Goal: Task Accomplishment & Management: Use online tool/utility

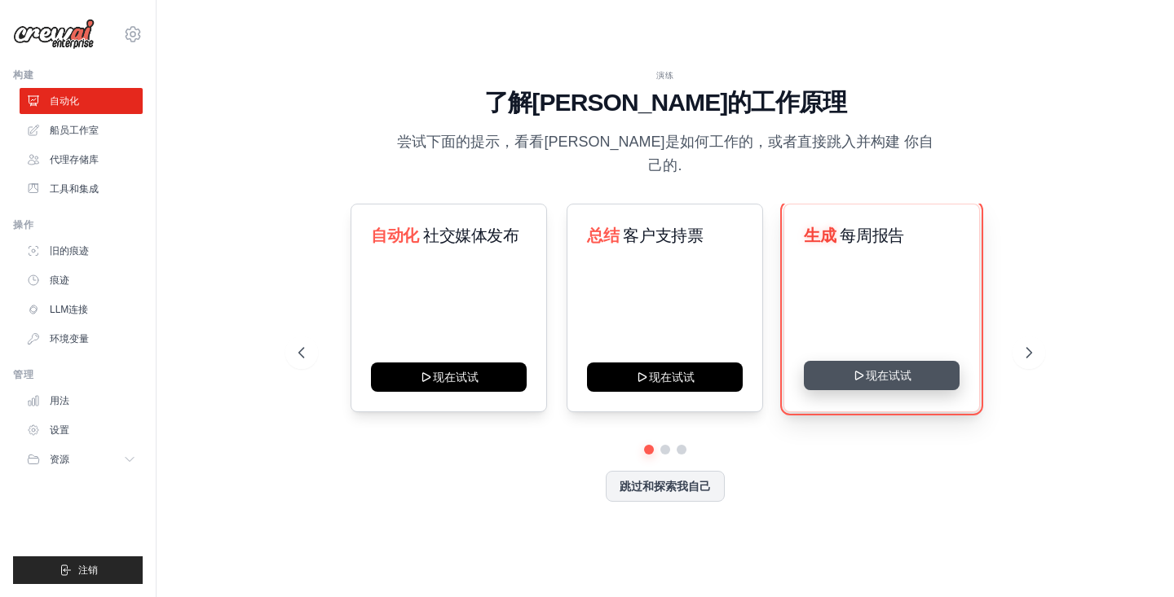
click at [891, 368] on button "现在试试" at bounding box center [882, 375] width 156 height 29
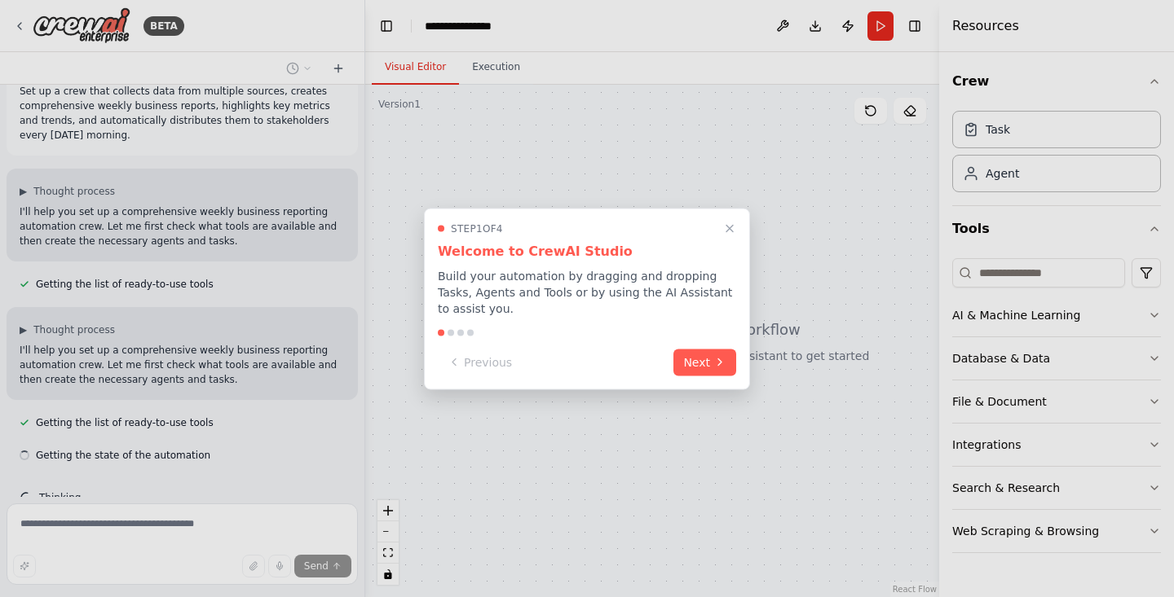
scroll to position [60, 0]
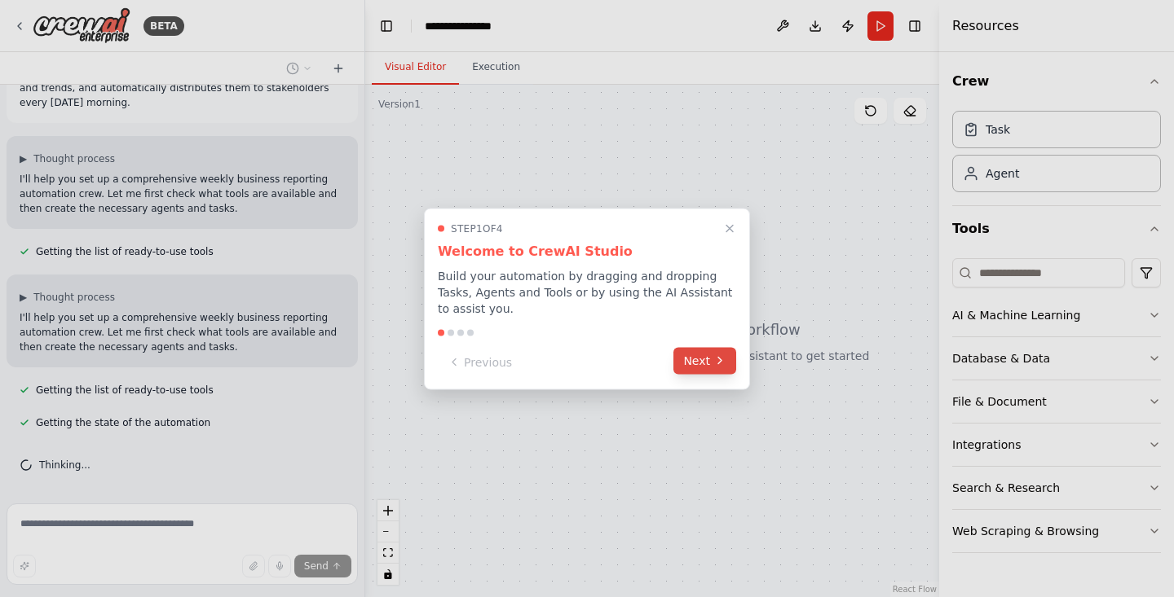
click at [695, 358] on button "Next" at bounding box center [704, 360] width 63 height 27
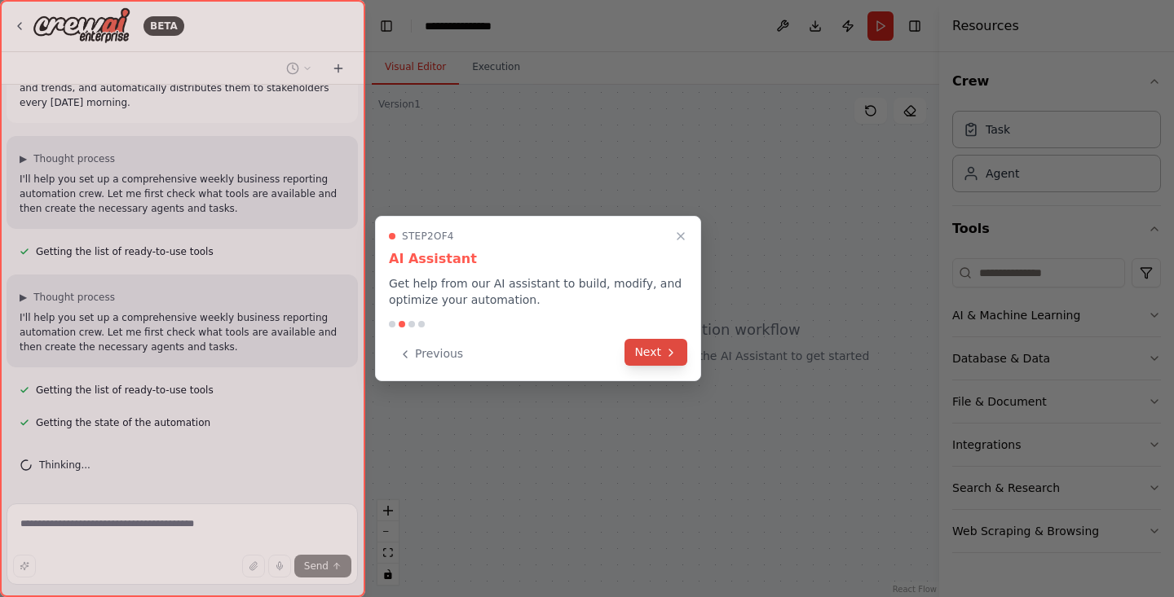
click at [657, 355] on button "Next" at bounding box center [655, 352] width 63 height 27
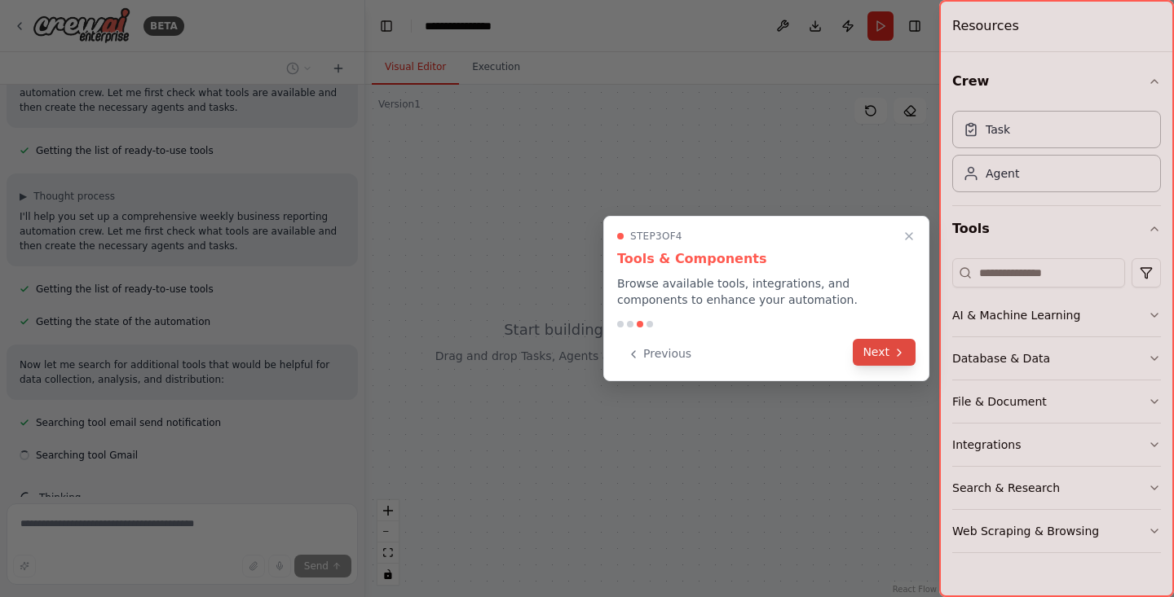
scroll to position [193, 0]
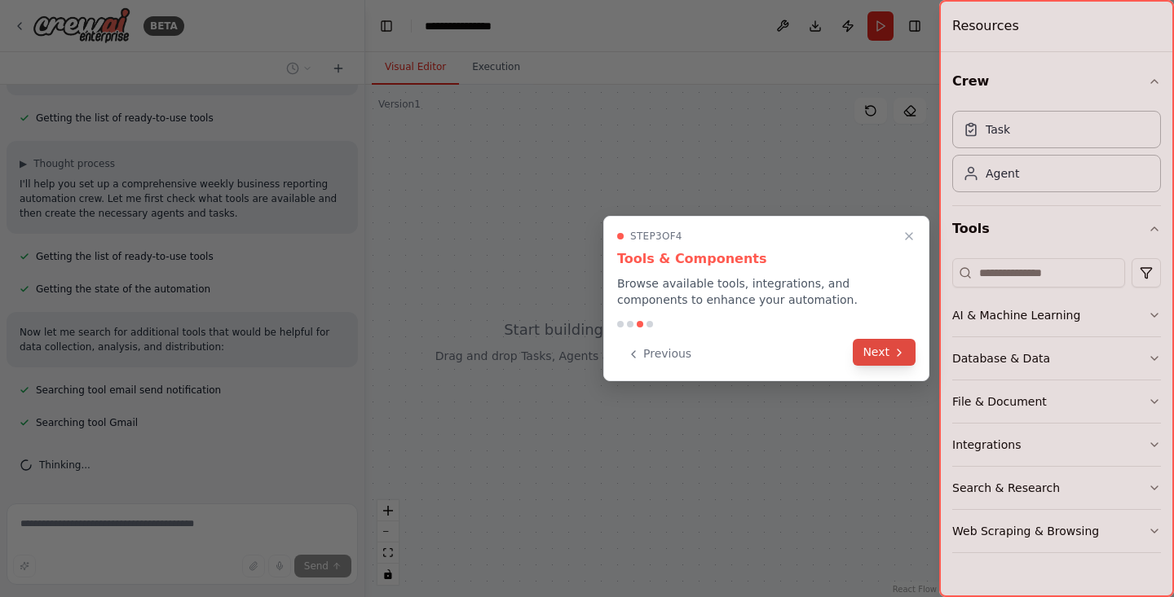
click at [873, 357] on button "Next" at bounding box center [884, 352] width 63 height 27
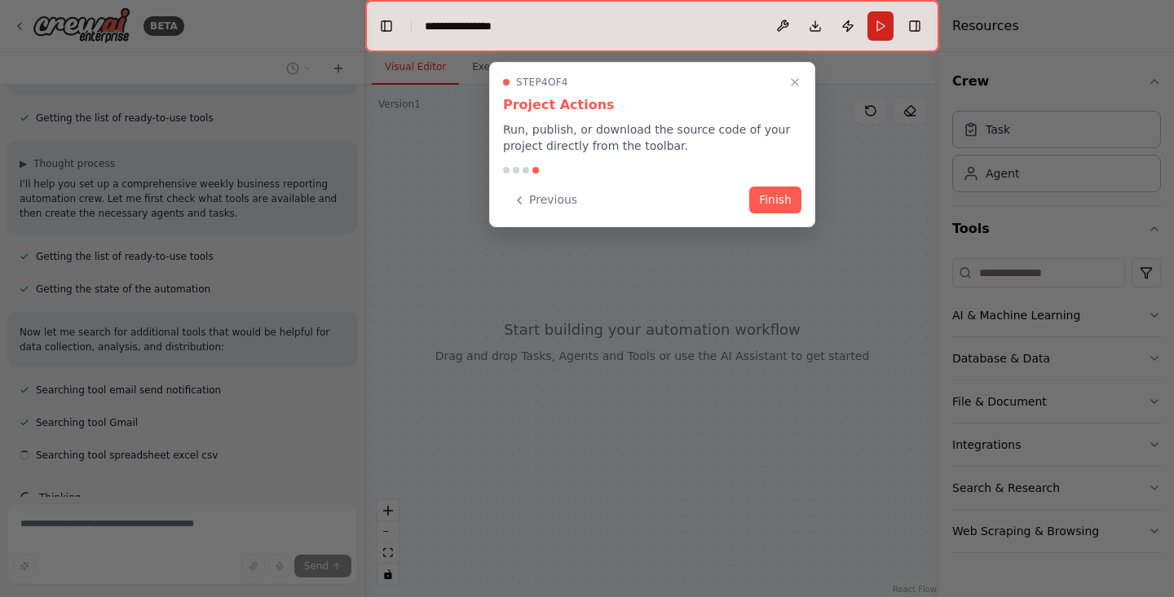
scroll to position [226, 0]
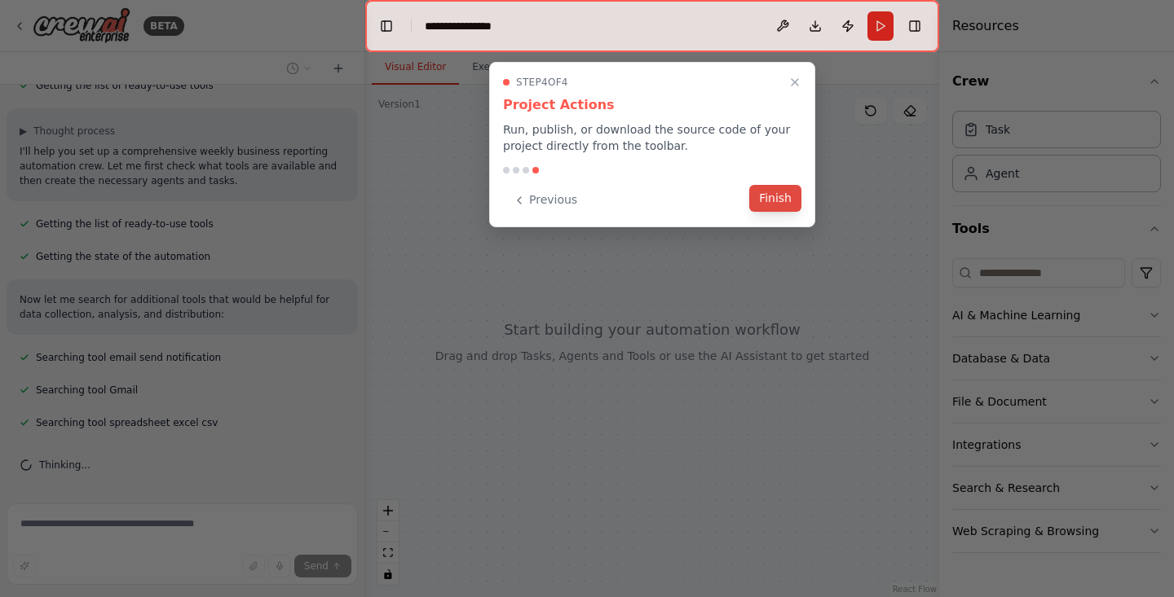
click at [770, 201] on button "Finish" at bounding box center [775, 198] width 52 height 27
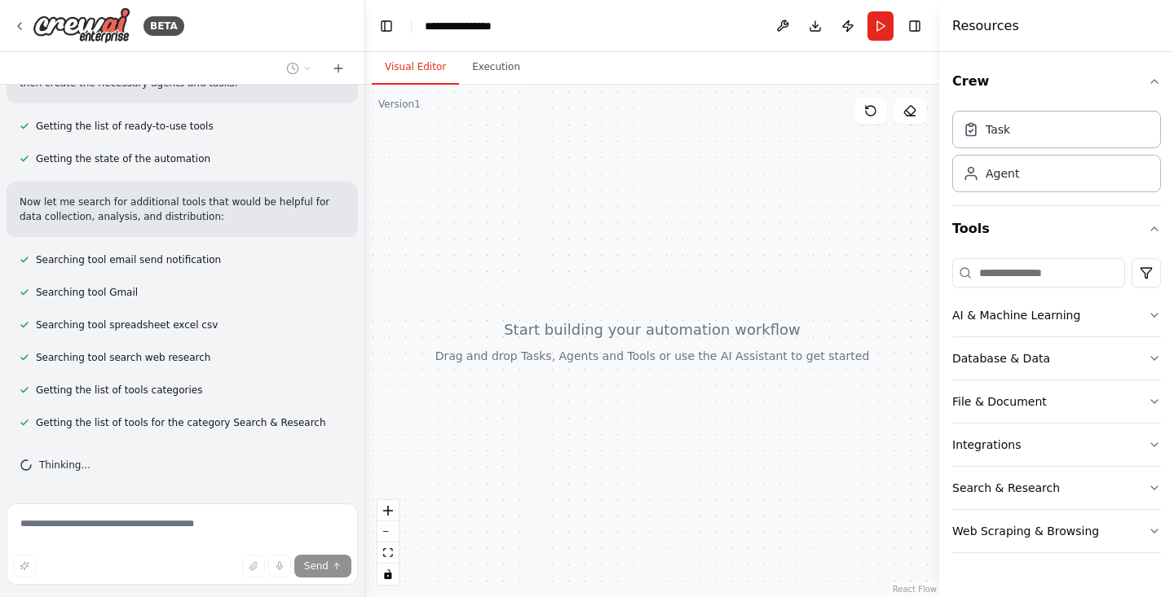
scroll to position [356, 0]
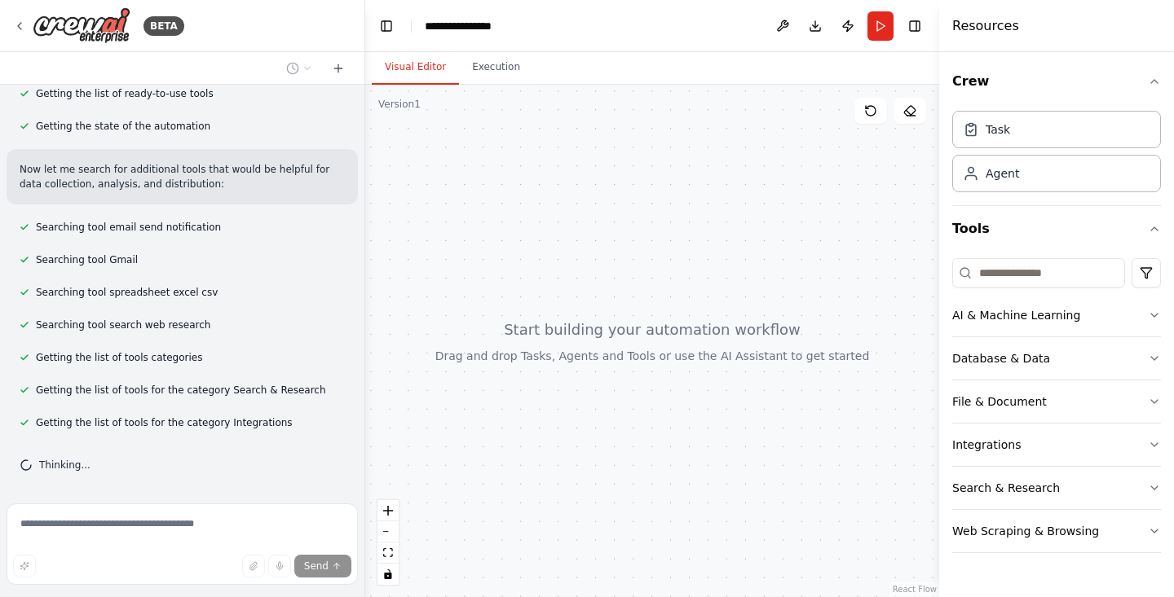
drag, startPoint x: 553, startPoint y: 271, endPoint x: 591, endPoint y: 265, distance: 38.1
click at [591, 265] on div at bounding box center [652, 341] width 574 height 513
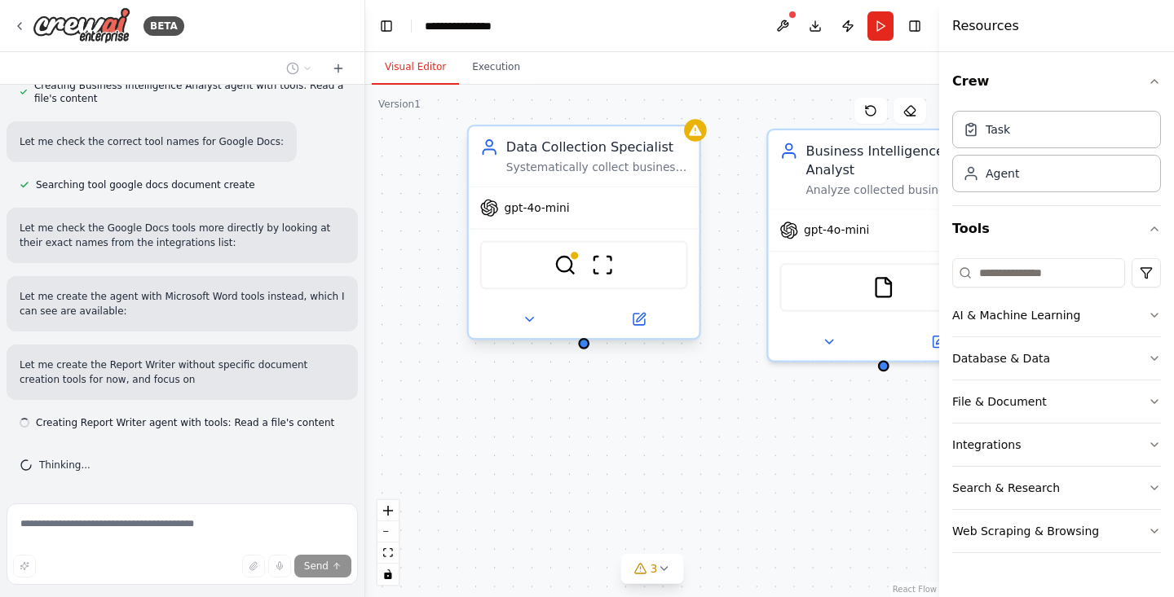
scroll to position [884, 0]
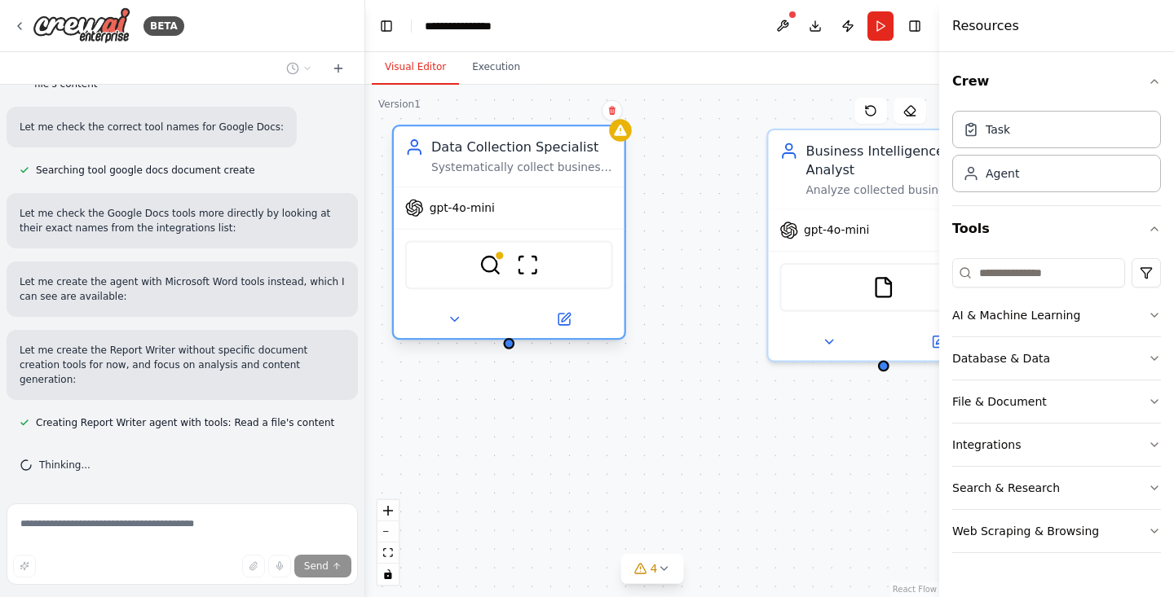
drag, startPoint x: 604, startPoint y: 155, endPoint x: 531, endPoint y: 163, distance: 73.8
click at [531, 163] on div "Data Collection Specialist Systematically collect business data from multiple s…" at bounding box center [522, 156] width 182 height 37
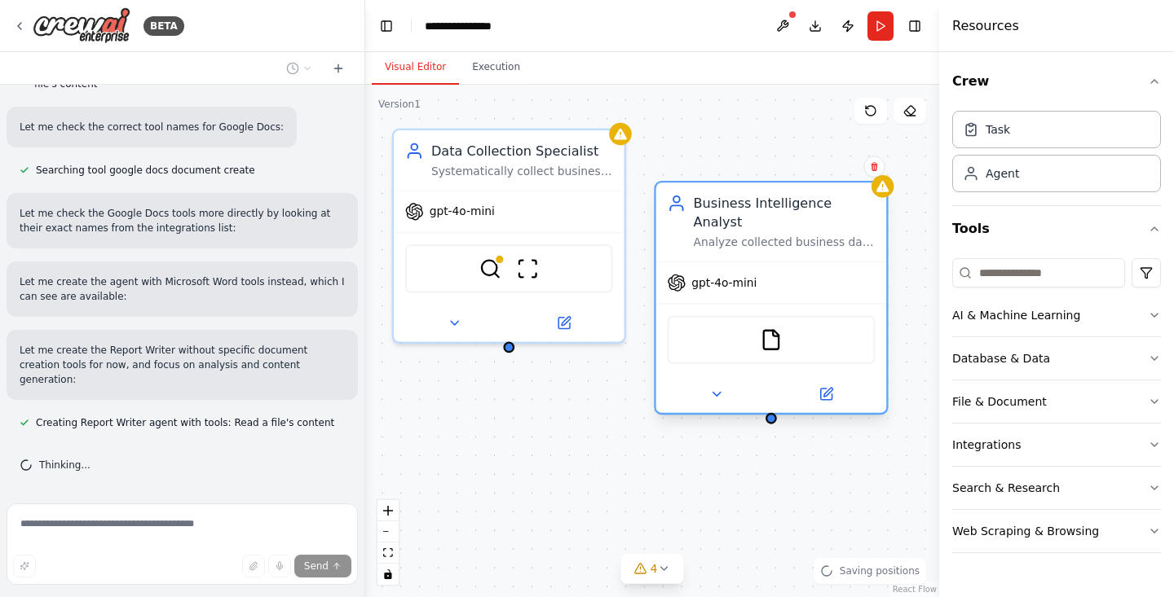
drag, startPoint x: 828, startPoint y: 158, endPoint x: 721, endPoint y: 211, distance: 119.9
click at [721, 211] on div "Business Intelligence Analyst Analyze collected business data to identify key m…" at bounding box center [785, 222] width 182 height 56
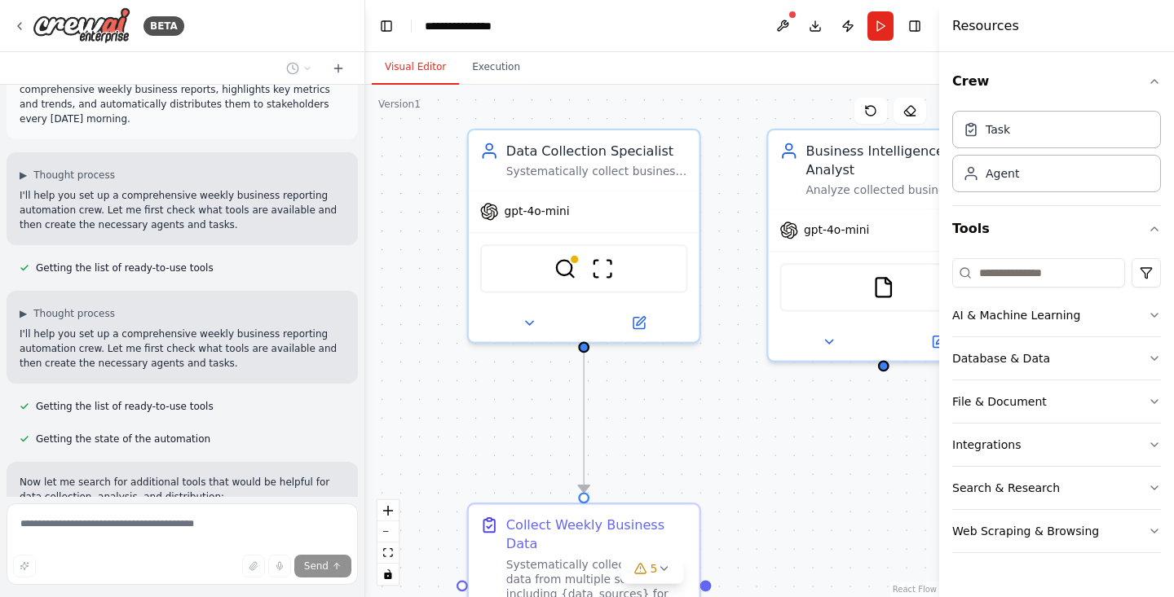
scroll to position [0, 0]
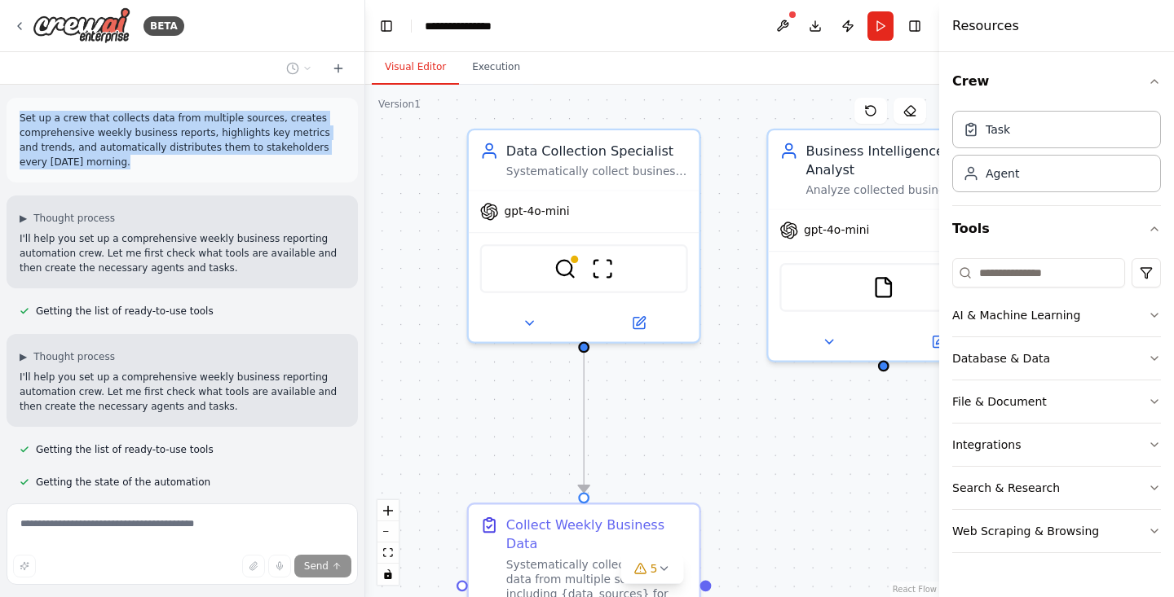
drag, startPoint x: 150, startPoint y: 165, endPoint x: 8, endPoint y: 119, distance: 149.0
click at [8, 119] on div "Set up a crew that collects data from multiple sources, creates comprehensive w…" at bounding box center [182, 140] width 351 height 85
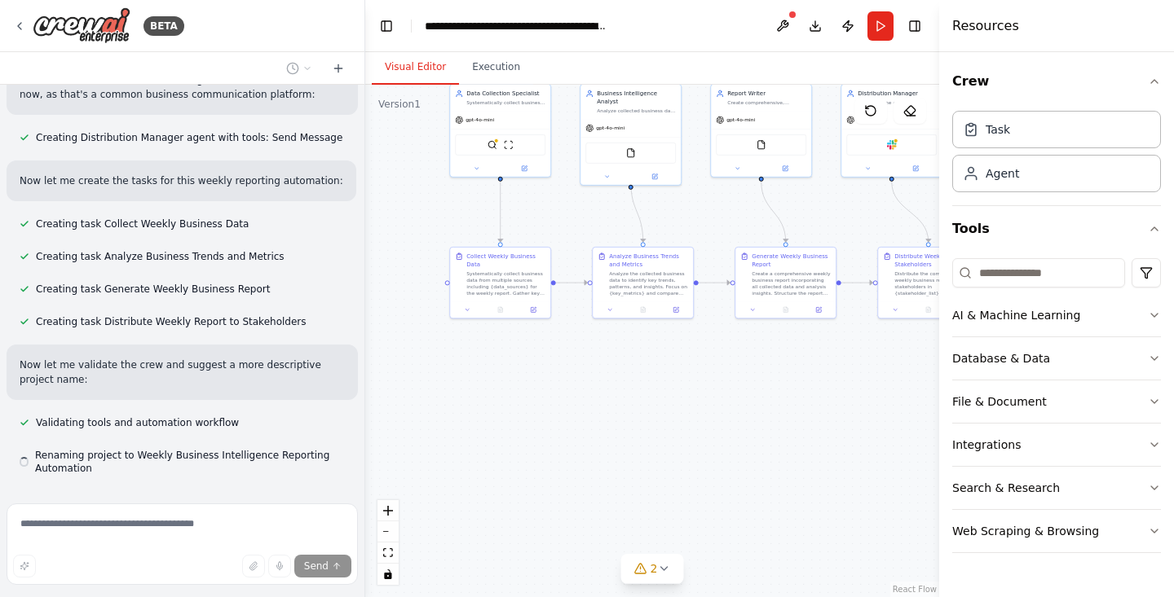
scroll to position [1471, 0]
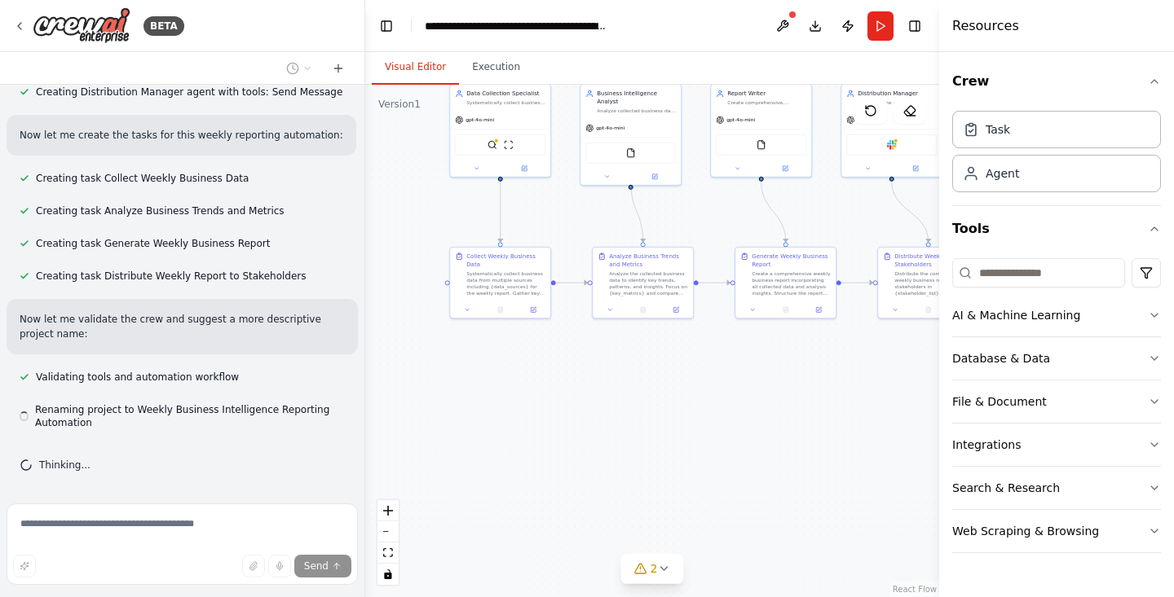
drag, startPoint x: 829, startPoint y: 558, endPoint x: 830, endPoint y: 367, distance: 190.7
click at [830, 367] on div ".deletable-edge-delete-btn { width: 20px; height: 20px; border: 0px solid #ffff…" at bounding box center [652, 341] width 574 height 513
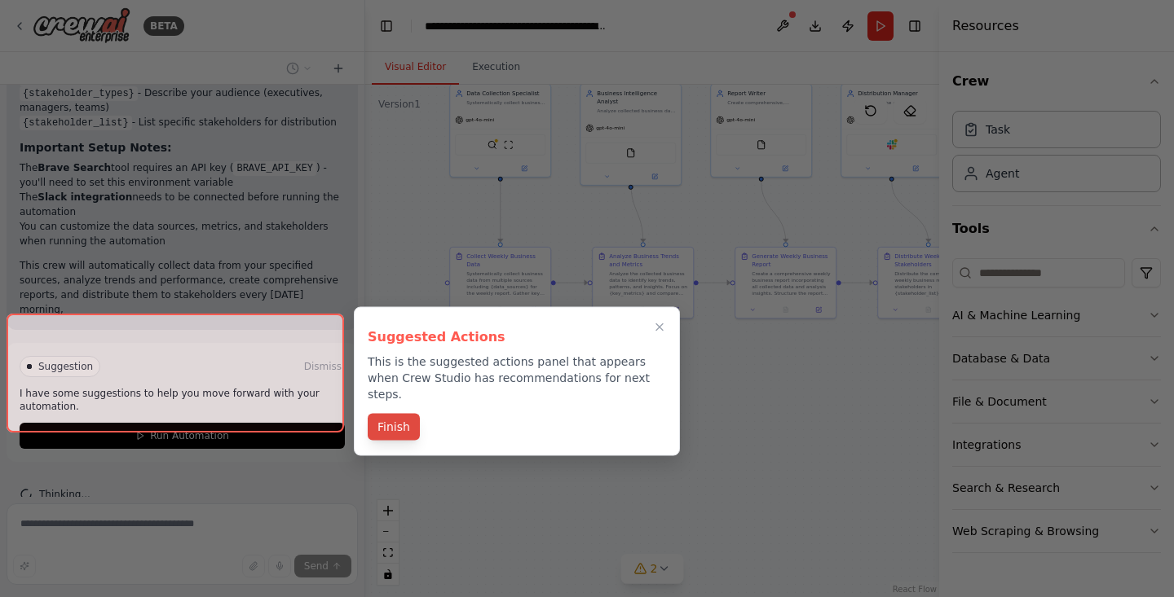
click at [399, 414] on button "Finish" at bounding box center [394, 427] width 52 height 27
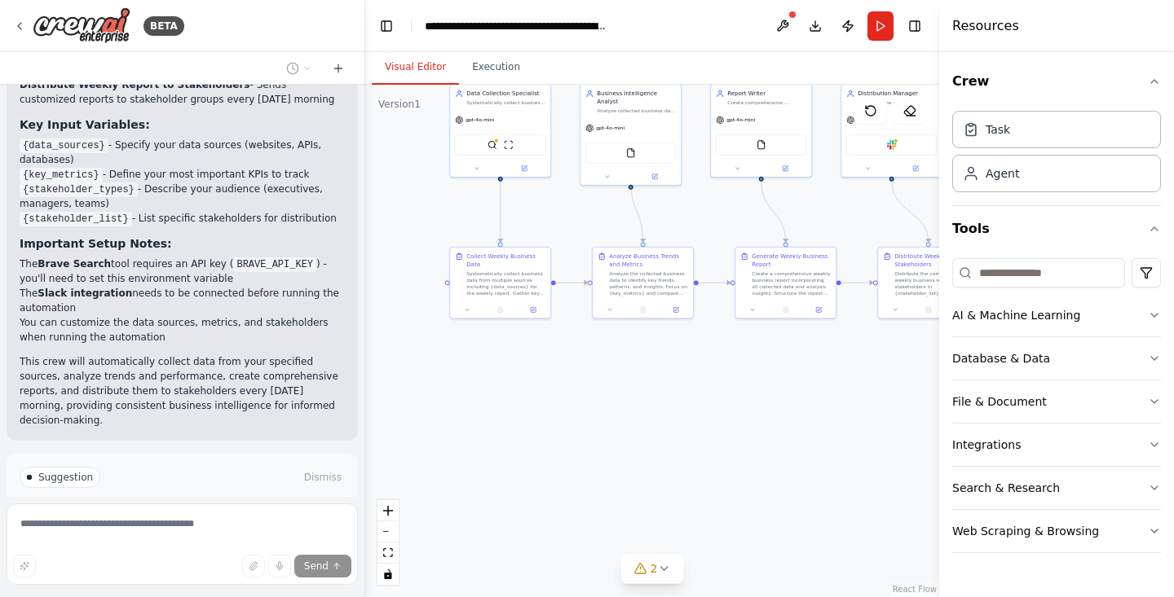
scroll to position [2339, 0]
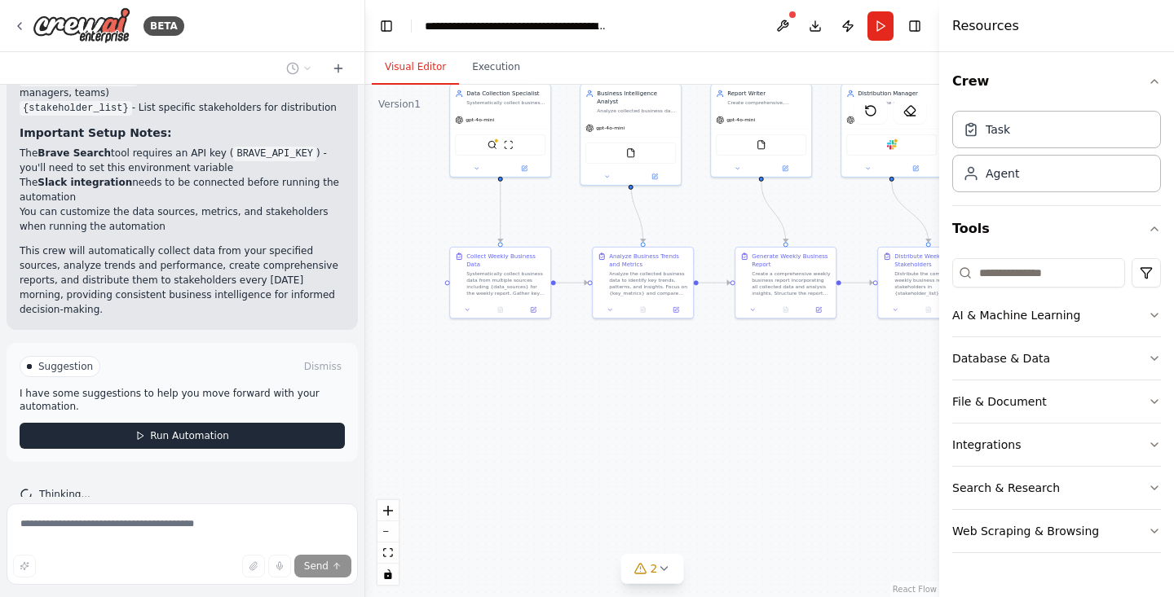
click at [167, 430] on span "Run Automation" at bounding box center [189, 436] width 79 height 13
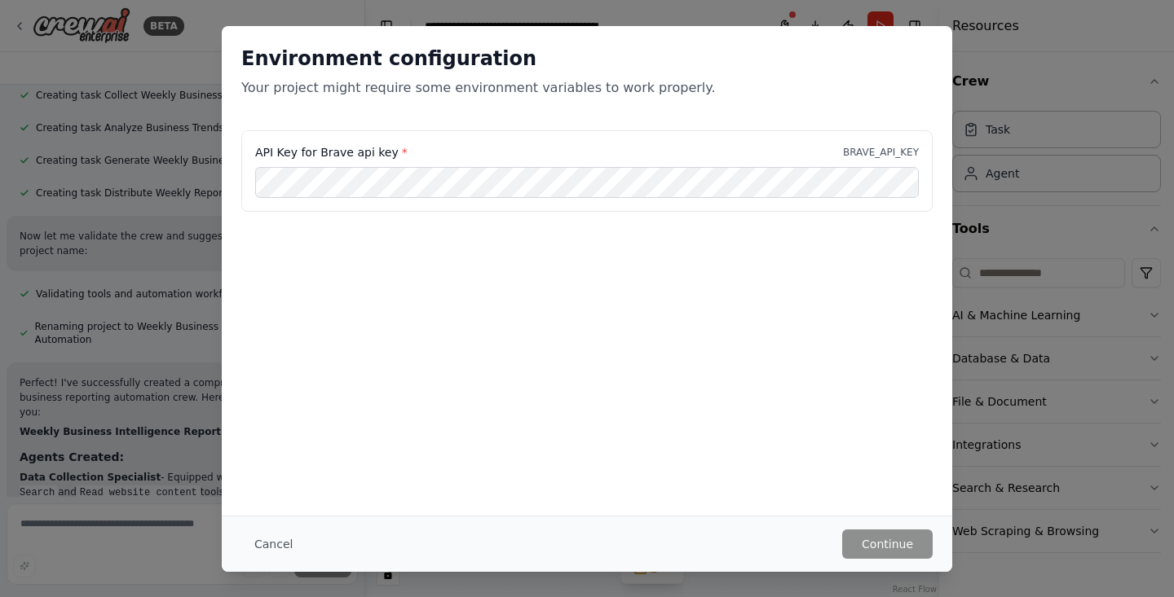
scroll to position [1228, 0]
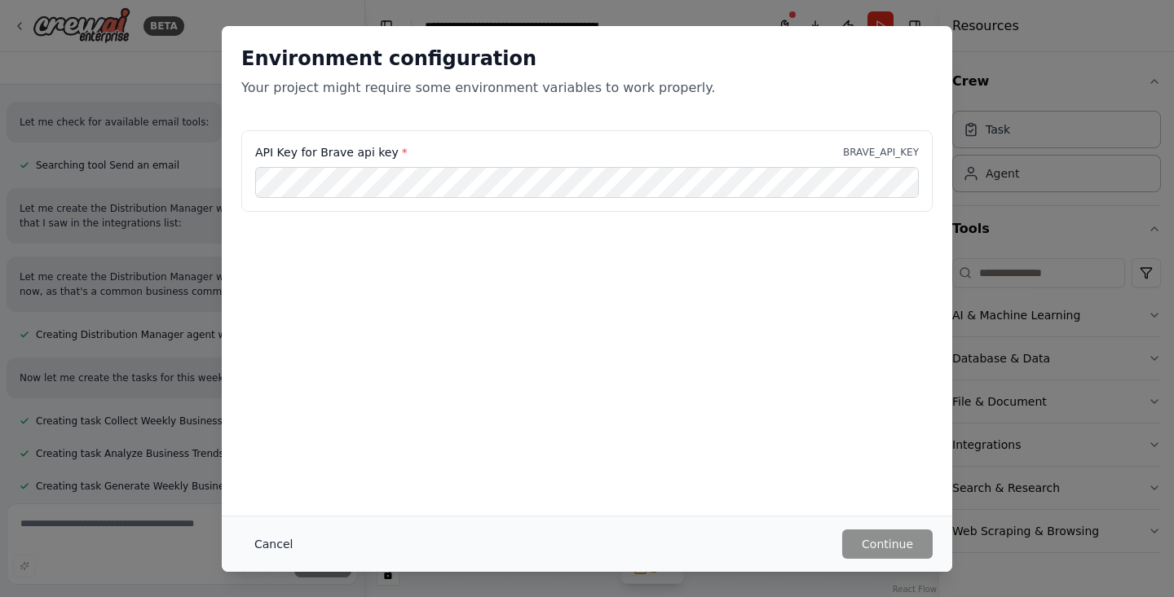
click at [264, 545] on button "Cancel" at bounding box center [273, 544] width 64 height 29
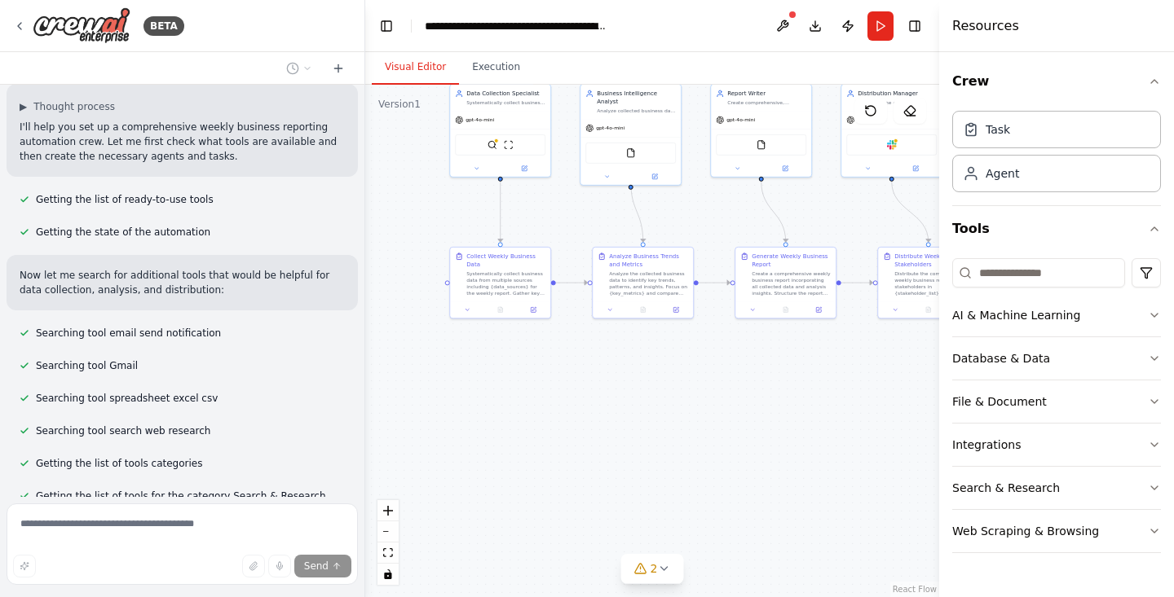
scroll to position [0, 0]
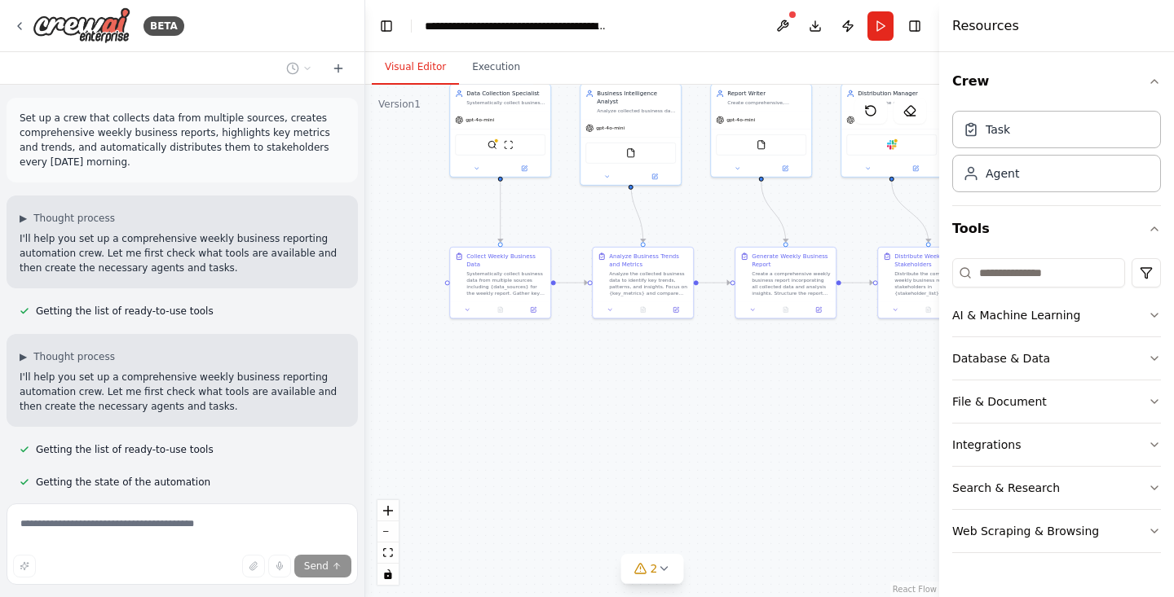
click at [109, 135] on p "Set up a crew that collects data from multiple sources, creates comprehensive w…" at bounding box center [182, 140] width 325 height 59
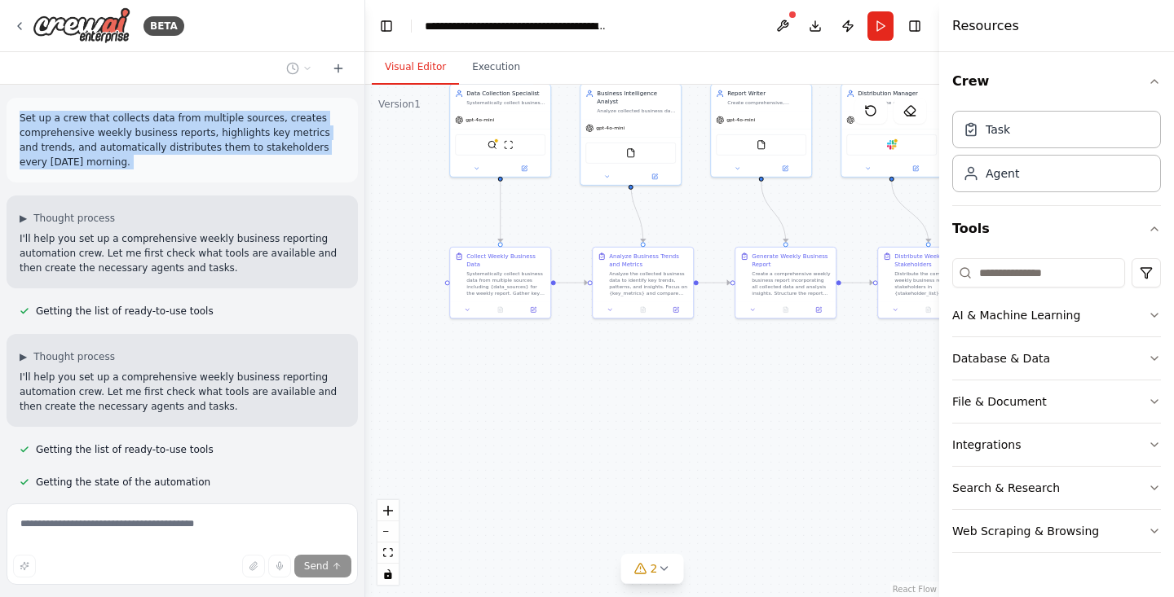
click at [109, 135] on p "Set up a crew that collects data from multiple sources, creates comprehensive w…" at bounding box center [182, 140] width 325 height 59
click at [462, 408] on div ".deletable-edge-delete-btn { width: 20px; height: 20px; border: 0px solid #ffff…" at bounding box center [652, 341] width 574 height 513
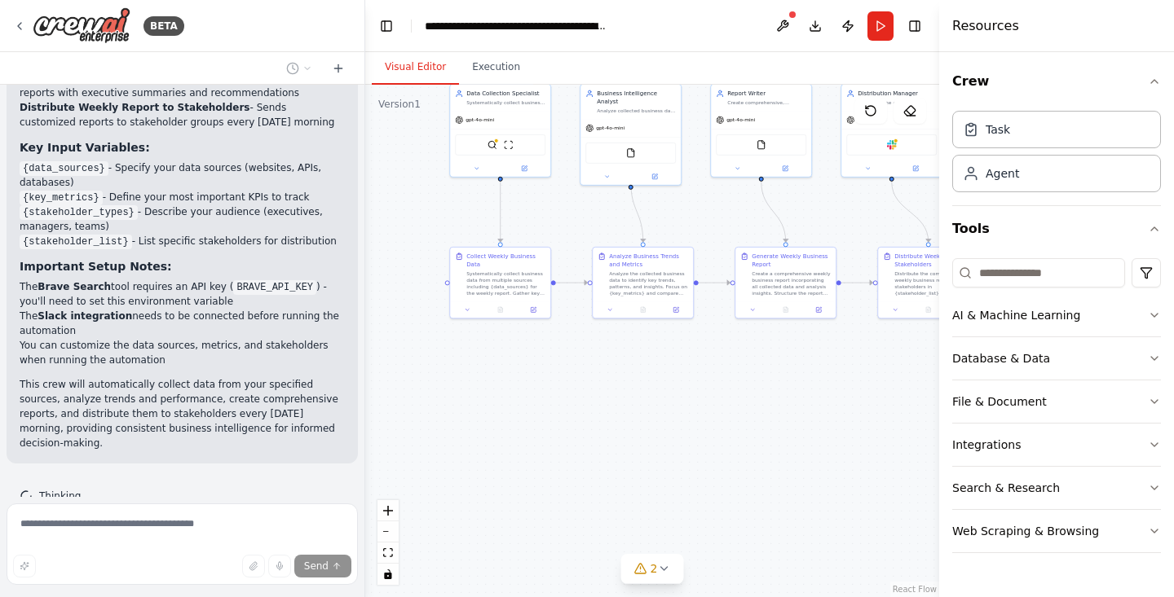
scroll to position [2207, 0]
click at [783, 24] on button at bounding box center [782, 25] width 26 height 29
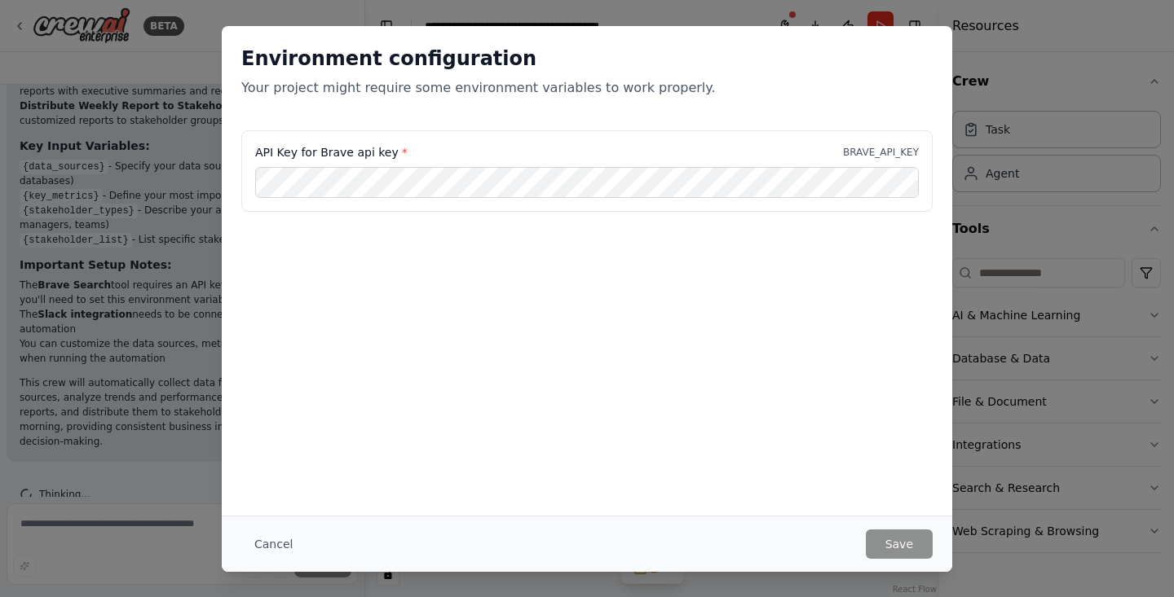
click at [977, 415] on div "Environment configuration Your project might require some environment variables…" at bounding box center [587, 298] width 1174 height 597
click at [276, 543] on button "Cancel" at bounding box center [273, 544] width 64 height 29
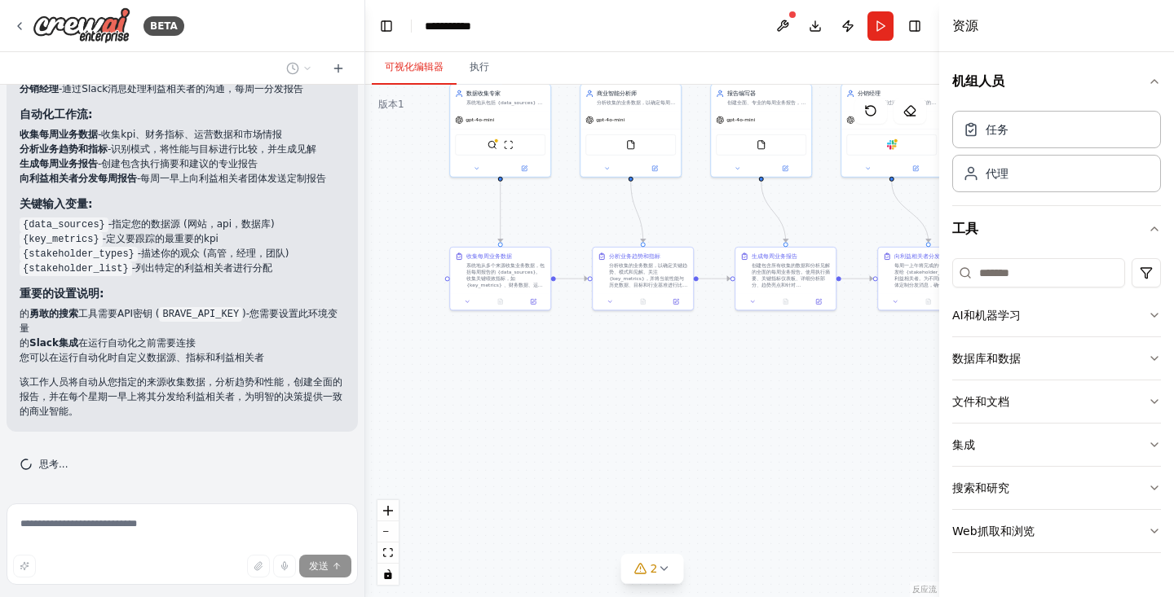
scroll to position [1828, 0]
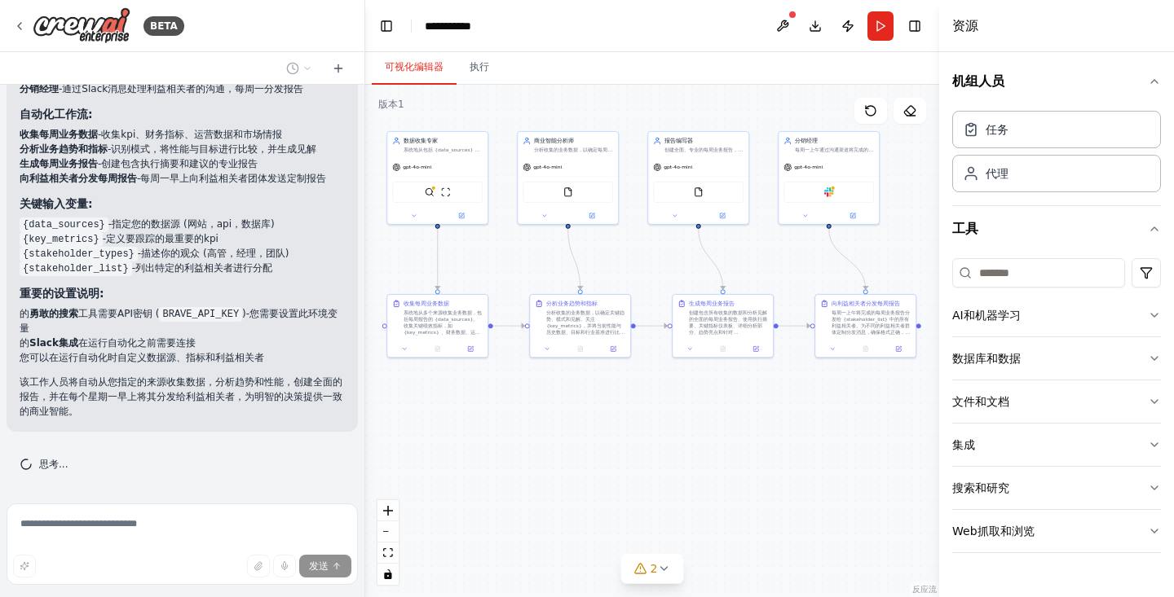
drag, startPoint x: 792, startPoint y: 382, endPoint x: 730, endPoint y: 430, distance: 78.6
click at [730, 430] on div ".deletable-edge-delete-btn { width: 20px; height: 20px; border: 0px solid #ffff…" at bounding box center [652, 341] width 574 height 513
click at [420, 147] on font "系统地从包括 {data_sources} 在内的多个来源收集业务数据，以进行全面的每周分析。收集关键绩效指标，财务指标，运营数据和市场情报，以支持明智的业务…" at bounding box center [442, 161] width 78 height 32
click at [461, 215] on icon at bounding box center [463, 214] width 4 height 4
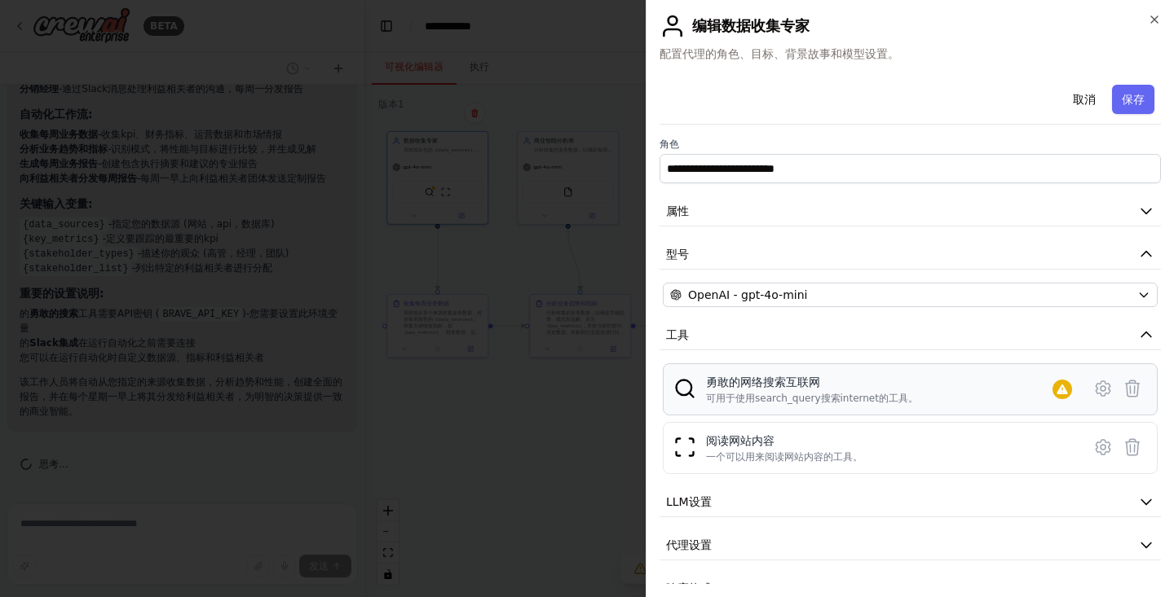
scroll to position [33, 0]
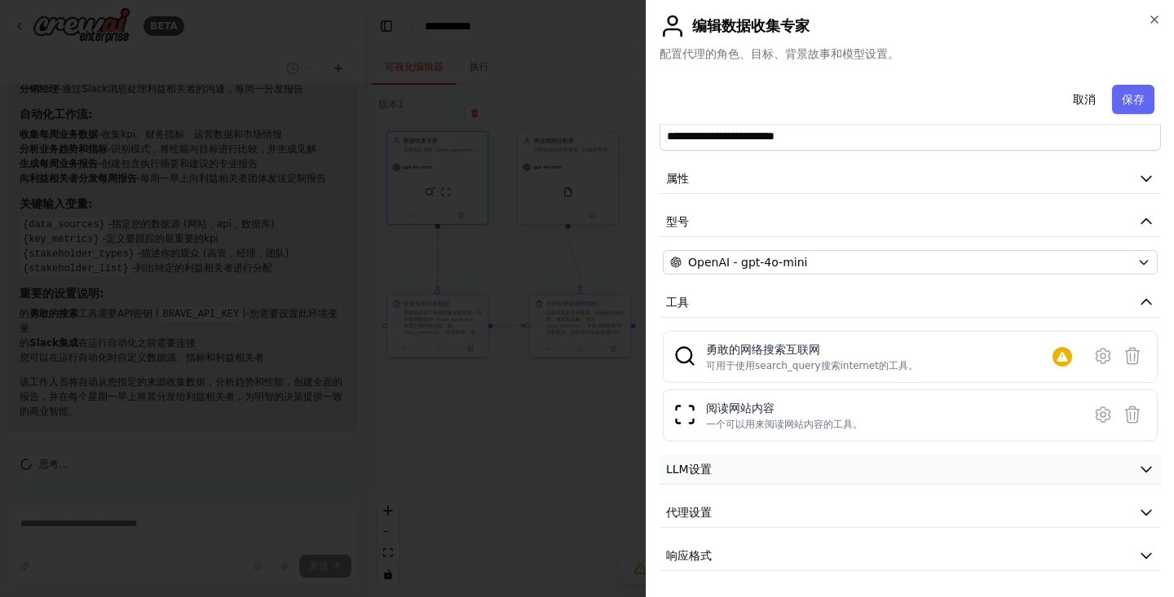
click at [783, 478] on button "LLM设置" at bounding box center [909, 470] width 501 height 30
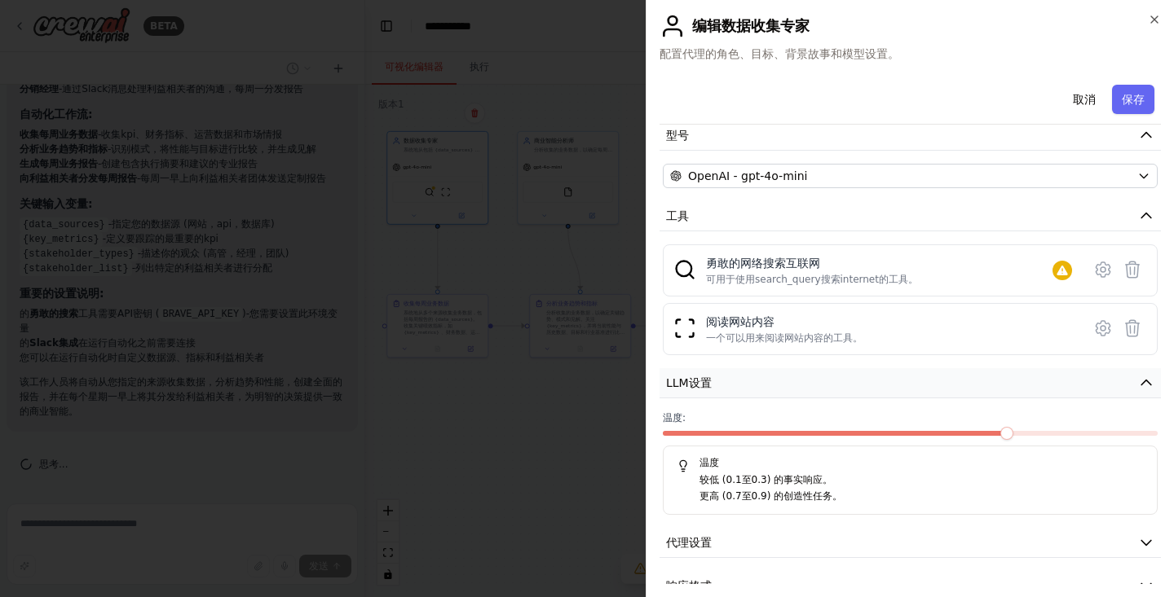
scroll to position [149, 0]
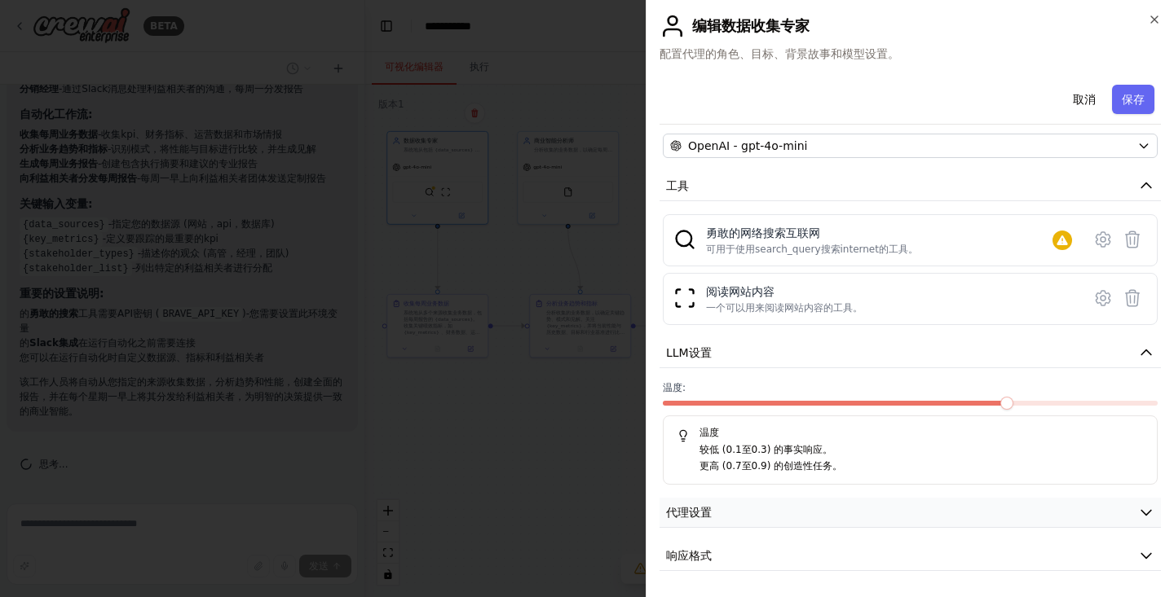
click at [787, 510] on button "代理设置" at bounding box center [909, 513] width 501 height 30
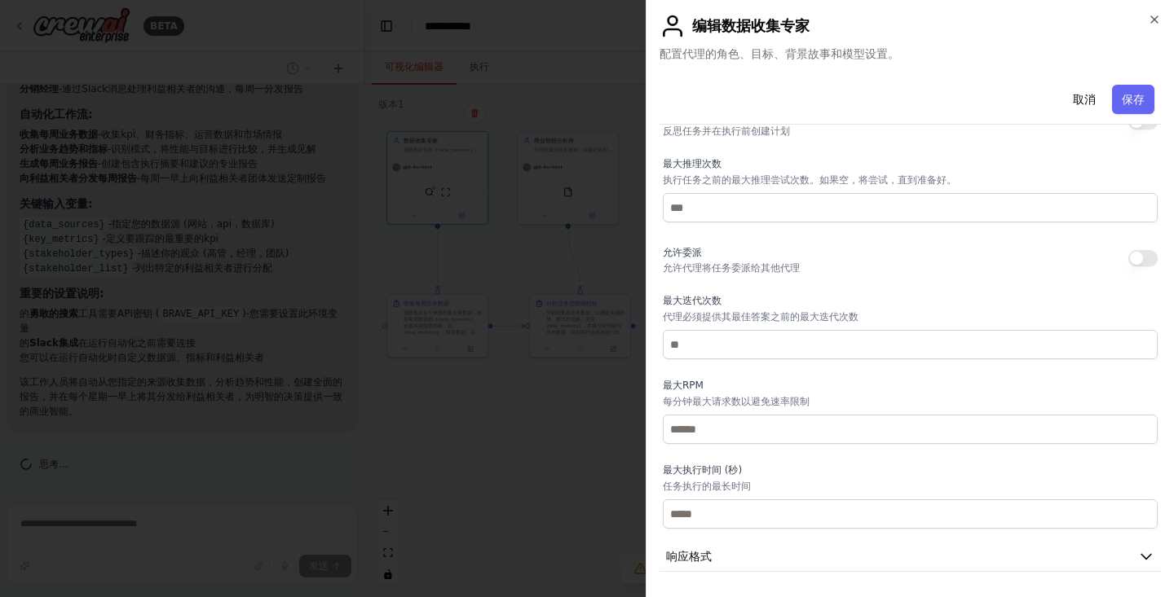
scroll to position [586, 0]
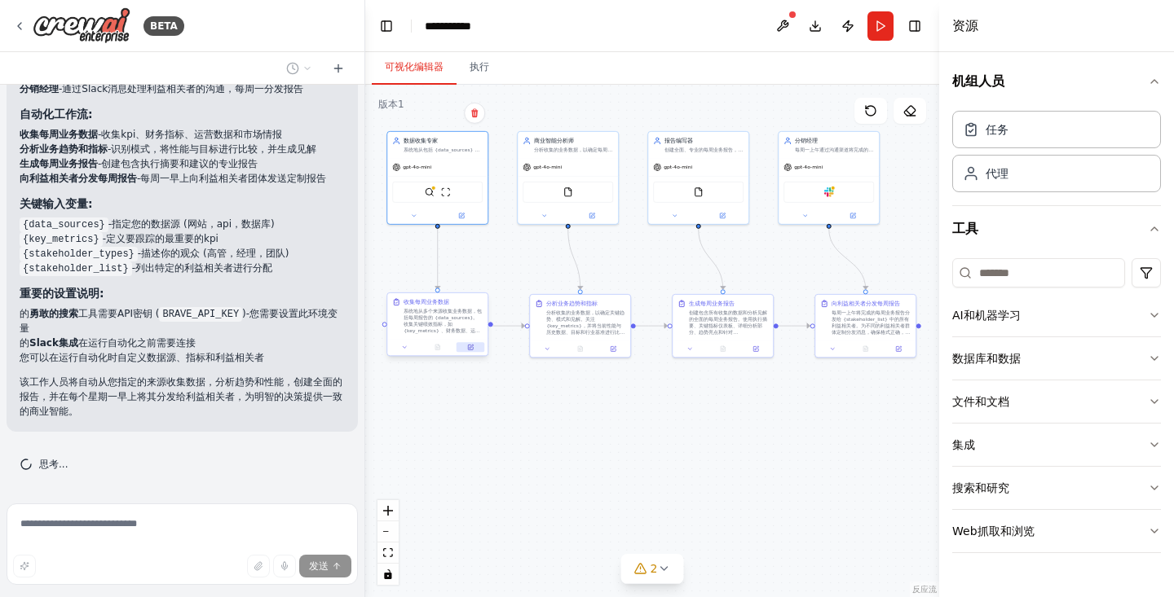
click at [473, 349] on icon at bounding box center [470, 347] width 7 height 7
click at [753, 439] on div ".deletable-edge-delete-btn { width: 20px; height: 20px; border: 0px solid #ffff…" at bounding box center [652, 341] width 574 height 513
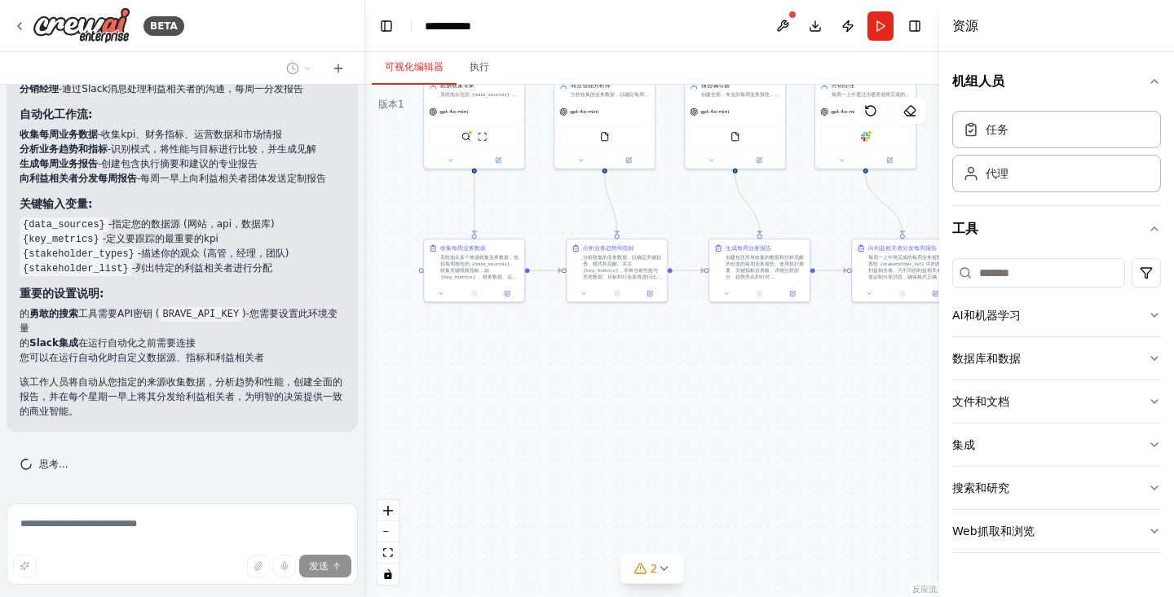
drag, startPoint x: 841, startPoint y: 452, endPoint x: 878, endPoint y: 397, distance: 66.5
click at [878, 397] on div ".deletable-edge-delete-btn { width: 20px; height: 20px; border: 0px solid #ffff…" at bounding box center [652, 341] width 574 height 513
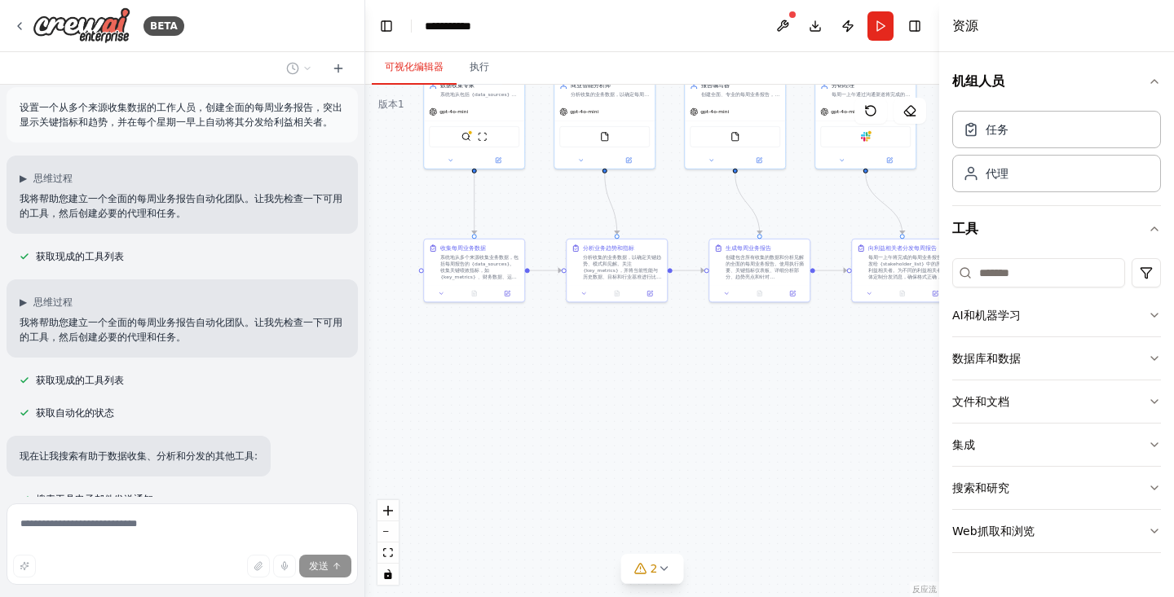
scroll to position [0, 0]
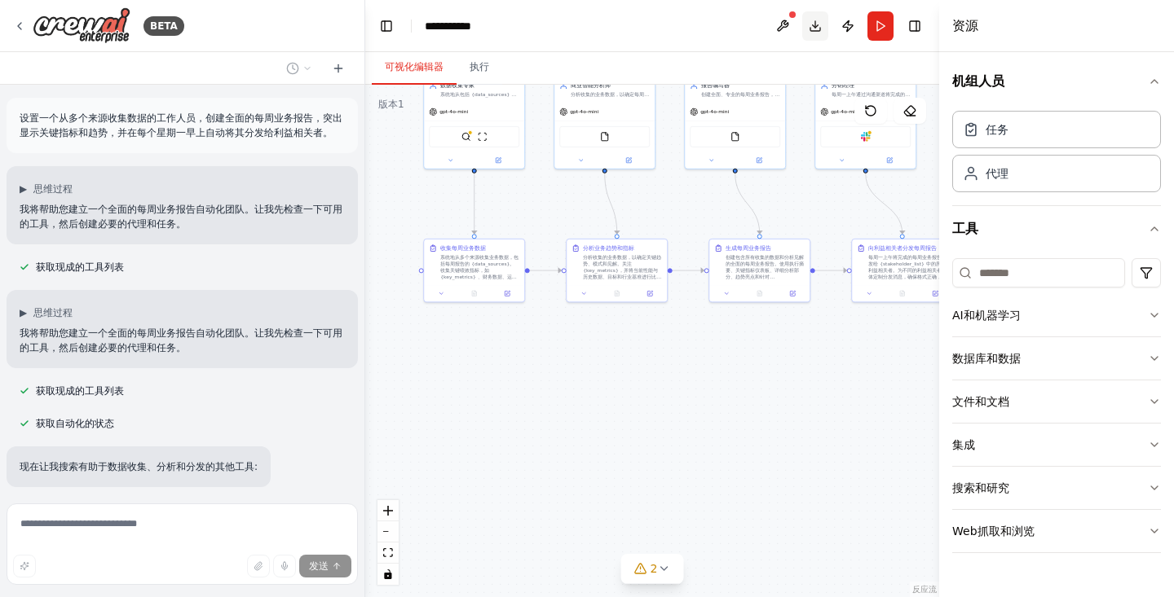
click at [816, 28] on button "下载" at bounding box center [815, 25] width 26 height 29
click at [606, 408] on div ".deletable-edge-delete-btn { width: 20px; height: 20px; border: 0px solid #ffff…" at bounding box center [652, 341] width 574 height 513
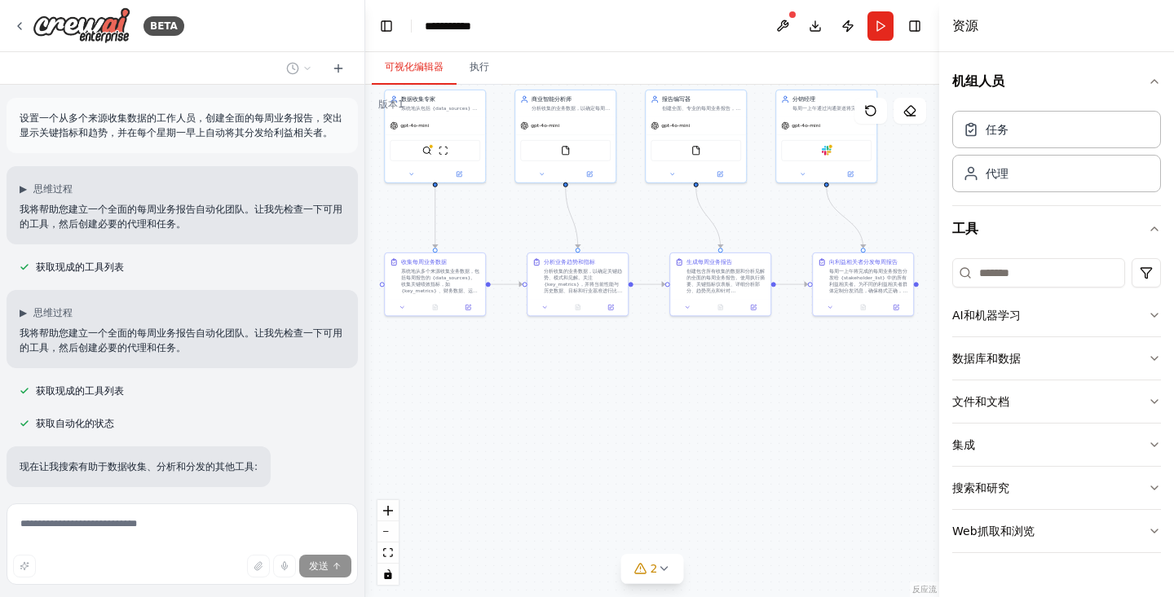
drag, startPoint x: 757, startPoint y: 346, endPoint x: 718, endPoint y: 360, distance: 41.5
click at [718, 360] on div ".deletable-edge-delete-btn { width: 20px; height: 20px; border: 0px solid #ffff…" at bounding box center [652, 341] width 574 height 513
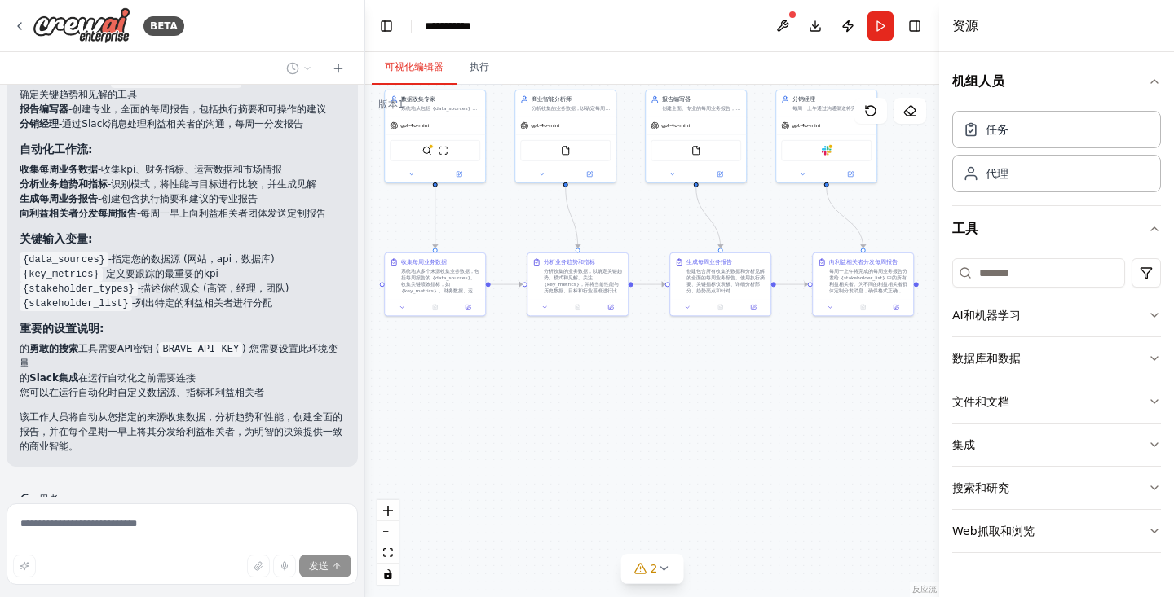
scroll to position [1828, 0]
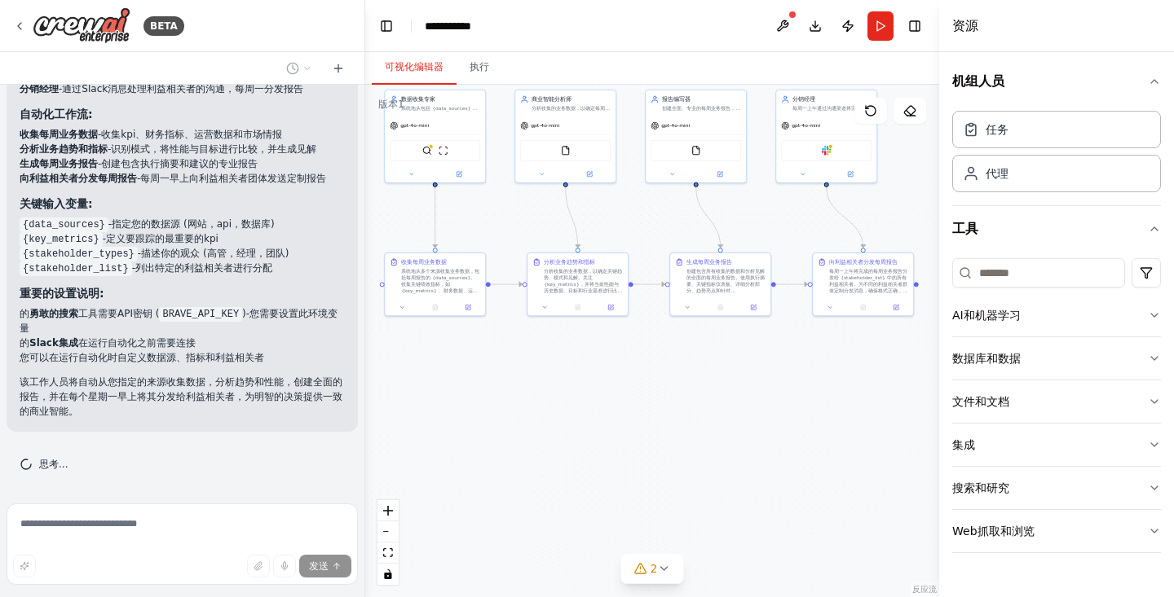
click at [36, 458] on div "思考..." at bounding box center [182, 464] width 351 height 39
click at [787, 25] on button at bounding box center [782, 25] width 26 height 29
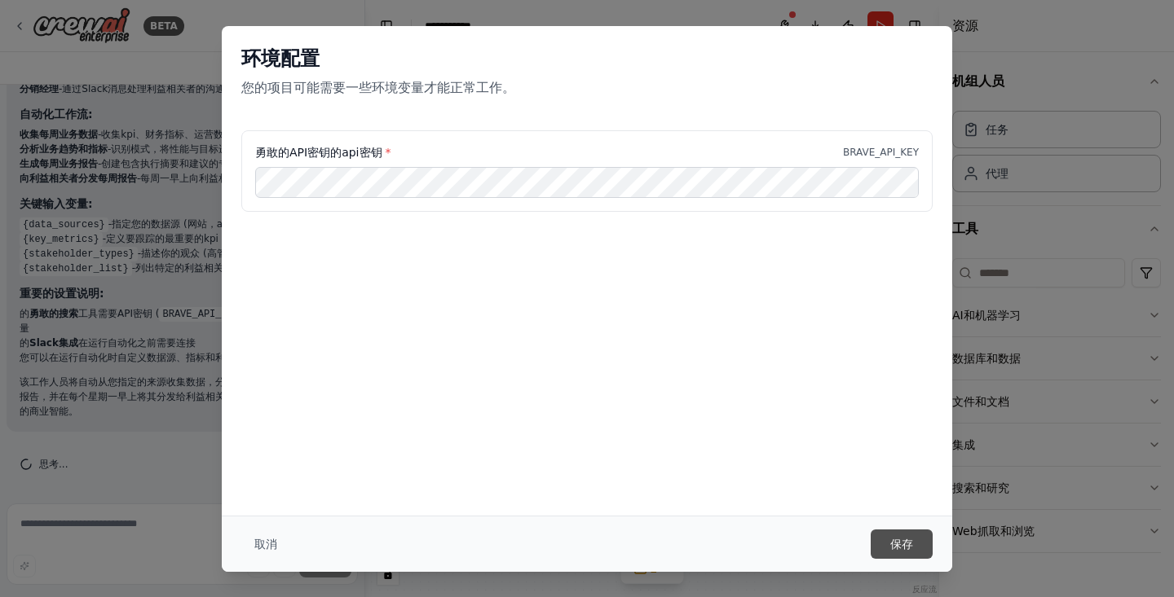
click at [888, 543] on button "保存" at bounding box center [902, 544] width 62 height 29
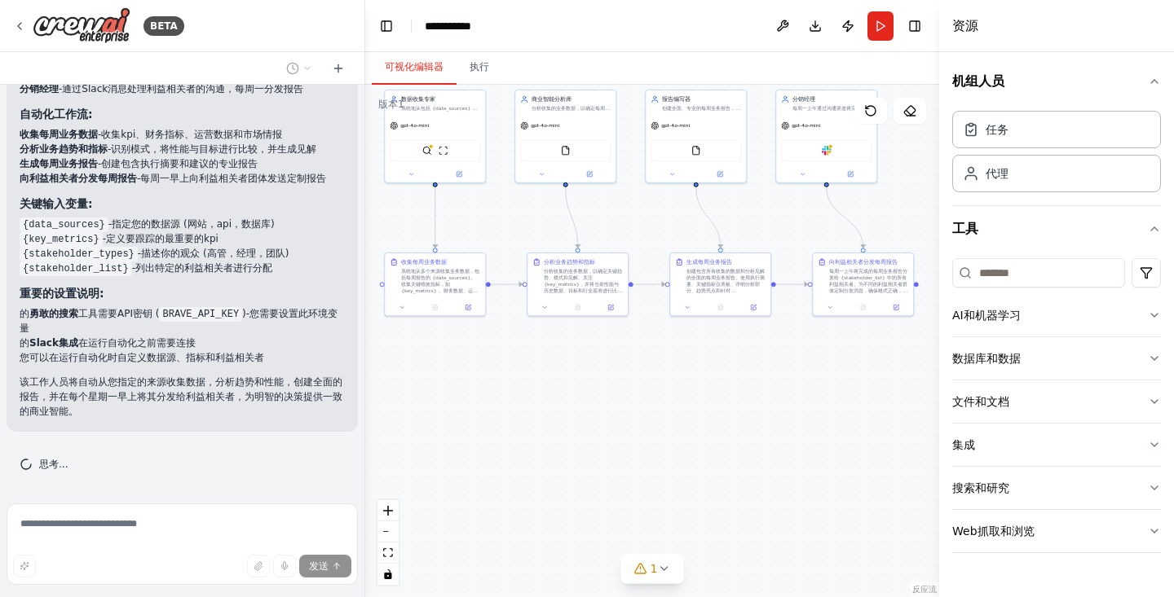
scroll to position [1747, 0]
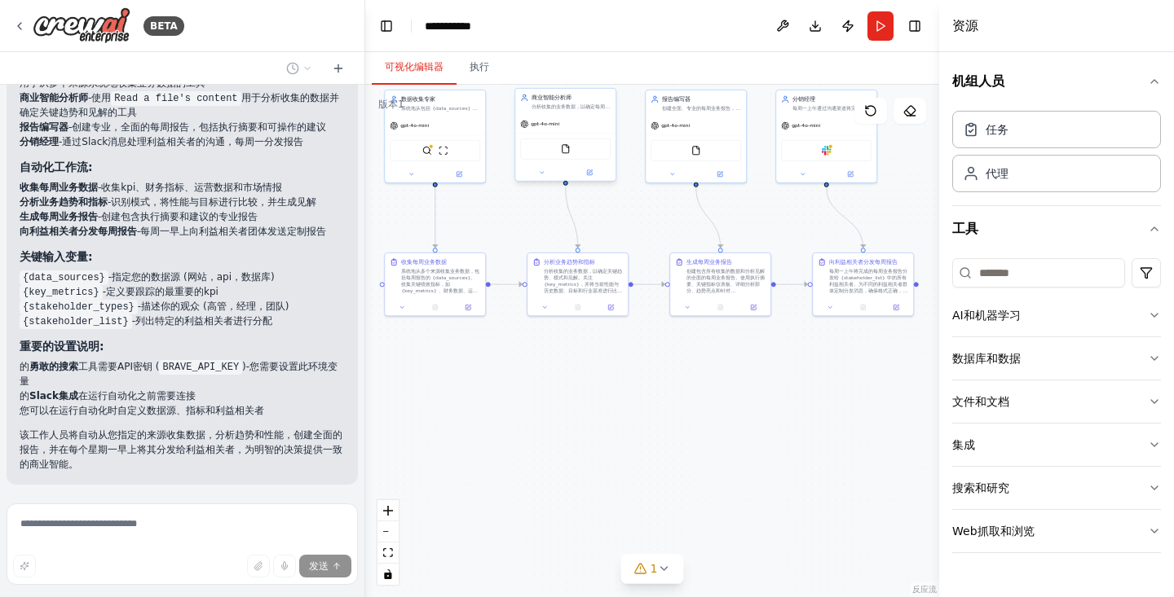
click at [561, 159] on div "FileReadTool" at bounding box center [565, 149] width 90 height 21
click at [565, 151] on img at bounding box center [566, 149] width 10 height 10
click at [1085, 521] on button "Web抓取和浏览" at bounding box center [1056, 531] width 209 height 42
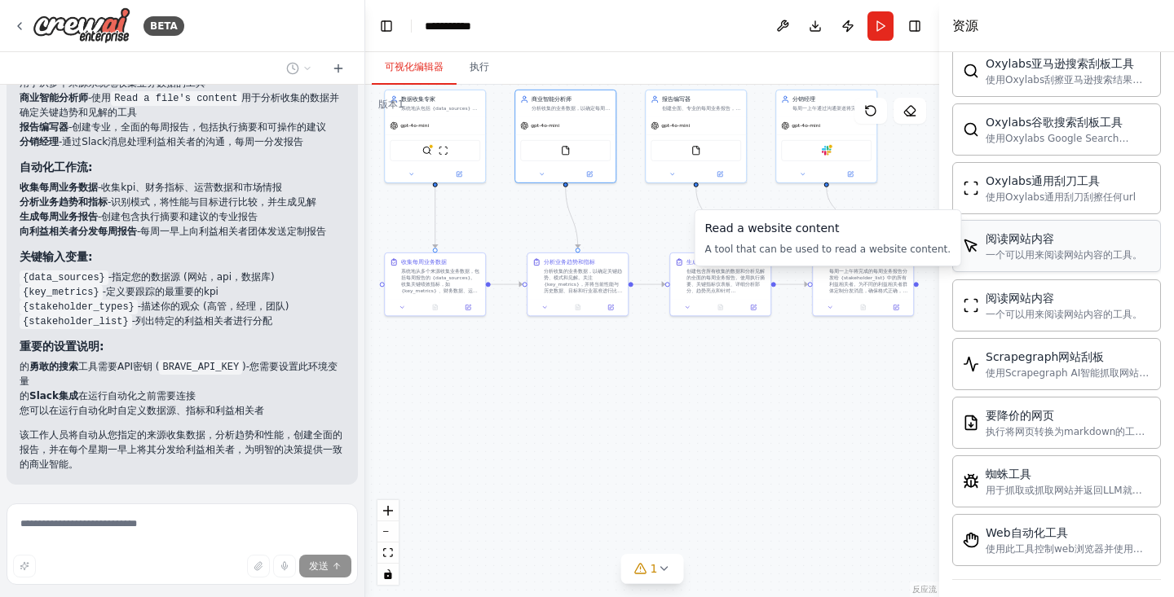
scroll to position [875, 0]
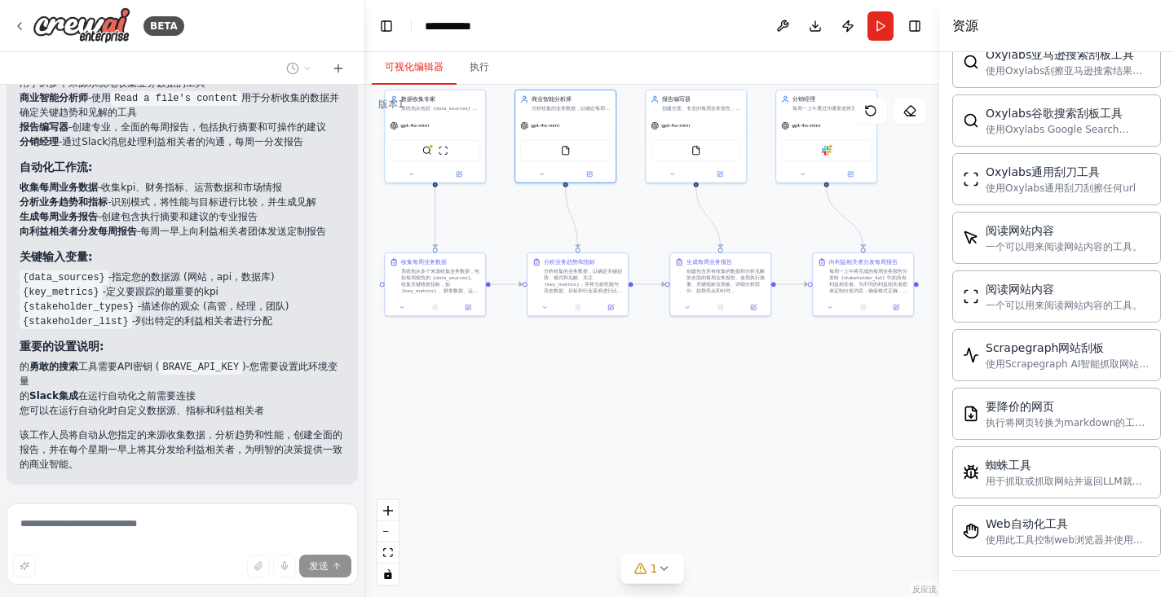
click at [840, 387] on div ".deletable-edge-delete-btn { width: 20px; height: 20px; border: 0px solid #ffff…" at bounding box center [652, 341] width 574 height 513
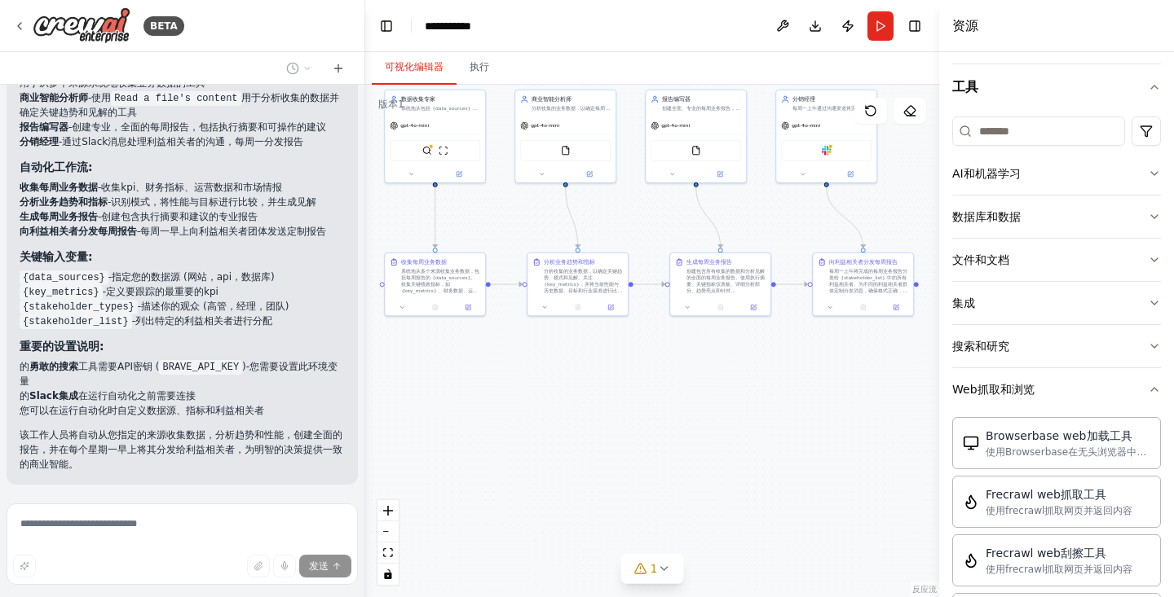
scroll to position [0, 0]
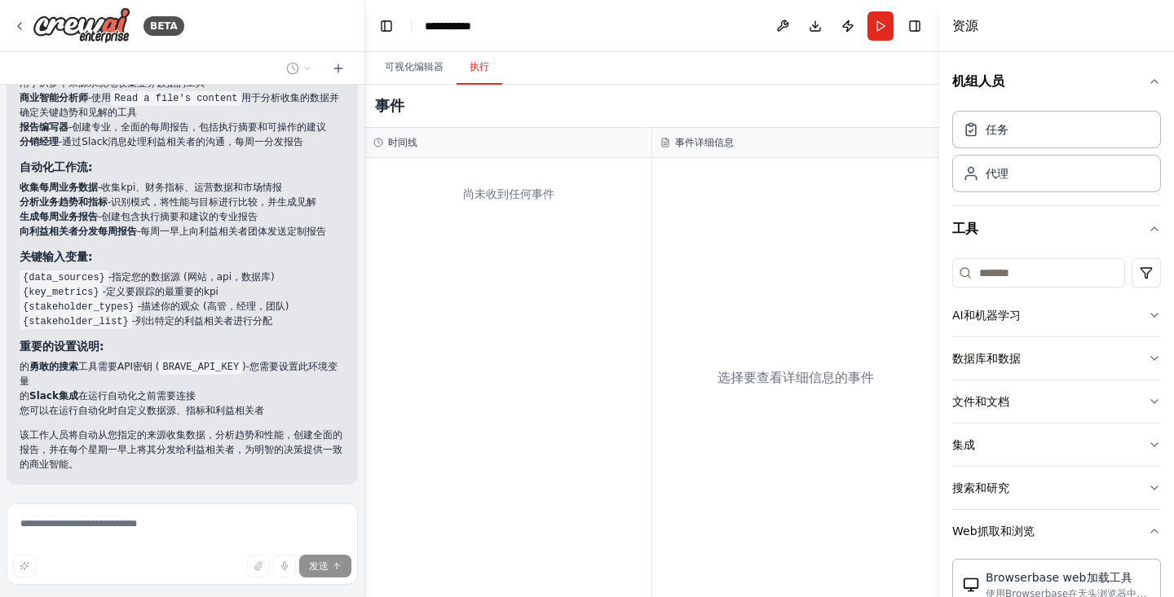
click at [473, 73] on font "执行" at bounding box center [480, 66] width 20 height 11
click at [419, 64] on font "可视化编辑器" at bounding box center [414, 66] width 59 height 11
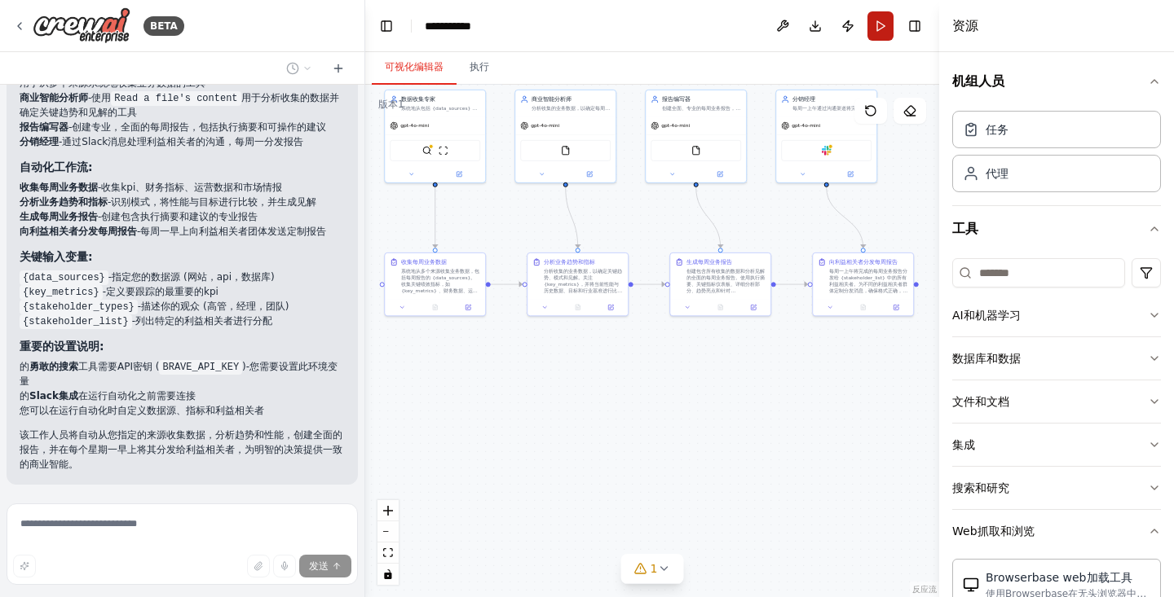
click at [886, 25] on button "运行" at bounding box center [880, 25] width 26 height 29
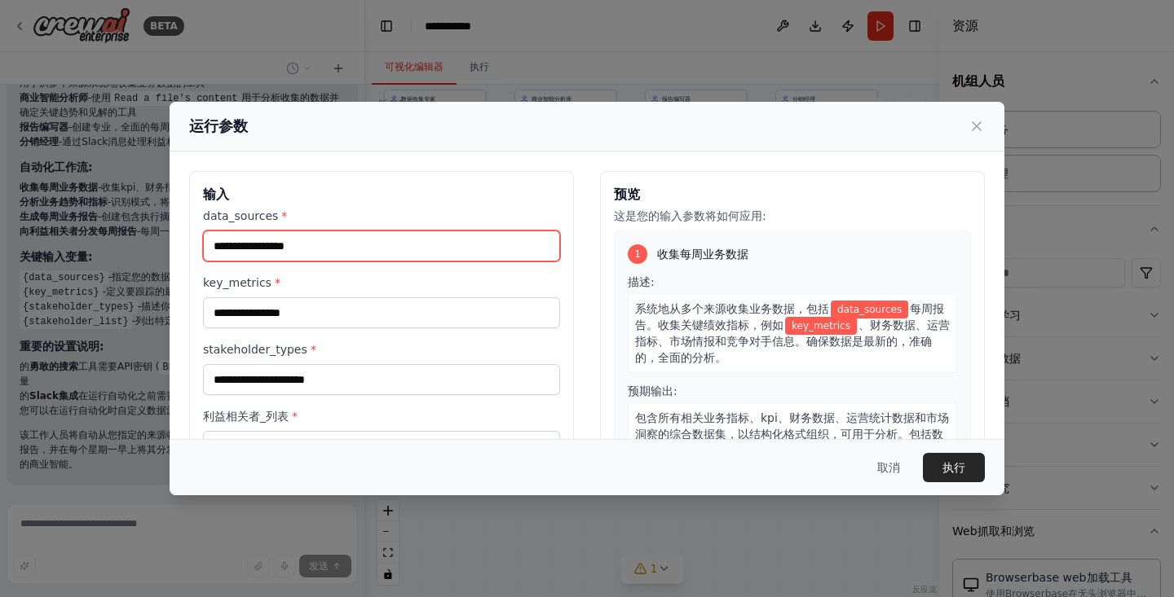
click at [404, 238] on input "data_sources *" at bounding box center [381, 246] width 357 height 31
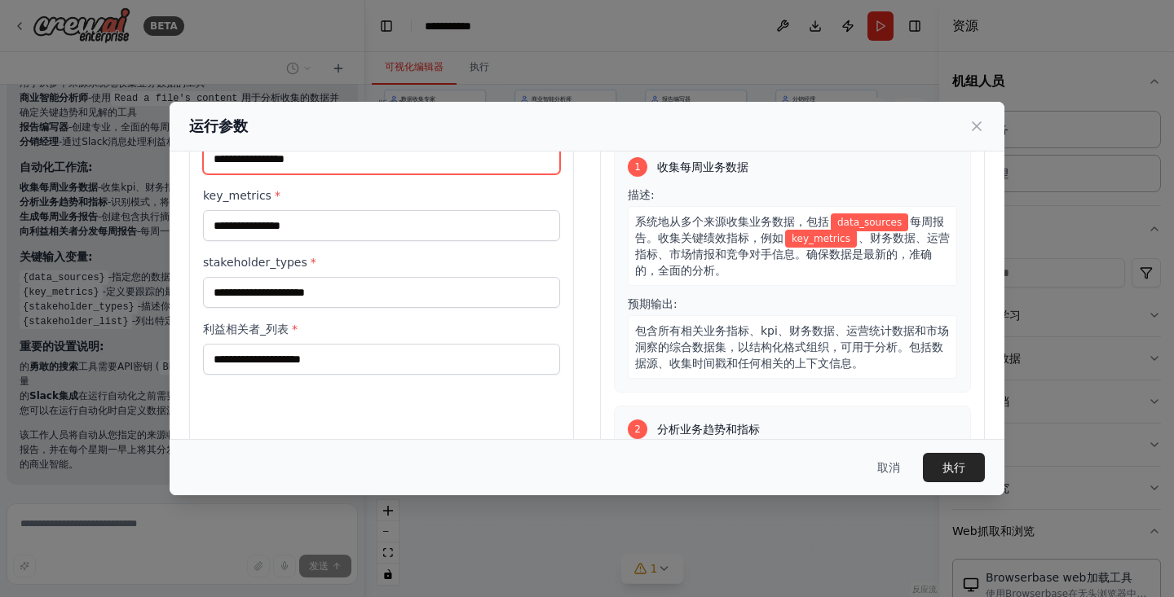
scroll to position [137, 0]
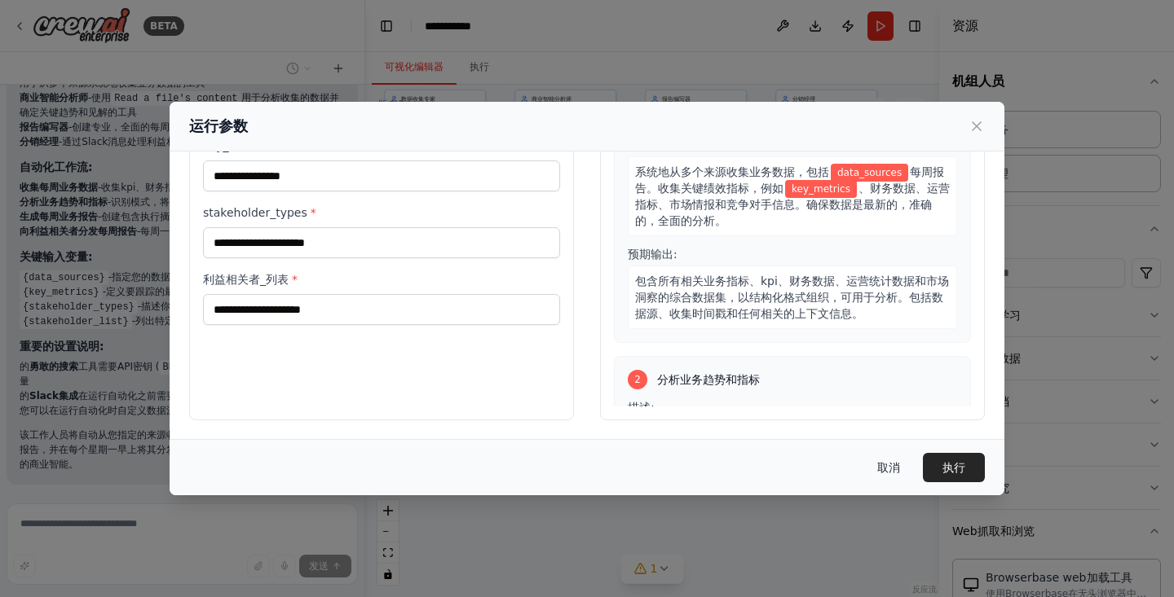
click at [877, 469] on font "取消" at bounding box center [888, 467] width 23 height 13
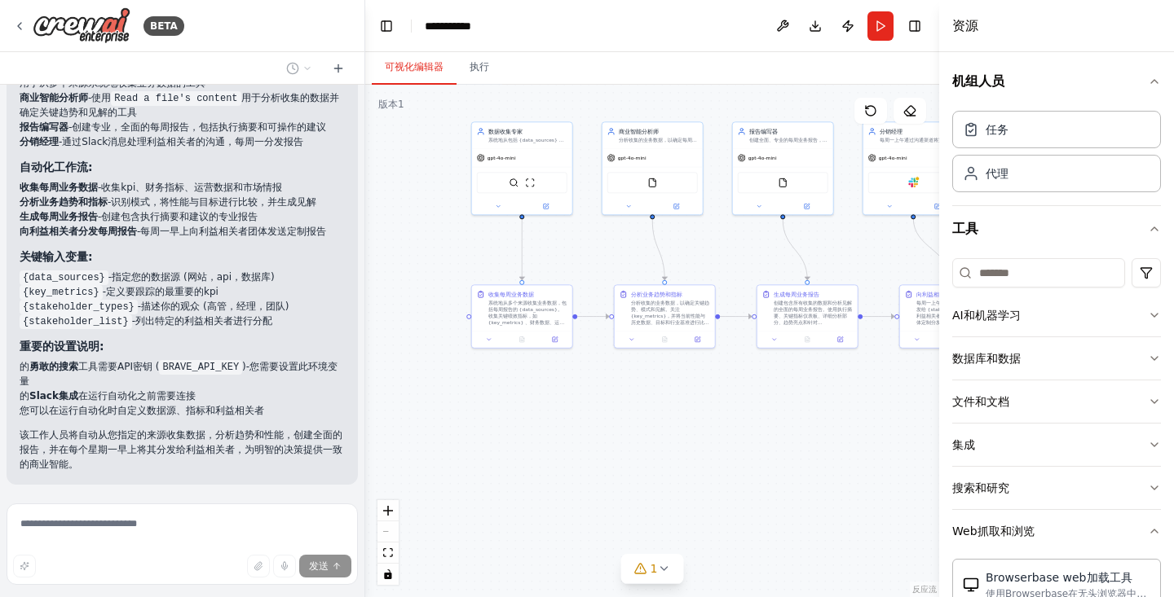
drag, startPoint x: 547, startPoint y: 400, endPoint x: 626, endPoint y: 419, distance: 81.3
click at [626, 419] on div ".deletable-edge-delete-btn { width: 20px; height: 20px; border: 0px solid #ffff…" at bounding box center [652, 341] width 574 height 513
click at [343, 65] on icon at bounding box center [338, 68] width 13 height 13
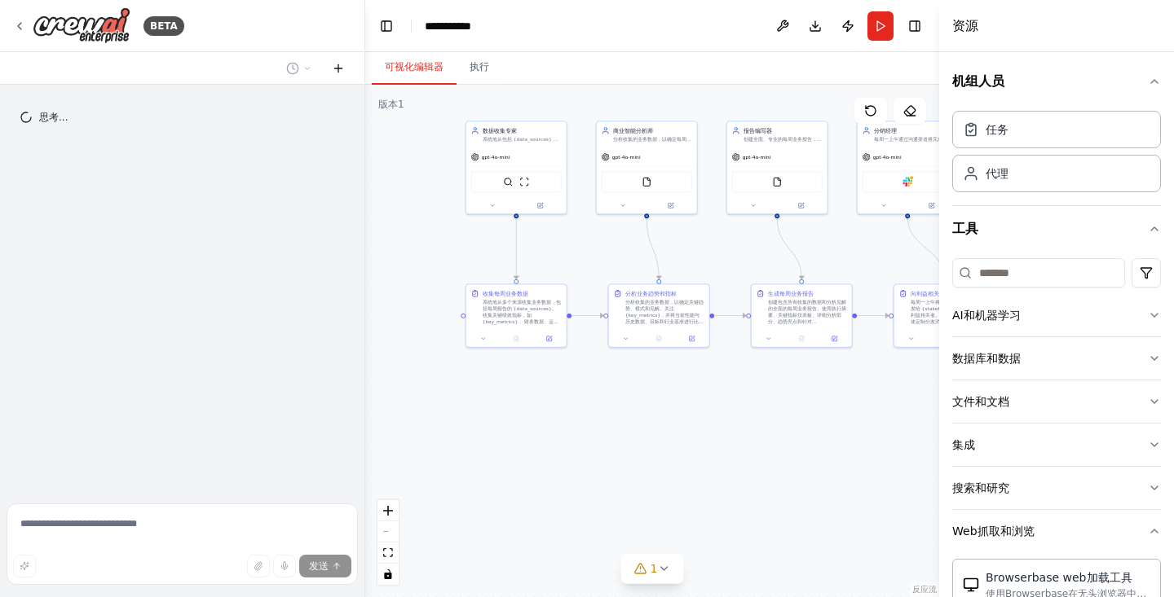
scroll to position [0, 0]
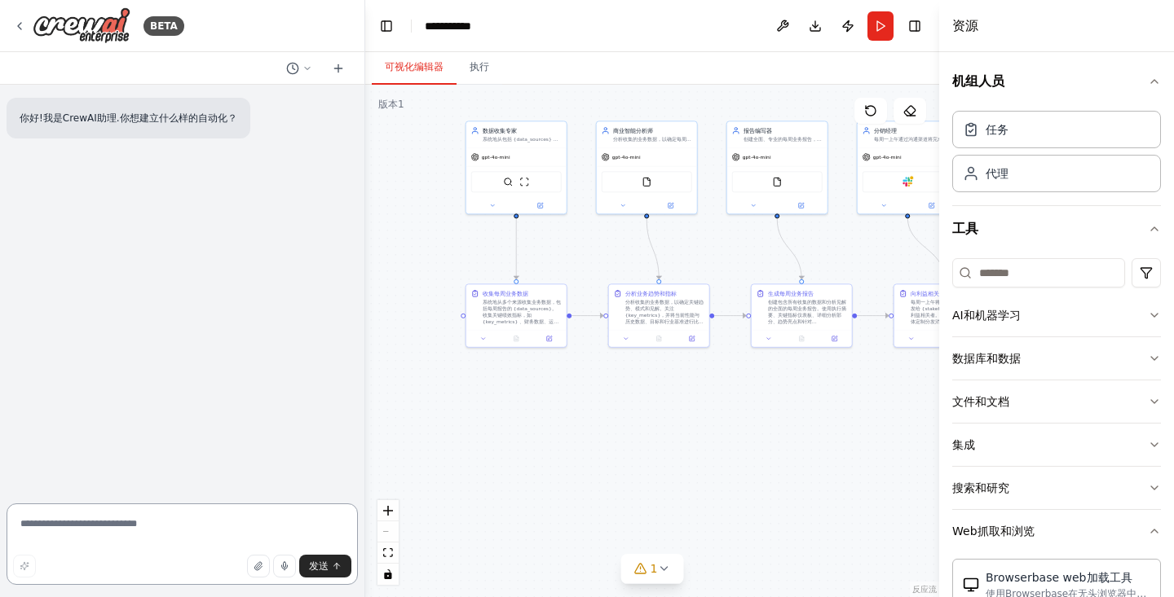
click at [152, 541] on textarea at bounding box center [182, 545] width 351 height 82
type textarea "*"
type textarea "**********"
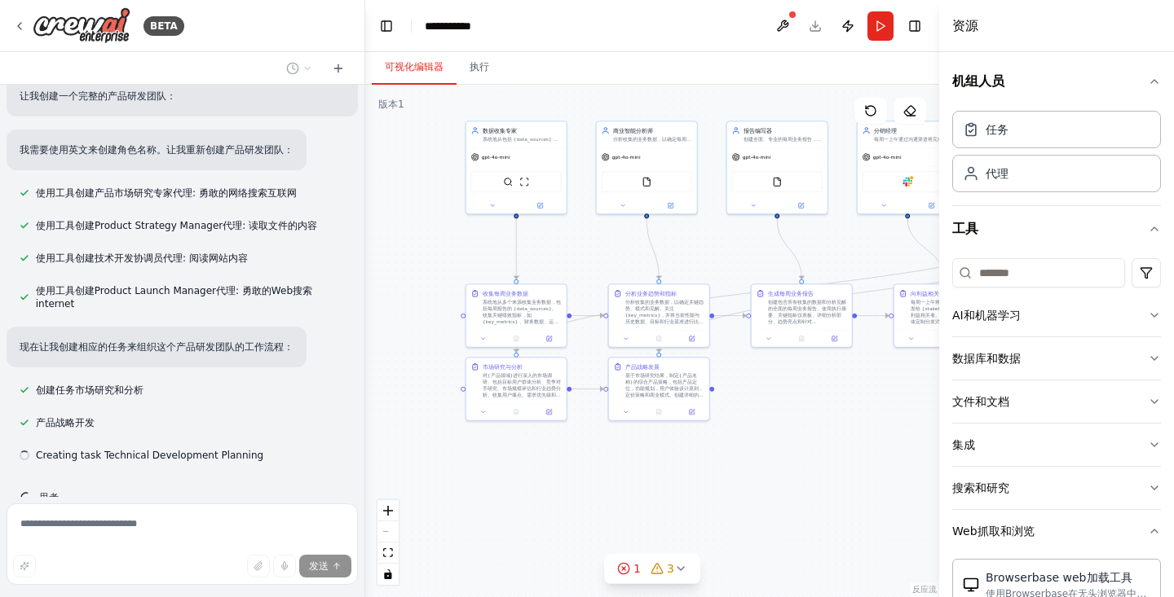
scroll to position [394, 0]
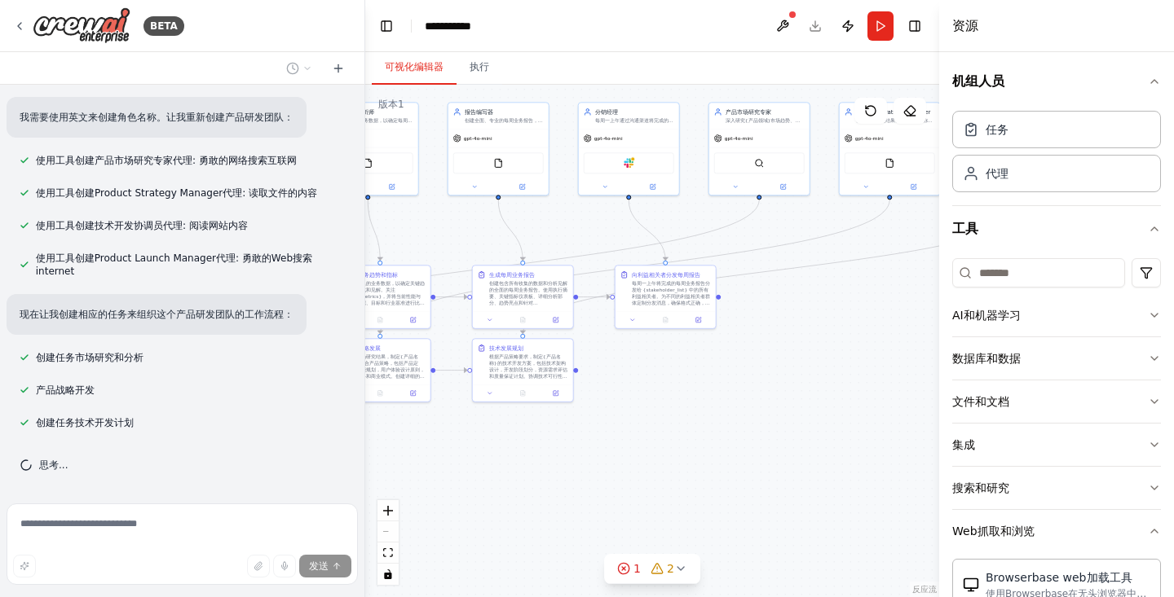
drag, startPoint x: 620, startPoint y: 463, endPoint x: 330, endPoint y: 446, distance: 290.7
click at [330, 446] on div "BETA 你好!我是CrewAI助理.你想建立什么样的自动化？ 建立一个产品研发团队 还原 ▶ 思维过程 我来帮你建立一个产品研发团队的自动化系统。首先让我了…" at bounding box center [587, 298] width 1174 height 597
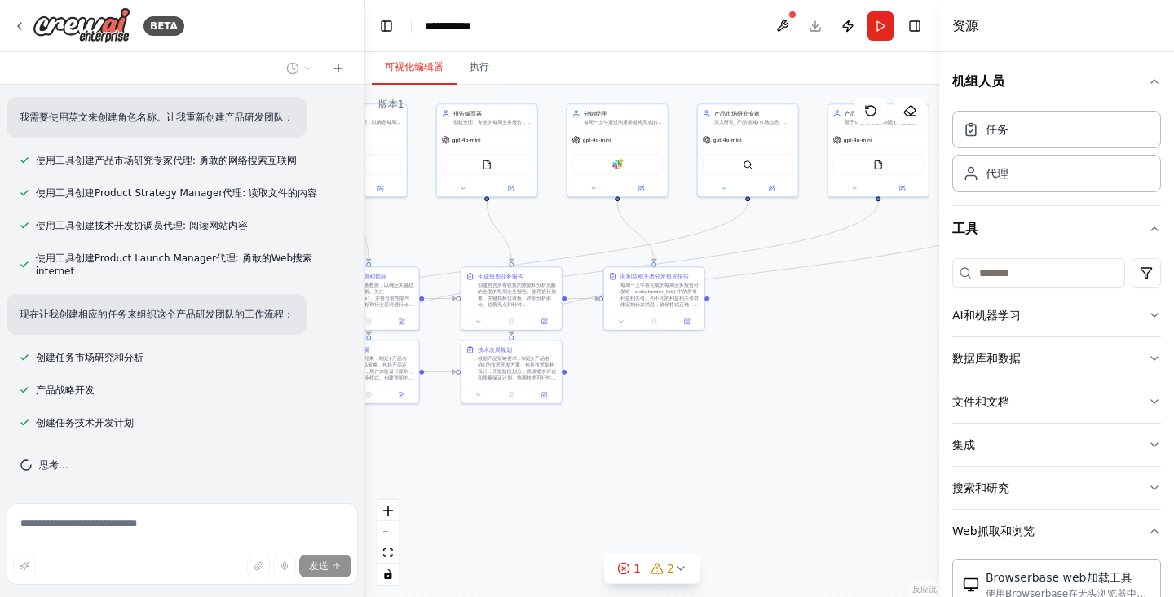
scroll to position [426, 0]
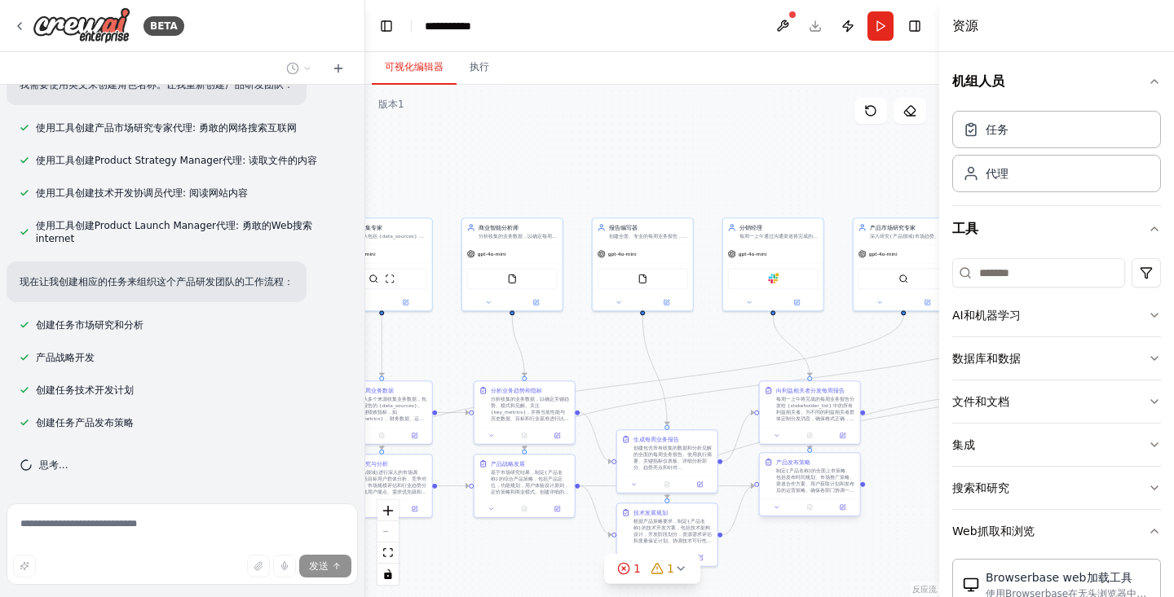
drag, startPoint x: 650, startPoint y: 405, endPoint x: 807, endPoint y: 518, distance: 192.7
click at [807, 521] on div ".deletable-edge-delete-btn { width: 20px; height: 20px; border: 0px solid #ffff…" at bounding box center [652, 341] width 574 height 513
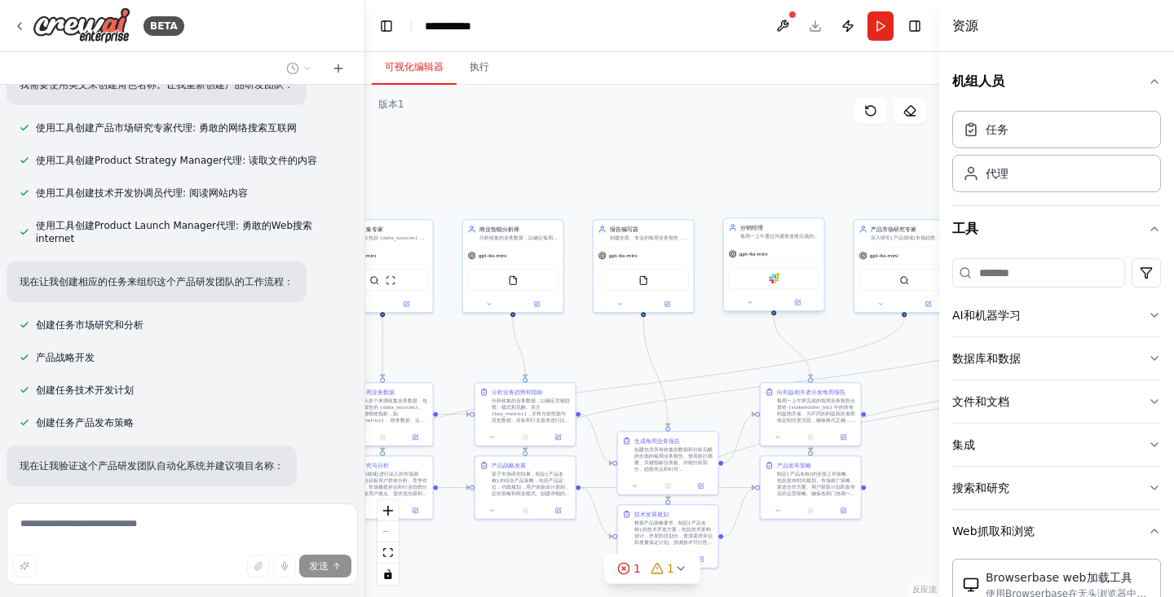
scroll to position [513, 0]
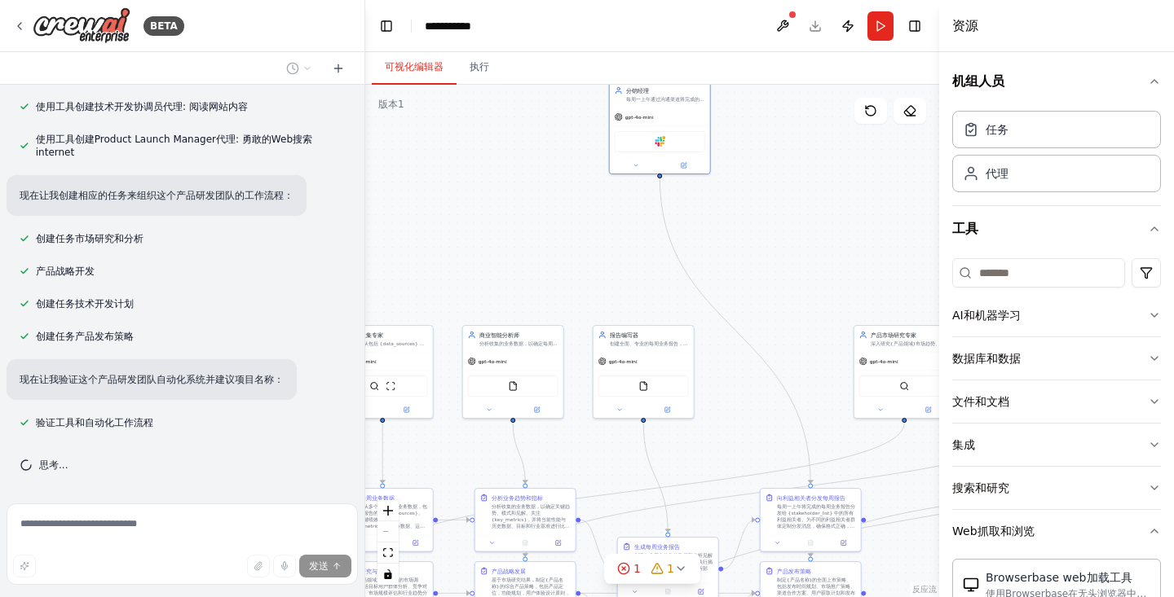
drag, startPoint x: 778, startPoint y: 242, endPoint x: 659, endPoint y: 87, distance: 195.3
click at [659, 87] on div "分销经理 每周一上午通过沟通渠道将完成的每周业务报告分发给 {stakeholder_list}。根据不同的利益相关者群体的角色和要求，确保正确格式化和自定义…" at bounding box center [660, 95] width 100 height 26
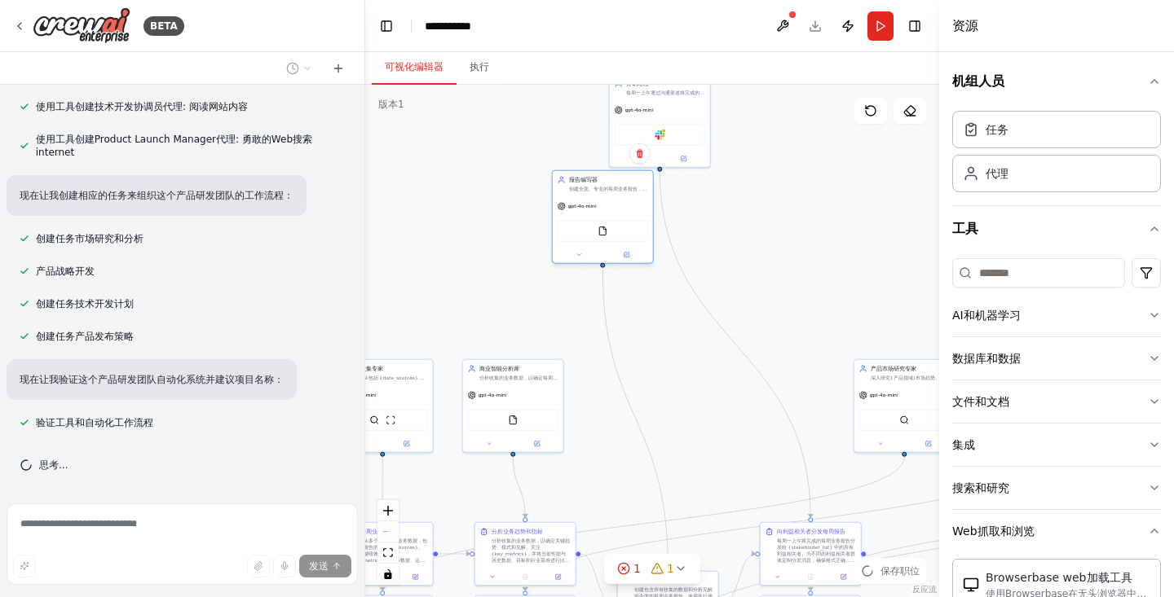
drag, startPoint x: 633, startPoint y: 382, endPoint x: 589, endPoint y: 179, distance: 208.5
click at [589, 179] on div "报告编写器 创建全面、专业的每周业务报告，向 {stakeholder_types} 清楚地传达关键发现、趋势和建议。使用执行摘要、详细分析部分和可推动业务决…" at bounding box center [603, 184] width 100 height 26
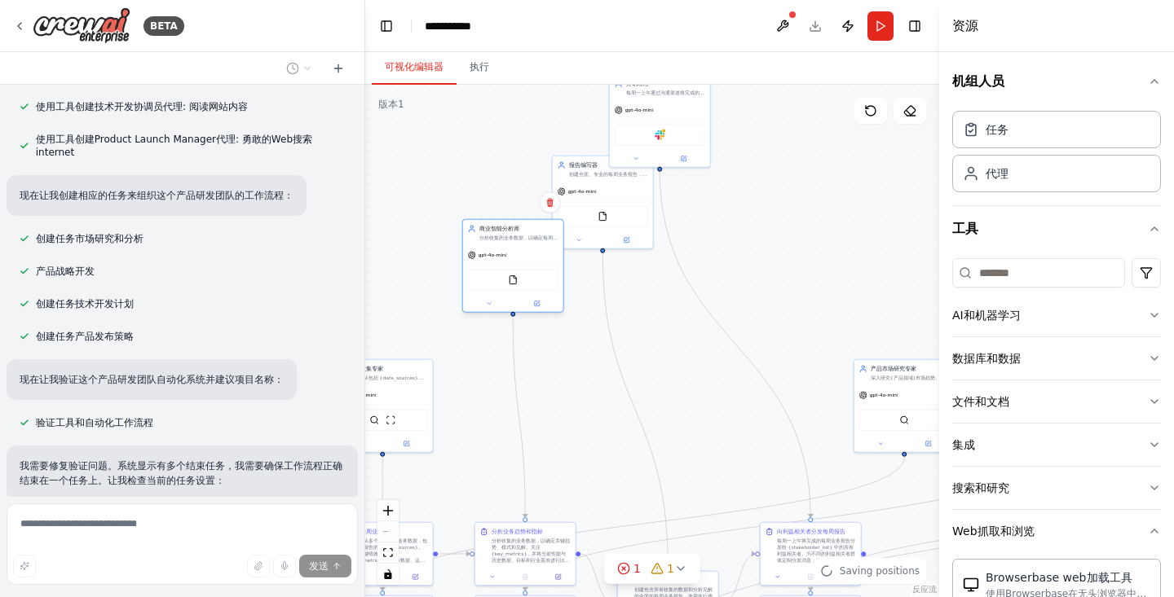
scroll to position [614, 0]
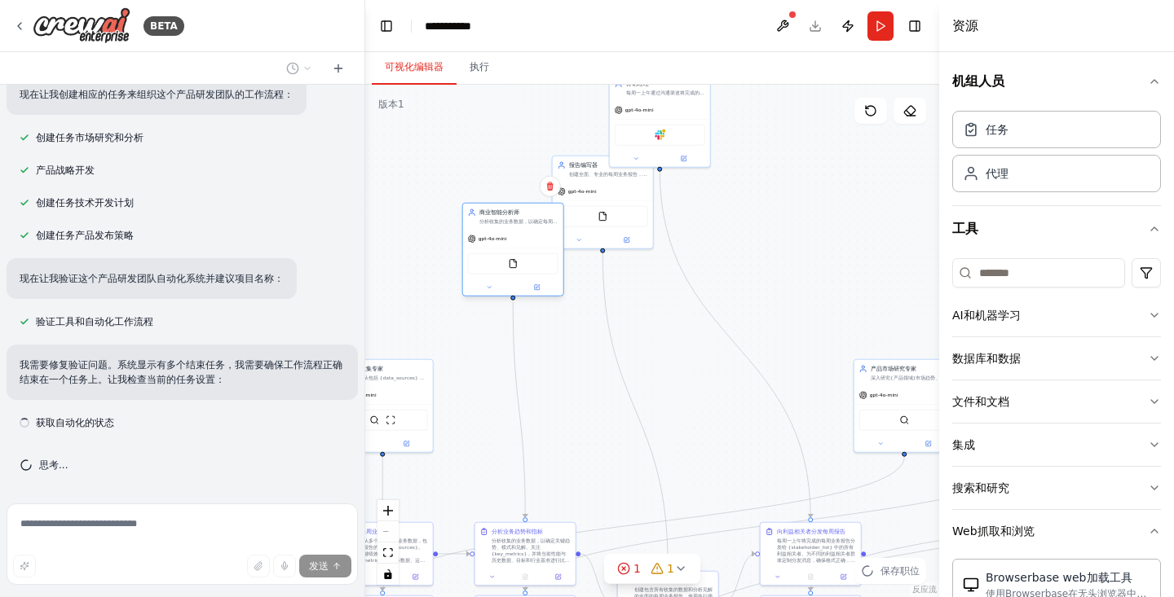
drag, startPoint x: 500, startPoint y: 377, endPoint x: 501, endPoint y: 220, distance: 157.3
click at [501, 220] on font "分析收集的业务数据，以确定每周报告的关键指标、趋势和见解。专注于 {key_metrics} 并提供可操作的情报，以突出绩效指标，增长机会和潜在挑战。" at bounding box center [518, 234] width 78 height 32
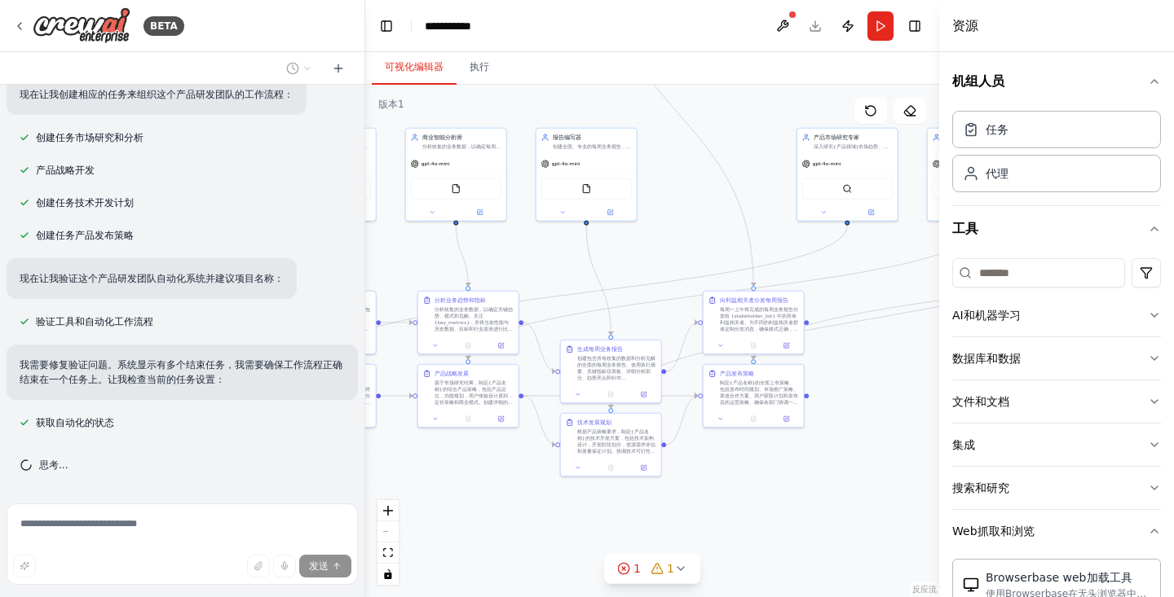
drag, startPoint x: 753, startPoint y: 463, endPoint x: 696, endPoint y: 232, distance: 238.4
click at [696, 232] on div ".deletable-edge-delete-btn { width: 20px; height: 20px; border: 0px solid #ffff…" at bounding box center [652, 341] width 574 height 513
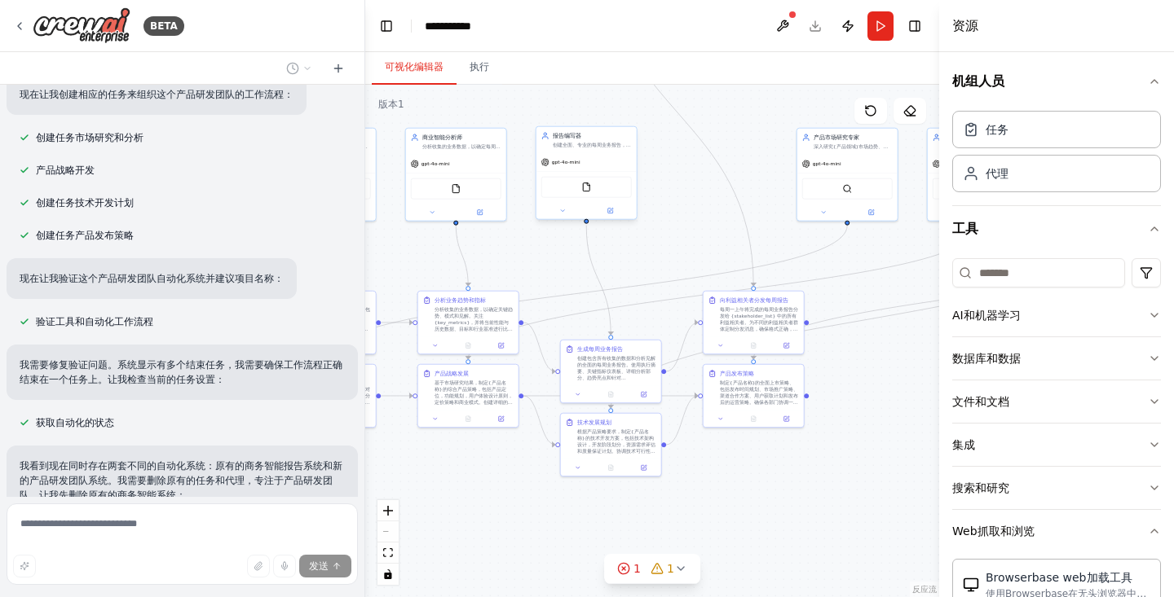
scroll to position [730, 0]
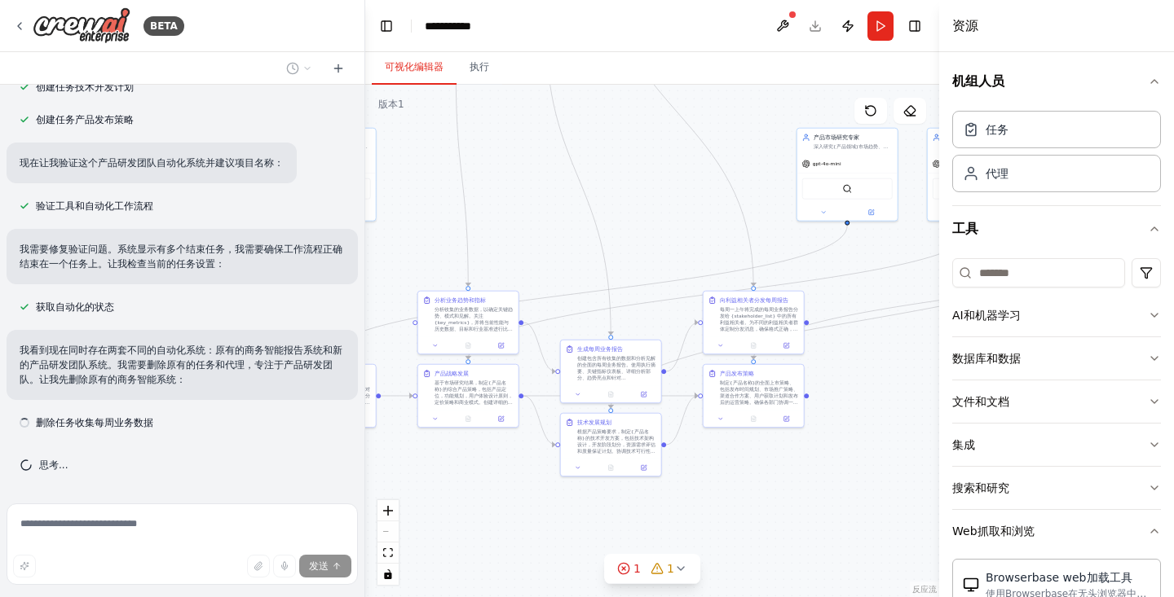
click at [603, 145] on div ".deletable-edge-delete-btn { width: 20px; height: 20px; border: 0px solid #ffff…" at bounding box center [652, 341] width 574 height 513
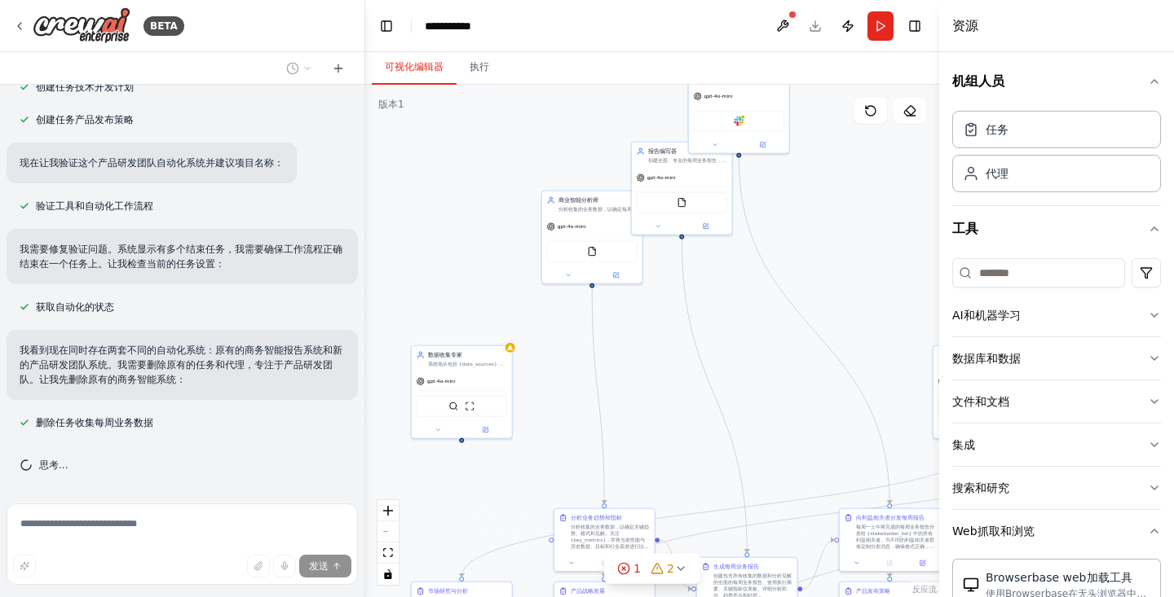
drag, startPoint x: 666, startPoint y: 244, endPoint x: 749, endPoint y: 383, distance: 162.3
click at [749, 383] on div ".deletable-edge-delete-btn { width: 20px; height: 20px; border: 0px solid #ffff…" at bounding box center [652, 341] width 574 height 513
click at [480, 363] on font "系统地从包括 {data_sources} 在内的多个来源收集业务数据，以进行全面的每周分析。收集关键绩效指标，财务指标，运营数据和市场情报，以支持明智的业务…" at bounding box center [467, 375] width 78 height 32
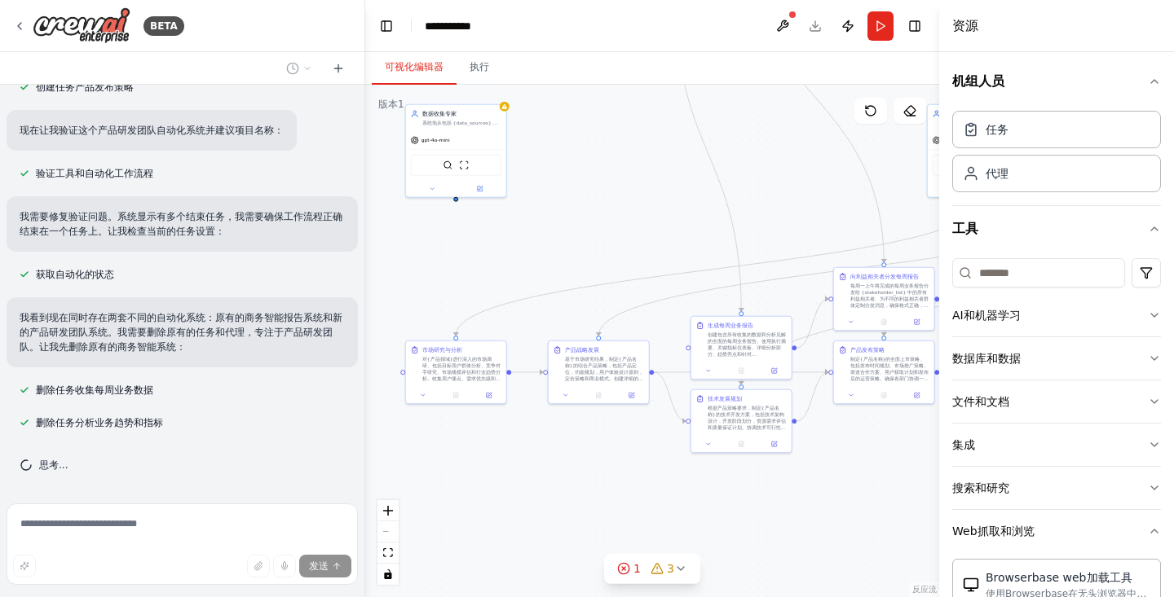
drag, startPoint x: 637, startPoint y: 407, endPoint x: 633, endPoint y: 164, distance: 242.9
click at [633, 164] on div ".deletable-edge-delete-btn { width: 20px; height: 20px; border: 0px solid #ffff…" at bounding box center [652, 341] width 574 height 513
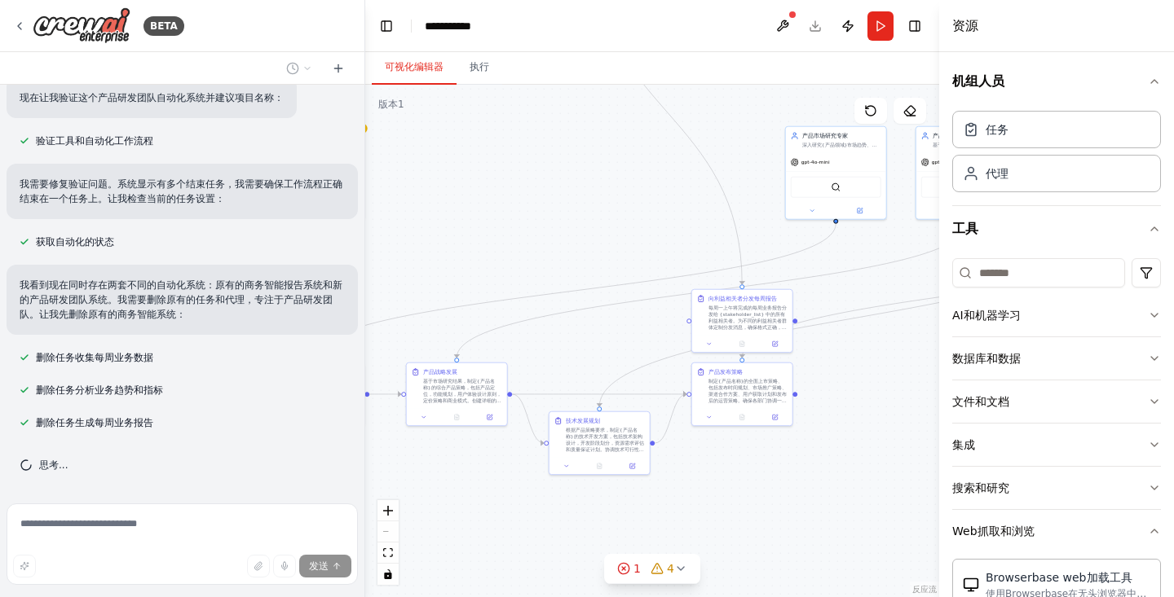
drag, startPoint x: 631, startPoint y: 480, endPoint x: 487, endPoint y: 504, distance: 145.4
click at [487, 504] on div ".deletable-edge-delete-btn { width: 20px; height: 20px; border: 0px solid #ffff…" at bounding box center [652, 341] width 574 height 513
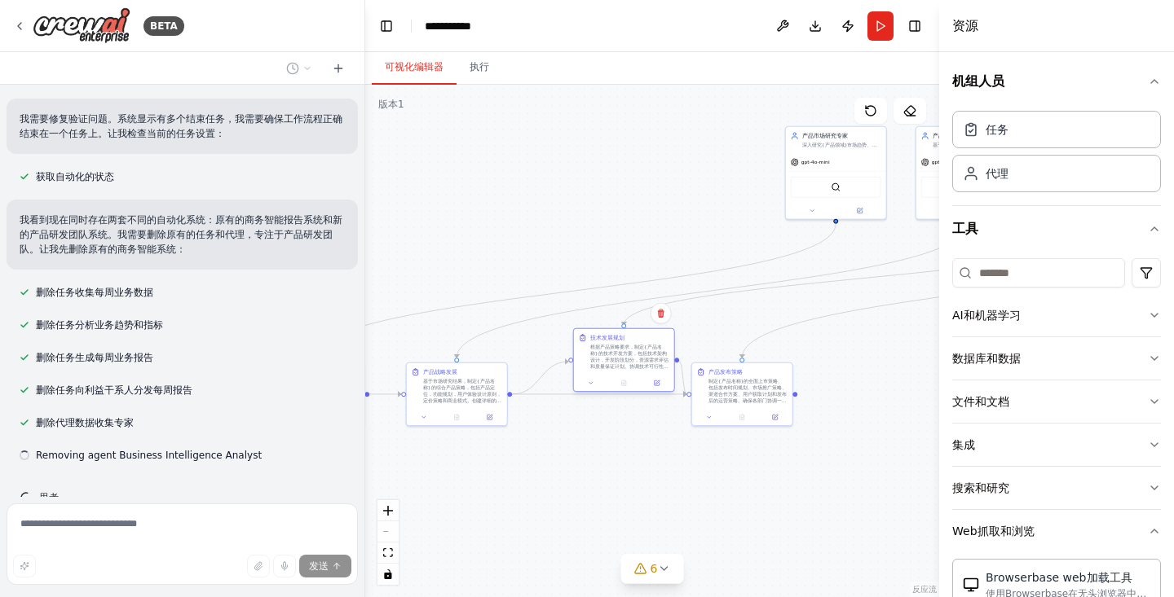
scroll to position [893, 0]
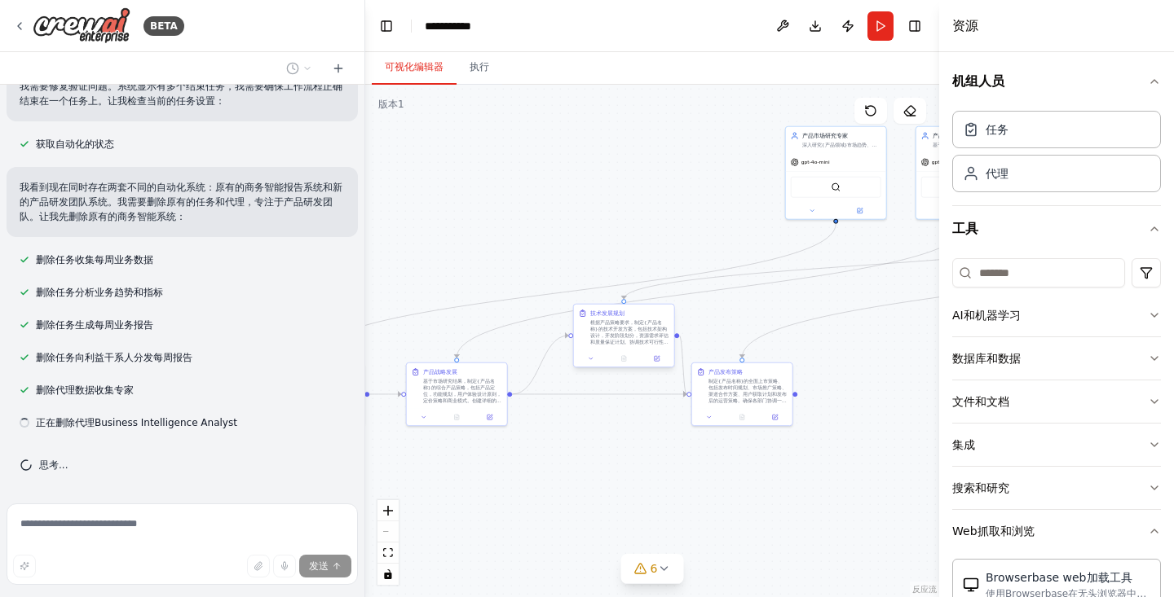
drag, startPoint x: 605, startPoint y: 432, endPoint x: 628, endPoint y: 327, distance: 107.8
click at [628, 327] on font "根据产品策略要求，制定{产品名称}的技术开发方案，包括技术架构设计，开发阶段划分，资源需求评估和质量保证计划。协调技术可行性与产品需求之间的平衡。" at bounding box center [629, 339] width 78 height 38
drag, startPoint x: 735, startPoint y: 380, endPoint x: 855, endPoint y: 376, distance: 119.9
click at [855, 377] on font "制定{产品名称}的全面上市策略、包括发布时间规划、市场推广策略、渠道合作方案、用户获取计划和发布后的运营策略。确保各部门协调一致、为产品成功上市做好准备。" at bounding box center [874, 393] width 78 height 32
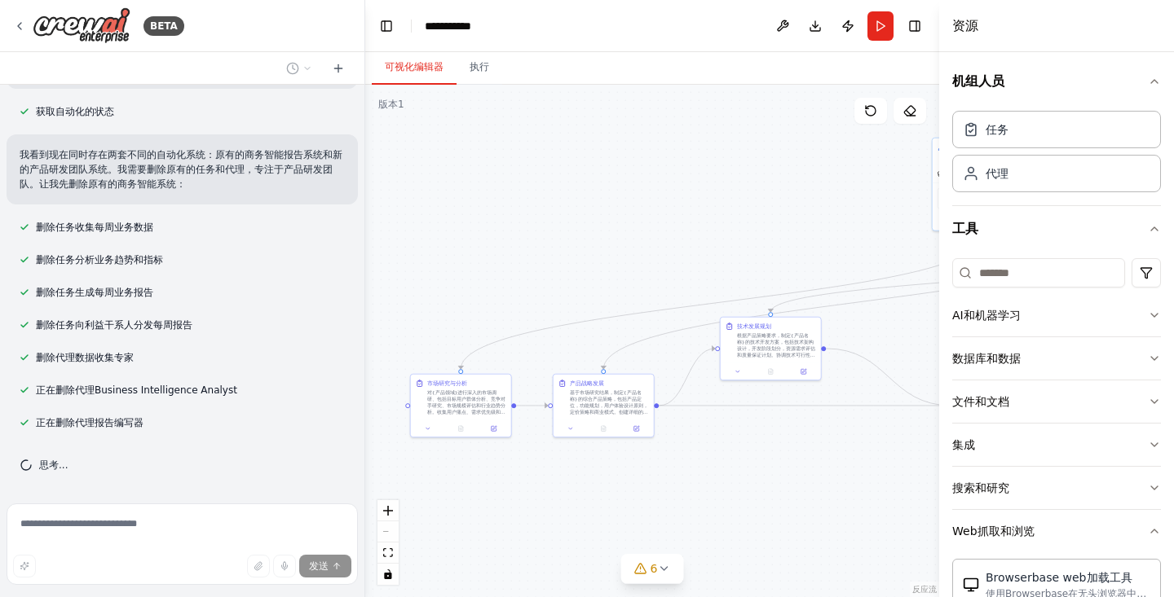
drag, startPoint x: 592, startPoint y: 453, endPoint x: 723, endPoint y: 448, distance: 131.3
click at [725, 450] on div ".deletable-edge-delete-btn { width: 20px; height: 20px; border: 0px solid #ffff…" at bounding box center [652, 341] width 574 height 513
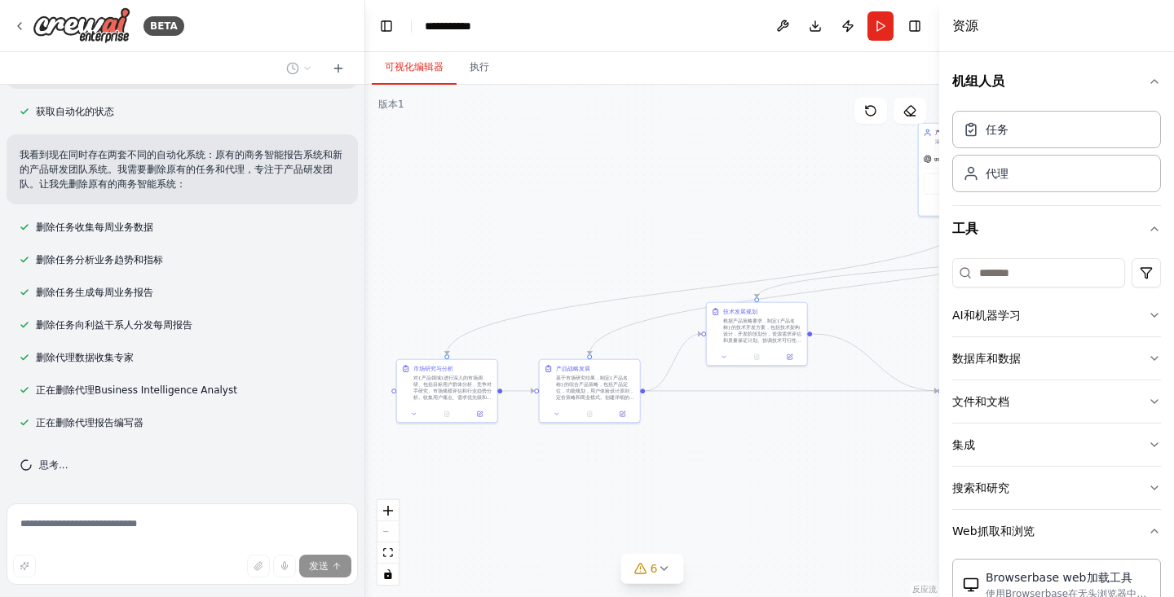
scroll to position [958, 0]
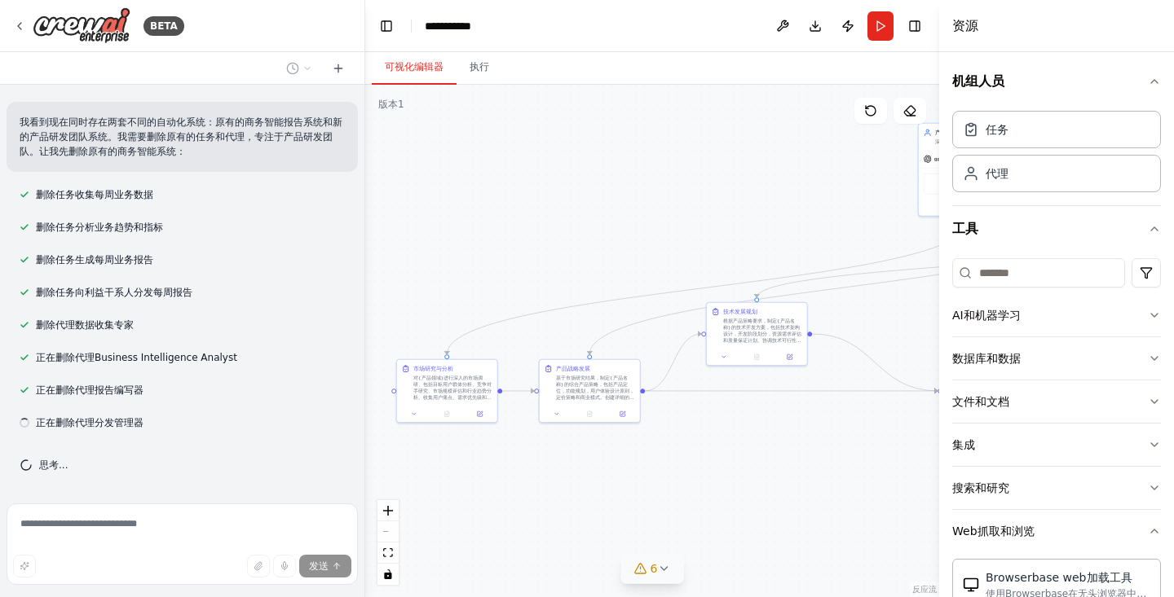
click at [660, 567] on icon at bounding box center [663, 568] width 13 height 13
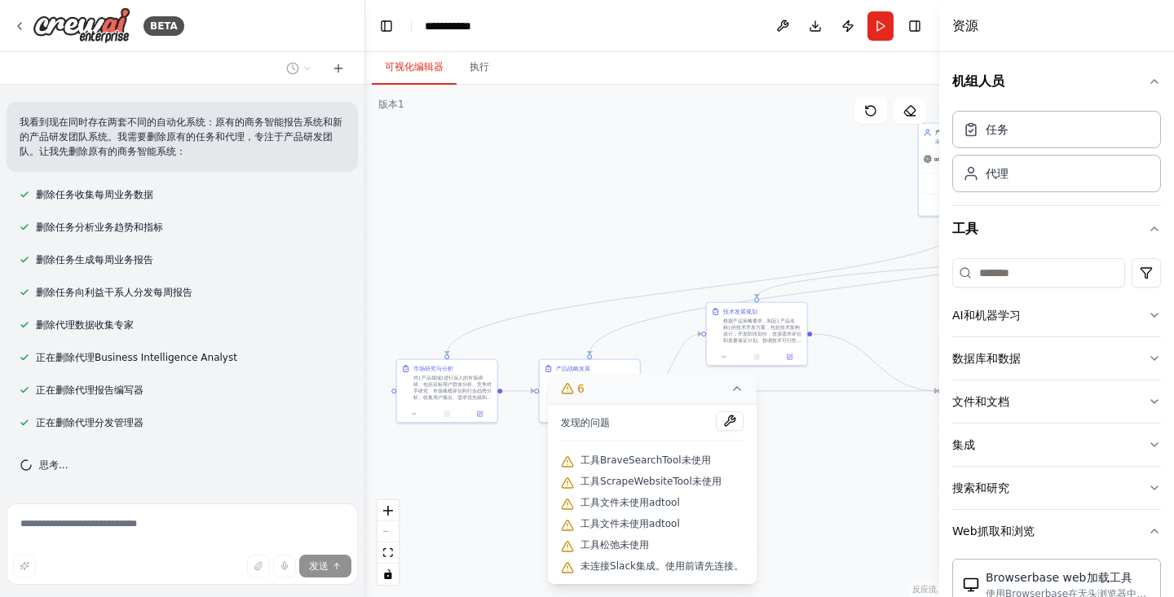
click at [813, 492] on div ".deletable-edge-delete-btn { width: 20px; height: 20px; border: 0px solid #ffff…" at bounding box center [652, 341] width 574 height 513
click at [730, 391] on icon at bounding box center [736, 388] width 13 height 13
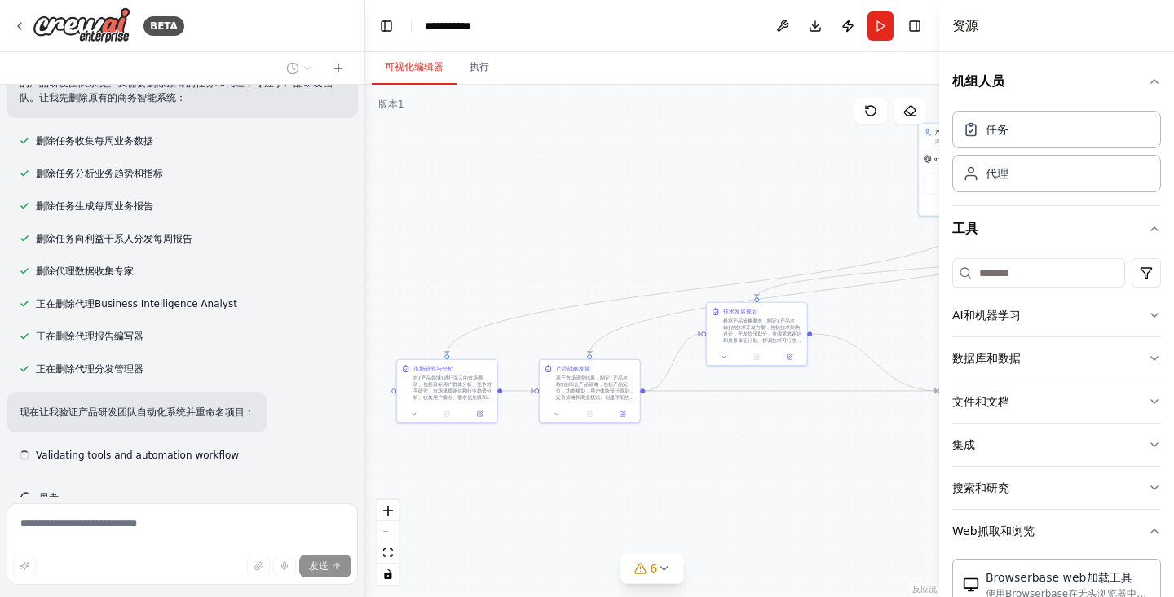
scroll to position [1044, 0]
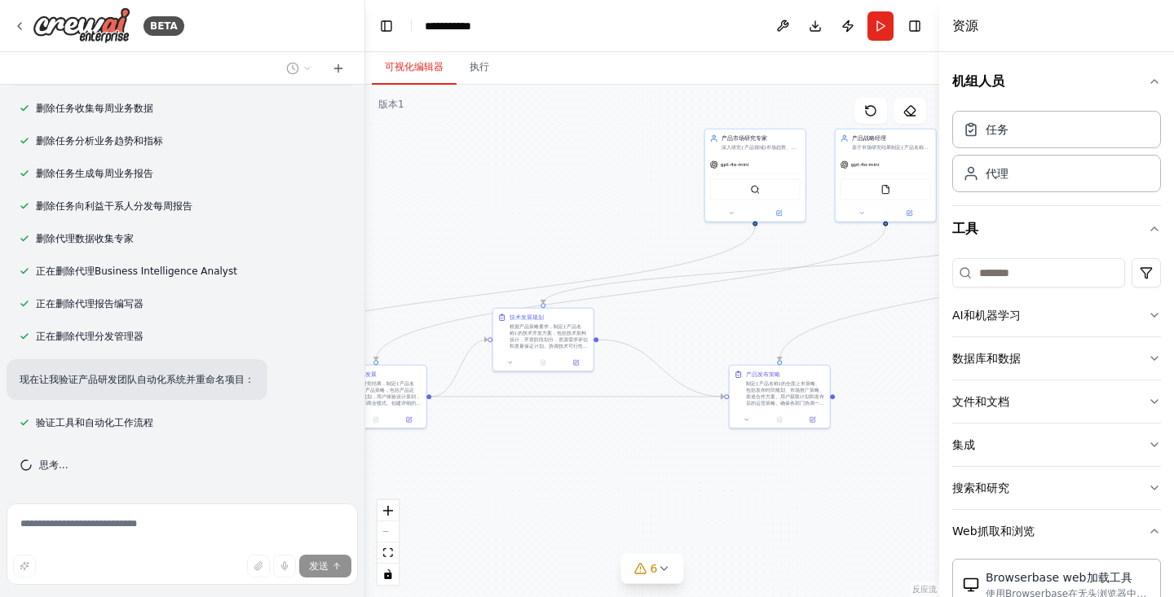
drag, startPoint x: 821, startPoint y: 455, endPoint x: 583, endPoint y: 465, distance: 238.3
click at [583, 465] on div ".deletable-edge-delete-btn { width: 20px; height: 20px; border: 0px solid #ffff…" at bounding box center [652, 341] width 574 height 513
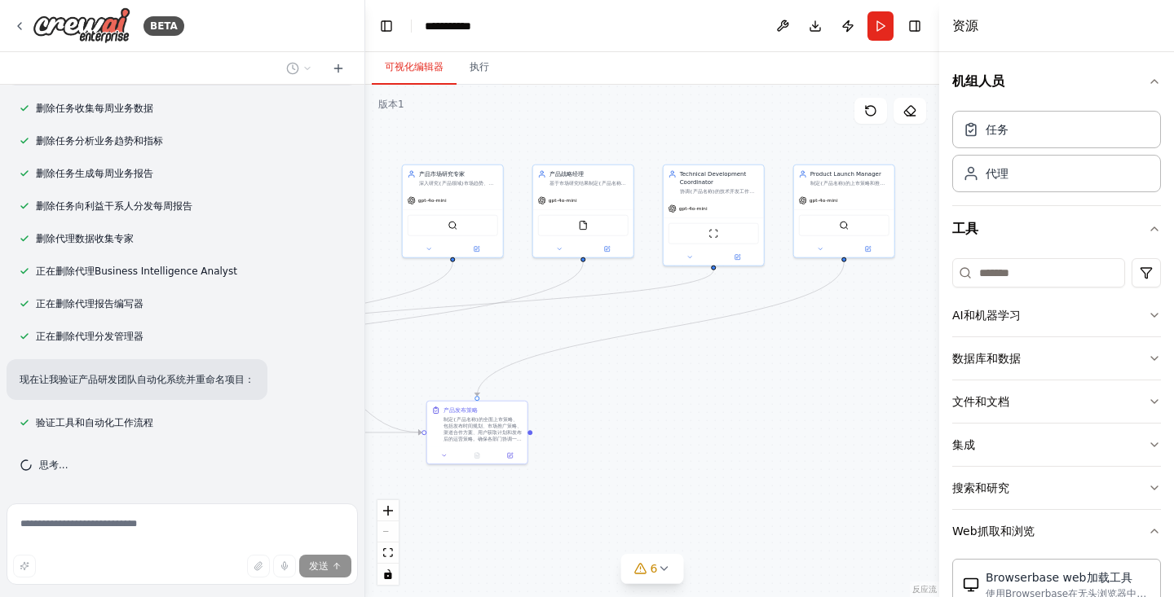
drag, startPoint x: 760, startPoint y: 479, endPoint x: 542, endPoint y: 497, distance: 218.4
click at [547, 497] on div ".deletable-edge-delete-btn { width: 20px; height: 20px; border: 0px solid #ffff…" at bounding box center [652, 341] width 574 height 513
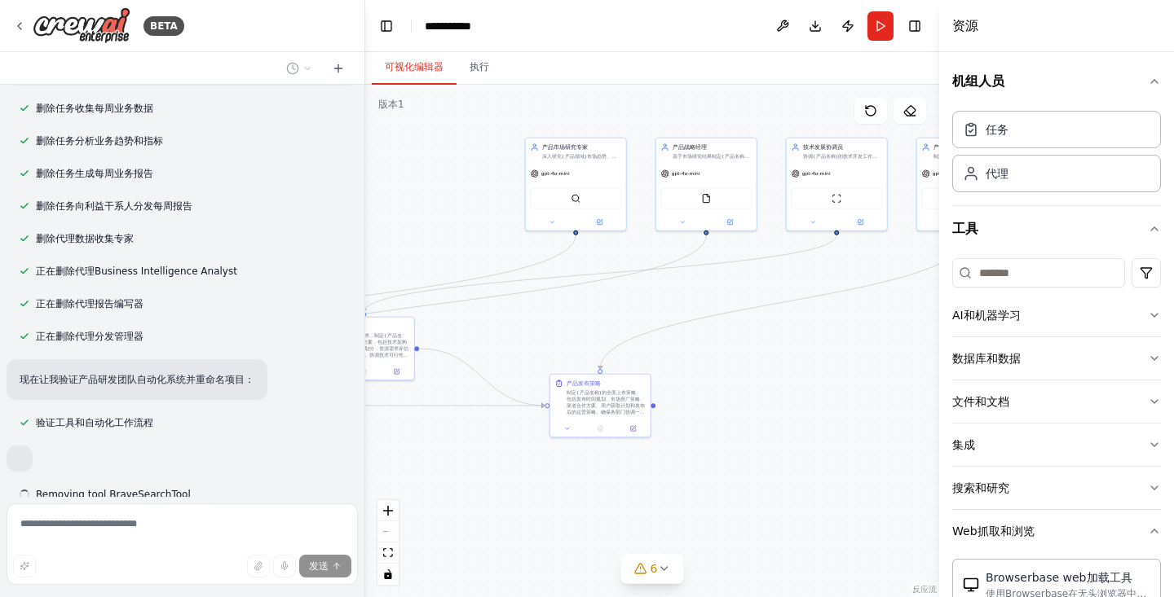
scroll to position [1145, 0]
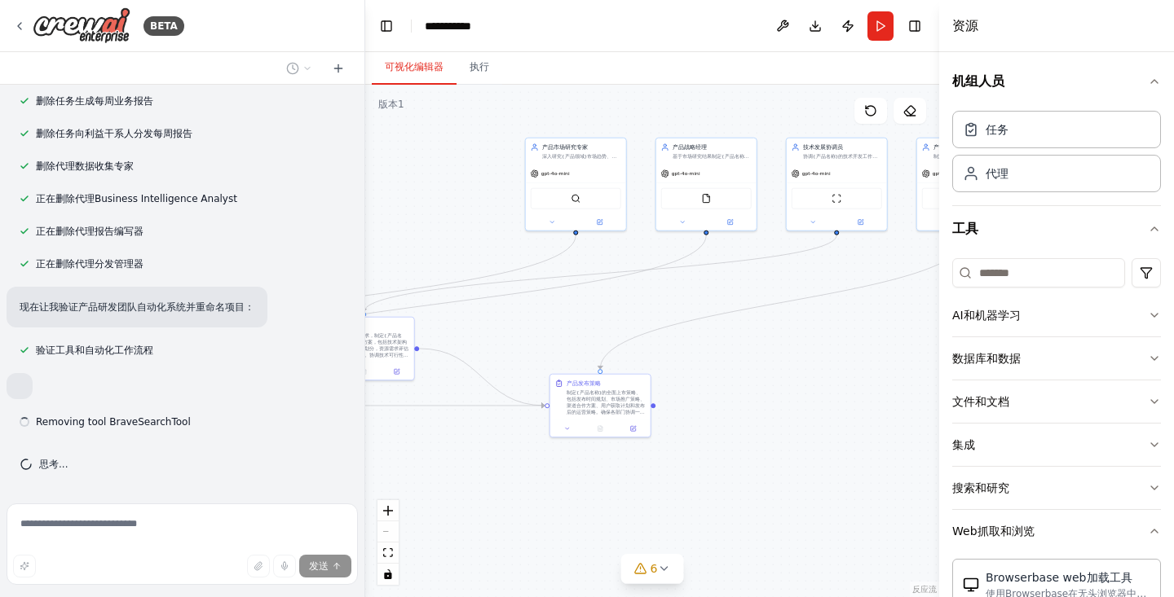
drag, startPoint x: 730, startPoint y: 465, endPoint x: 859, endPoint y: 437, distance: 131.7
click at [859, 437] on div ".deletable-edge-delete-btn { width: 20px; height: 20px; border: 0px solid #ffff…" at bounding box center [652, 341] width 574 height 513
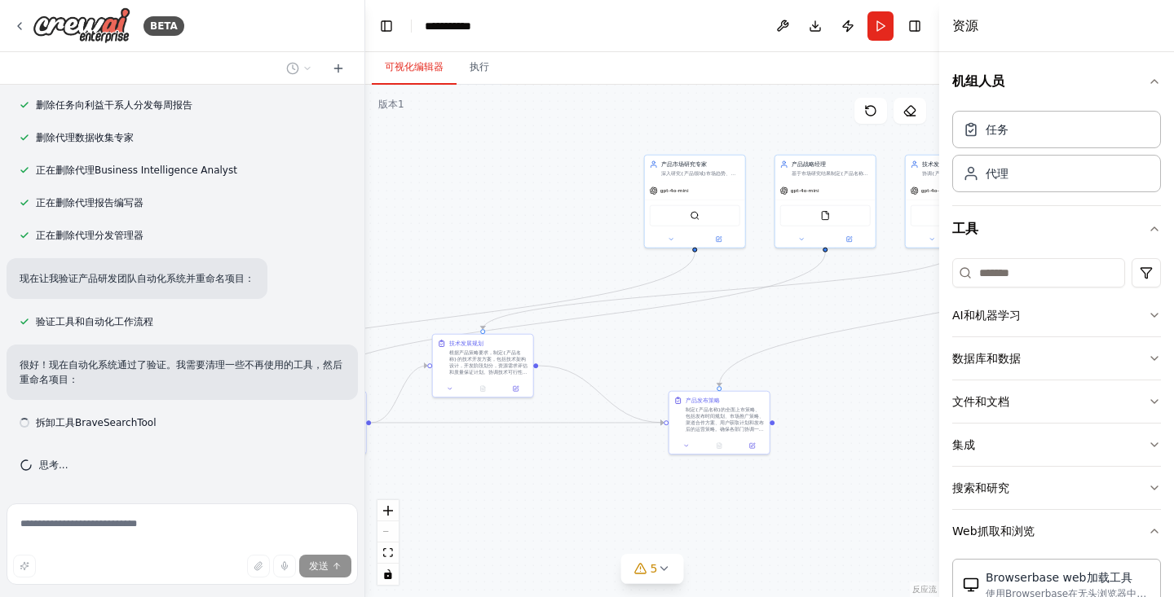
drag, startPoint x: 772, startPoint y: 423, endPoint x: 890, endPoint y: 440, distance: 119.4
click at [890, 440] on div ".deletable-edge-delete-btn { width: 20px; height: 20px; border: 0px solid #ffff…" at bounding box center [652, 341] width 574 height 513
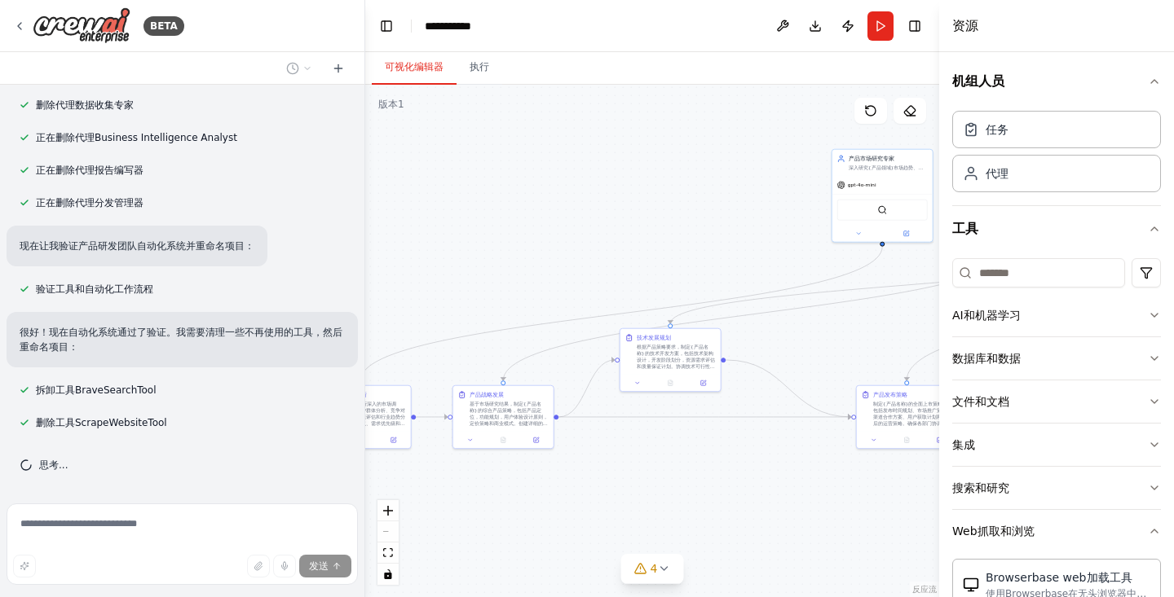
drag, startPoint x: 466, startPoint y: 491, endPoint x: 654, endPoint y: 485, distance: 187.6
click at [654, 485] on div ".deletable-edge-delete-btn { width: 20px; height: 20px; border: 0px solid #ffff…" at bounding box center [652, 341] width 574 height 513
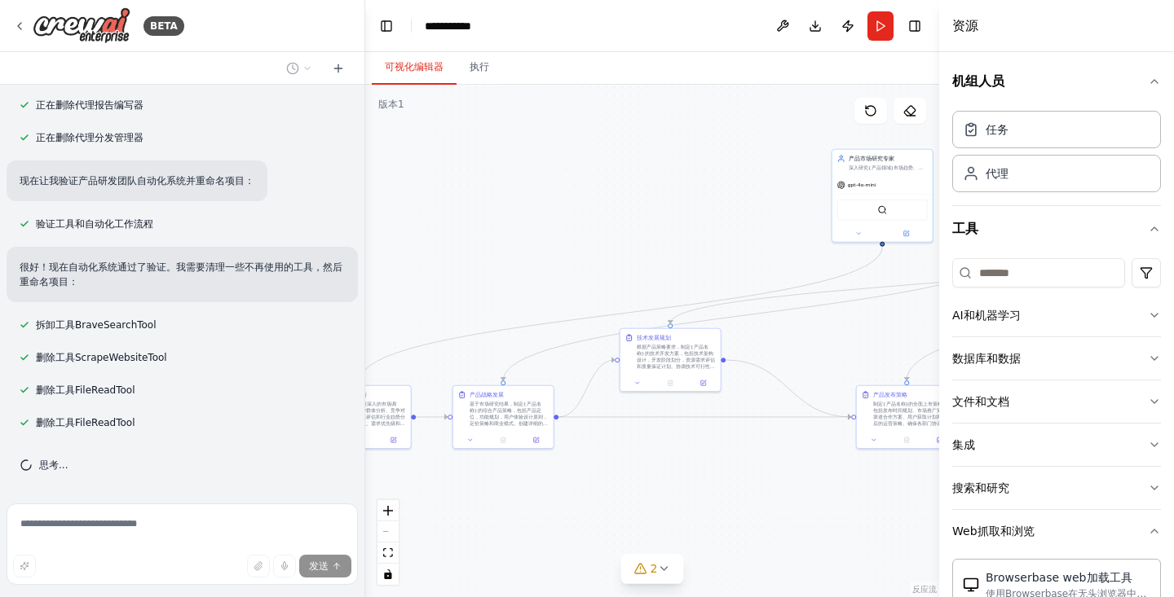
scroll to position [1276, 0]
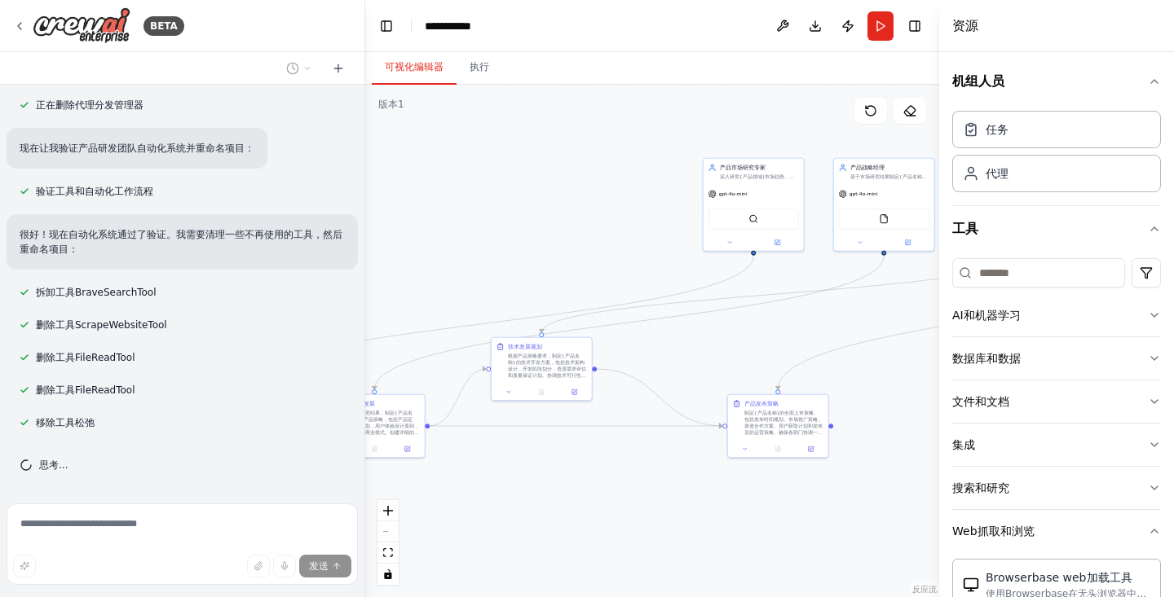
drag, startPoint x: 678, startPoint y: 473, endPoint x: 459, endPoint y: 475, distance: 219.3
click at [459, 475] on div ".deletable-edge-delete-btn { width: 20px; height: 20px; border: 0px solid #ffff…" at bounding box center [652, 341] width 574 height 513
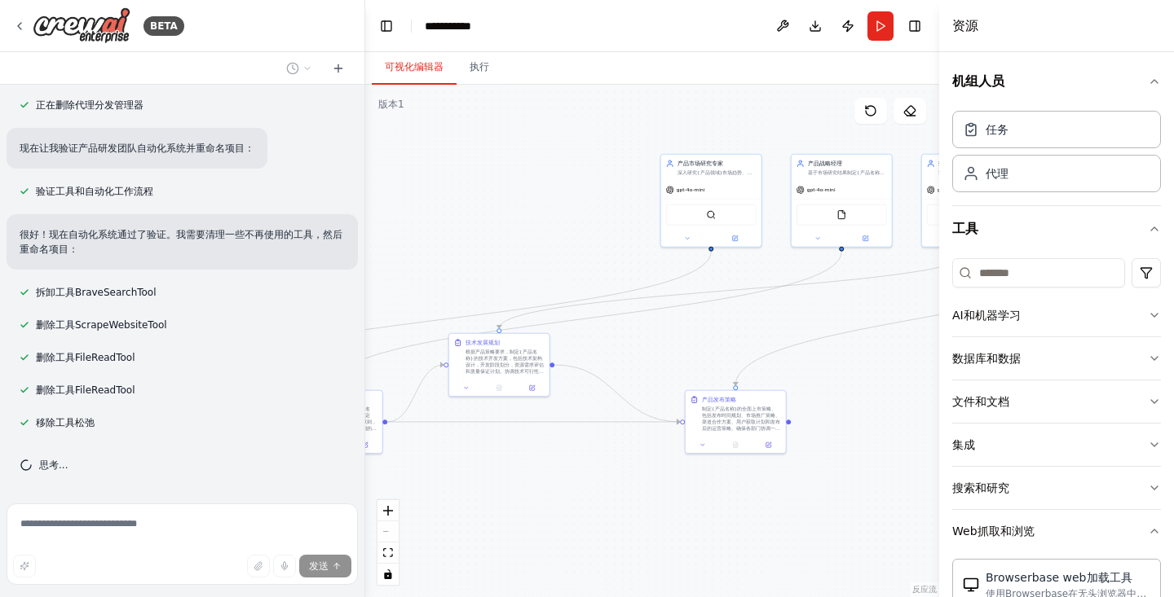
drag, startPoint x: 730, startPoint y: 501, endPoint x: 484, endPoint y: 502, distance: 245.4
click at [484, 502] on div ".deletable-edge-delete-btn { width: 20px; height: 20px; border: 0px solid #ffff…" at bounding box center [652, 341] width 574 height 513
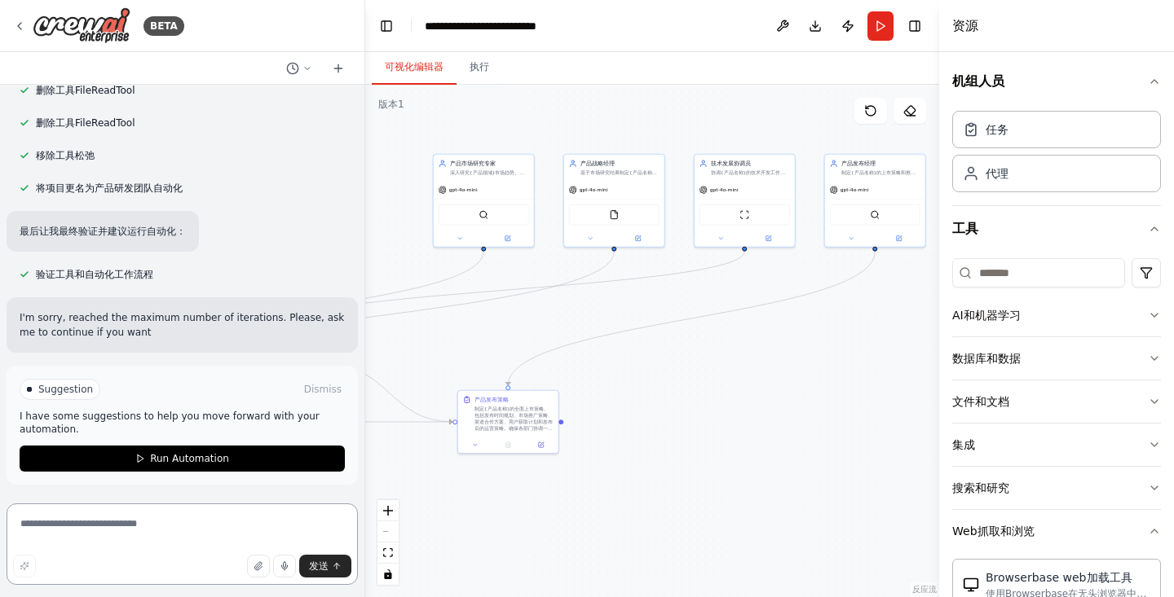
scroll to position [1515, 0]
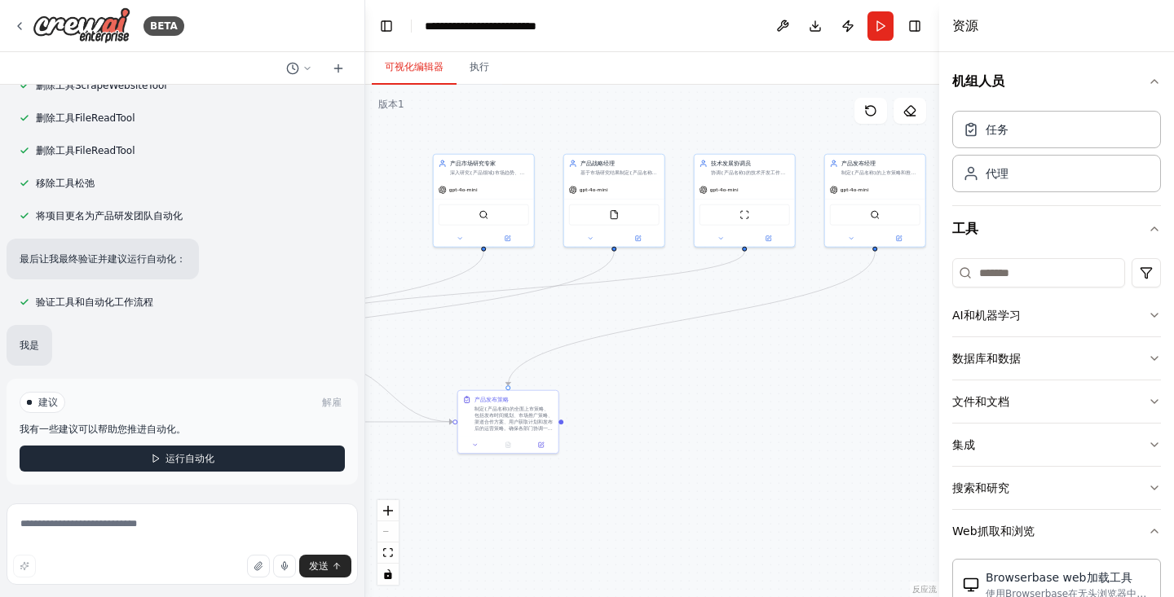
click at [130, 465] on button "运行自动化" at bounding box center [182, 459] width 325 height 26
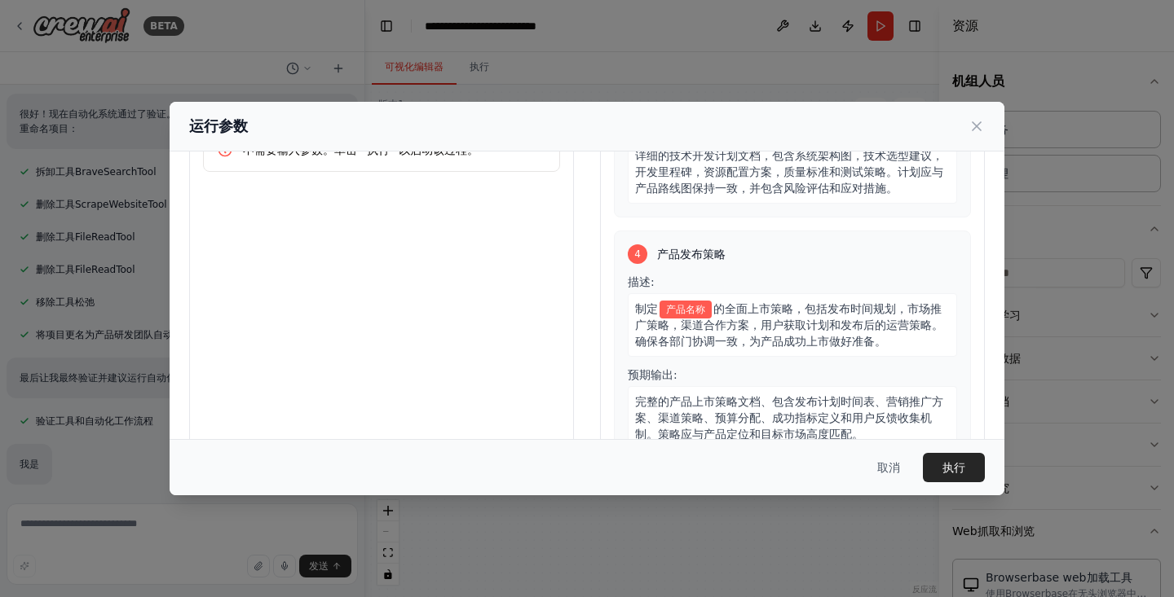
scroll to position [137, 0]
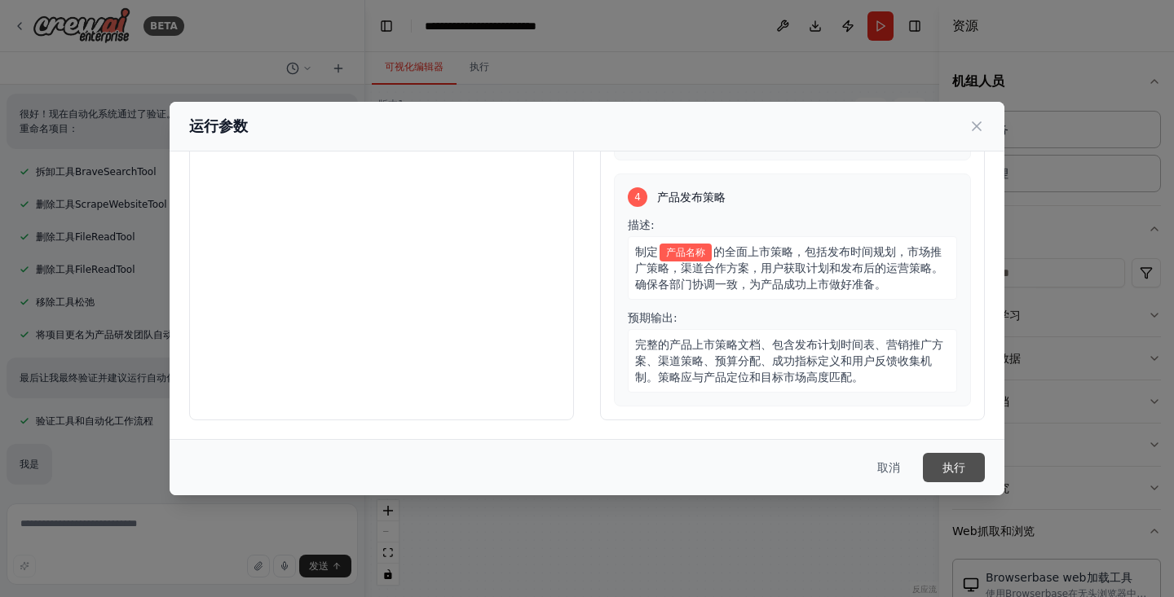
click at [962, 469] on font "执行" at bounding box center [953, 467] width 23 height 13
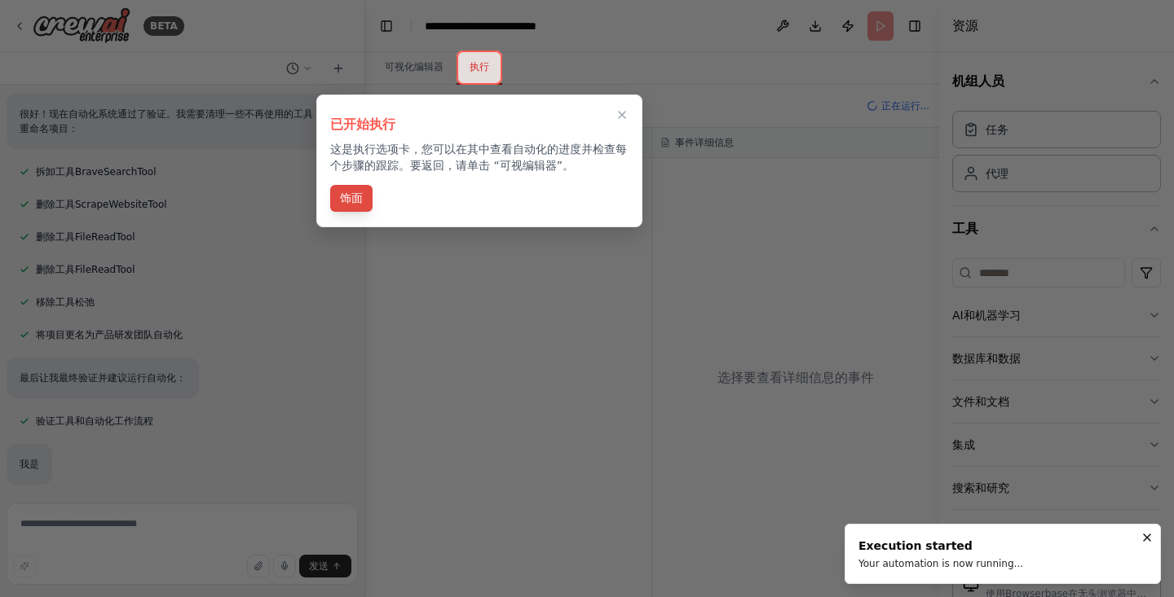
click at [358, 201] on font "饰面" at bounding box center [351, 198] width 23 height 13
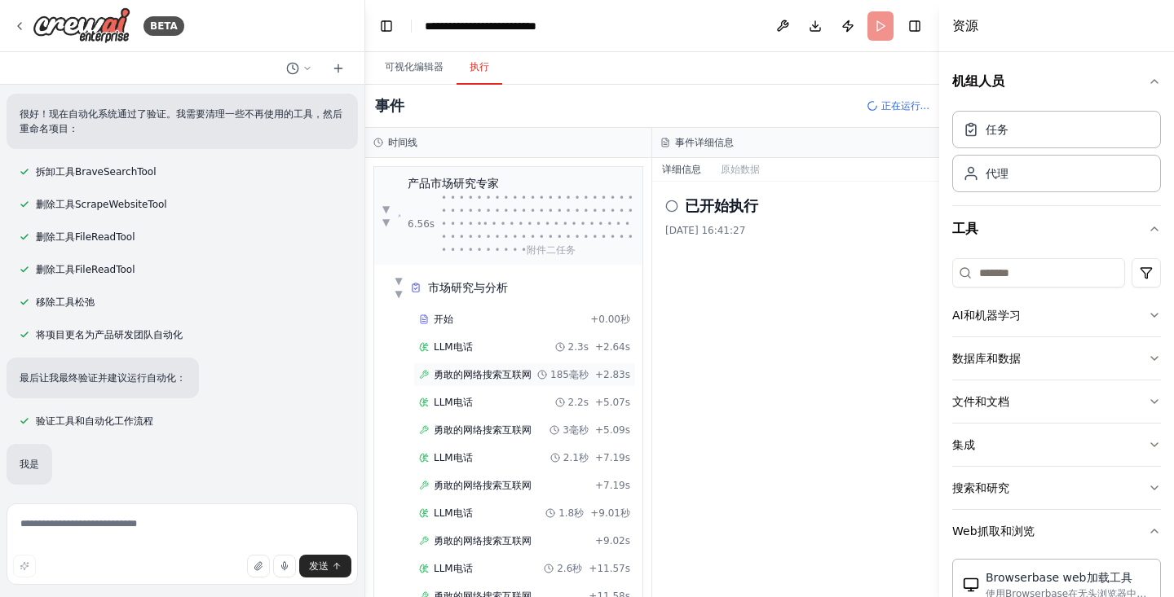
scroll to position [77, 0]
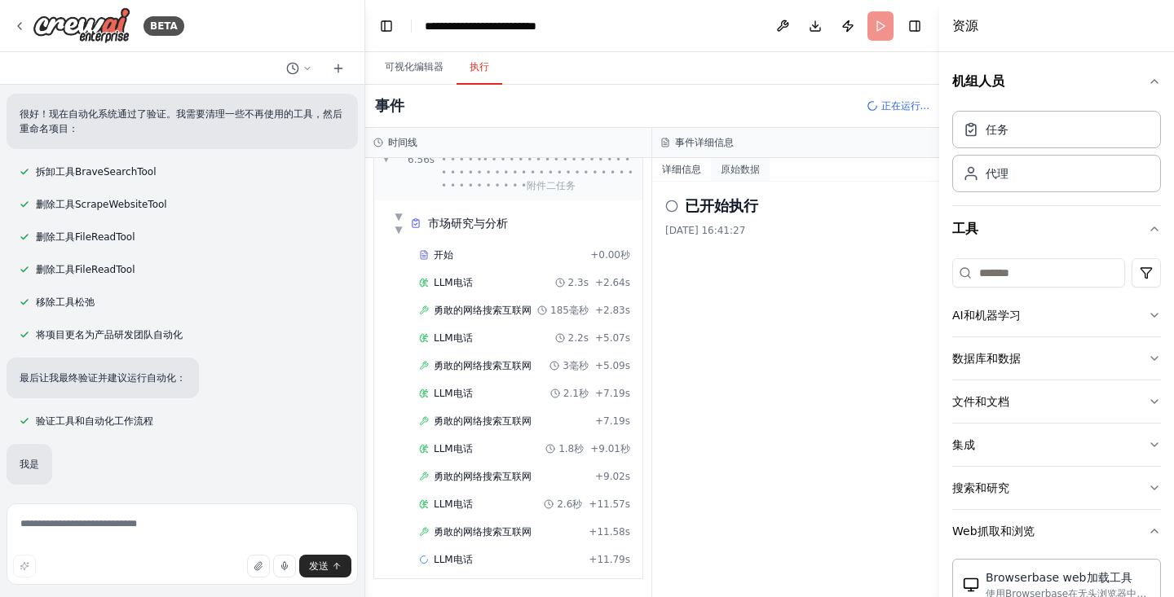
click at [743, 171] on font "原始数据" at bounding box center [740, 169] width 39 height 11
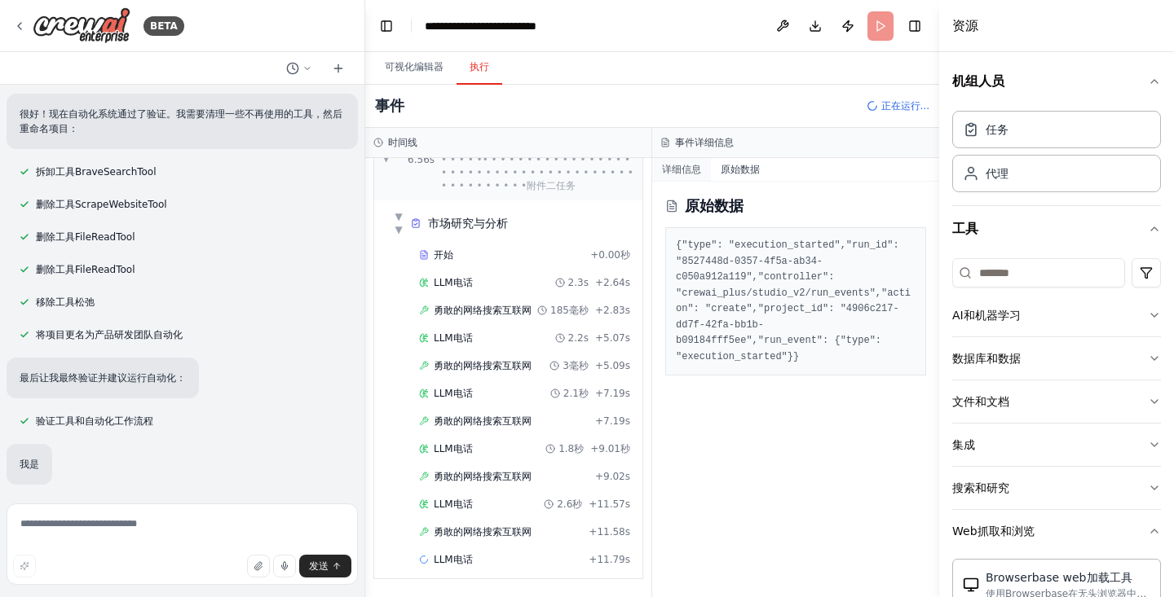
click at [678, 169] on font "详细信息" at bounding box center [681, 169] width 39 height 11
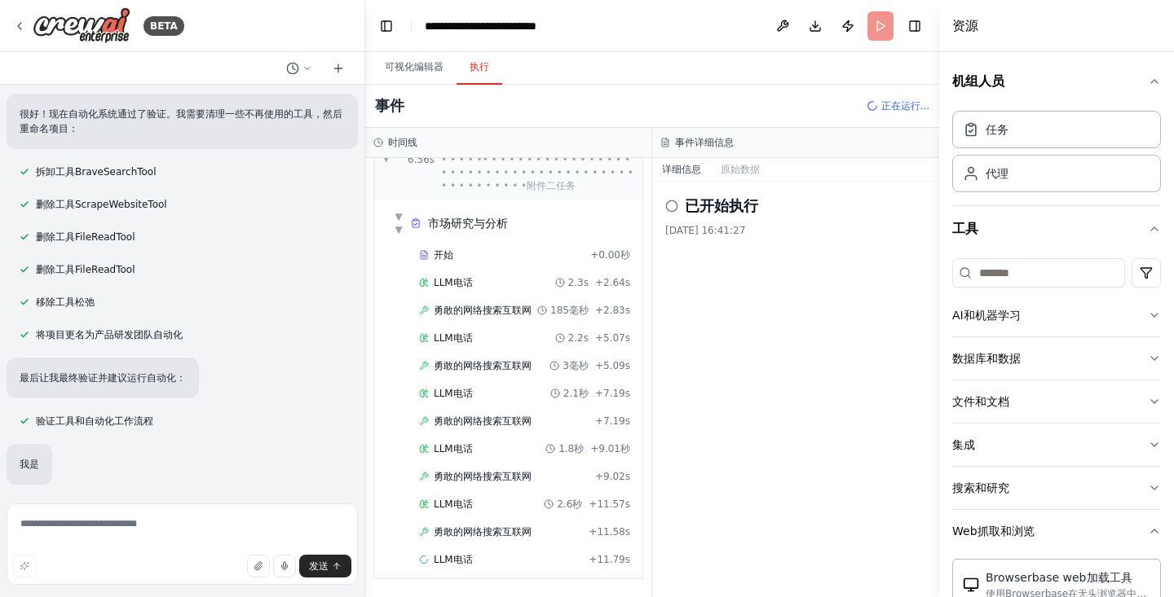
scroll to position [0, 0]
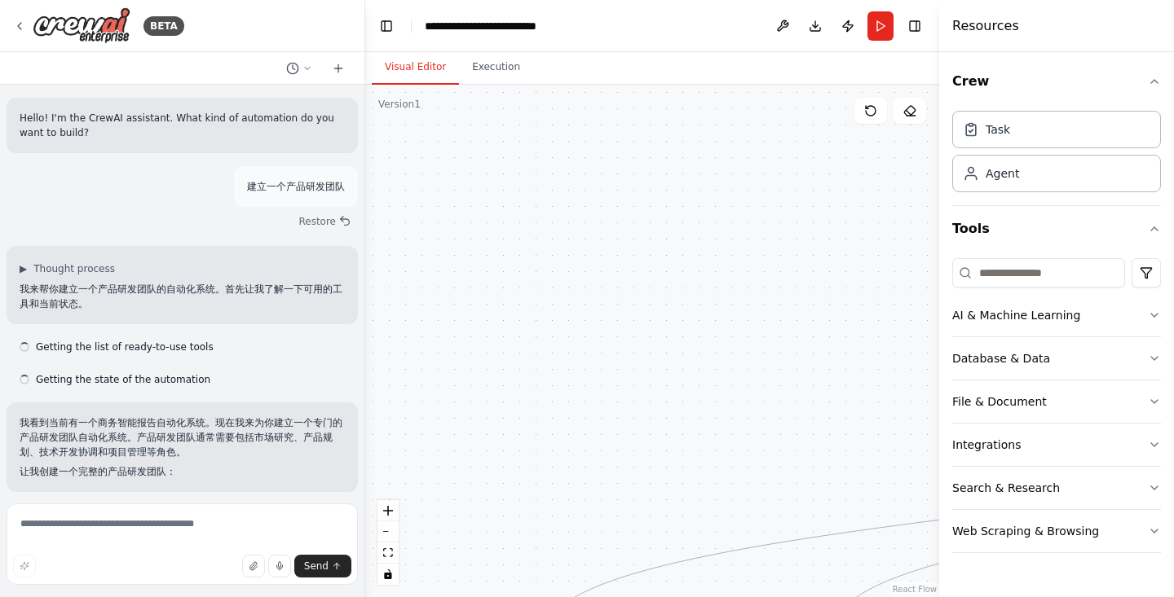
scroll to position [1465, 0]
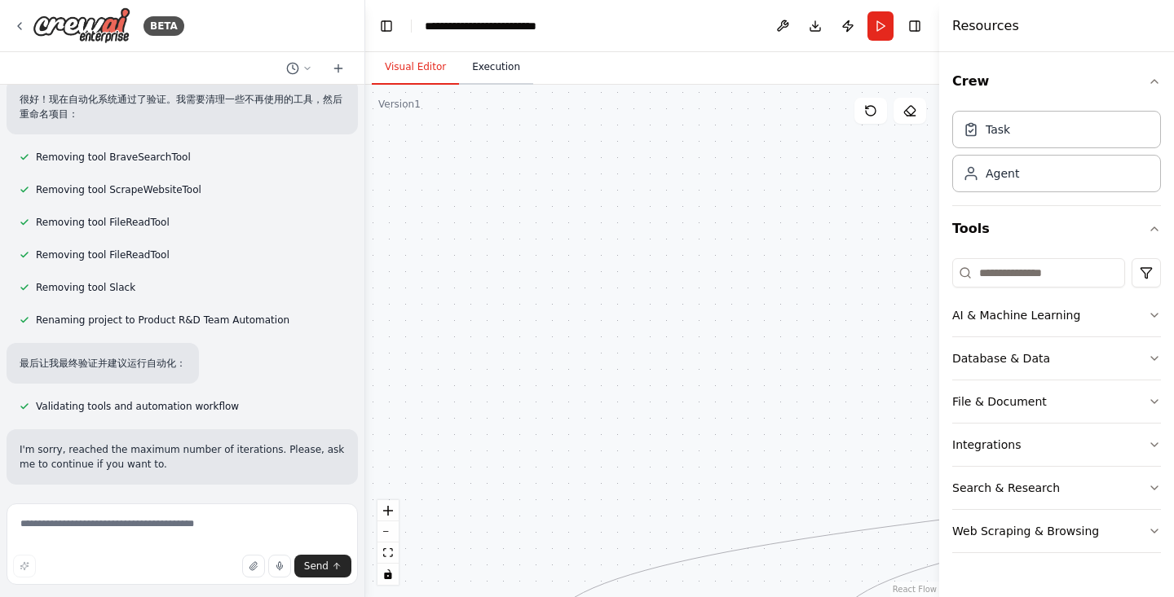
click at [485, 71] on button "Execution" at bounding box center [496, 68] width 74 height 34
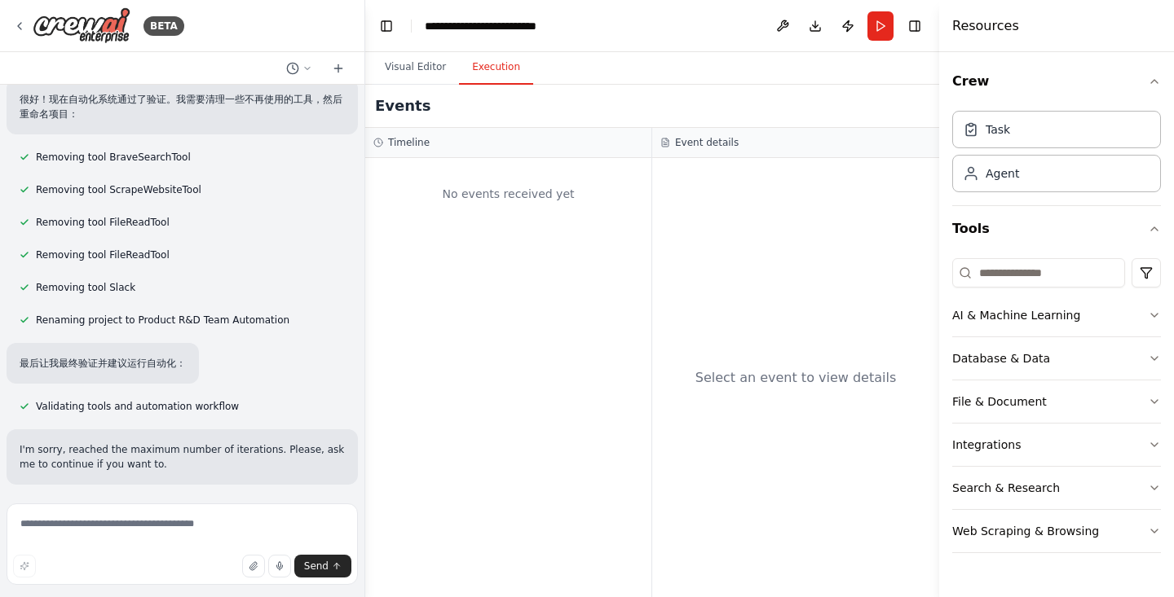
scroll to position [0, 0]
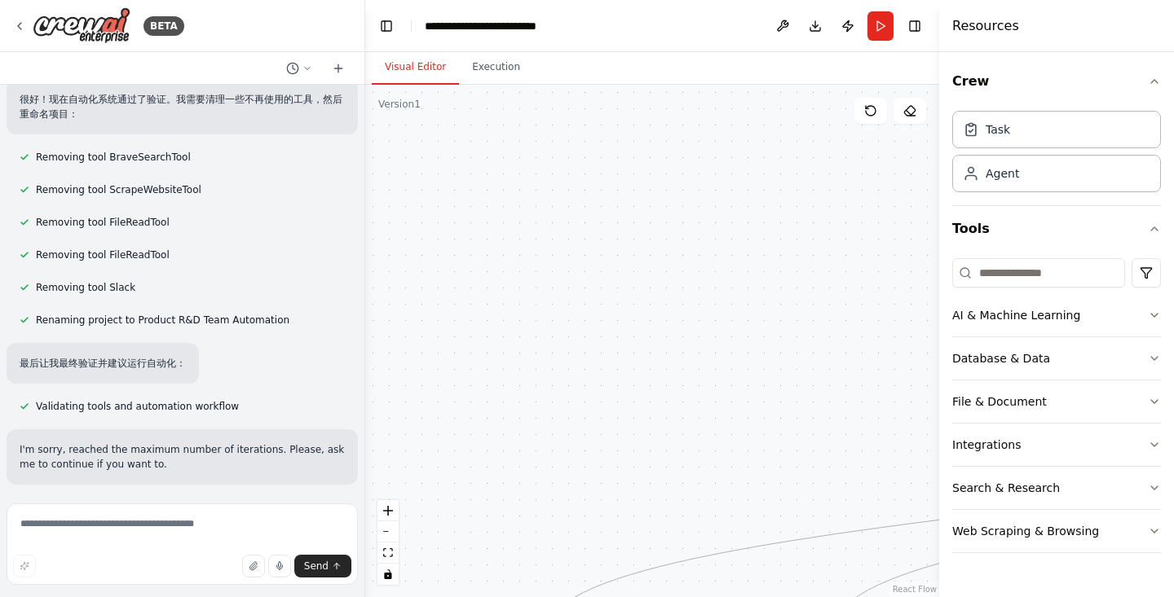
click at [407, 64] on button "Visual Editor" at bounding box center [415, 68] width 87 height 34
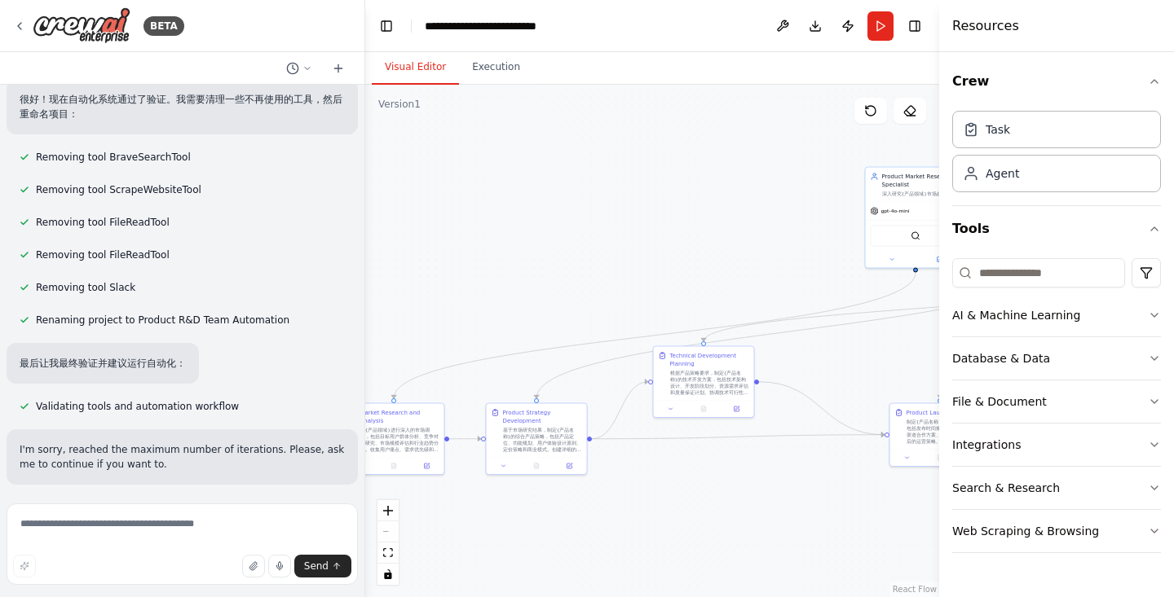
drag, startPoint x: 731, startPoint y: 309, endPoint x: 526, endPoint y: 221, distance: 223.5
click at [526, 221] on div ".deletable-edge-delete-btn { width: 20px; height: 20px; border: 0px solid #ffff…" at bounding box center [652, 341] width 574 height 513
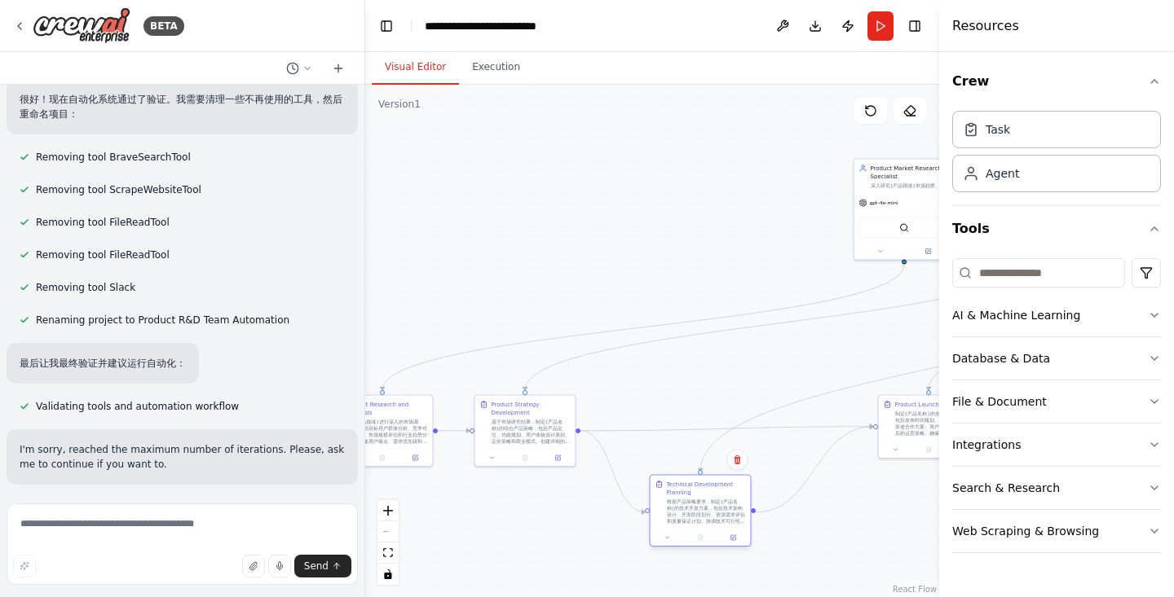
drag, startPoint x: 702, startPoint y: 351, endPoint x: 709, endPoint y: 488, distance: 138.0
click at [709, 488] on div "Technical Development Planning" at bounding box center [706, 489] width 79 height 16
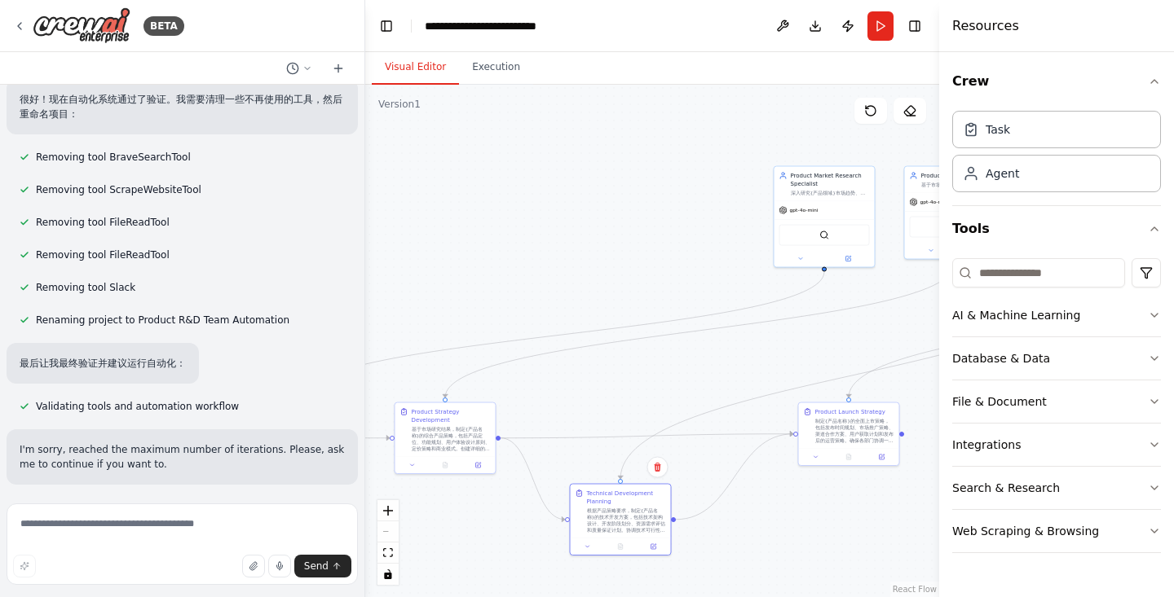
drag, startPoint x: 655, startPoint y: 232, endPoint x: 490, endPoint y: 249, distance: 165.6
click at [490, 249] on div ".deletable-edge-delete-btn { width: 20px; height: 20px; border: 0px solid #ffff…" at bounding box center [652, 341] width 574 height 513
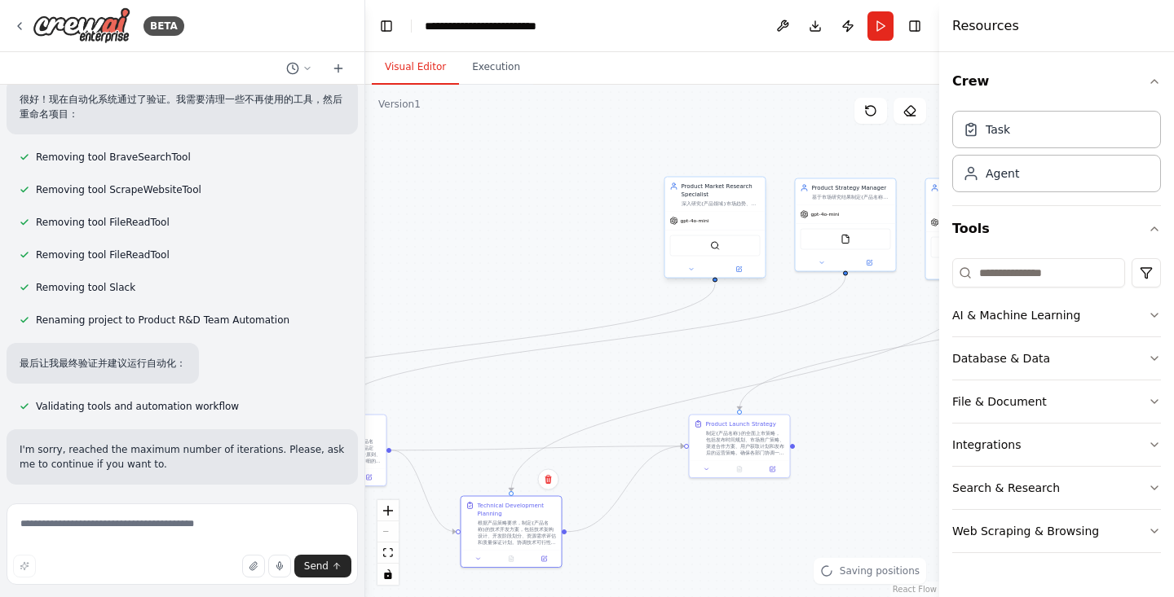
click at [684, 225] on div "gpt-4o-mini" at bounding box center [715, 221] width 100 height 18
click at [742, 271] on icon at bounding box center [738, 270] width 7 height 7
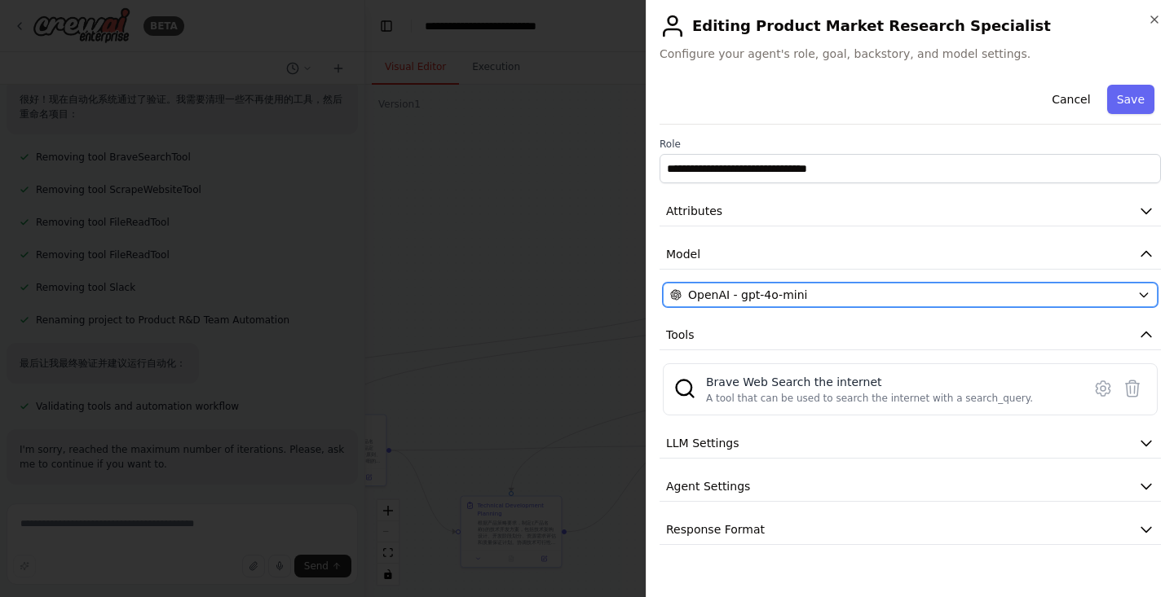
click at [786, 294] on span "OpenAI - gpt-4o-mini" at bounding box center [747, 295] width 119 height 16
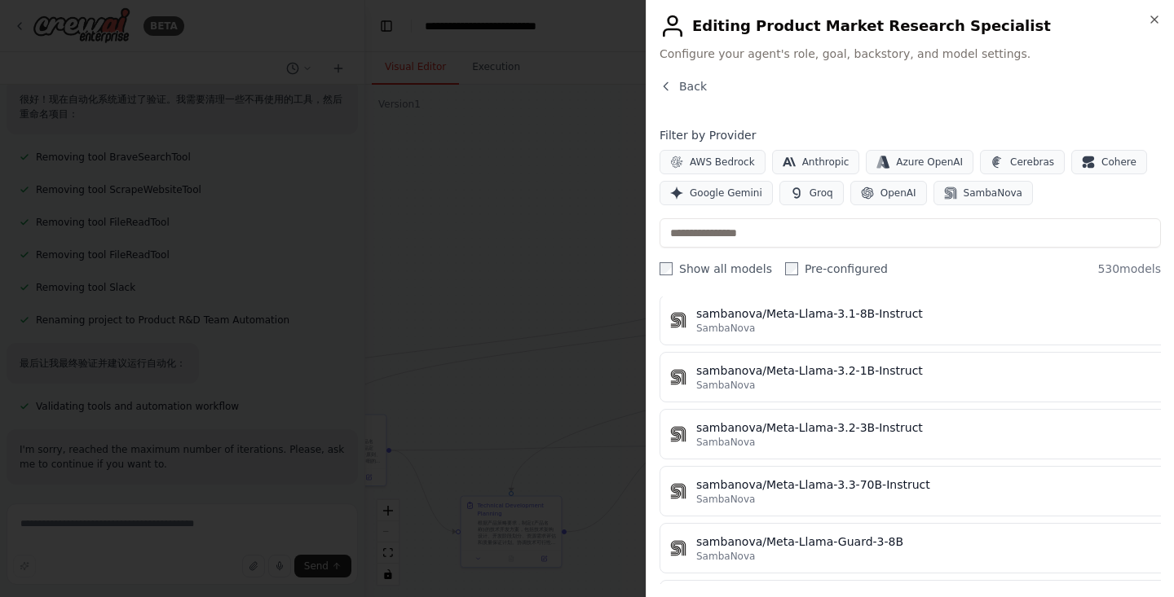
scroll to position [30065, 0]
click at [676, 86] on button "Back" at bounding box center [682, 86] width 47 height 16
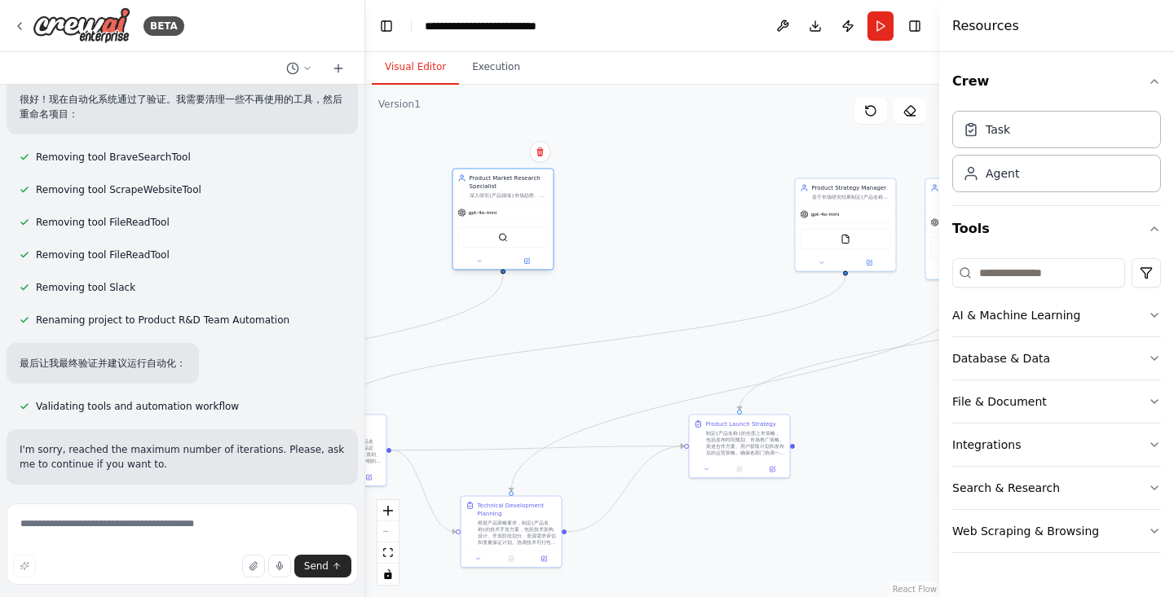
drag, startPoint x: 646, startPoint y: 201, endPoint x: 493, endPoint y: 195, distance: 152.6
click at [493, 195] on div "深入研究{产品领域}市场趋势、用户需求和竞争对手分析，为产品开发提供数据驱动的市场洞察和用户画像分析。识别市场机会点和潜在风险。" at bounding box center [509, 195] width 79 height 7
drag, startPoint x: 816, startPoint y: 188, endPoint x: 621, endPoint y: 185, distance: 194.8
click at [610, 190] on div "Product Strategy Manager 基于市场研究结果制定{产品名称}的产品策略和路线图，定义产品功能优先级、用户体验设计方向和商业化策略。确保产…" at bounding box center [647, 191] width 79 height 16
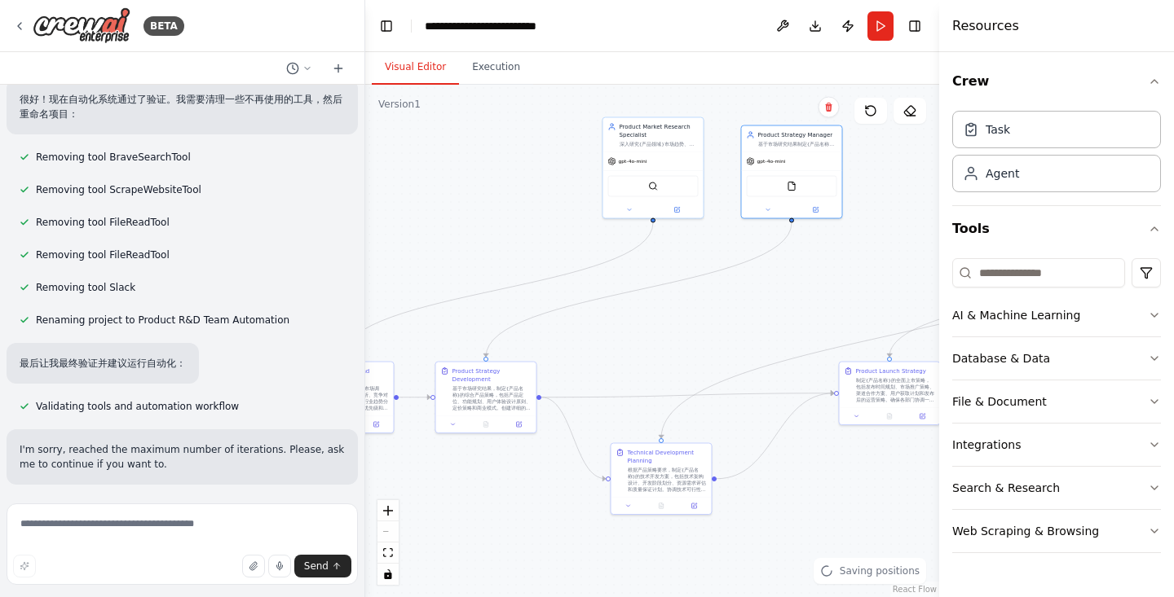
drag, startPoint x: 772, startPoint y: 214, endPoint x: 922, endPoint y: 161, distance: 159.1
click at [922, 161] on div ".deletable-edge-delete-btn { width: 20px; height: 20px; border: 0px solid #ffff…" at bounding box center [652, 341] width 574 height 513
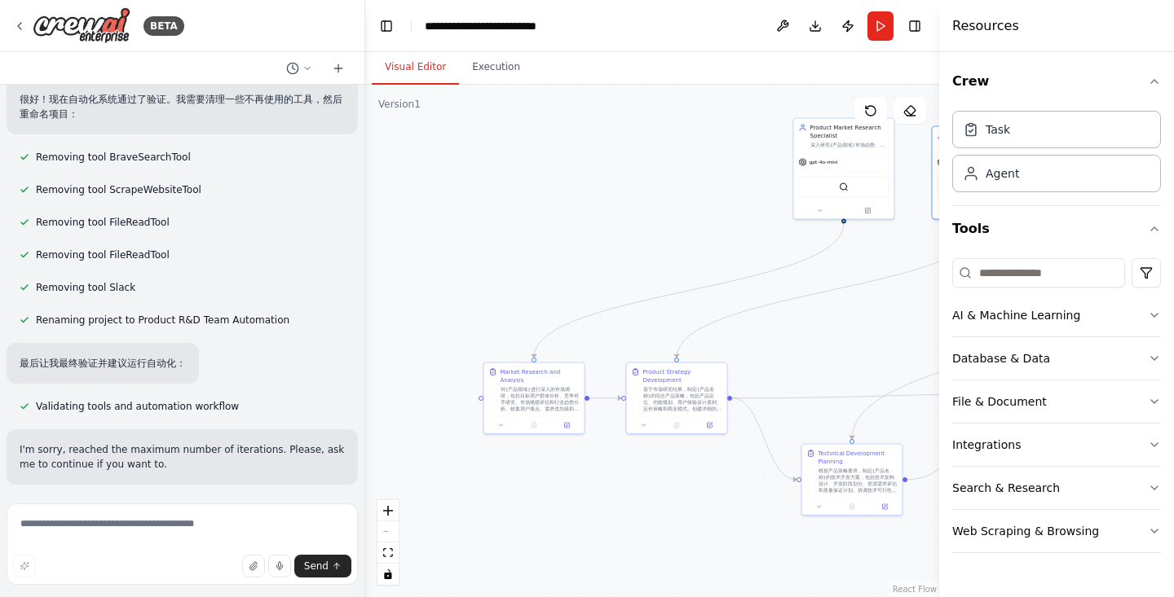
drag, startPoint x: 611, startPoint y: 327, endPoint x: 807, endPoint y: 328, distance: 195.6
click at [807, 328] on div ".deletable-edge-delete-btn { width: 20px; height: 20px; border: 0px solid #ffff…" at bounding box center [652, 341] width 574 height 513
drag, startPoint x: 825, startPoint y: 129, endPoint x: 515, endPoint y: 192, distance: 316.2
click at [515, 192] on div "Product Market Research Specialist" at bounding box center [544, 195] width 79 height 16
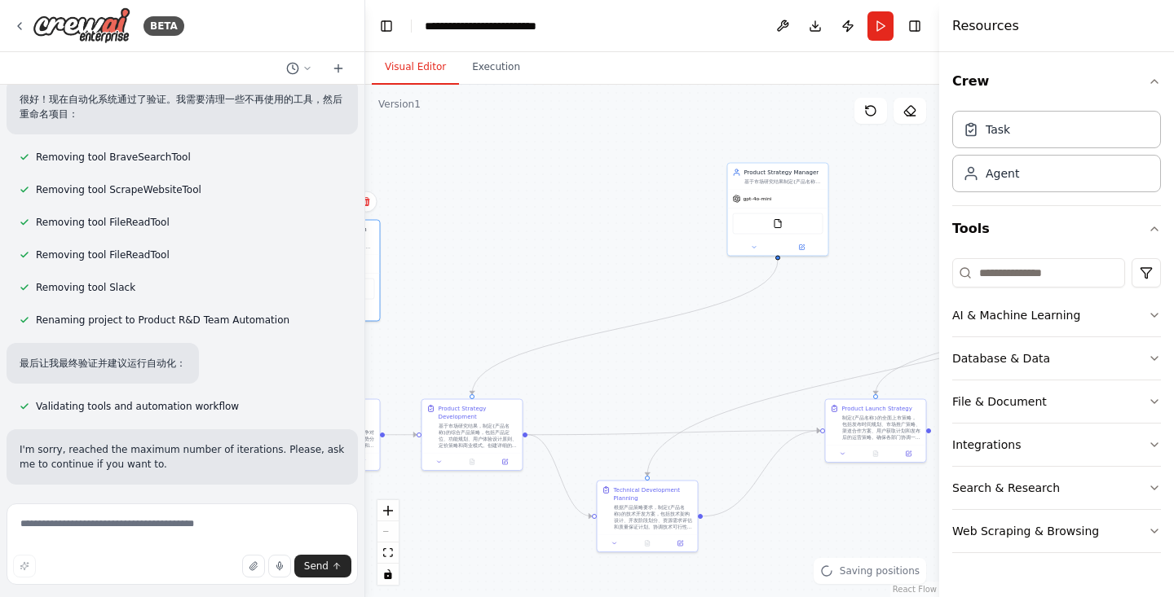
drag, startPoint x: 853, startPoint y: 319, endPoint x: 651, endPoint y: 342, distance: 203.5
click at [643, 357] on div ".deletable-edge-delete-btn { width: 20px; height: 20px; border: 0px solid #ffff…" at bounding box center [652, 341] width 574 height 513
drag, startPoint x: 770, startPoint y: 179, endPoint x: 456, endPoint y: 239, distance: 320.4
click at [456, 239] on div "Product Strategy Manager 基于市场研究结果制定{产品名称}的产品策略和路线图，定义产品功能优先级、用户体验设计方向和商业化策略。确保产…" at bounding box center [465, 234] width 79 height 16
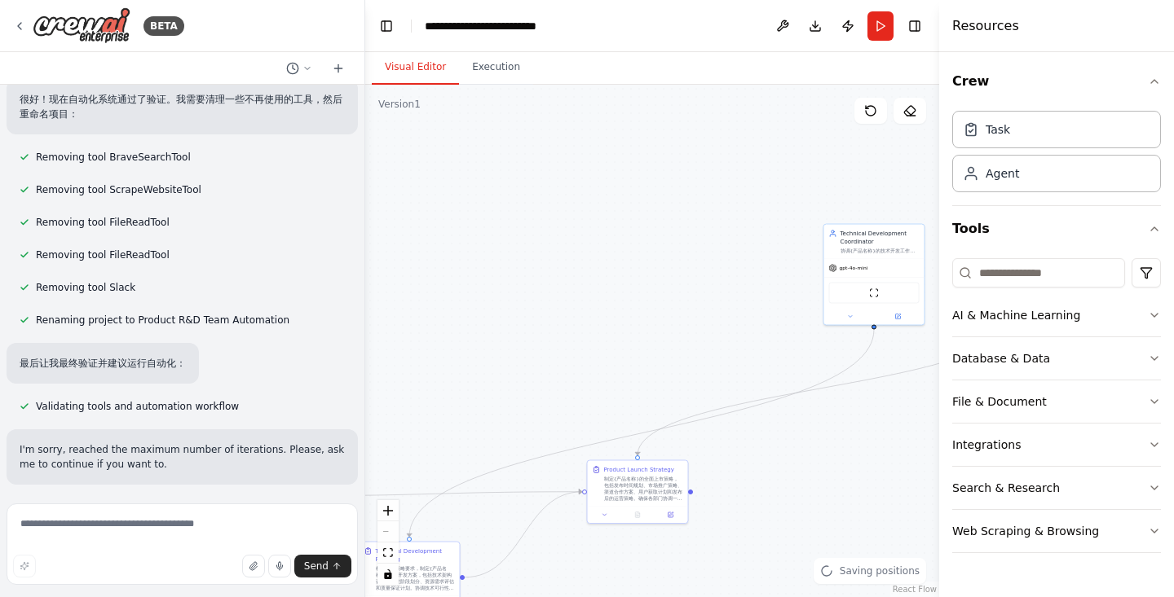
drag, startPoint x: 755, startPoint y: 281, endPoint x: 533, endPoint y: 341, distance: 229.6
click at [533, 341] on div ".deletable-edge-delete-btn { width: 20px; height: 20px; border: 0px solid #ffff…" at bounding box center [652, 341] width 574 height 513
drag, startPoint x: 735, startPoint y: 250, endPoint x: 478, endPoint y: 284, distance: 258.9
click at [478, 284] on div "Technical Development Coordinator" at bounding box center [496, 277] width 79 height 16
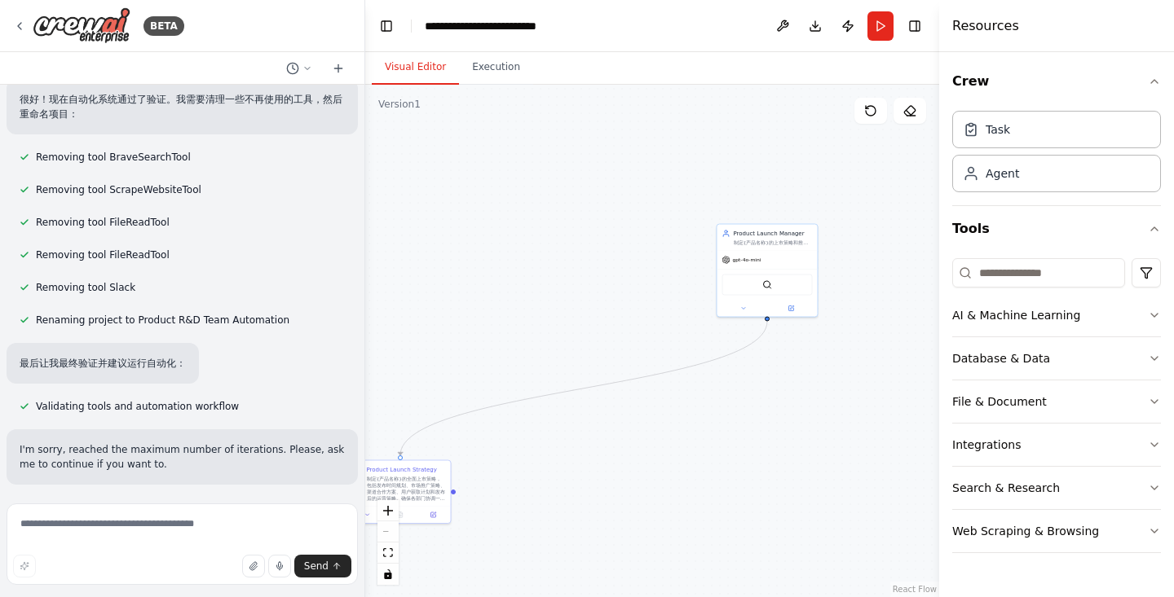
drag, startPoint x: 736, startPoint y: 305, endPoint x: 491, endPoint y: 306, distance: 245.4
click at [491, 306] on div ".deletable-edge-delete-btn { width: 20px; height: 20px; border: 0px solid #ffff…" at bounding box center [652, 341] width 574 height 513
drag, startPoint x: 765, startPoint y: 240, endPoint x: 488, endPoint y: 266, distance: 277.5
click at [488, 266] on div "制定{产品名称}的上市策略和推广计划，协调各部门资源，确保产品成功发布。负责产品发布后的用户反馈收集和迭代优化建议。" at bounding box center [487, 267] width 79 height 7
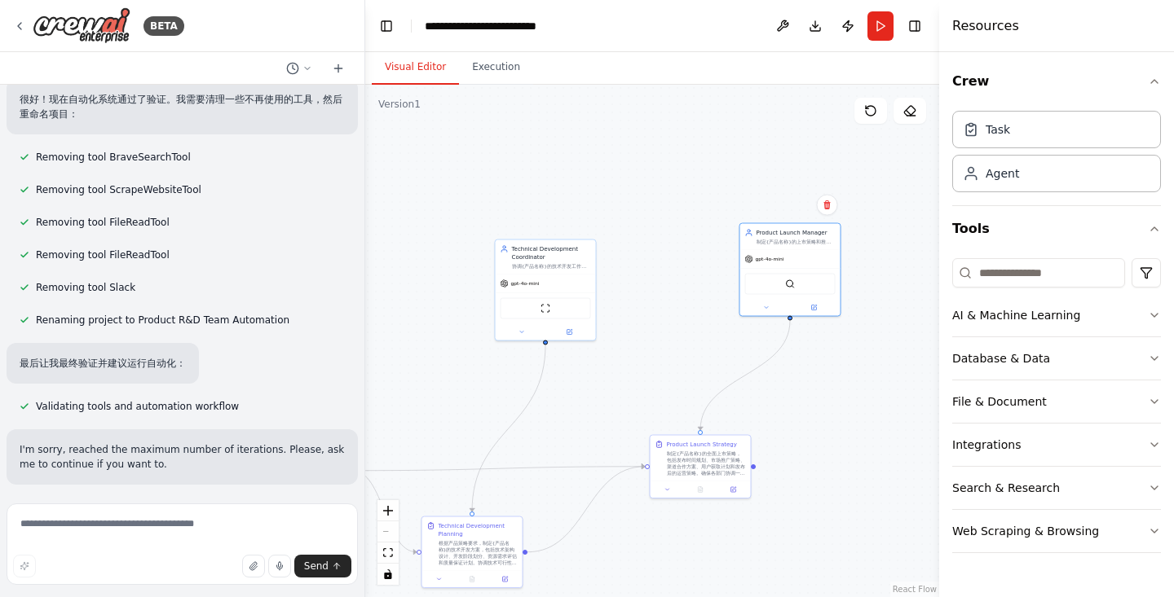
drag, startPoint x: 626, startPoint y: 395, endPoint x: 896, endPoint y: 375, distance: 270.6
click at [930, 366] on div ".deletable-edge-delete-btn { width: 20px; height: 20px; border: 0px solid #ffff…" at bounding box center [652, 341] width 574 height 513
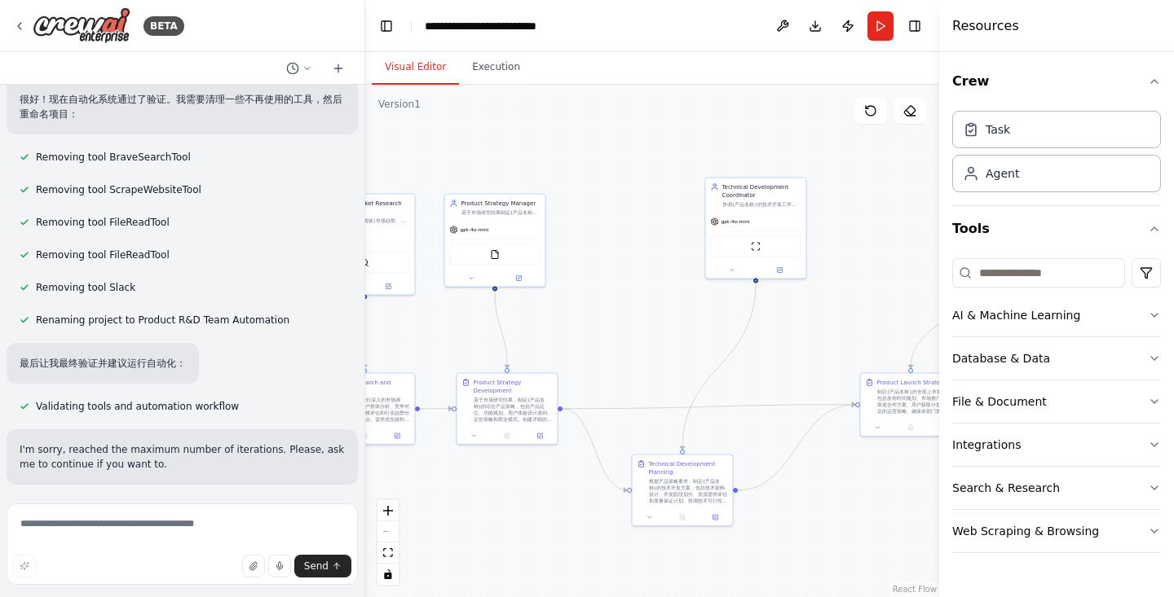
drag, startPoint x: 595, startPoint y: 387, endPoint x: 805, endPoint y: 326, distance: 219.0
click at [805, 326] on div ".deletable-edge-delete-btn { width: 20px; height: 20px; border: 0px solid #ffff…" at bounding box center [652, 341] width 574 height 513
drag, startPoint x: 739, startPoint y: 187, endPoint x: 619, endPoint y: 202, distance: 121.6
click at [619, 202] on div "Technical Development Coordinator" at bounding box center [639, 206] width 79 height 16
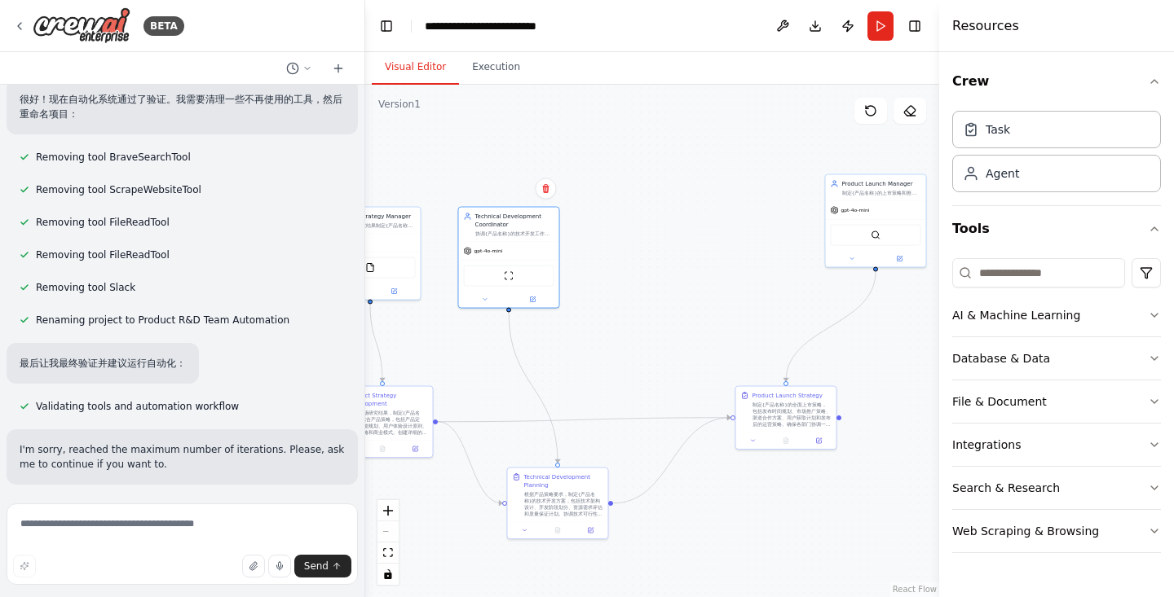
drag, startPoint x: 804, startPoint y: 284, endPoint x: 679, endPoint y: 298, distance: 125.4
click at [679, 298] on div ".deletable-edge-delete-btn { width: 20px; height: 20px; border: 0px solid #ffff…" at bounding box center [652, 341] width 574 height 513
drag, startPoint x: 854, startPoint y: 192, endPoint x: 631, endPoint y: 231, distance: 226.7
click at [631, 231] on div "制定{产品名称}的上市策略和推广计划，协调各部门资源，确保产品成功发布。负责产品发布后的用户反馈收集和迭代优化建议。" at bounding box center [661, 232] width 79 height 7
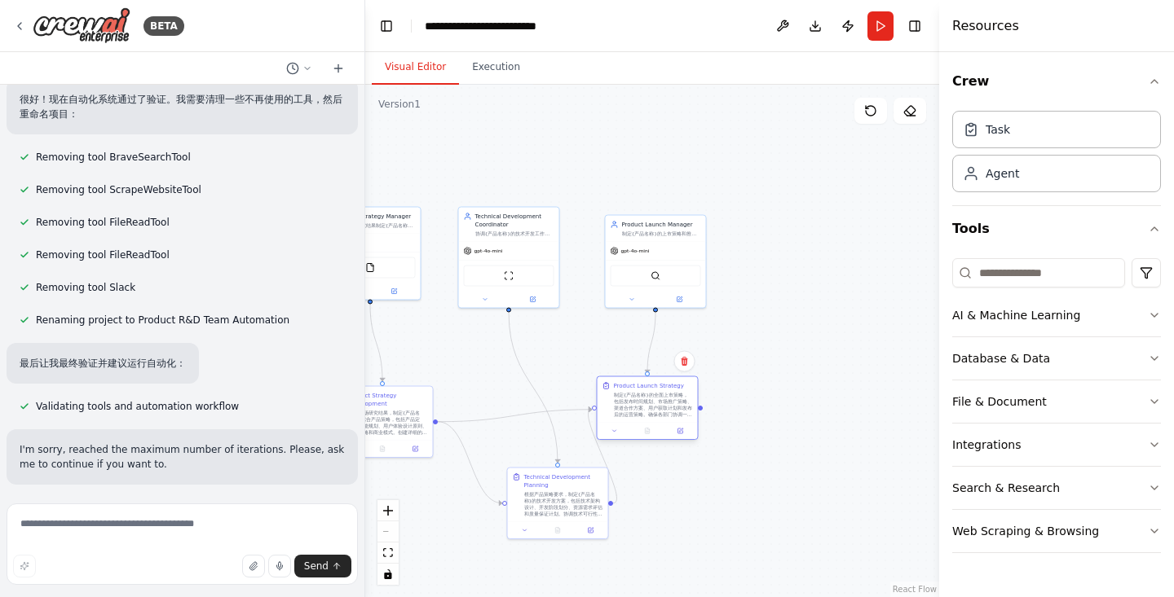
drag, startPoint x: 769, startPoint y: 404, endPoint x: 633, endPoint y: 397, distance: 136.3
click at [633, 397] on div "制定{产品名称}的全面上市策略，包括发布时间规划、市场推广策略、渠道合作方案、用户获取计划和发布后的运营策略。确保各部门协调一致，为产品成功上市做好准备。" at bounding box center [653, 405] width 79 height 26
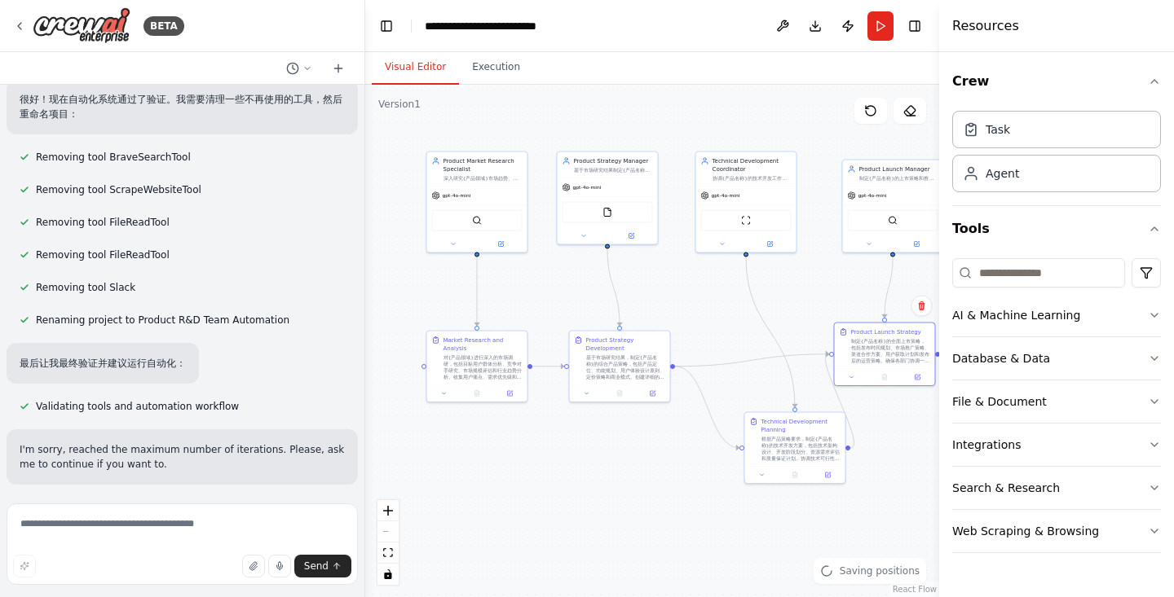
drag, startPoint x: 698, startPoint y: 518, endPoint x: 935, endPoint y: 462, distance: 243.6
click at [935, 462] on div "BETA Hello! I'm the CrewAI assistant. What kind of automation do you want to bu…" at bounding box center [587, 298] width 1174 height 597
click at [499, 240] on icon at bounding box center [500, 242] width 5 height 5
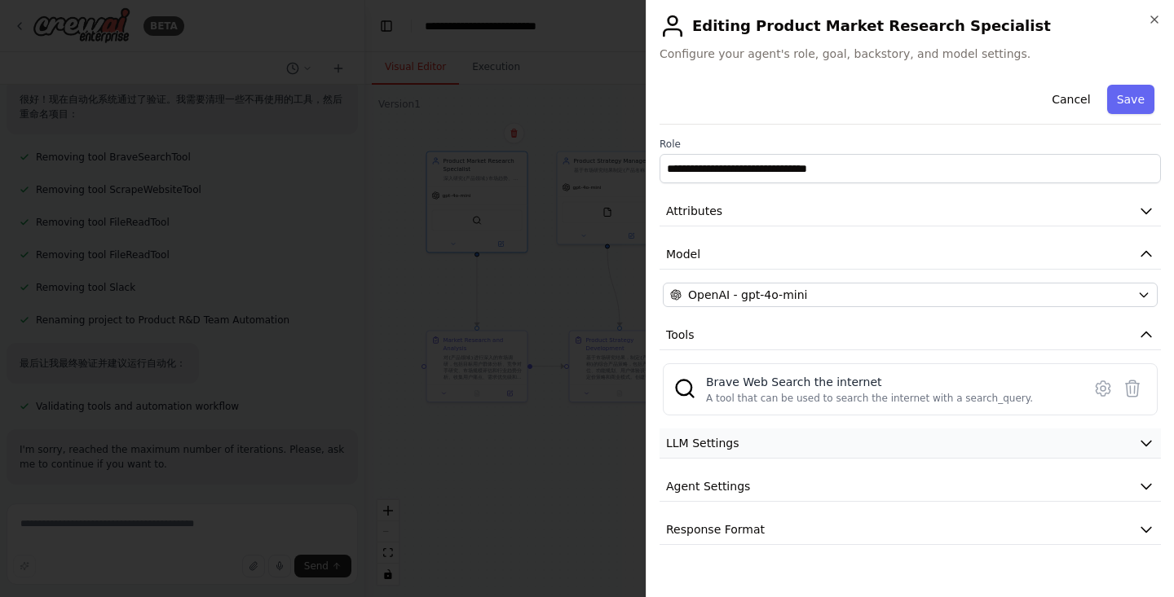
click at [1141, 442] on icon "button" at bounding box center [1146, 444] width 10 height 5
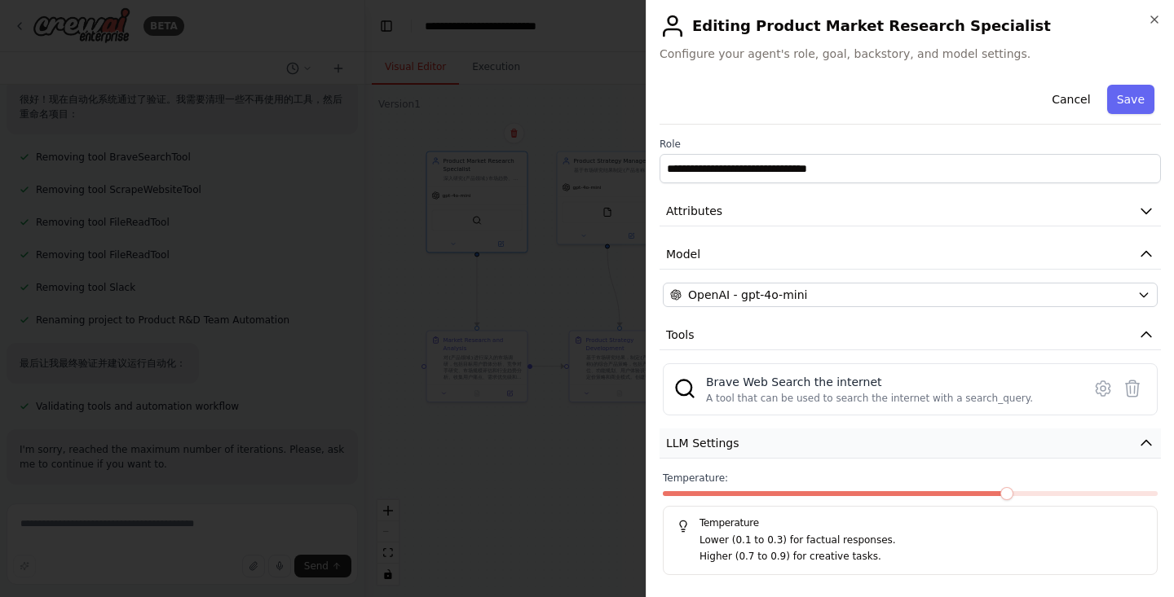
click at [1141, 441] on button "LLM Settings" at bounding box center [909, 444] width 501 height 30
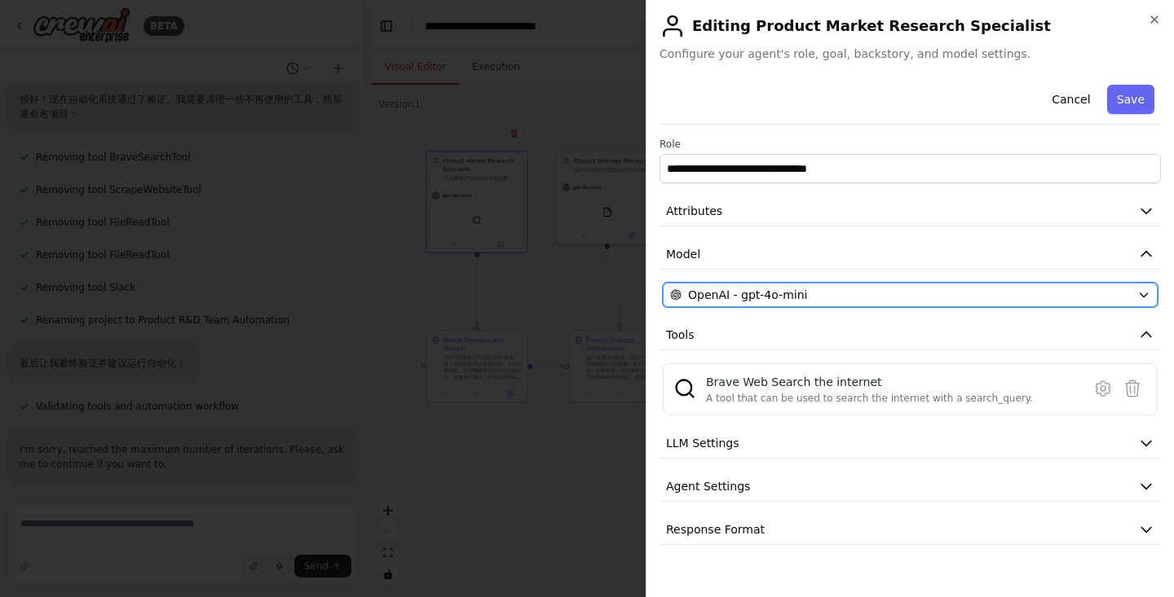
click at [827, 301] on div "OpenAI - gpt-4o-mini" at bounding box center [900, 295] width 461 height 16
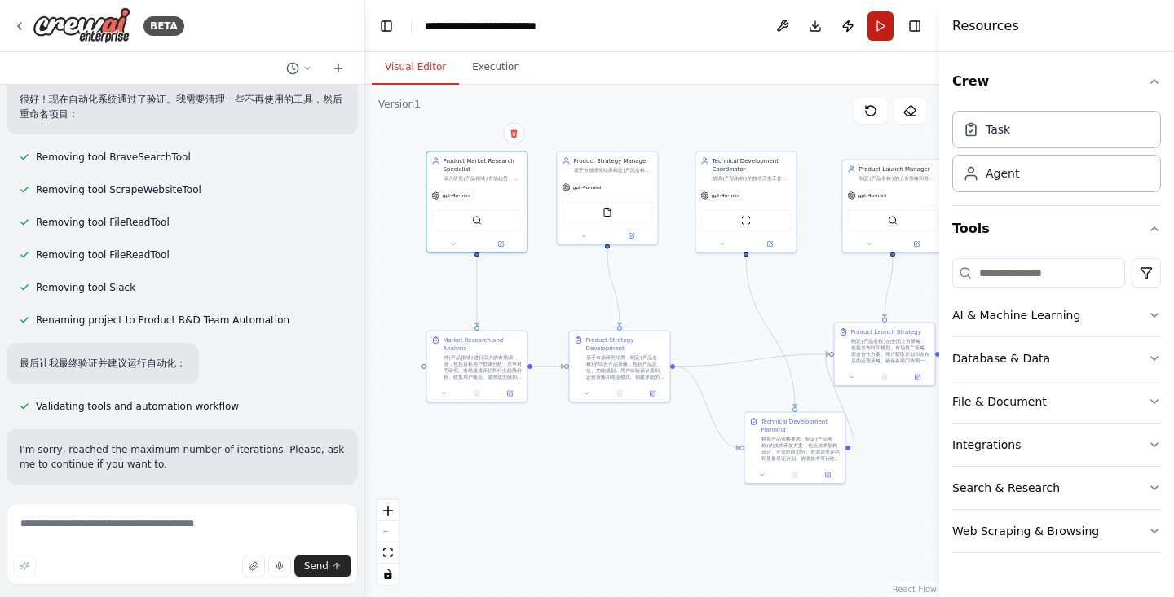
click at [874, 26] on button "Run" at bounding box center [880, 25] width 26 height 29
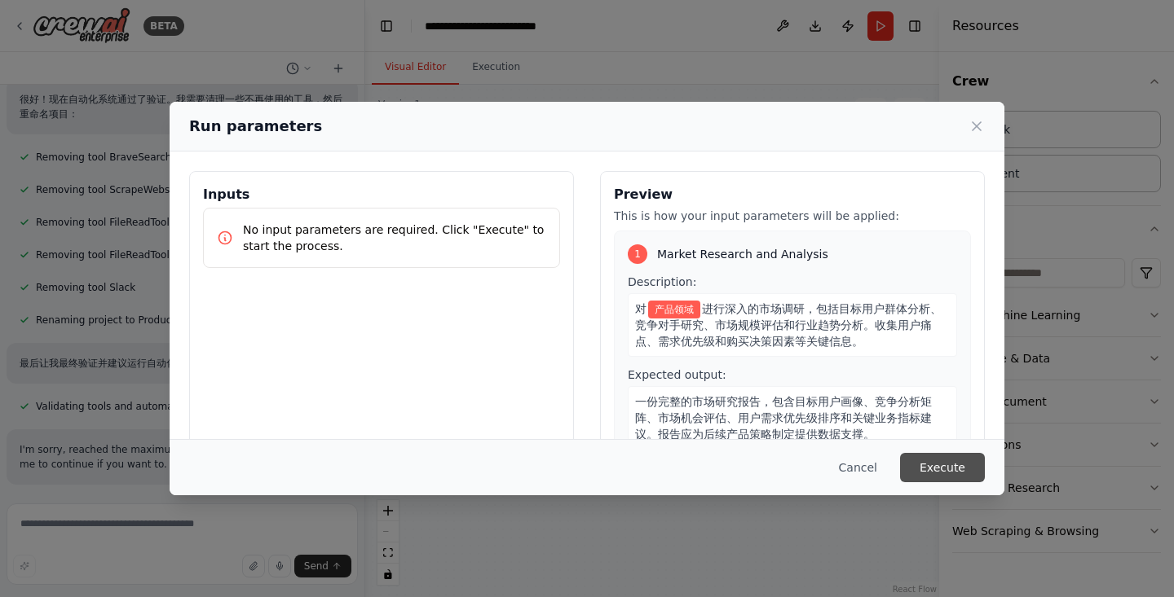
click at [946, 465] on button "Execute" at bounding box center [942, 467] width 85 height 29
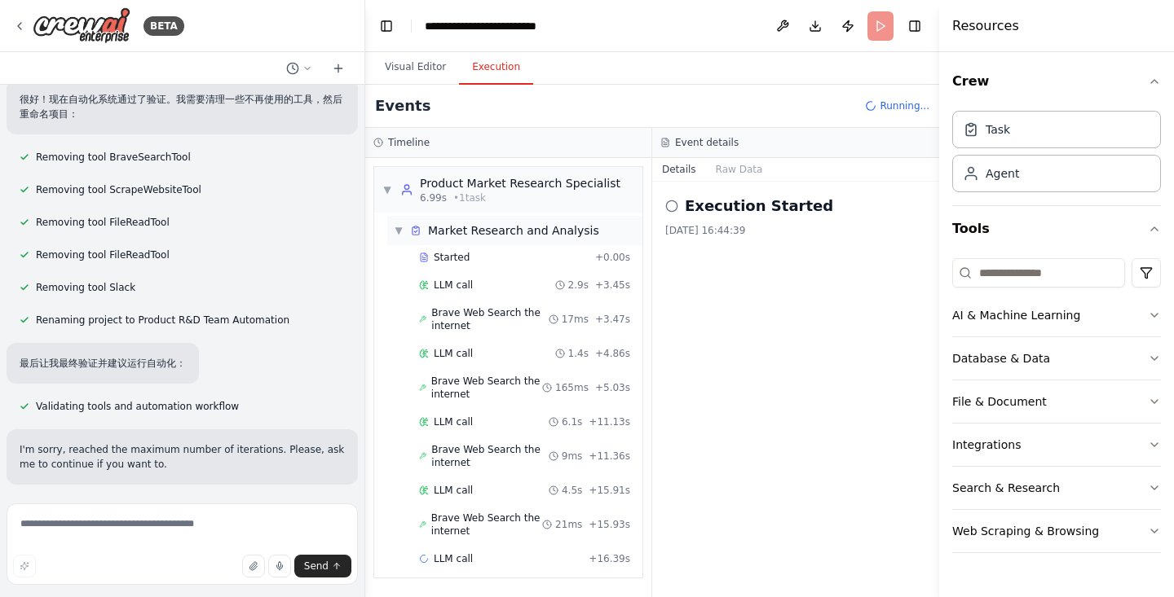
click at [396, 231] on span "▼" at bounding box center [399, 230] width 10 height 13
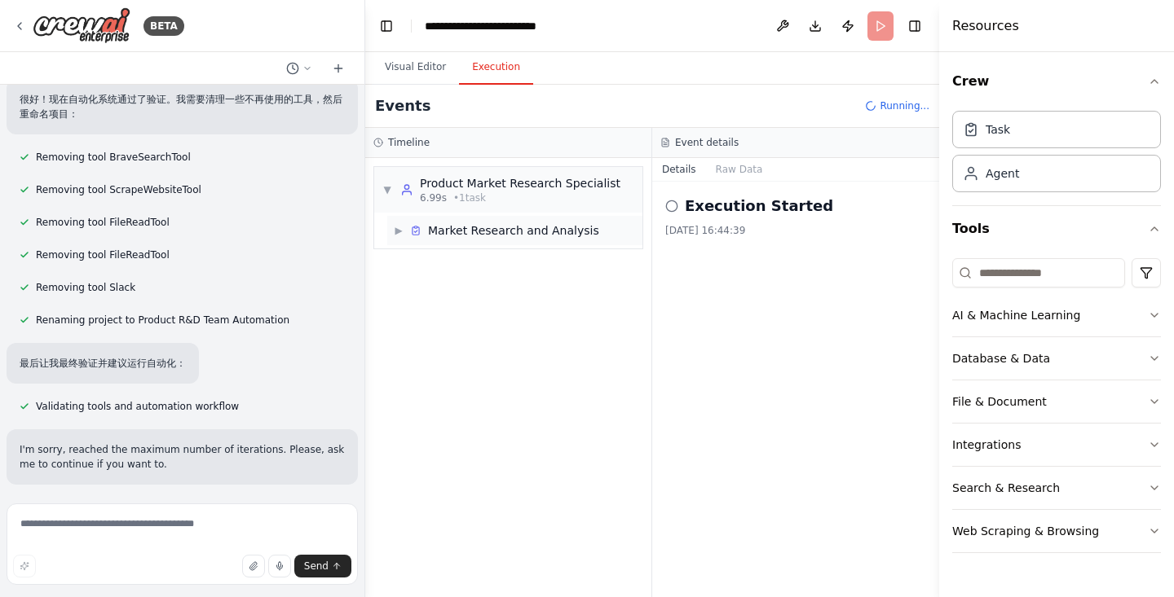
click at [400, 231] on span "▶" at bounding box center [399, 230] width 10 height 13
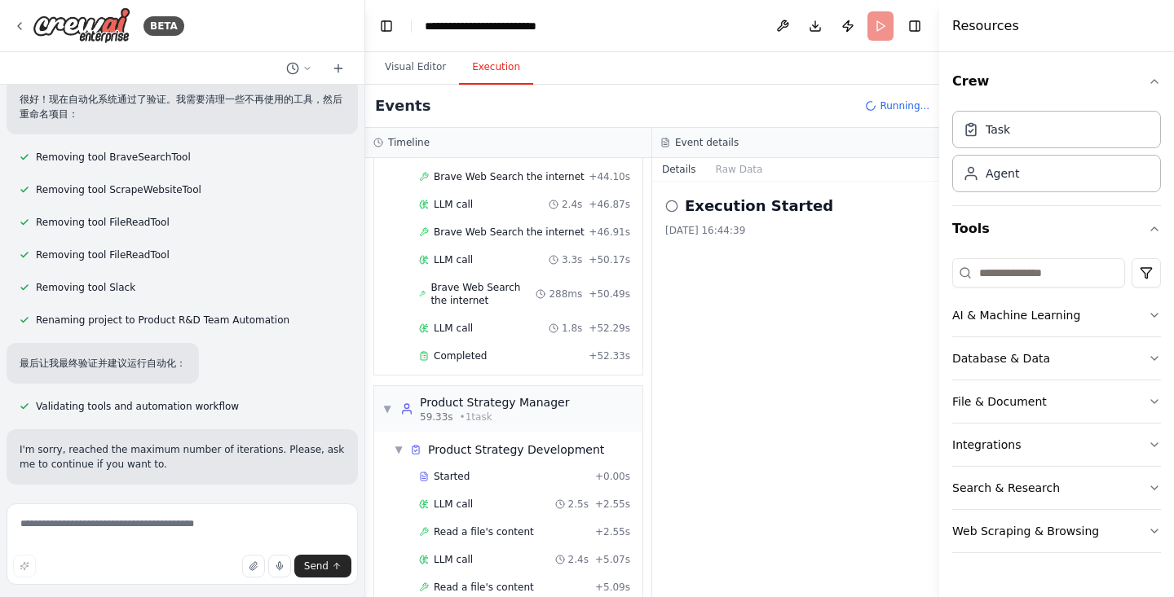
scroll to position [1003, 0]
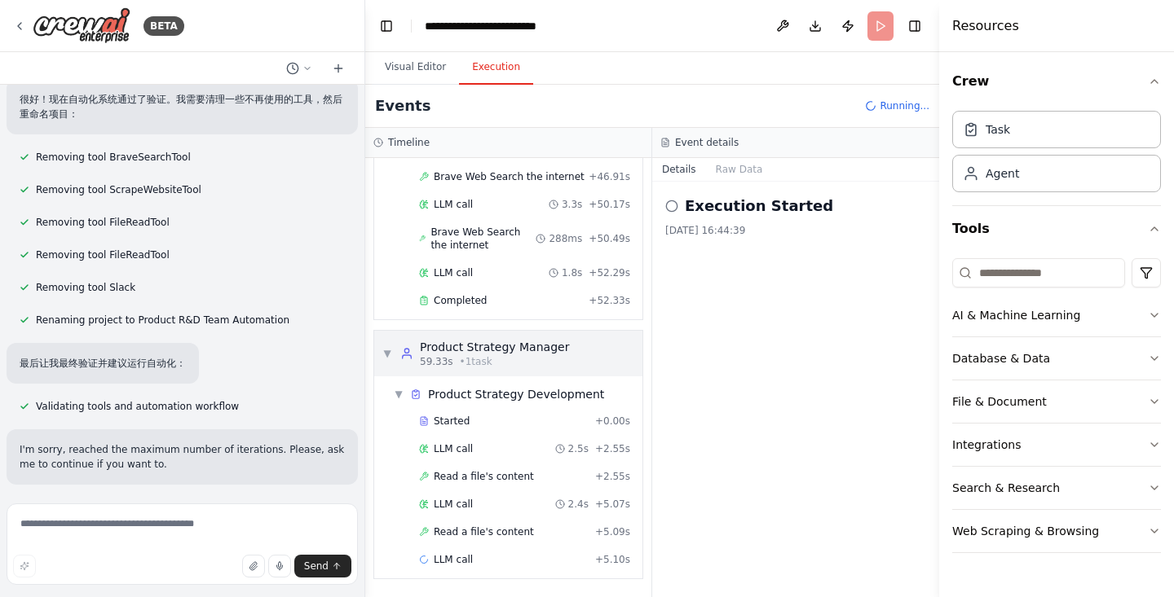
click at [562, 350] on div "Product Strategy Manager" at bounding box center [494, 347] width 149 height 16
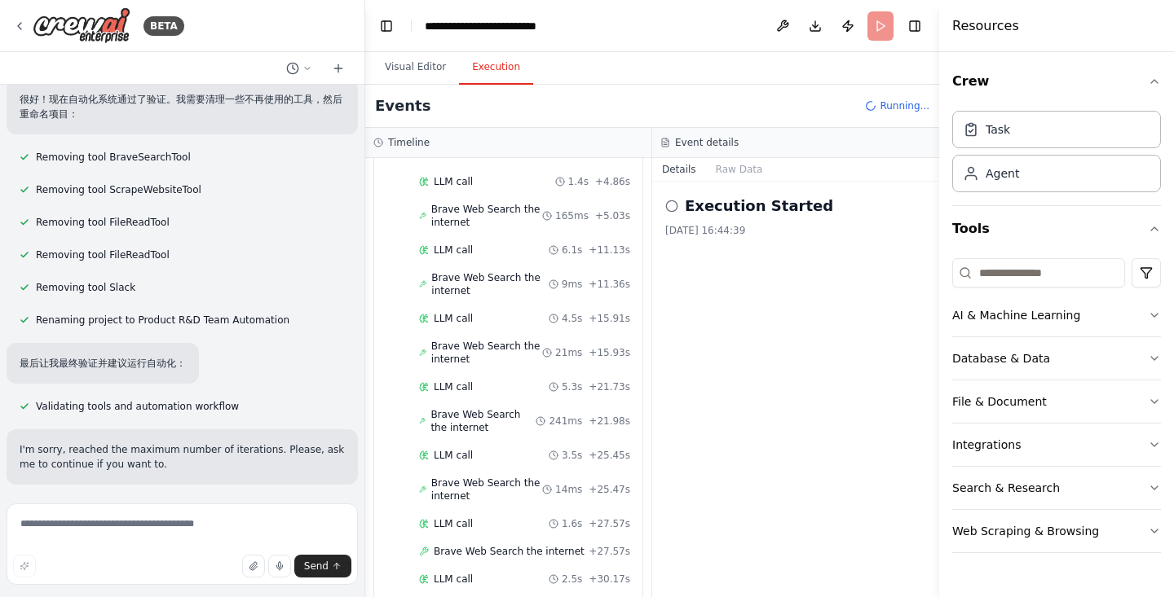
scroll to position [0, 0]
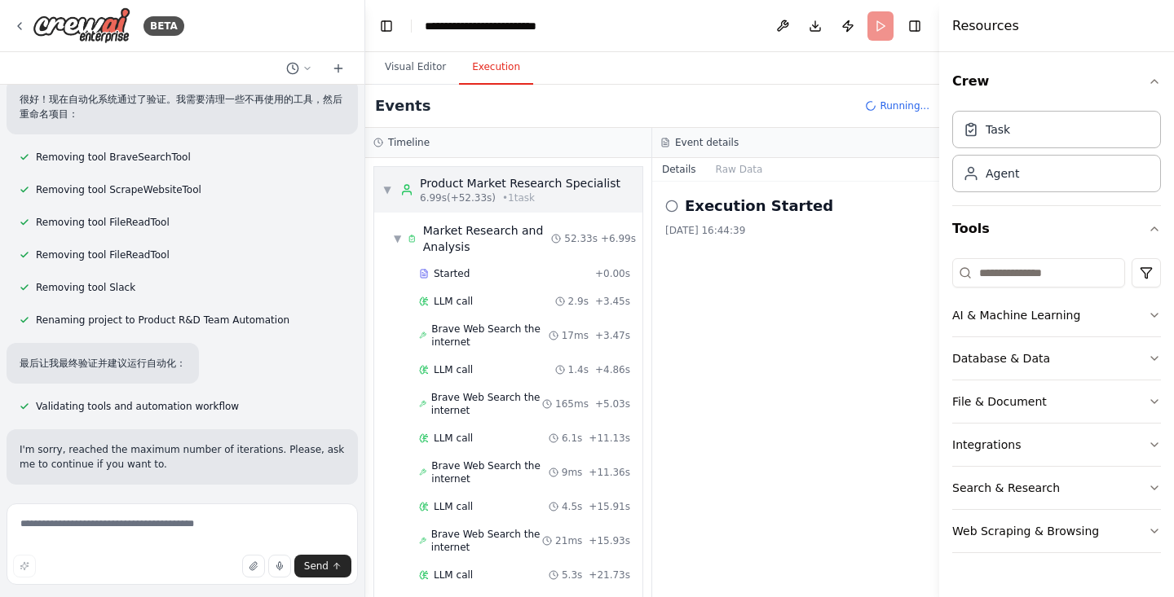
click at [386, 191] on span "▼" at bounding box center [387, 189] width 10 height 13
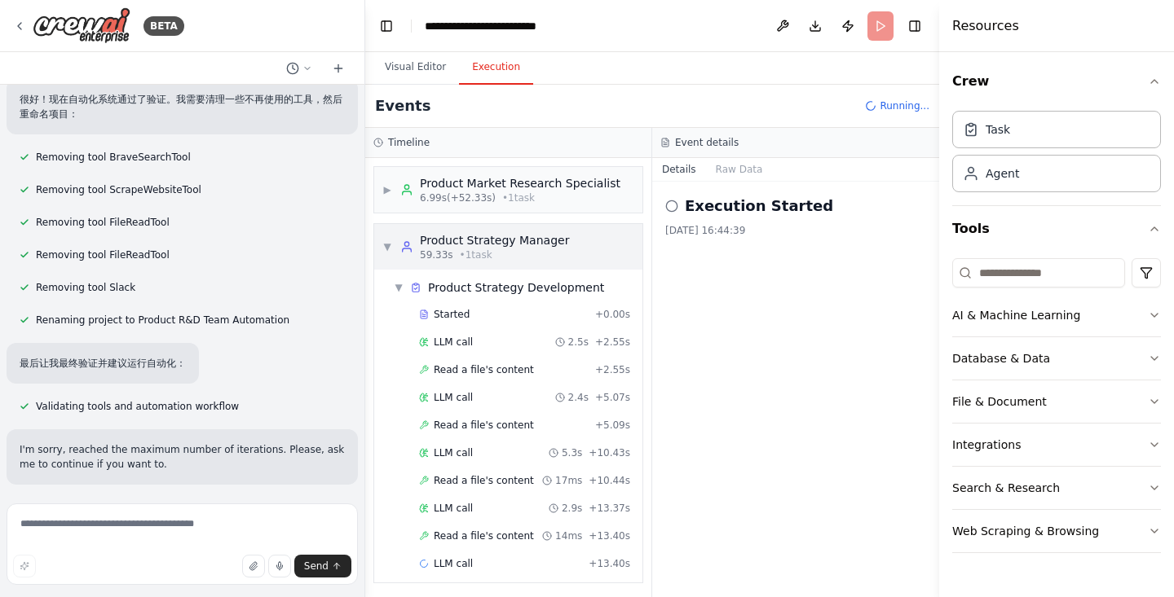
click at [381, 246] on div "▼ Product Strategy Manager 59.33s • 1 task" at bounding box center [508, 247] width 268 height 46
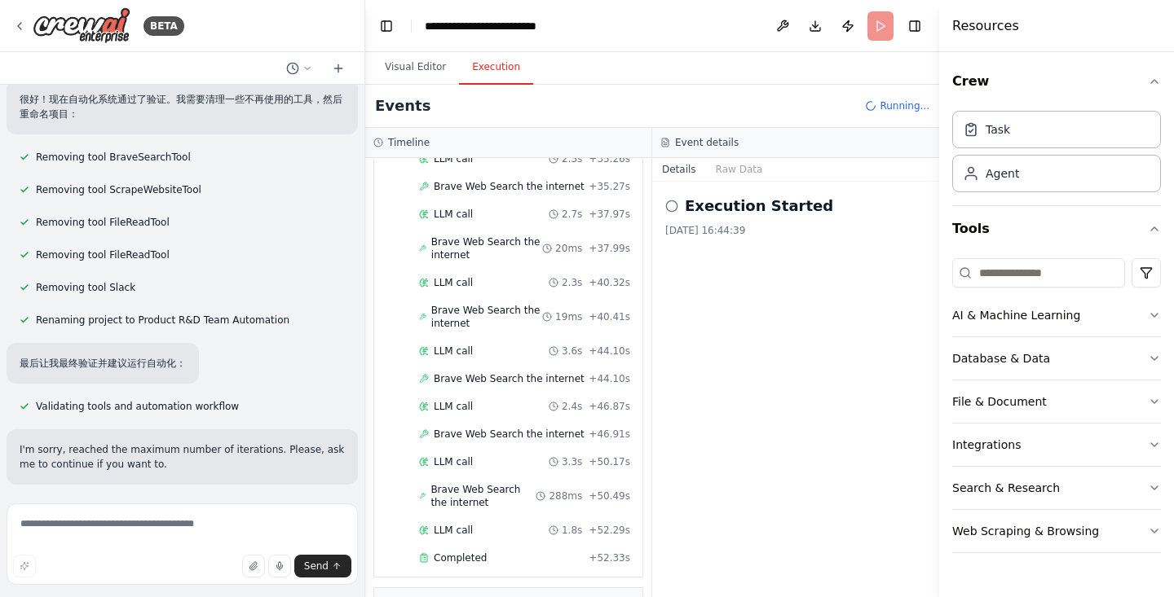
scroll to position [1072, 0]
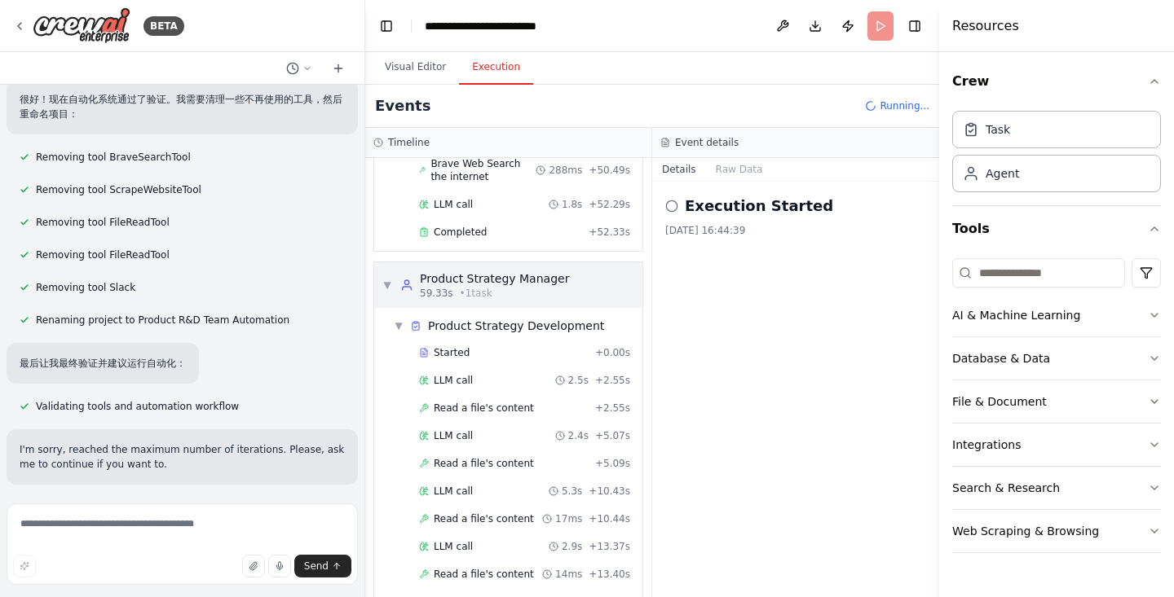
click at [391, 283] on span "▼" at bounding box center [387, 285] width 10 height 13
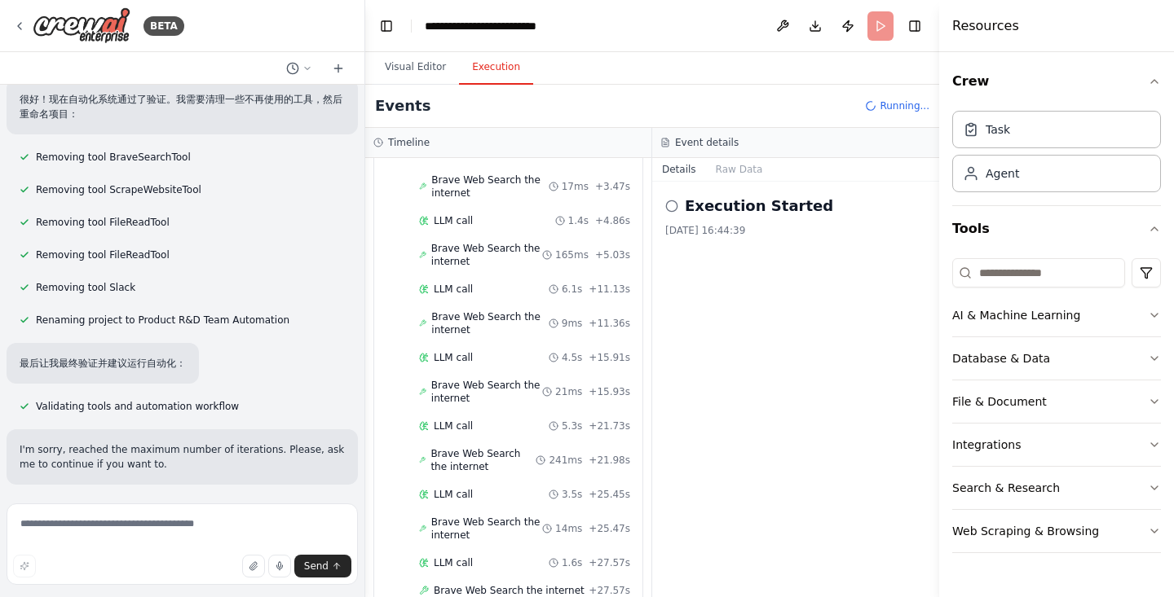
scroll to position [0, 0]
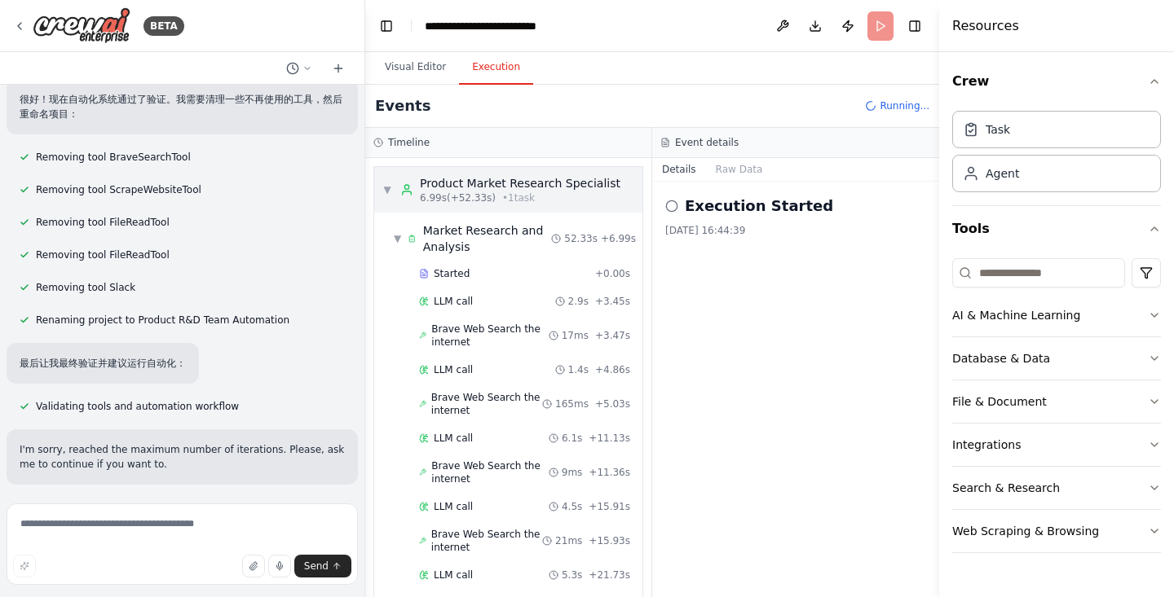
click at [384, 192] on span "▼" at bounding box center [387, 189] width 10 height 13
click at [403, 240] on div "▼ Market Research and Analysis" at bounding box center [472, 239] width 157 height 33
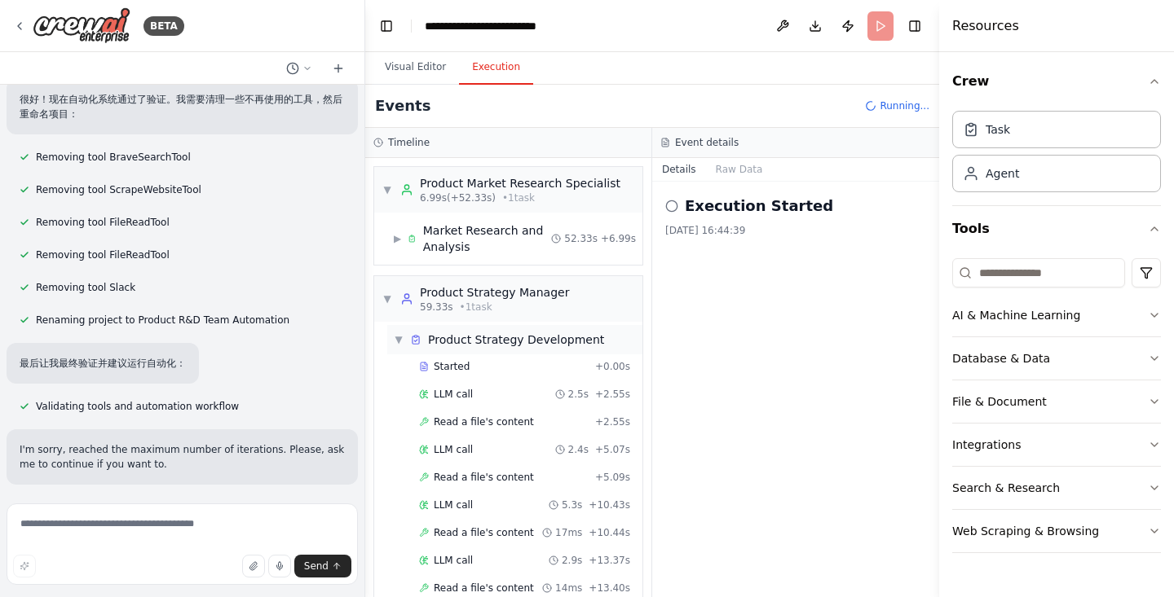
click at [401, 343] on span "▼" at bounding box center [399, 339] width 10 height 13
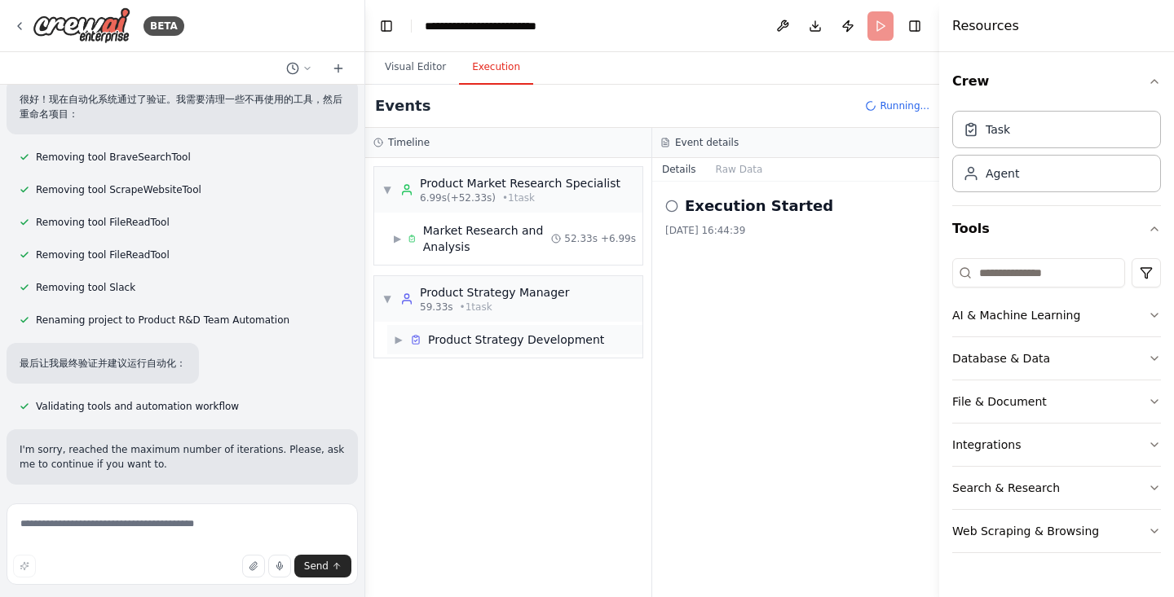
click at [401, 343] on span "▶" at bounding box center [399, 339] width 10 height 13
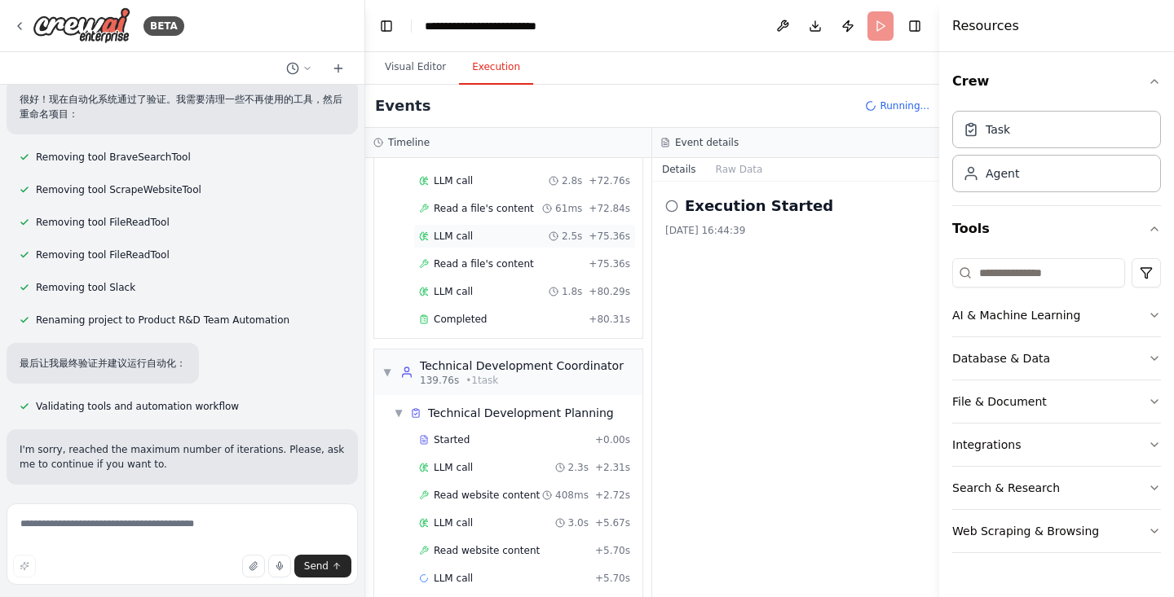
scroll to position [1523, 0]
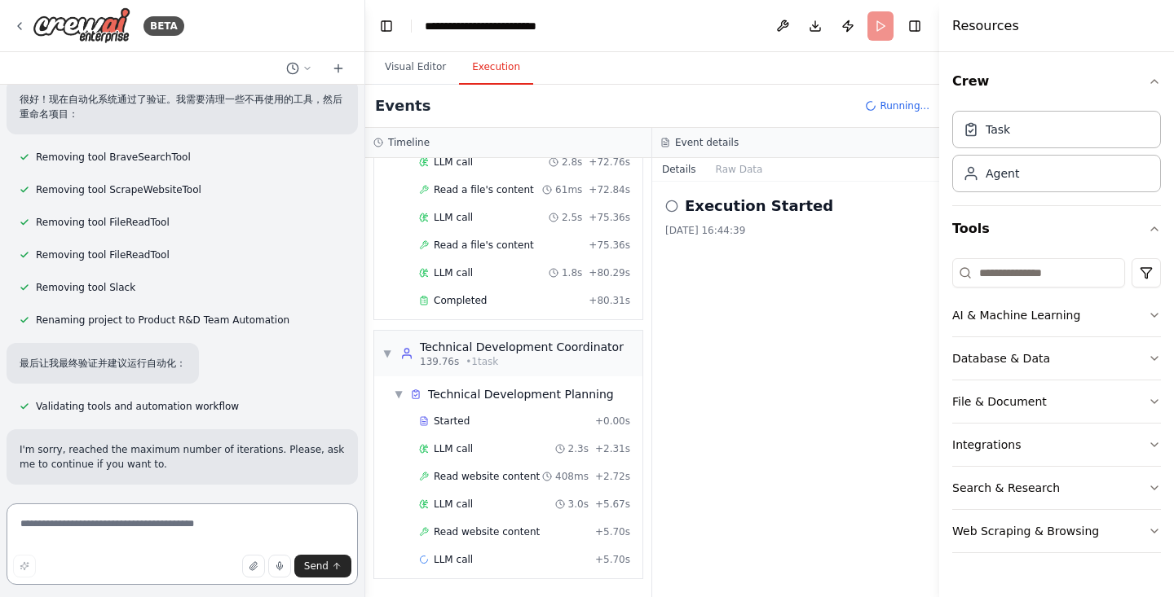
click at [158, 531] on textarea at bounding box center [182, 545] width 351 height 82
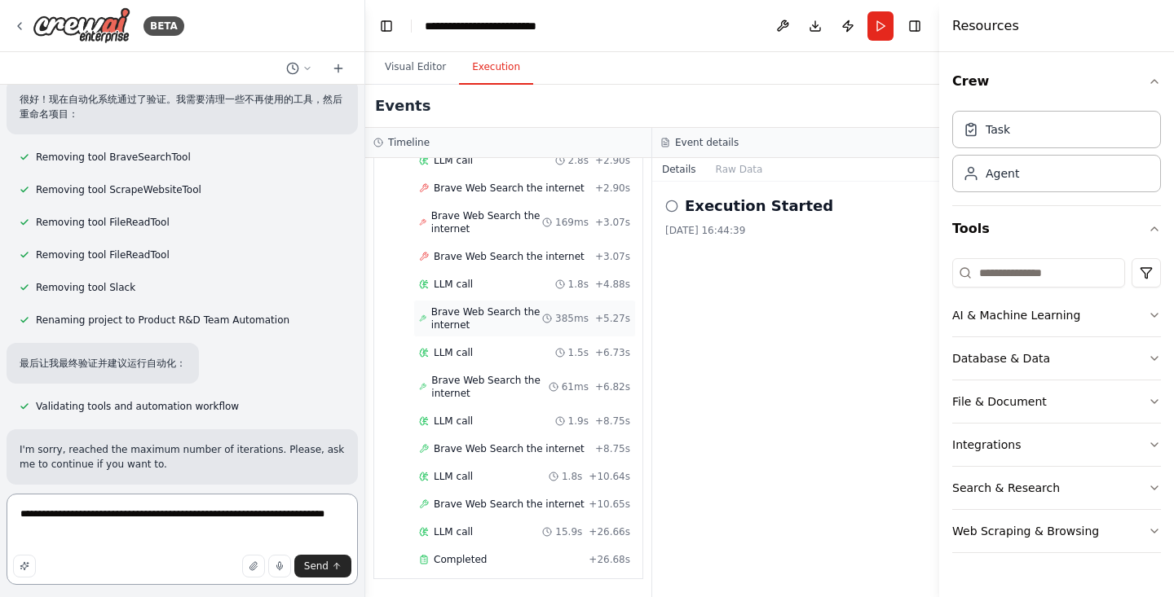
scroll to position [1903, 0]
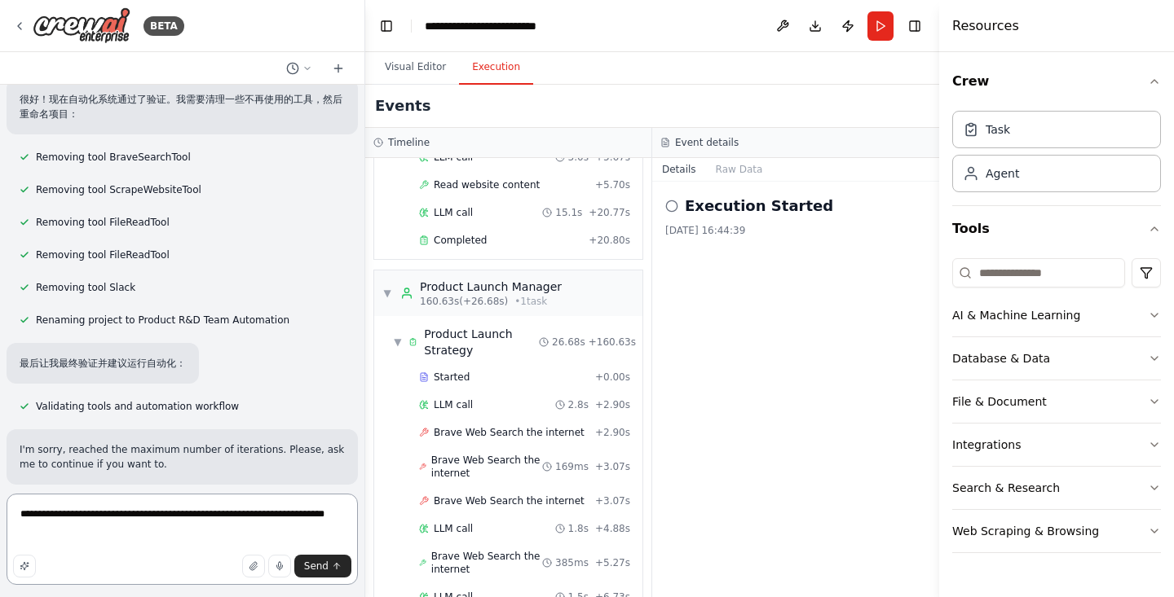
type textarea "**********"
click at [670, 206] on icon at bounding box center [671, 206] width 13 height 13
click at [390, 293] on span "▼" at bounding box center [387, 293] width 10 height 13
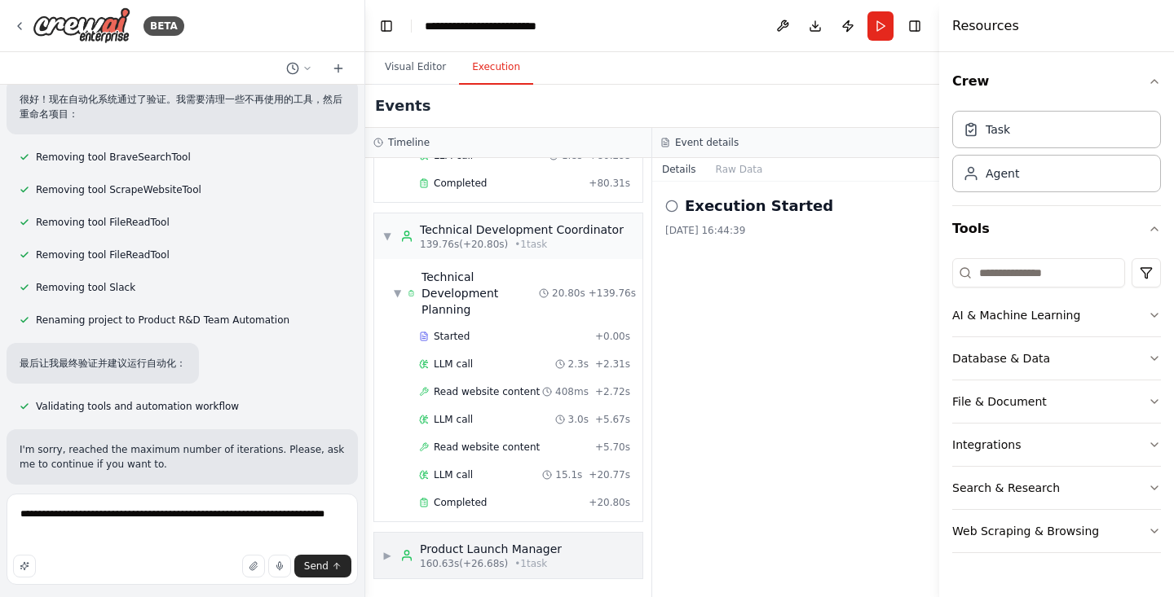
scroll to position [1641, 0]
click at [388, 234] on span "▼" at bounding box center [387, 236] width 10 height 13
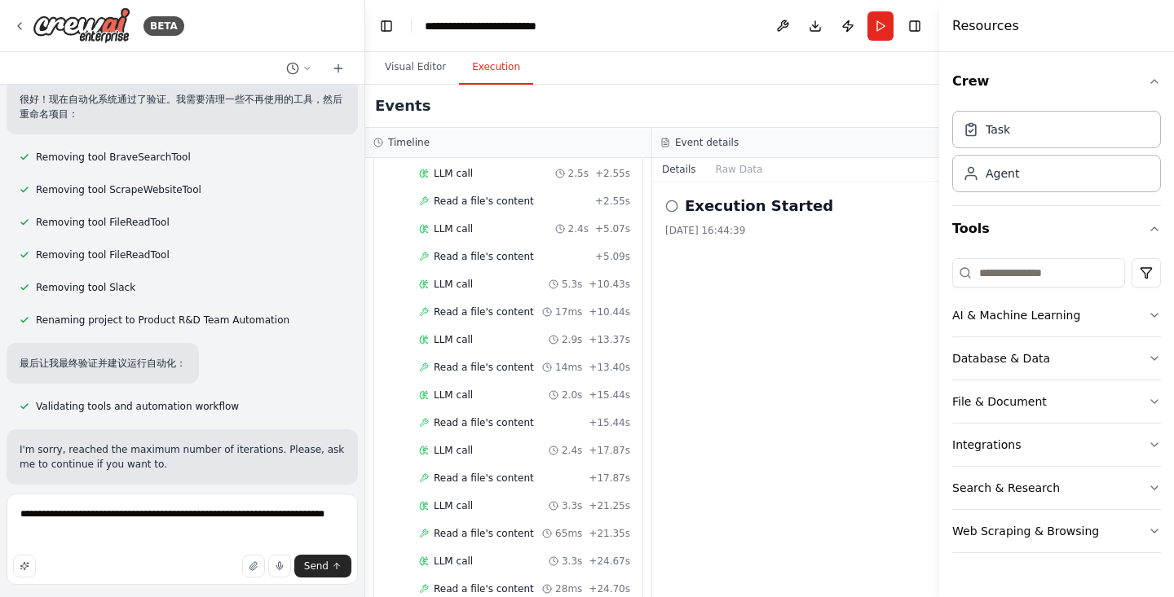
scroll to position [0, 0]
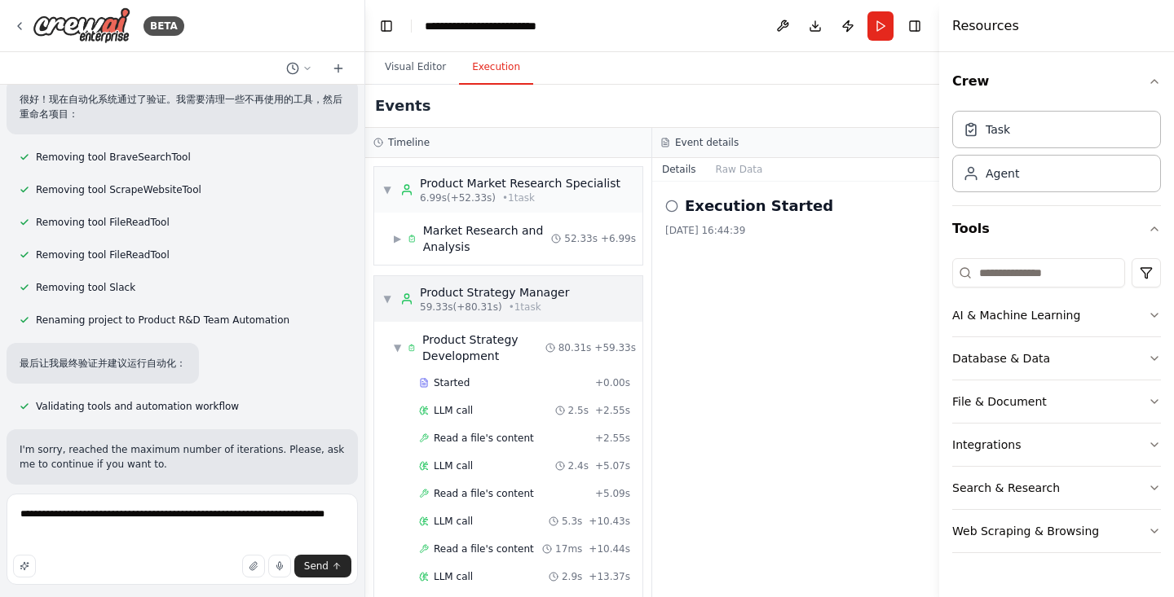
click at [389, 298] on span "▼" at bounding box center [387, 299] width 10 height 13
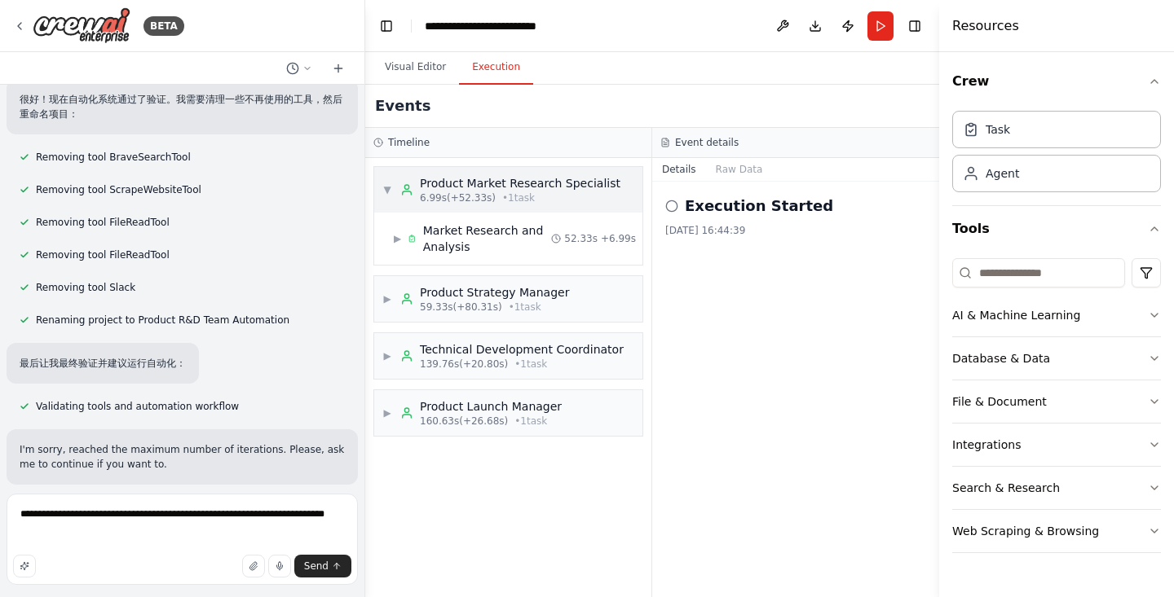
click at [387, 196] on span "▼" at bounding box center [387, 189] width 10 height 13
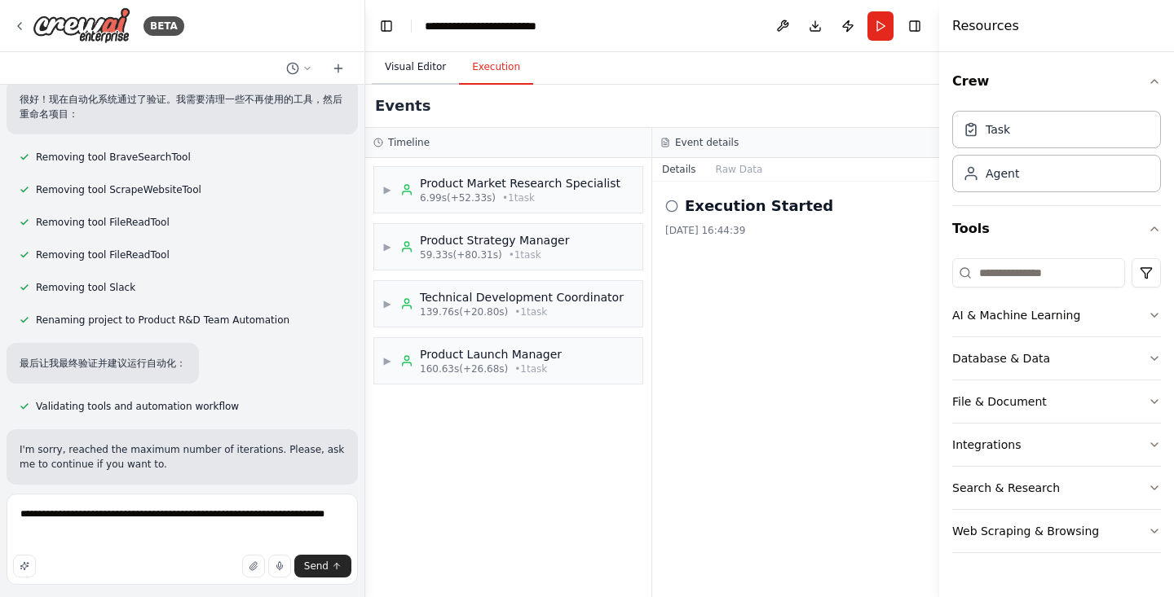
click at [414, 66] on button "Visual Editor" at bounding box center [415, 68] width 87 height 34
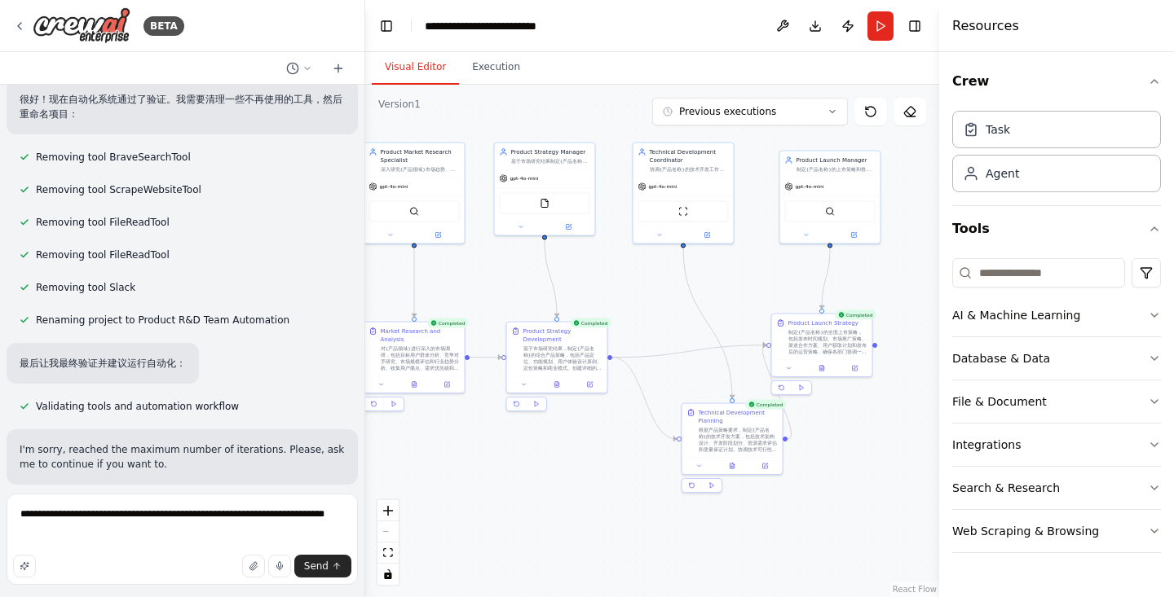
drag, startPoint x: 670, startPoint y: 505, endPoint x: 428, endPoint y: 481, distance: 243.2
click at [428, 481] on div ".deletable-edge-delete-btn { width: 20px; height: 20px; border: 0px solid #ffff…" at bounding box center [652, 341] width 574 height 513
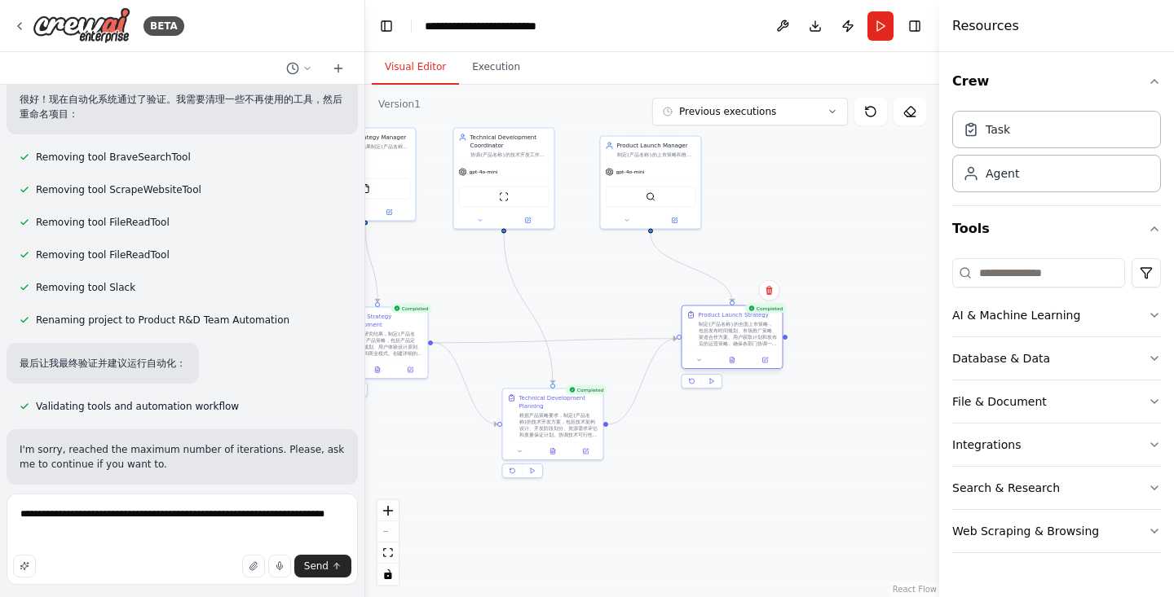
drag, startPoint x: 622, startPoint y: 311, endPoint x: 712, endPoint y: 320, distance: 91.0
click at [712, 320] on div "Product Launch Strategy 制定{产品名称}的全面上市策略，包括发布时间规划、市场推广策略、渠道合作方案、用户获取计划和发布后的运营策略。…" at bounding box center [738, 329] width 79 height 36
click at [828, 112] on icon at bounding box center [832, 112] width 10 height 10
click at [485, 65] on button "Execution" at bounding box center [496, 68] width 74 height 34
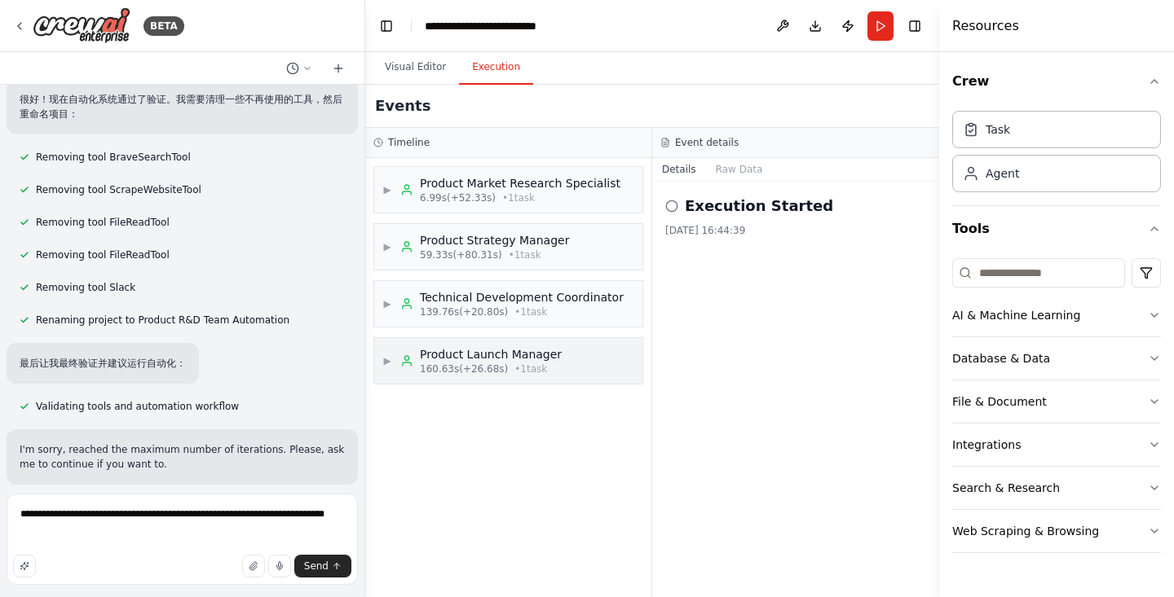
click at [512, 358] on div "Product Launch Manager" at bounding box center [491, 354] width 142 height 16
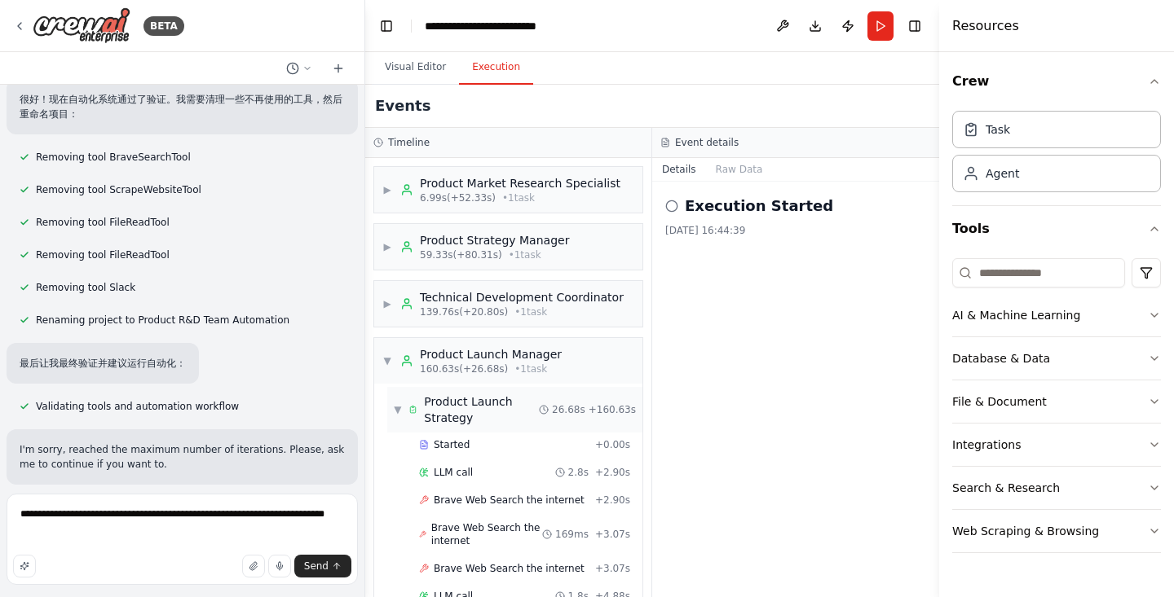
scroll to position [312, 0]
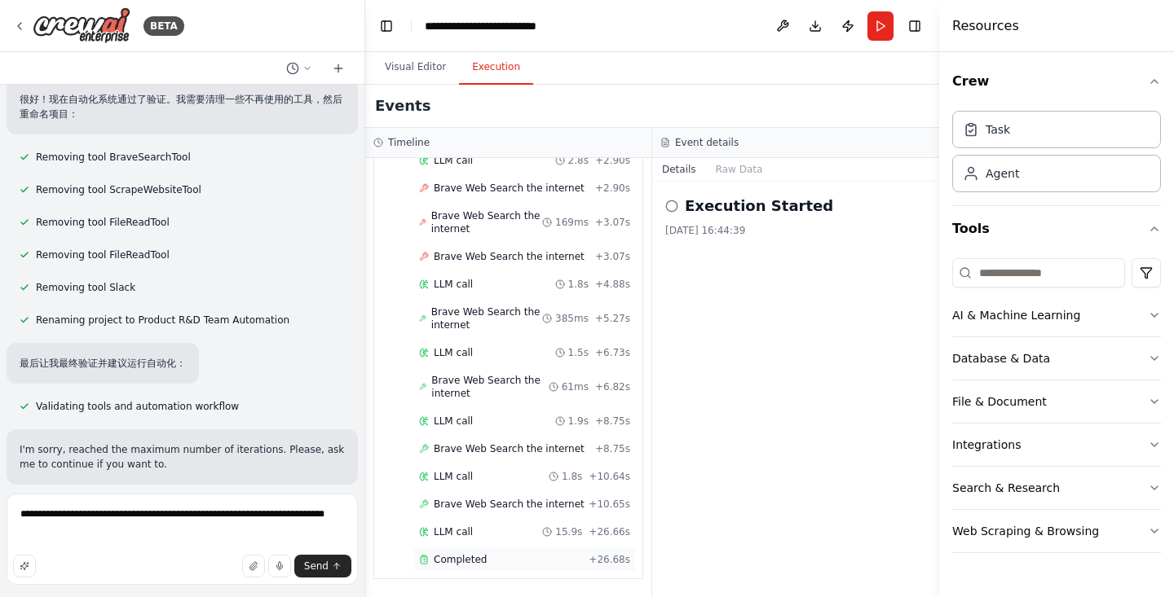
click at [477, 570] on div "Completed + 26.68s" at bounding box center [524, 560] width 223 height 24
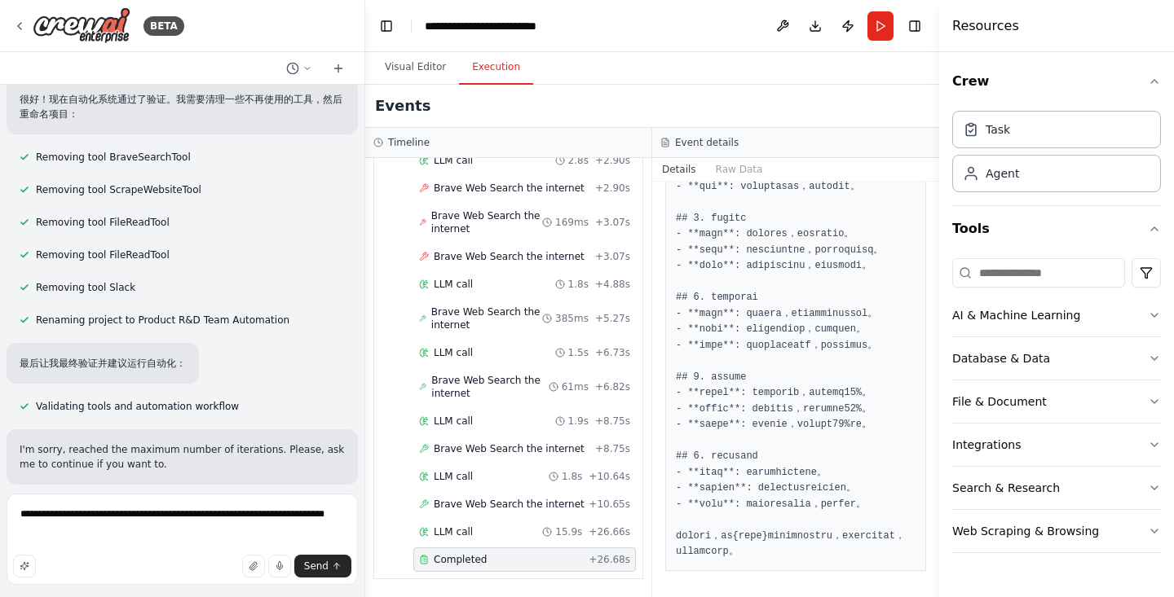
scroll to position [1070, 0]
click at [412, 69] on button "Visual Editor" at bounding box center [415, 68] width 87 height 34
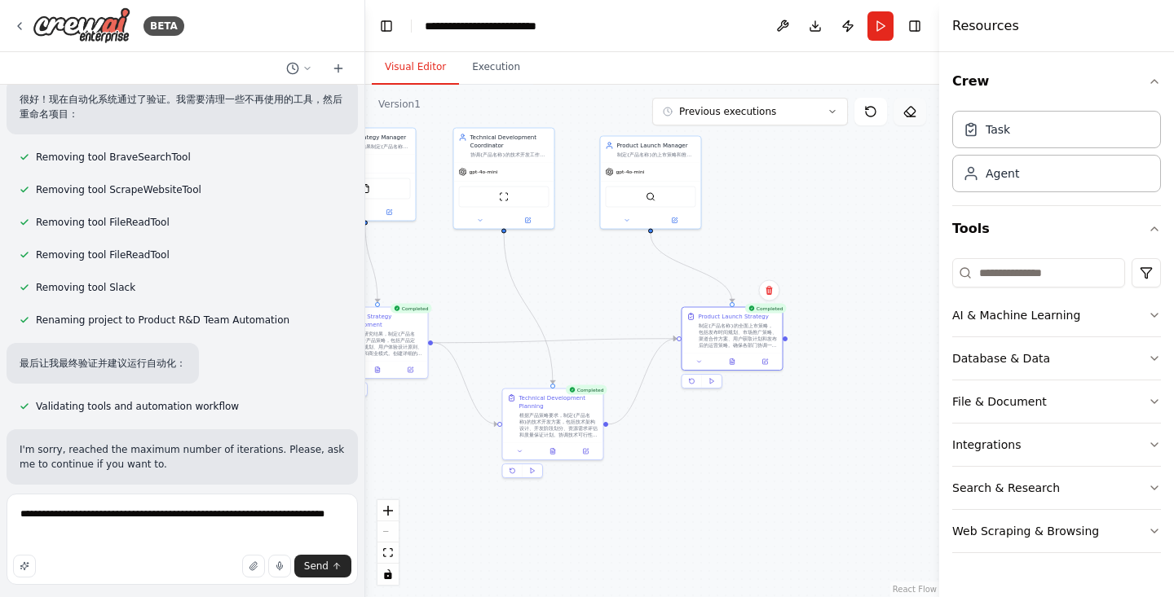
click at [911, 119] on button at bounding box center [909, 112] width 33 height 28
click at [322, 568] on span "Send" at bounding box center [316, 566] width 24 height 13
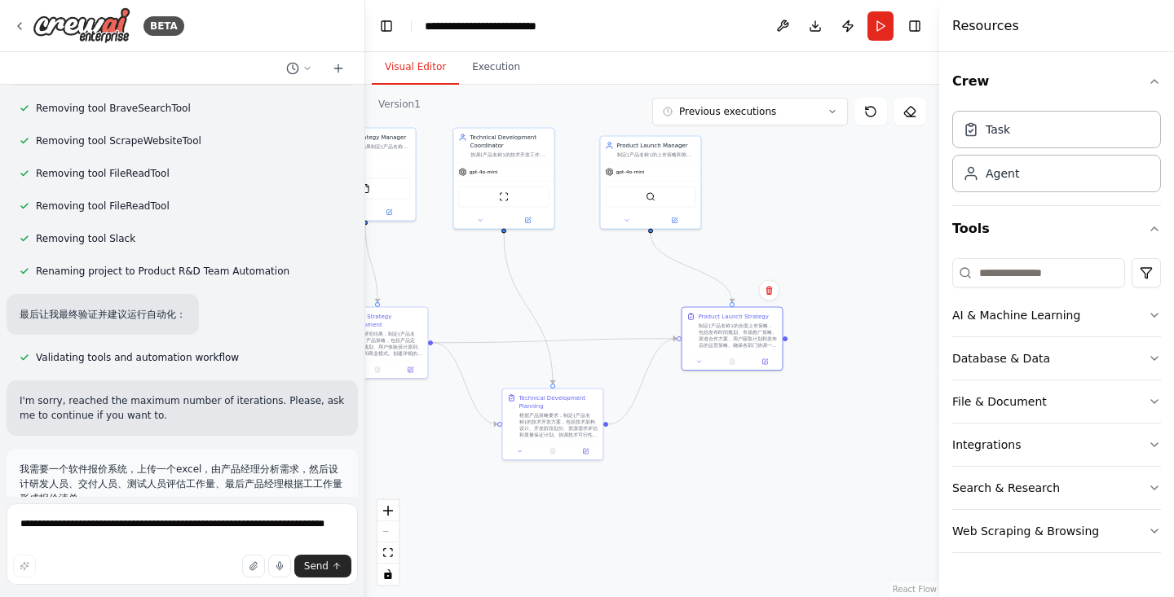
scroll to position [1626, 0]
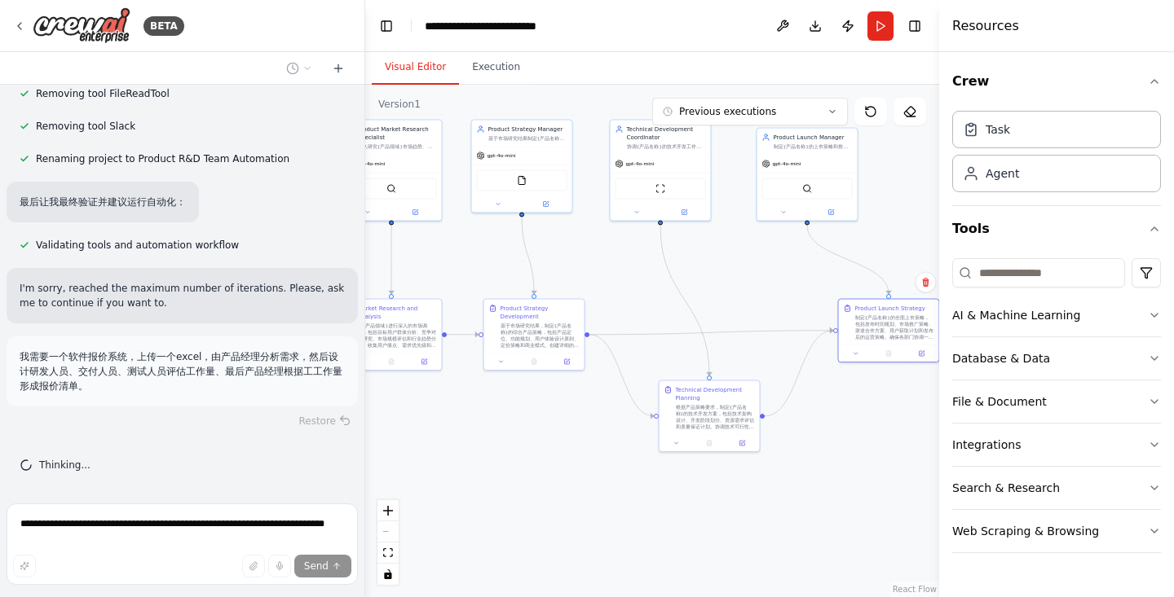
drag, startPoint x: 450, startPoint y: 504, endPoint x: 606, endPoint y: 496, distance: 156.7
click at [606, 496] on div ".deletable-edge-delete-btn { width: 20px; height: 20px; border: 0px solid #ffff…" at bounding box center [652, 341] width 574 height 513
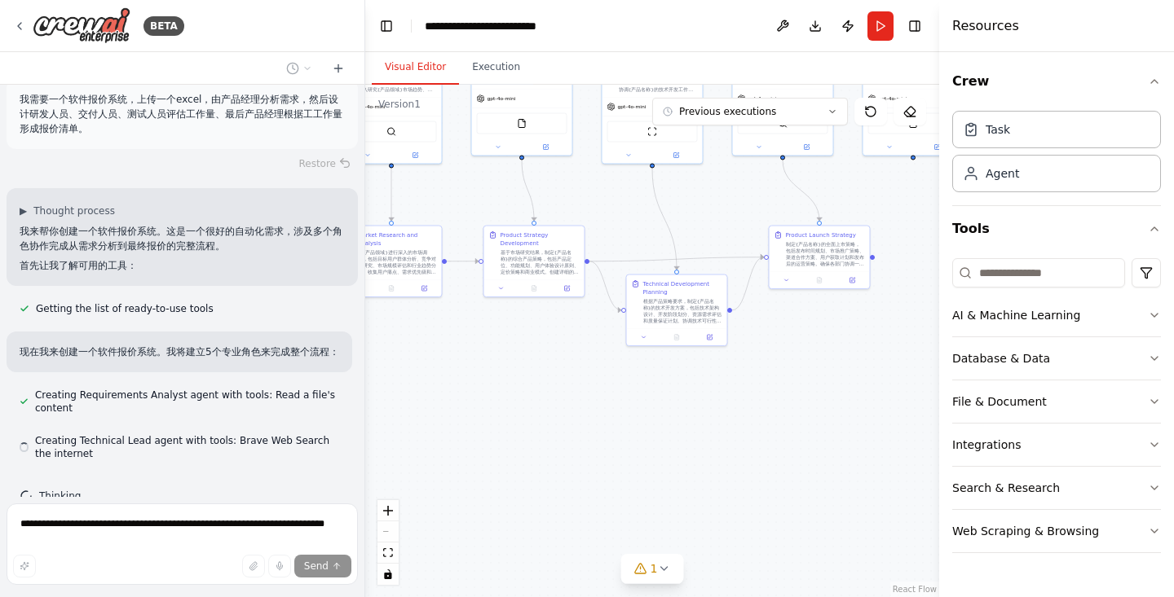
scroll to position [1929, 0]
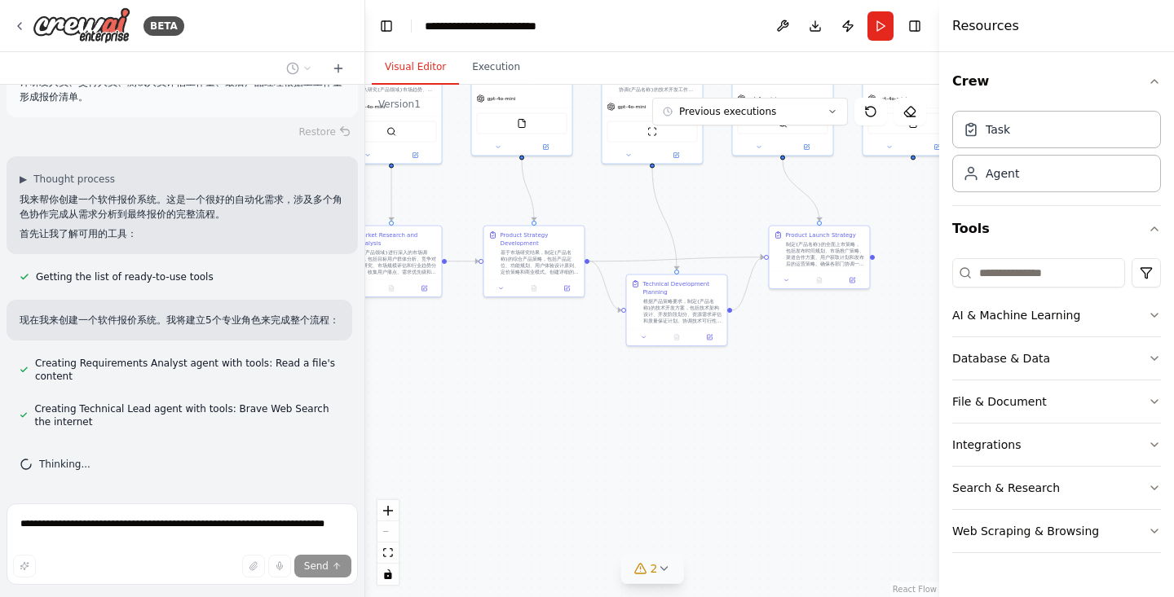
click at [649, 568] on div "2" at bounding box center [646, 569] width 24 height 16
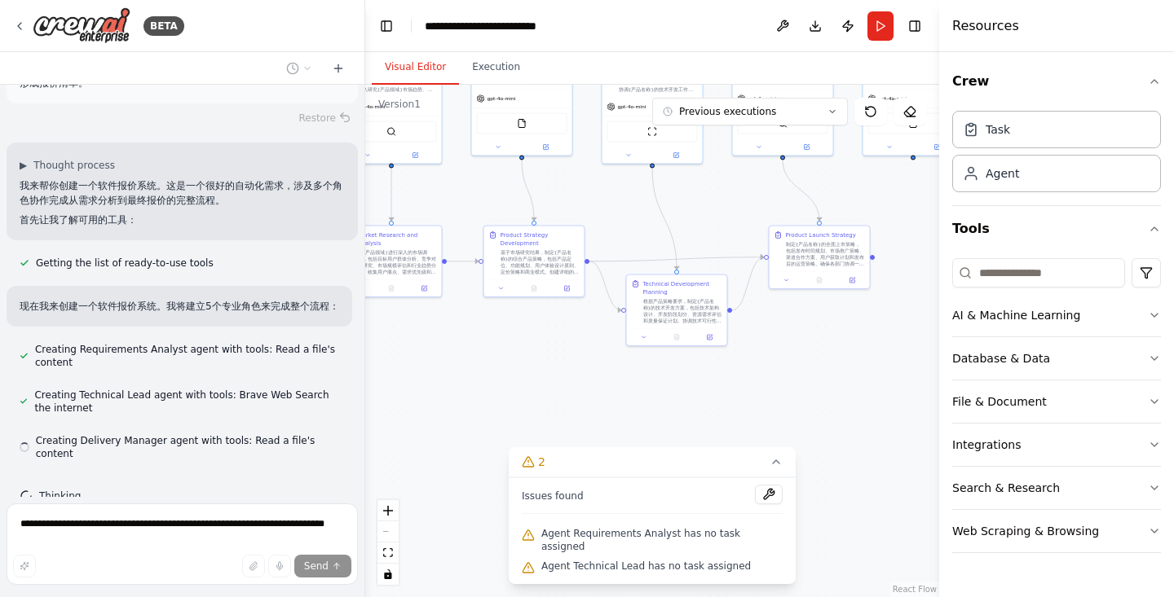
scroll to position [1975, 0]
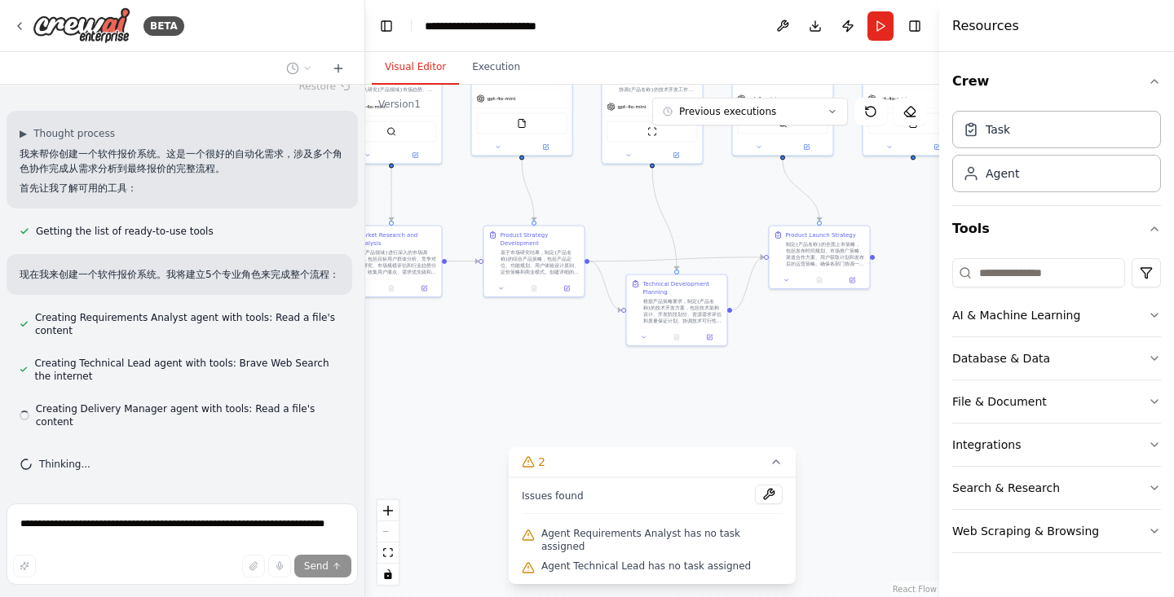
click at [658, 420] on div ".deletable-edge-delete-btn { width: 20px; height: 20px; border: 0px solid #ffff…" at bounding box center [652, 341] width 574 height 513
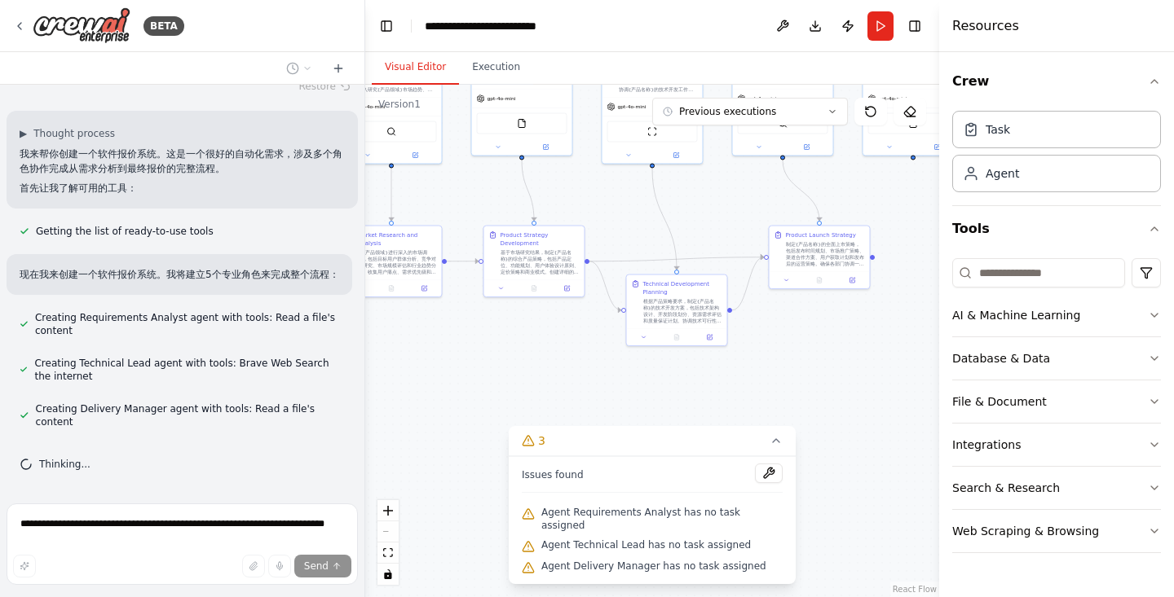
scroll to position [2021, 0]
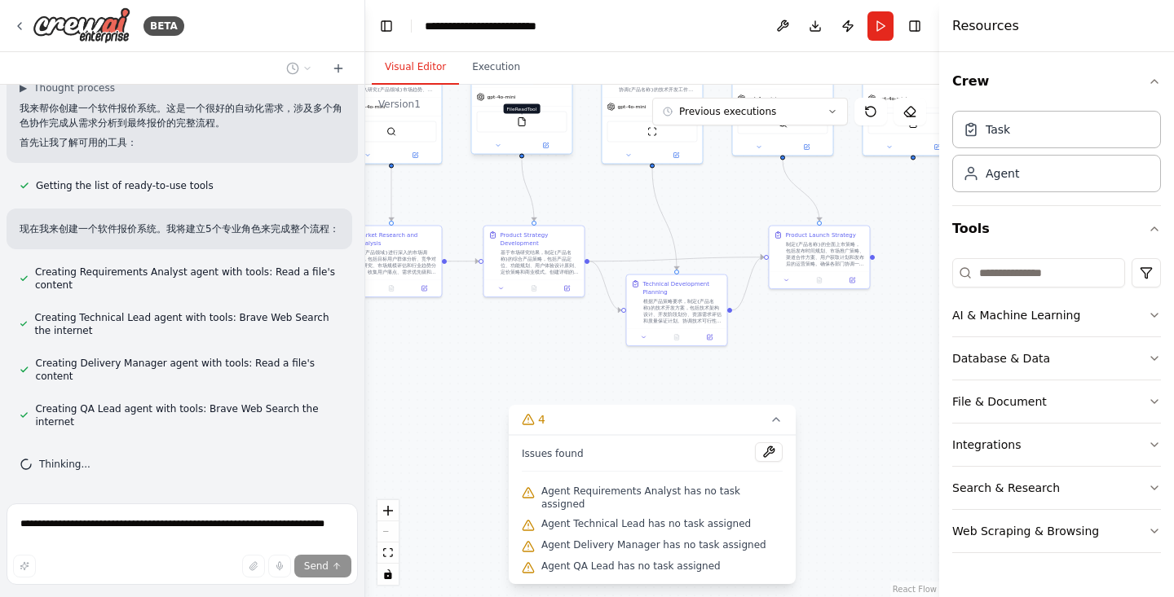
click at [522, 120] on img at bounding box center [522, 122] width 10 height 10
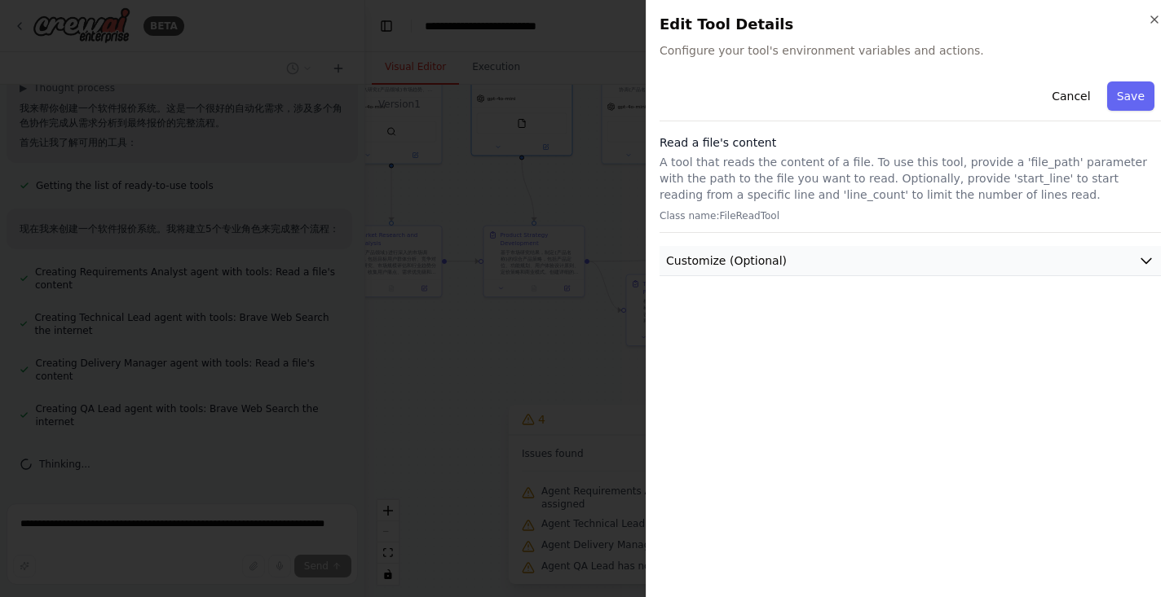
click at [1153, 260] on icon "button" at bounding box center [1146, 261] width 16 height 16
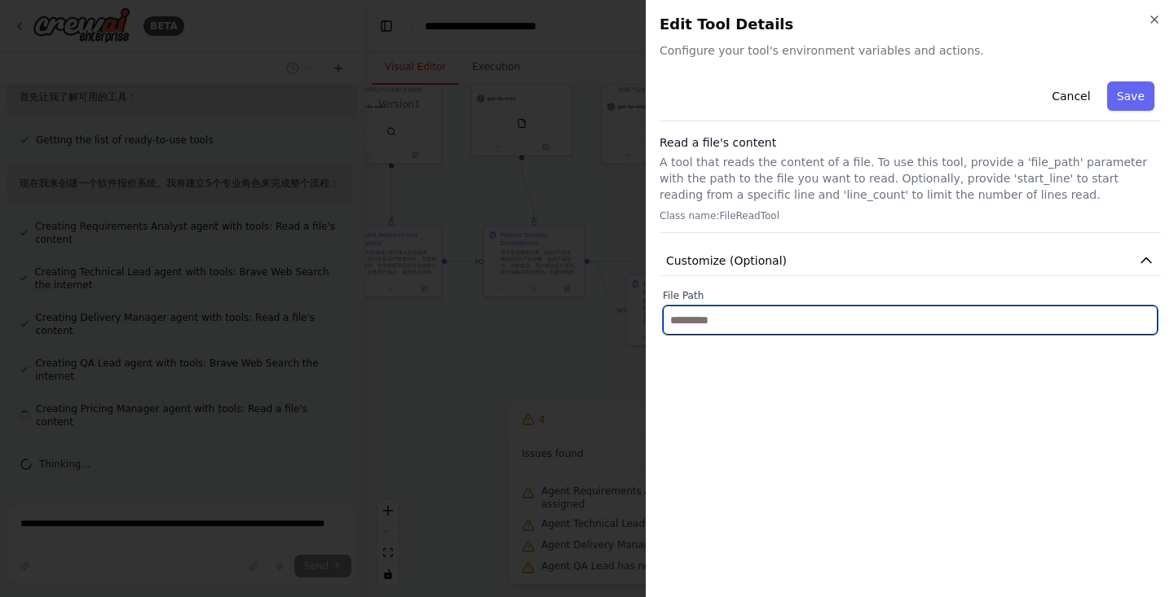
click at [1002, 327] on input "text" at bounding box center [910, 320] width 495 height 29
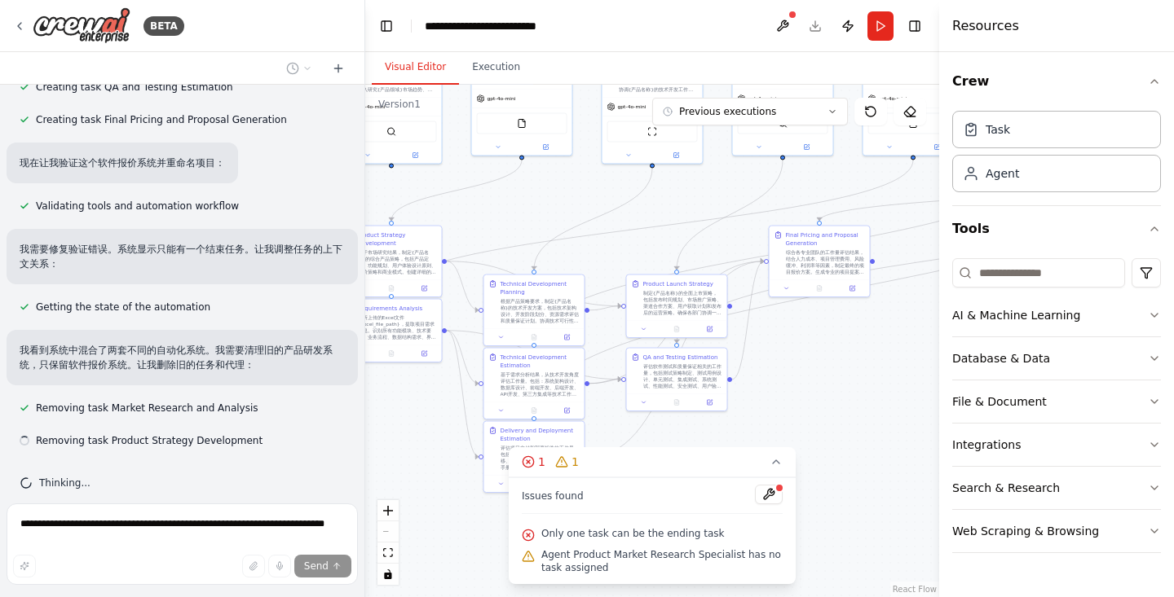
scroll to position [2604, 0]
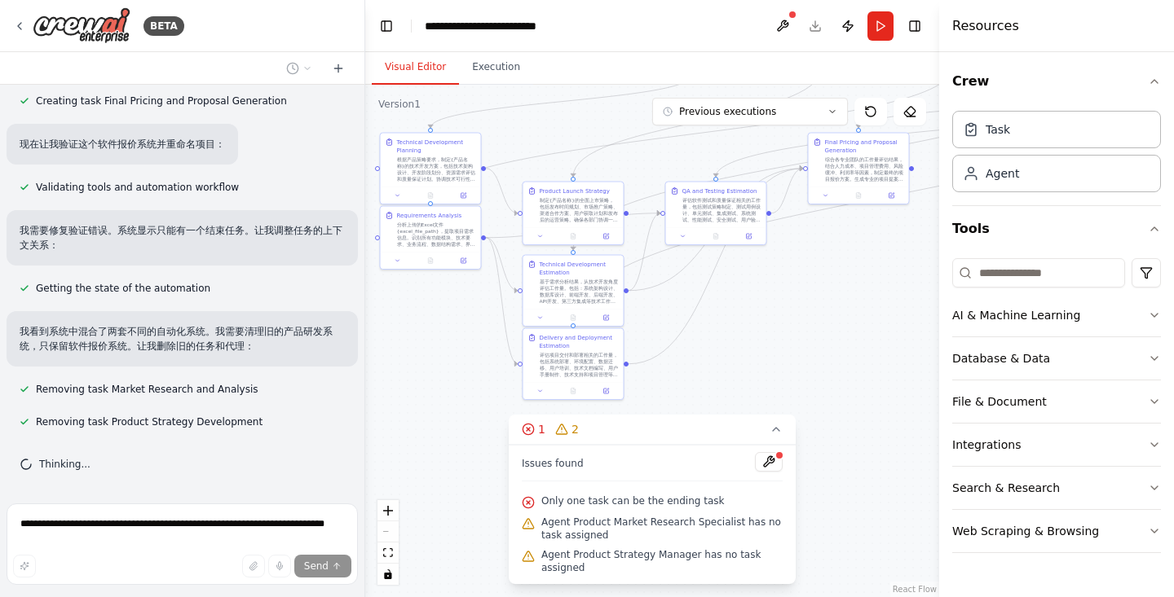
drag, startPoint x: 814, startPoint y: 387, endPoint x: 853, endPoint y: 294, distance: 100.8
click at [853, 294] on div ".deletable-edge-delete-btn { width: 20px; height: 20px; border: 0px solid #ffff…" at bounding box center [652, 341] width 574 height 513
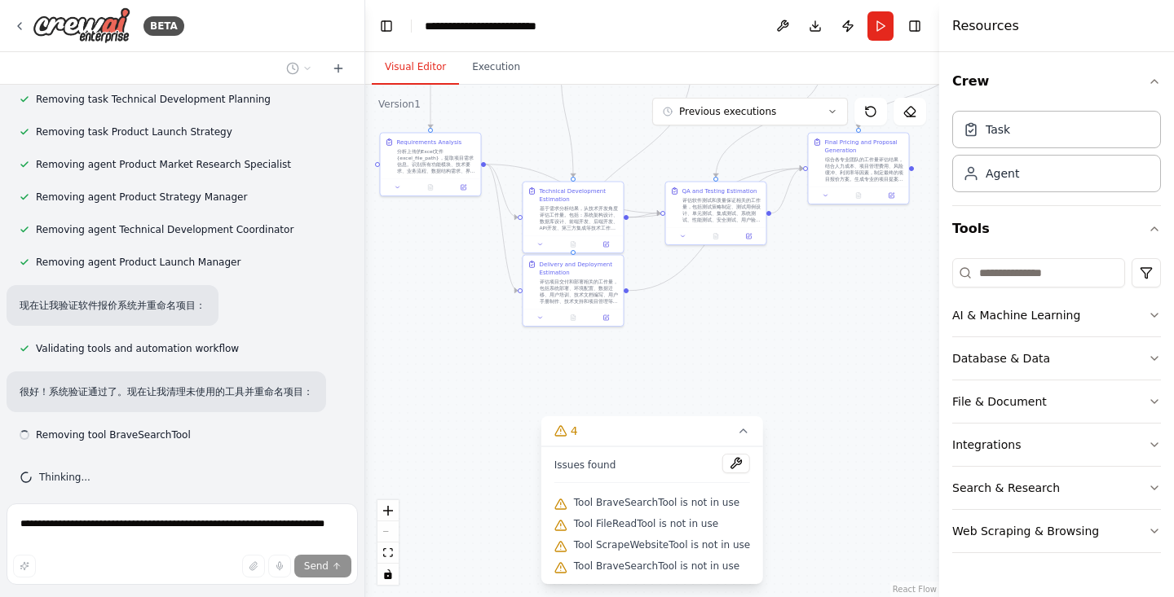
scroll to position [2973, 0]
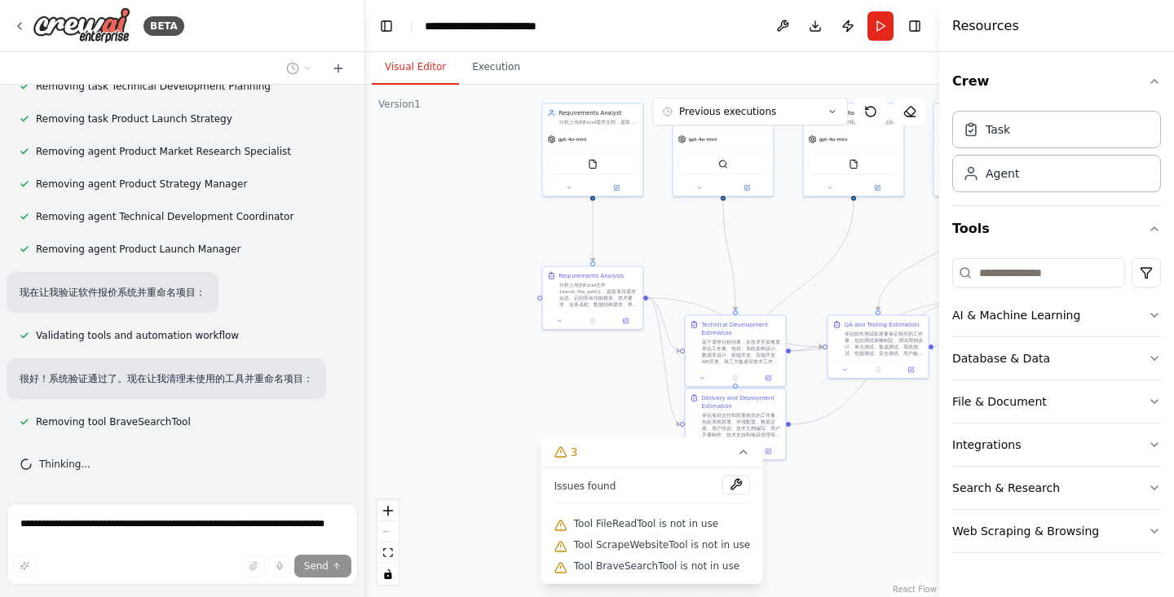
drag, startPoint x: 670, startPoint y: 346, endPoint x: 832, endPoint y: 480, distance: 210.2
click at [832, 480] on div ".deletable-edge-delete-btn { width: 20px; height: 20px; border: 0px solid #ffff…" at bounding box center [652, 341] width 574 height 513
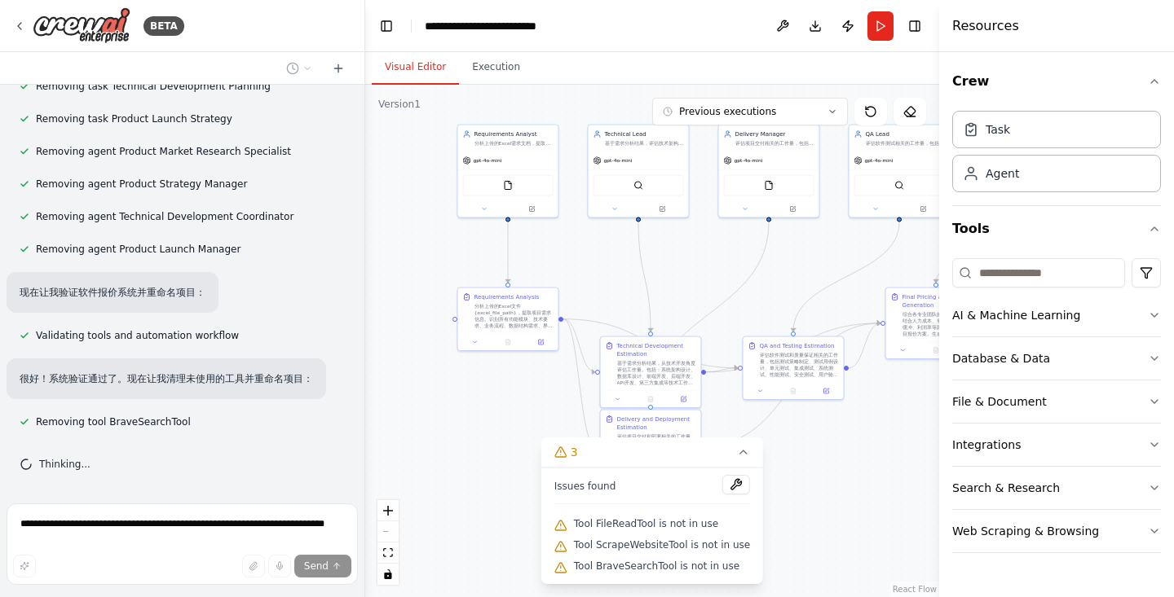
drag, startPoint x: 886, startPoint y: 482, endPoint x: 801, endPoint y: 503, distance: 87.4
click at [801, 503] on div ".deletable-edge-delete-btn { width: 20px; height: 20px; border: 0px solid #ffff…" at bounding box center [652, 341] width 574 height 513
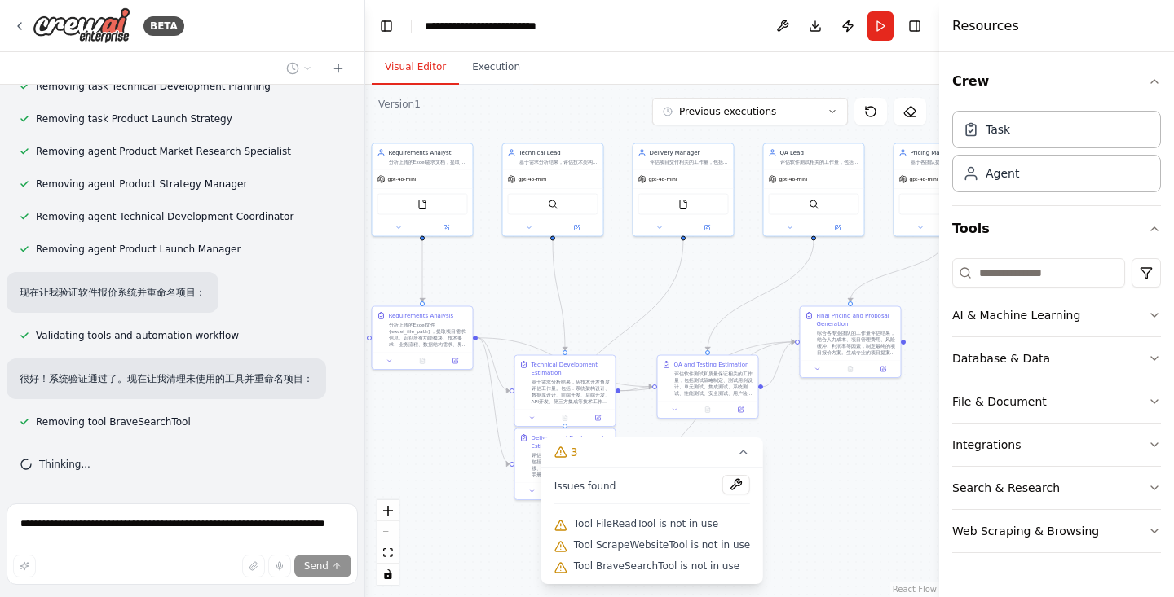
drag, startPoint x: 869, startPoint y: 479, endPoint x: 783, endPoint y: 498, distance: 87.6
click at [783, 498] on div ".deletable-edge-delete-btn { width: 20px; height: 20px; border: 0px solid #ffff…" at bounding box center [652, 341] width 574 height 513
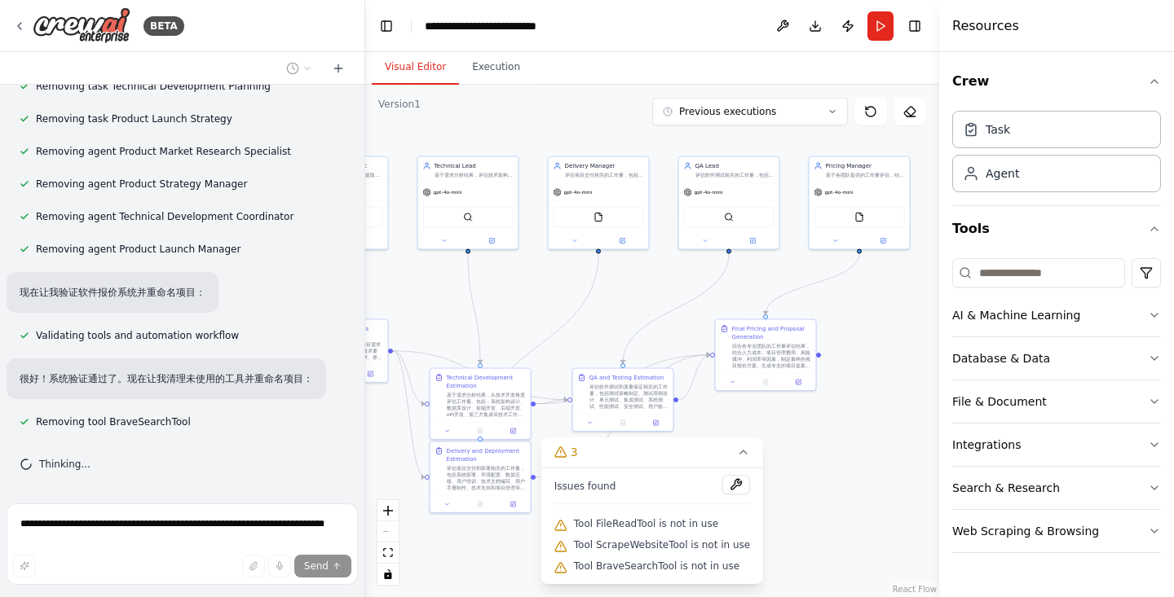
drag, startPoint x: 836, startPoint y: 476, endPoint x: 751, endPoint y: 489, distance: 85.8
click at [751, 489] on div "Version 1 Previous executions Show Tools Hide Agents .deletable-edge-delete-btn…" at bounding box center [652, 341] width 574 height 513
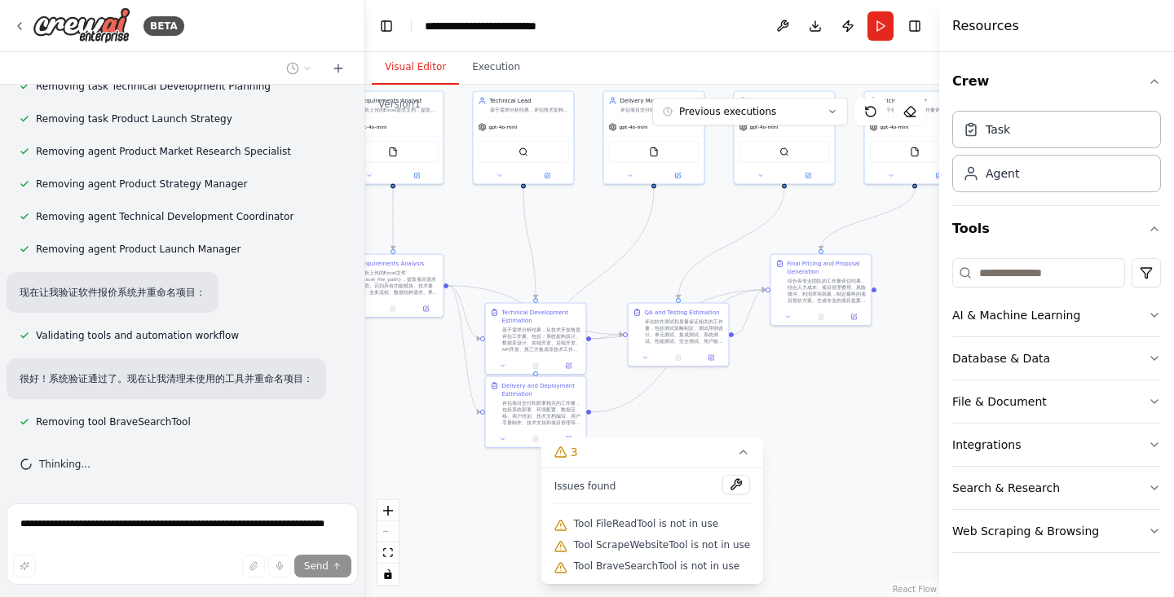
drag, startPoint x: 821, startPoint y: 470, endPoint x: 876, endPoint y: 405, distance: 85.6
click at [876, 405] on div ".deletable-edge-delete-btn { width: 20px; height: 20px; border: 0px solid #ffff…" at bounding box center [652, 341] width 574 height 513
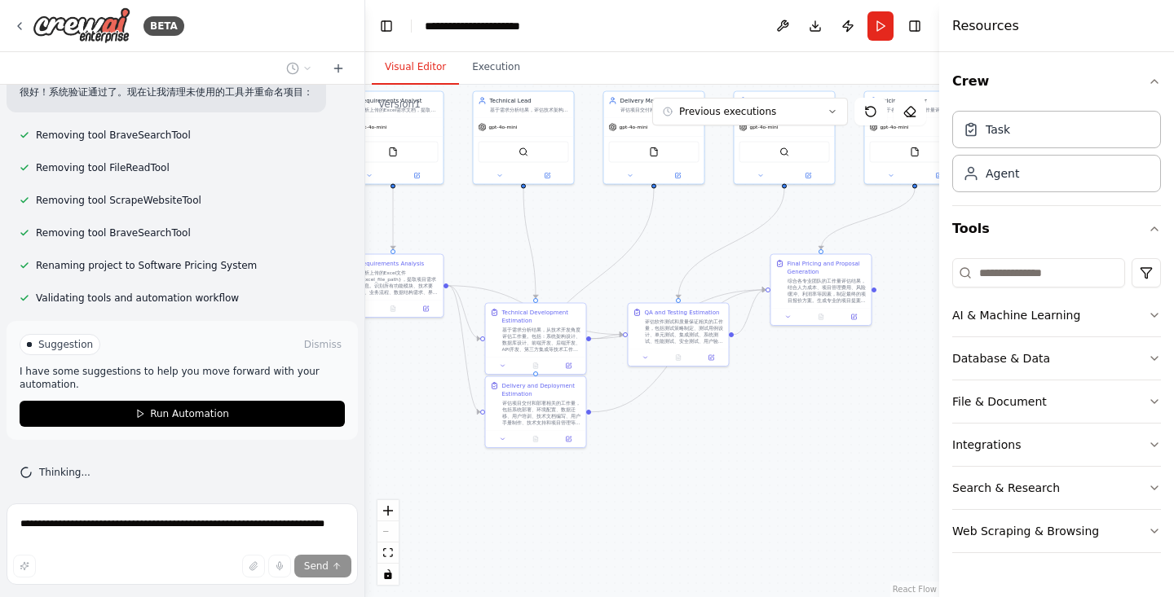
scroll to position [3268, 0]
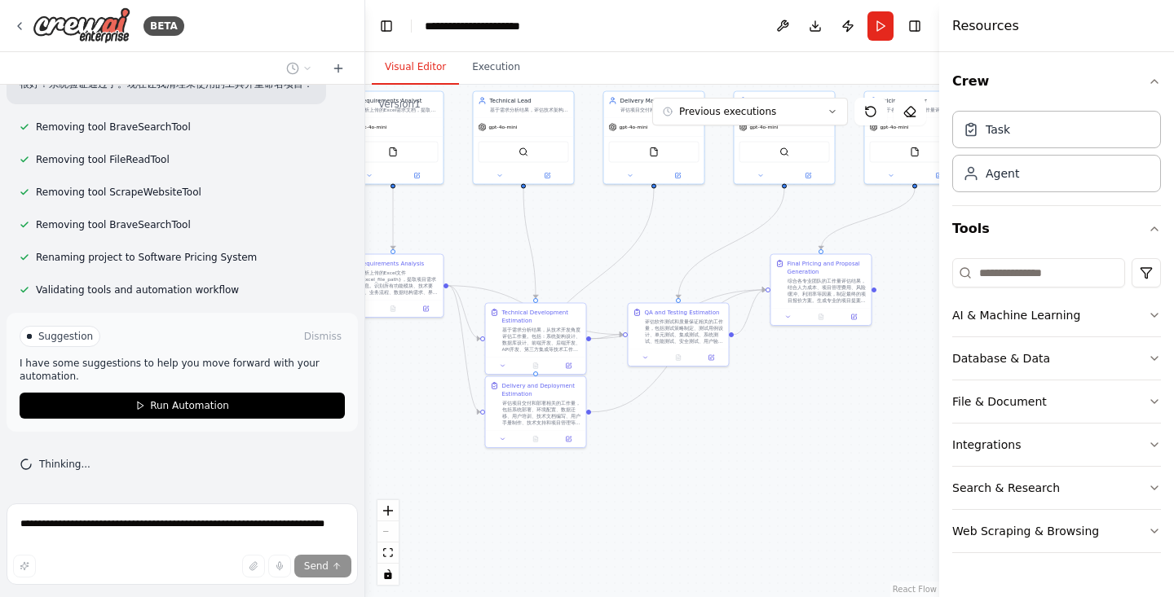
click at [66, 338] on span "Suggestion" at bounding box center [65, 336] width 55 height 13
click at [29, 337] on div at bounding box center [29, 336] width 5 height 5
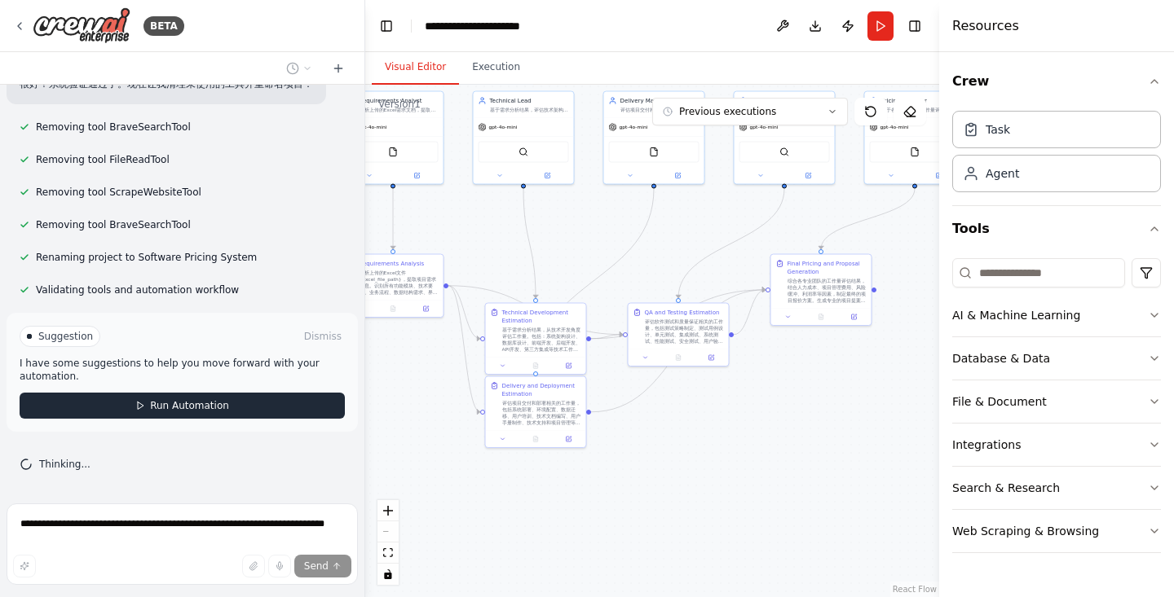
click at [174, 406] on span "Run Automation" at bounding box center [189, 405] width 79 height 13
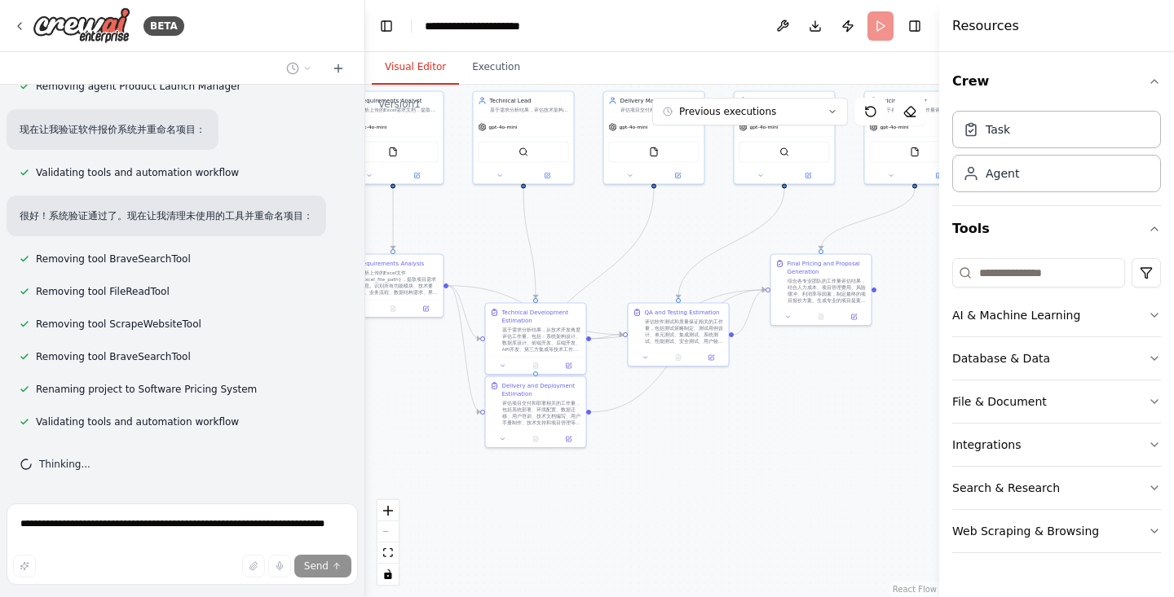
scroll to position [3136, 0]
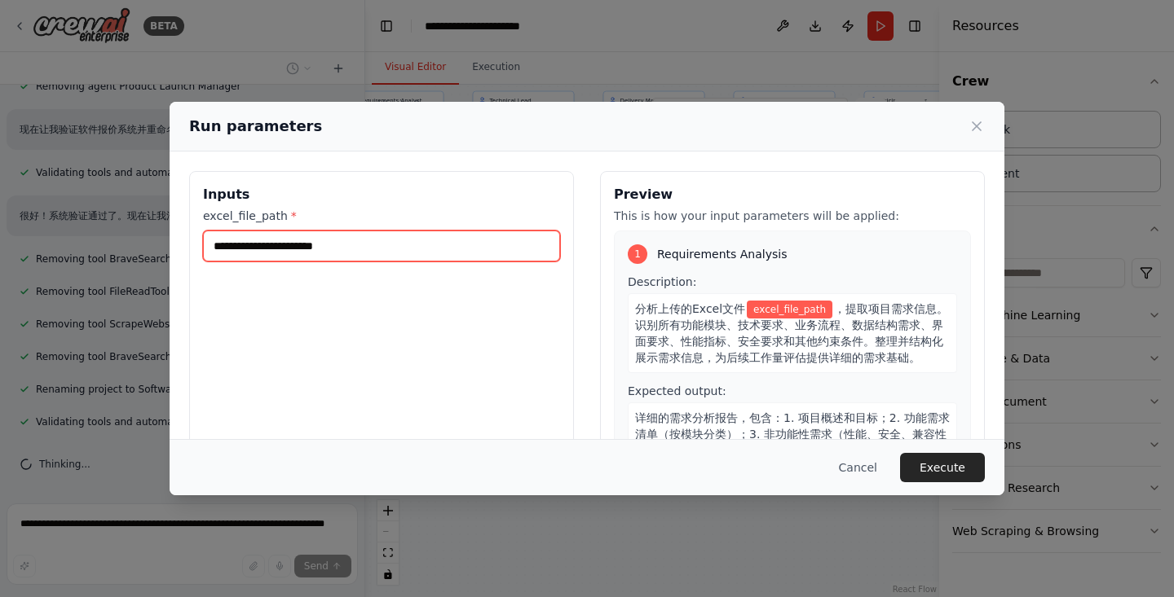
click at [320, 255] on input "excel_file_path *" at bounding box center [381, 246] width 357 height 31
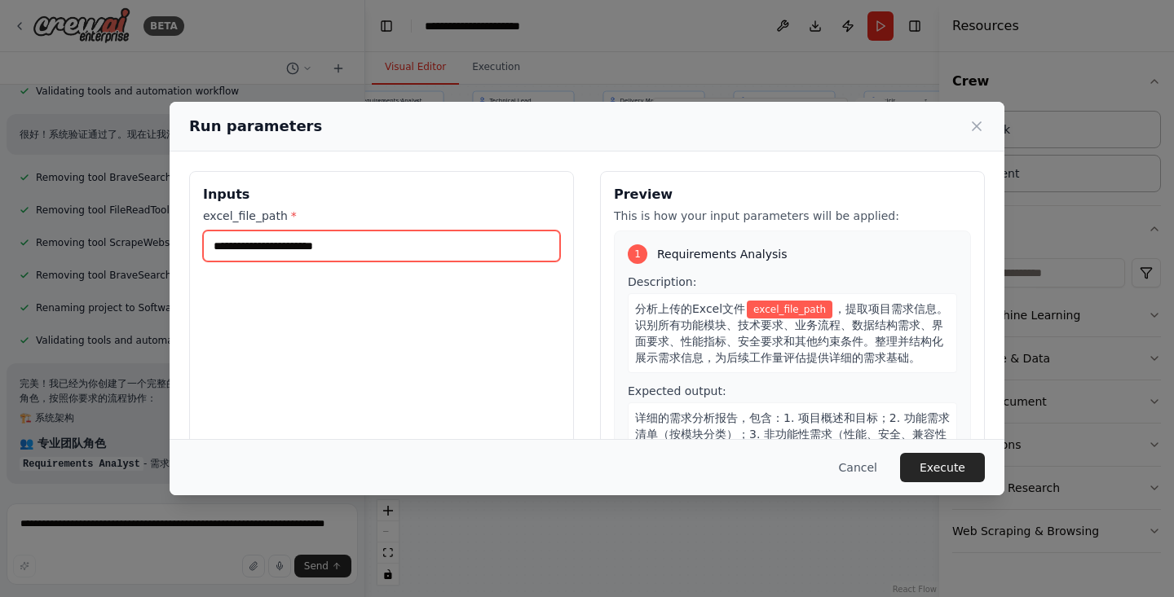
click at [324, 249] on input "excel_file_path *" at bounding box center [381, 246] width 357 height 31
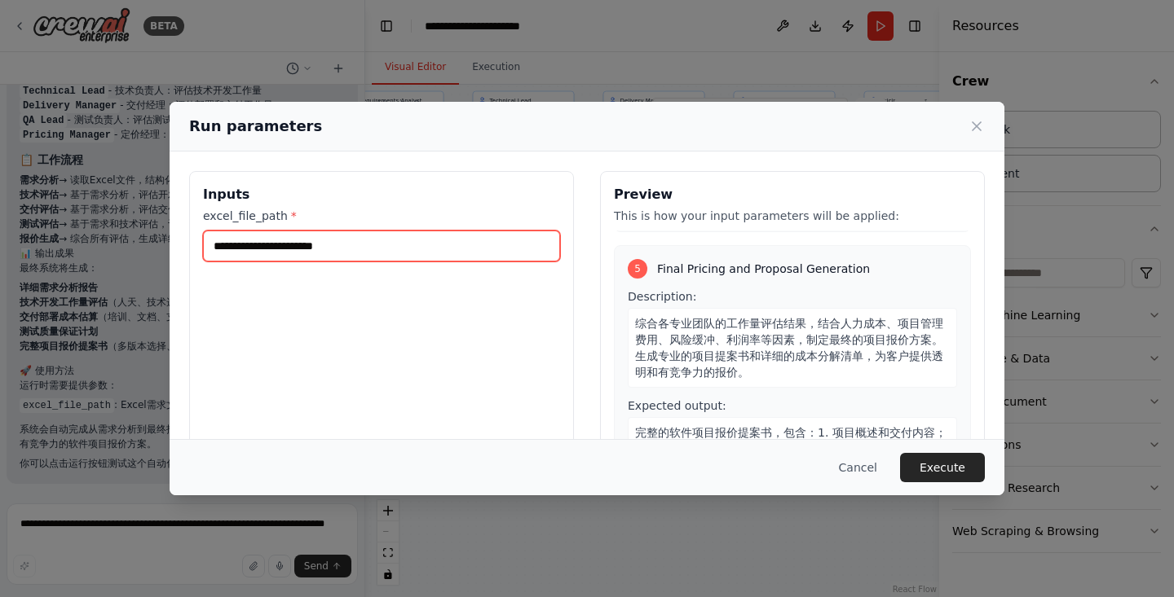
scroll to position [1263, 0]
click at [357, 243] on input "excel_file_path *" at bounding box center [381, 246] width 357 height 31
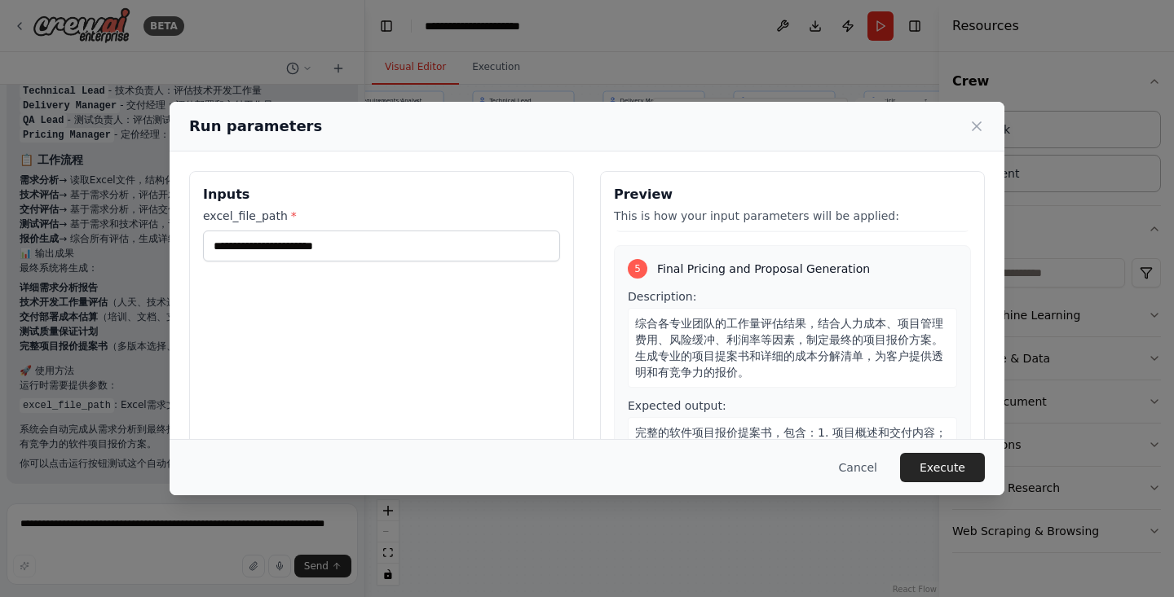
drag, startPoint x: 305, startPoint y: 130, endPoint x: 359, endPoint y: 128, distance: 54.6
click at [361, 126] on div "Run parameters" at bounding box center [587, 126] width 796 height 23
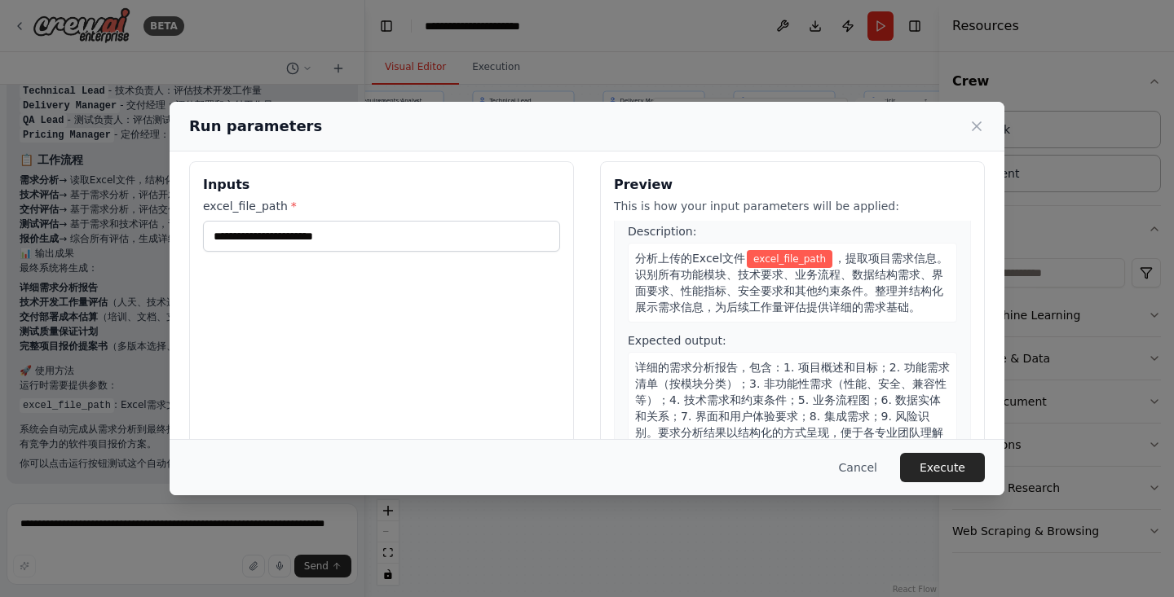
scroll to position [0, 0]
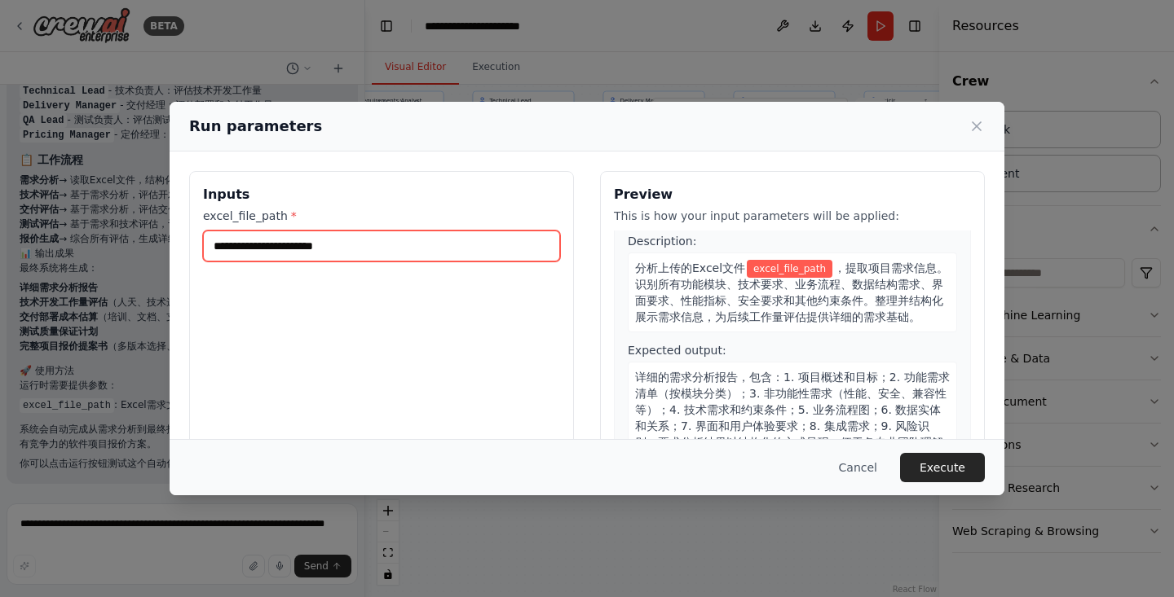
click at [350, 254] on input "excel_file_path *" at bounding box center [381, 246] width 357 height 31
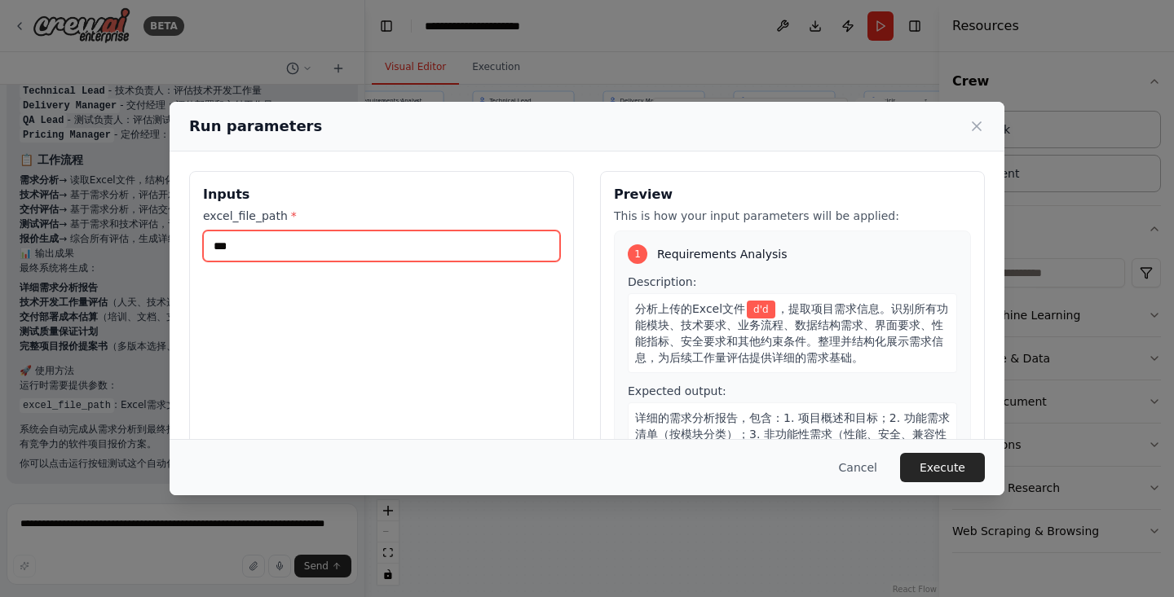
type input "*"
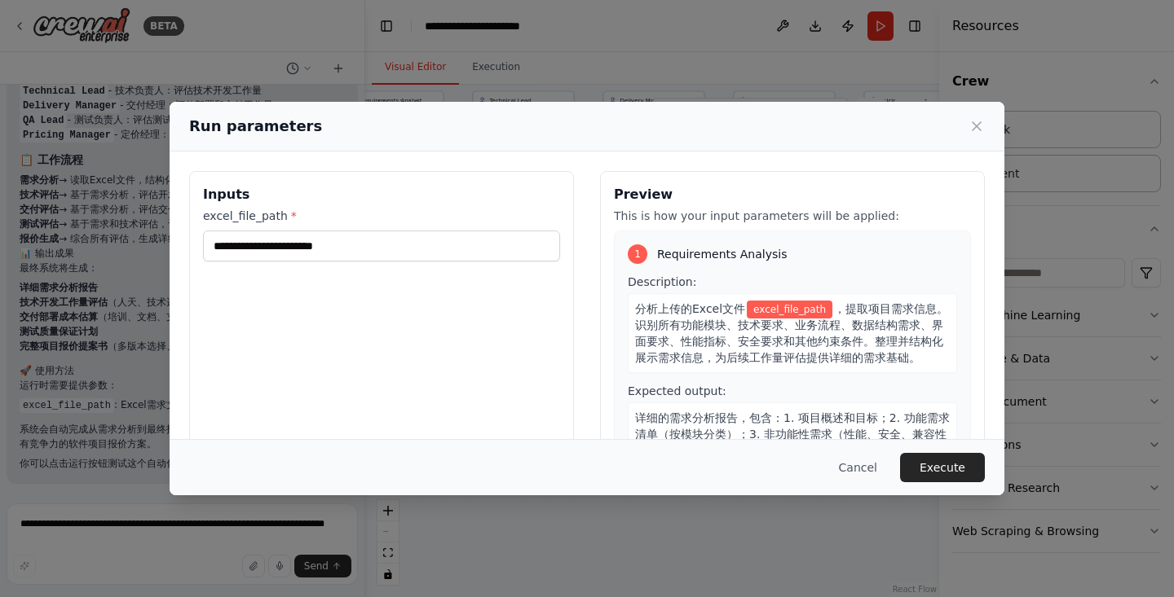
click at [787, 311] on span "excel_file_path" at bounding box center [790, 310] width 86 height 18
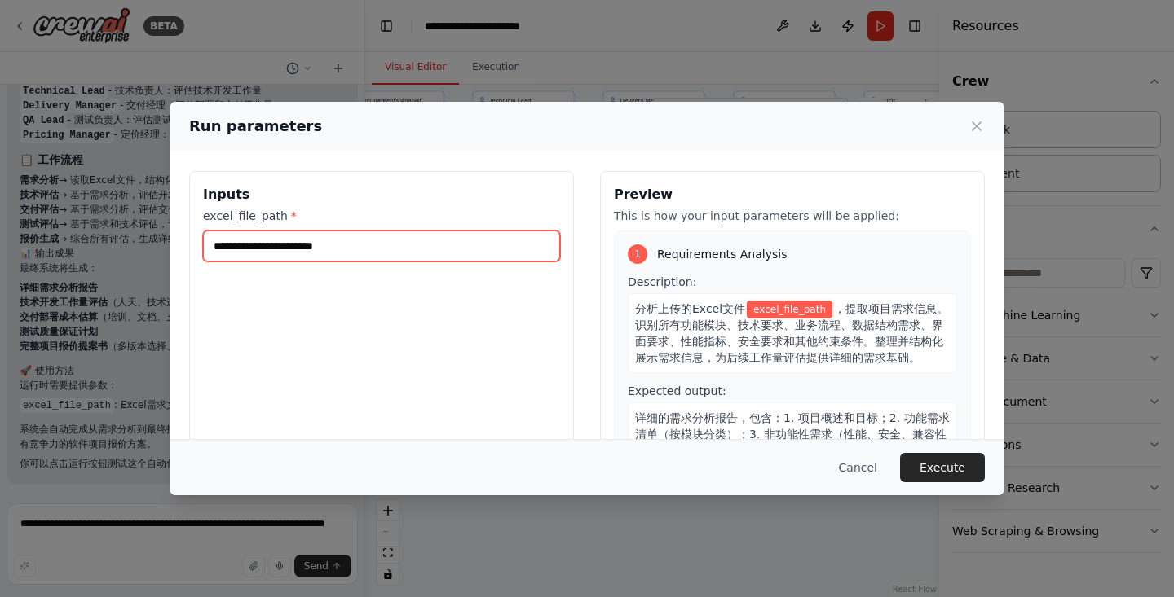
click at [403, 244] on input "excel_file_path *" at bounding box center [381, 246] width 357 height 31
drag, startPoint x: 403, startPoint y: 244, endPoint x: 355, endPoint y: 254, distance: 49.2
click at [355, 254] on input "excel_file_path *" at bounding box center [381, 246] width 357 height 31
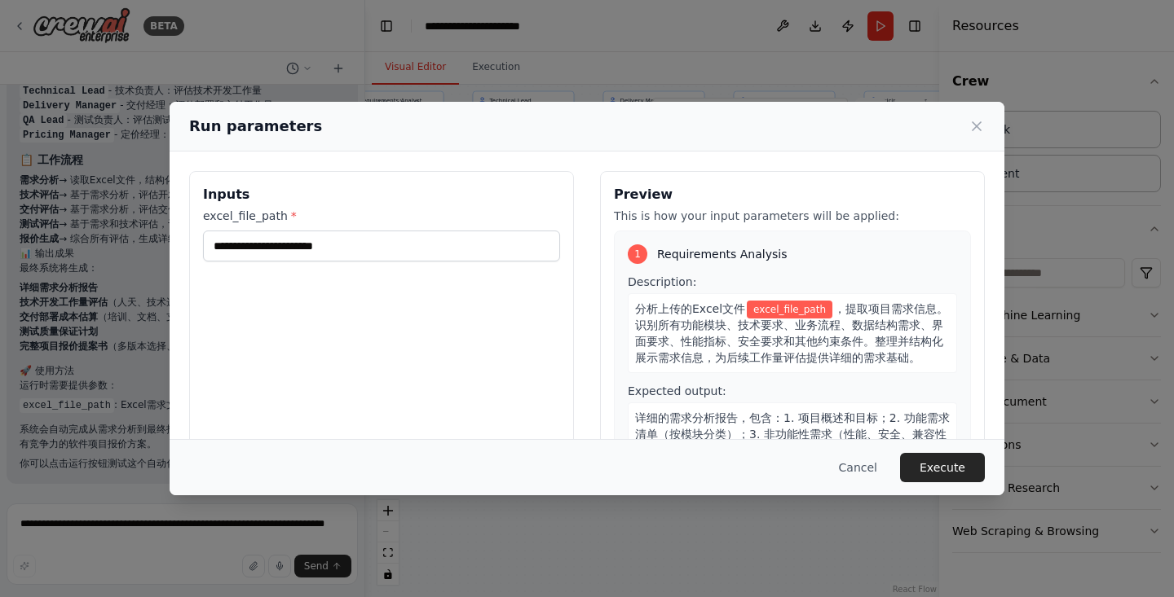
click at [267, 213] on label "excel_file_path *" at bounding box center [381, 216] width 357 height 16
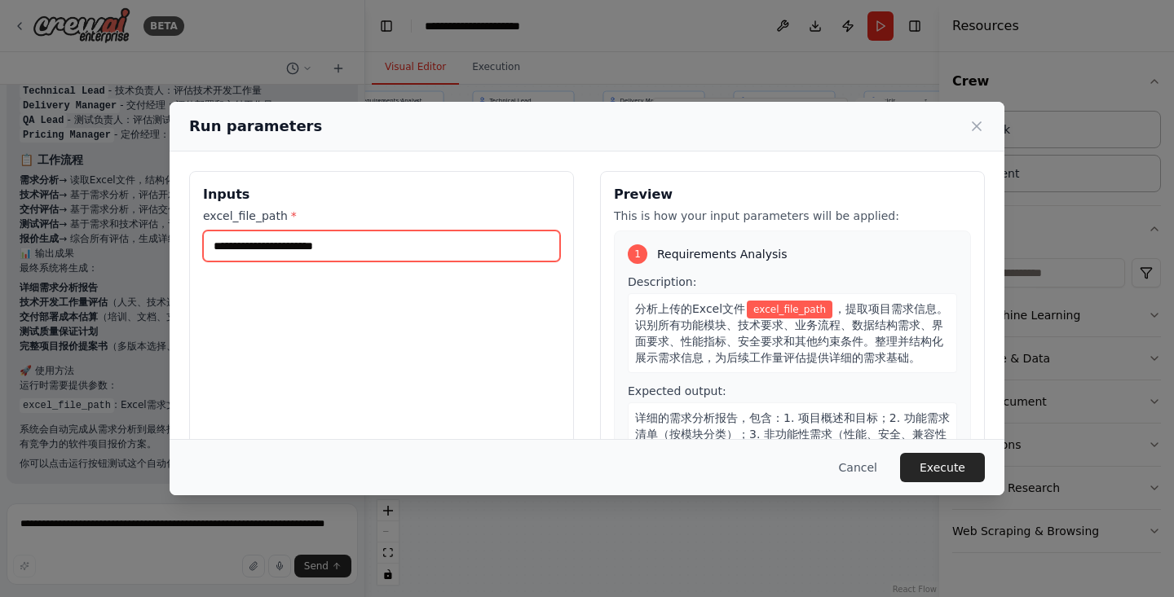
click at [267, 231] on input "excel_file_path *" at bounding box center [381, 246] width 357 height 31
click at [276, 244] on input "excel_file_path *" at bounding box center [381, 246] width 357 height 31
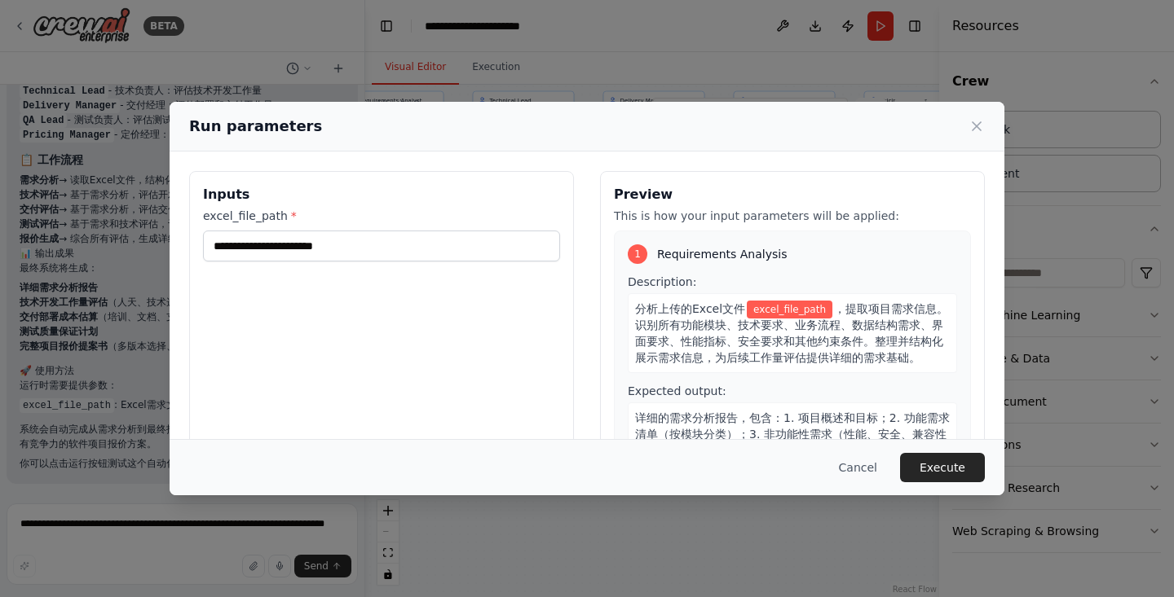
click at [262, 478] on div "Cancel Execute" at bounding box center [587, 467] width 796 height 29
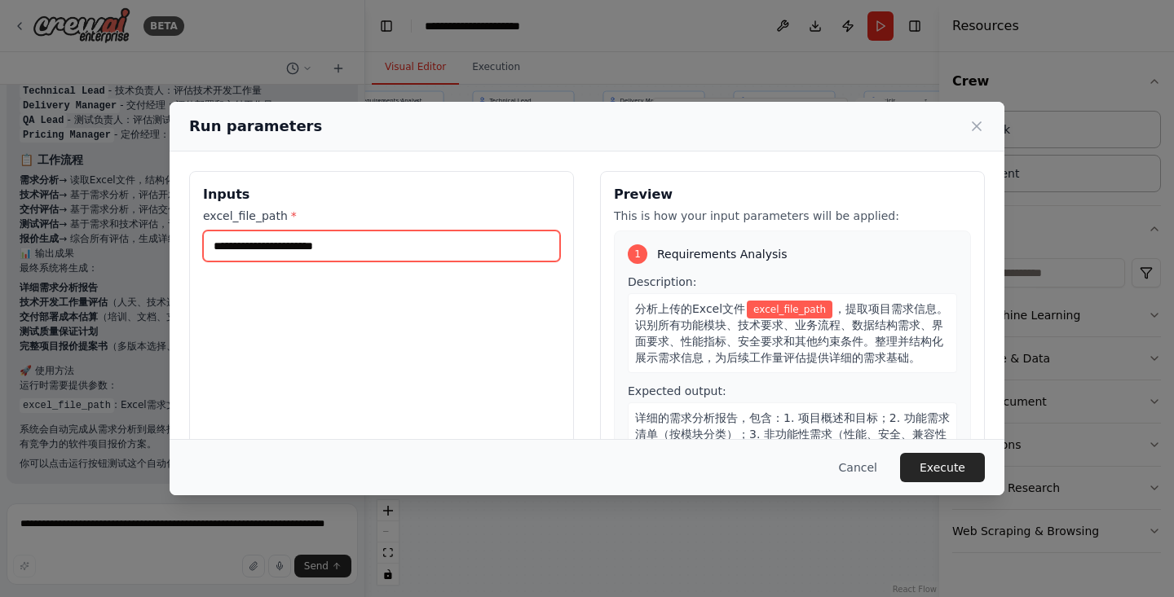
click at [300, 249] on input "excel_file_path *" at bounding box center [381, 246] width 357 height 31
paste input "**********"
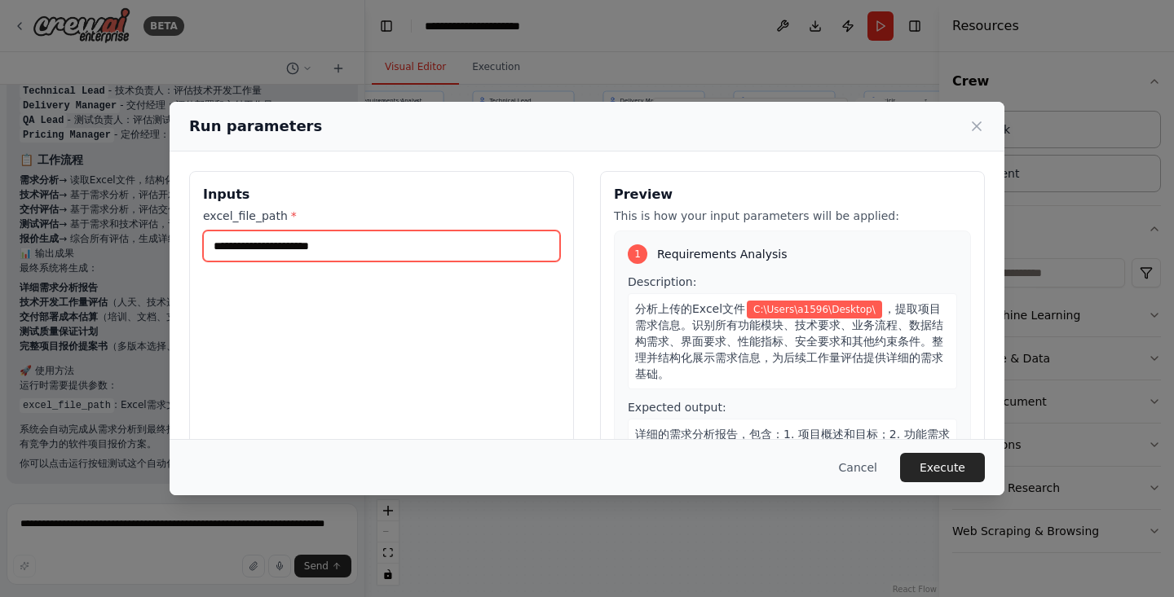
paste input "**********"
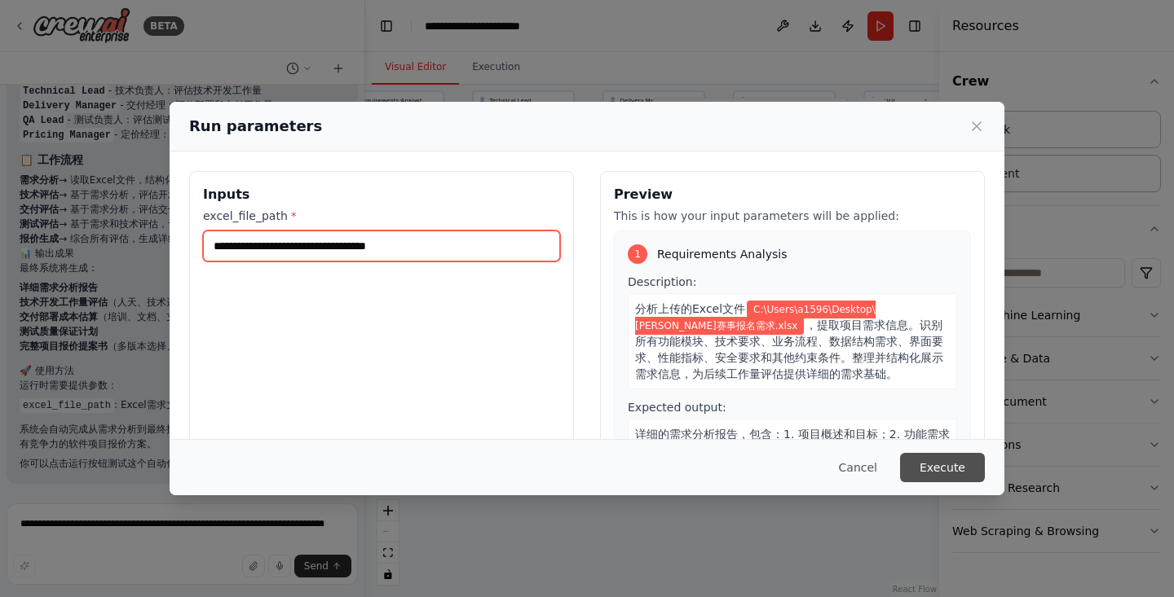
type input "**********"
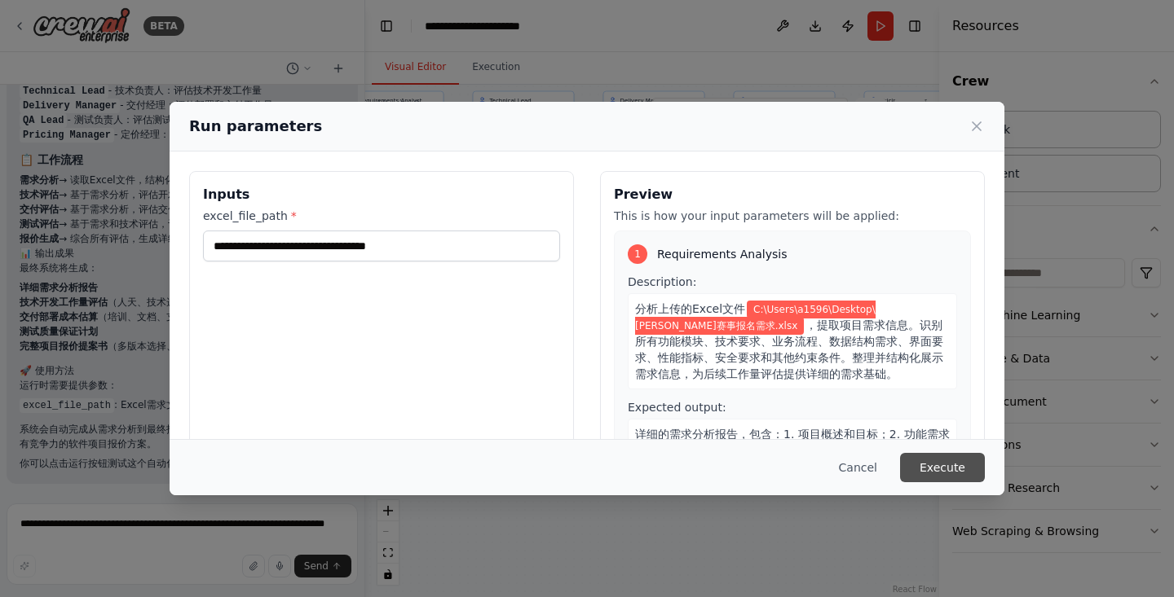
click at [941, 462] on button "Execute" at bounding box center [942, 467] width 85 height 29
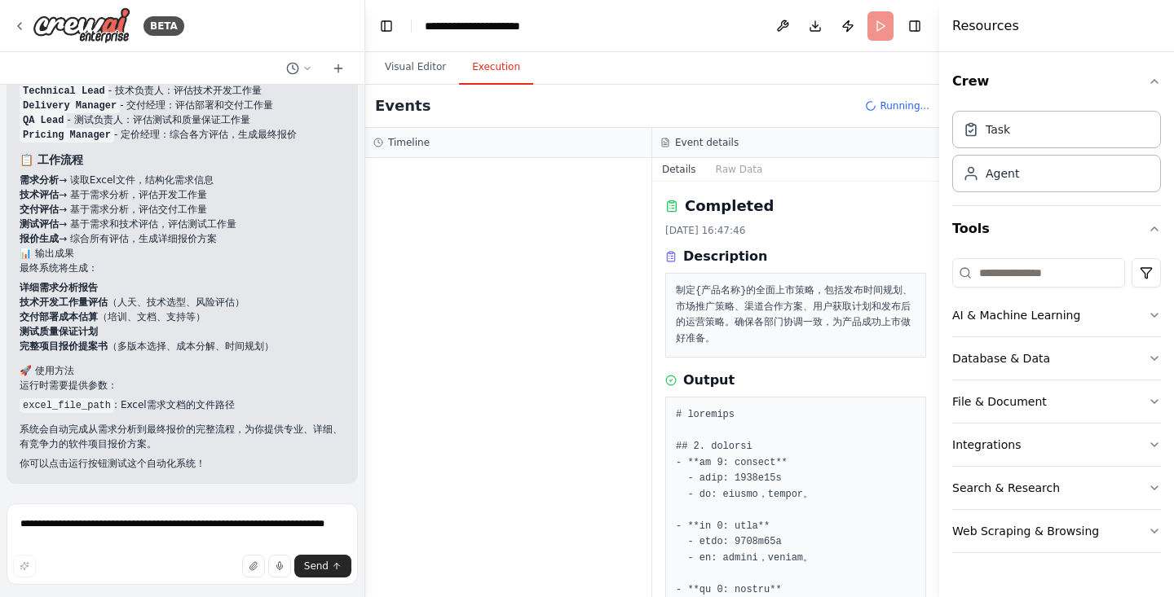
click at [489, 245] on div at bounding box center [508, 377] width 286 height 439
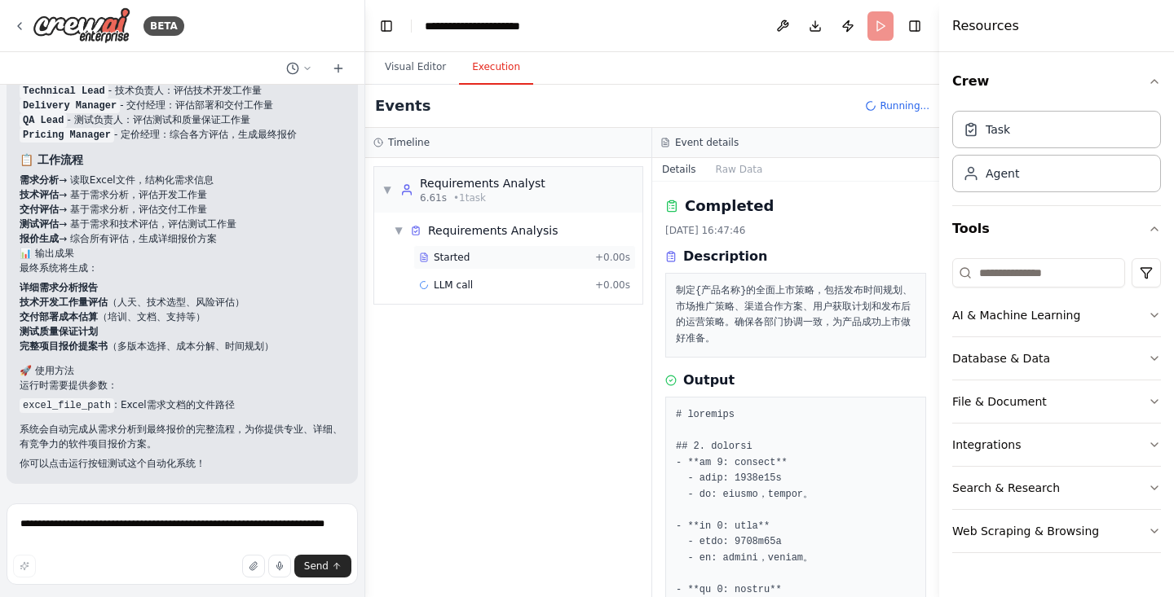
click at [478, 262] on div "Started" at bounding box center [504, 257] width 170 height 13
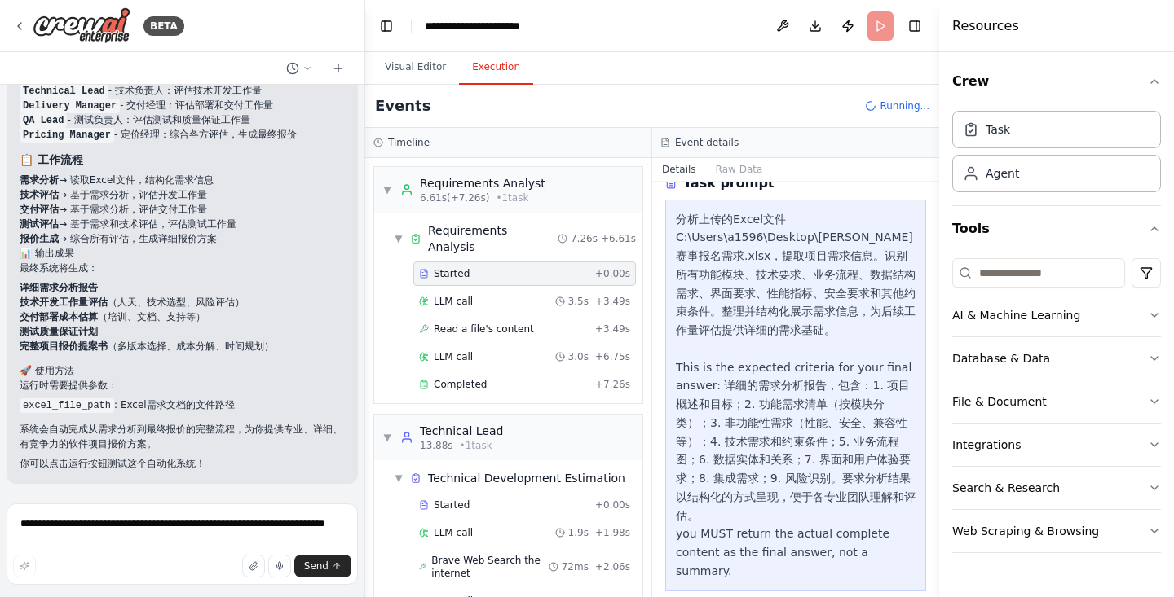
scroll to position [233, 0]
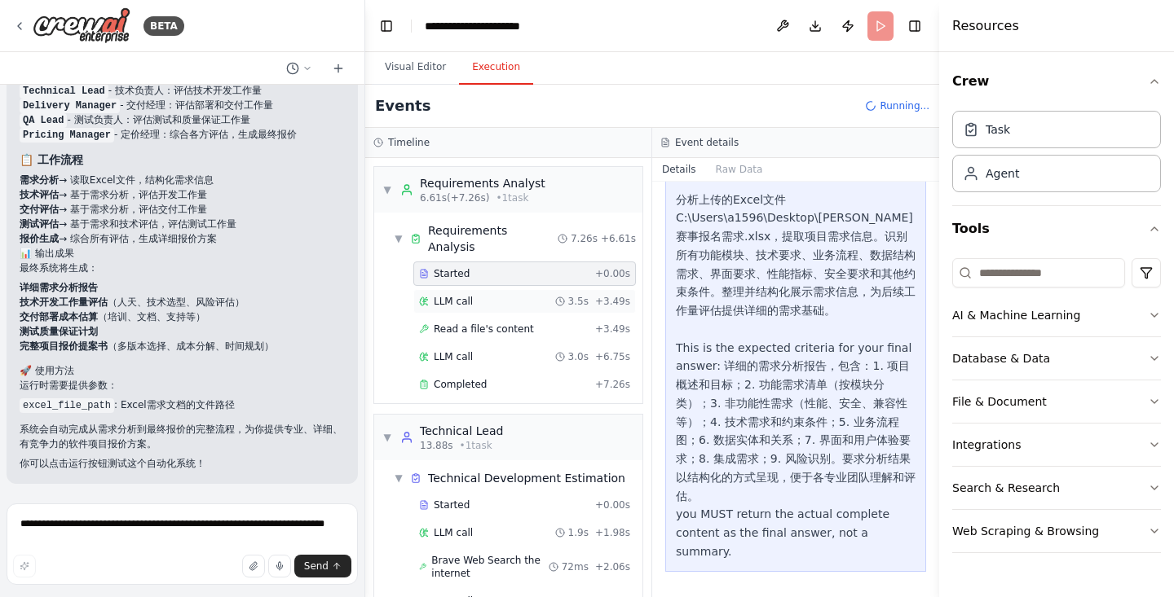
click at [459, 311] on div "LLM call 3.5s + 3.49s" at bounding box center [524, 301] width 223 height 24
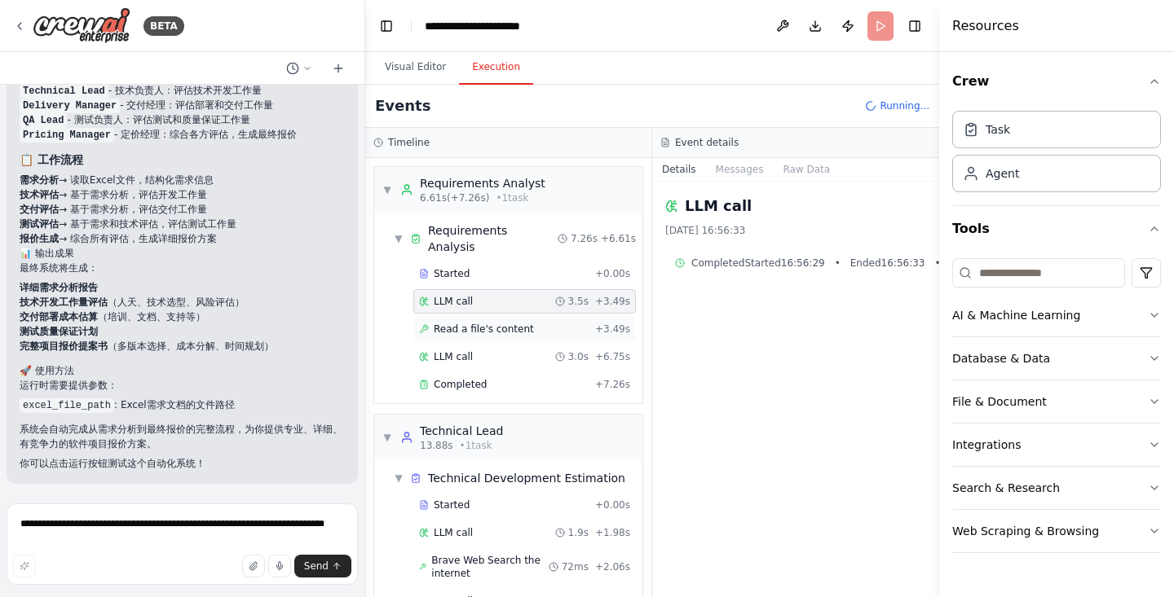
click at [479, 332] on span "Read a file's content" at bounding box center [484, 329] width 100 height 13
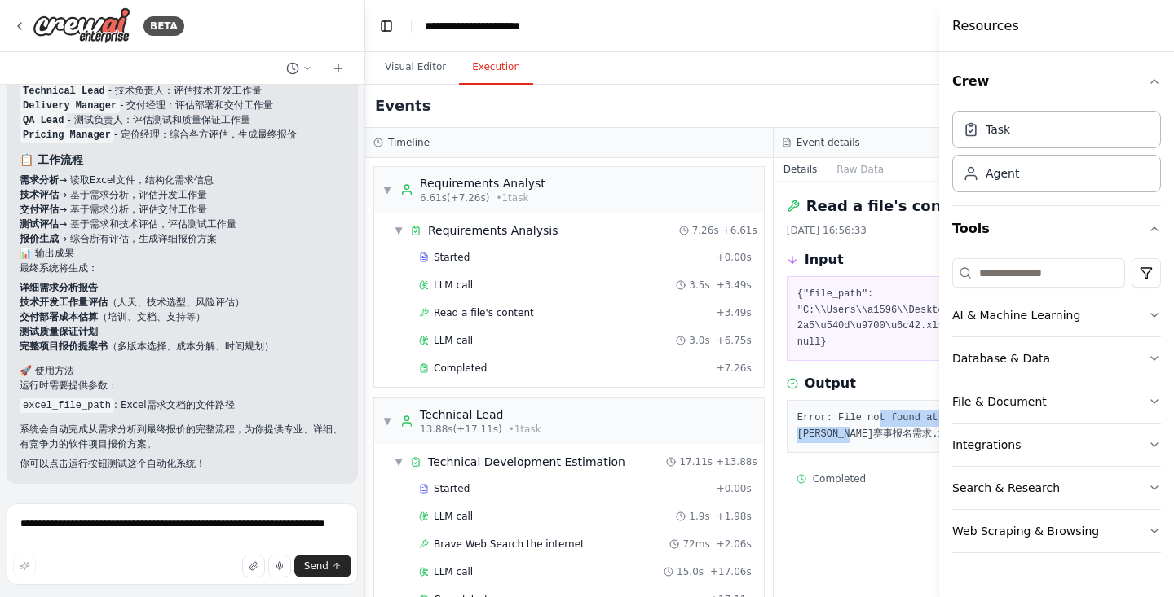
drag, startPoint x: 852, startPoint y: 403, endPoint x: 818, endPoint y: 418, distance: 37.2
click at [818, 418] on pre "Error: File not found at path: C:\Users\a1596\Desktop\马拉松赛事报名需求.xlsx" at bounding box center [977, 427] width 361 height 32
copy pre "t found at path: C:\Users\a1596\Desktop\马拉松赛事报名需求"
click at [1154, 402] on icon "button" at bounding box center [1154, 401] width 13 height 13
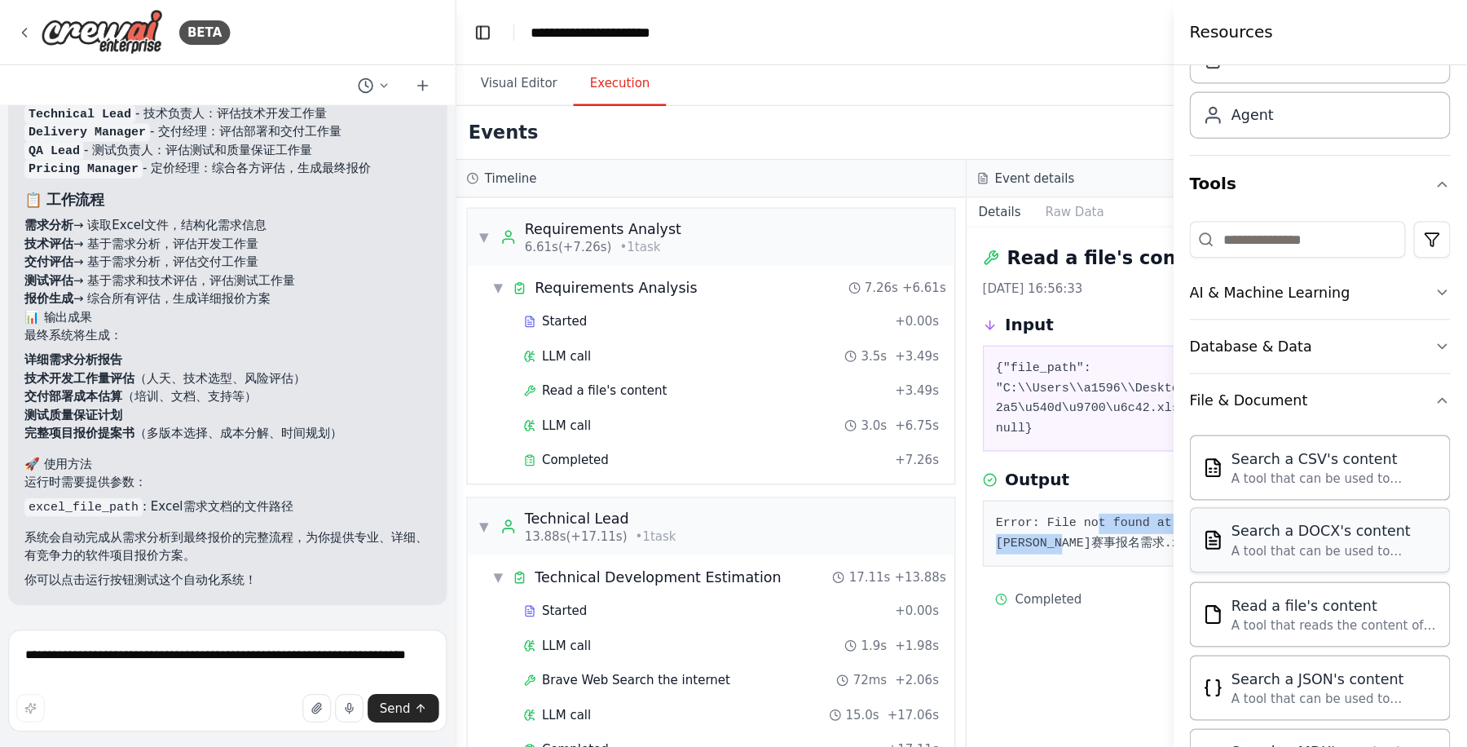
scroll to position [163, 0]
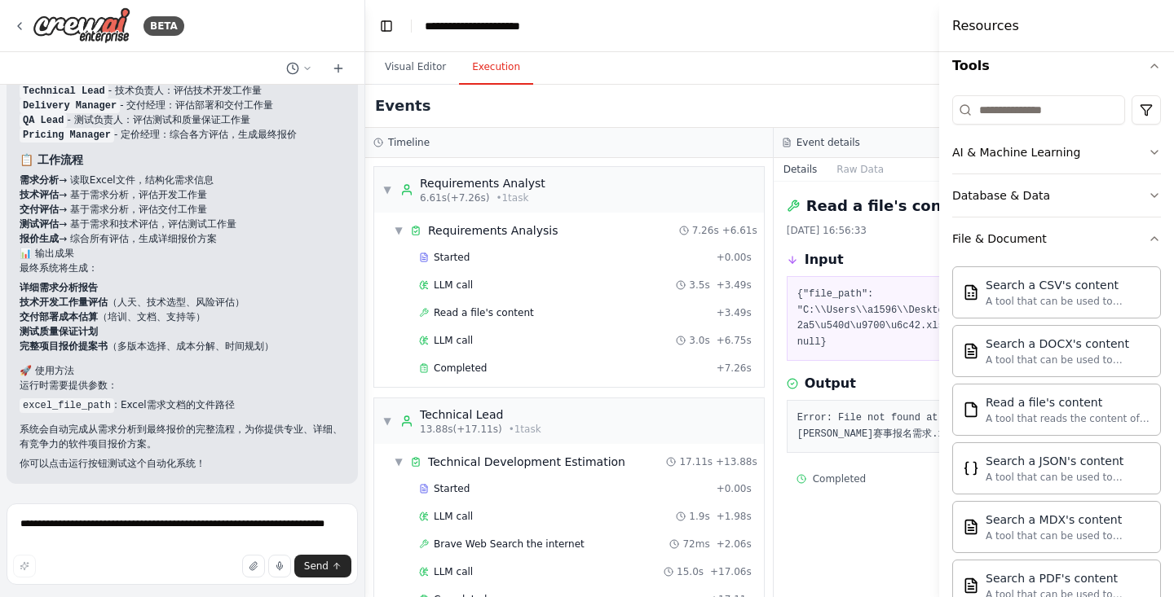
click at [867, 518] on div "Read a file's content 2025/9/29 16:56:33 Input {"file_path": "C:\\Users\\a1596\…" at bounding box center [978, 390] width 408 height 416
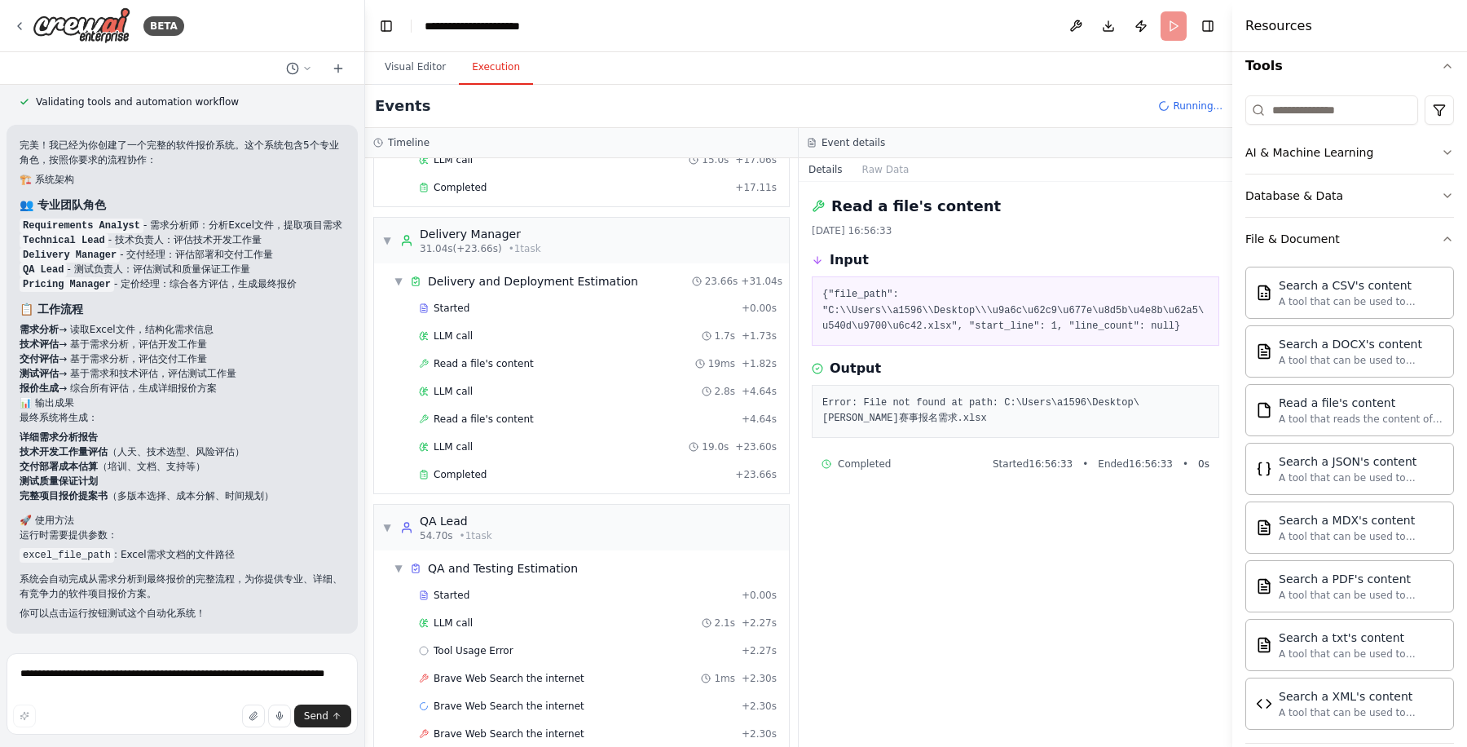
scroll to position [446, 0]
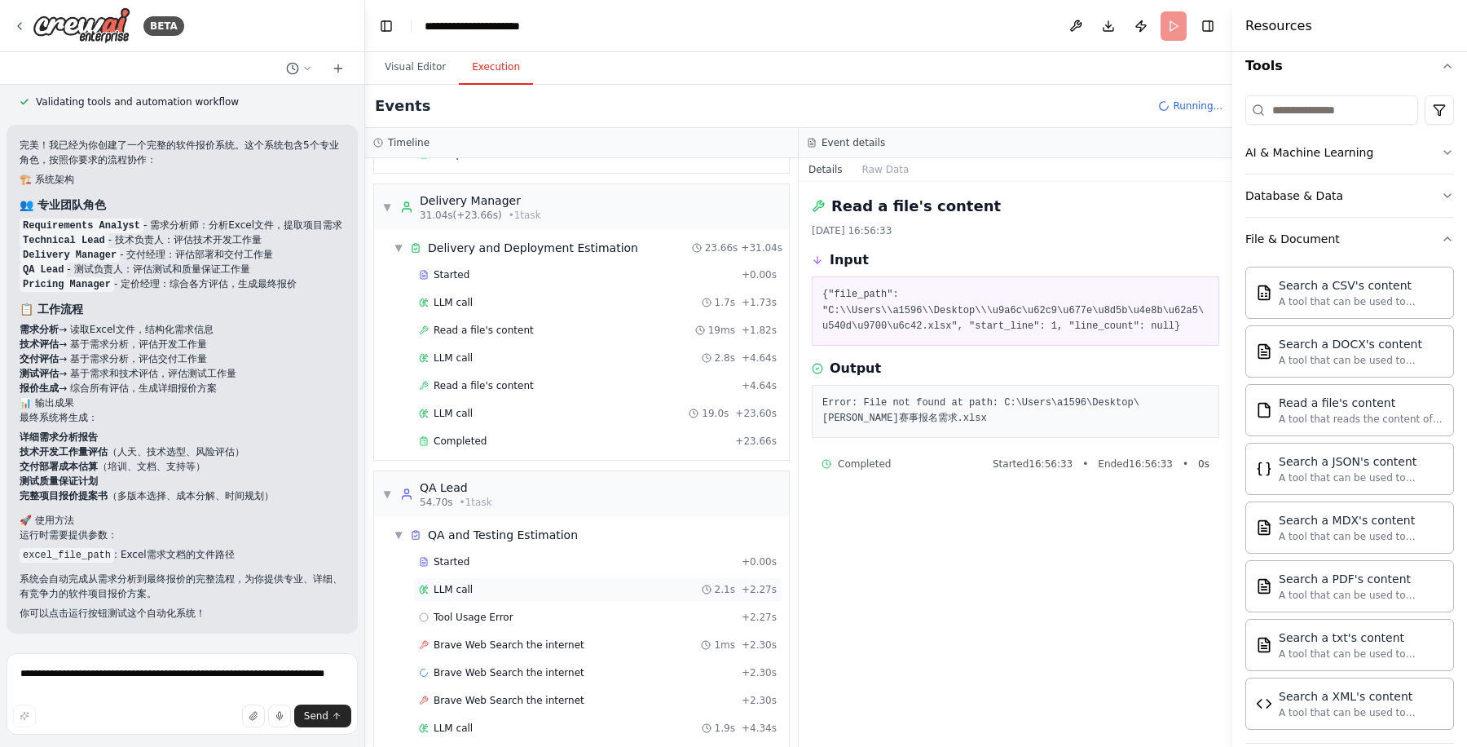
click at [512, 583] on div "LLM call 2.1s + 2.27s" at bounding box center [598, 589] width 358 height 13
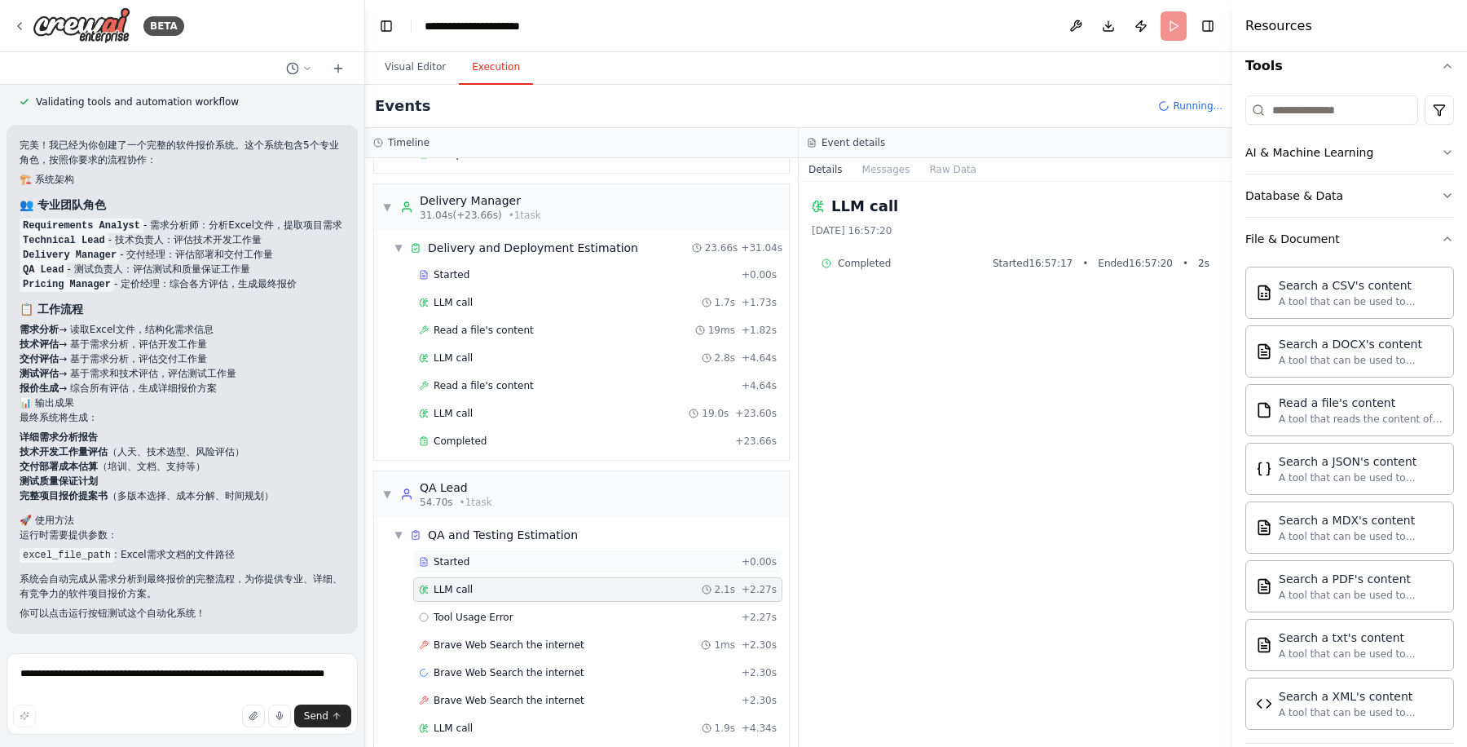
click at [532, 555] on div "Started" at bounding box center [577, 561] width 316 height 13
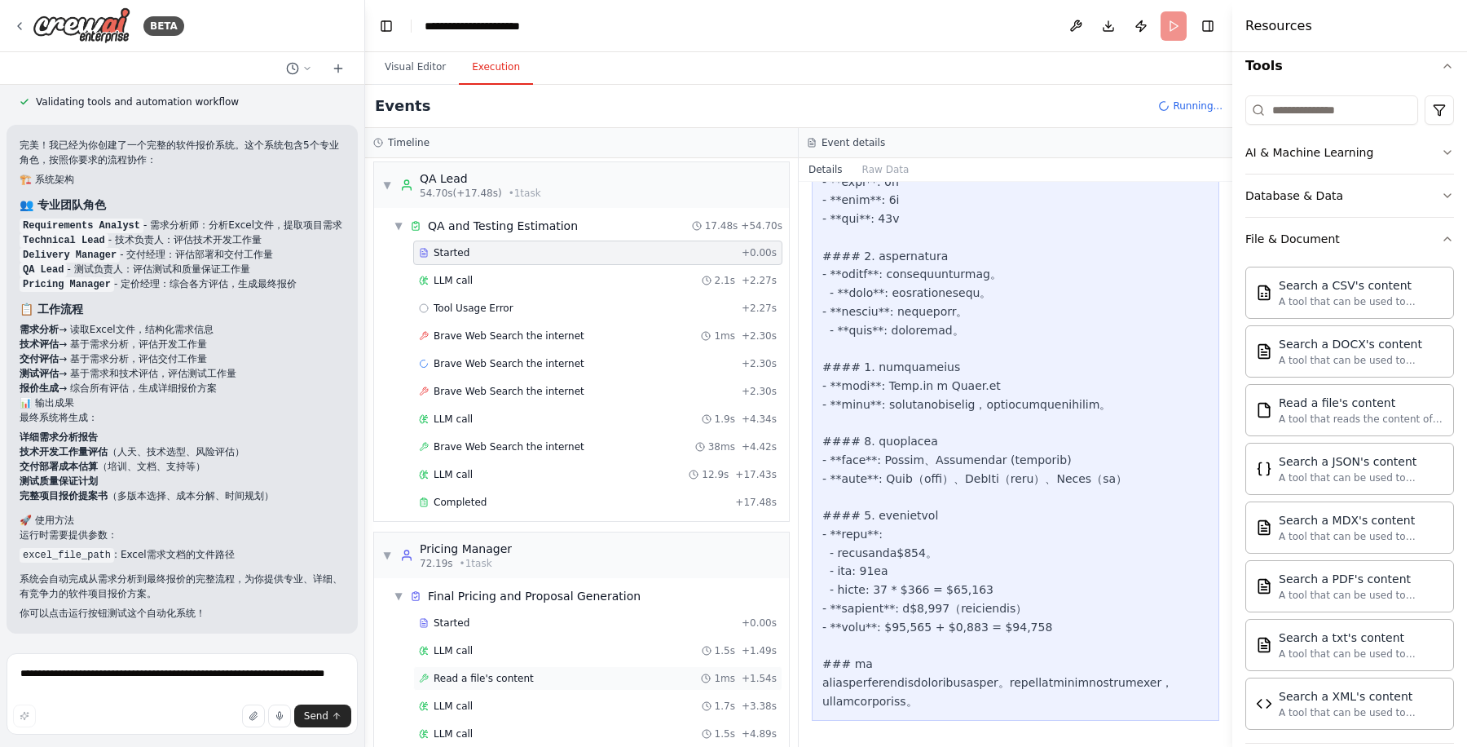
scroll to position [809, 0]
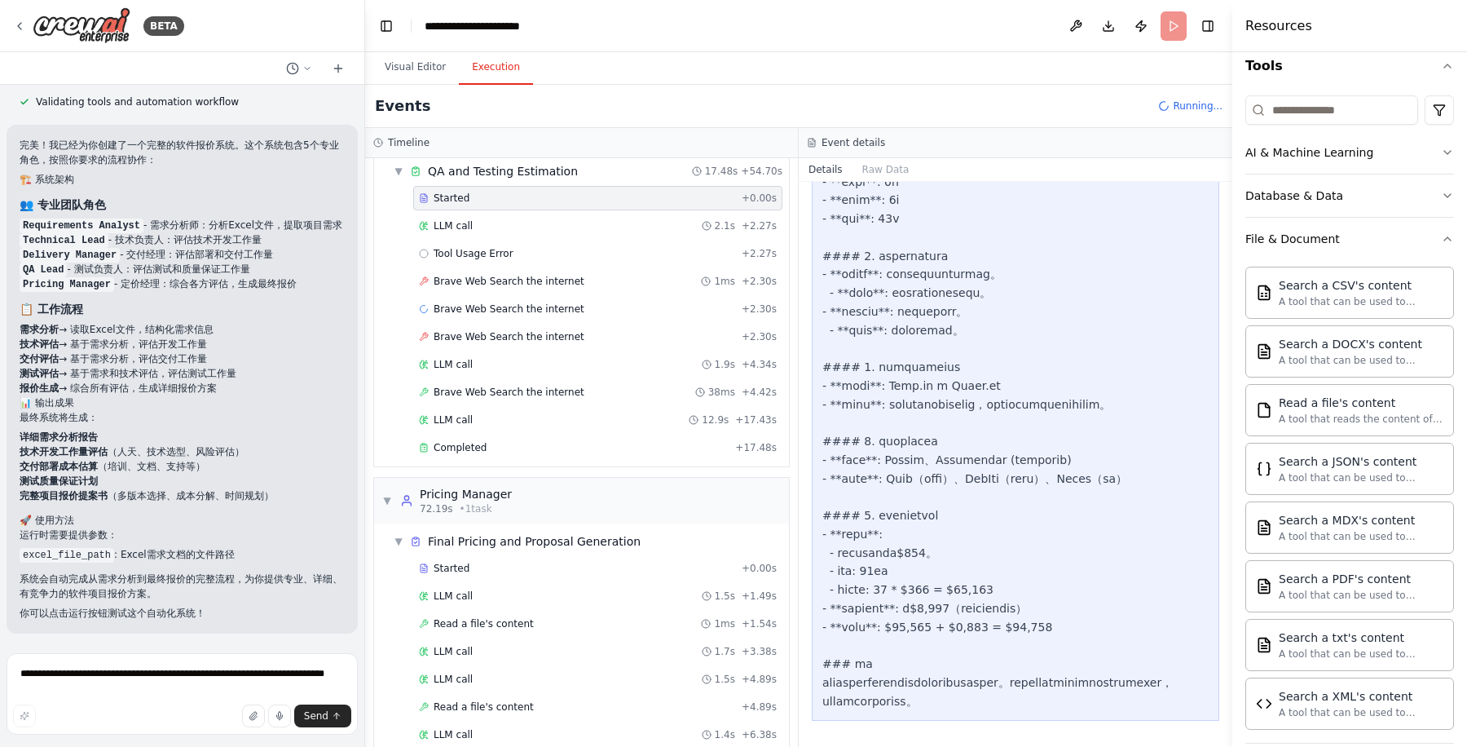
click at [549, 597] on div "LLM call 1.4s + 6.38s" at bounding box center [598, 734] width 358 height 13
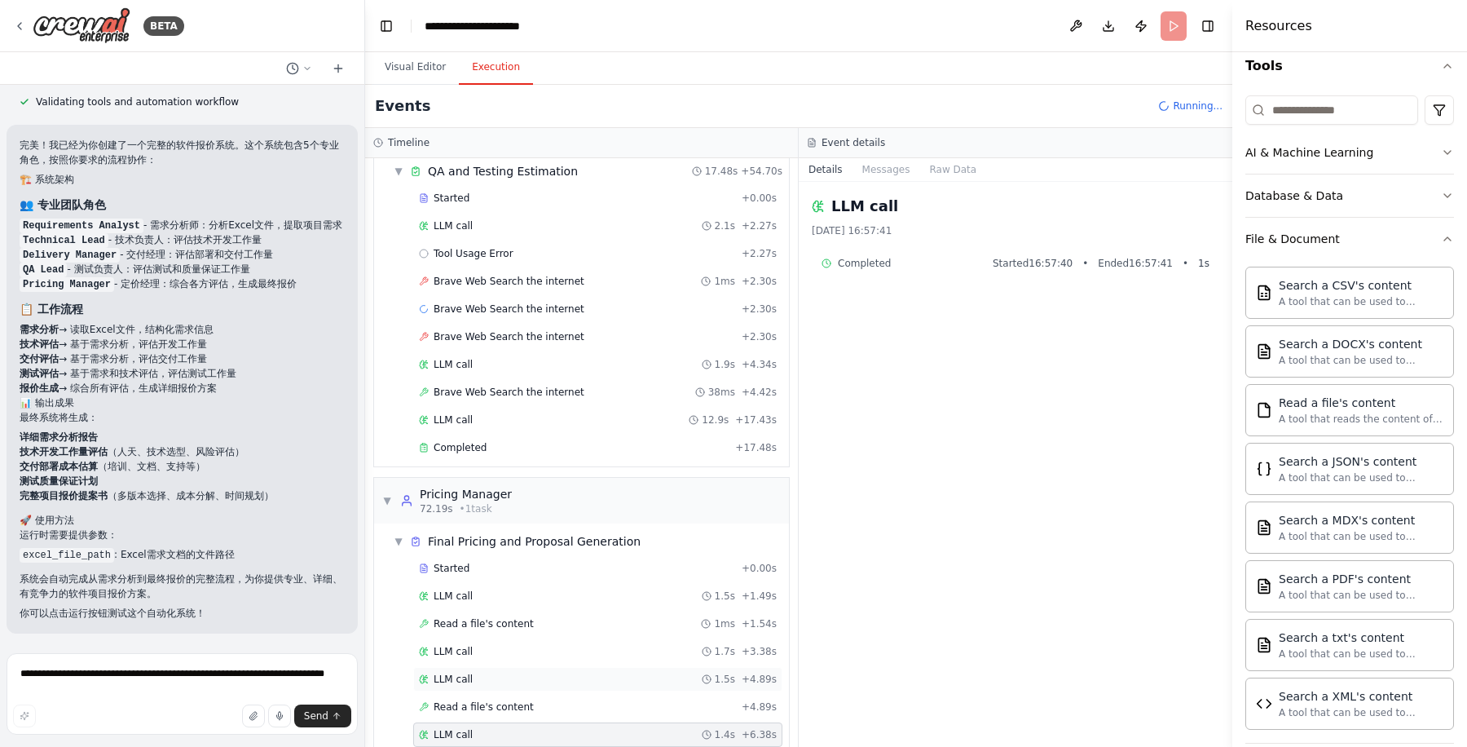
click at [567, 597] on div "LLM call 1.5s + 4.89s" at bounding box center [597, 679] width 369 height 24
click at [543, 597] on div "Read a file's content + 4.89s" at bounding box center [598, 706] width 358 height 13
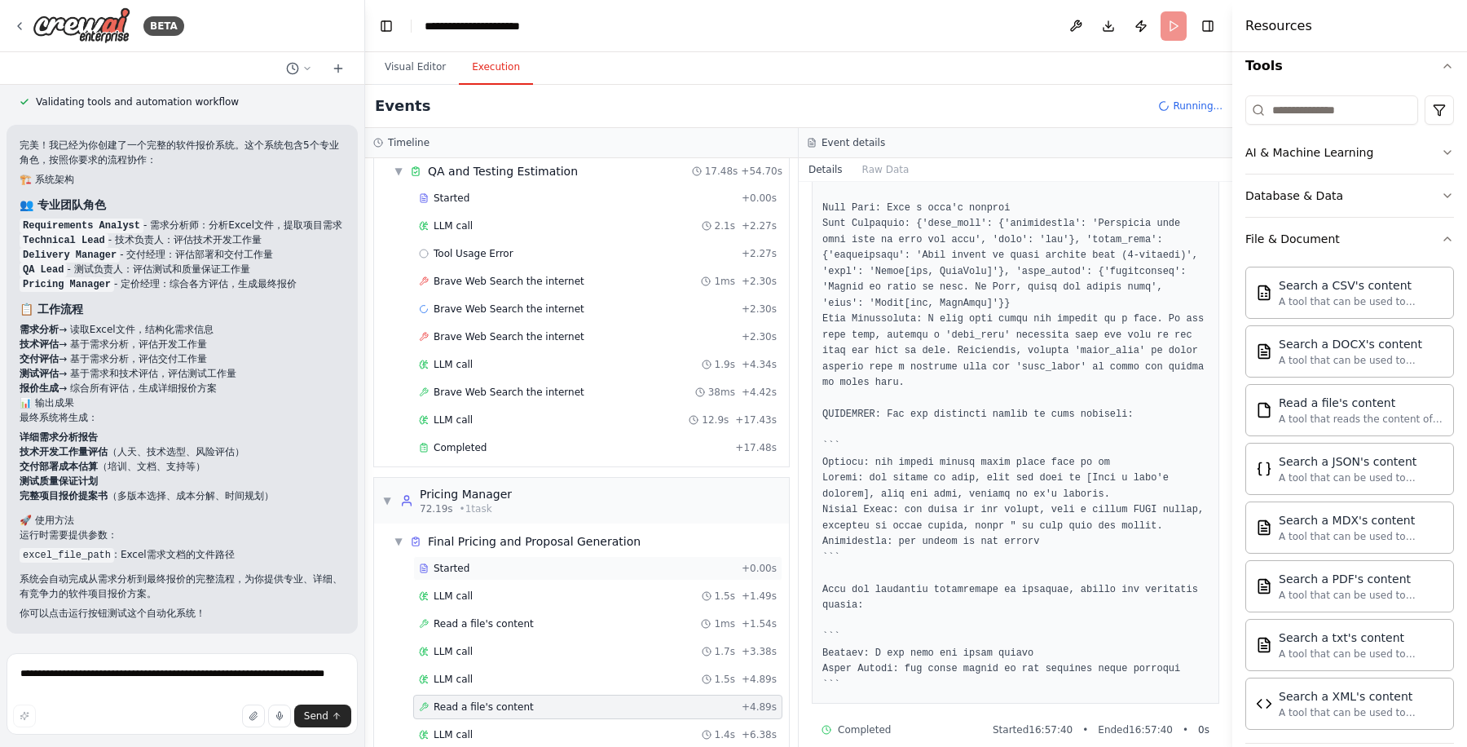
scroll to position [917, 0]
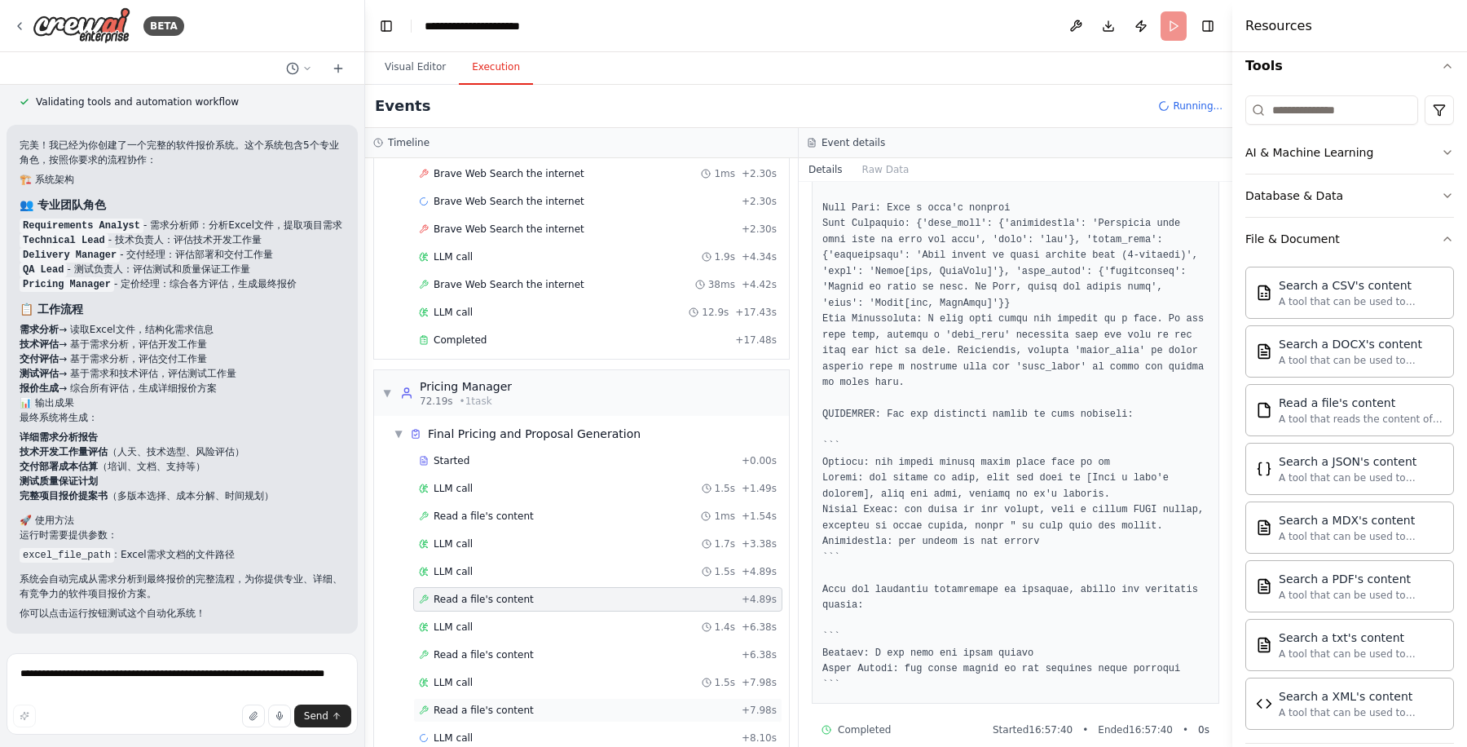
click at [569, 597] on div "Read a file's content + 7.98s" at bounding box center [598, 709] width 358 height 13
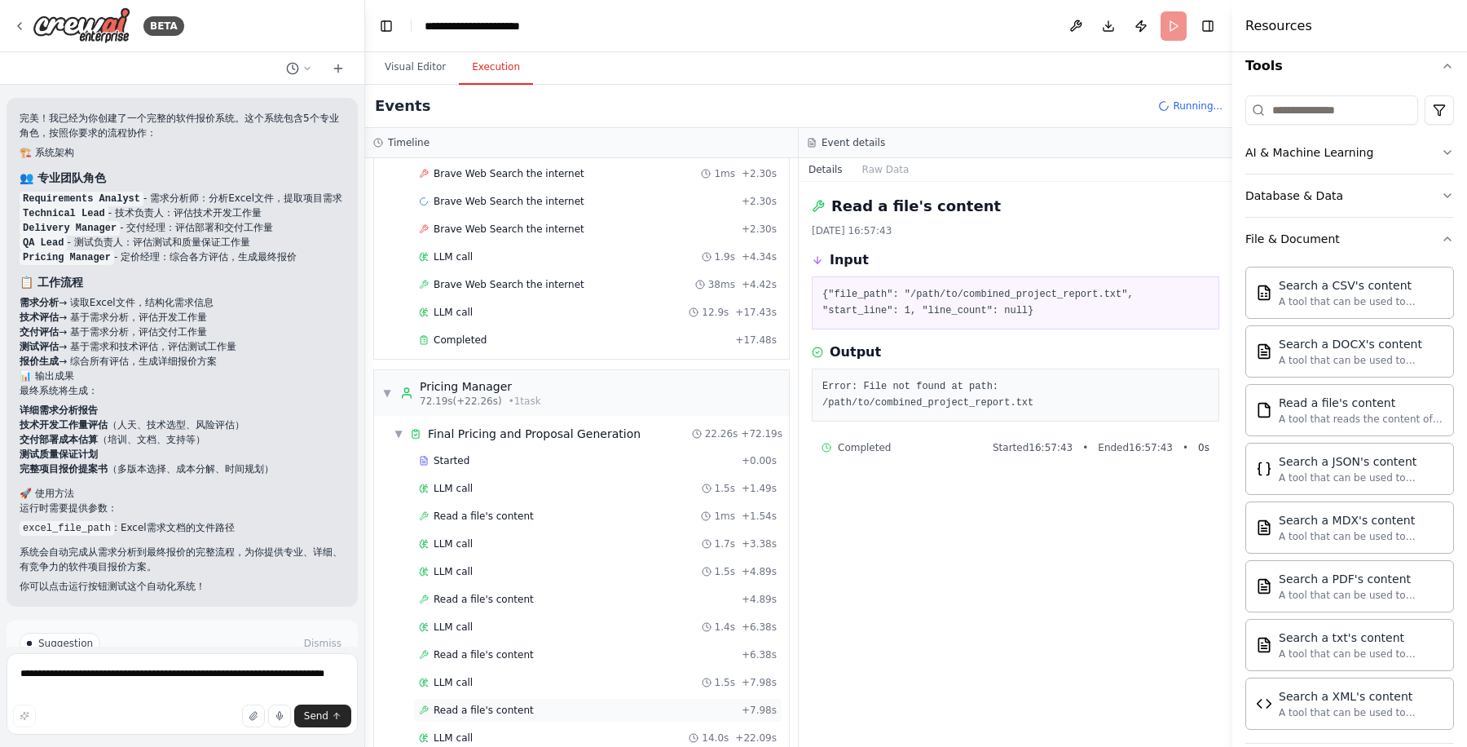
scroll to position [944, 0]
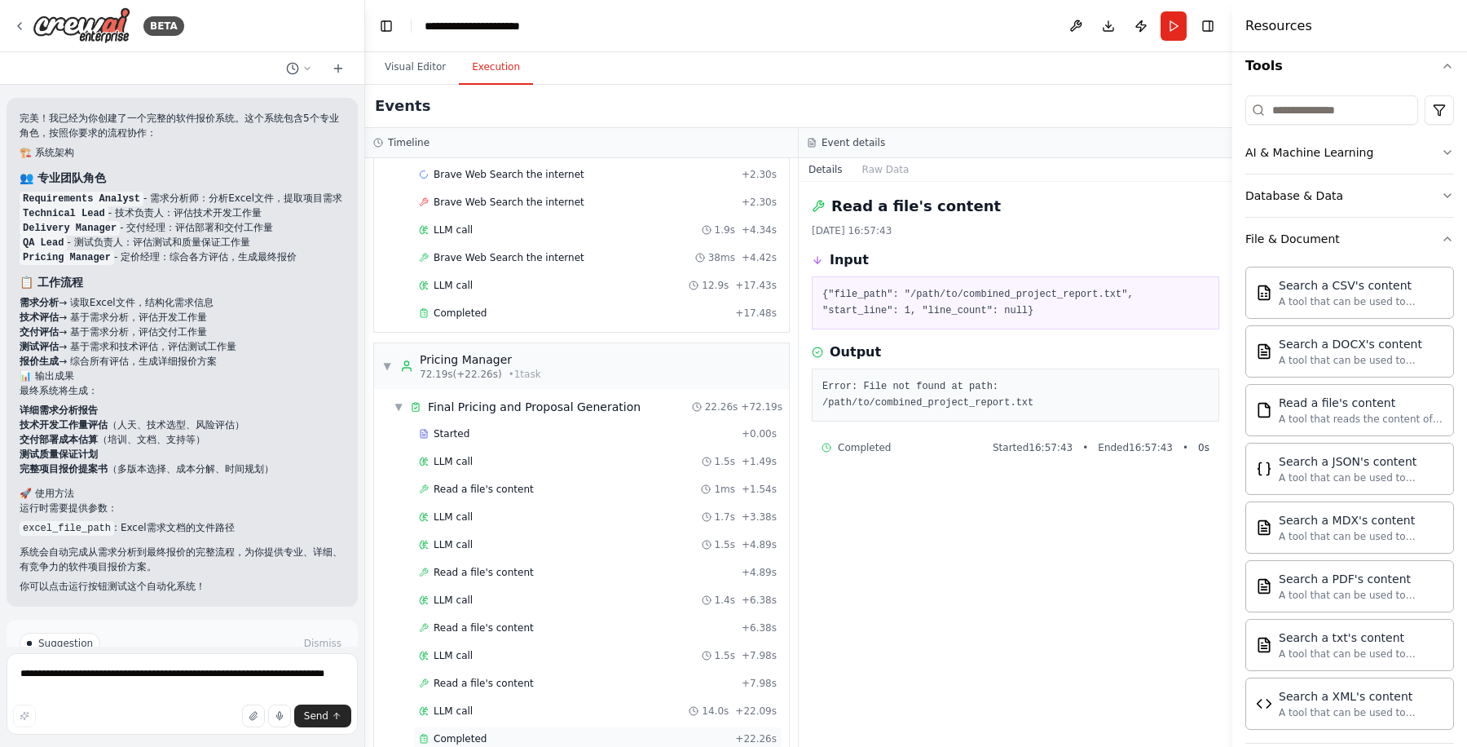
click at [567, 597] on div "Completed + 22.26s" at bounding box center [597, 738] width 369 height 24
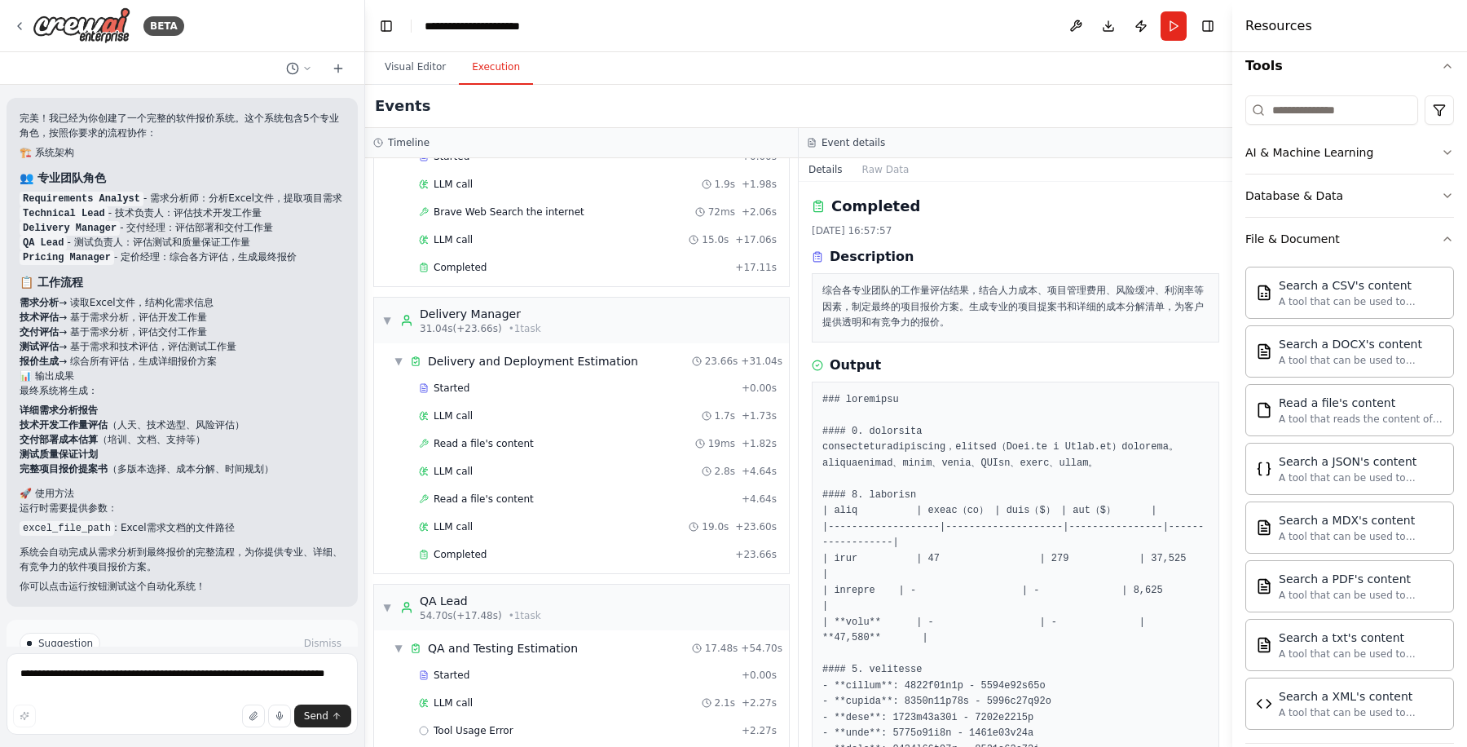
scroll to position [0, 0]
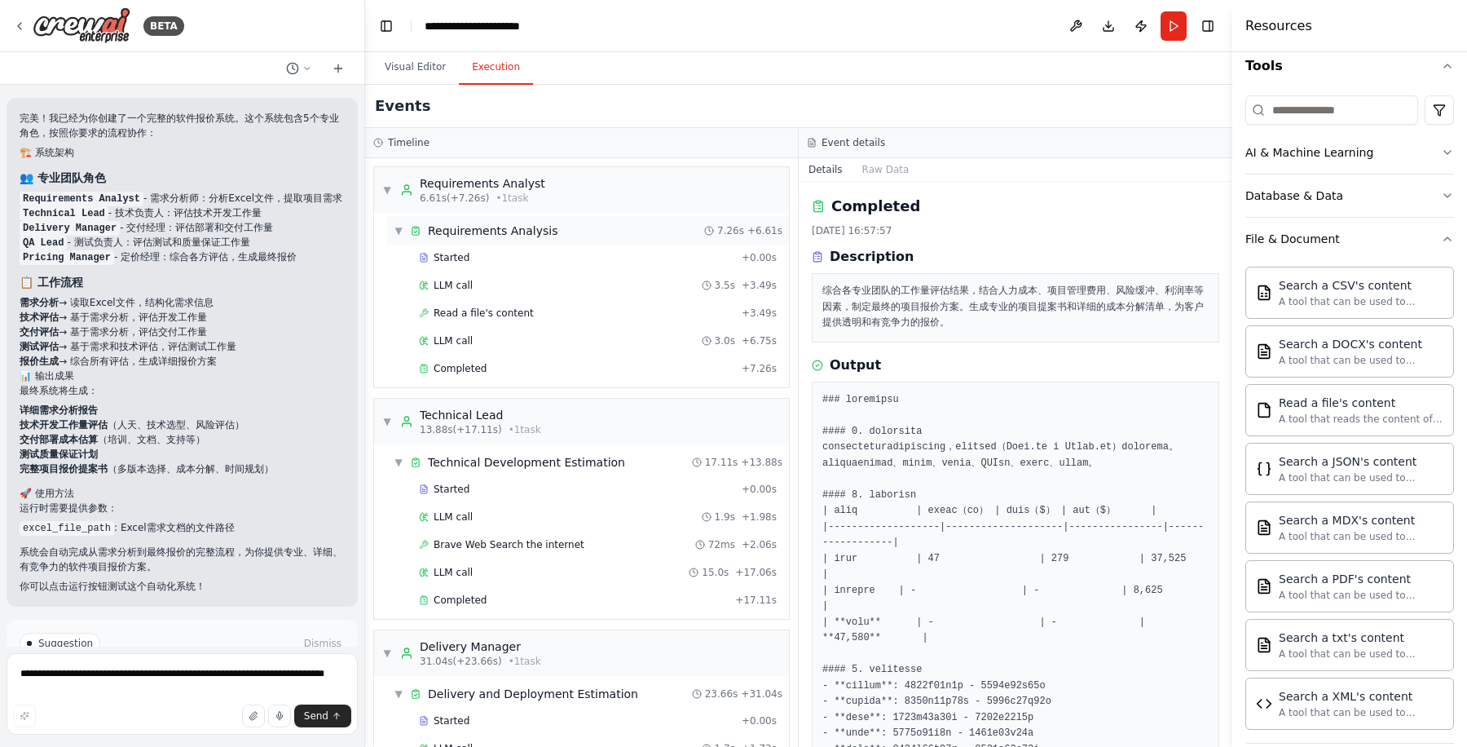
click at [394, 225] on span "▼" at bounding box center [399, 230] width 10 height 13
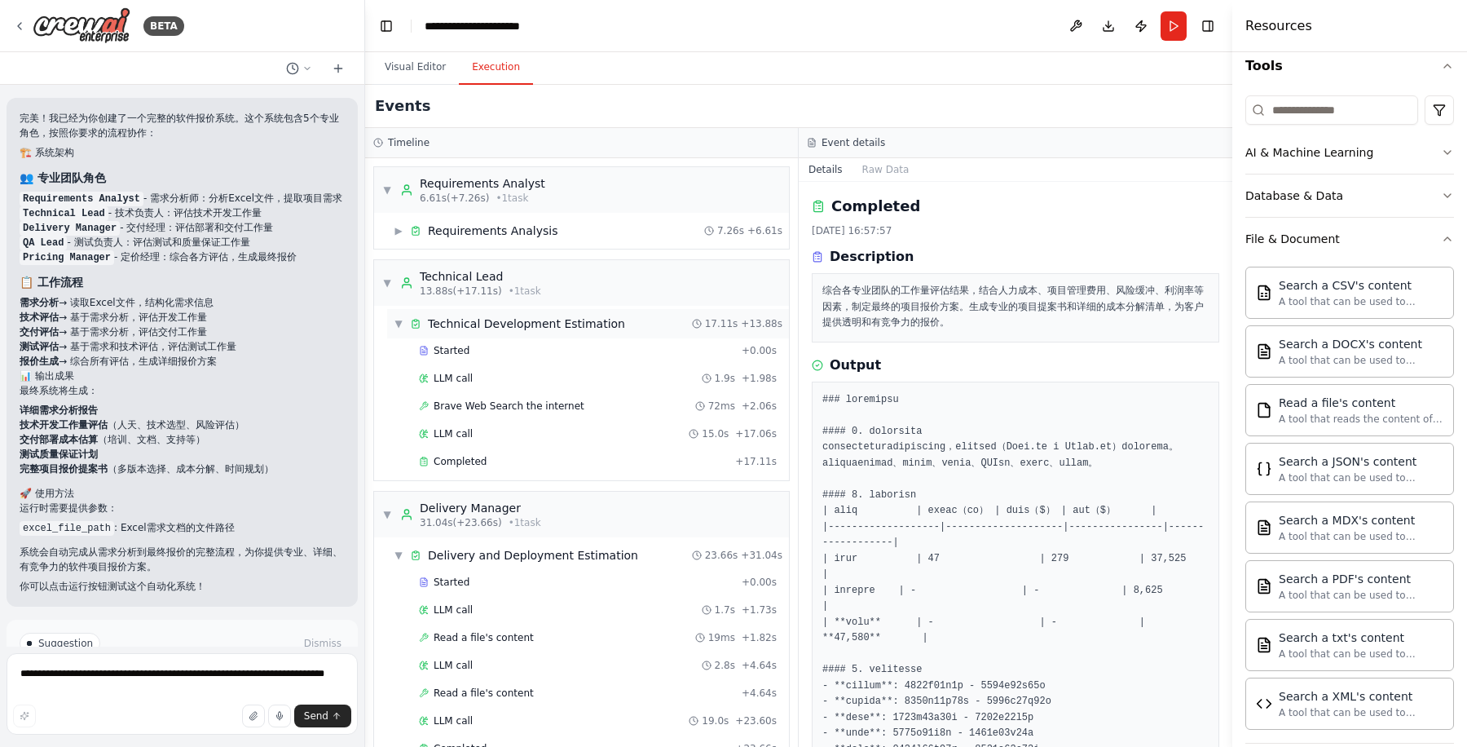
click at [403, 323] on div "▼ Technical Development Estimation" at bounding box center [510, 323] width 232 height 16
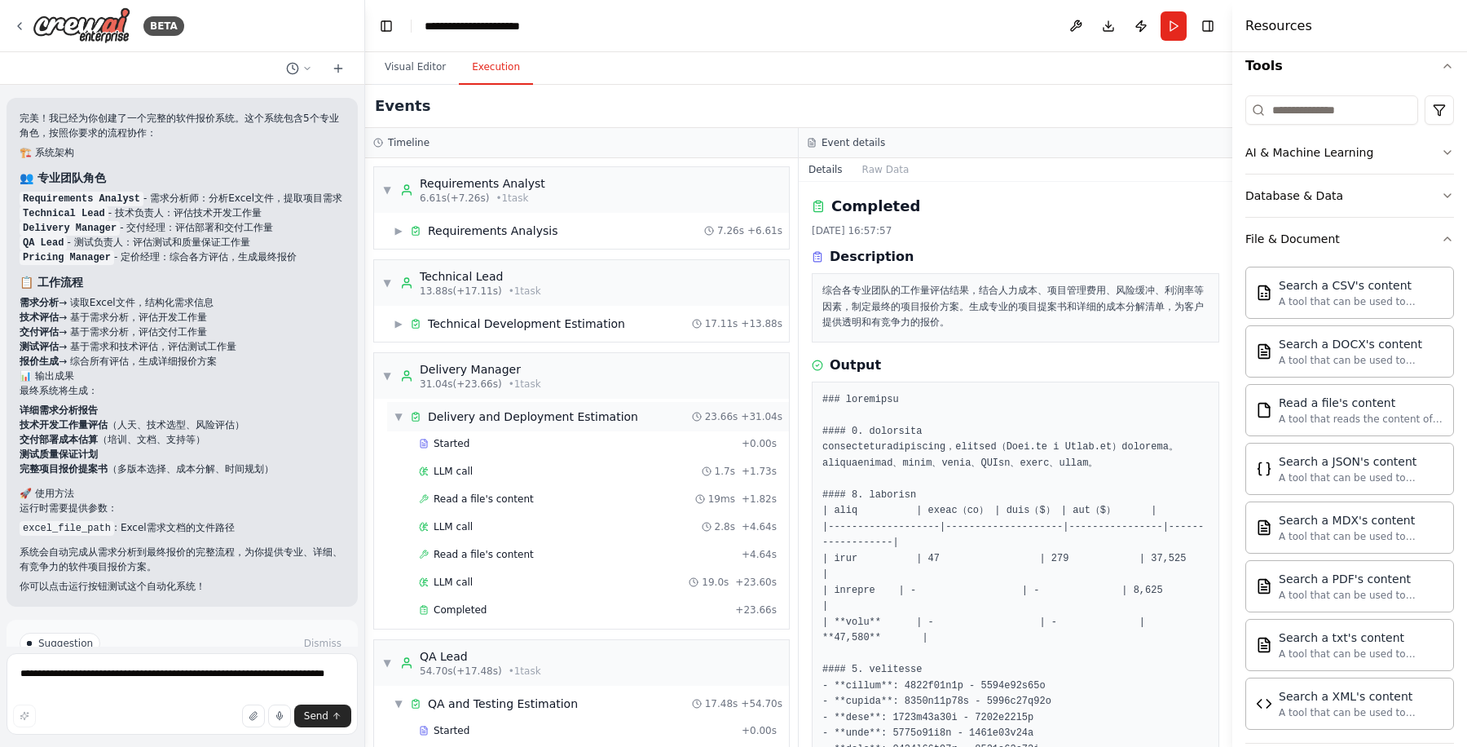
click at [398, 410] on span "▼" at bounding box center [399, 416] width 10 height 13
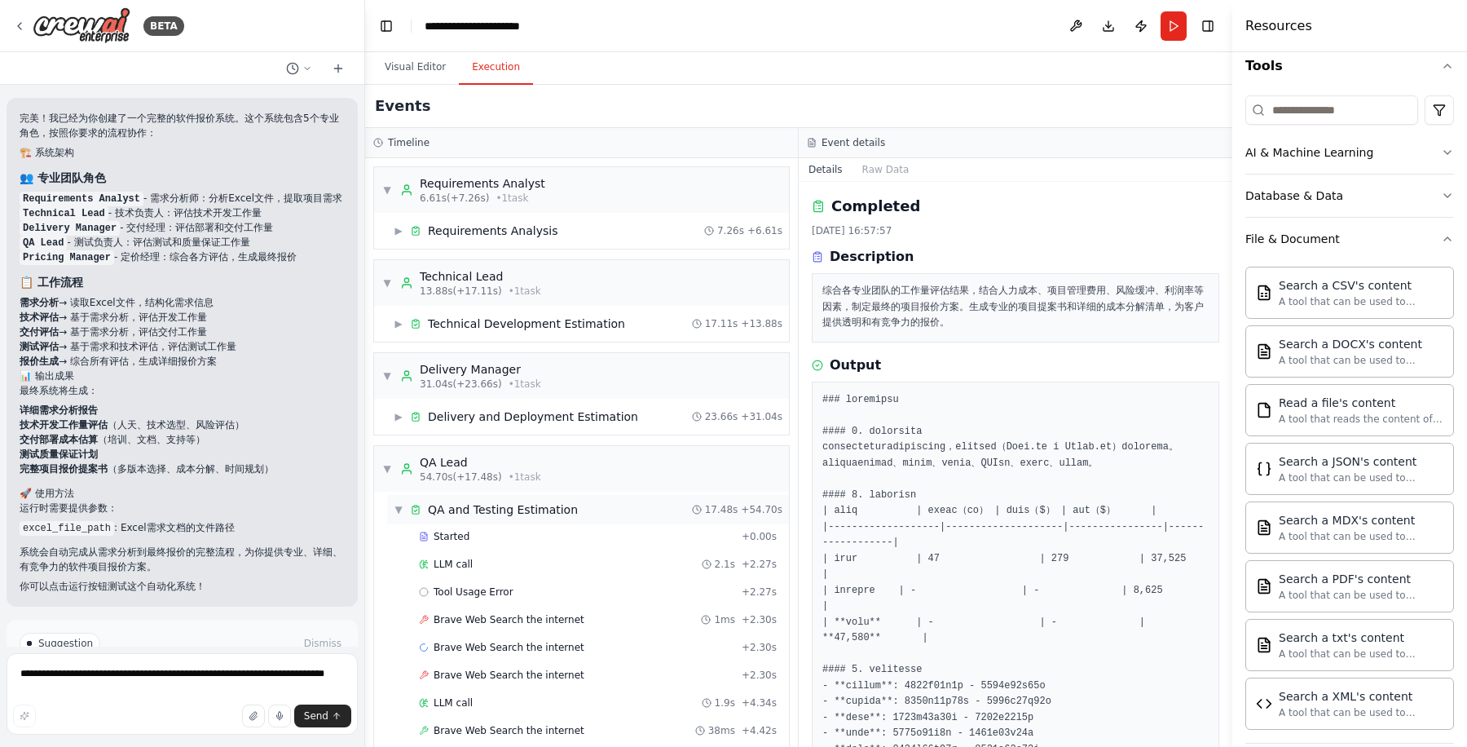
click at [397, 505] on span "▼" at bounding box center [399, 509] width 10 height 13
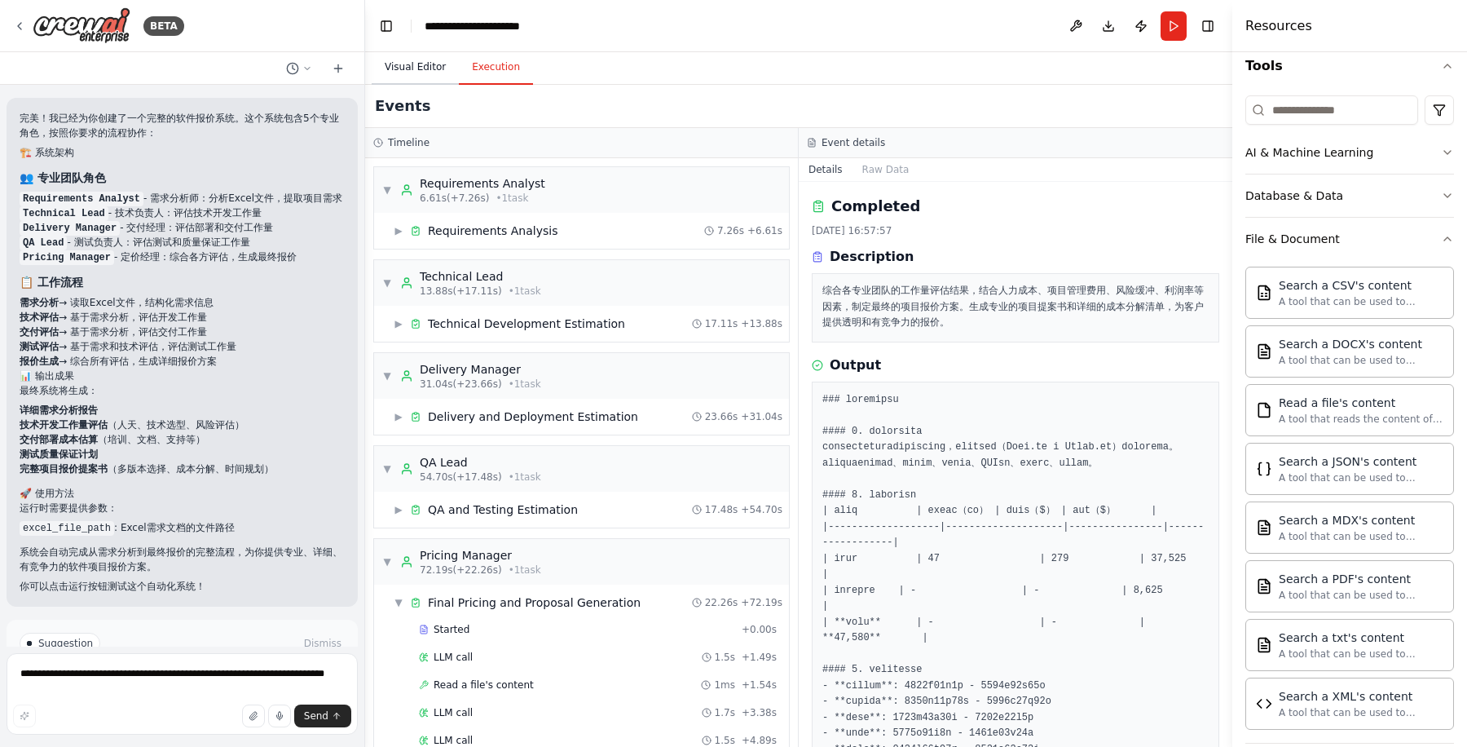
click at [403, 73] on button "Visual Editor" at bounding box center [415, 68] width 87 height 34
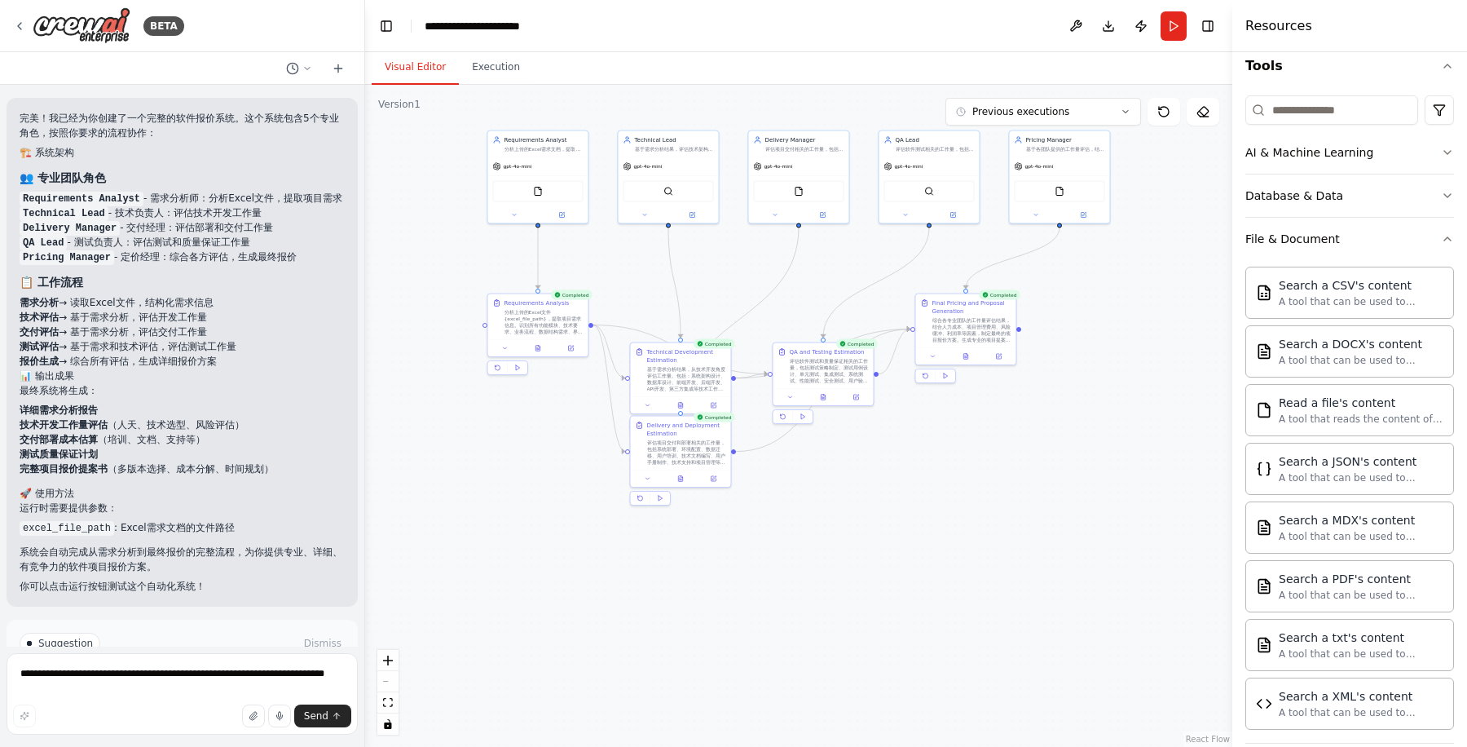
drag, startPoint x: 637, startPoint y: 520, endPoint x: 785, endPoint y: 559, distance: 152.6
click at [785, 559] on div ".deletable-edge-delete-btn { width: 20px; height: 20px; border: 0px solid #ffff…" at bounding box center [798, 416] width 867 height 662
click at [549, 196] on div "FileReadTool" at bounding box center [540, 189] width 90 height 21
click at [674, 187] on img at bounding box center [670, 190] width 10 height 10
click at [529, 192] on div "FileReadTool" at bounding box center [540, 189] width 90 height 21
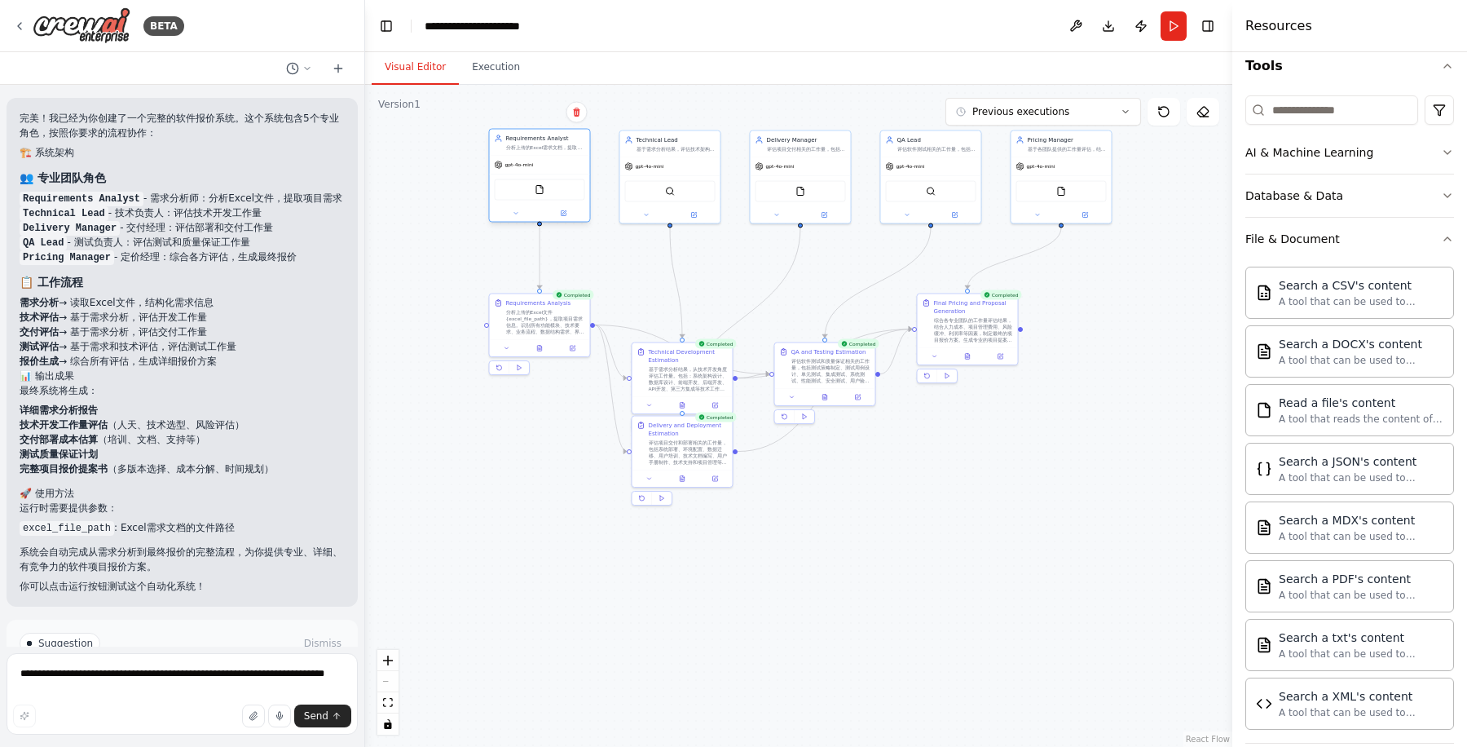
click at [546, 188] on div "FileReadTool" at bounding box center [540, 189] width 90 height 21
click at [542, 192] on img at bounding box center [540, 190] width 10 height 10
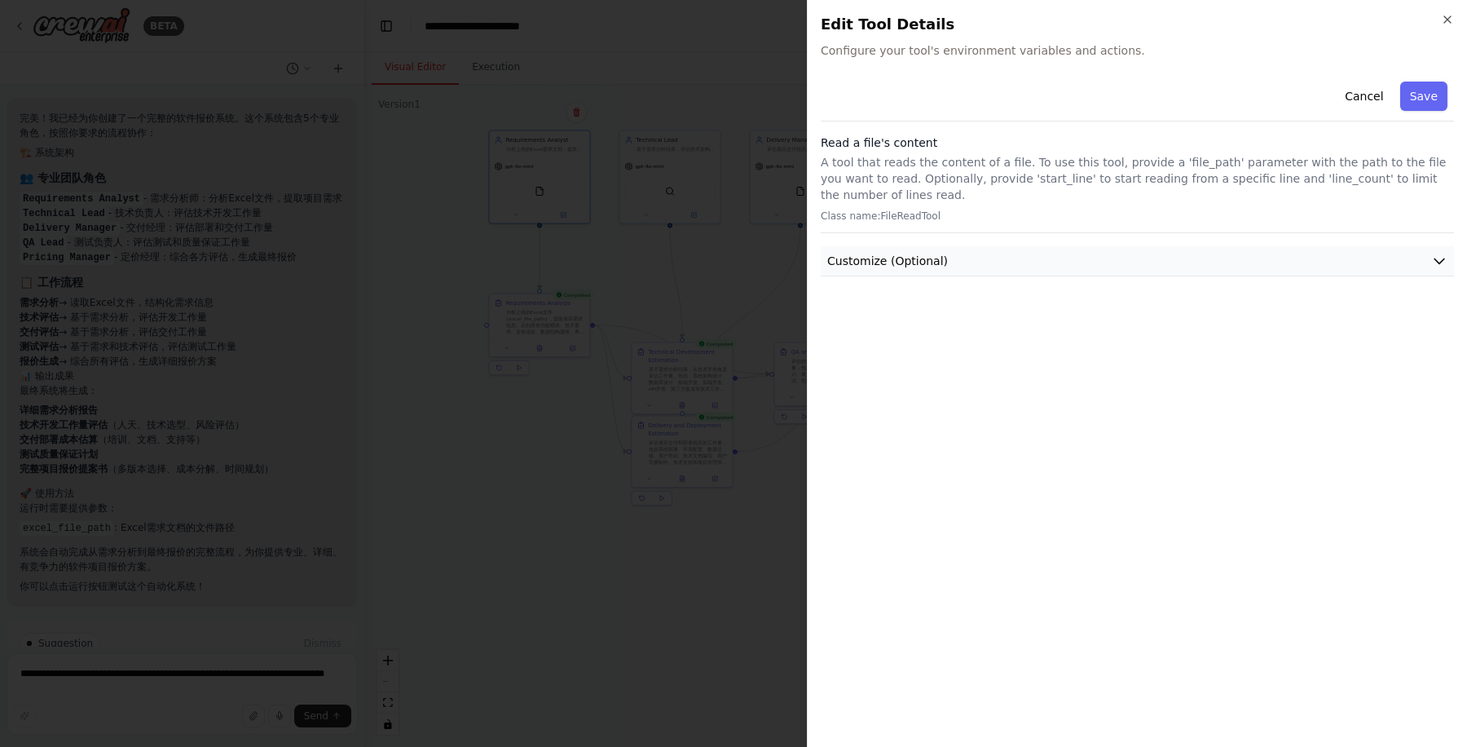
click at [881, 249] on button "Customize (Optional)" at bounding box center [1137, 261] width 633 height 30
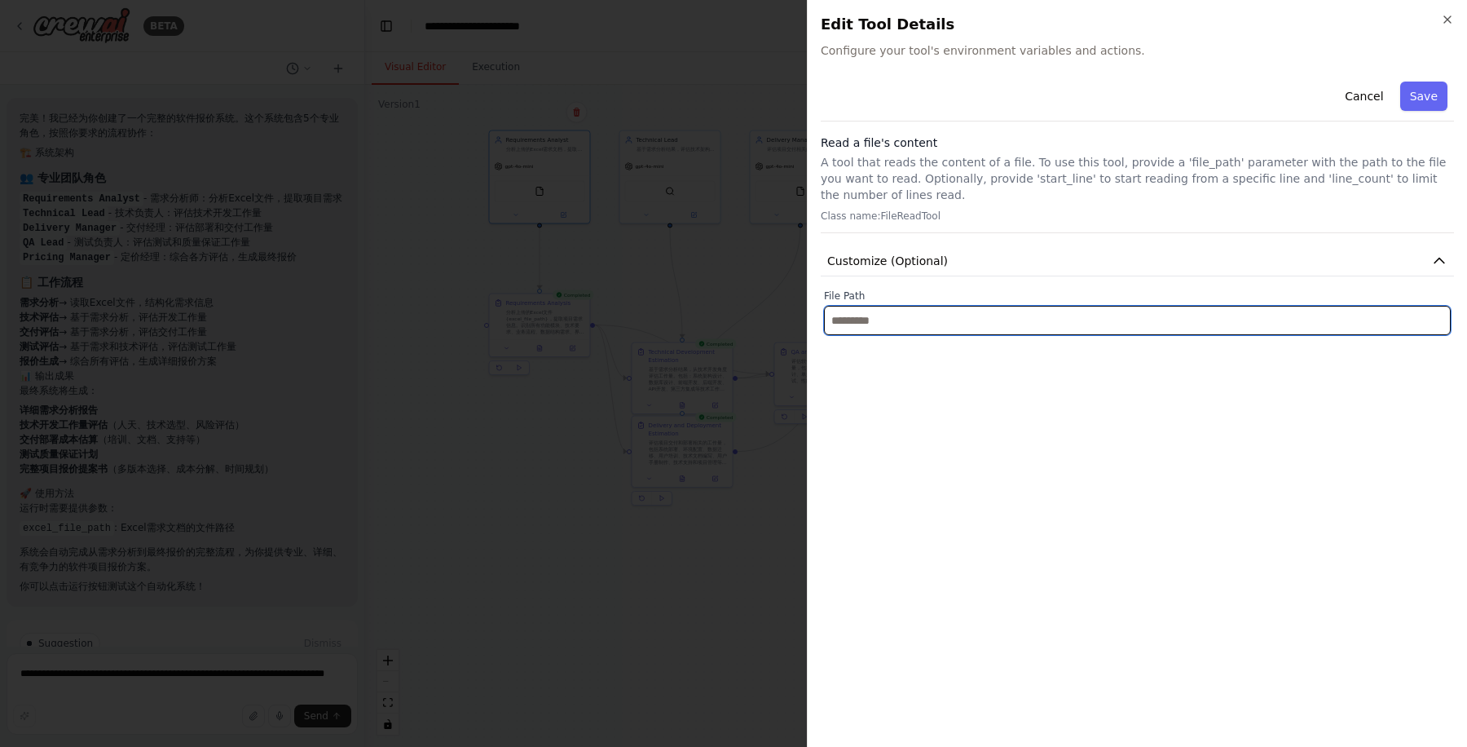
click at [899, 319] on input "text" at bounding box center [1137, 320] width 627 height 29
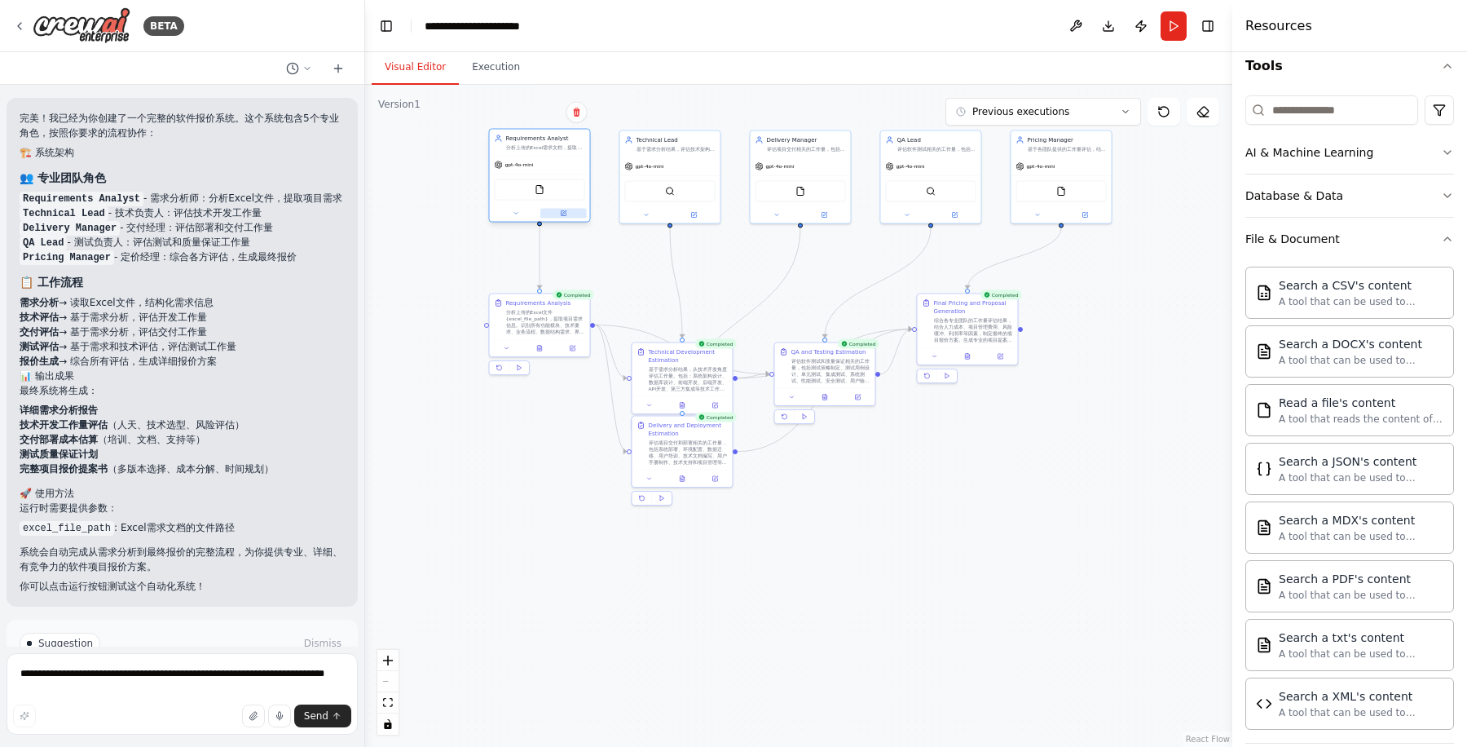
click at [564, 217] on div at bounding box center [540, 213] width 100 height 16
click at [567, 214] on button at bounding box center [563, 214] width 46 height 10
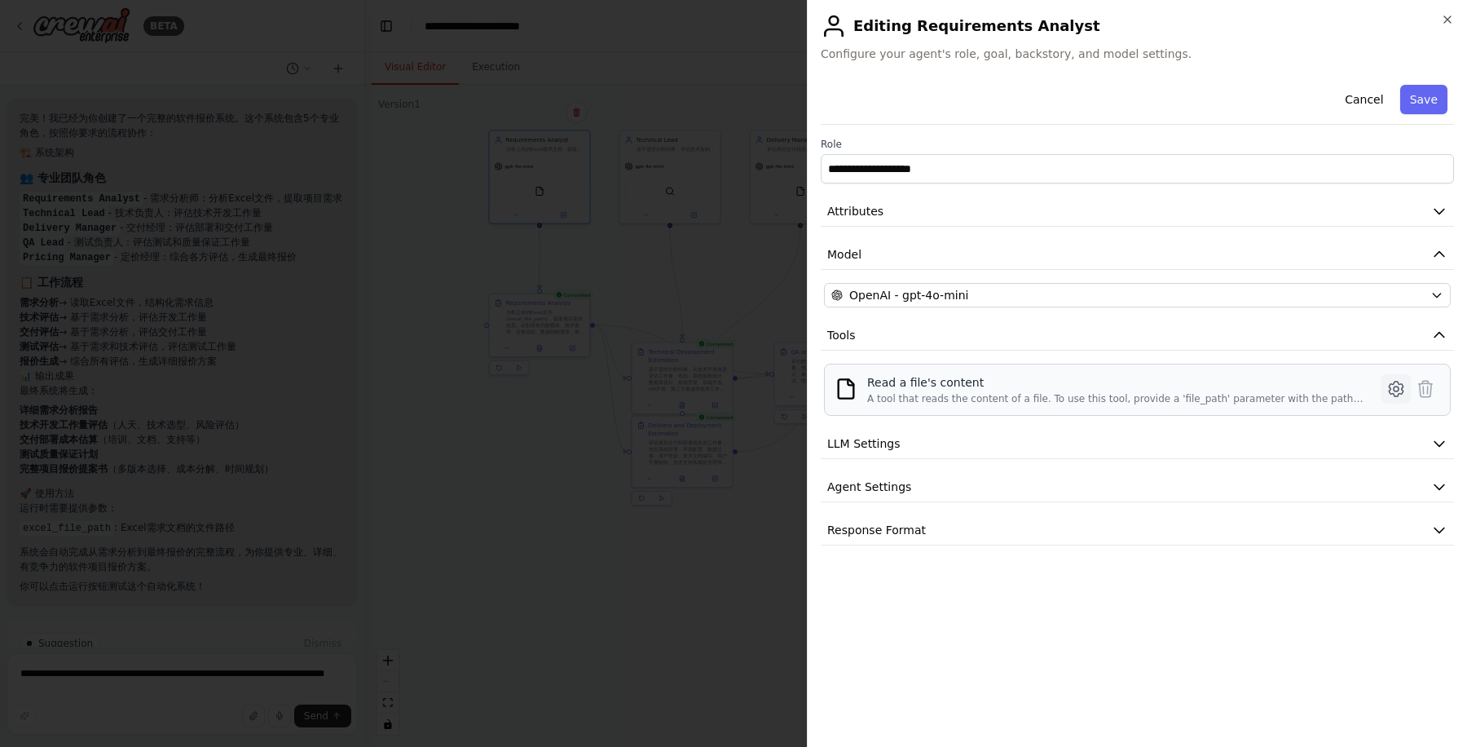
click at [1173, 383] on icon at bounding box center [1397, 389] width 20 height 20
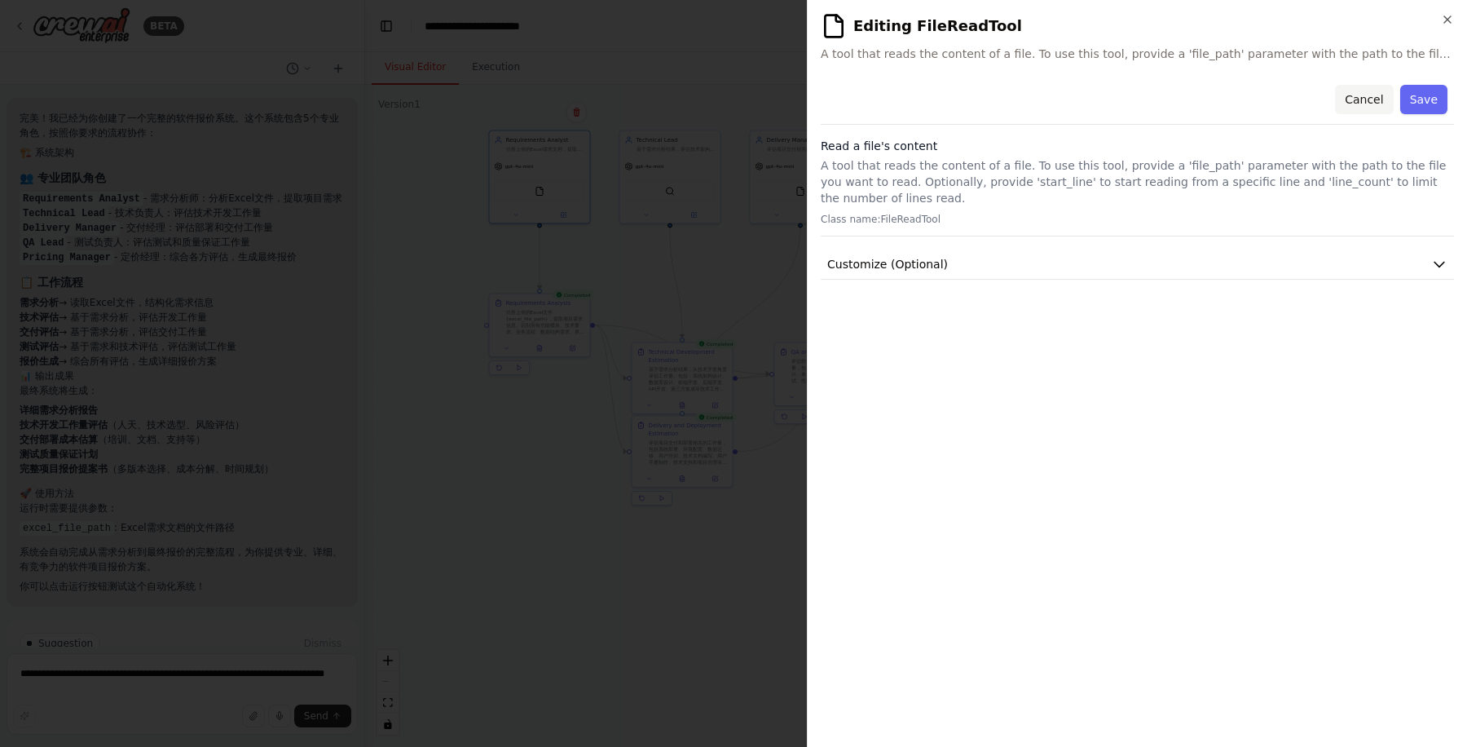
click at [1173, 101] on button "Cancel" at bounding box center [1364, 99] width 58 height 29
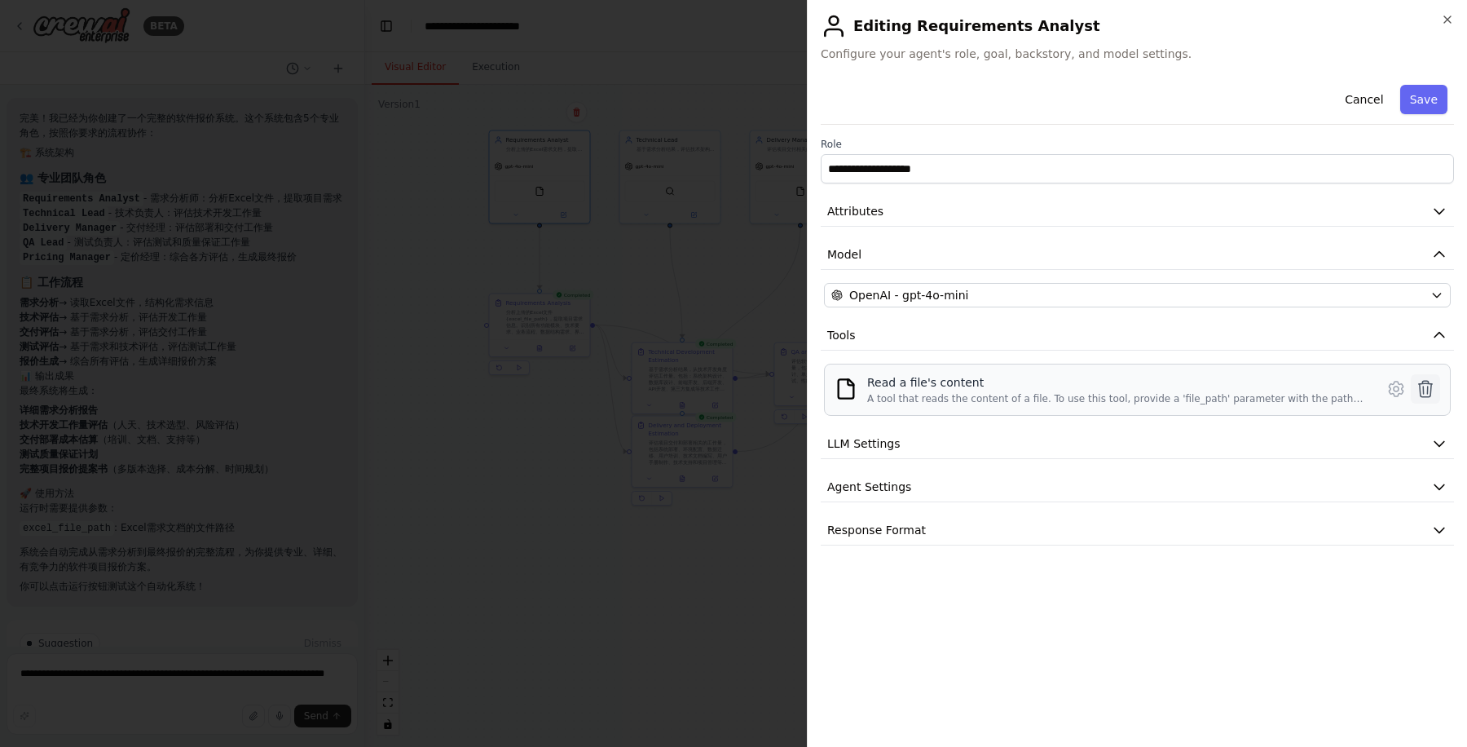
click at [1173, 390] on icon at bounding box center [1426, 389] width 20 height 20
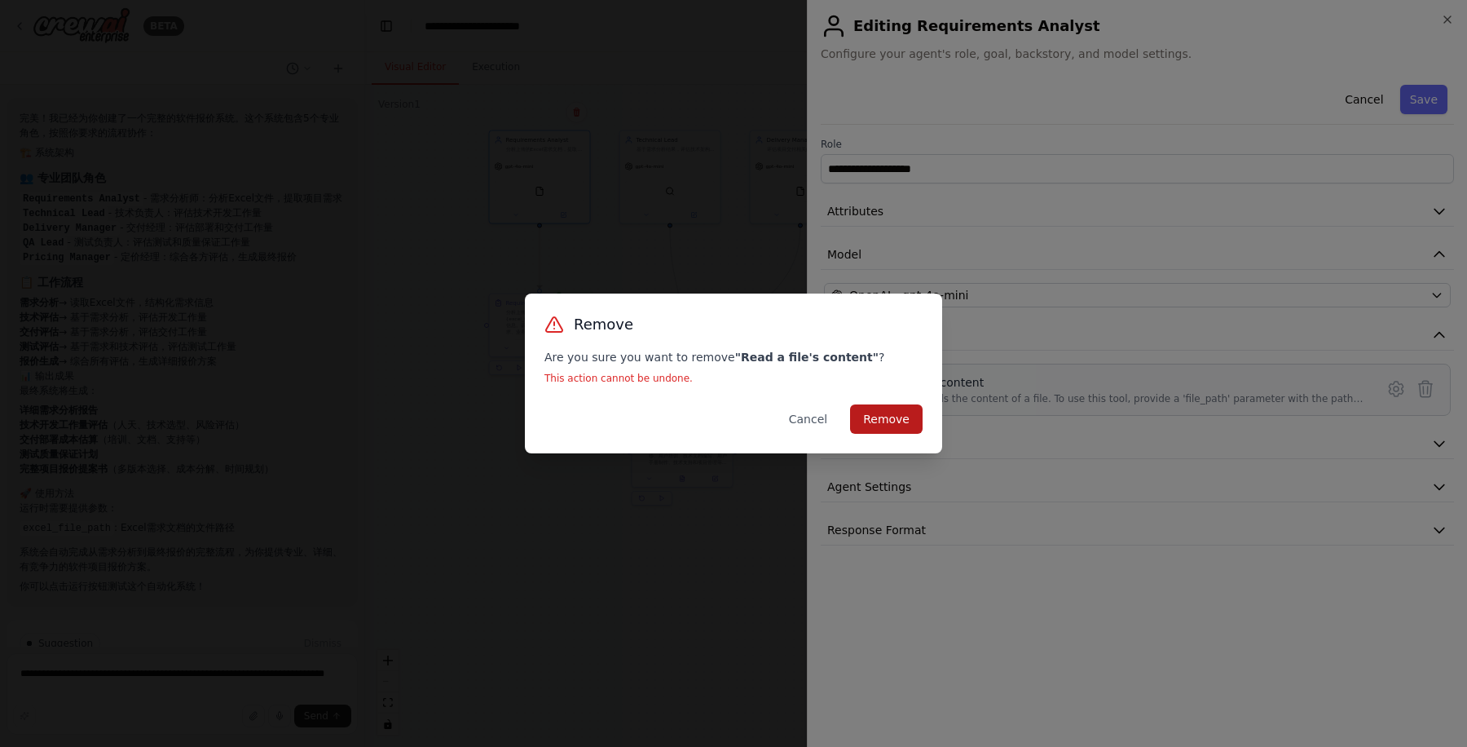
click at [877, 418] on button "Remove" at bounding box center [886, 418] width 73 height 29
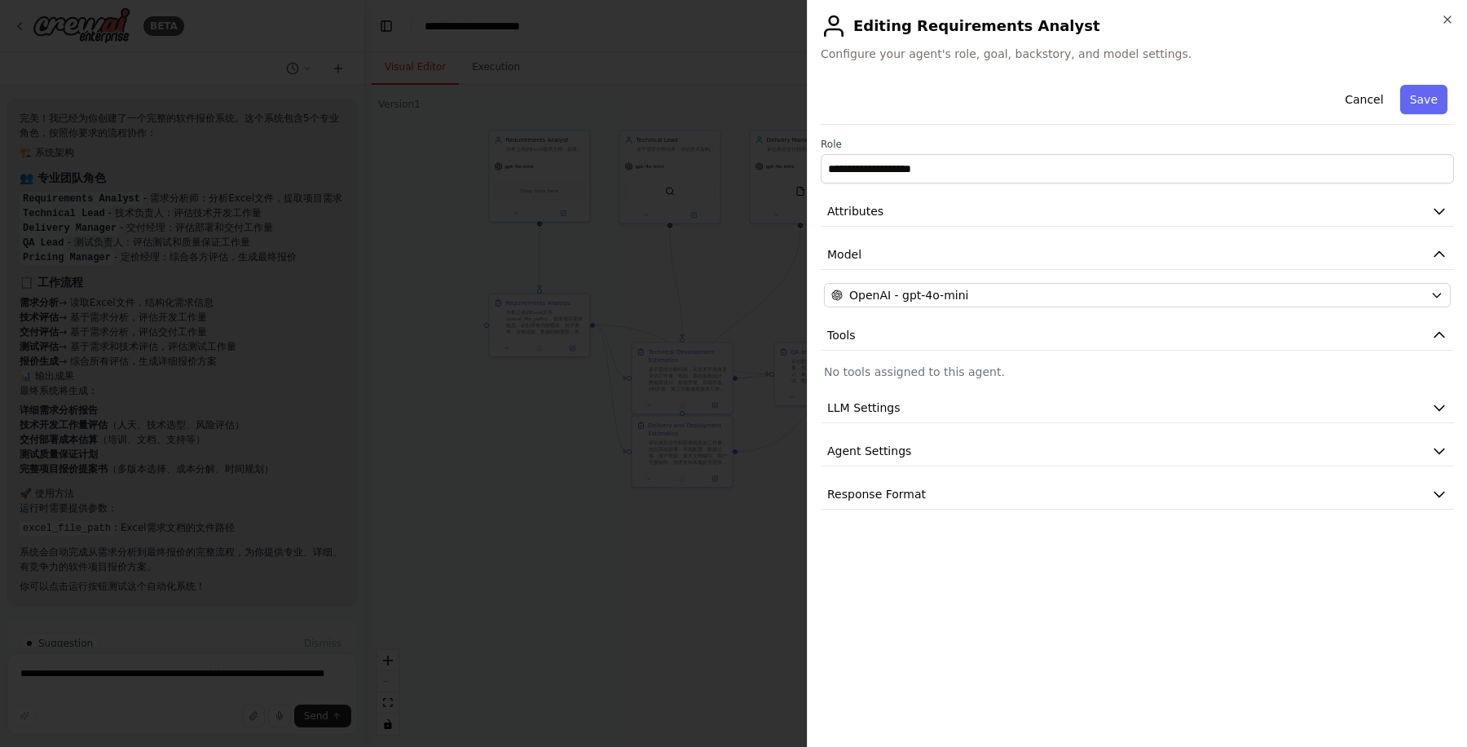
click at [961, 364] on p "No tools assigned to this agent." at bounding box center [1137, 372] width 627 height 16
click at [861, 329] on button "Tools" at bounding box center [1137, 335] width 633 height 30
click at [936, 333] on button "Tools" at bounding box center [1137, 335] width 633 height 30
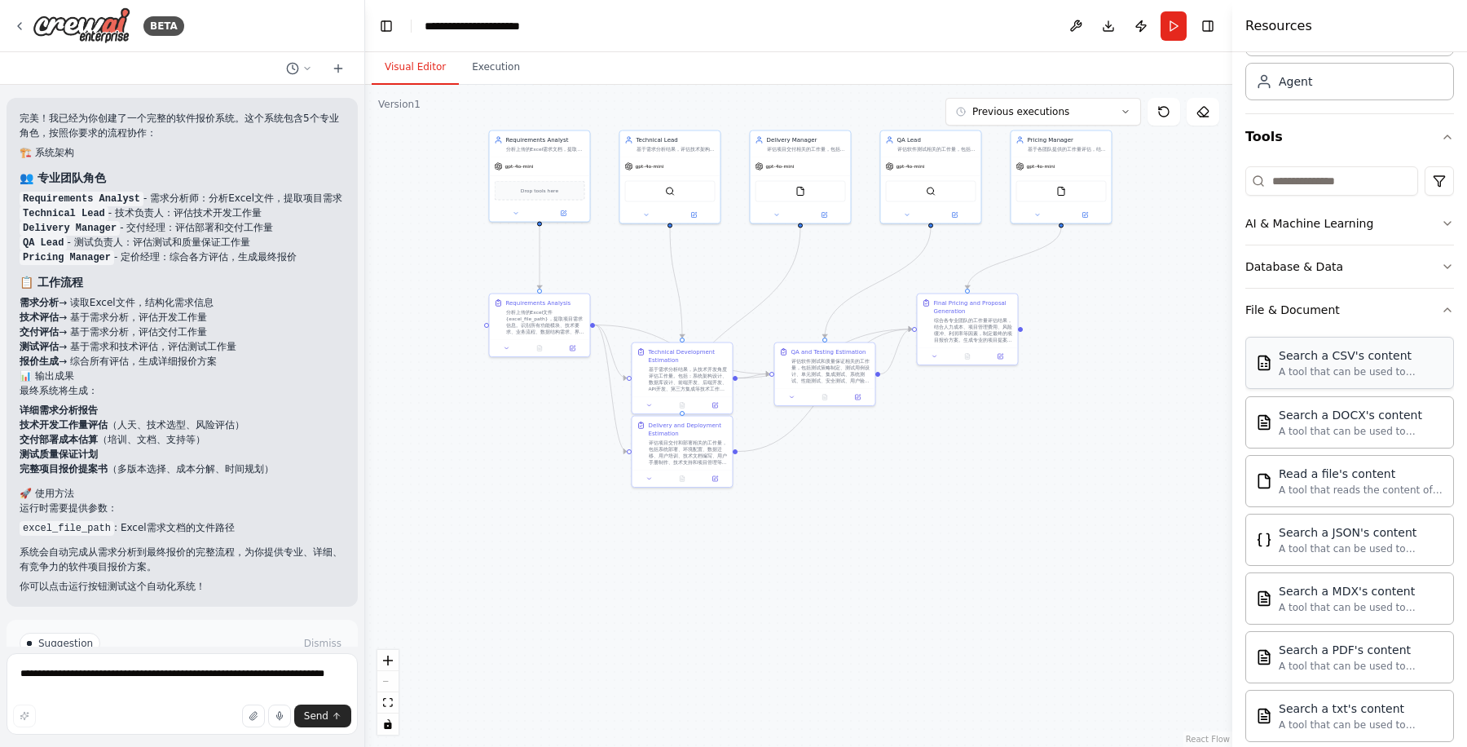
scroll to position [61, 0]
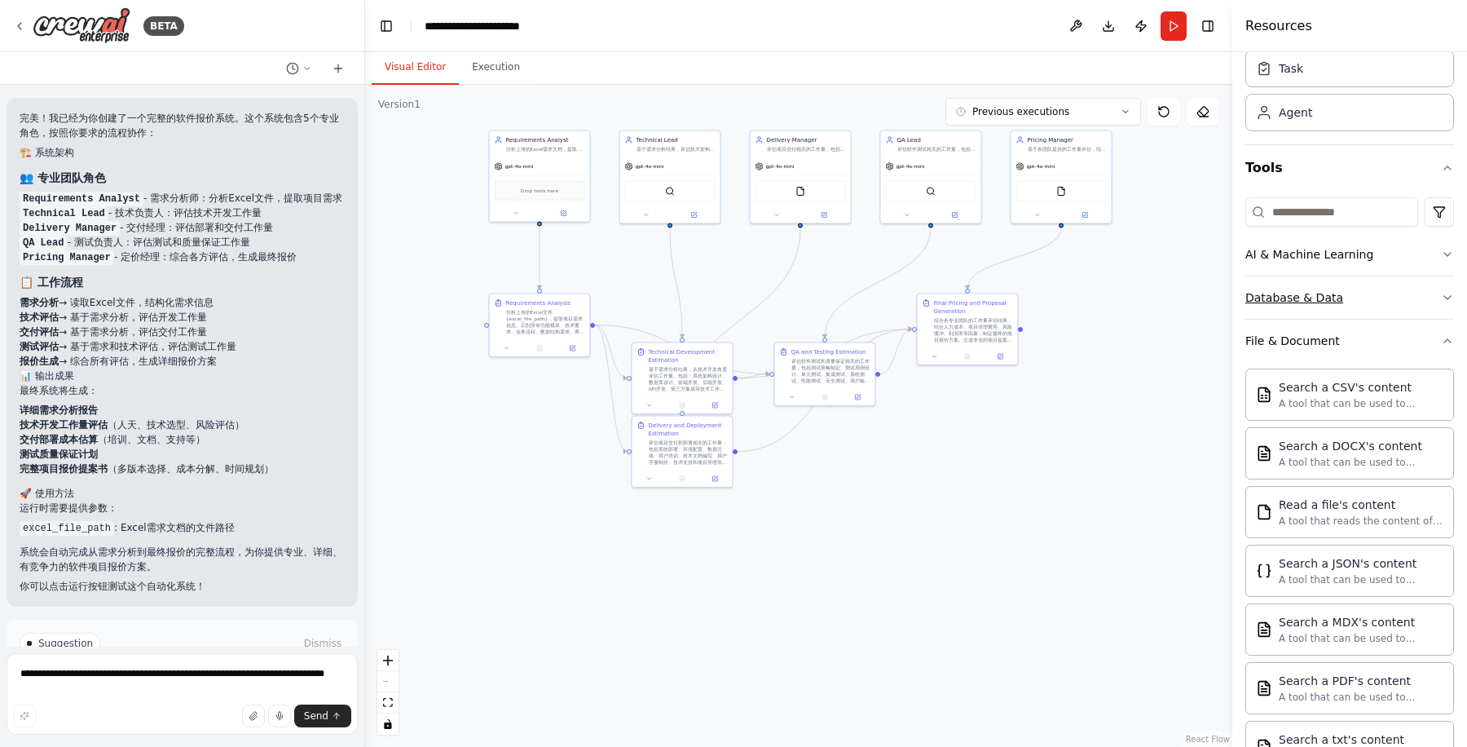
click at [1173, 294] on button "Database & Data" at bounding box center [1350, 297] width 209 height 42
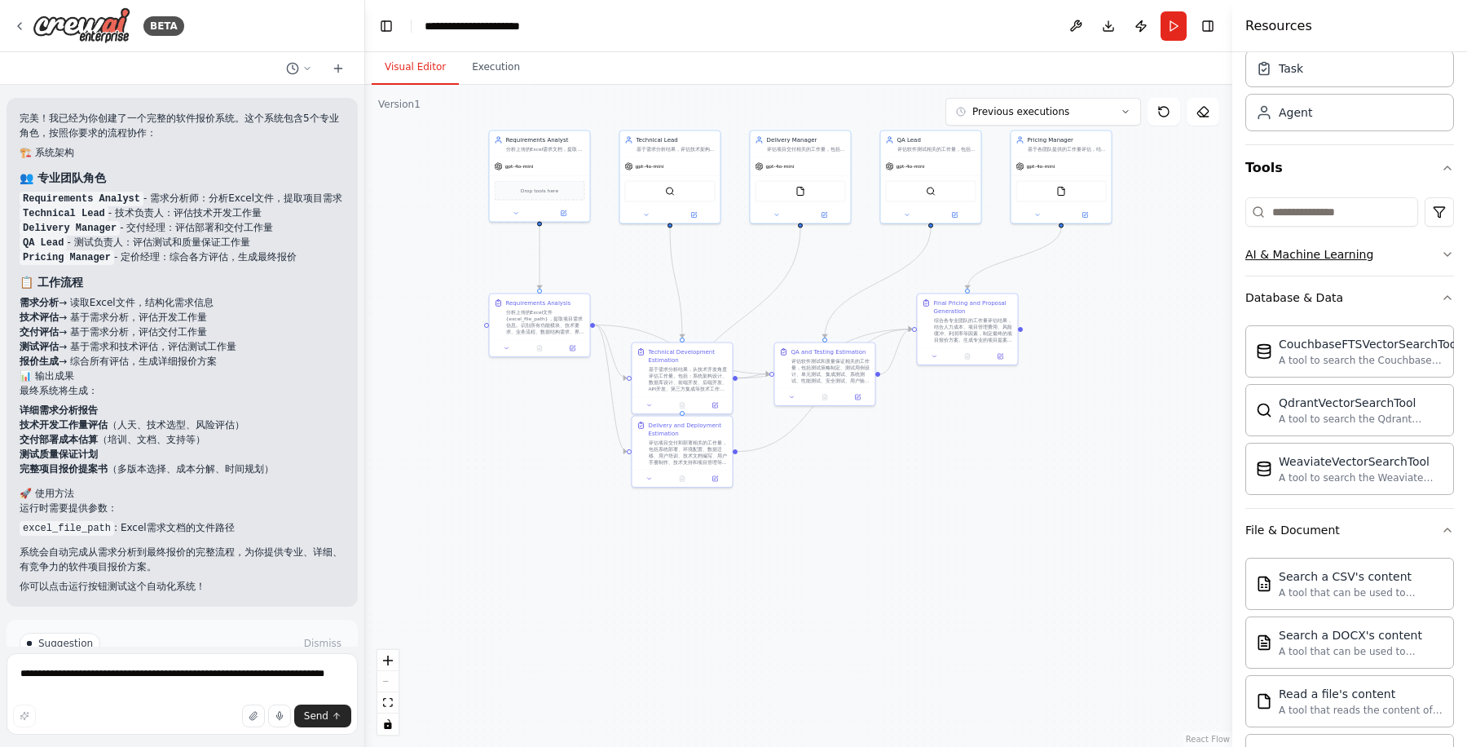
click at [1173, 258] on button "AI & Machine Learning" at bounding box center [1350, 254] width 209 height 42
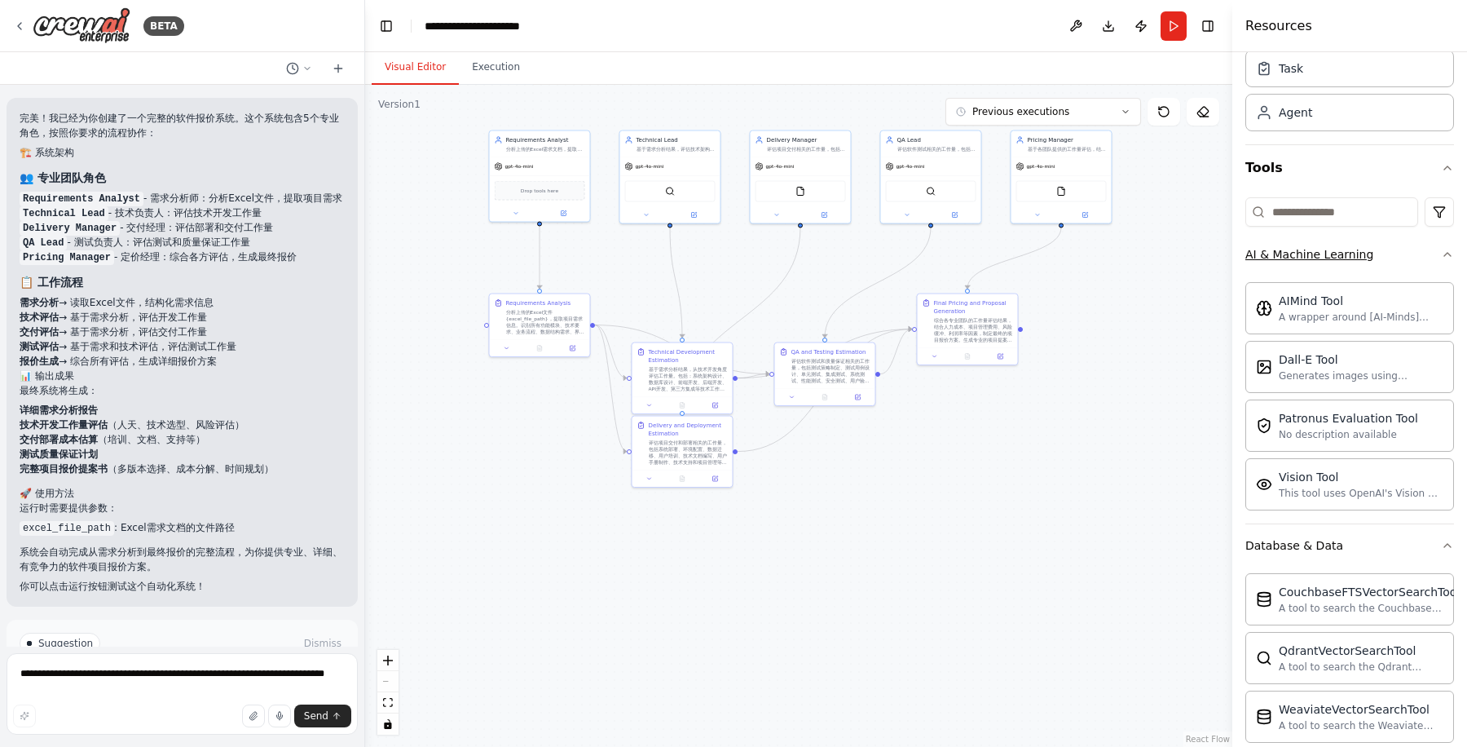
click at [1173, 258] on button "AI & Machine Learning" at bounding box center [1350, 254] width 209 height 42
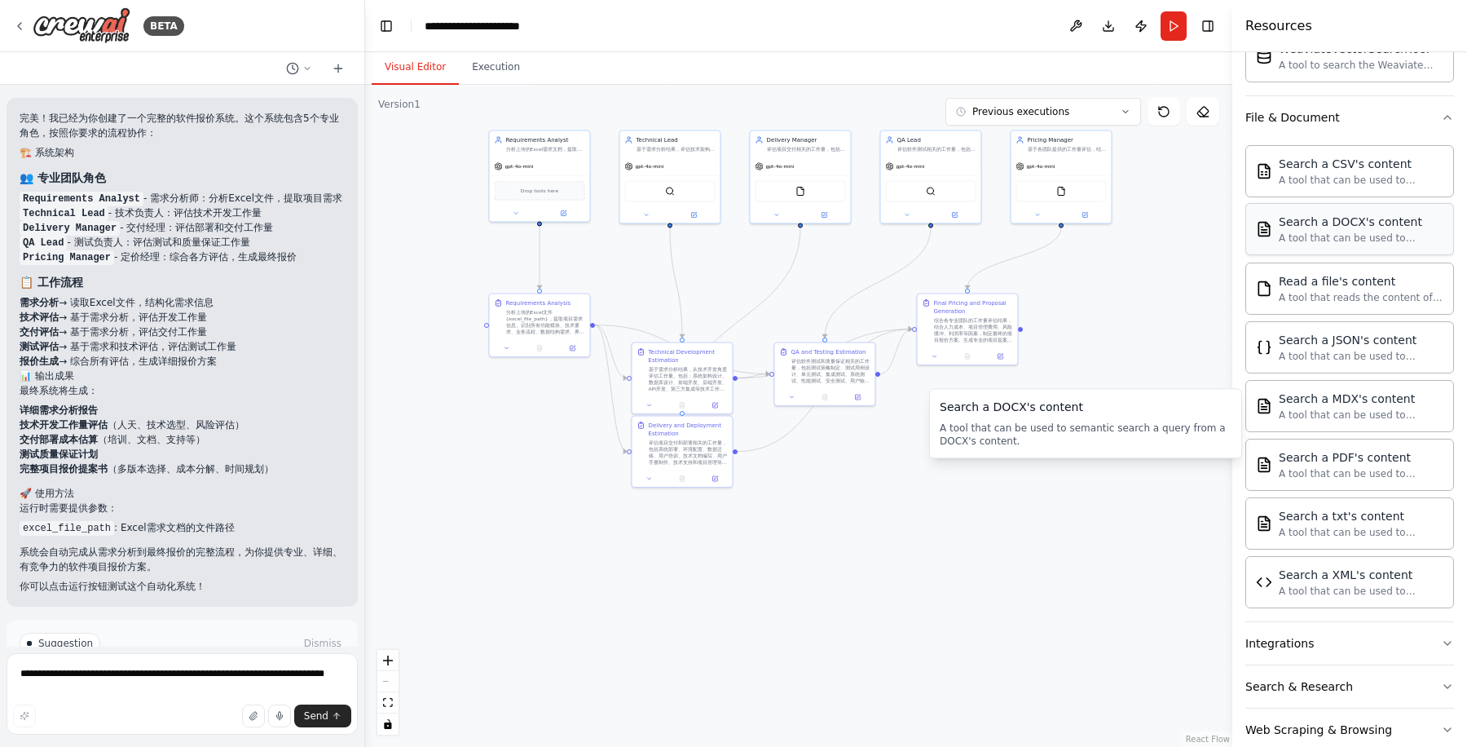
scroll to position [493, 0]
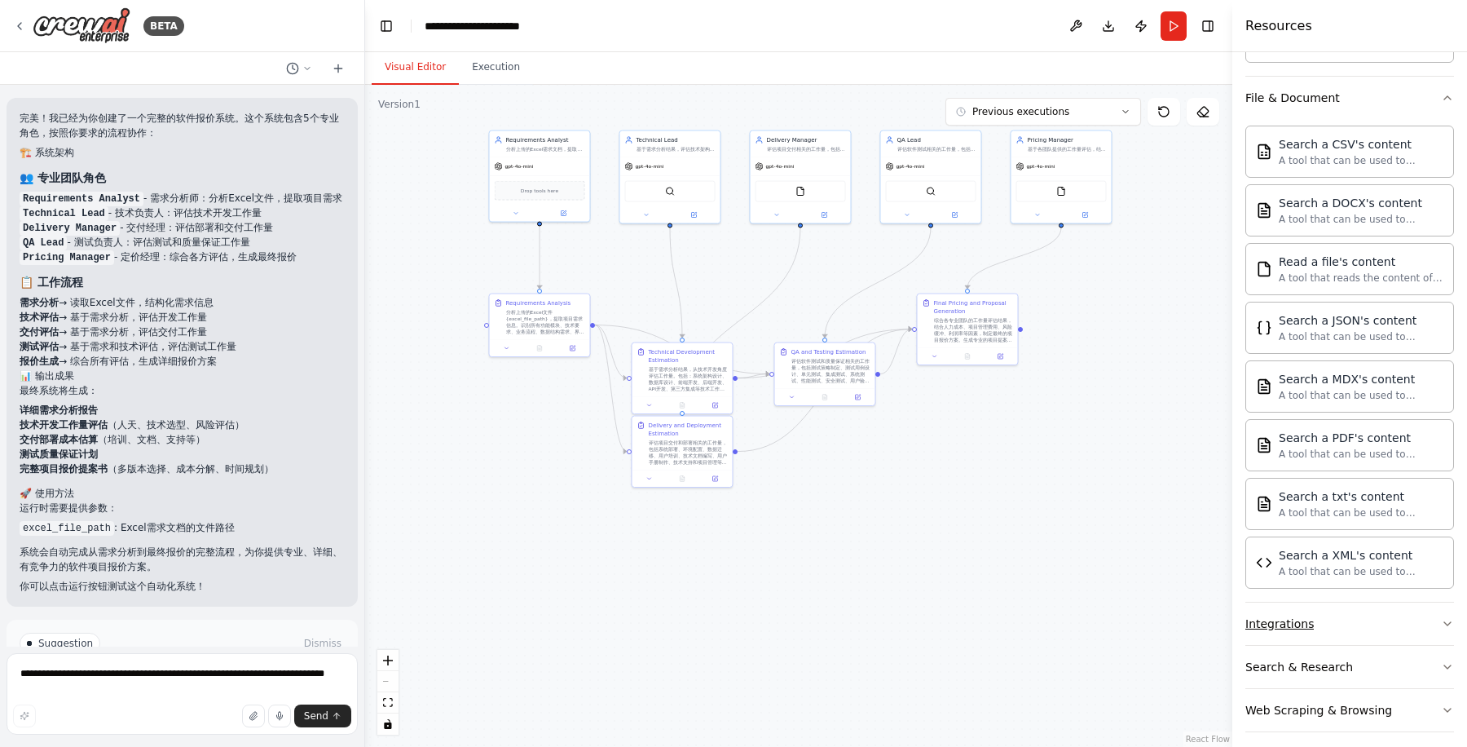
click at [1173, 597] on button "Integrations" at bounding box center [1350, 623] width 209 height 42
click at [1173, 597] on div "Web Scraping & Browsing" at bounding box center [1319, 710] width 147 height 16
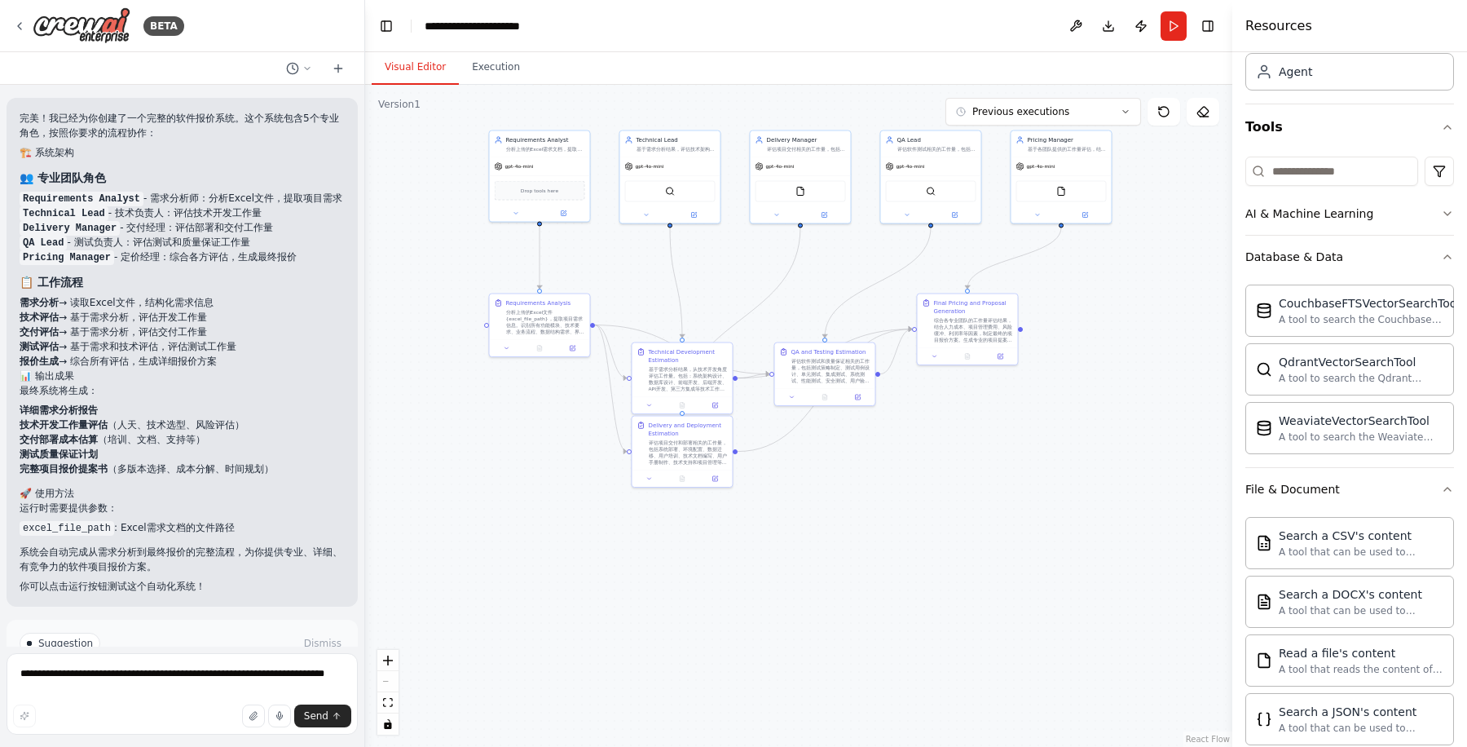
scroll to position [0, 0]
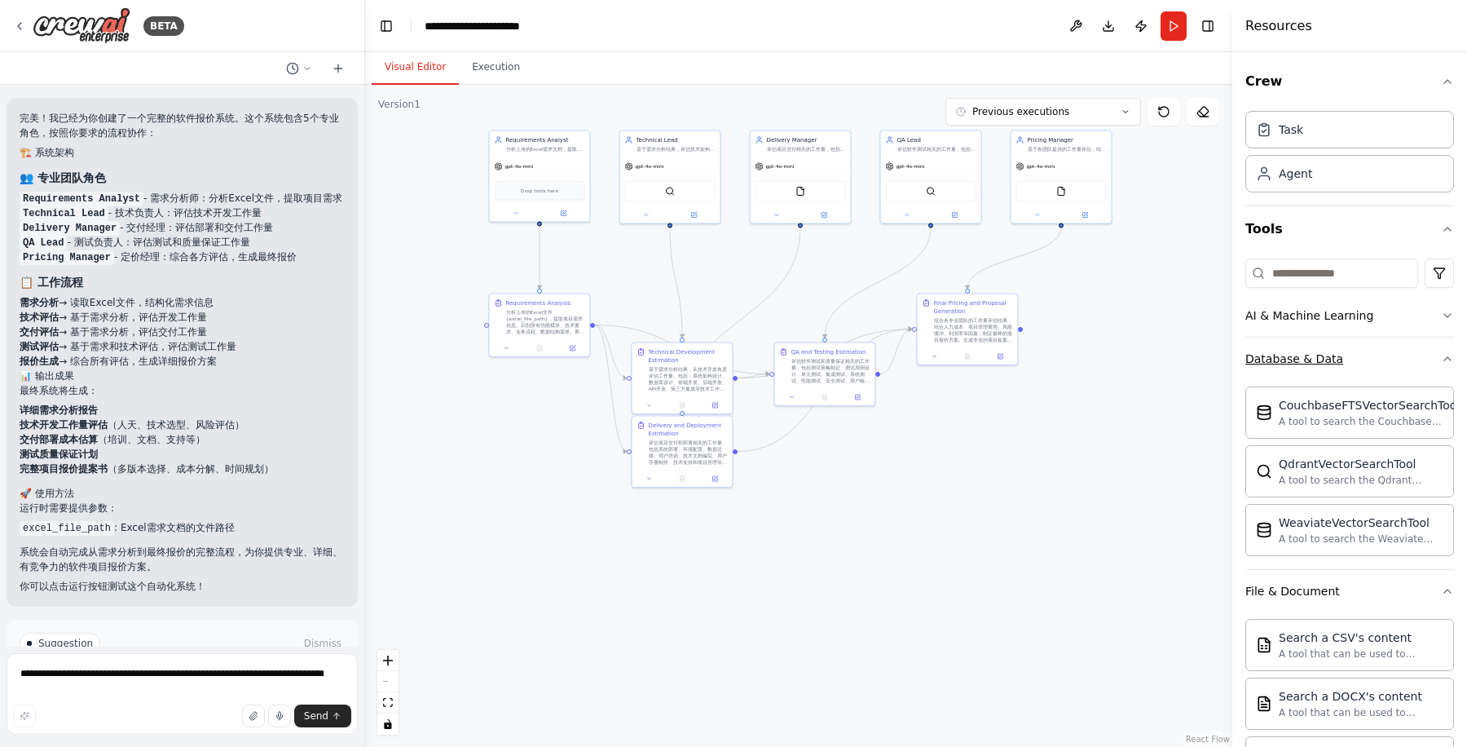
click at [1173, 355] on icon "button" at bounding box center [1447, 358] width 13 height 13
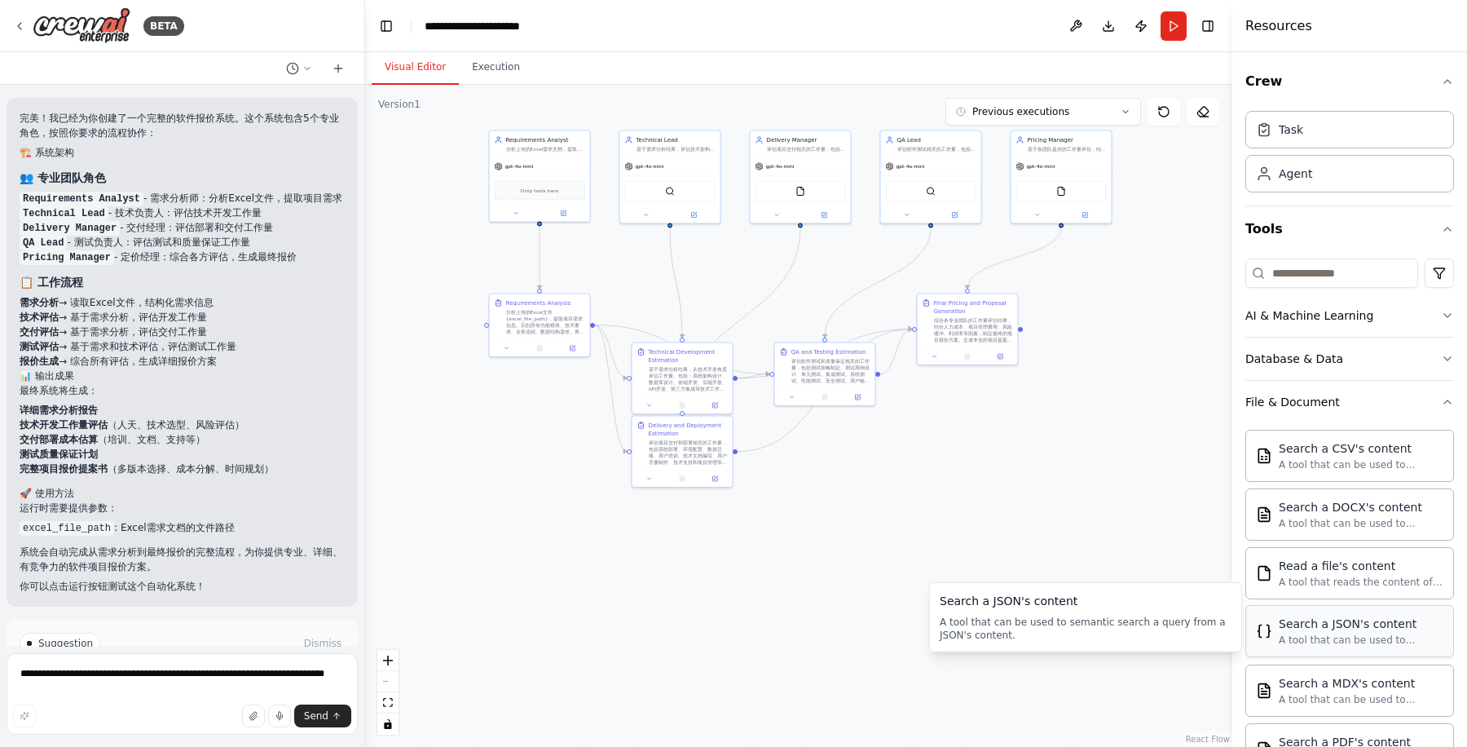
scroll to position [102, 0]
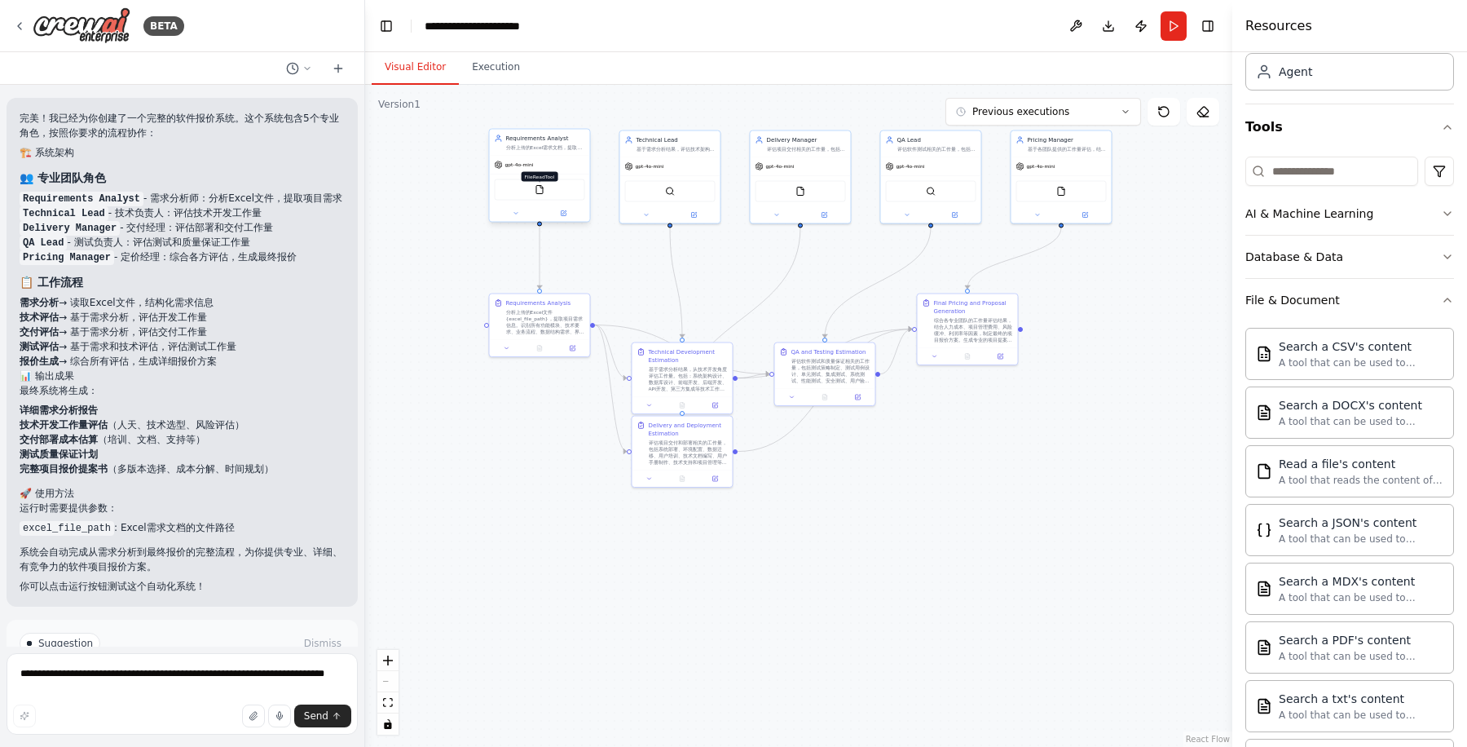
click at [540, 185] on img at bounding box center [540, 190] width 10 height 10
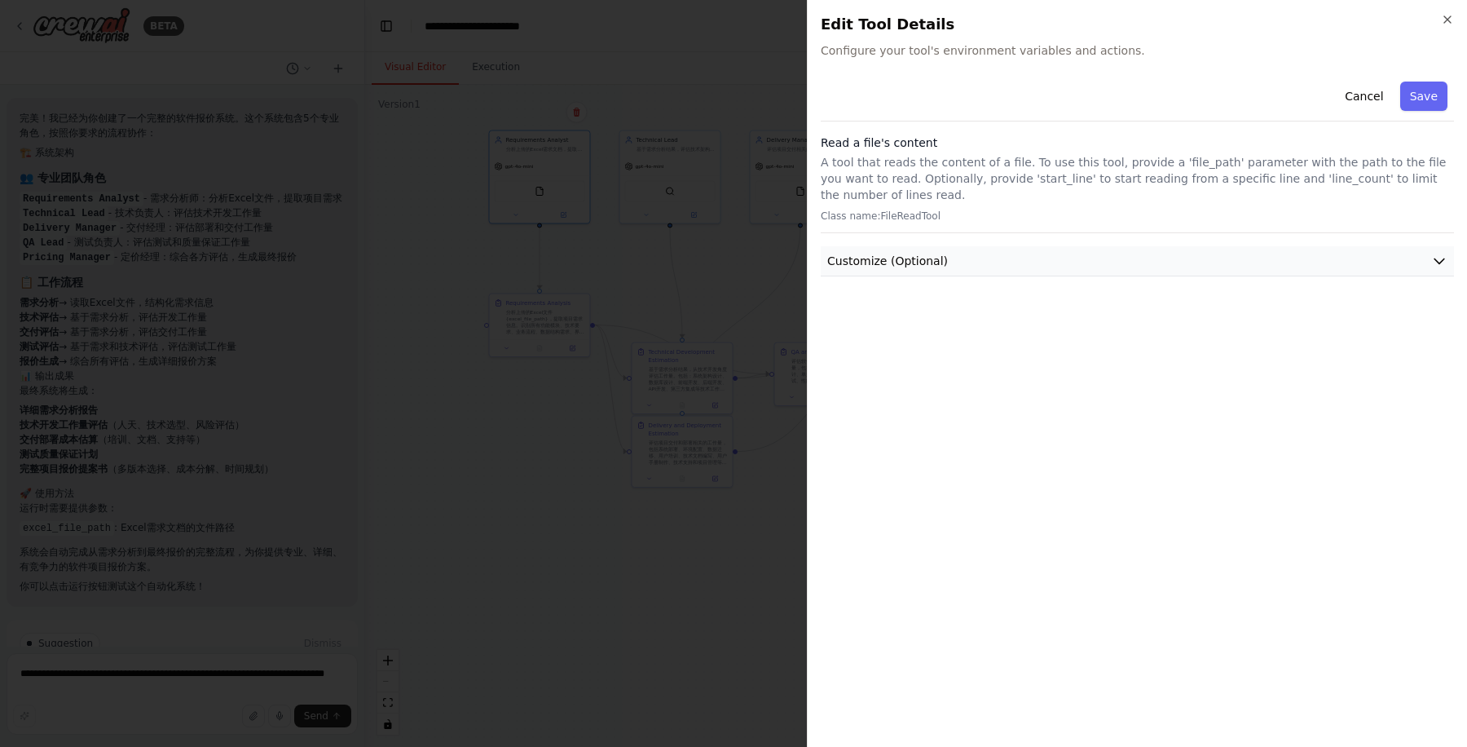
click at [978, 269] on button "Customize (Optional)" at bounding box center [1137, 261] width 633 height 30
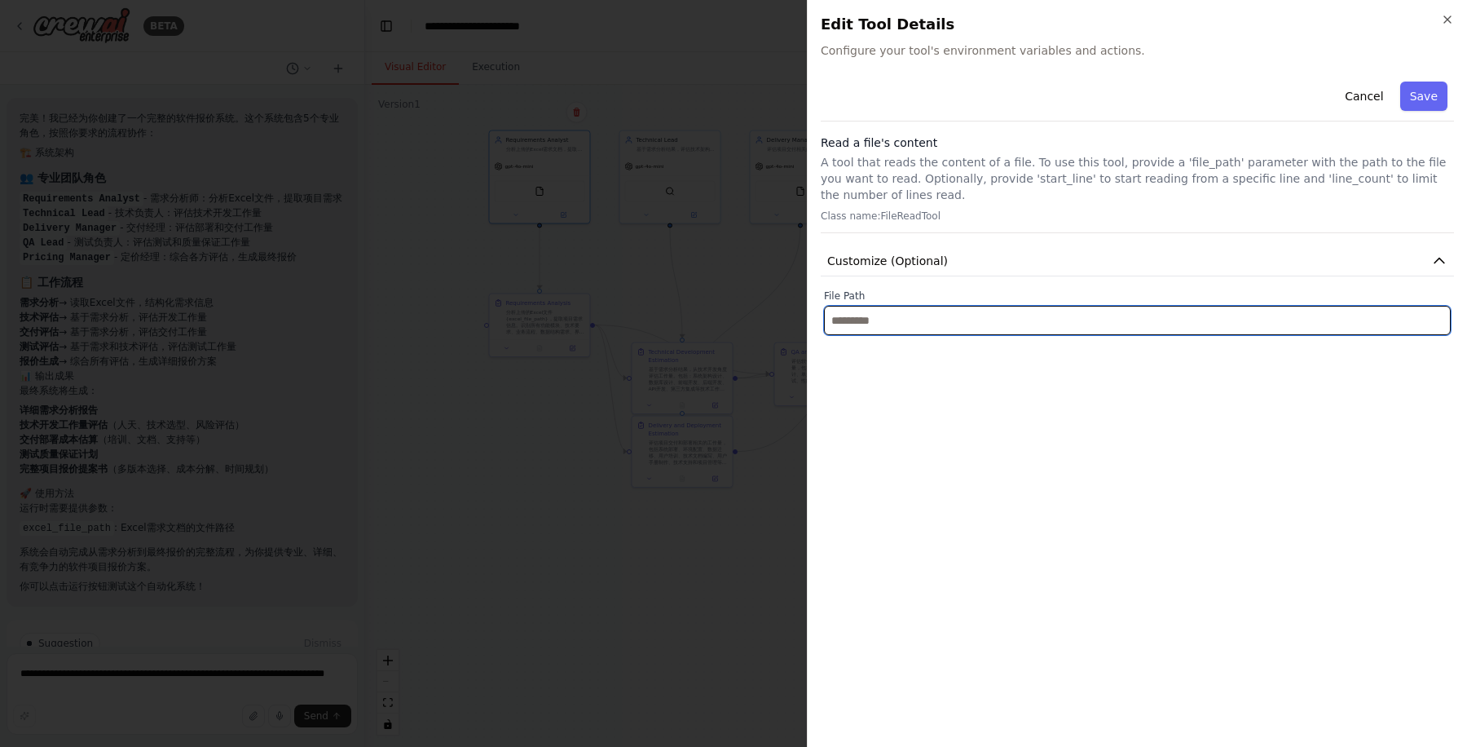
click at [966, 315] on input "text" at bounding box center [1137, 320] width 627 height 29
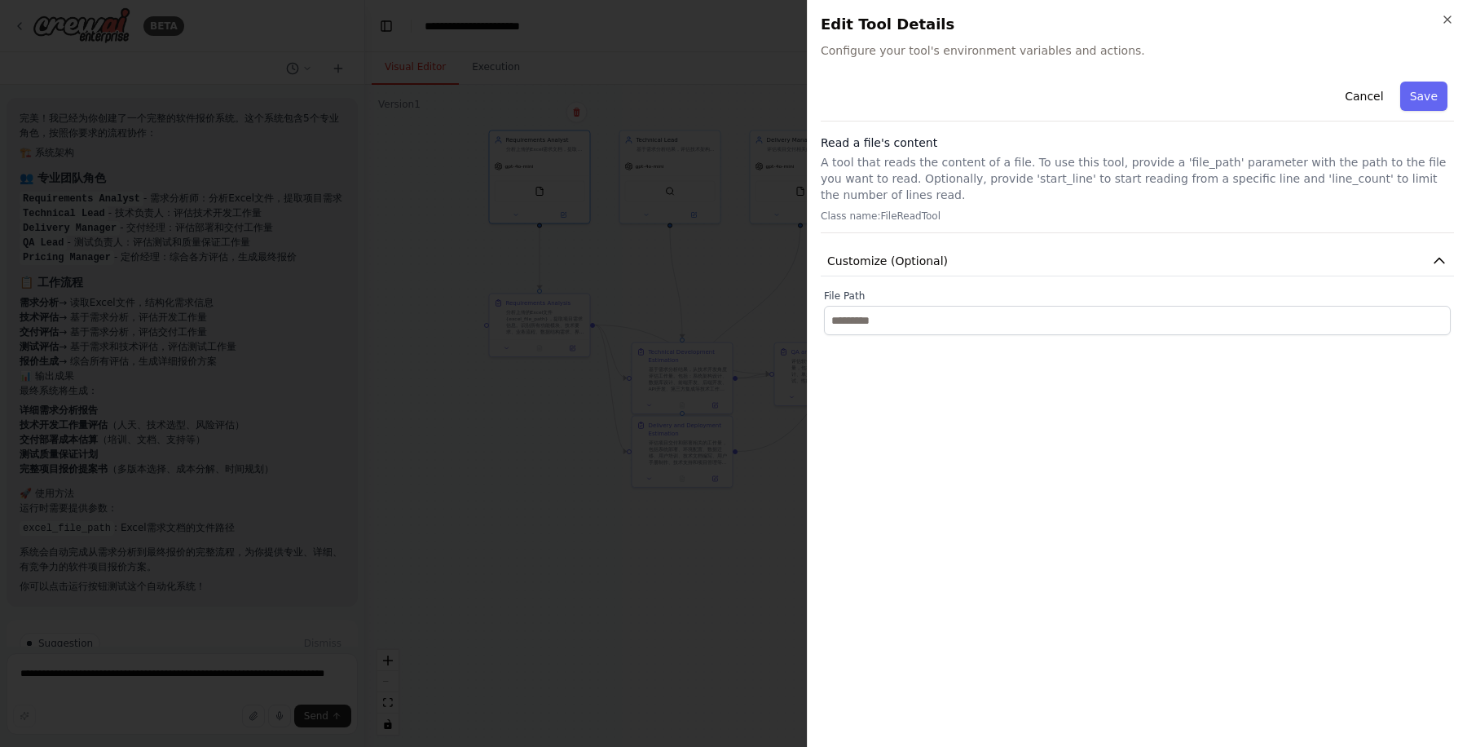
click at [1094, 186] on p "A tool that reads the content of a file. To use this tool, provide a 'file_path…" at bounding box center [1137, 178] width 633 height 49
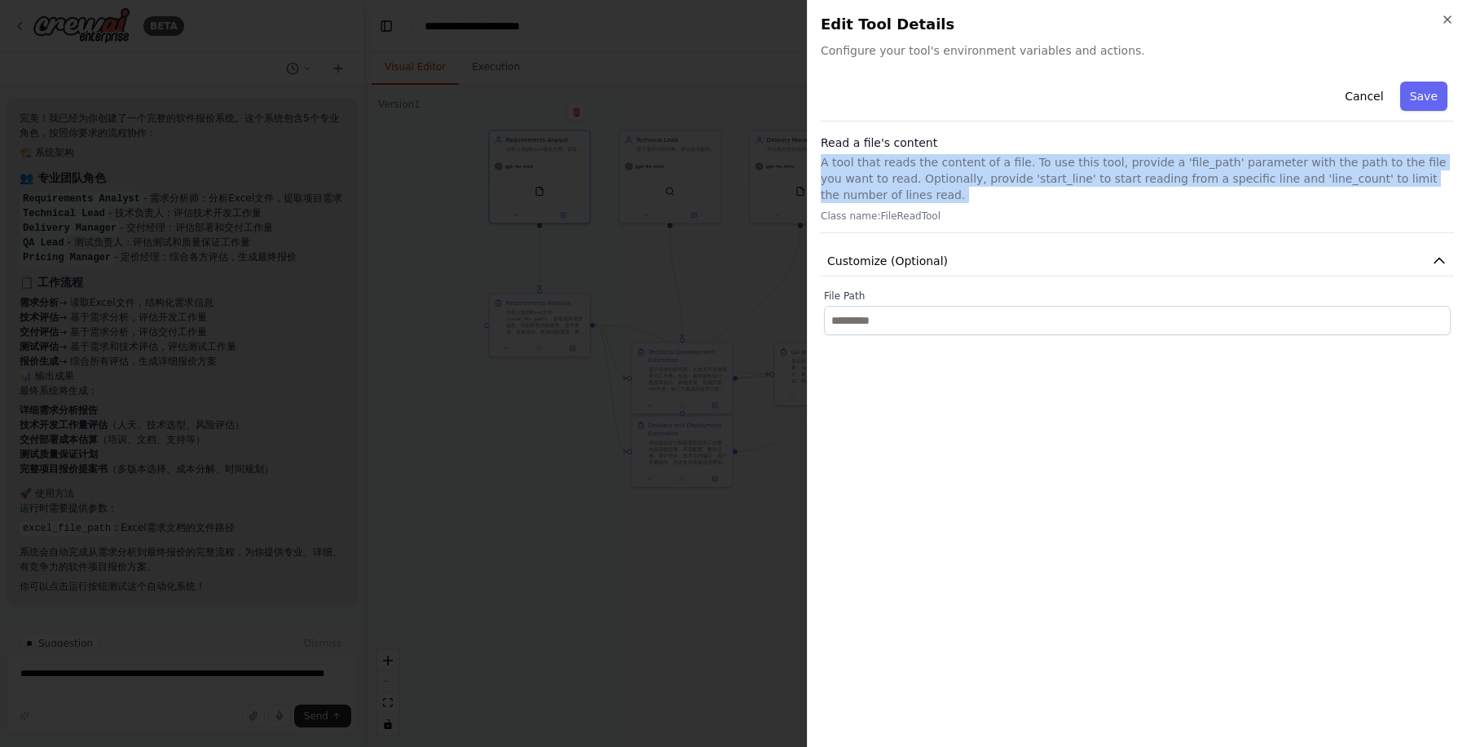
click at [1094, 186] on p "A tool that reads the content of a file. To use this tool, provide a 'file_path…" at bounding box center [1137, 178] width 633 height 49
drag, startPoint x: 1095, startPoint y: 182, endPoint x: 1201, endPoint y: 164, distance: 107.5
click at [1173, 164] on p "A tool that reads the content of a file. To use this tool, provide a 'file_path…" at bounding box center [1137, 178] width 633 height 49
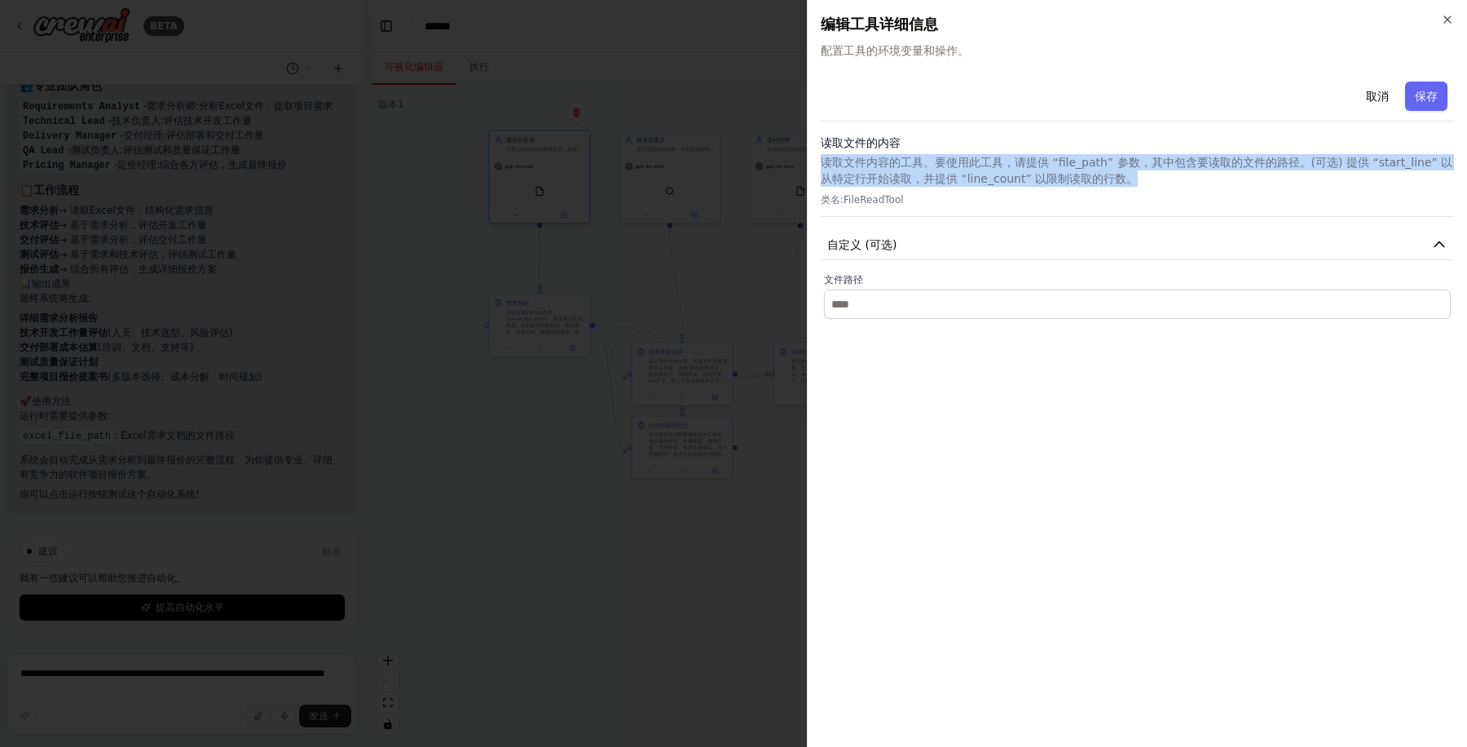
click at [1173, 197] on p "类名: FileReadTool" at bounding box center [1137, 199] width 633 height 13
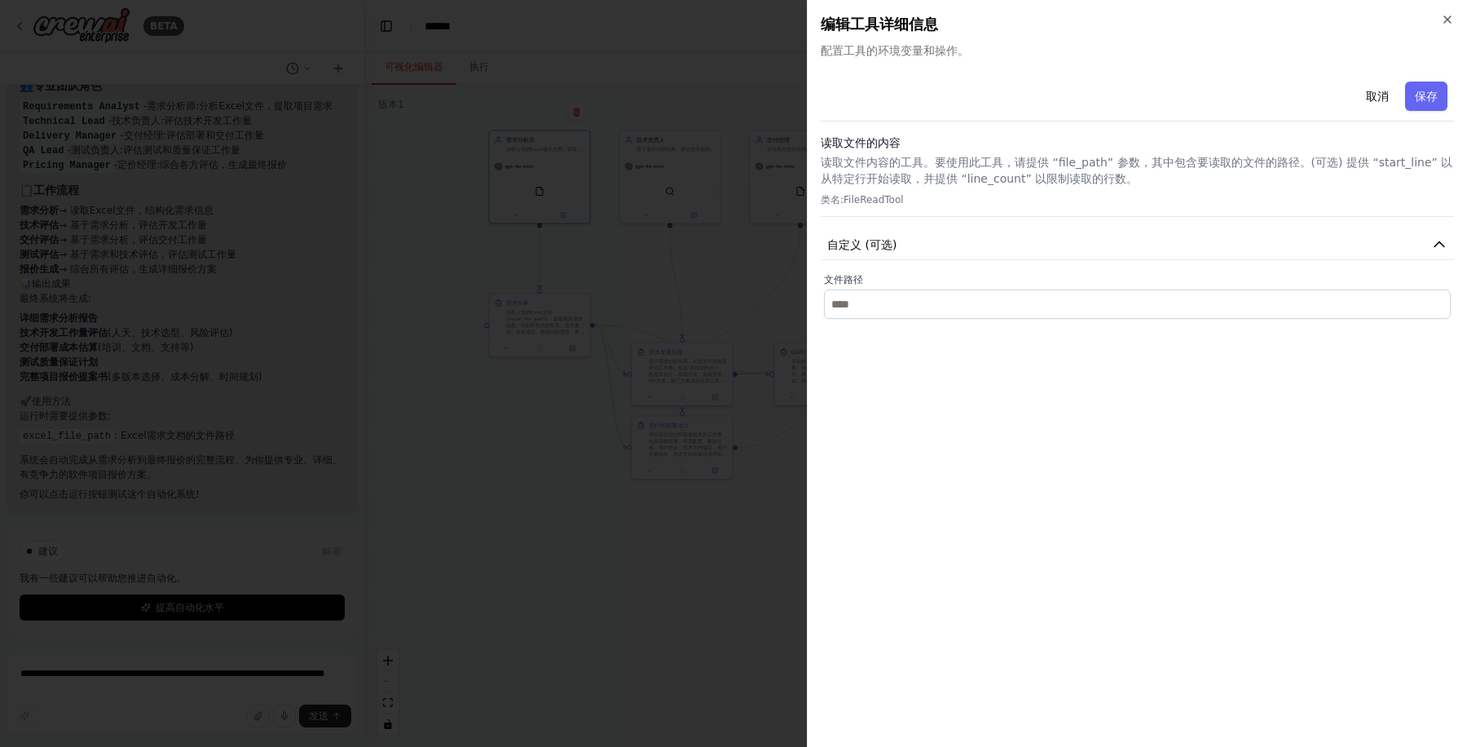
scroll to position [3336, 0]
click at [938, 248] on button "自定义 (可选)" at bounding box center [1137, 245] width 633 height 30
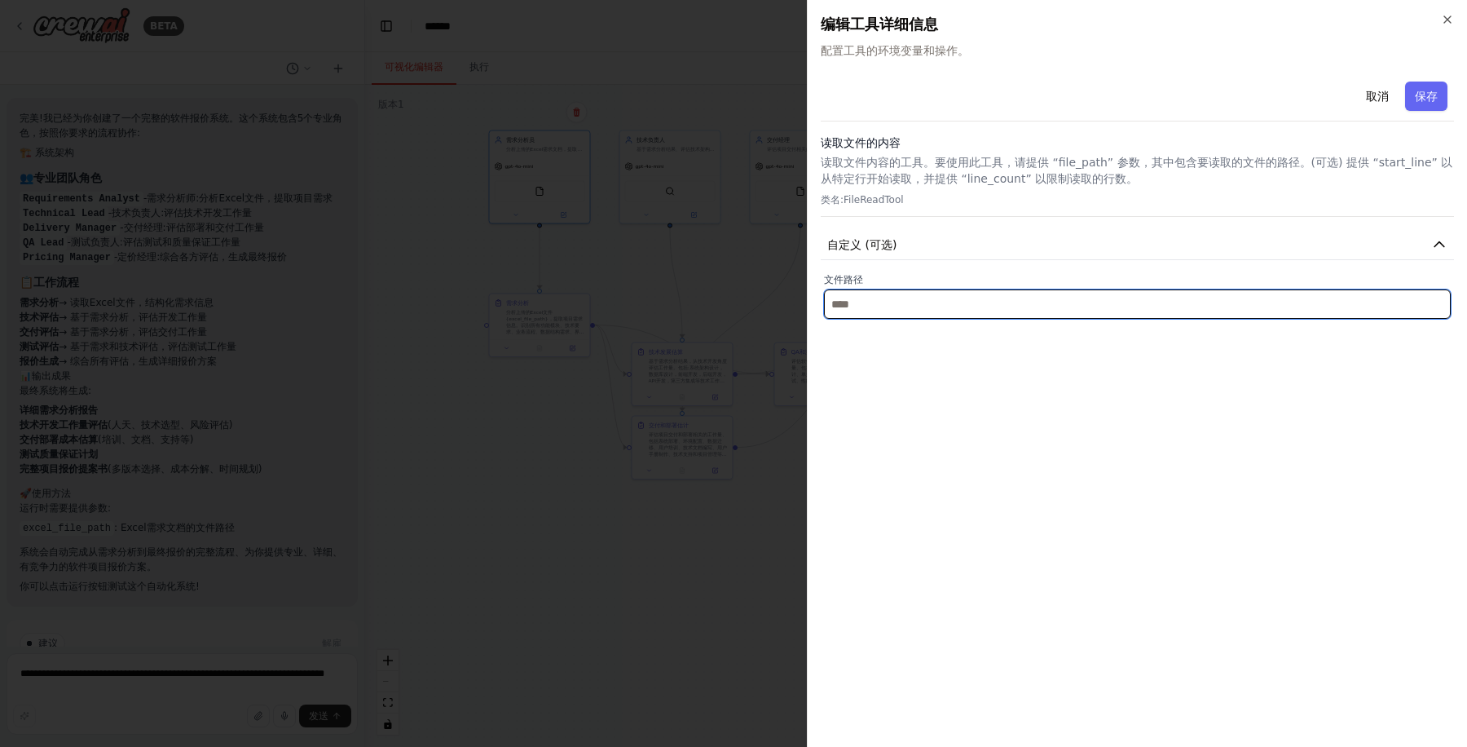
click at [942, 302] on input "text" at bounding box center [1137, 303] width 627 height 29
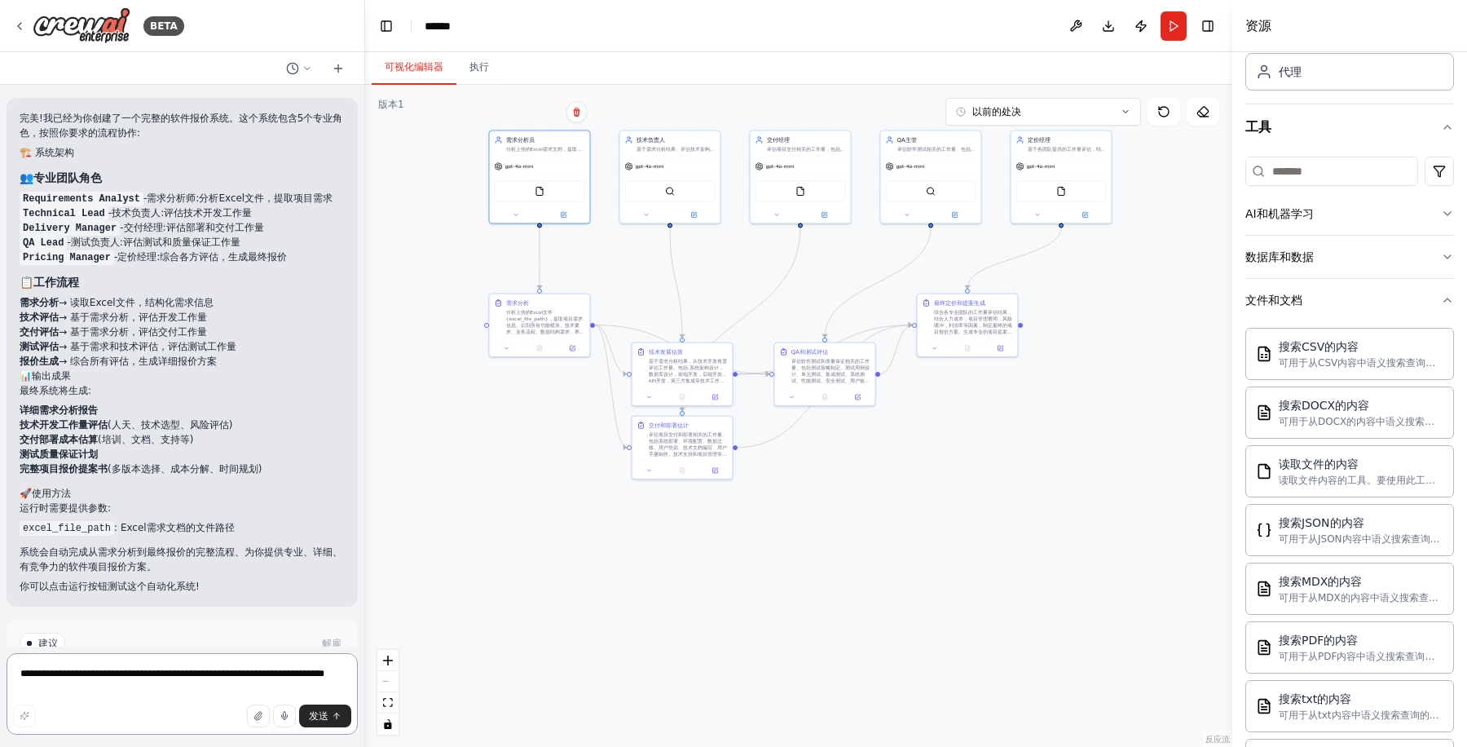
click at [181, 597] on textarea "**********" at bounding box center [182, 694] width 351 height 82
type textarea "*"
type textarea "**********"
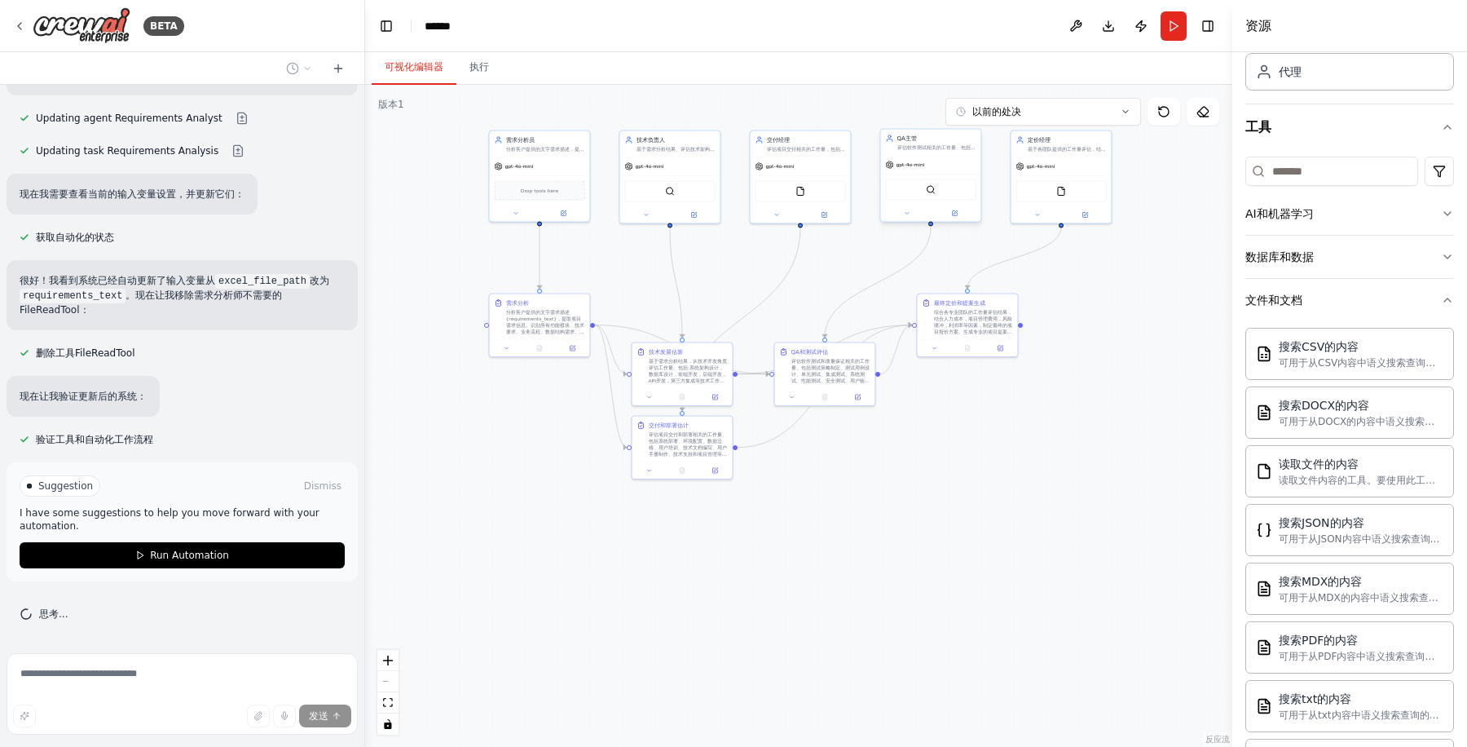
scroll to position [4002, 0]
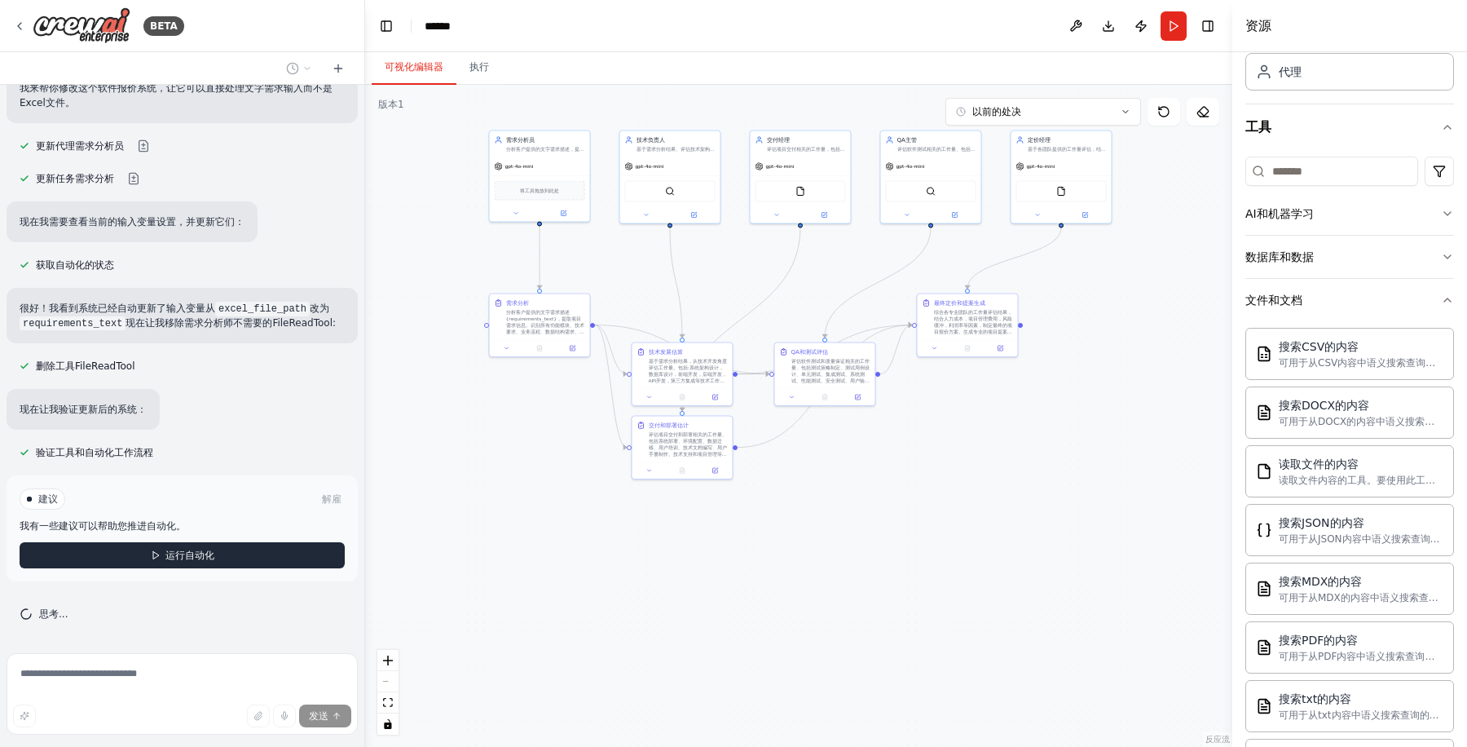
click at [201, 555] on font "运行自动化" at bounding box center [189, 554] width 49 height 11
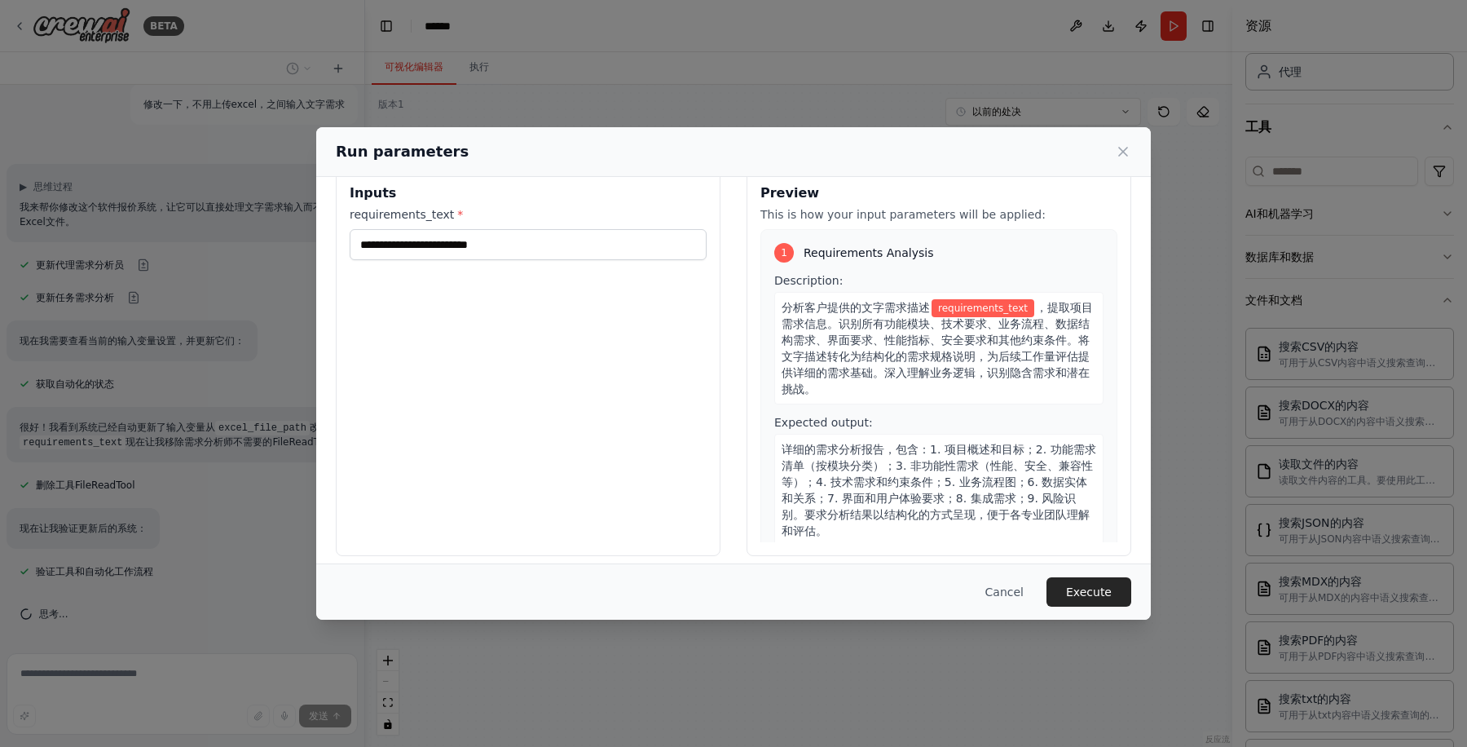
scroll to position [37, 0]
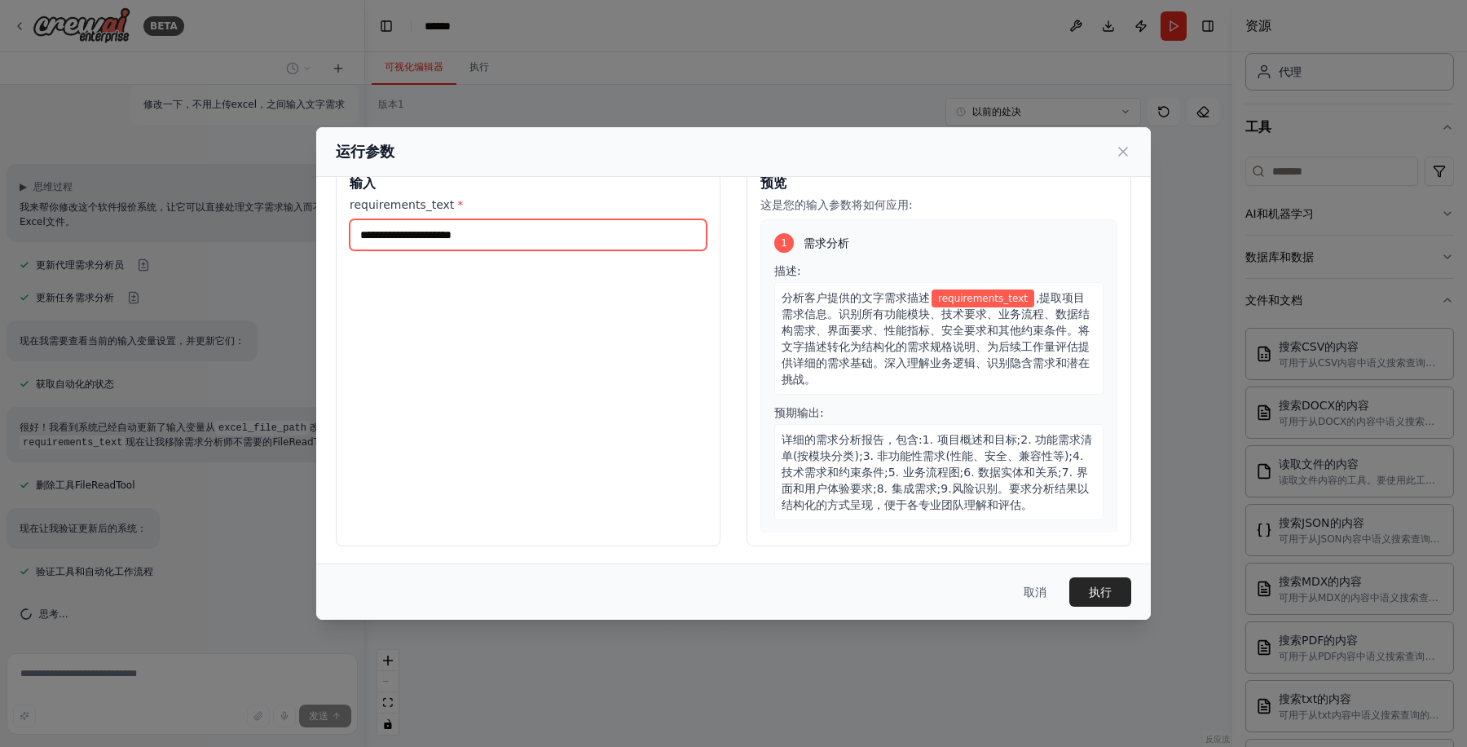
click at [506, 233] on input "requirements_text *" at bounding box center [528, 234] width 357 height 31
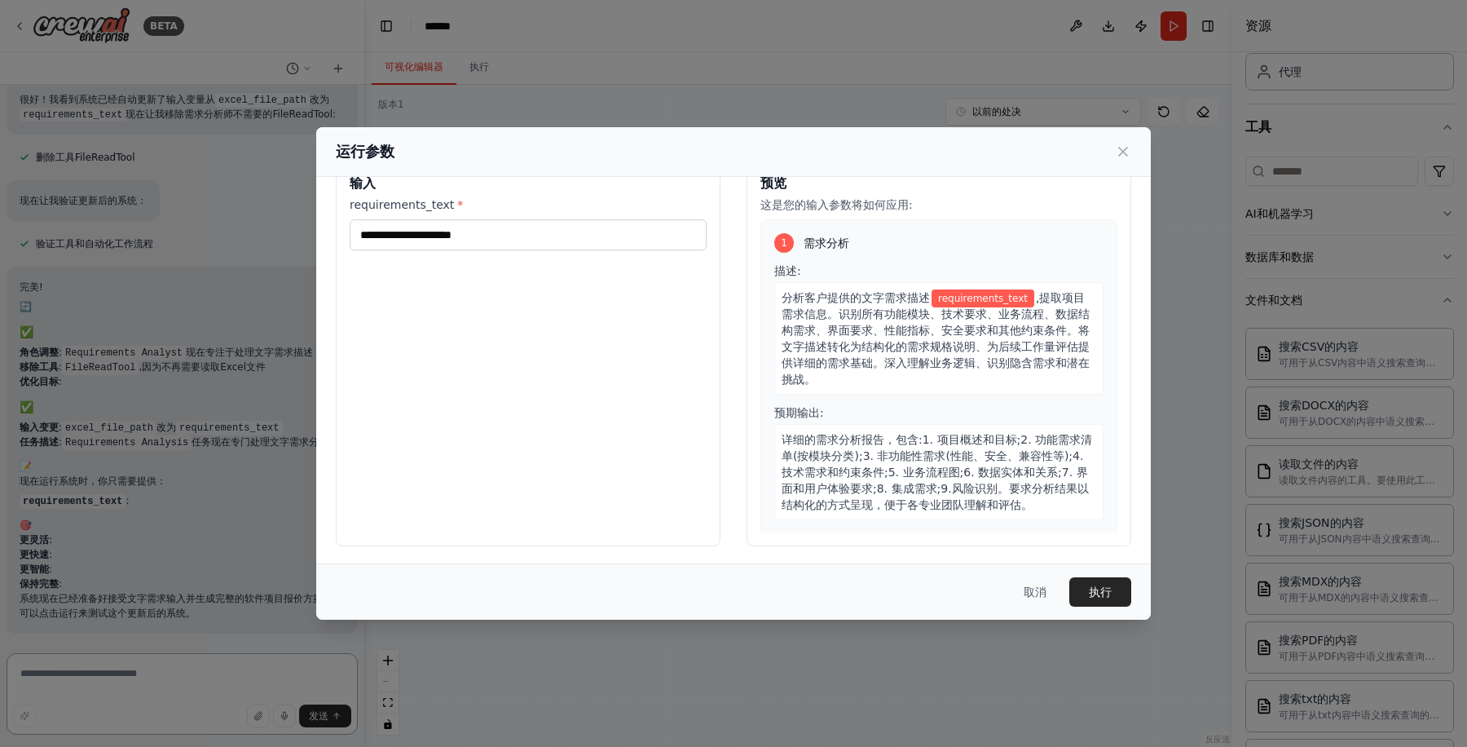
scroll to position [4211, 0]
click at [508, 236] on input "requirements_text *" at bounding box center [528, 234] width 357 height 31
paste input "**********"
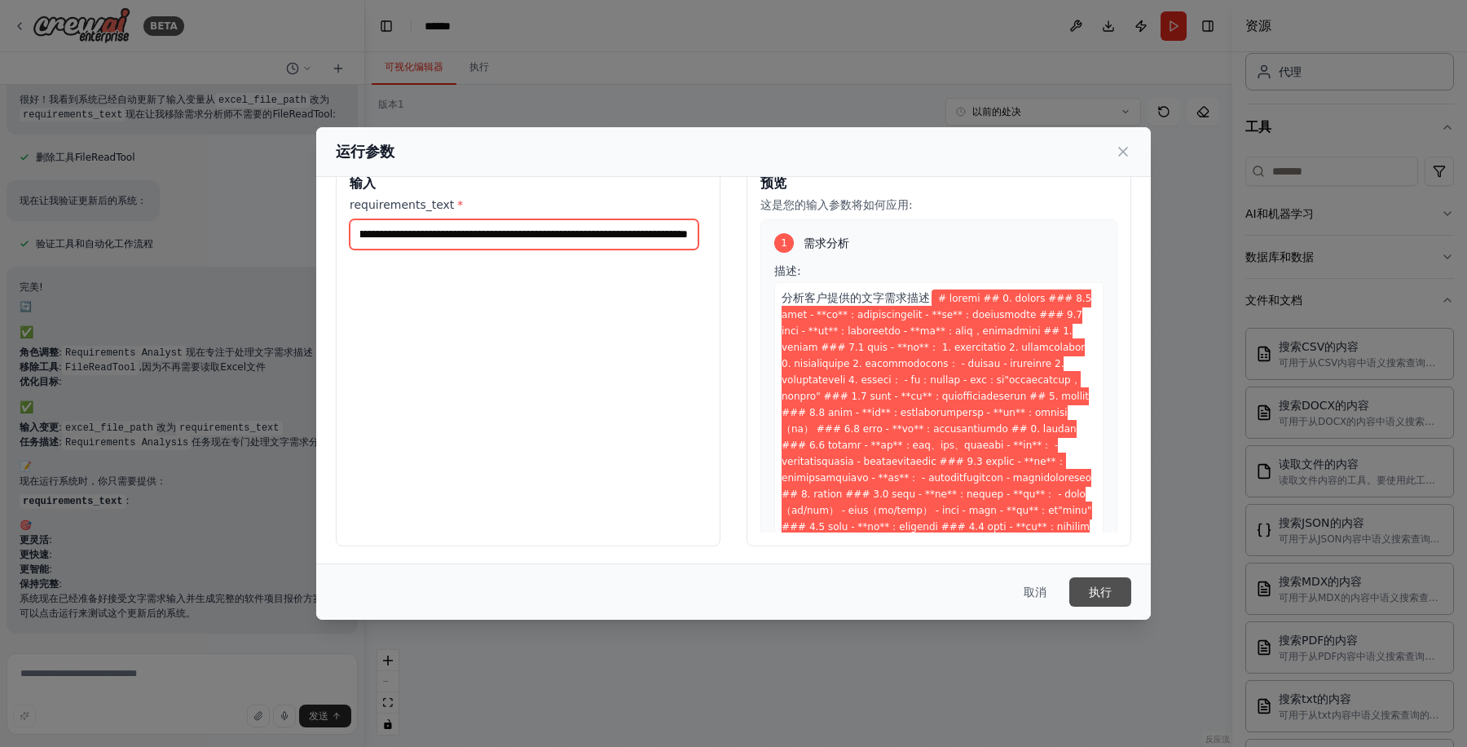
type input "**********"
click at [1096, 594] on font "执行" at bounding box center [1100, 591] width 23 height 13
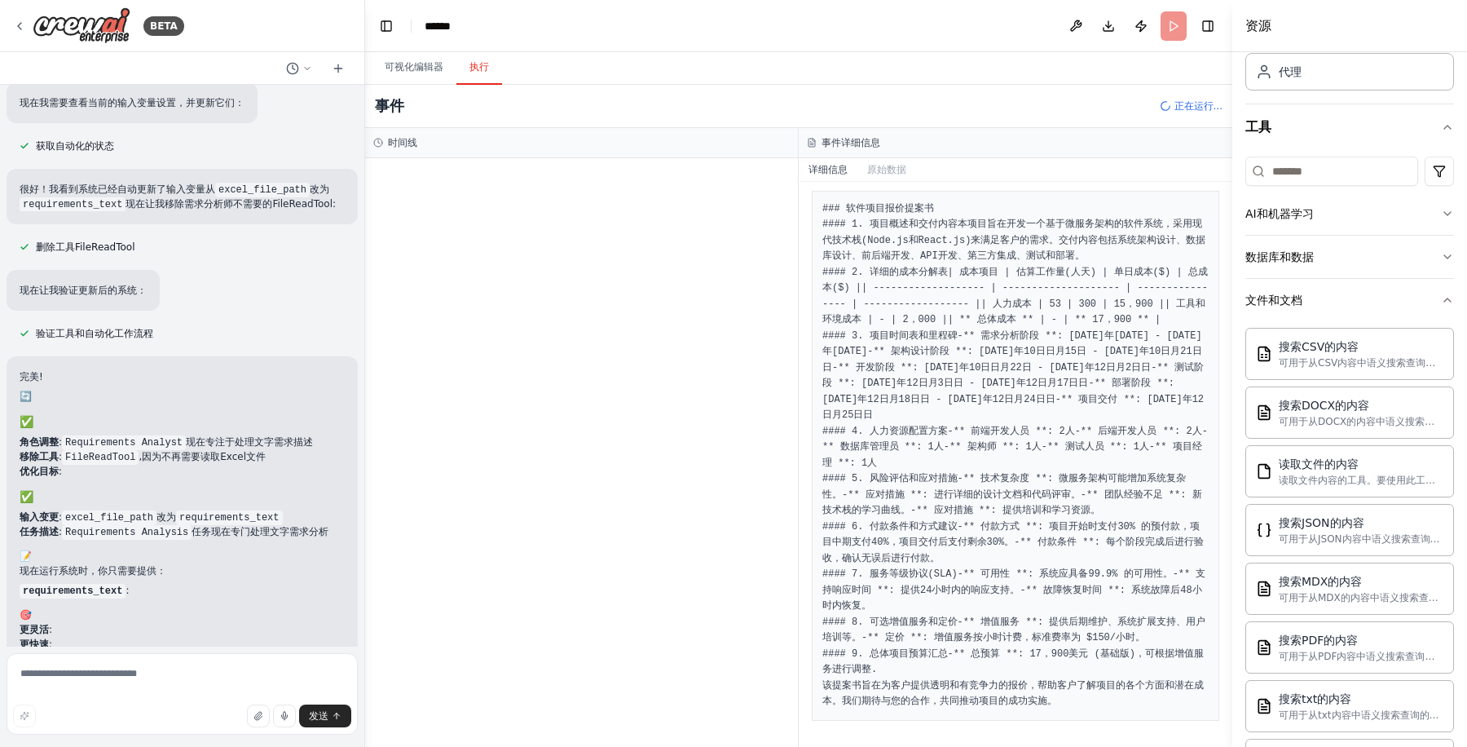
scroll to position [569, 0]
click at [452, 281] on font "LLM电话" at bounding box center [453, 285] width 39 height 11
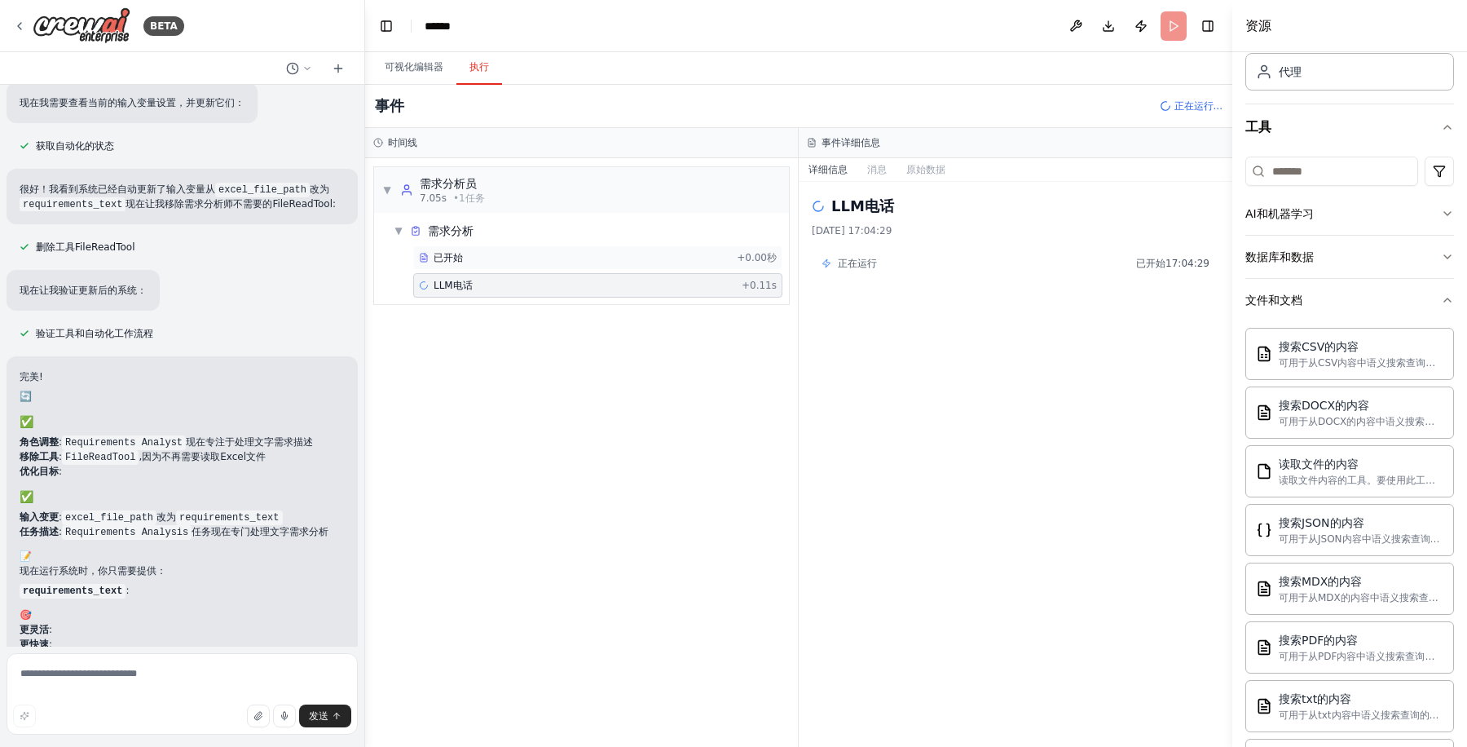
click at [464, 256] on div "已开始" at bounding box center [574, 257] width 311 height 13
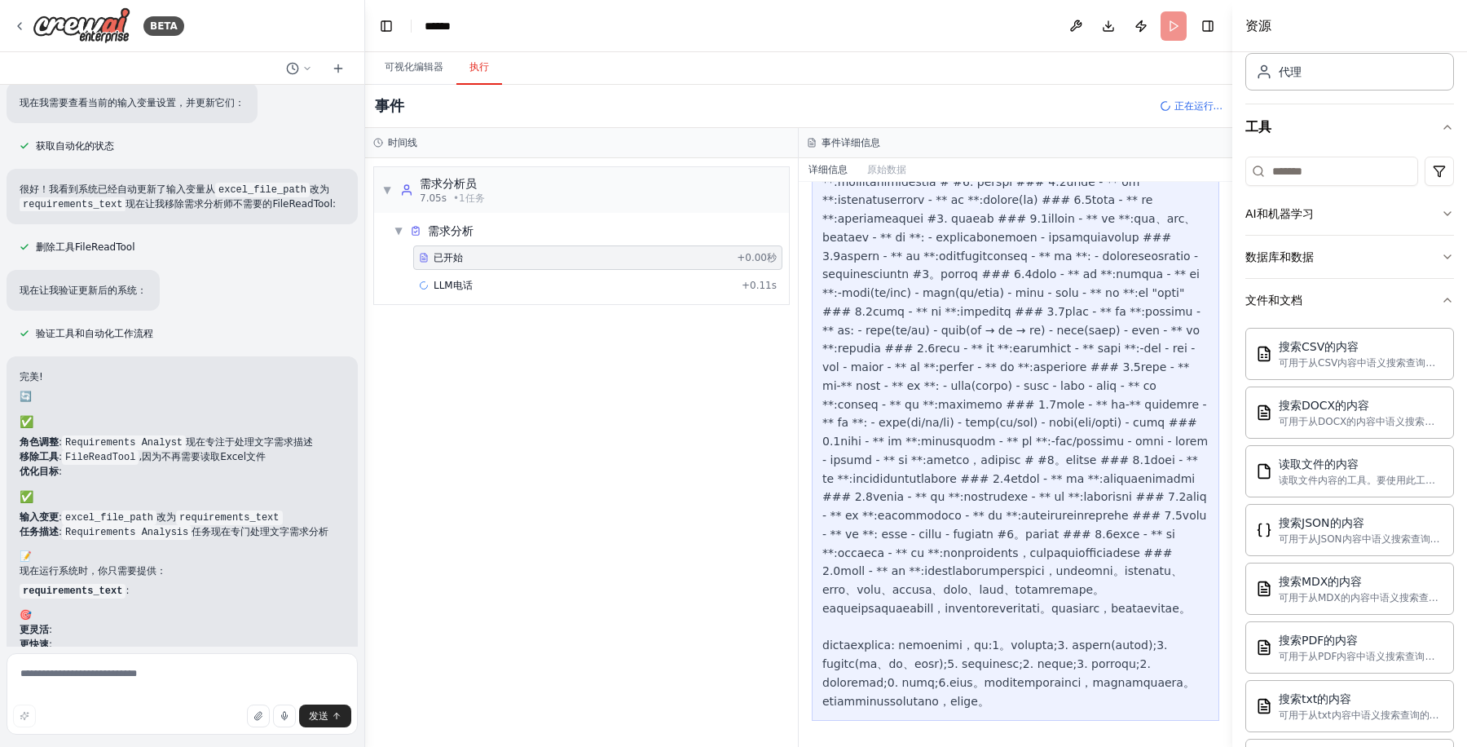
scroll to position [539, 0]
click at [467, 288] on font "LLM电话" at bounding box center [453, 285] width 39 height 11
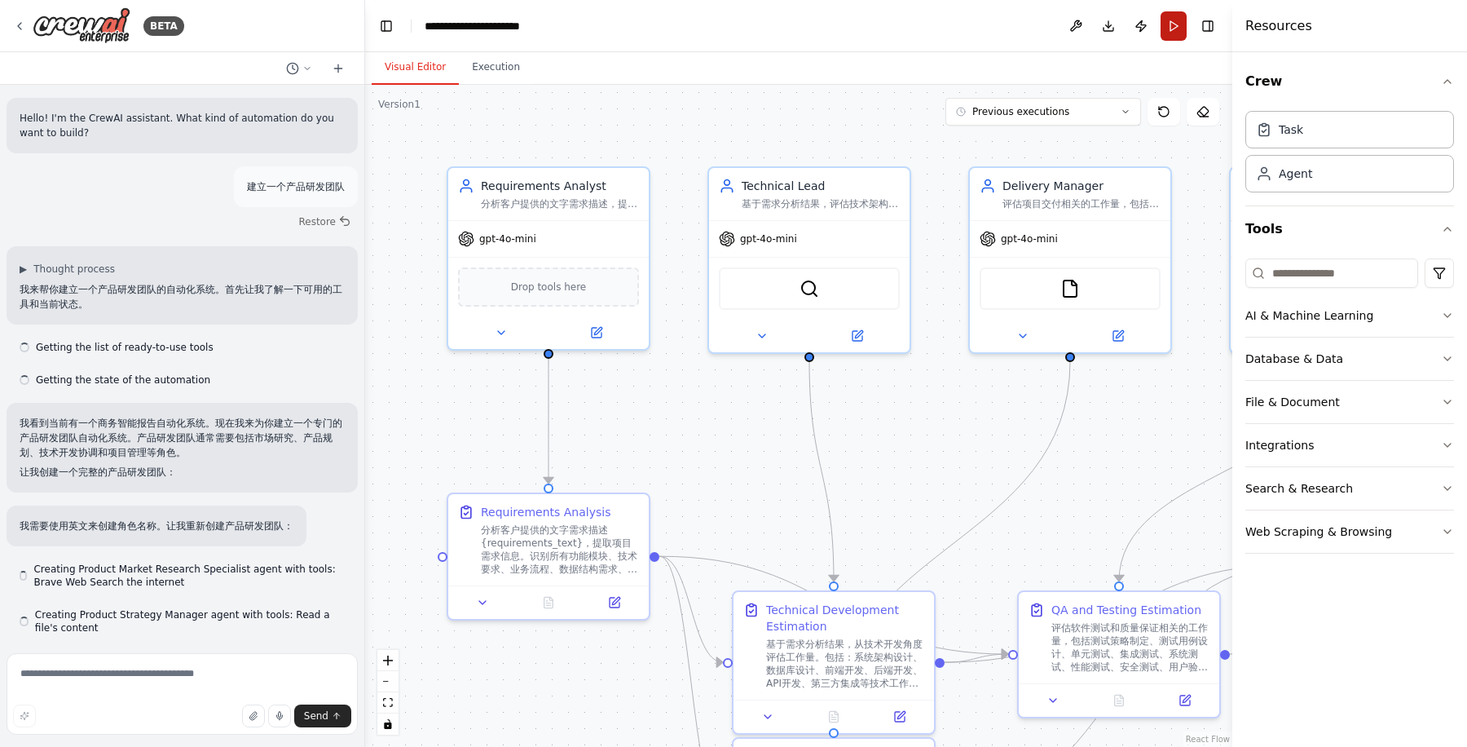
scroll to position [4418, 0]
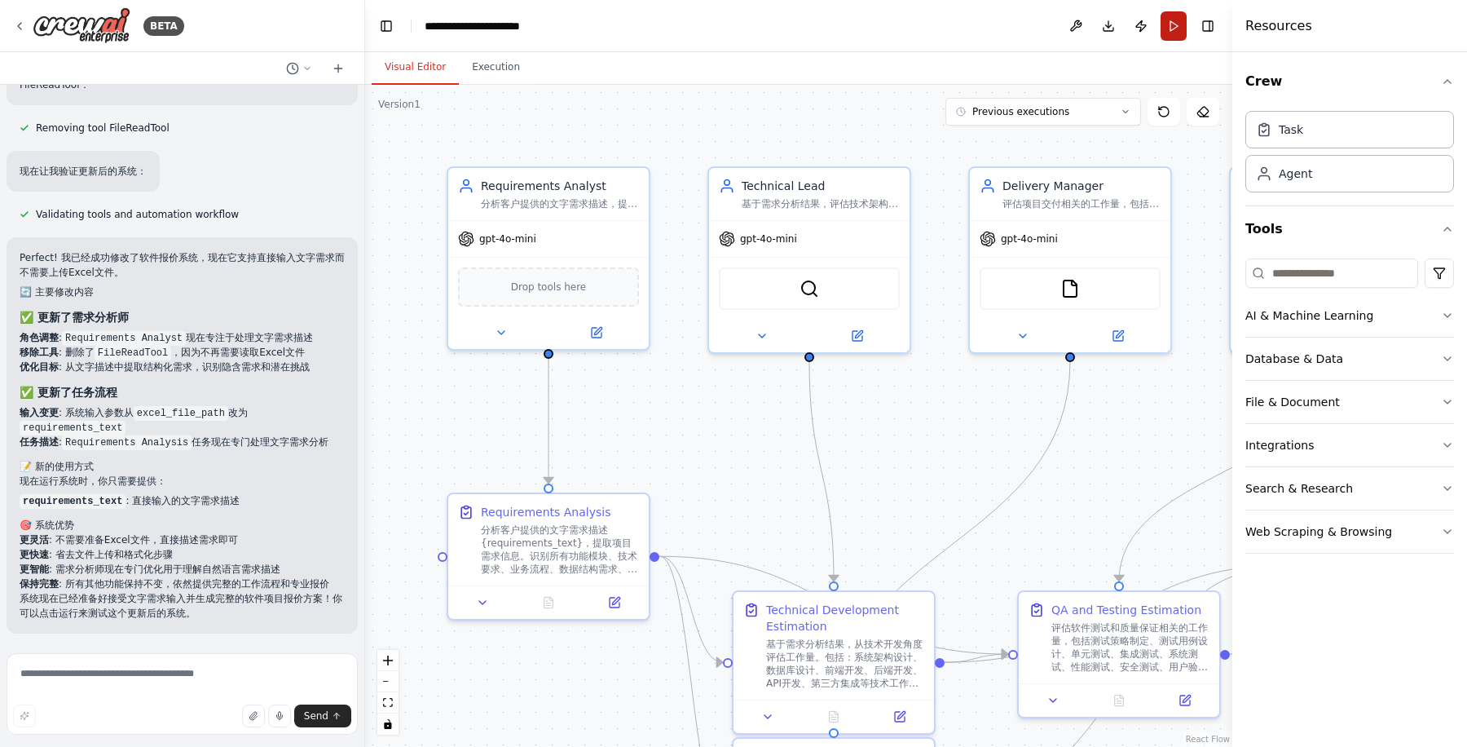
click at [1177, 27] on button "Run" at bounding box center [1174, 25] width 26 height 29
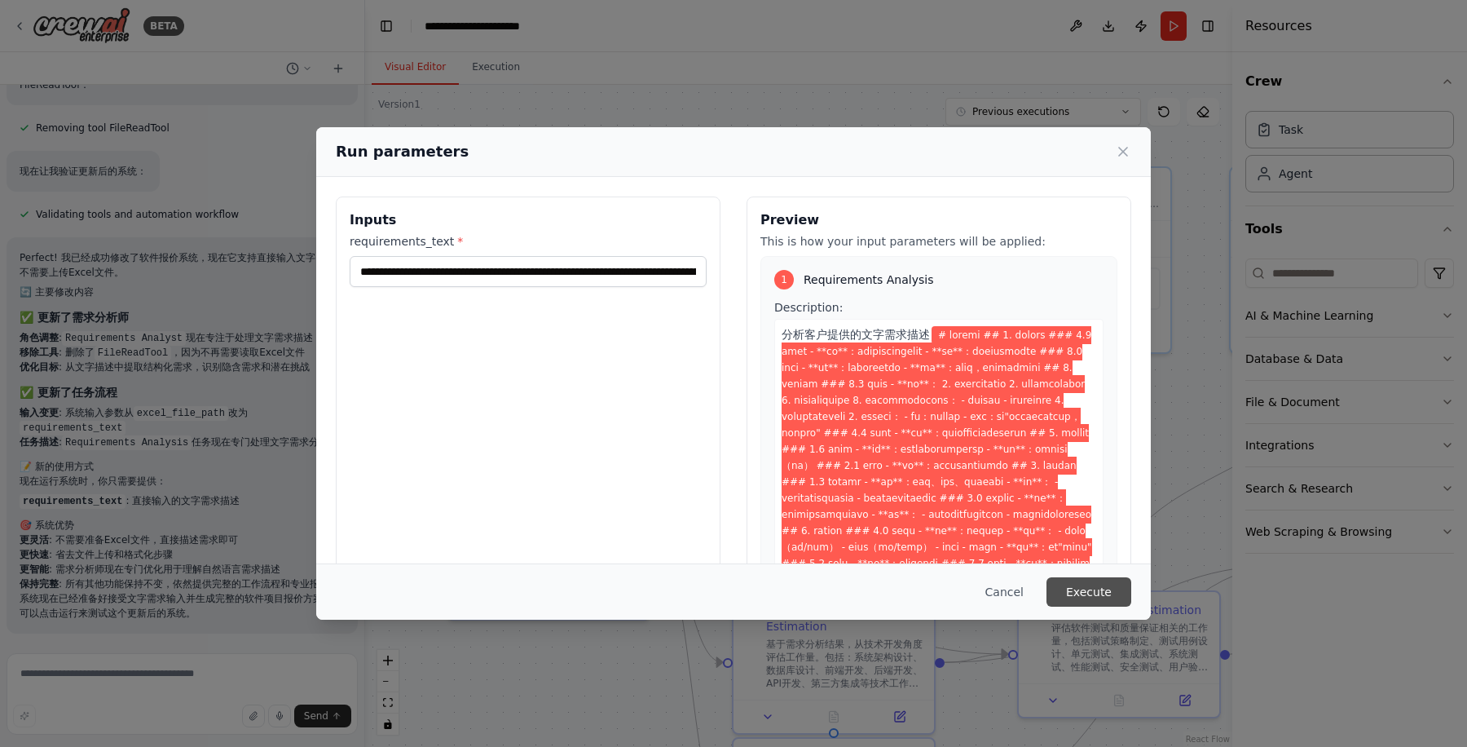
click at [1092, 595] on button "Execute" at bounding box center [1089, 591] width 85 height 29
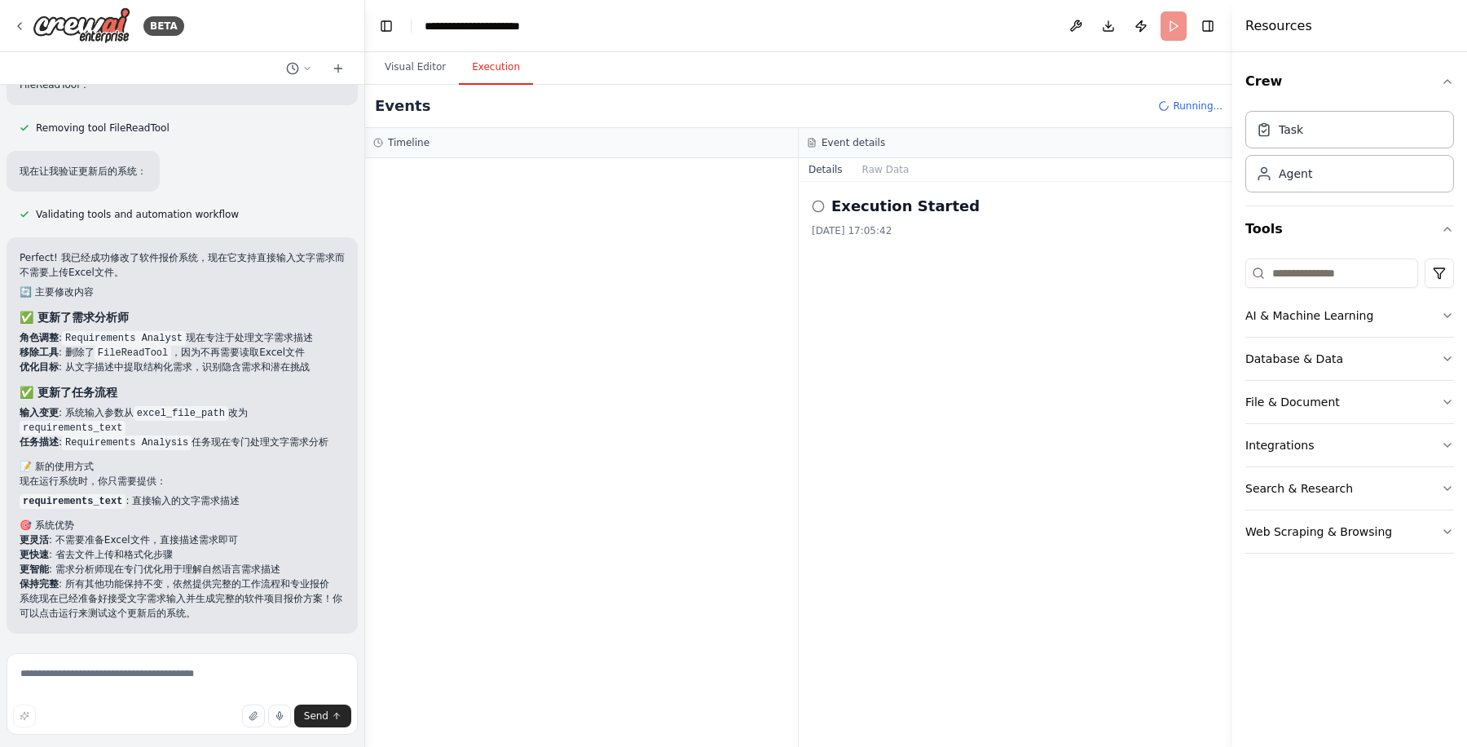
click at [880, 207] on h2 "Execution Started" at bounding box center [905, 206] width 148 height 23
click at [820, 201] on circle at bounding box center [818, 206] width 11 height 11
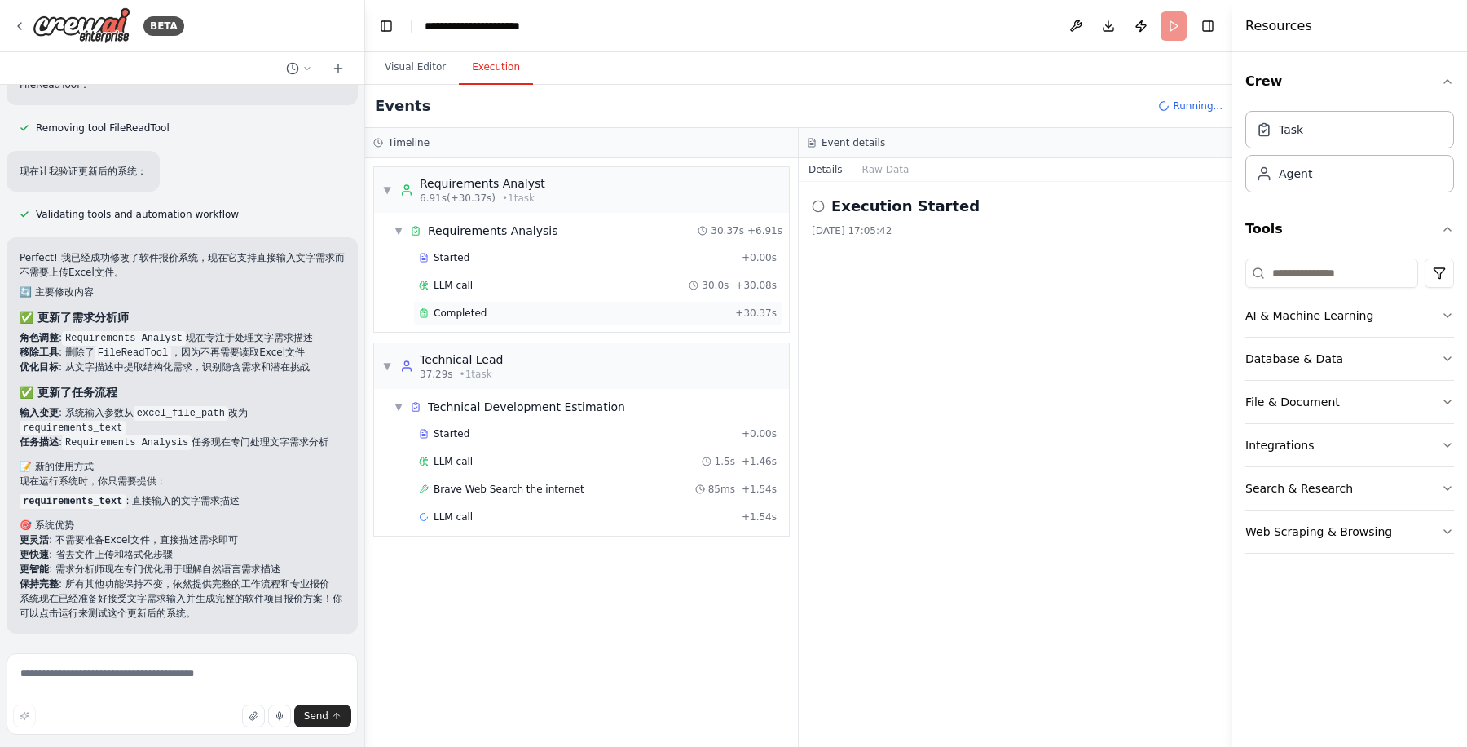
click at [480, 306] on span "Completed" at bounding box center [460, 312] width 53 height 13
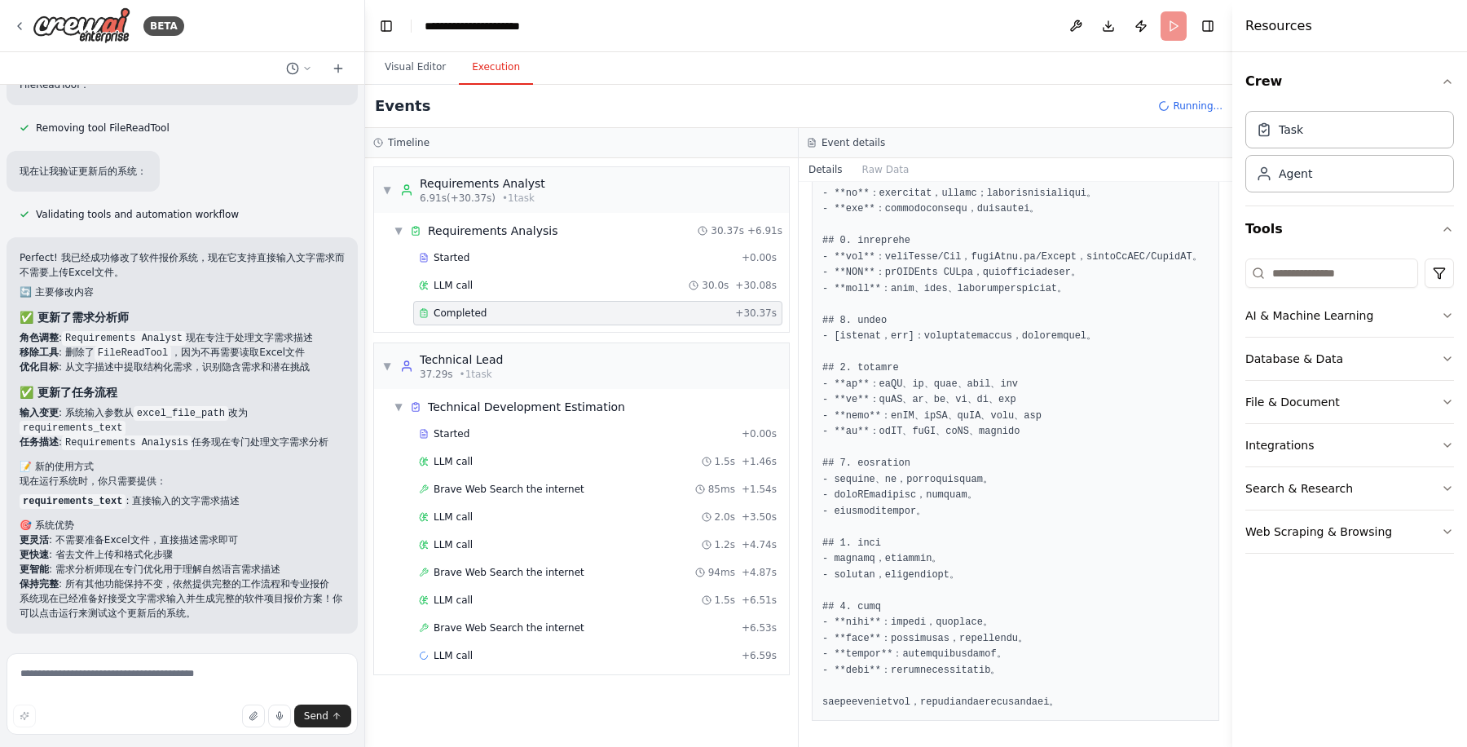
scroll to position [1969, 0]
click at [534, 566] on span "Brave Web Search the internet" at bounding box center [509, 572] width 151 height 13
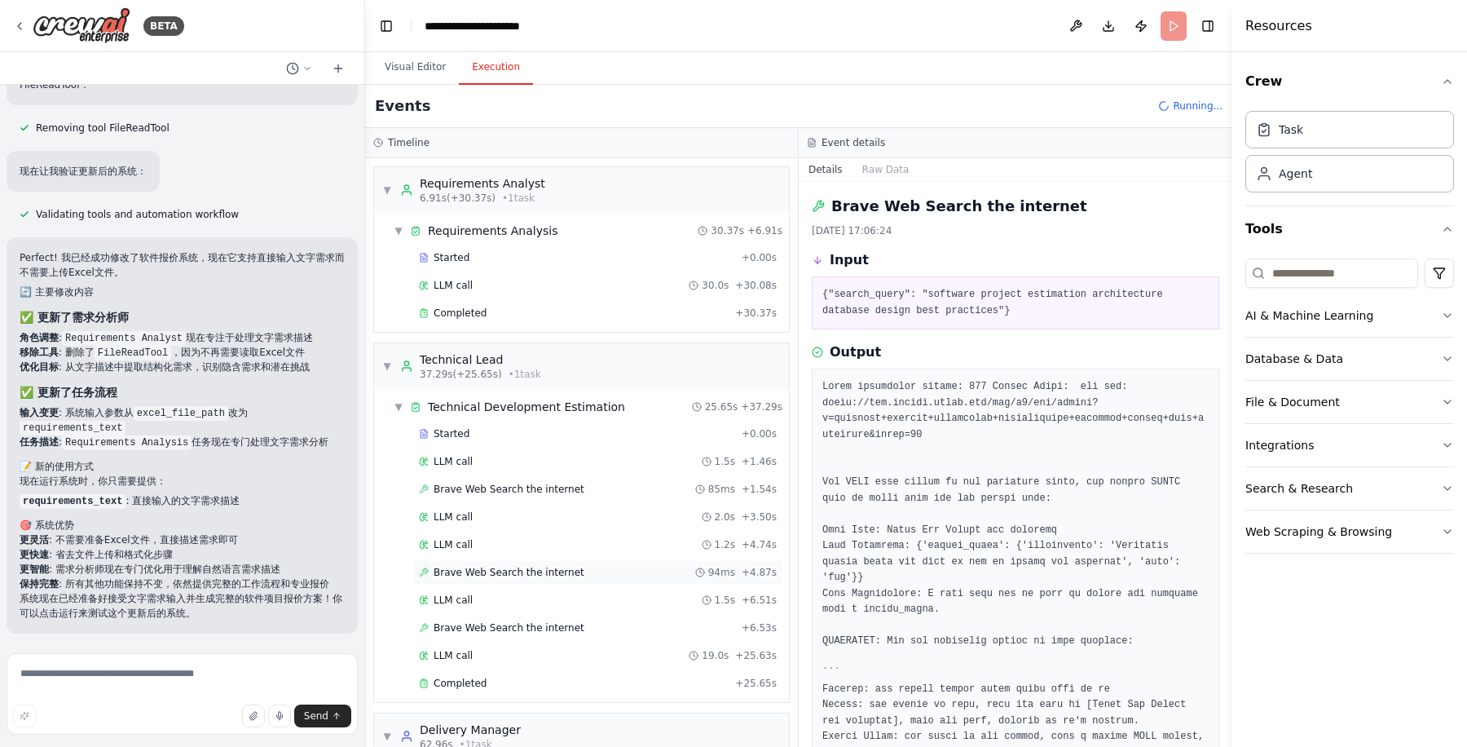
scroll to position [110, 0]
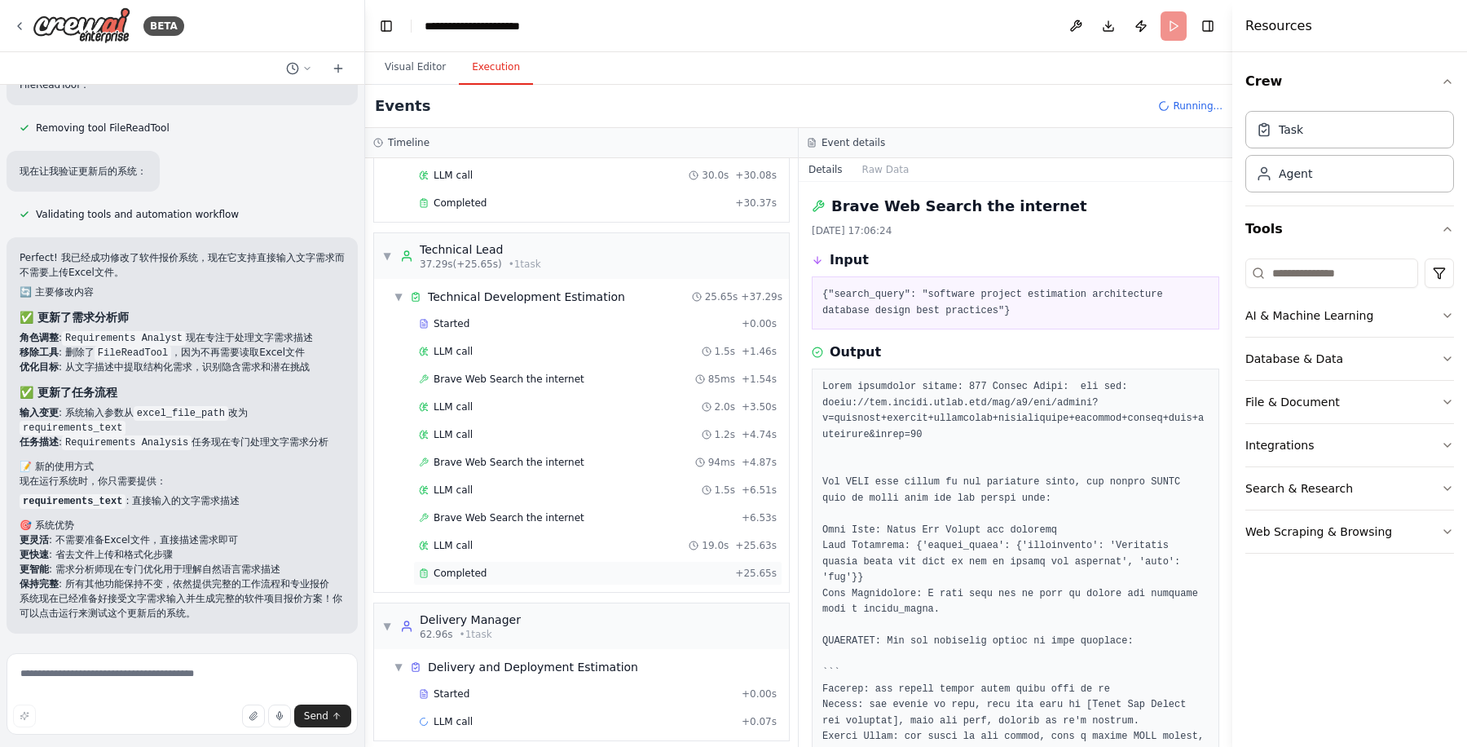
click at [498, 567] on div "Completed" at bounding box center [574, 573] width 310 height 13
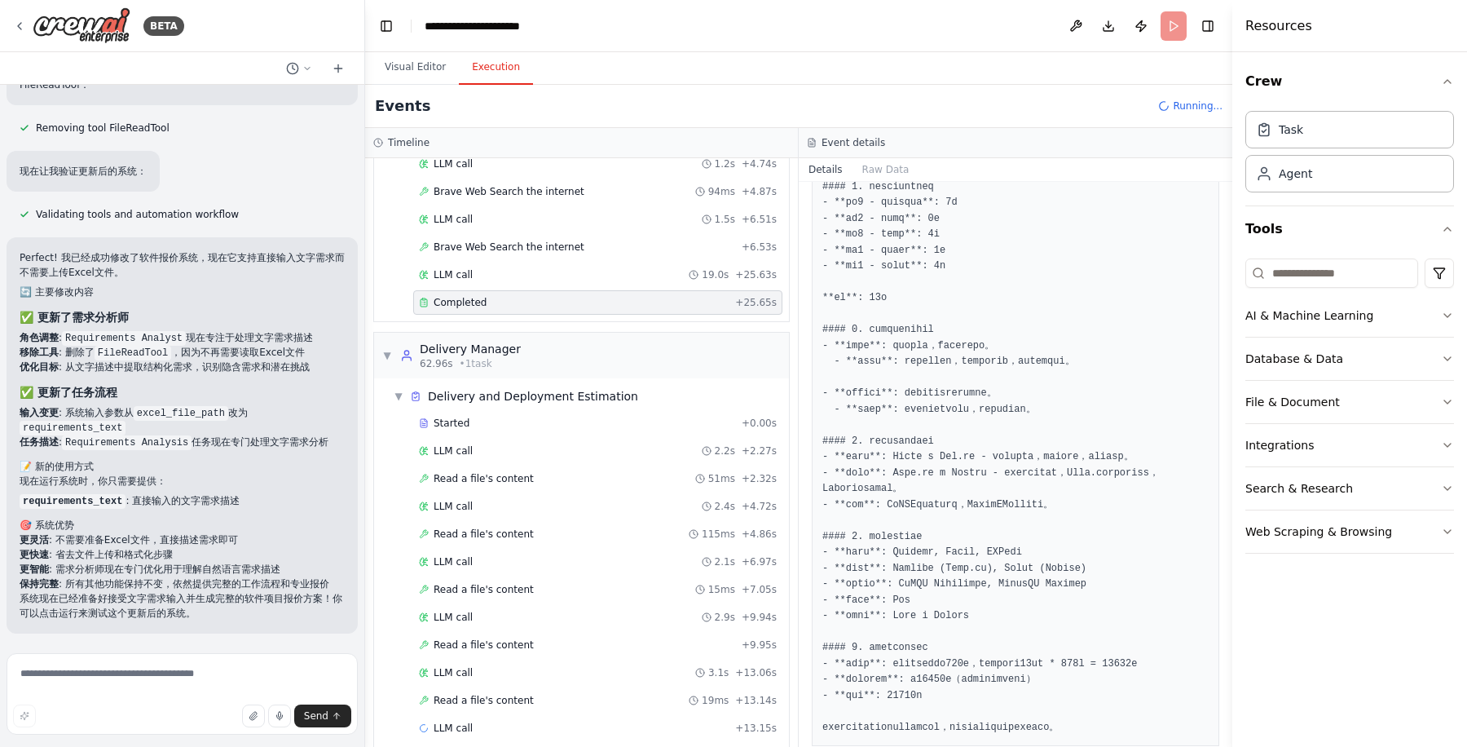
scroll to position [792, 0]
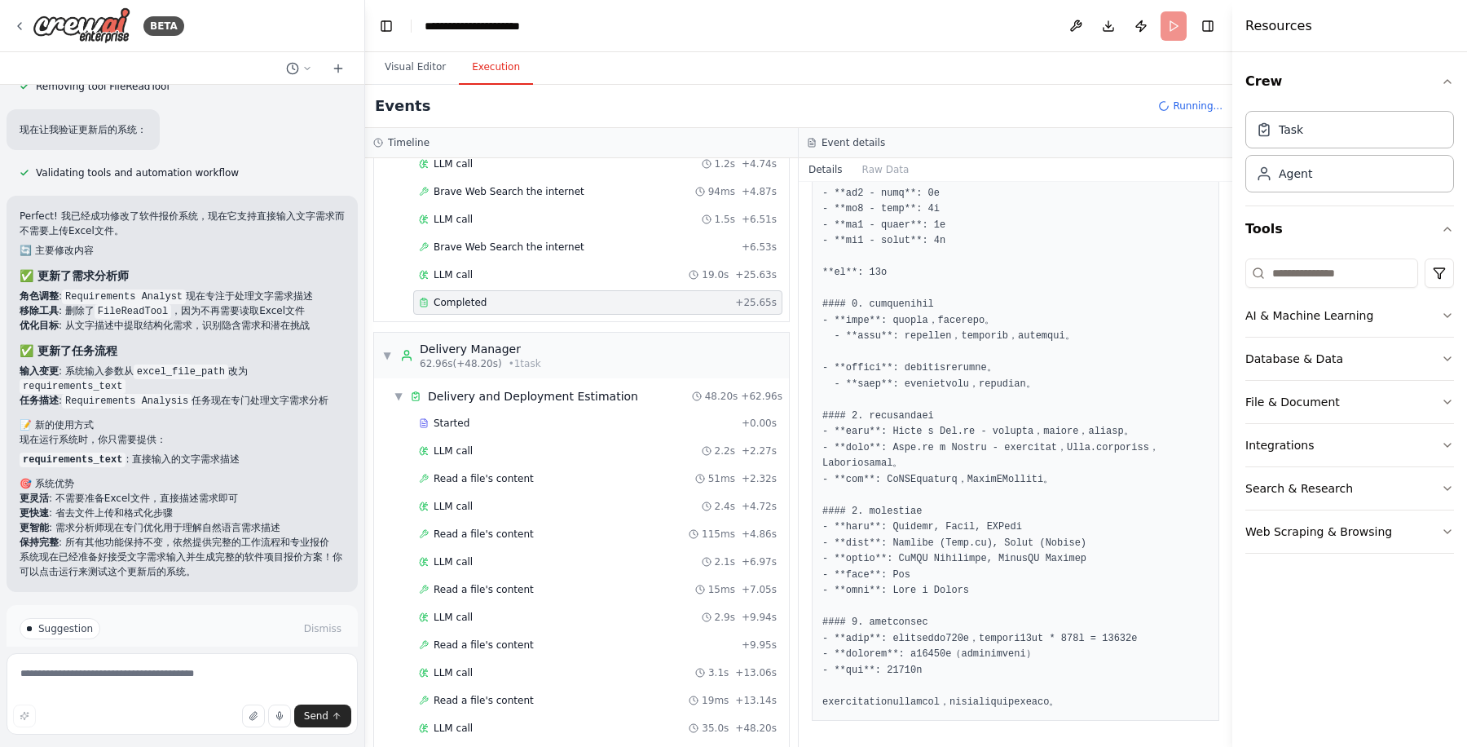
click at [1281, 628] on div "Crew Task Agent Tools AI & Machine Learning Database & Data File & Document Int…" at bounding box center [1349, 399] width 235 height 695
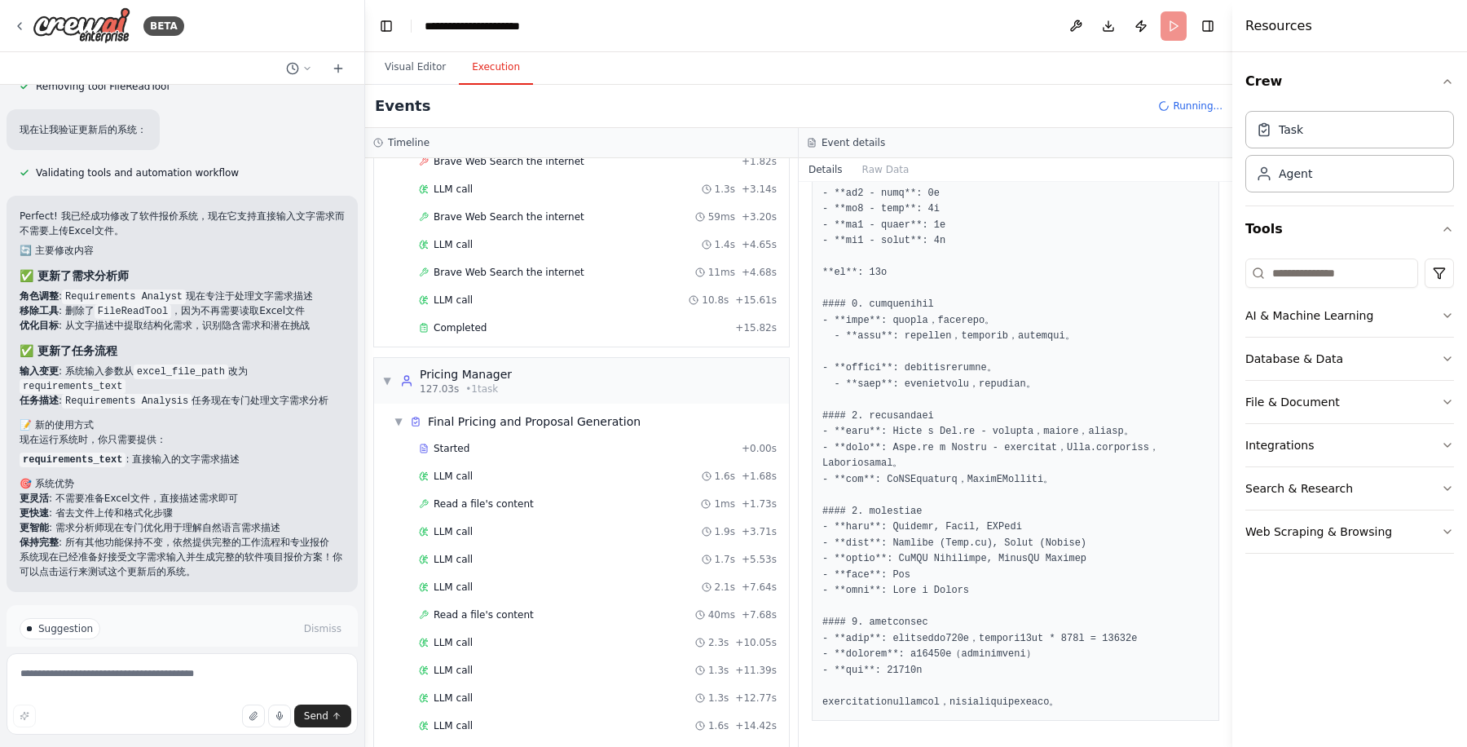
scroll to position [1215, 0]
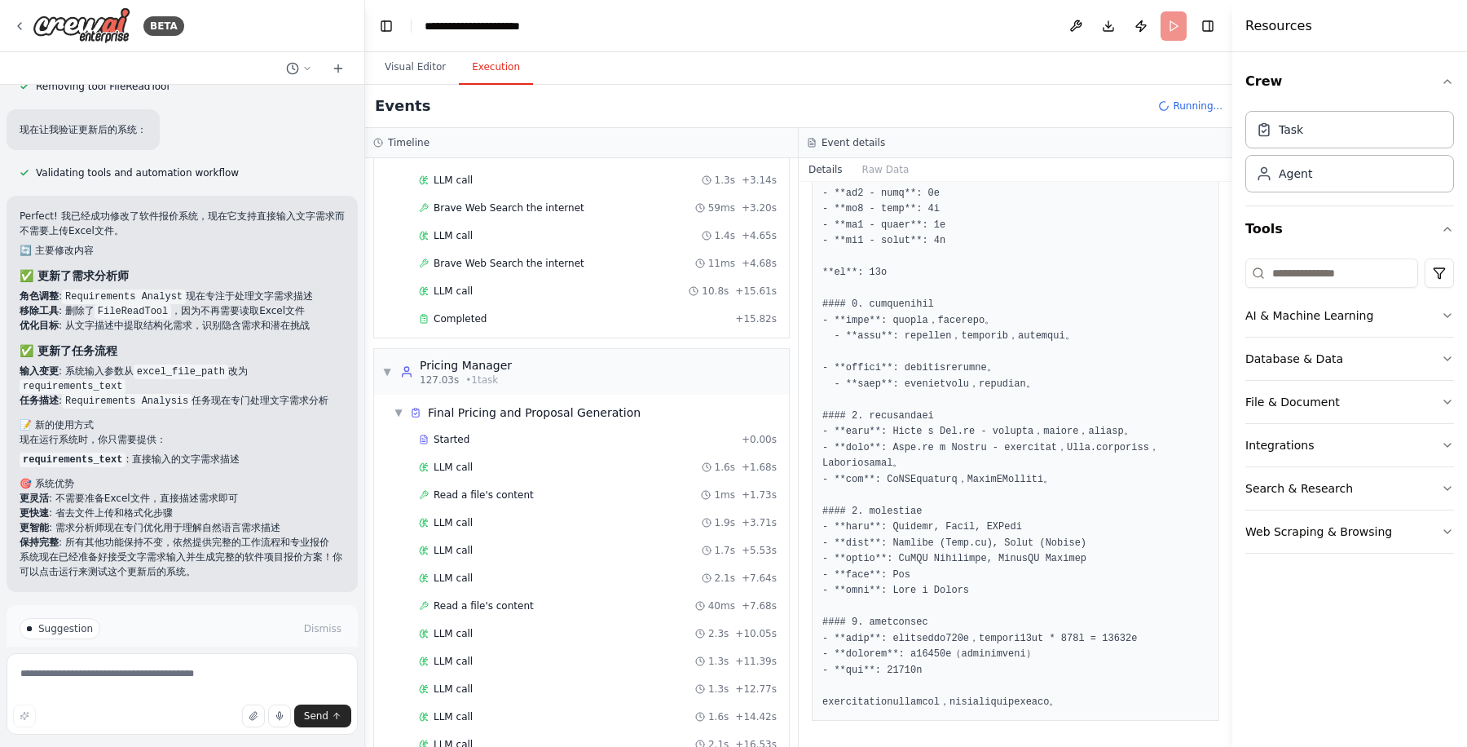
click at [1278, 628] on div "Crew Task Agent Tools AI & Machine Learning Database & Data File & Document Int…" at bounding box center [1349, 399] width 235 height 695
click at [1285, 639] on div "Crew Task Agent Tools AI & Machine Learning Database & Data File & Document Int…" at bounding box center [1349, 399] width 235 height 695
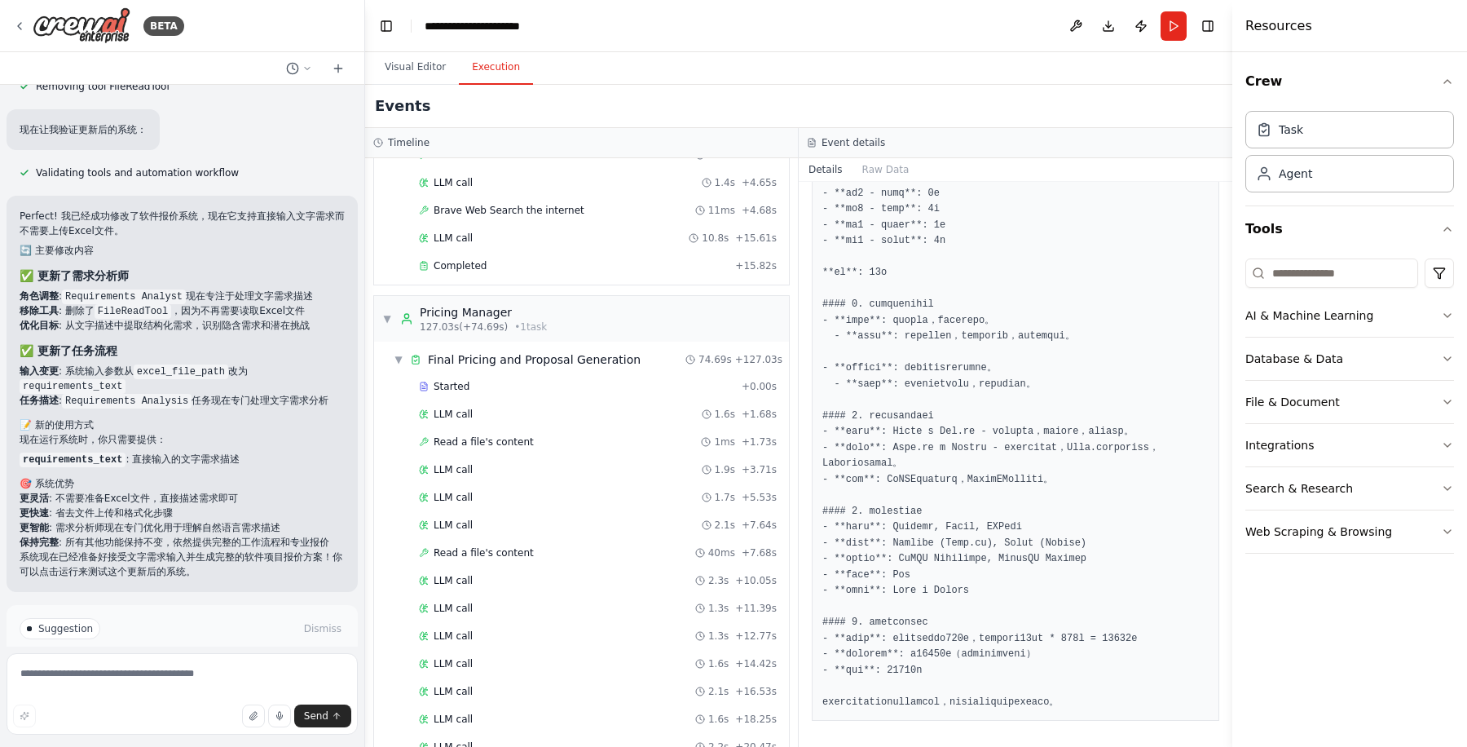
scroll to position [792, 0]
click at [1310, 636] on div "Crew Task Agent Tools AI & Machine Learning Database & Data File & Document Int…" at bounding box center [1349, 399] width 235 height 695
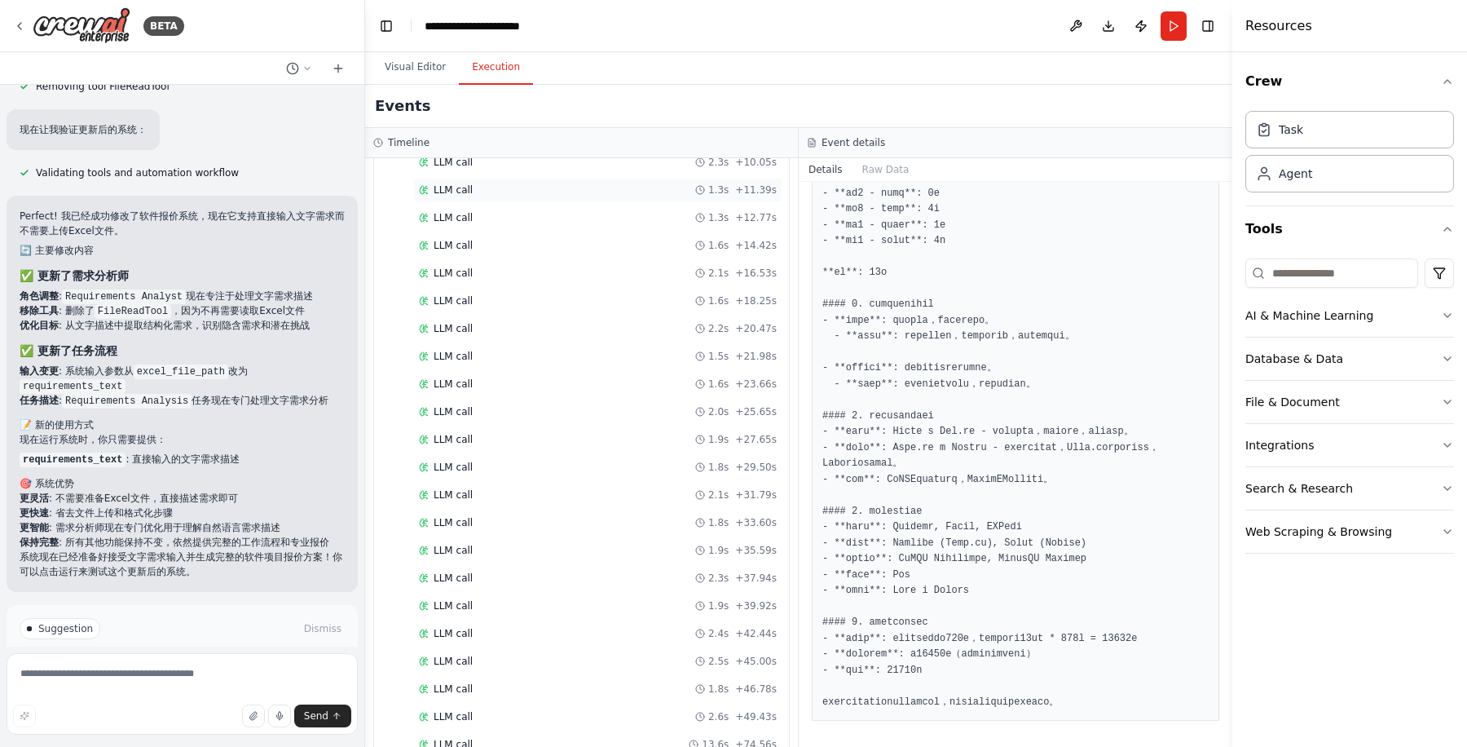
scroll to position [1703, 0]
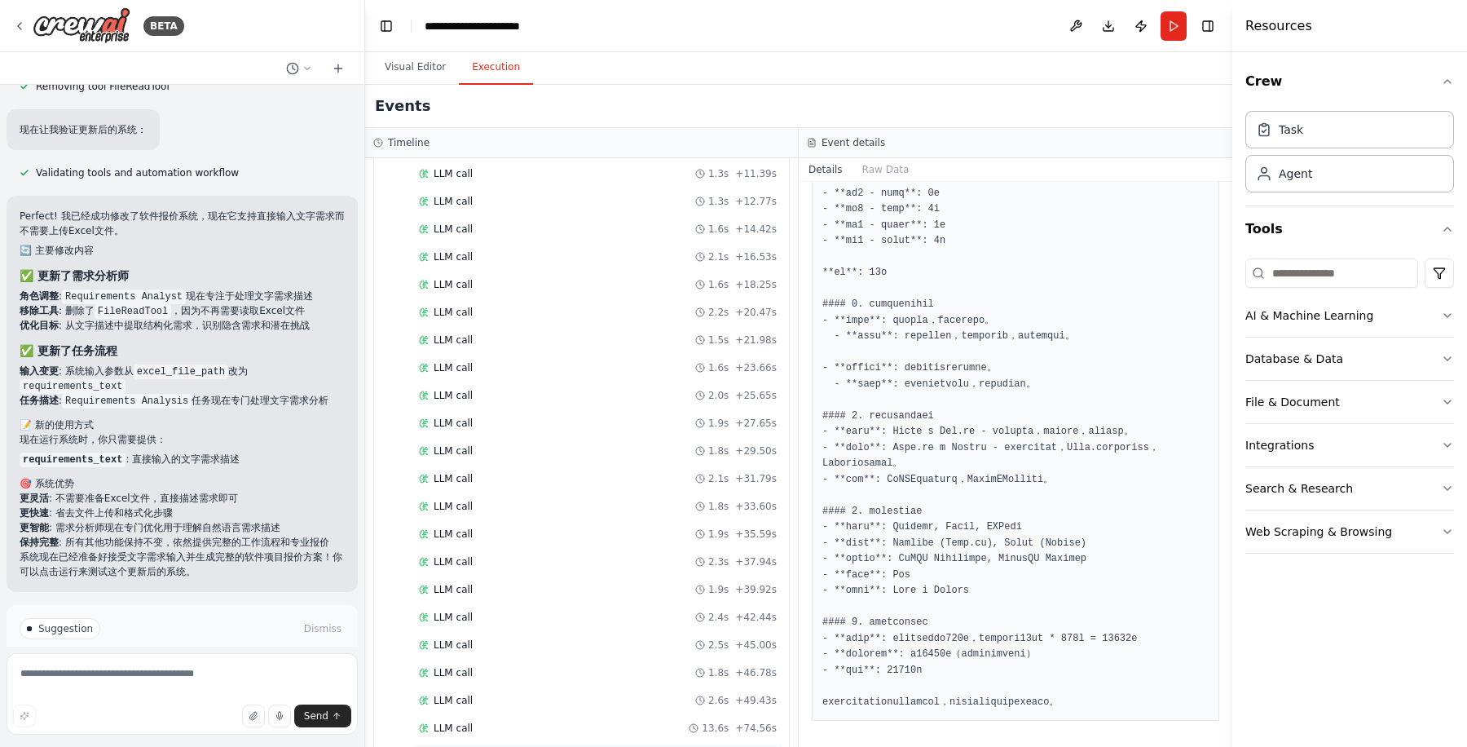
click at [589, 746] on div "Completed" at bounding box center [574, 755] width 310 height 13
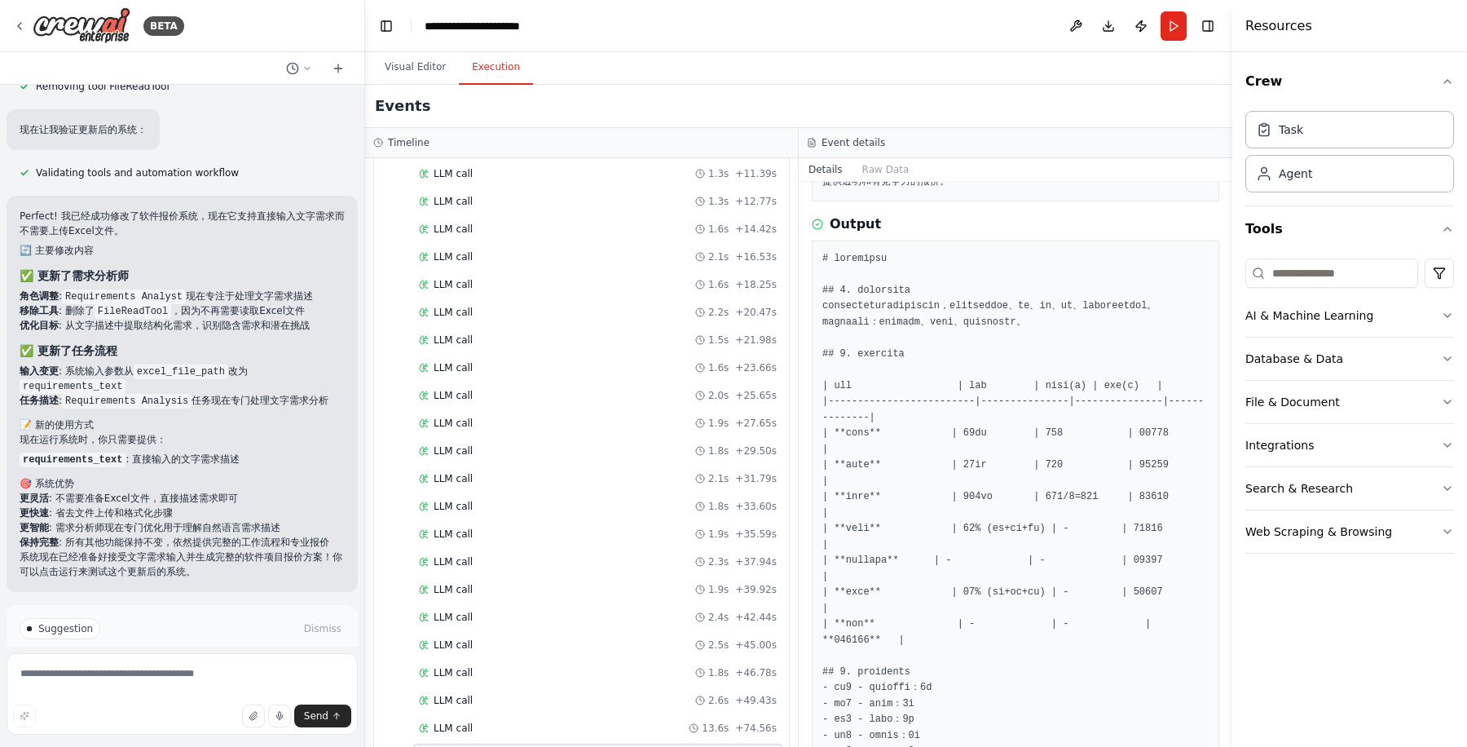
scroll to position [204, 0]
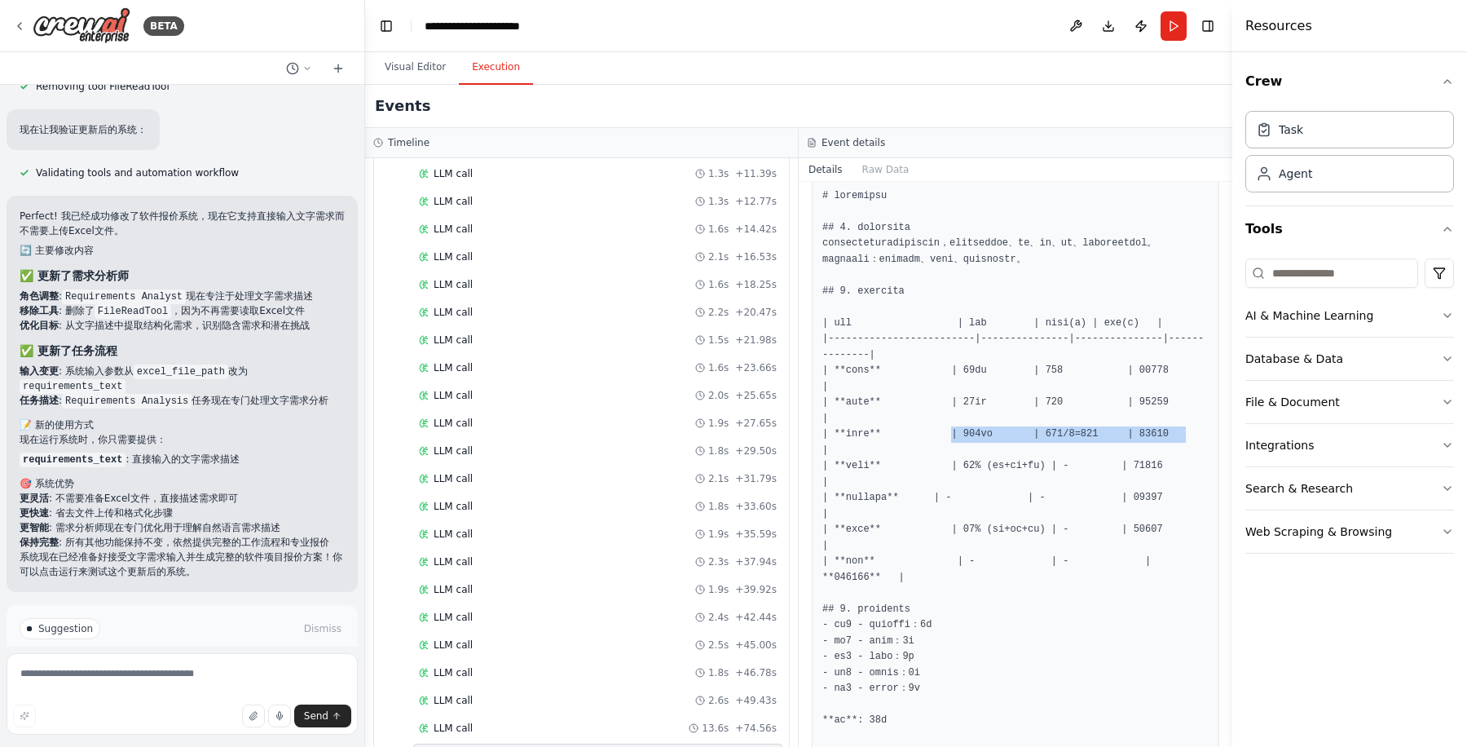
drag, startPoint x: 956, startPoint y: 461, endPoint x: 1182, endPoint y: 462, distance: 225.8
click at [1182, 462] on pre at bounding box center [1015, 752] width 386 height 1129
copy pre "| 438小时 | 800/8=100 | 54750"
click at [1065, 497] on pre at bounding box center [1015, 752] width 386 height 1129
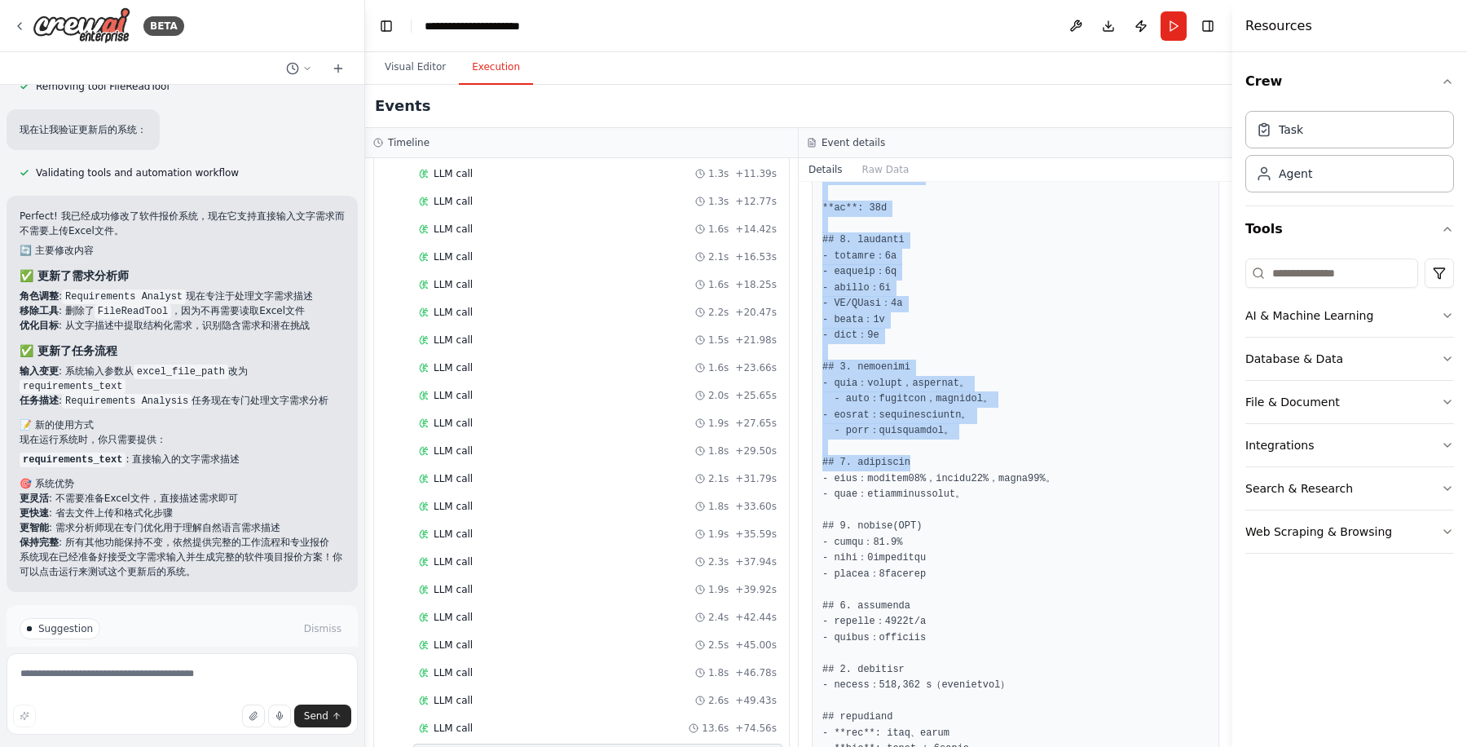
scroll to position [840, 0]
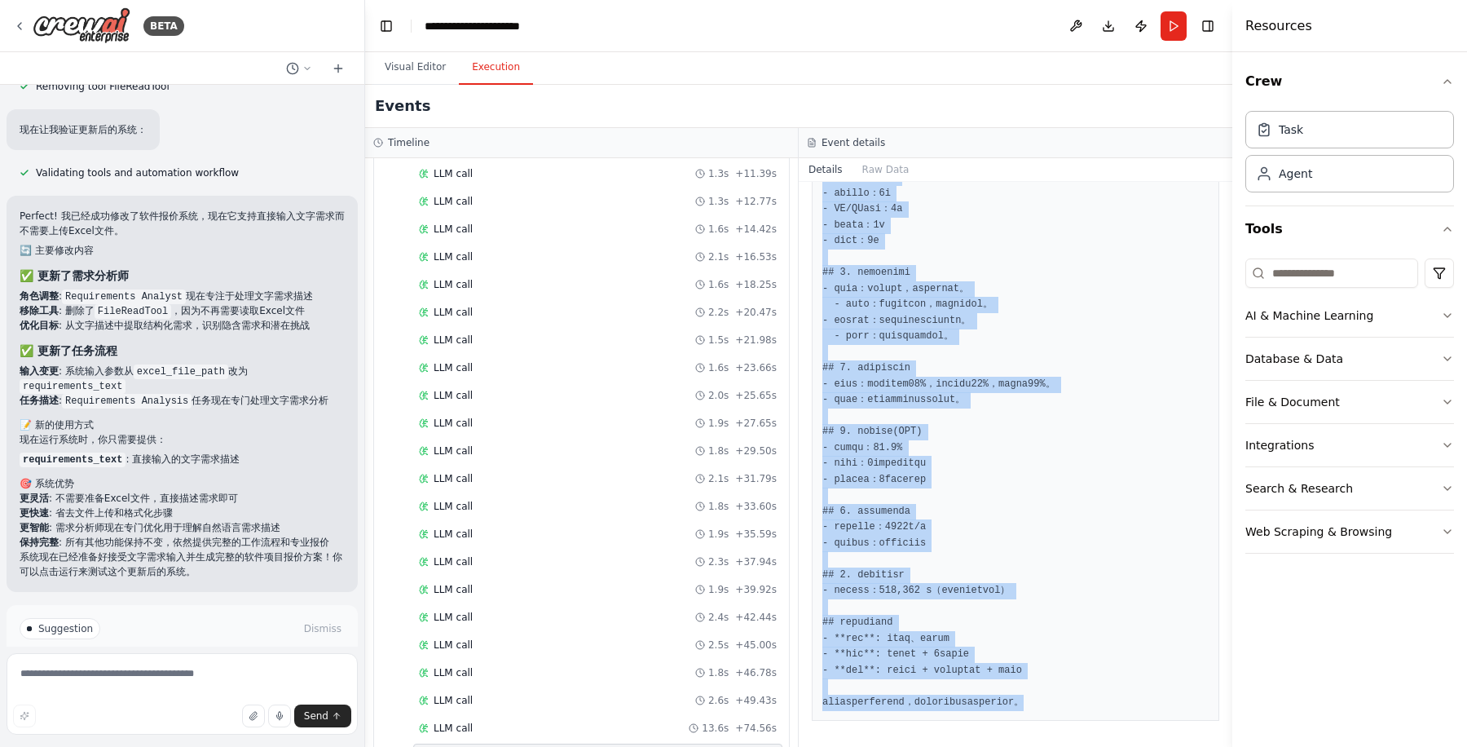
drag, startPoint x: 823, startPoint y: 373, endPoint x: 1152, endPoint y: 710, distance: 470.4
click at [1152, 710] on pre at bounding box center [1015, 146] width 386 height 1129
copy pre "# 软件项目报价提案书 ## 1. 项目概述和交付内容 本项目旨在开发一个赛事报名及信息查询平台，主要功能包括赛事展示、报名、查询、分类、个人中心和系统功能模…"
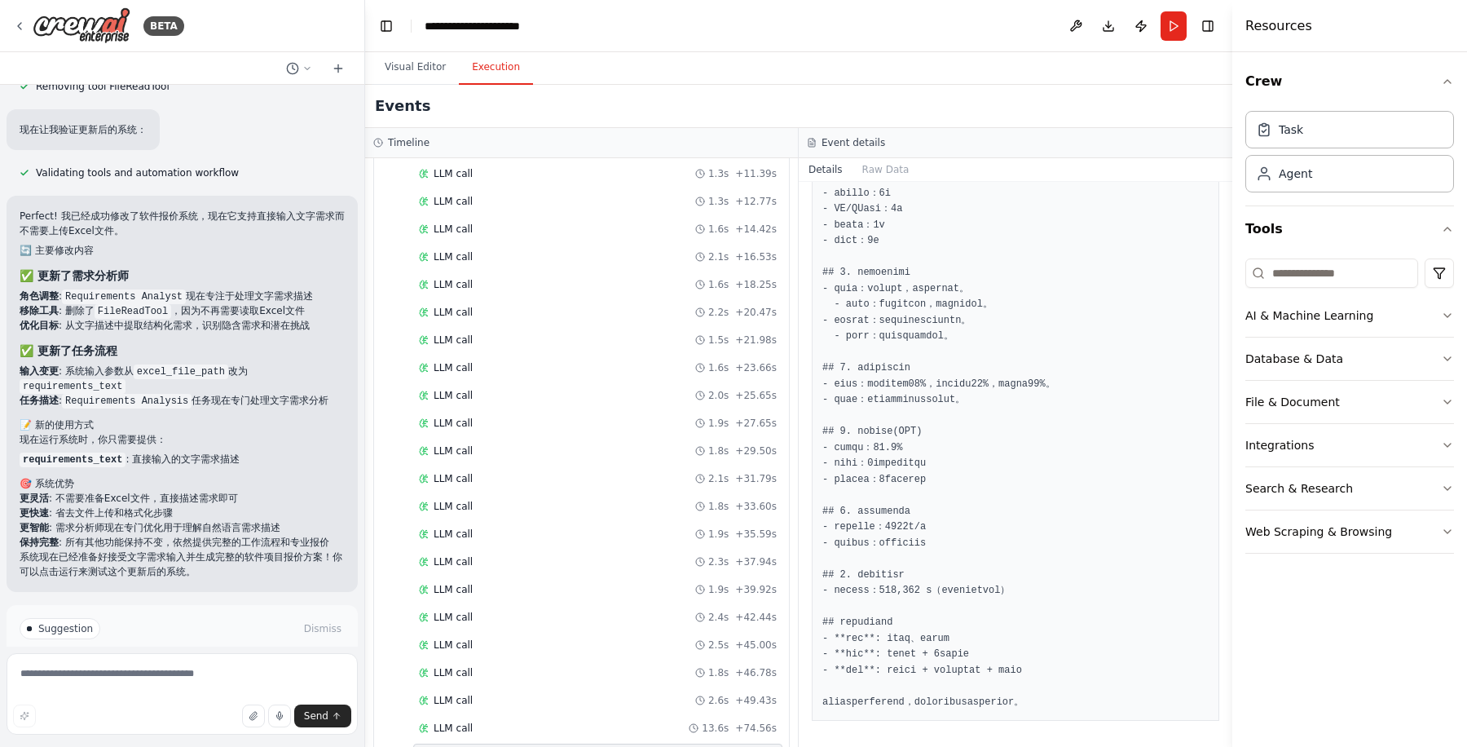
click at [1311, 625] on div "Crew Task Agent Tools AI & Machine Learning Database & Data File & Document Int…" at bounding box center [1349, 399] width 235 height 695
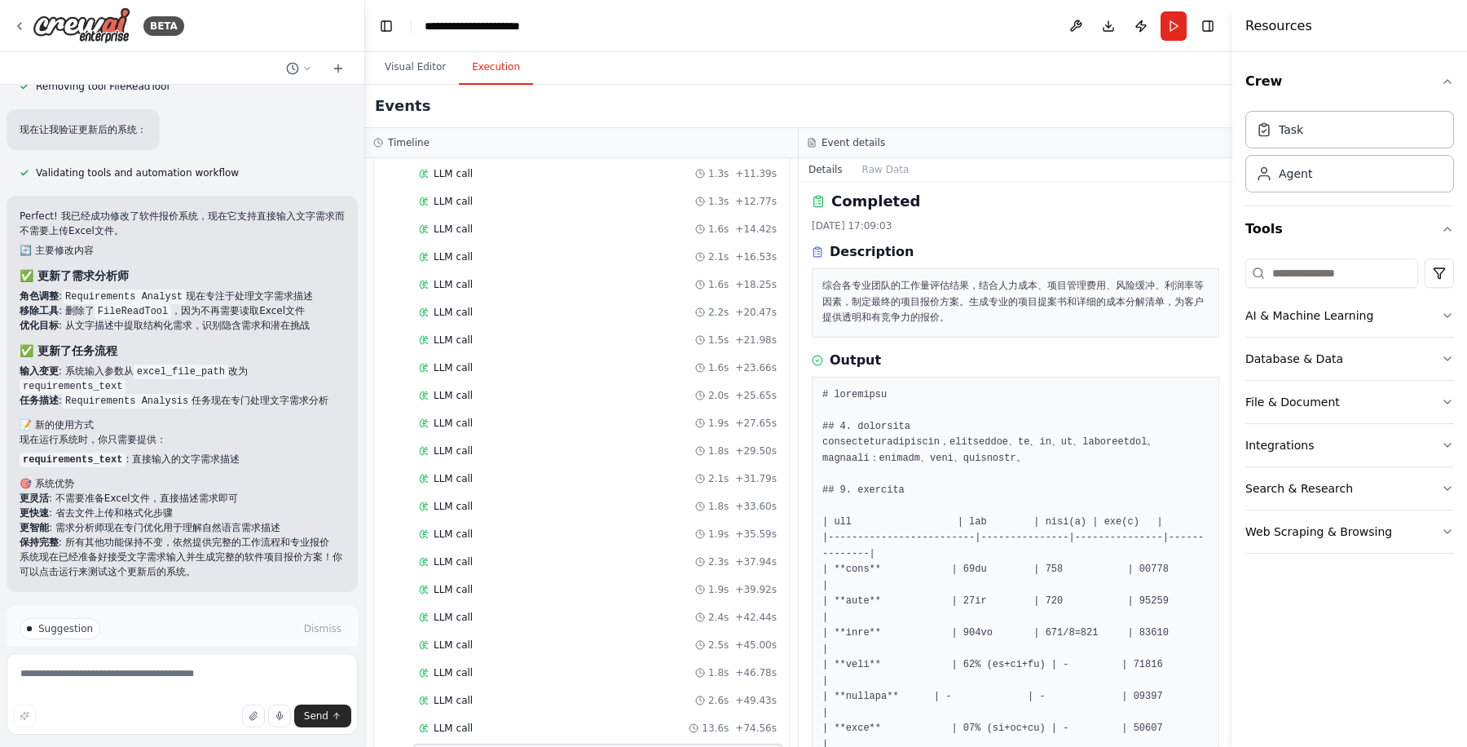
scroll to position [0, 0]
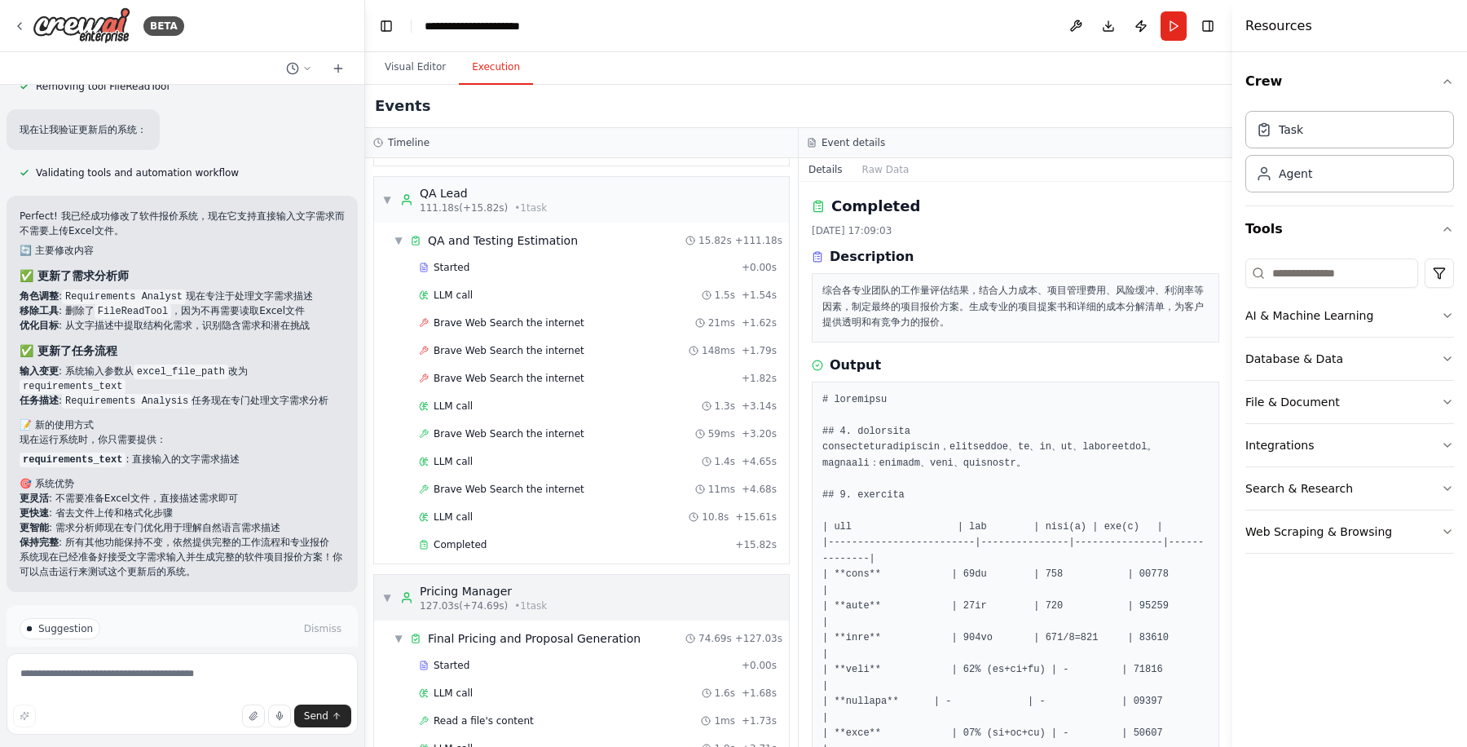
click at [387, 591] on span "▼" at bounding box center [387, 597] width 10 height 13
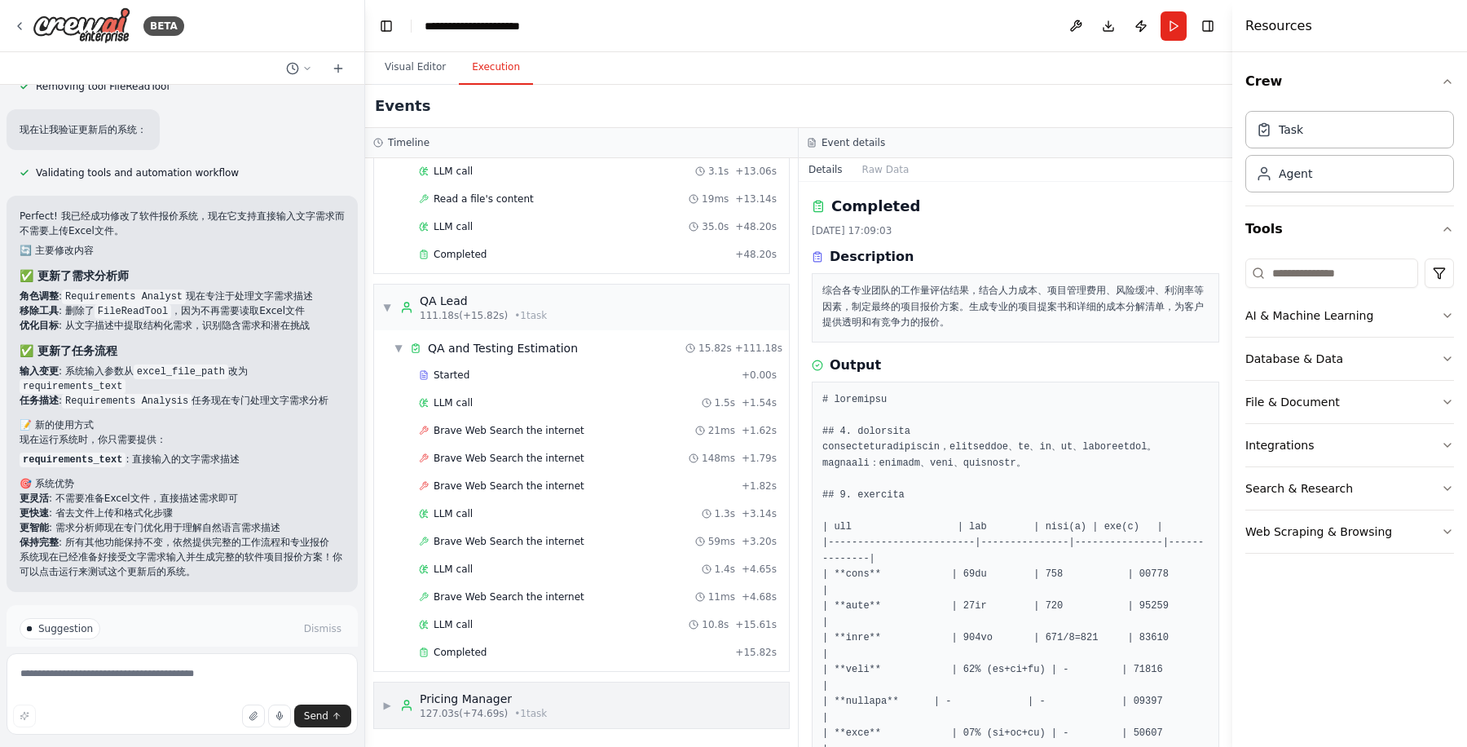
scroll to position [854, 0]
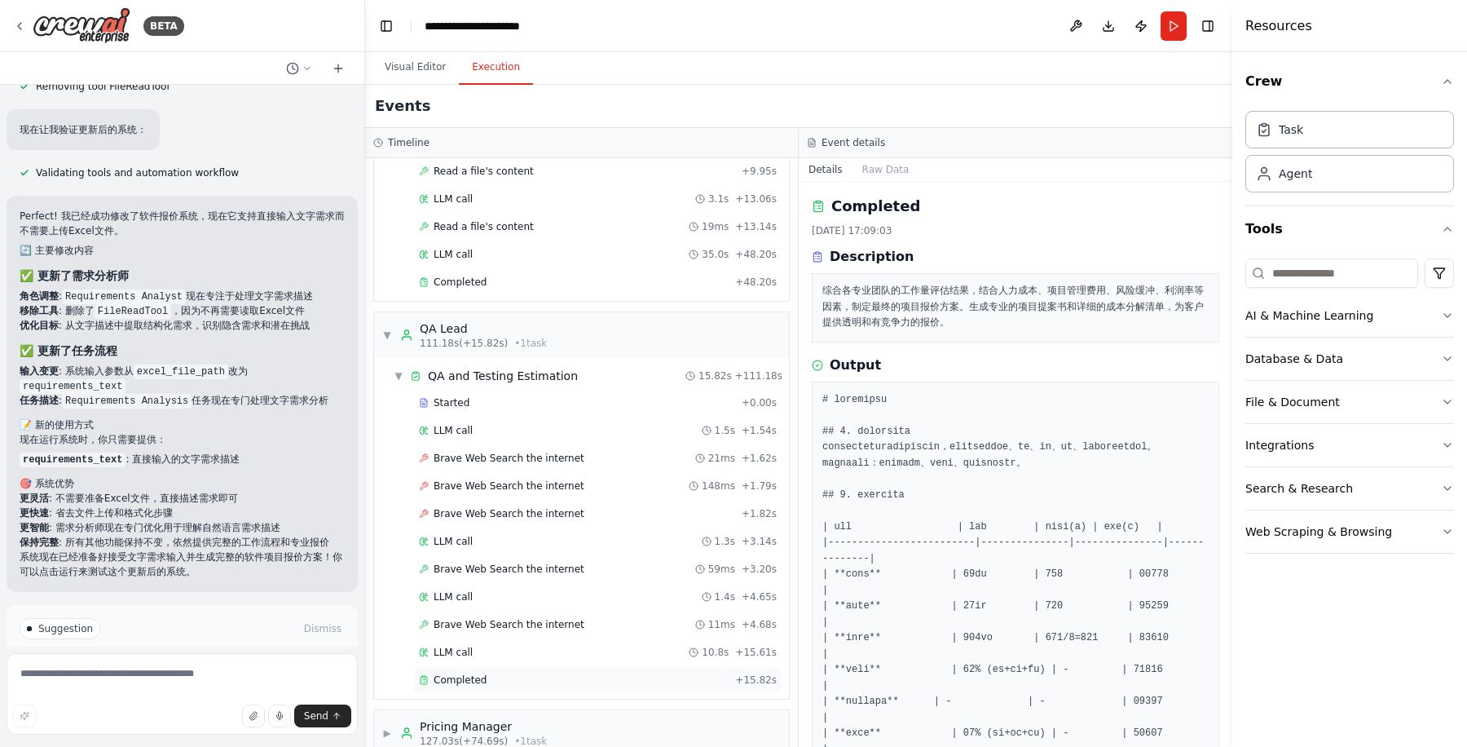
click at [498, 668] on div "Completed + 15.82s" at bounding box center [597, 680] width 369 height 24
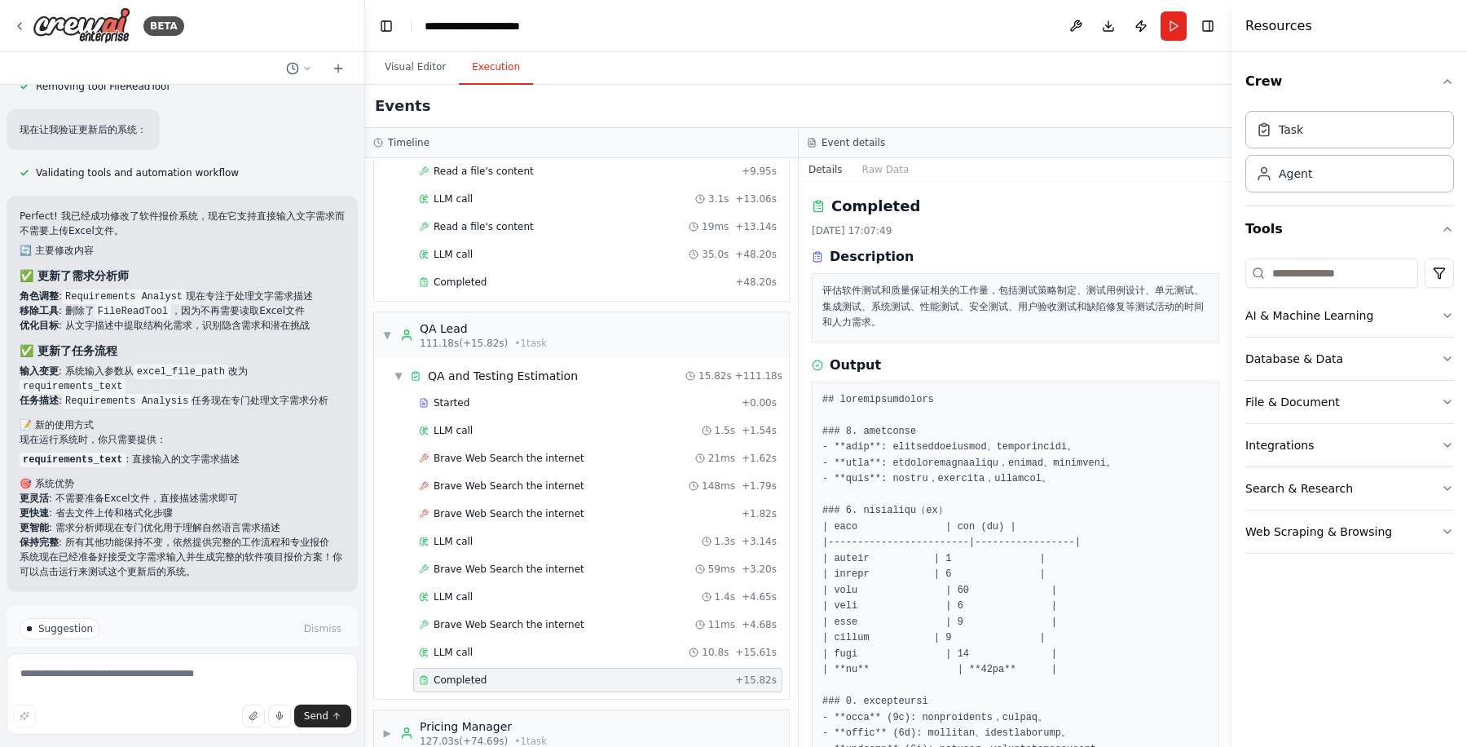
scroll to position [509, 0]
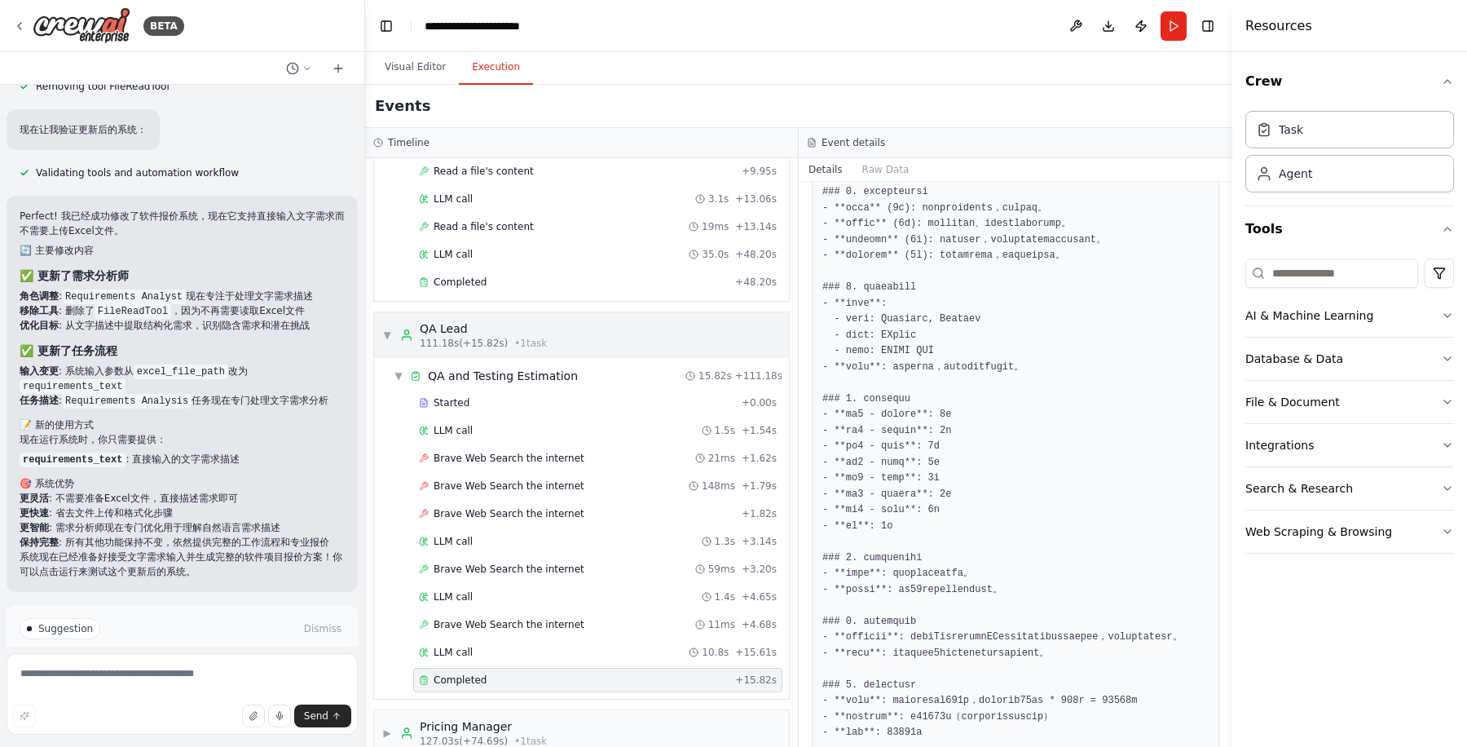
click at [386, 329] on span "▼" at bounding box center [387, 335] width 10 height 13
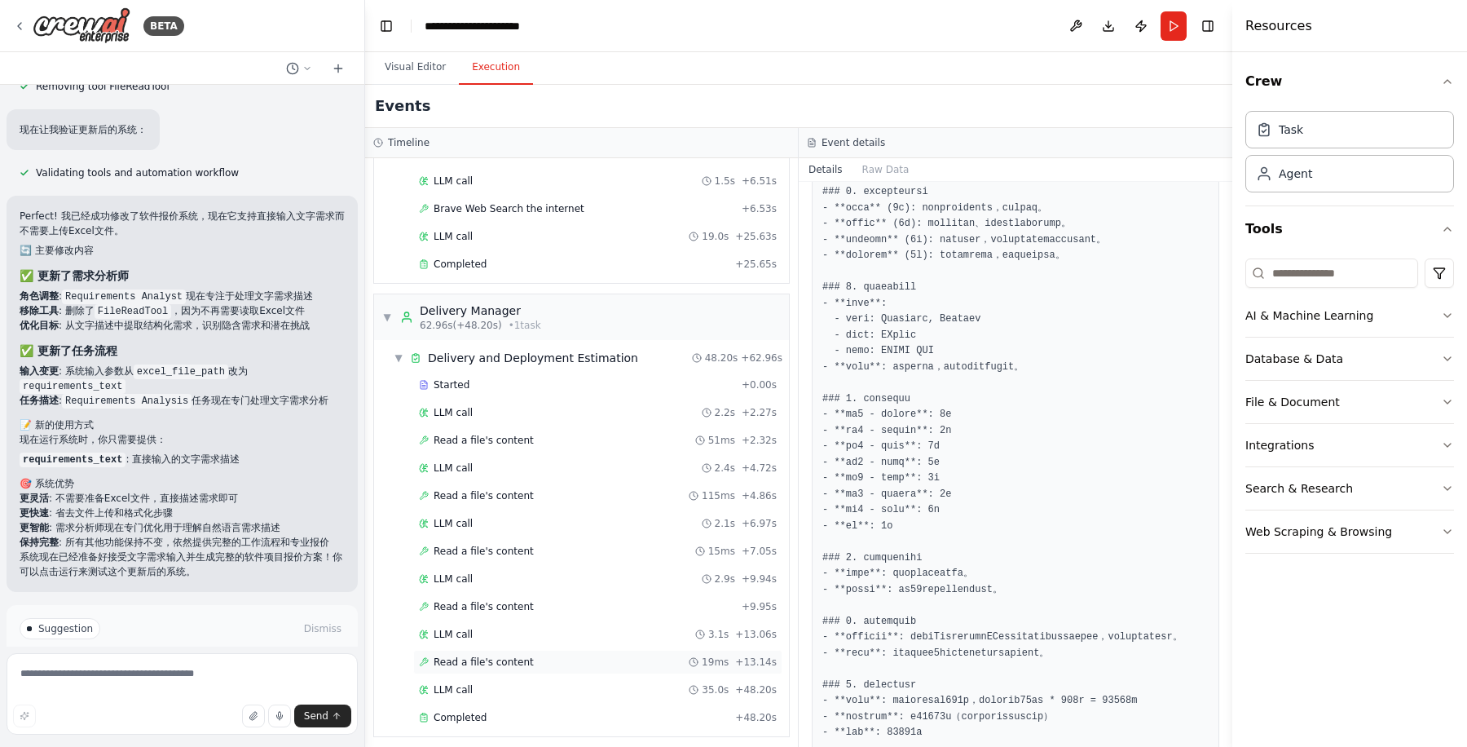
scroll to position [521, 0]
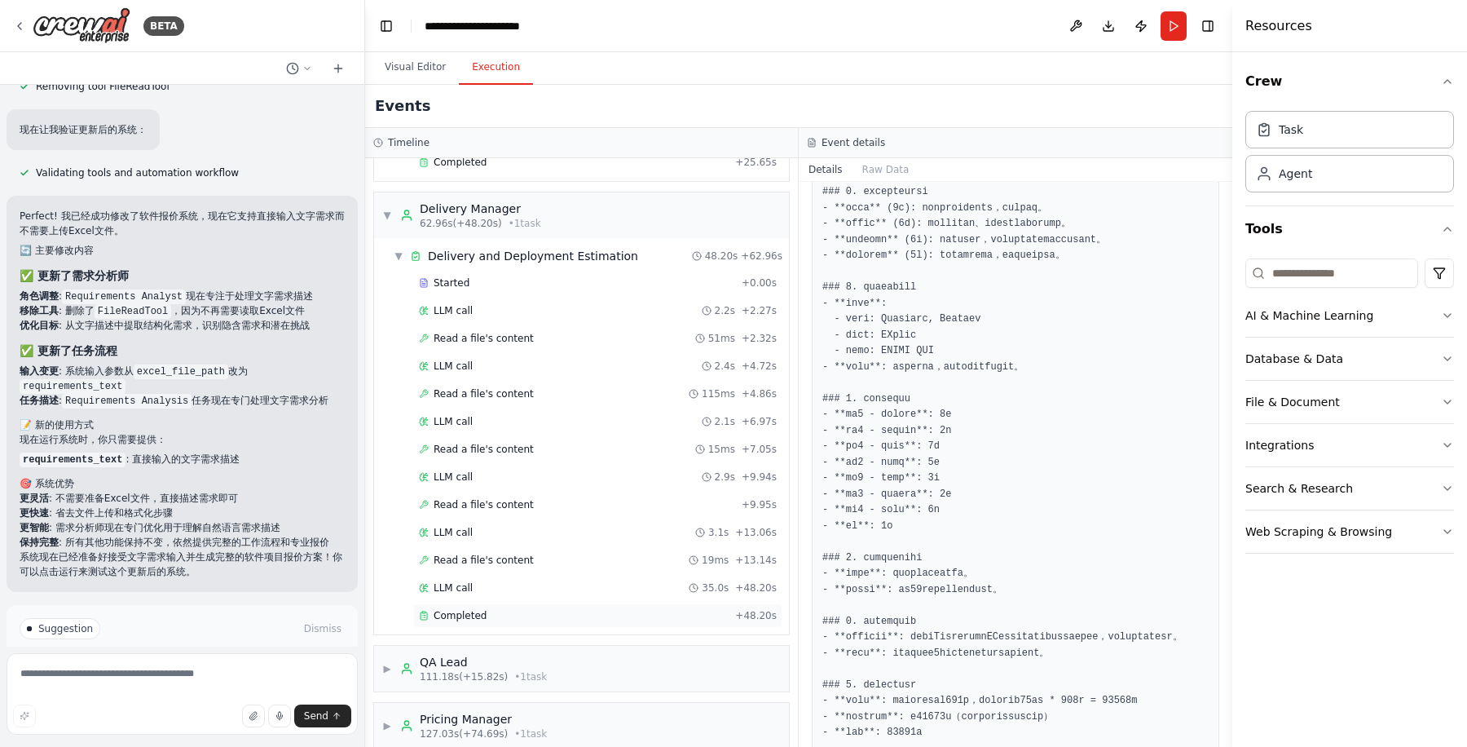
click at [479, 609] on span "Completed" at bounding box center [460, 615] width 53 height 13
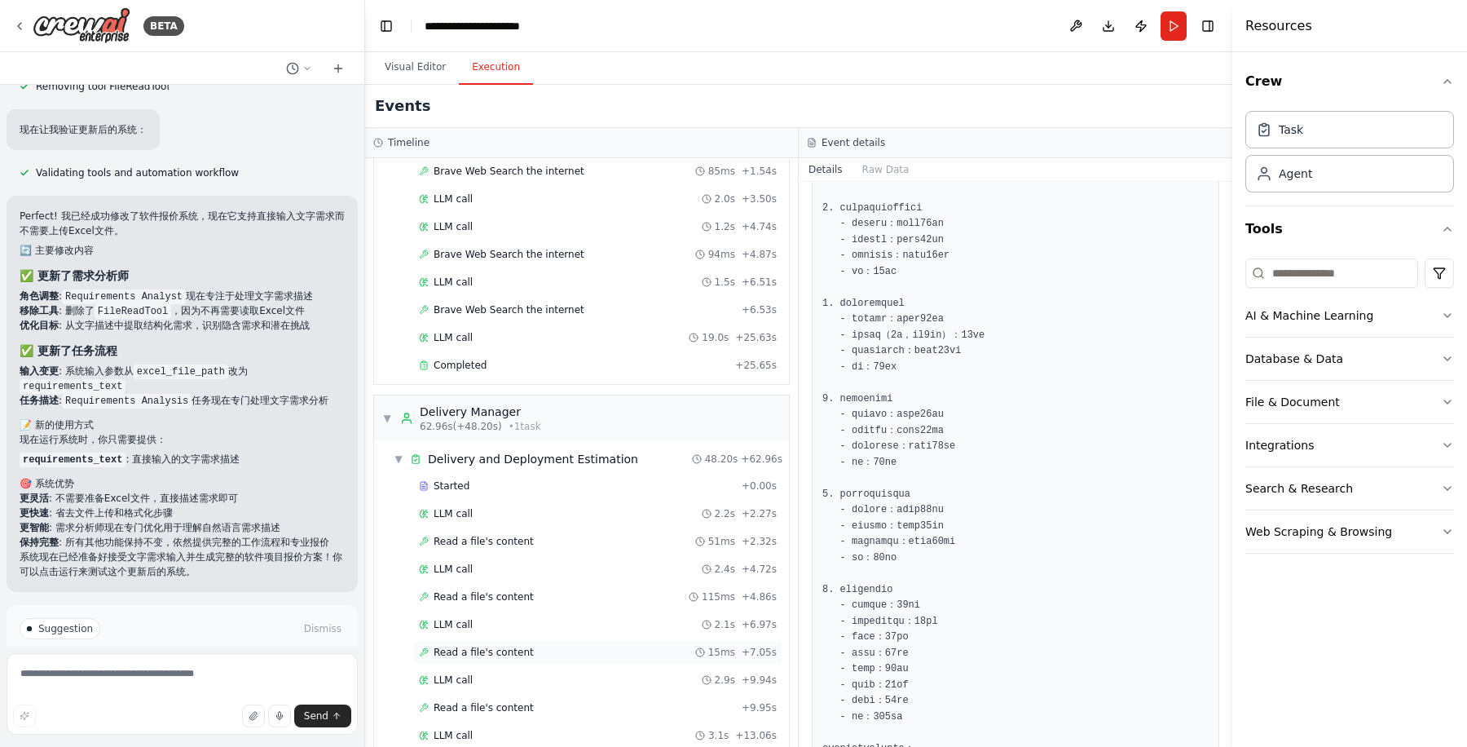
scroll to position [317, 0]
click at [387, 412] on span "▼" at bounding box center [387, 418] width 10 height 13
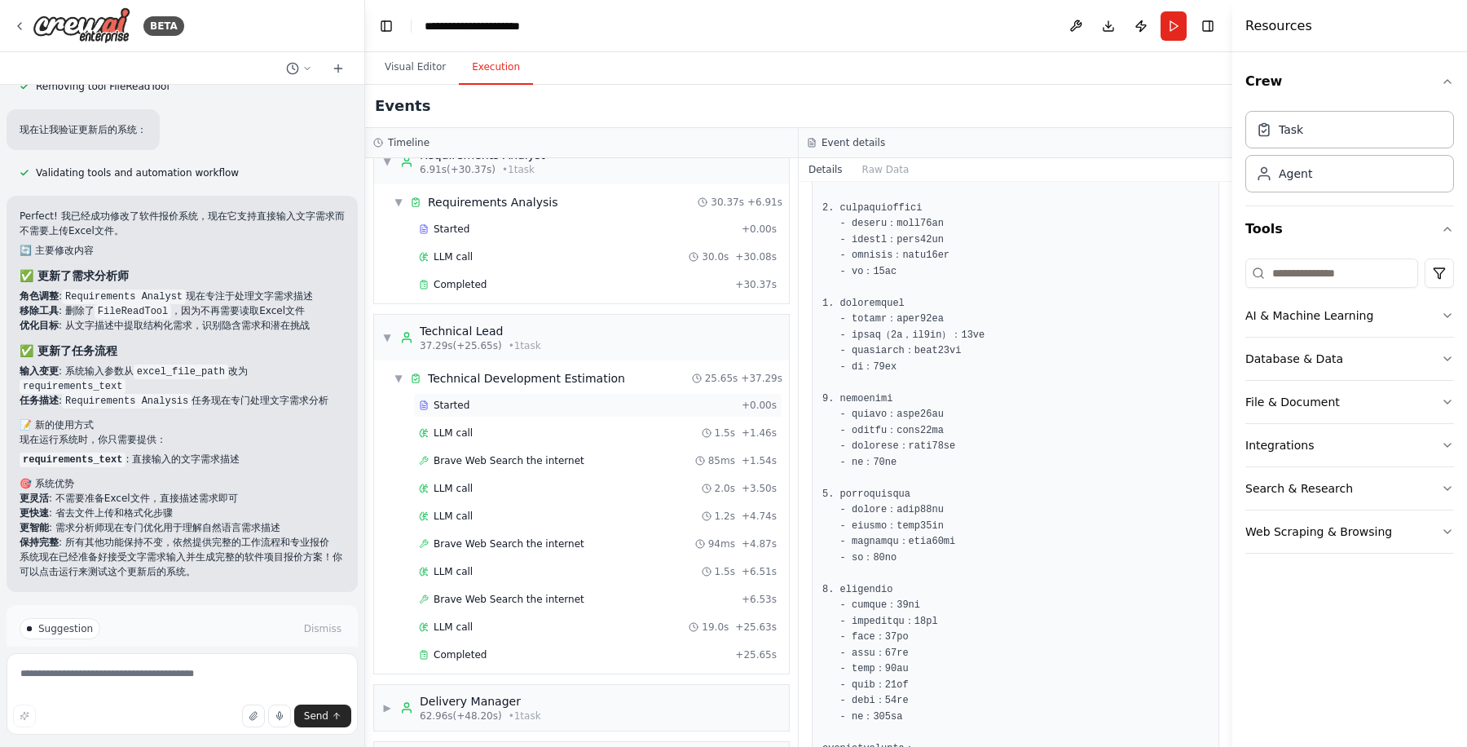
scroll to position [0, 0]
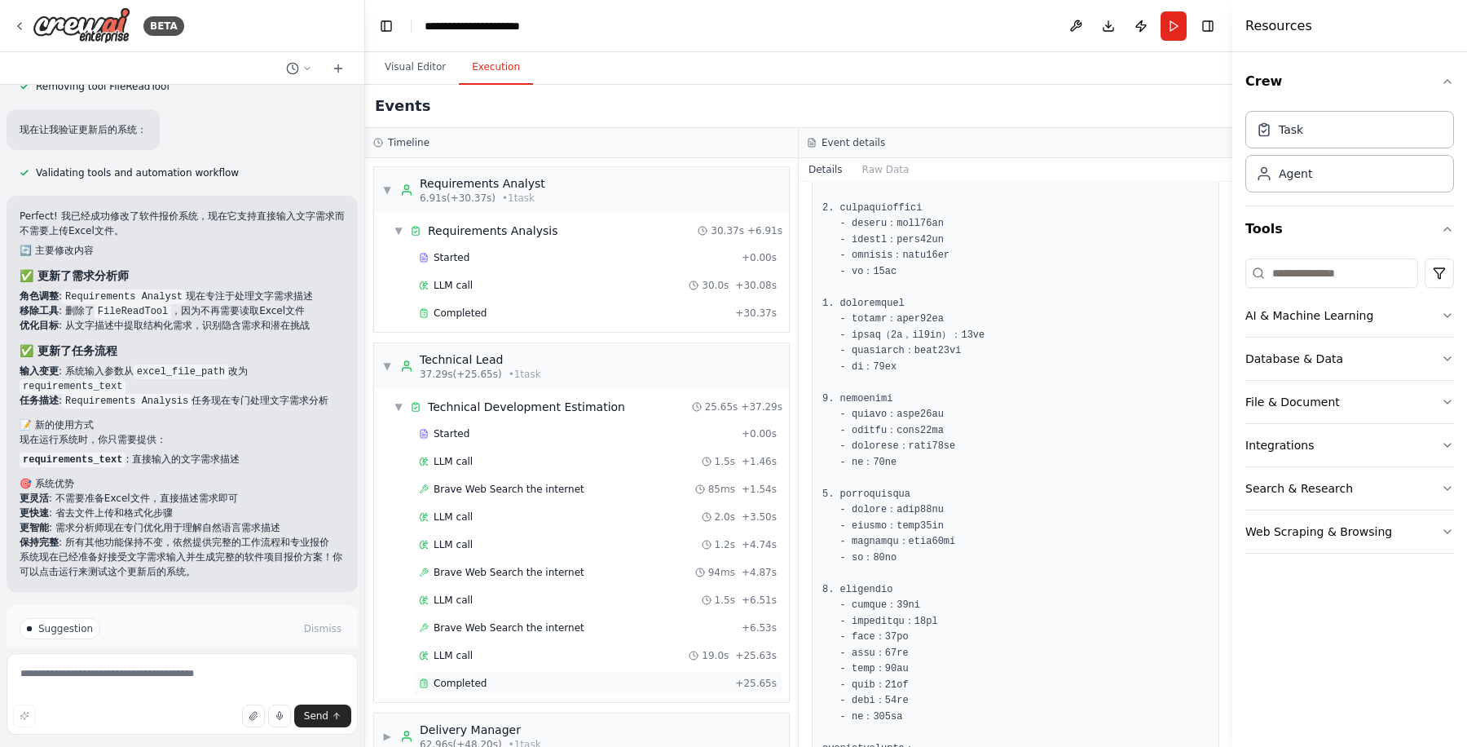
click at [523, 677] on div "Completed" at bounding box center [574, 683] width 310 height 13
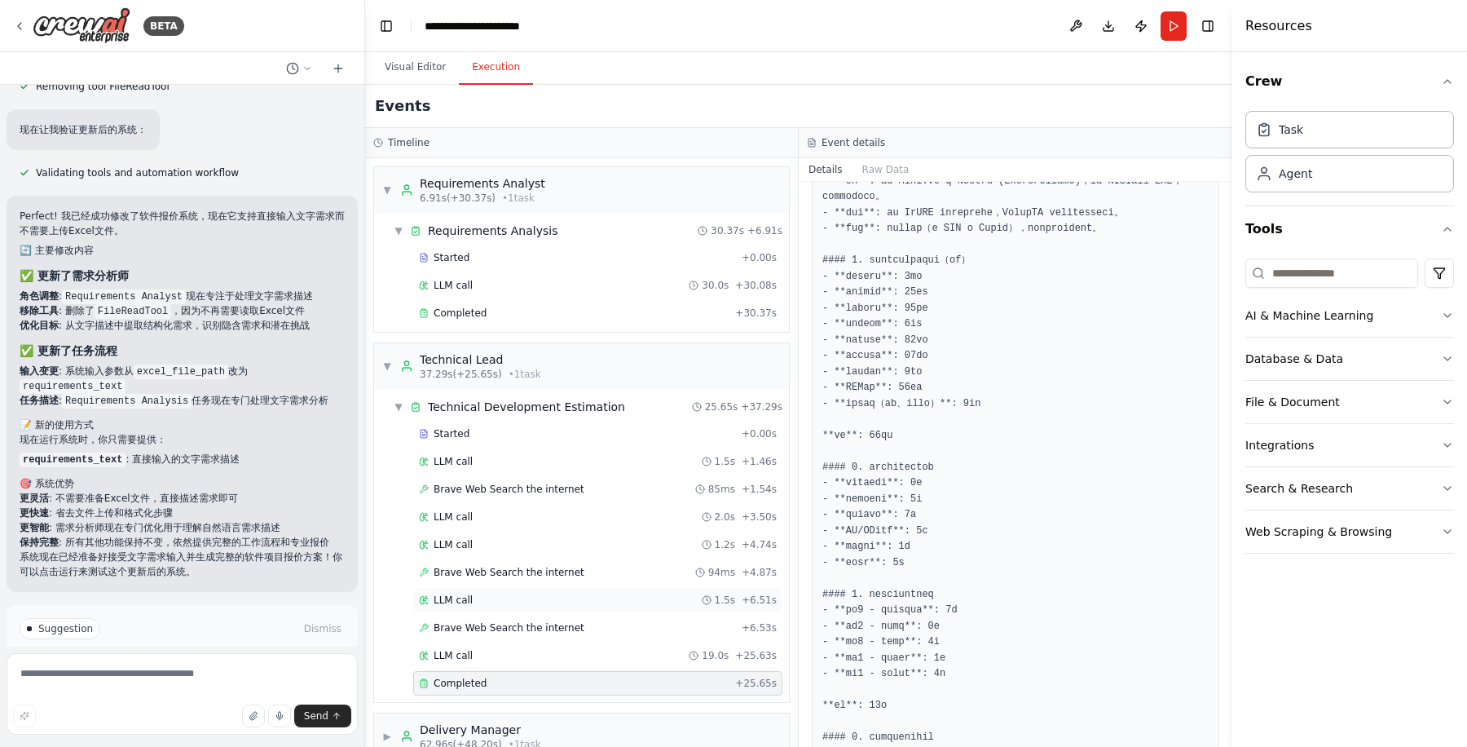
scroll to position [133, 0]
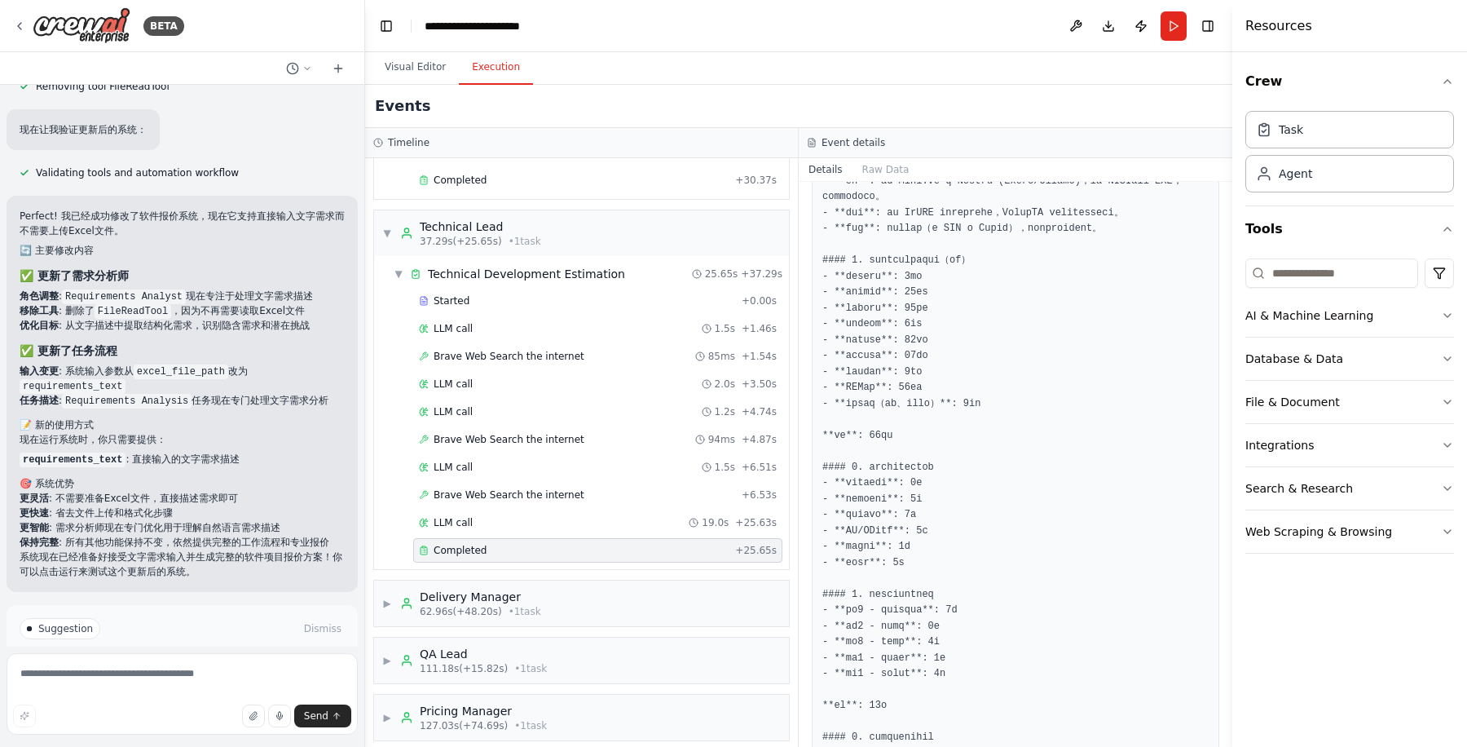
click at [1364, 25] on div "Resources" at bounding box center [1349, 26] width 235 height 52
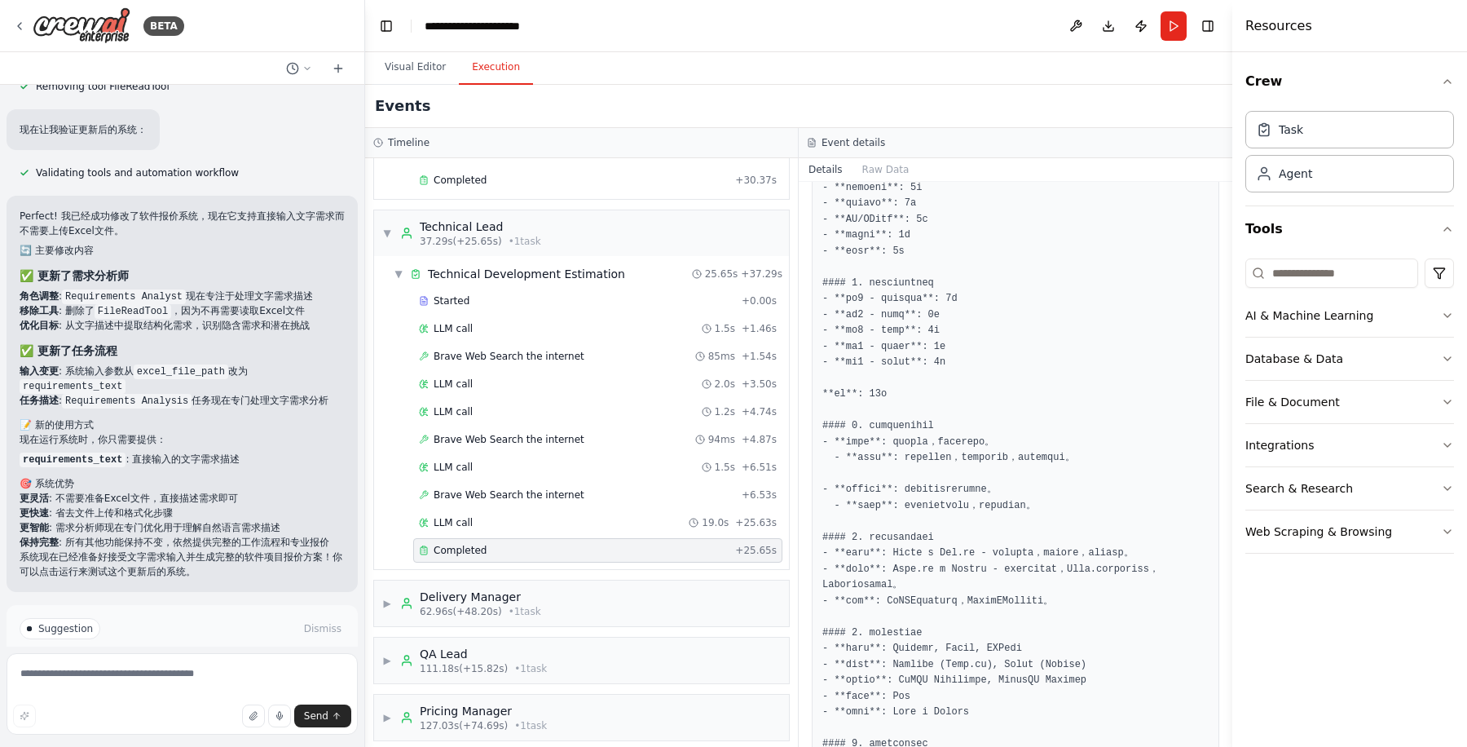
scroll to position [792, 0]
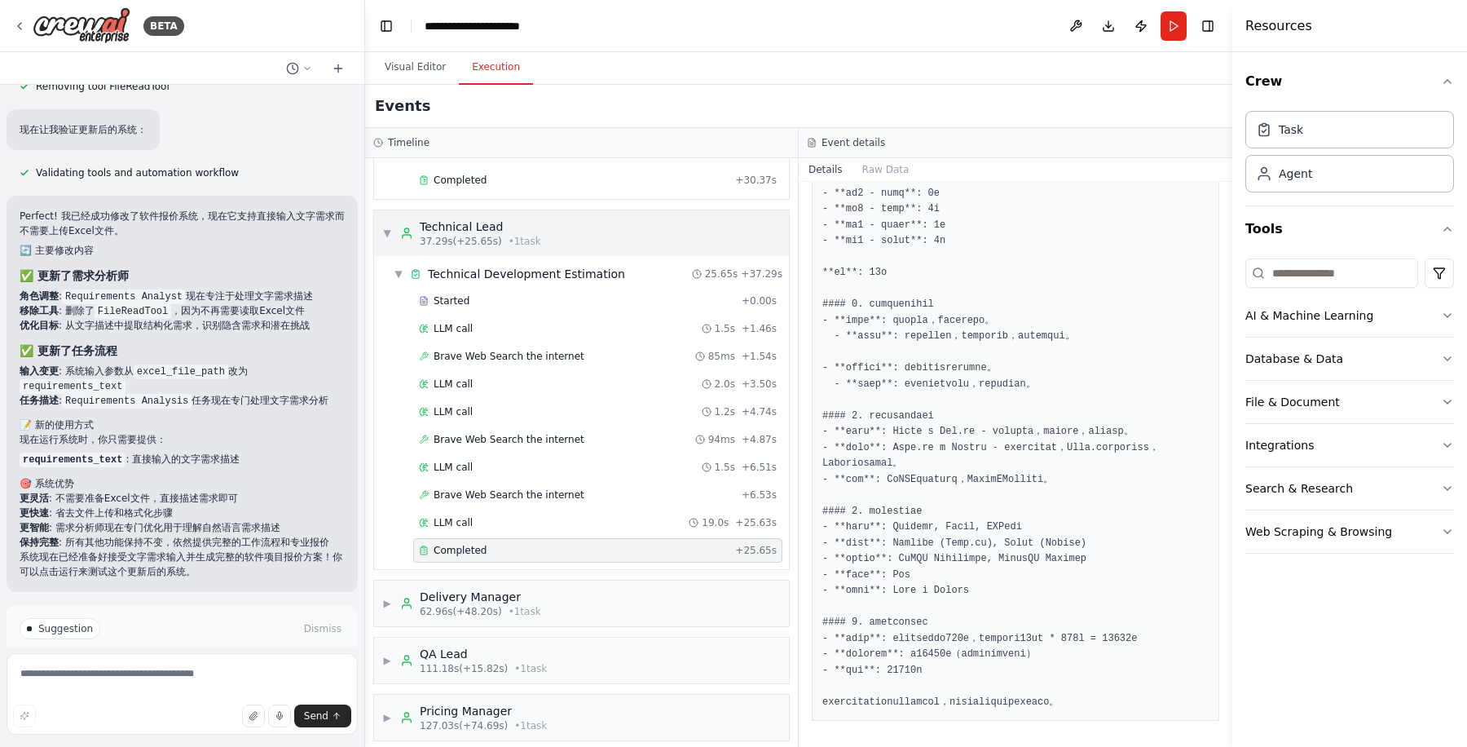
click at [386, 227] on span "▼" at bounding box center [387, 233] width 10 height 13
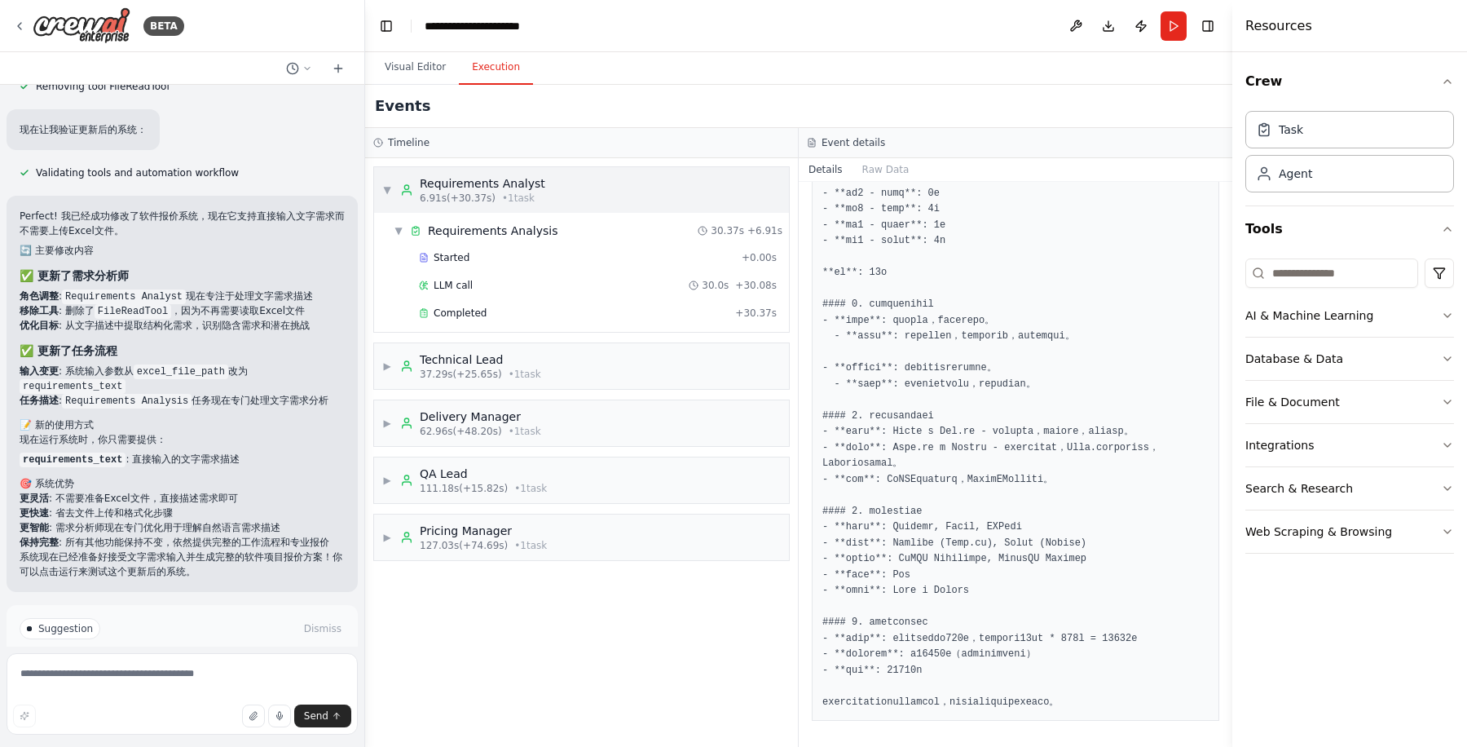
click at [376, 181] on div "▼ Requirements Analyst 6.91s (+30.37s) • 1 task" at bounding box center [581, 190] width 415 height 46
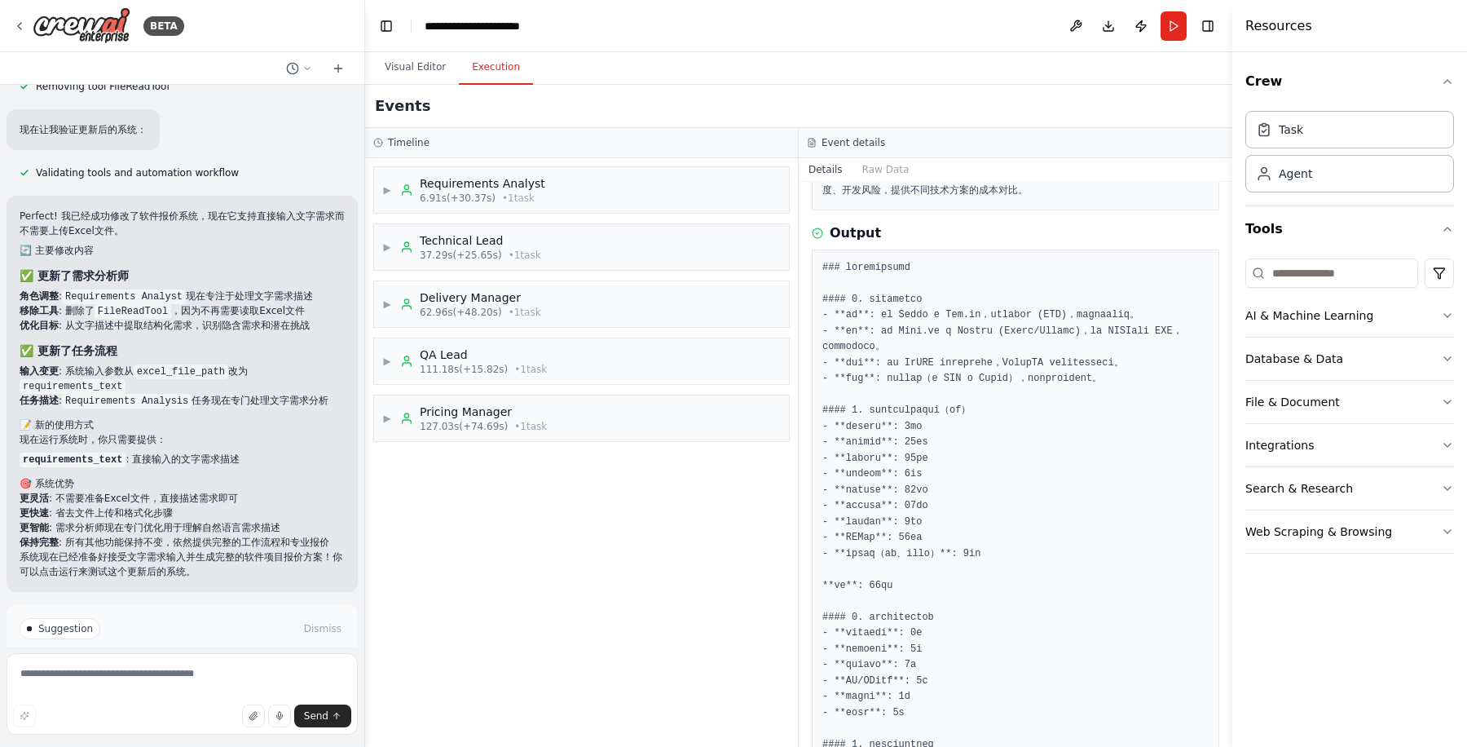
scroll to position [78, 0]
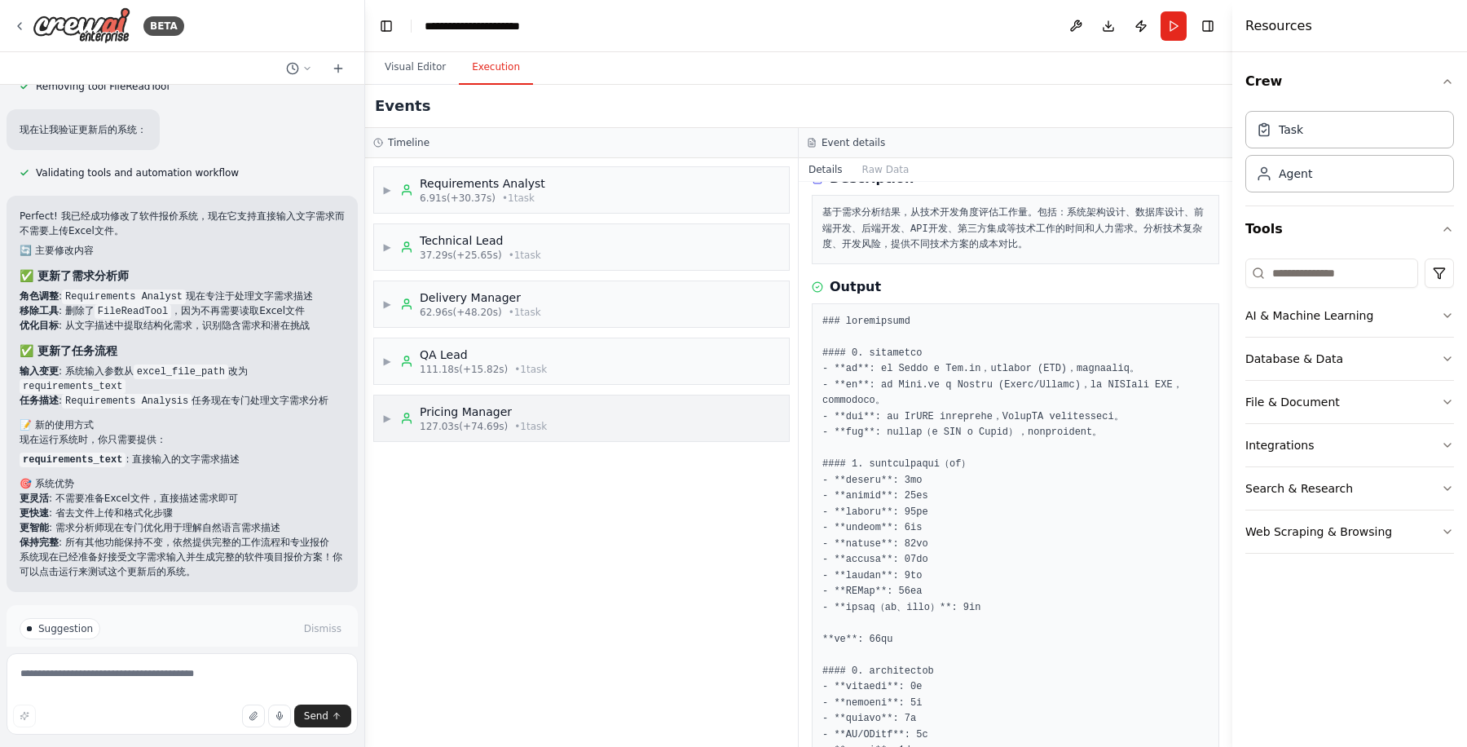
click at [540, 408] on div "Pricing Manager" at bounding box center [483, 411] width 127 height 16
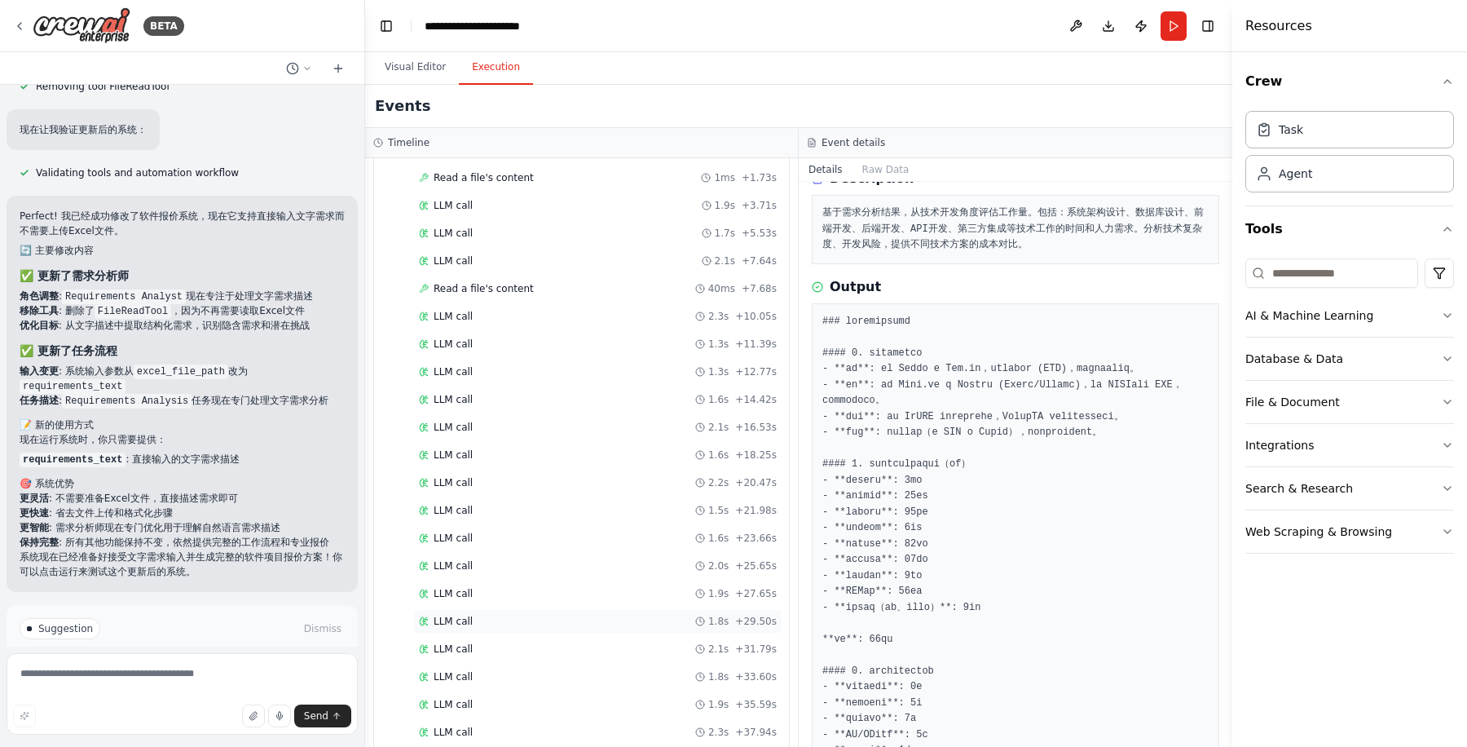
scroll to position [557, 0]
click at [562, 726] on div "Completed" at bounding box center [574, 732] width 310 height 13
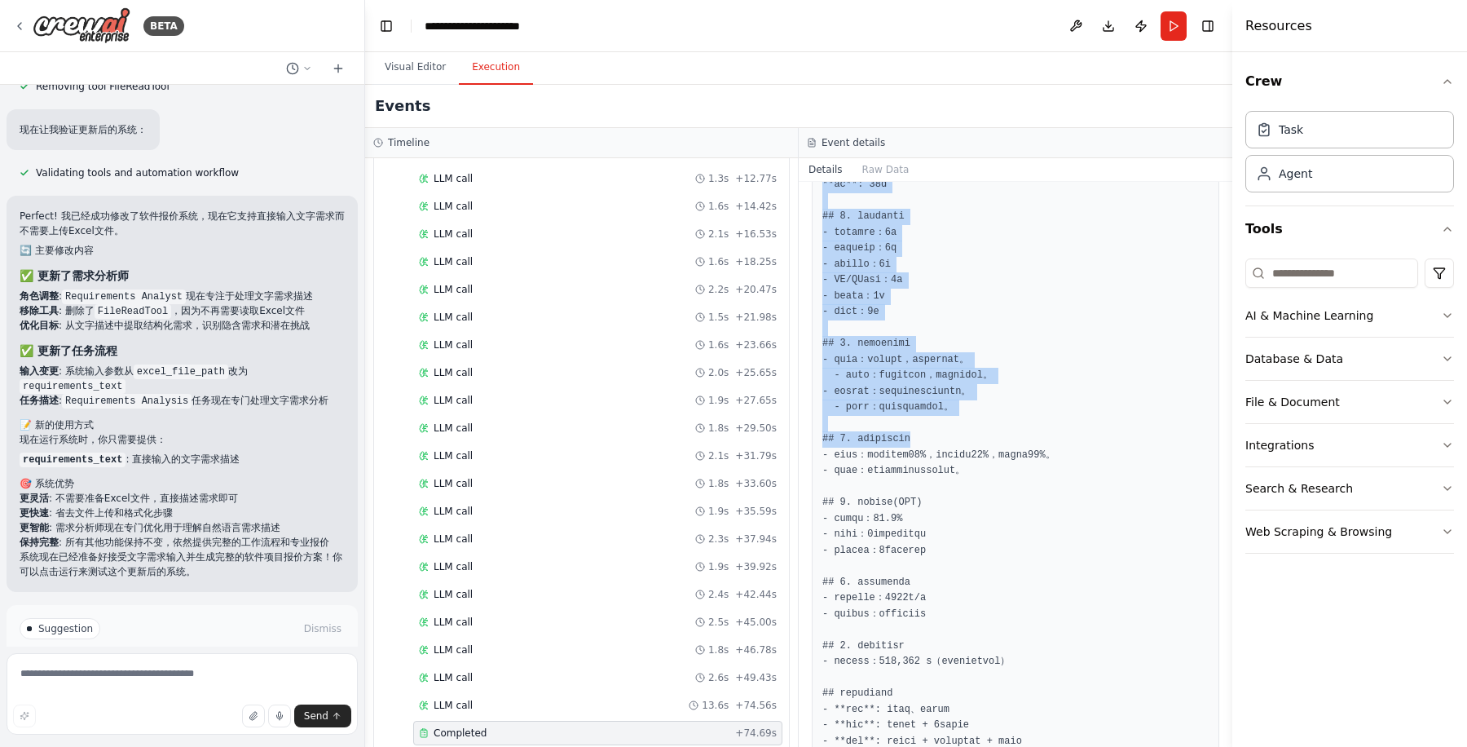
scroll to position [840, 0]
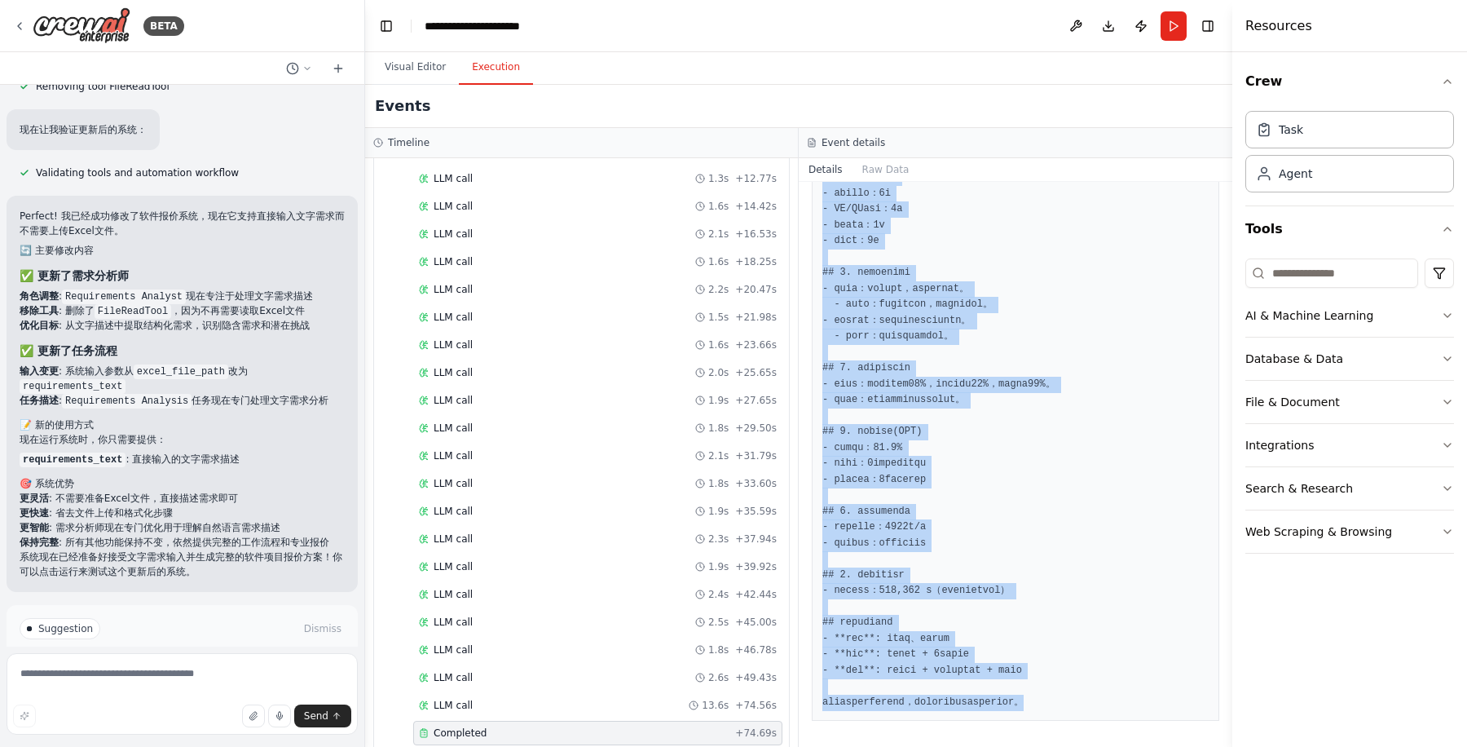
drag, startPoint x: 822, startPoint y: 317, endPoint x: 1168, endPoint y: 708, distance: 521.4
click at [1168, 708] on pre at bounding box center [1015, 146] width 386 height 1129
copy pre "# 软件项目报价提案书 ## 1. 项目概述和交付内容 本项目旨在开发一个赛事报名及信息查询平台，主要功能包括赛事展示、报名、查询、分类、个人中心和系统功能模…"
click at [1004, 457] on pre at bounding box center [1015, 146] width 386 height 1129
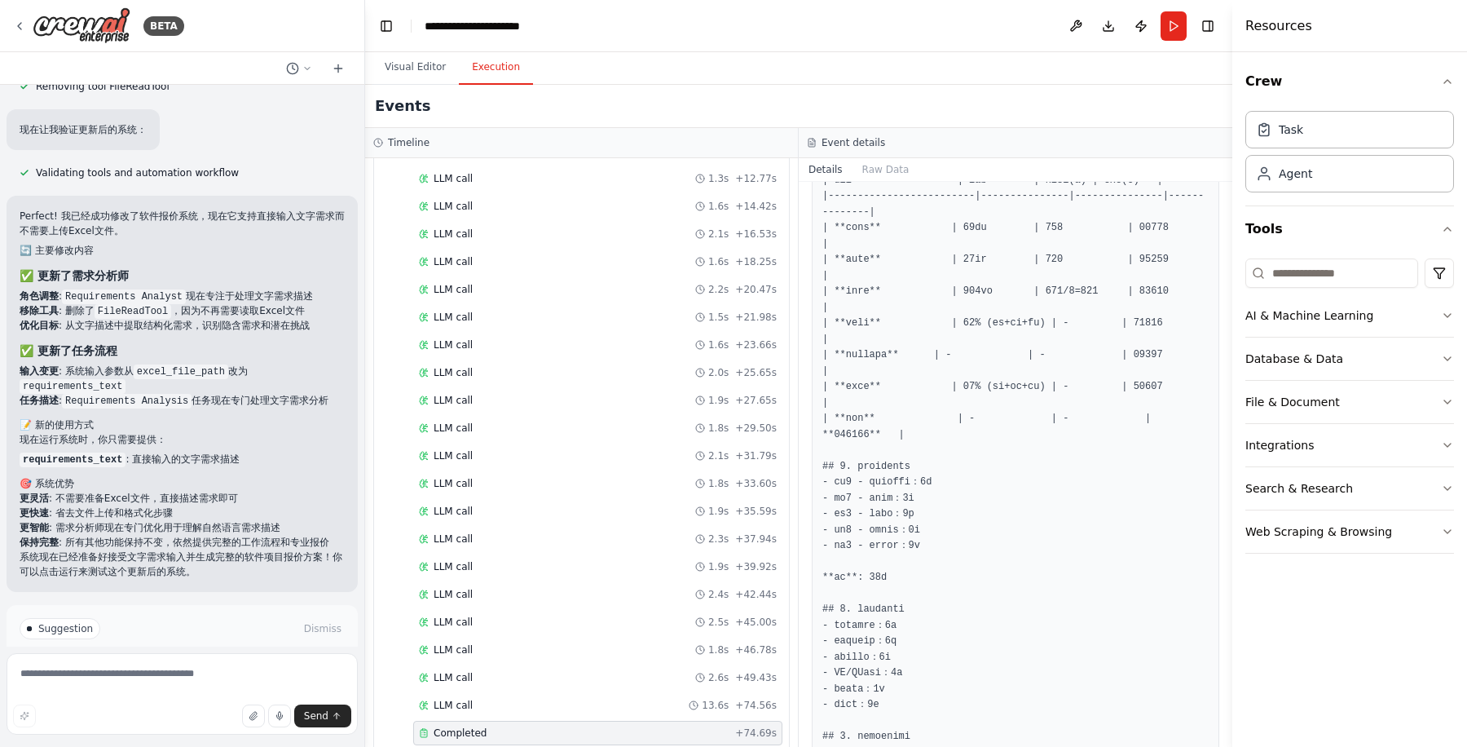
scroll to position [330, 0]
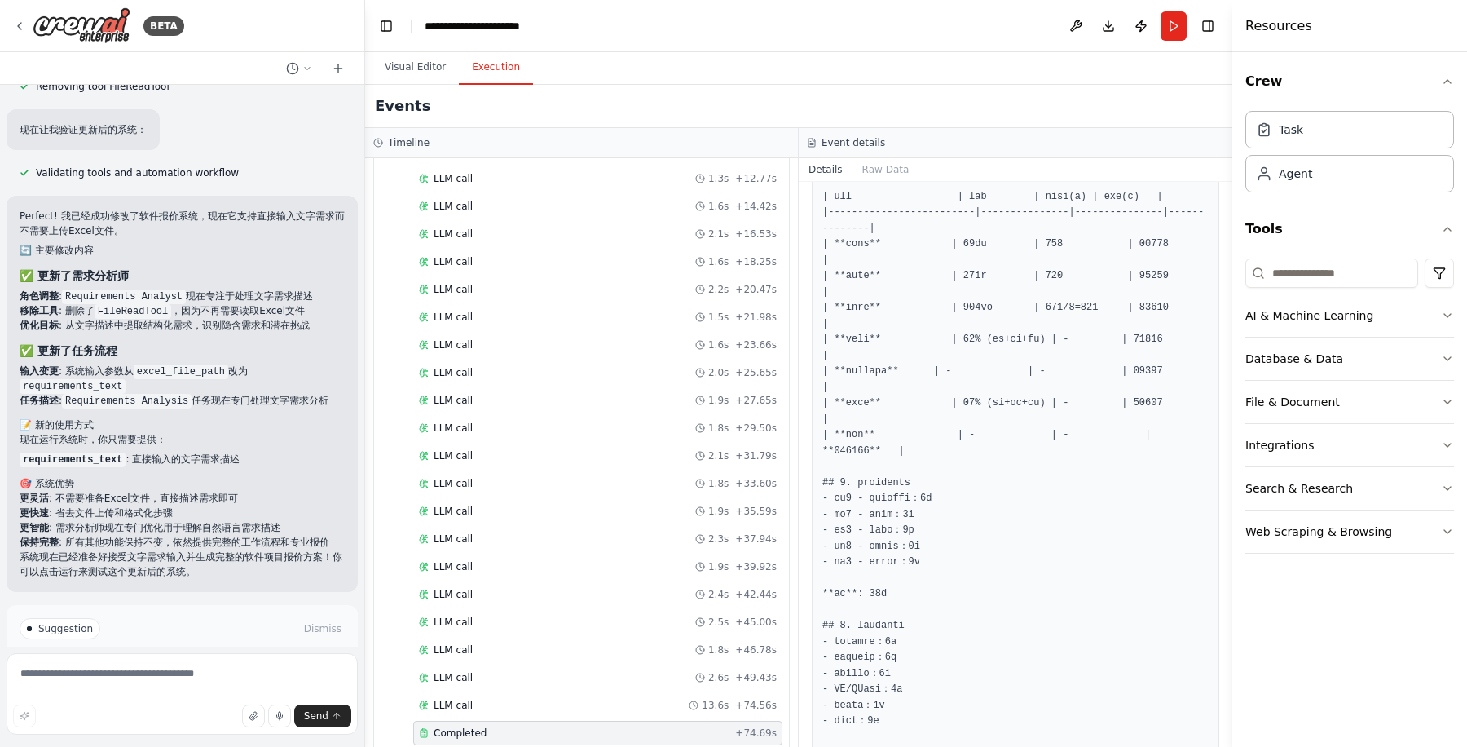
click at [35, 406] on strong "任务描述" at bounding box center [39, 400] width 39 height 11
click at [672, 366] on div "LLM call 2.0s + 25.65s" at bounding box center [598, 372] width 358 height 13
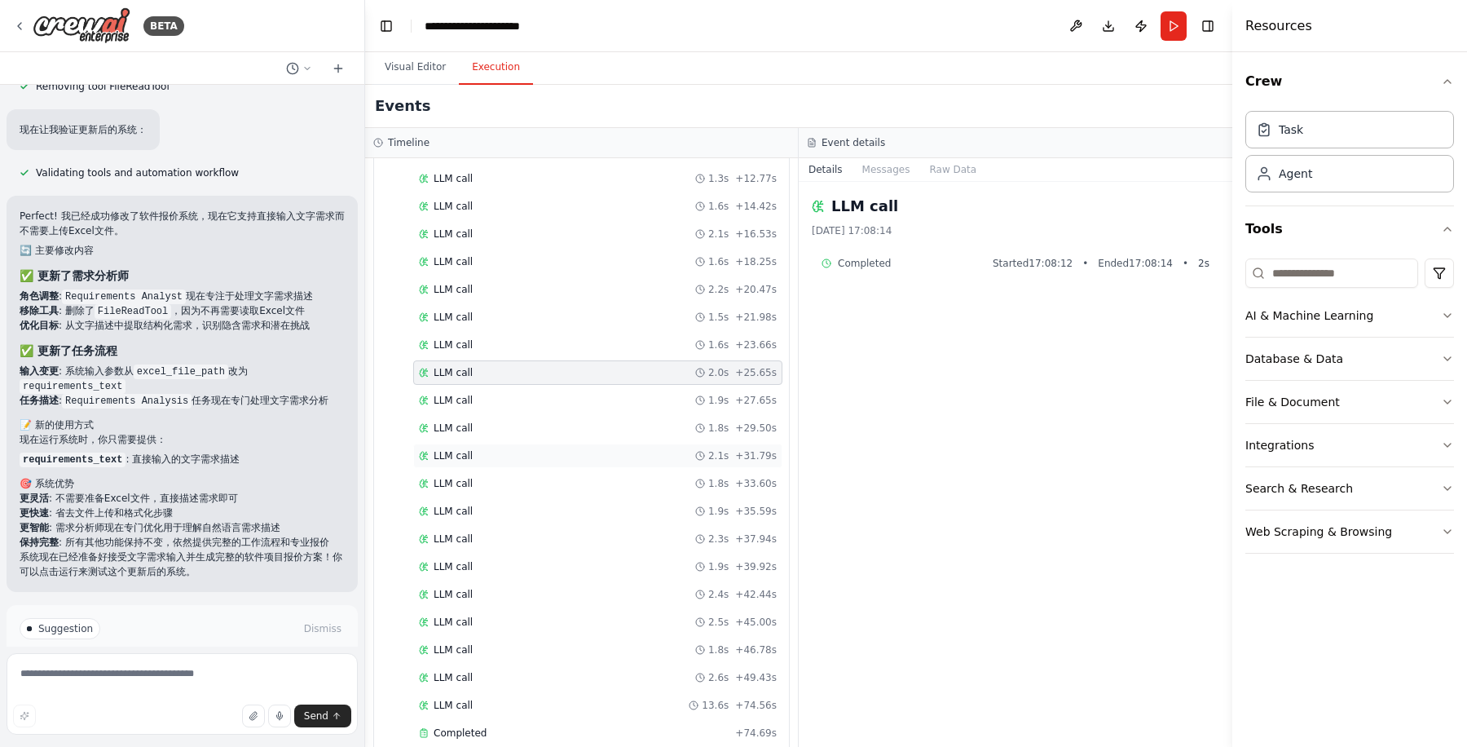
click at [597, 449] on div "LLM call 2.1s + 31.79s" at bounding box center [598, 455] width 358 height 13
click at [618, 338] on div "LLM call 1.6s + 23.66s" at bounding box center [598, 344] width 358 height 13
click at [602, 421] on div "LLM call 1.8s + 29.50s" at bounding box center [598, 427] width 358 height 13
click at [1295, 646] on div "Crew Task Agent Tools AI & Machine Learning Database & Data File & Document Int…" at bounding box center [1349, 399] width 235 height 695
click at [583, 726] on div "Completed" at bounding box center [574, 732] width 310 height 13
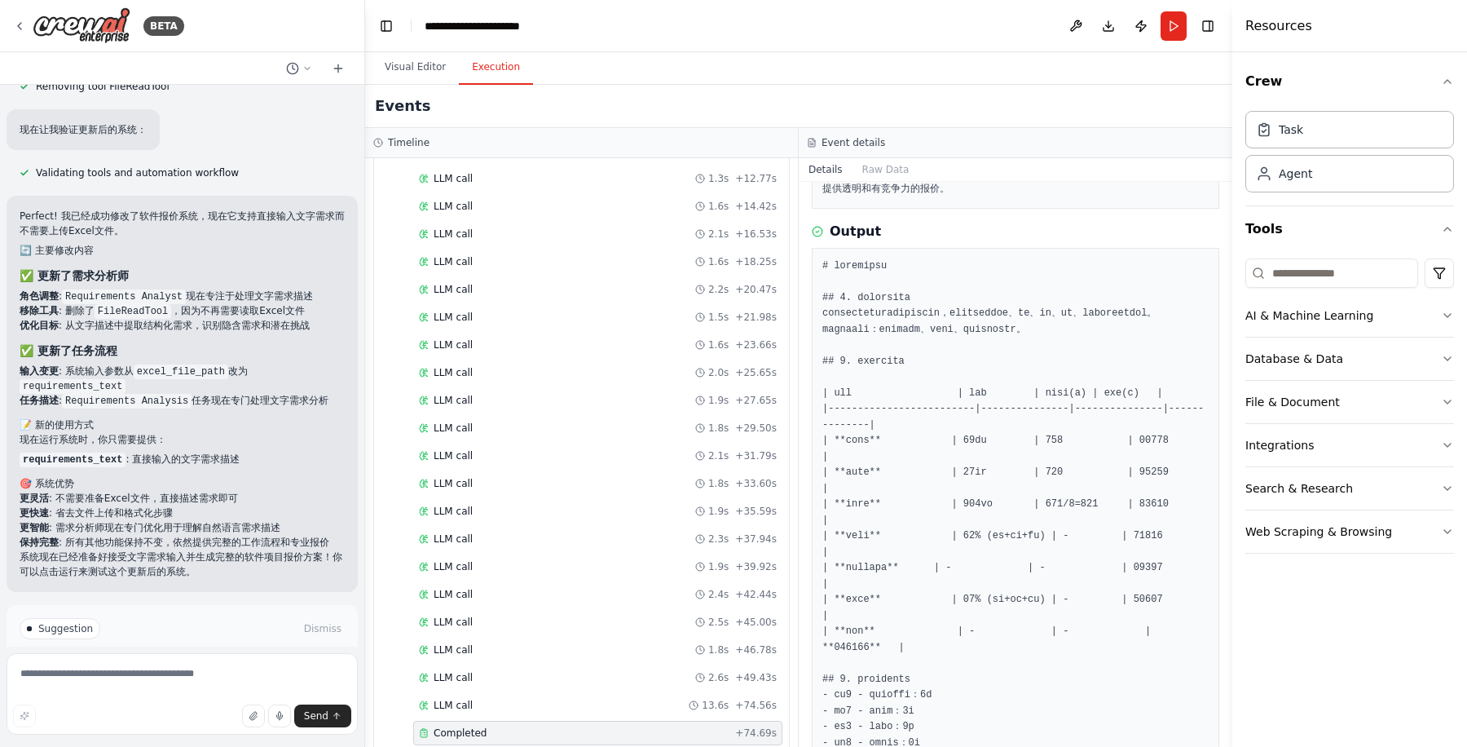
scroll to position [204, 0]
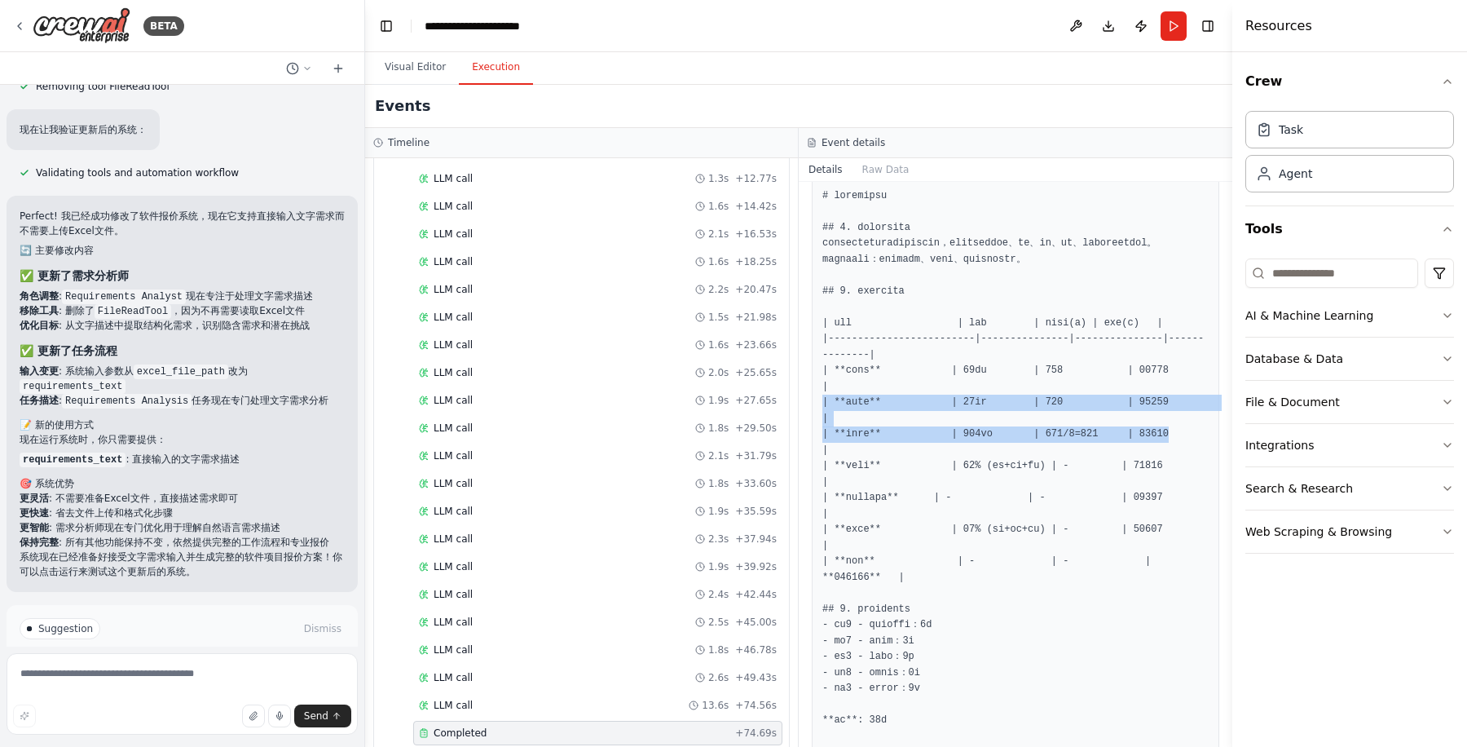
drag, startPoint x: 1167, startPoint y: 465, endPoint x: 805, endPoint y: 431, distance: 364.3
click at [805, 431] on div "Completed 2025/9/29 17:09:03 Description 综合各专业团队的工作量评估结果，结合人力成本、项目管理费用、风险缓冲、利润率…" at bounding box center [1016, 464] width 434 height 565
copy pre "| **测试成本** | 50人天 | 800 | 40000 | | **交付成本** | 438小时 | 800/8=100 | 54750"
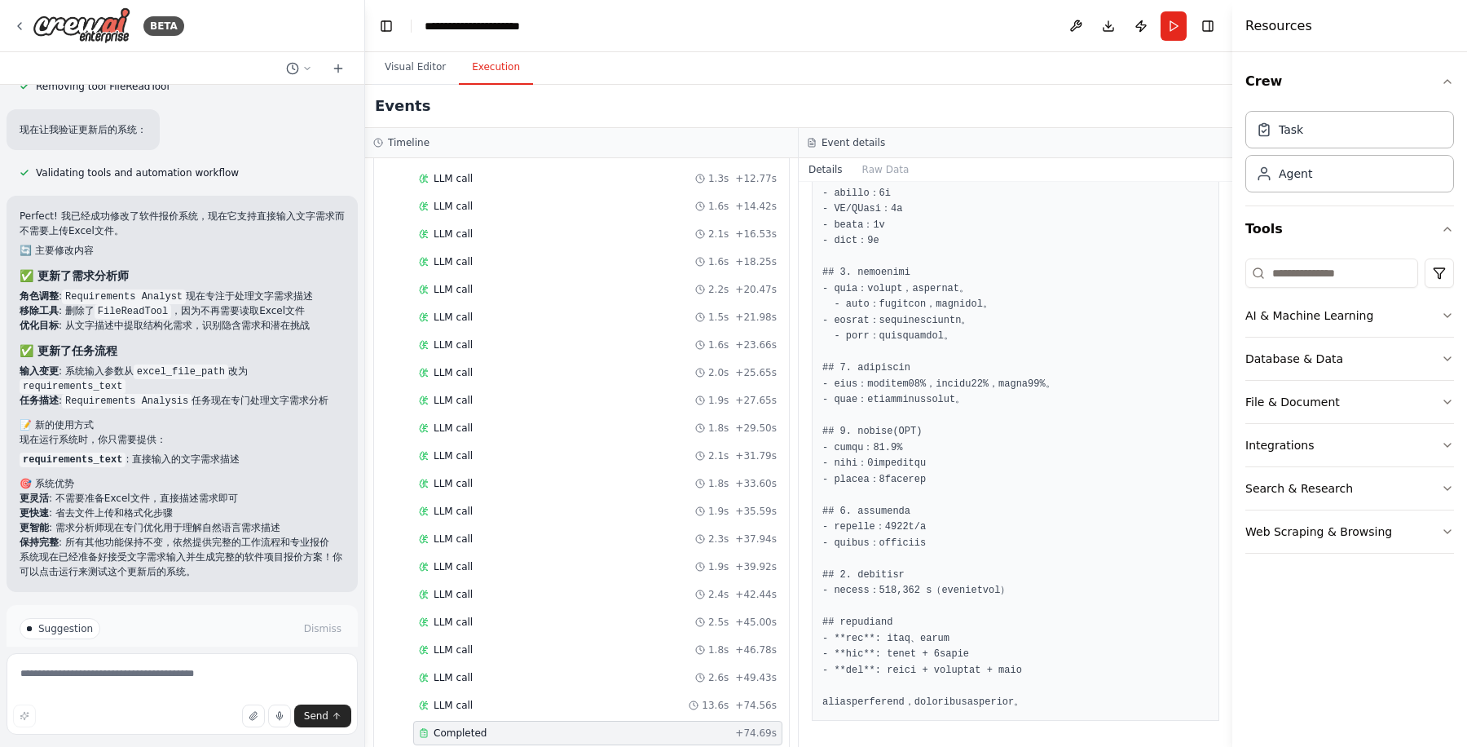
scroll to position [611, 0]
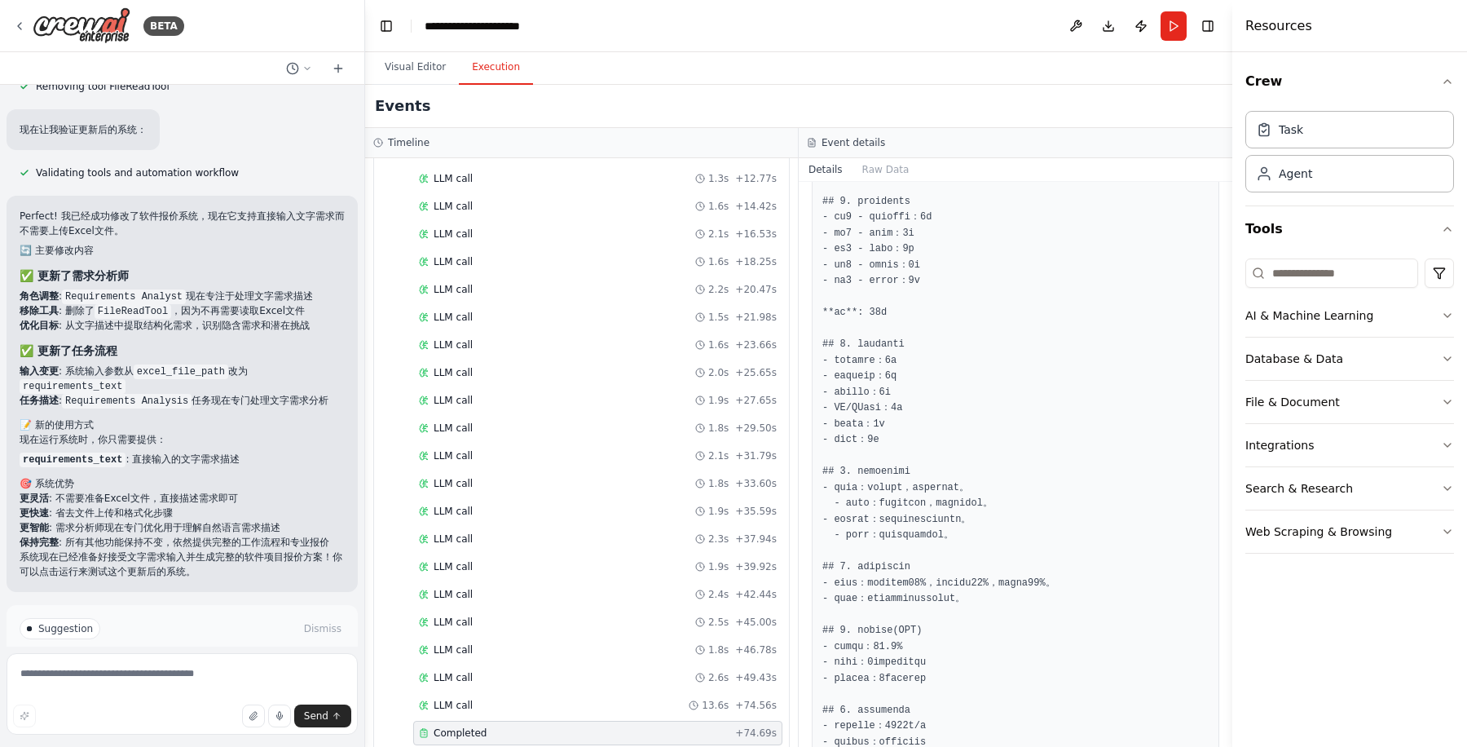
click at [1382, 640] on div "Crew Task Agent Tools AI & Machine Learning Database & Data File & Document Int…" at bounding box center [1349, 399] width 235 height 695
click at [418, 66] on button "Visual Editor" at bounding box center [415, 68] width 87 height 34
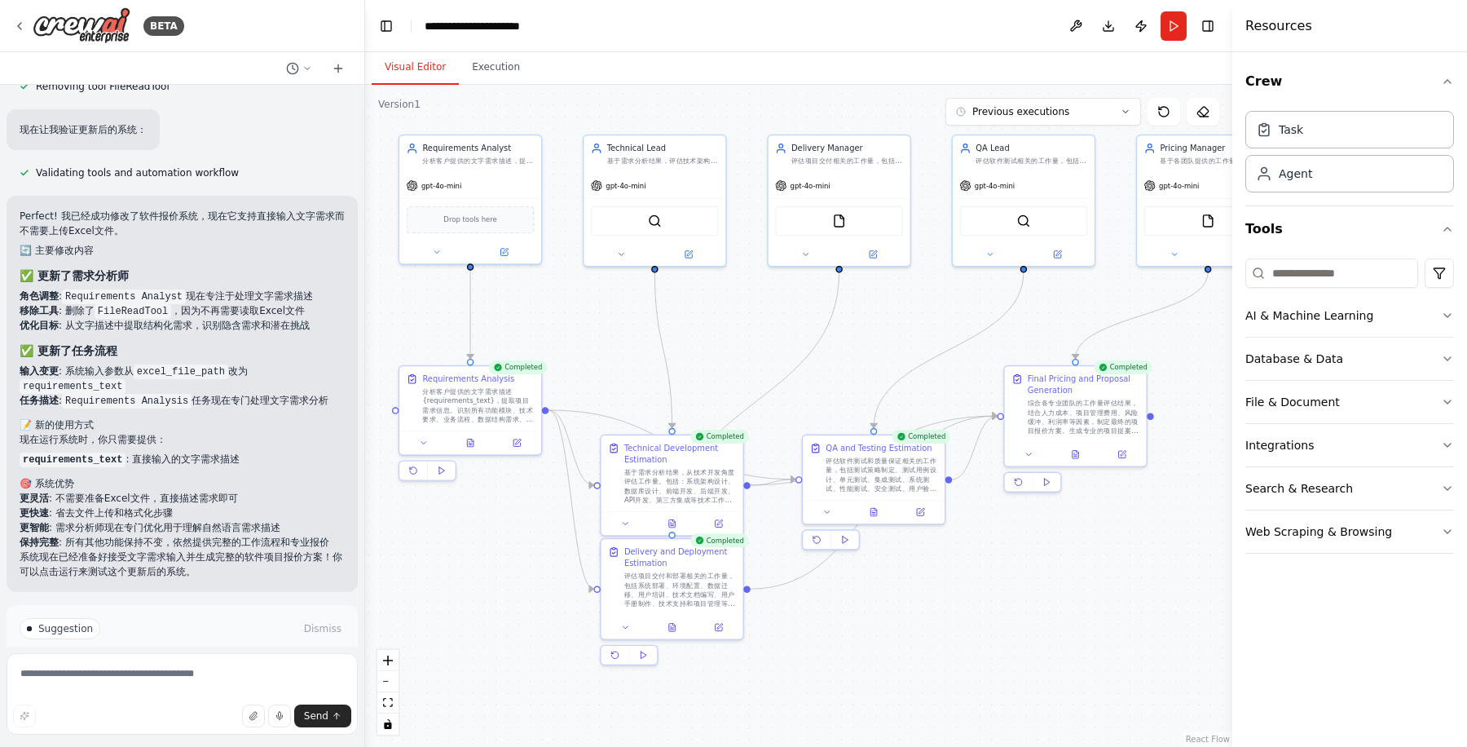
drag, startPoint x: 1078, startPoint y: 452, endPoint x: 879, endPoint y: 347, distance: 224.6
click at [879, 347] on div ".deletable-edge-delete-btn { width: 20px; height: 20px; border: 0px solid #ffff…" at bounding box center [798, 416] width 867 height 662
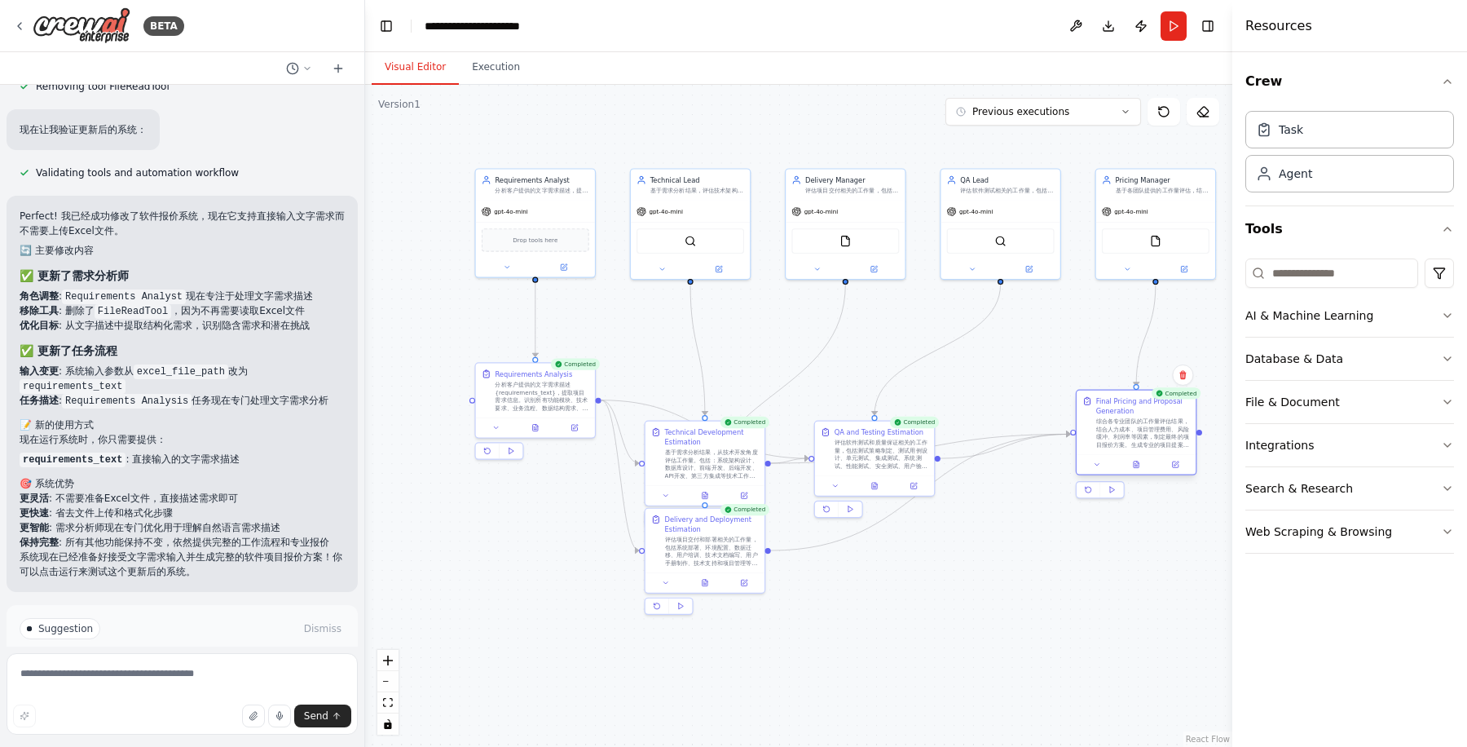
drag, startPoint x: 1035, startPoint y: 393, endPoint x: 1131, endPoint y: 426, distance: 101.8
click at [1131, 426] on div "综合各专业团队的工作量评估结果，结合人力成本、项目管理费用、风险缓冲、利润率等因素，制定最终的项目报价方案。生成专业的项目提案书和详细的成本分解清单，为客户提…" at bounding box center [1143, 432] width 94 height 31
drag, startPoint x: 872, startPoint y: 439, endPoint x: 999, endPoint y: 359, distance: 149.0
click at [999, 359] on div "QA and Testing Estimation 评估软件测试和质量保证相关的工作量，包括测试策略制定、测试用例设计、单元测试、集成测试、系统测试、性能测试…" at bounding box center [1007, 378] width 94 height 42
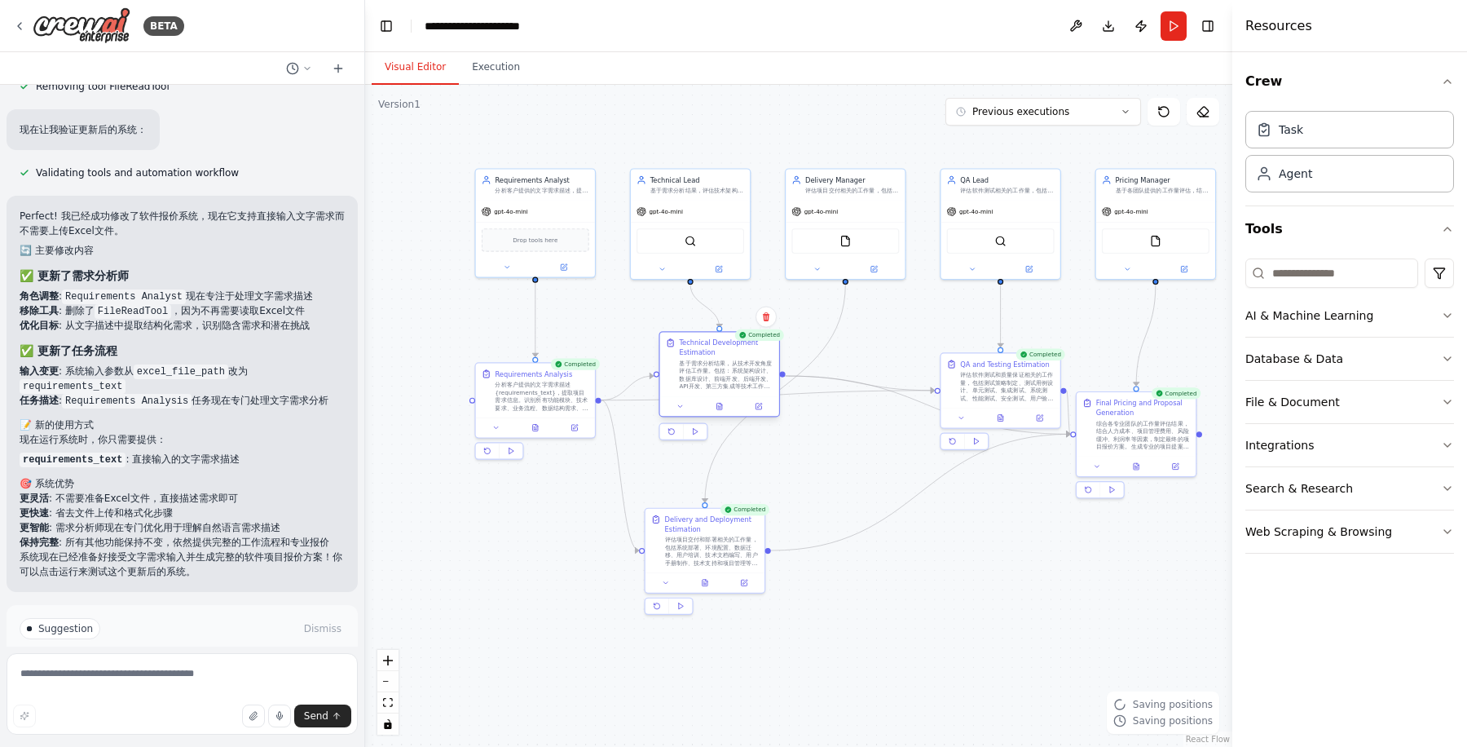
drag, startPoint x: 703, startPoint y: 440, endPoint x: 716, endPoint y: 355, distance: 86.5
click at [716, 355] on div "Technical Development Estimation 基于需求分析结果，从技术开发角度评估工作量。包括：系统架构设计、数据库设计、前端开发、后端开…" at bounding box center [726, 364] width 94 height 52
drag, startPoint x: 697, startPoint y: 527, endPoint x: 701, endPoint y: 483, distance: 44.2
click at [701, 483] on div "Delivery and Deployment Estimation" at bounding box center [716, 484] width 94 height 20
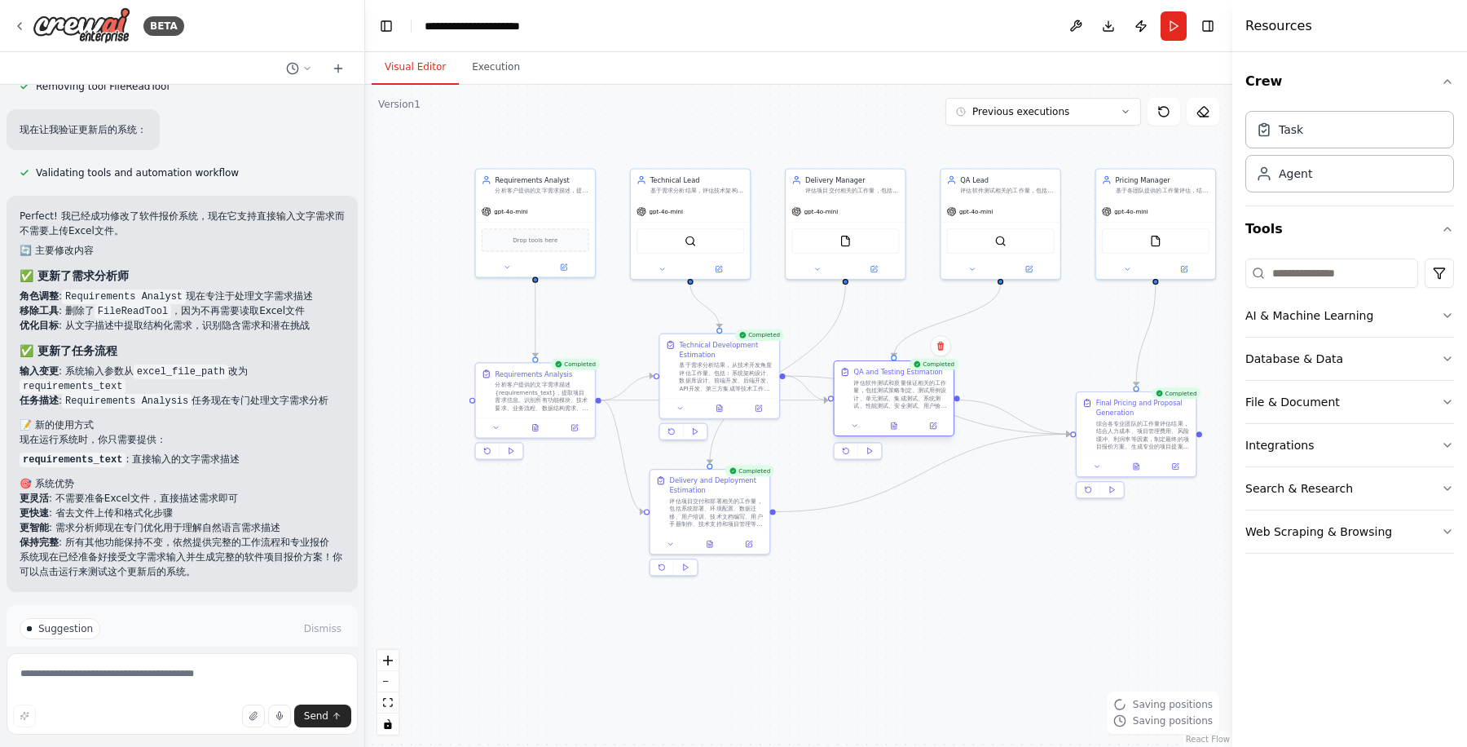
drag, startPoint x: 991, startPoint y: 384, endPoint x: 880, endPoint y: 391, distance: 111.9
click at [880, 391] on div "评估软件测试和质量保证相关的工作量，包括测试策略制定、测试用例设计、单元测试、集成测试、系统测试、性能测试、安全测试、用户验收测试和缺陷修复等测试活动的时间和…" at bounding box center [900, 393] width 94 height 31
click at [988, 595] on div ".deletable-edge-delete-btn { width: 20px; height: 20px; border: 0px solid #ffff…" at bounding box center [798, 416] width 867 height 662
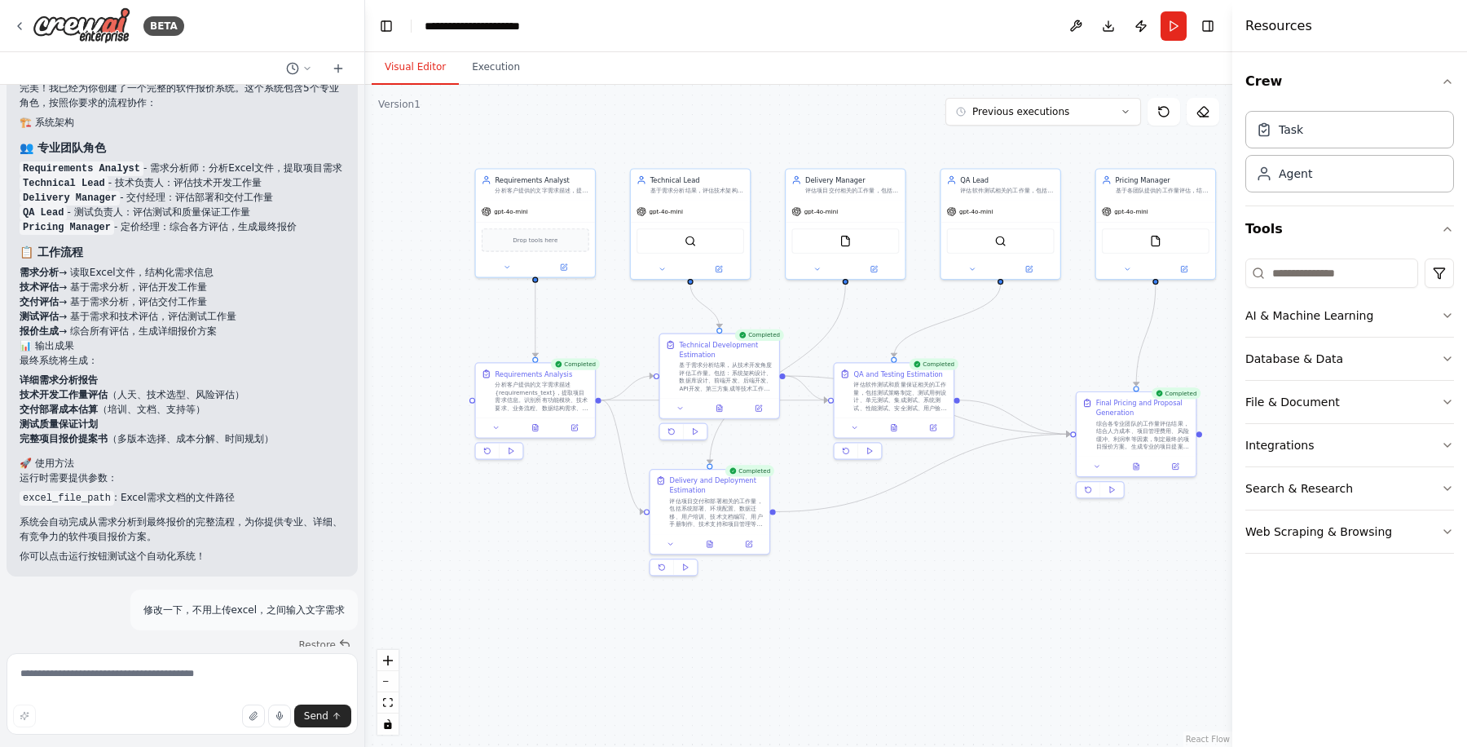
scroll to position [3530, 0]
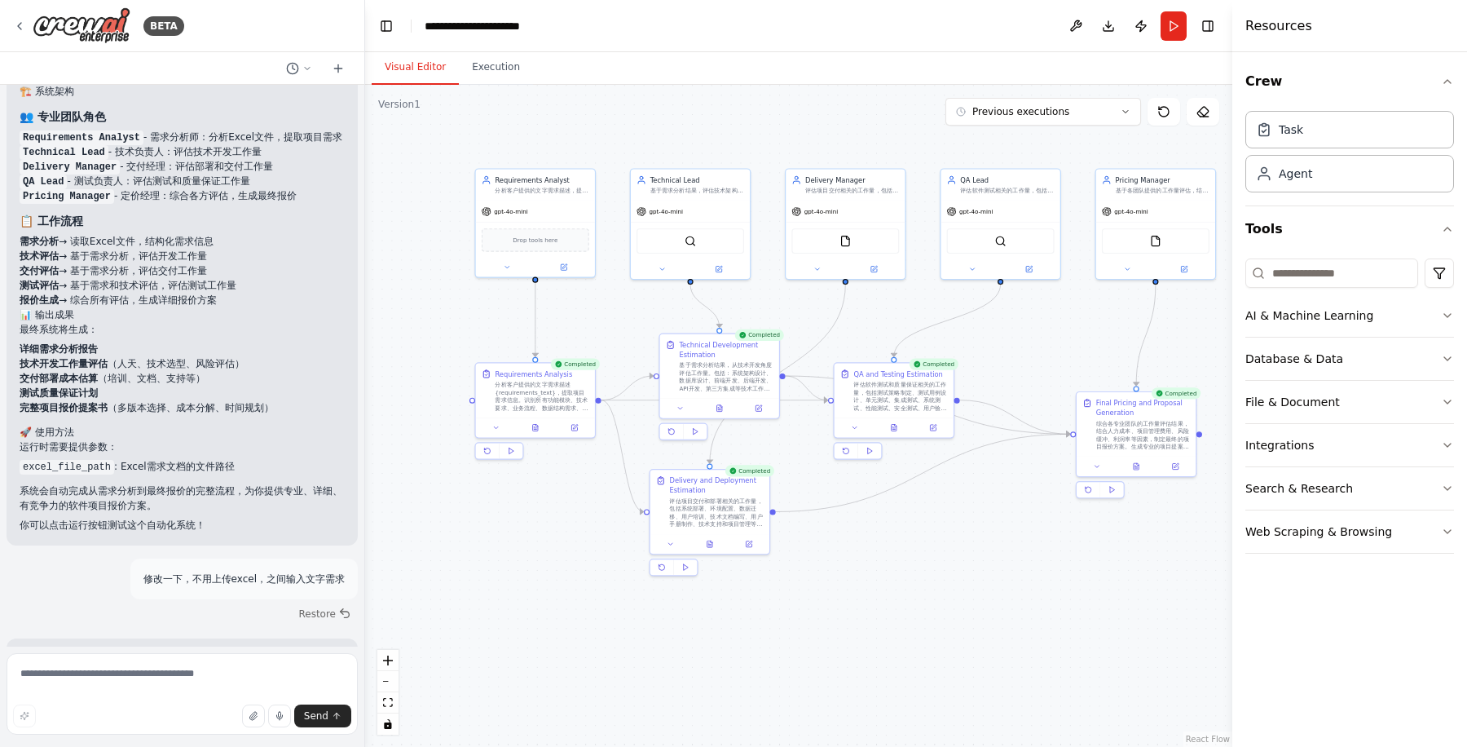
click at [73, 278] on li "交付评估 → 基于需求分析，评估交付工作量" at bounding box center [182, 270] width 325 height 15
click at [909, 571] on div ".deletable-edge-delete-btn { width: 20px; height: 20px; border: 0px solid #ffff…" at bounding box center [798, 416] width 867 height 662
click at [190, 371] on li "技术开发工作量评估 （人天、技术选型、风险评估）" at bounding box center [182, 363] width 325 height 15
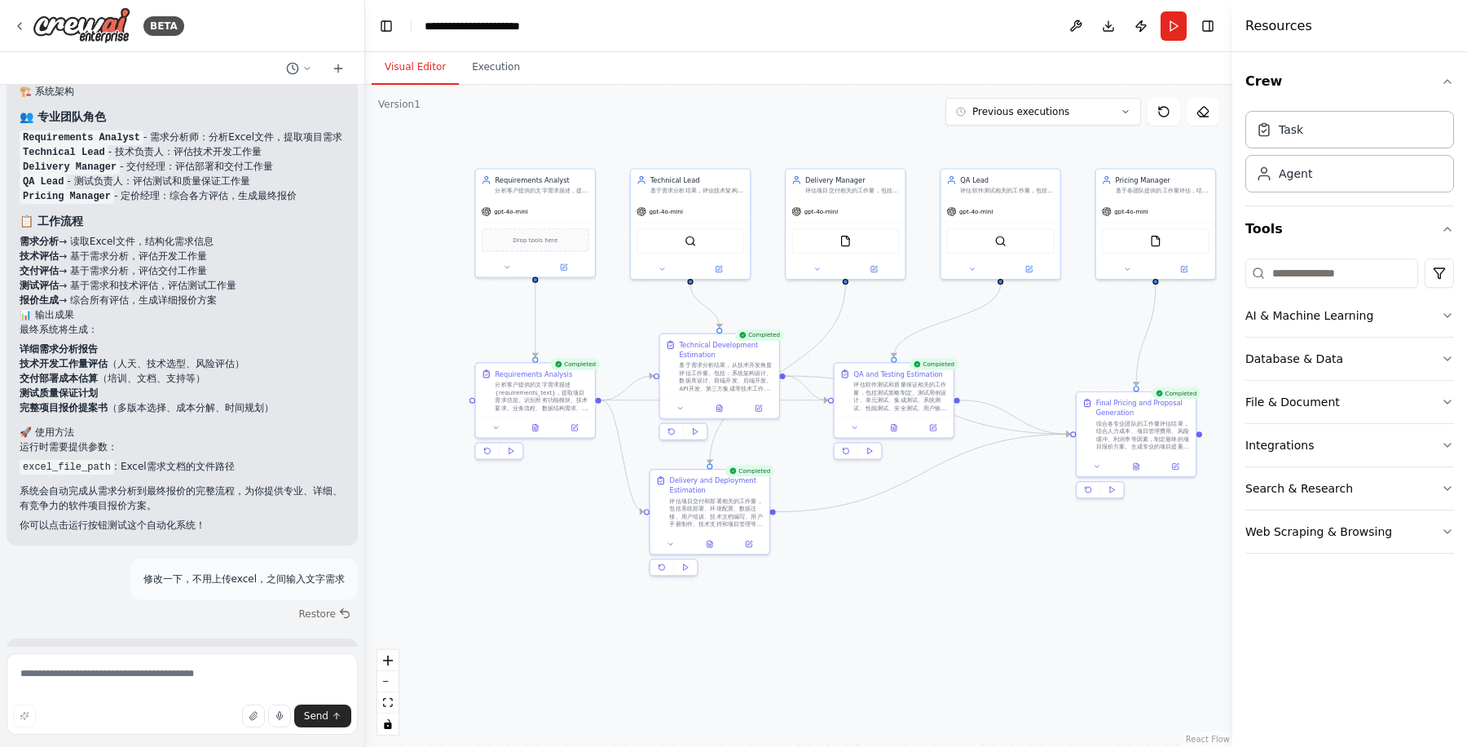
click at [170, 386] on li "交付部署成本估算 （培训、文档、支持等）" at bounding box center [182, 378] width 325 height 15
click at [504, 112] on div ".deletable-edge-delete-btn { width: 20px; height: 20px; border: 0px solid #ffff…" at bounding box center [798, 416] width 867 height 662
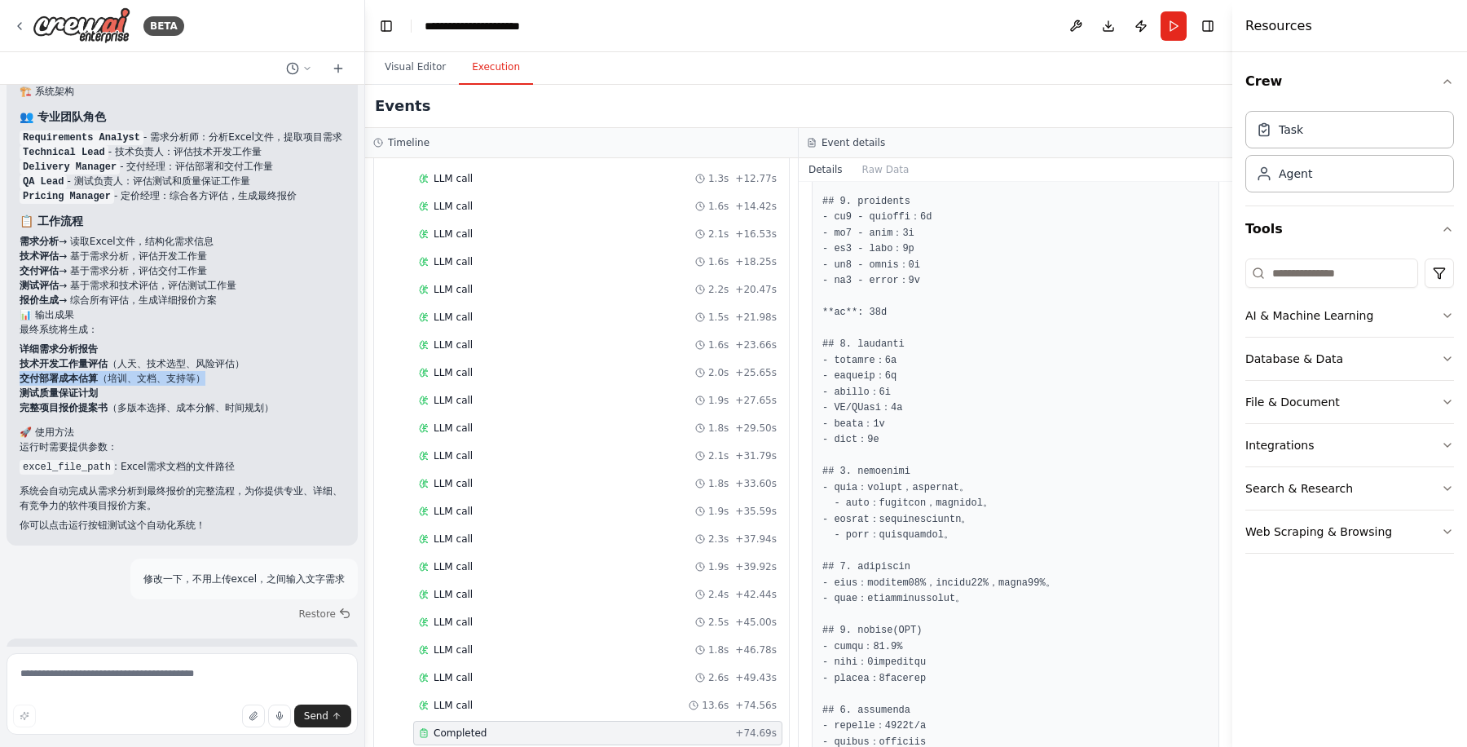
click at [496, 65] on button "Execution" at bounding box center [496, 68] width 74 height 34
click at [411, 68] on button "Visual Editor" at bounding box center [415, 68] width 87 height 34
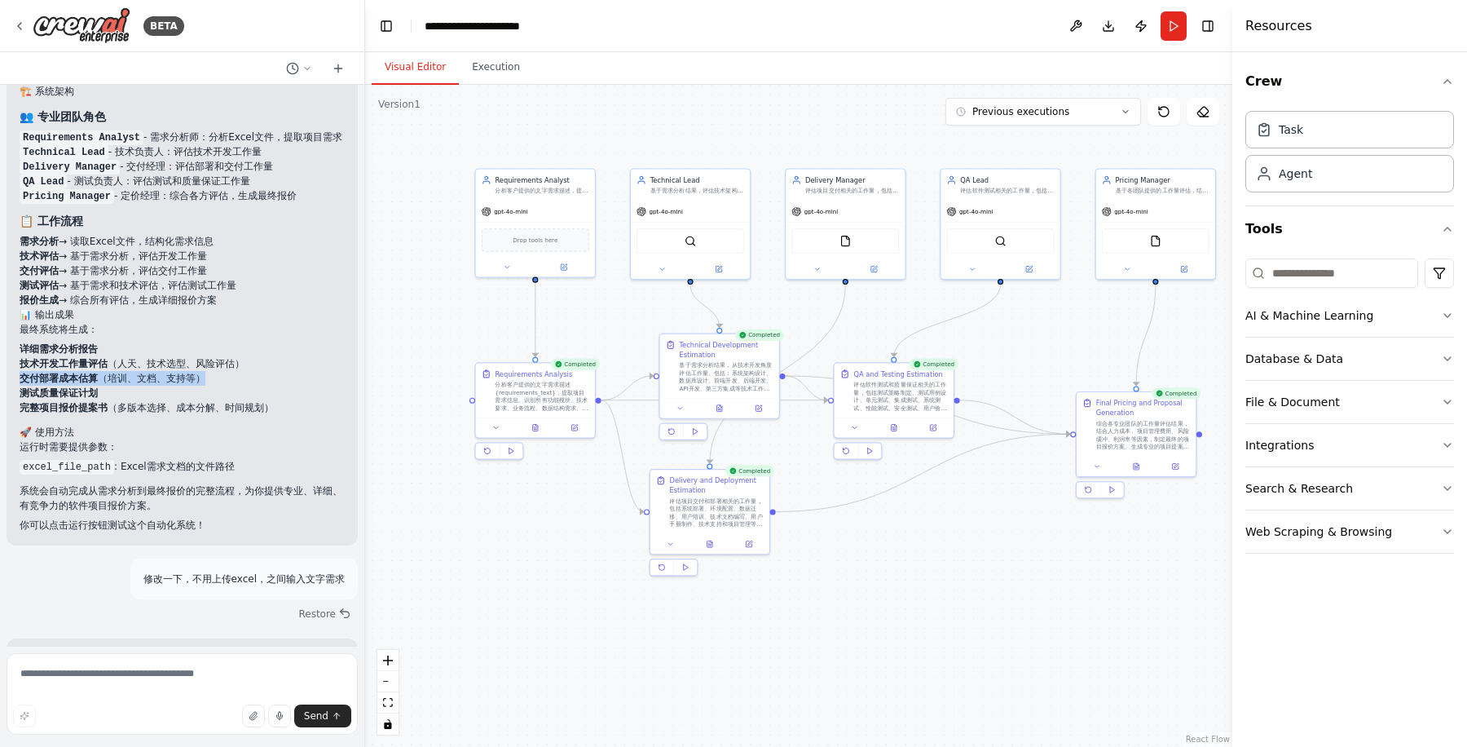
click at [961, 569] on div ".deletable-edge-delete-btn { width: 20px; height: 20px; border: 0px solid #ffff…" at bounding box center [798, 416] width 867 height 662
click at [1113, 27] on button "Download" at bounding box center [1109, 25] width 26 height 29
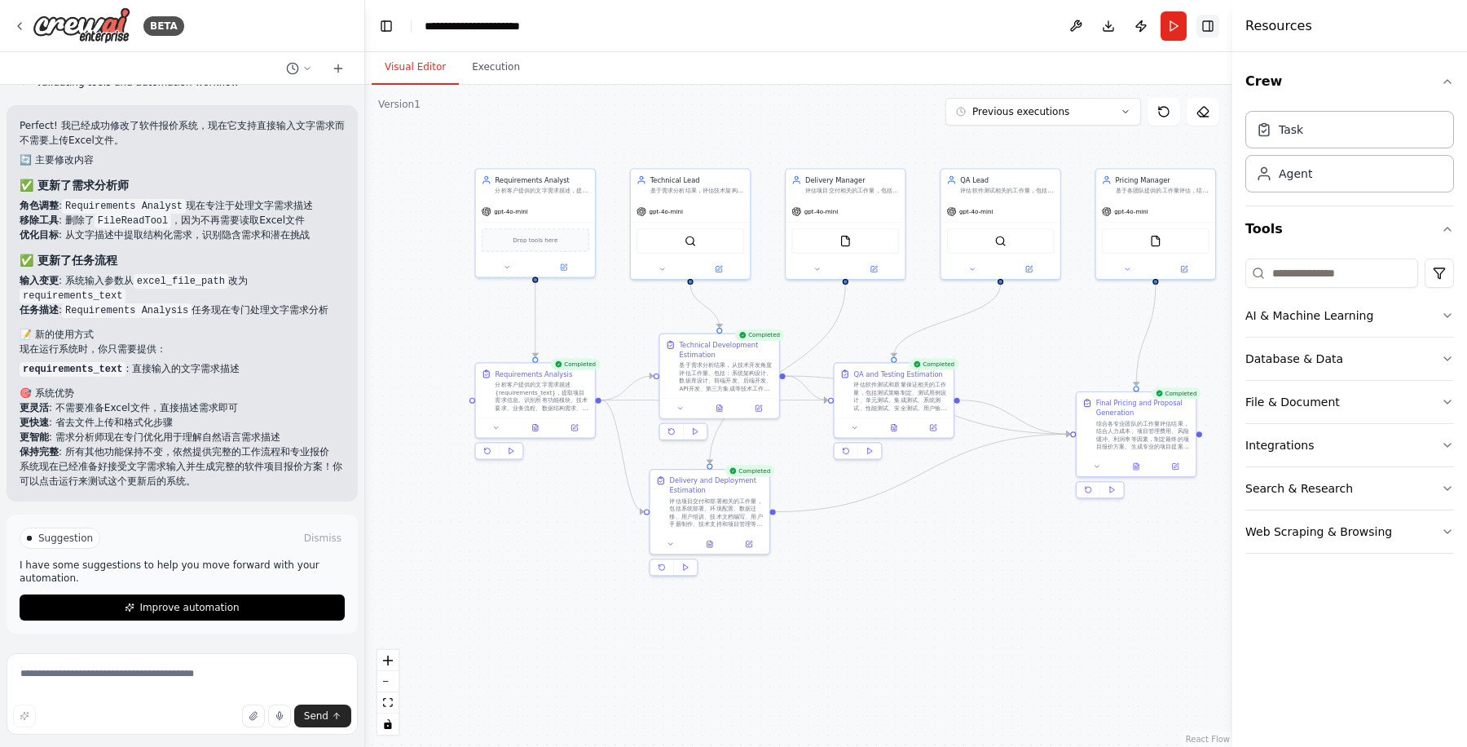
click at [1217, 22] on button "Toggle Right Sidebar" at bounding box center [1208, 26] width 23 height 23
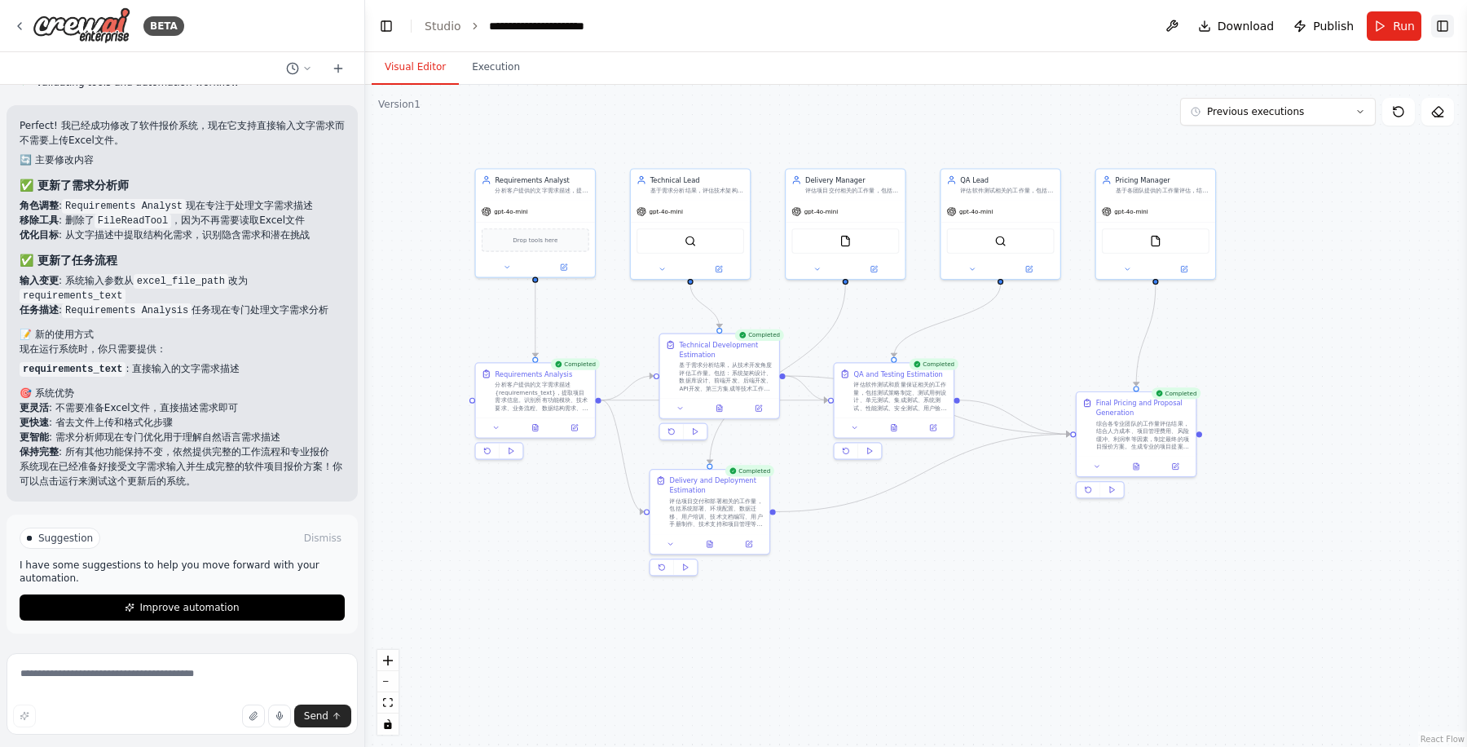
click at [1452, 24] on button "Toggle Right Sidebar" at bounding box center [1442, 26] width 23 height 23
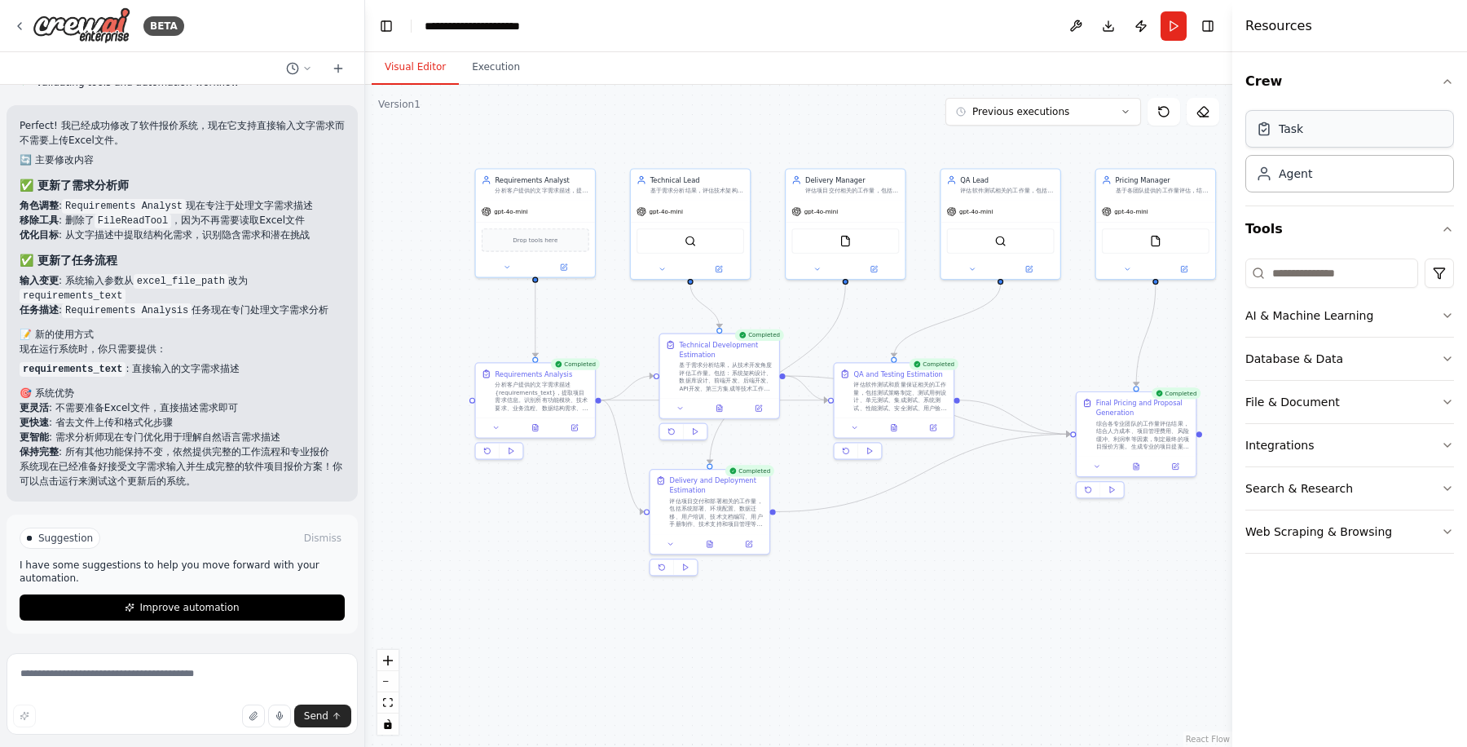
click at [1338, 130] on div "Task" at bounding box center [1350, 128] width 209 height 37
click at [1329, 176] on div "Agent" at bounding box center [1350, 172] width 209 height 37
click at [1309, 227] on button "Tools" at bounding box center [1350, 229] width 209 height 46
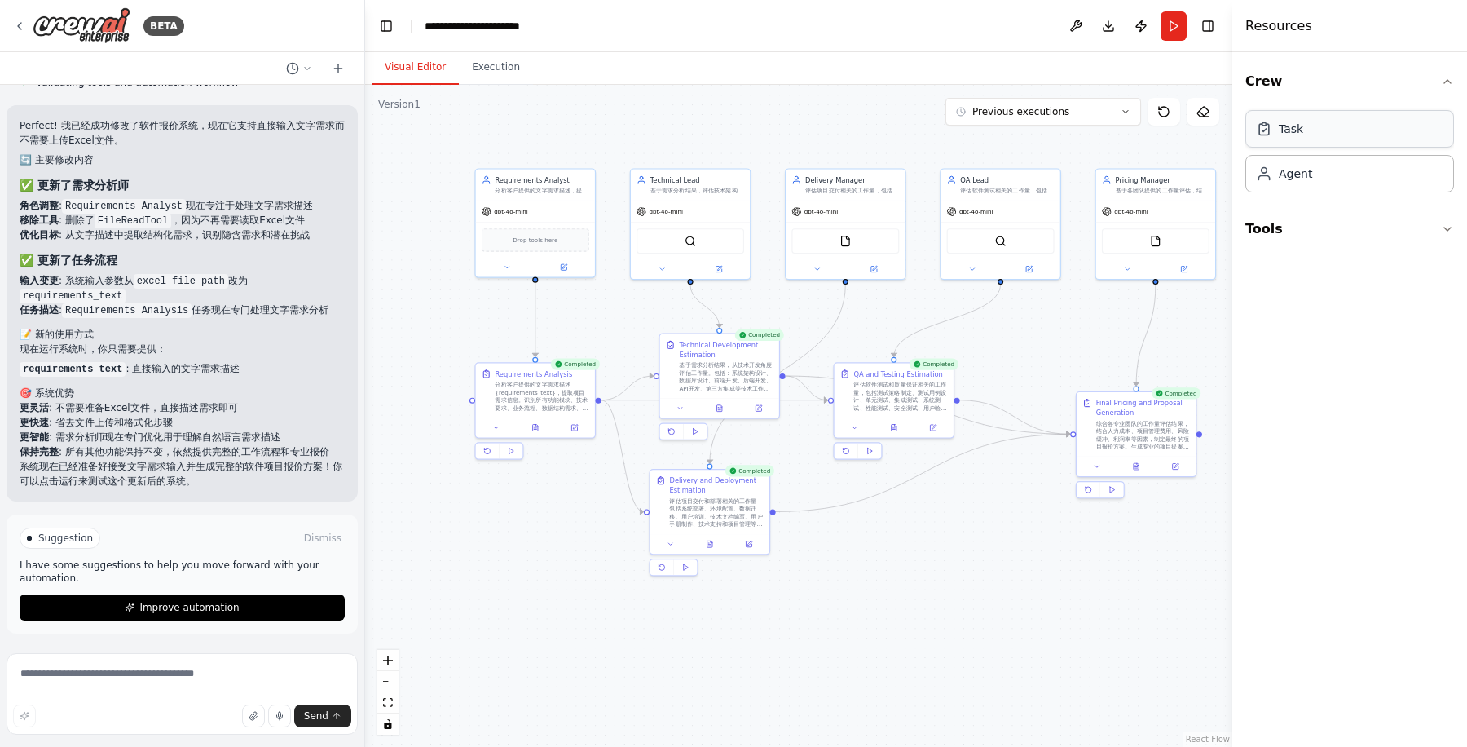
click at [1331, 138] on div "Task" at bounding box center [1350, 128] width 209 height 37
click at [1325, 174] on div "Agent" at bounding box center [1350, 172] width 209 height 37
click at [1453, 82] on icon "button" at bounding box center [1447, 81] width 13 height 13
click at [1277, 125] on button "Tools" at bounding box center [1350, 128] width 209 height 46
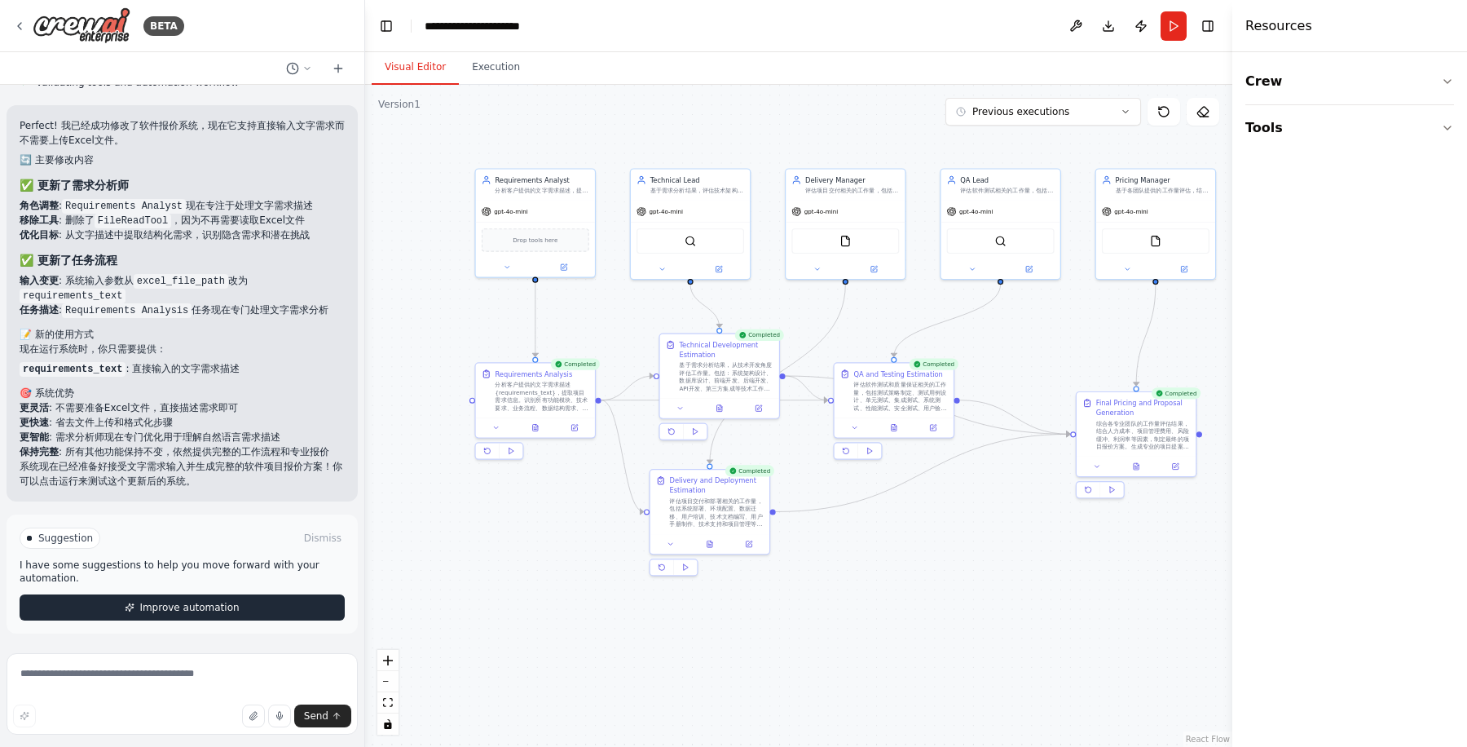
click at [174, 610] on span "Improve automation" at bounding box center [188, 607] width 99 height 13
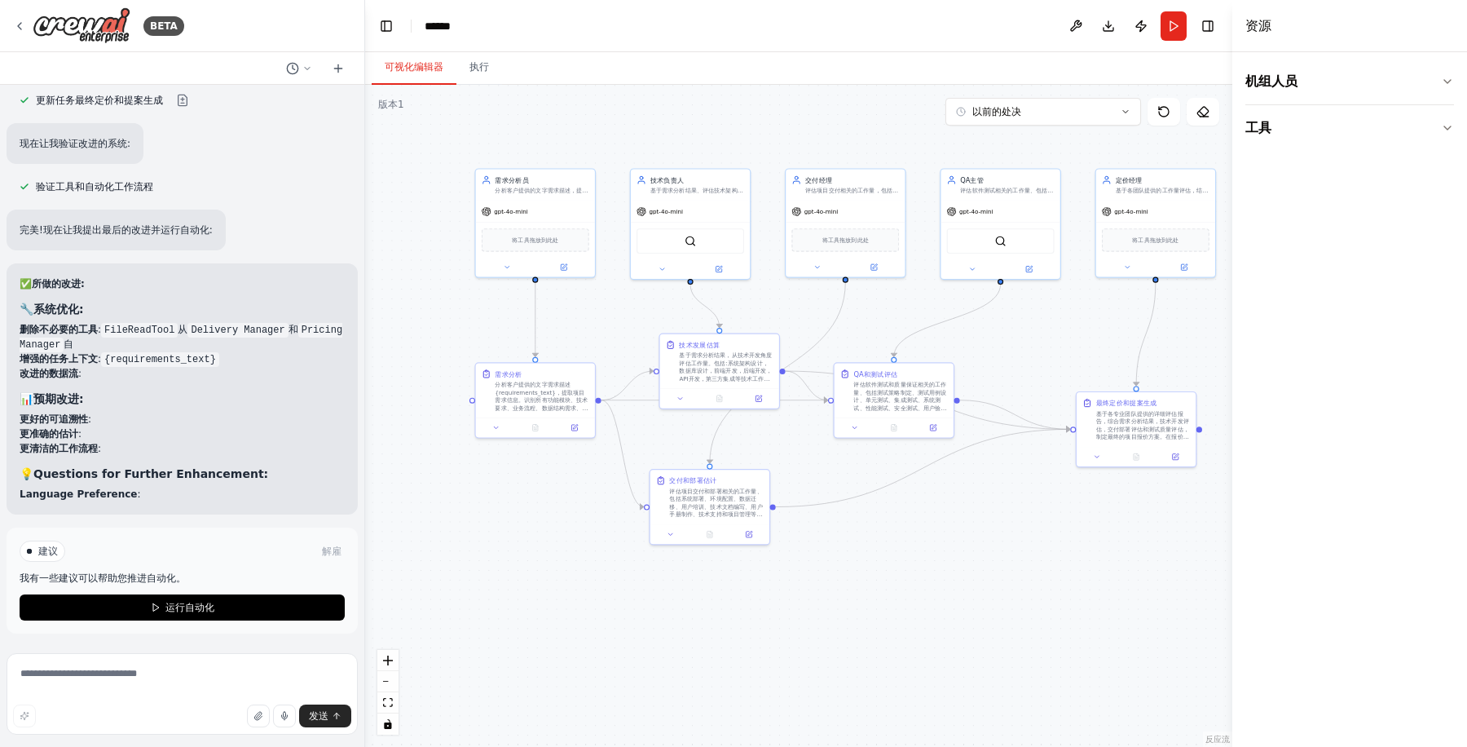
scroll to position [5442, 0]
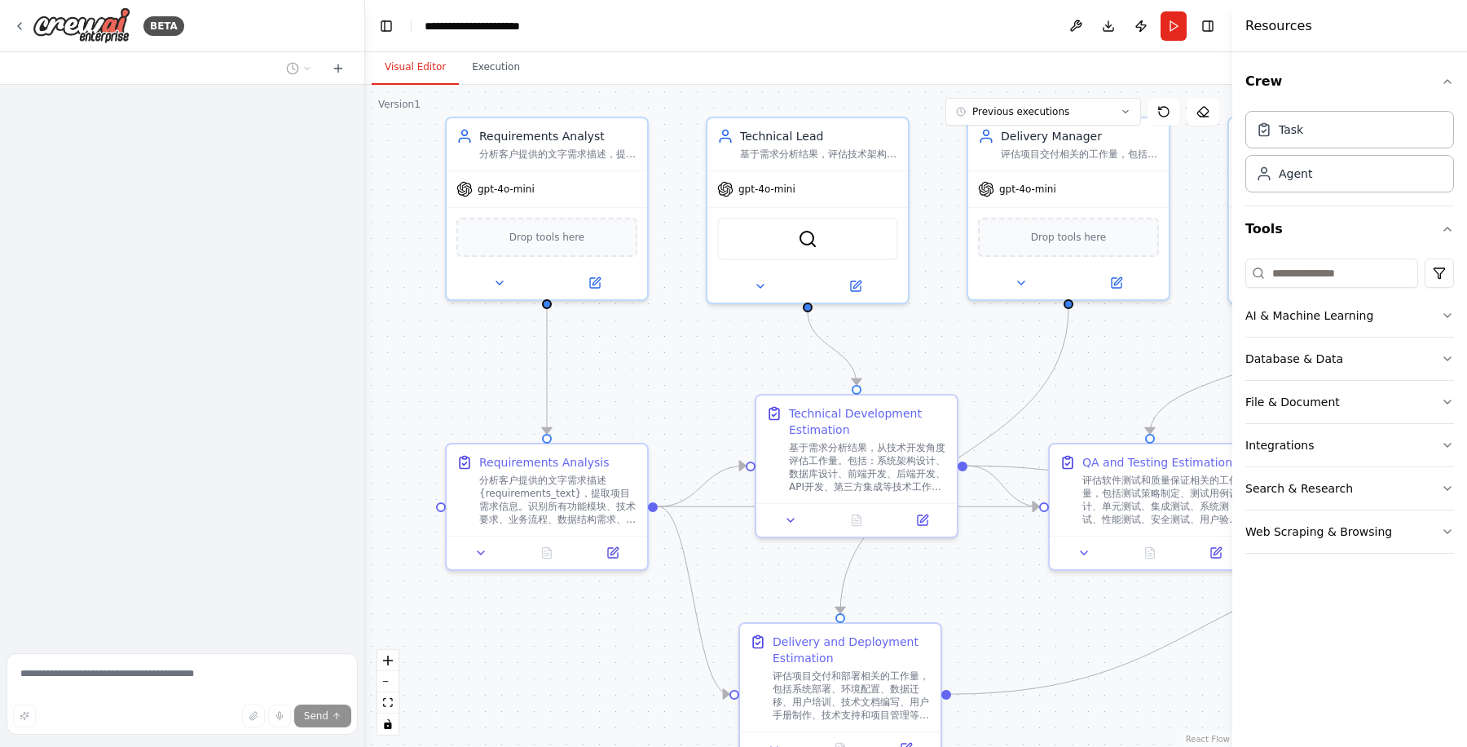
drag, startPoint x: 690, startPoint y: 454, endPoint x: 688, endPoint y: 404, distance: 49.8
click at [688, 404] on div ".deletable-edge-delete-btn { width: 20px; height: 20px; border: 0px solid #ffff…" at bounding box center [798, 416] width 867 height 662
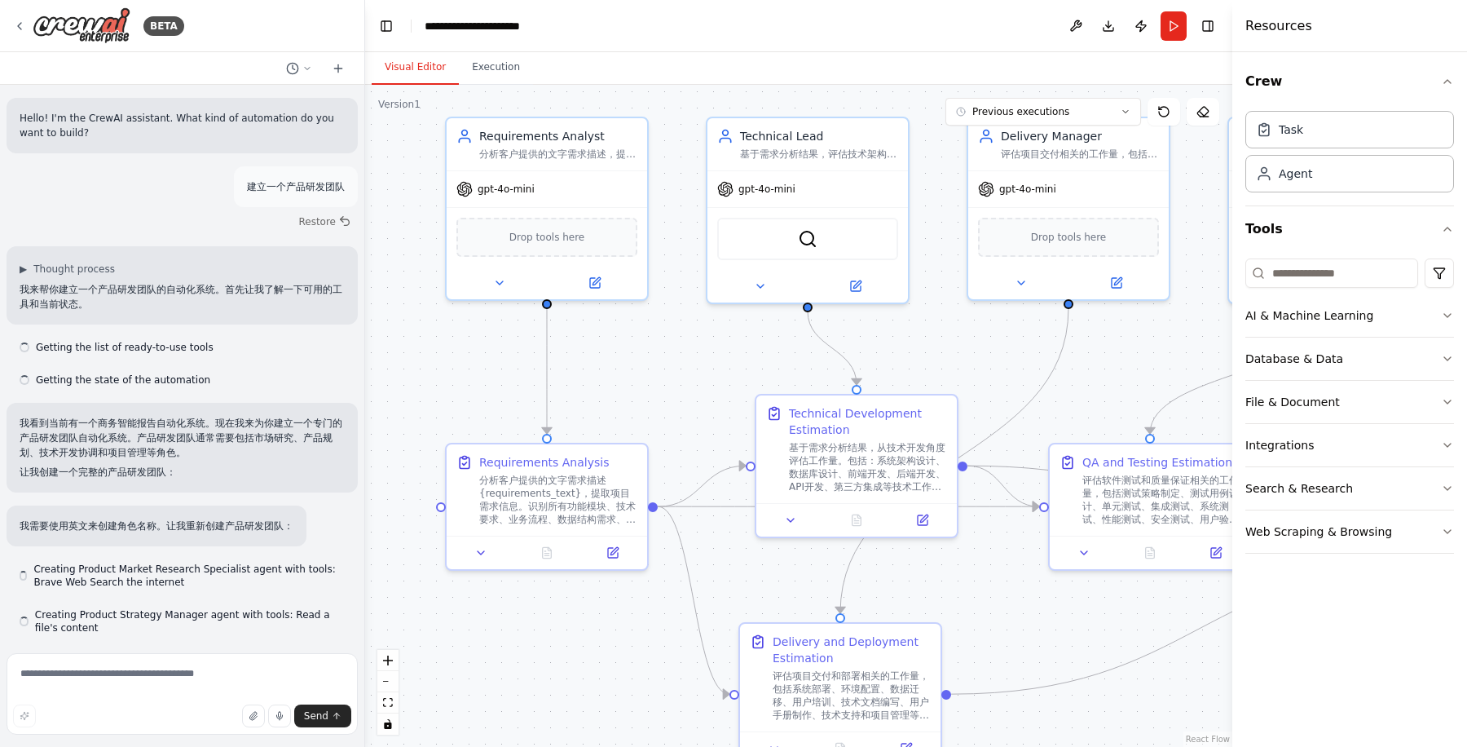
scroll to position [5956, 0]
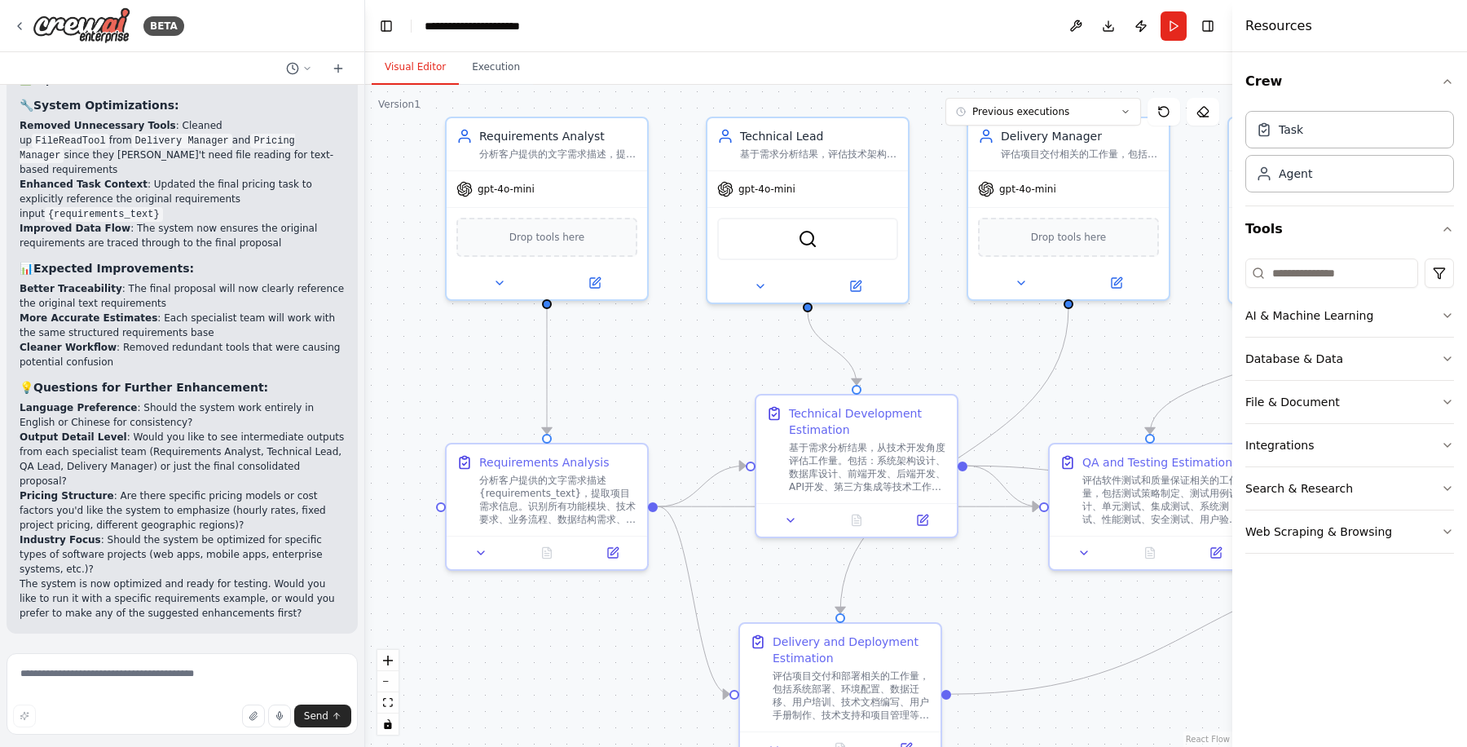
click at [263, 306] on li "Better Traceability : The final proposal will now clearly reference the origina…" at bounding box center [182, 295] width 325 height 29
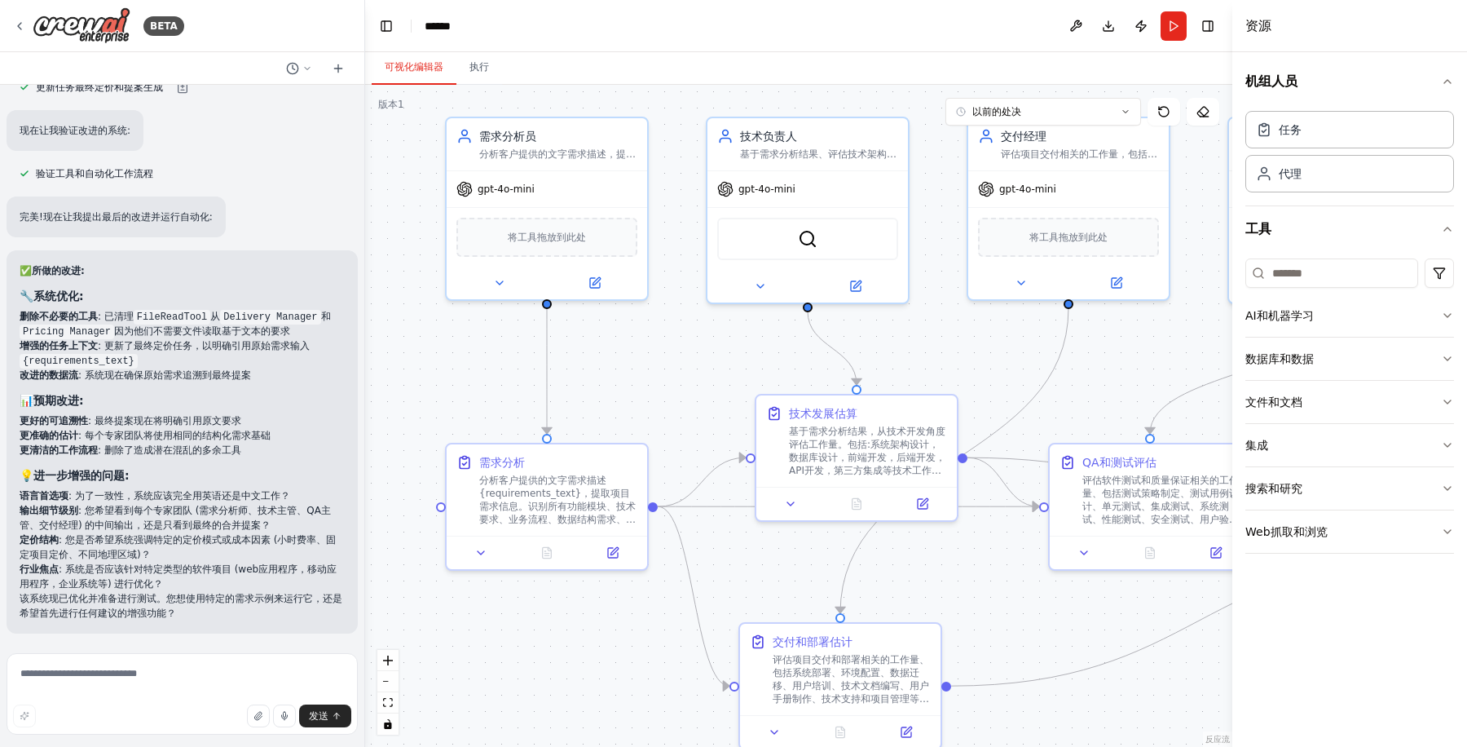
scroll to position [5559, 0]
click at [214, 660] on textarea at bounding box center [182, 694] width 351 height 82
type textarea "**********"
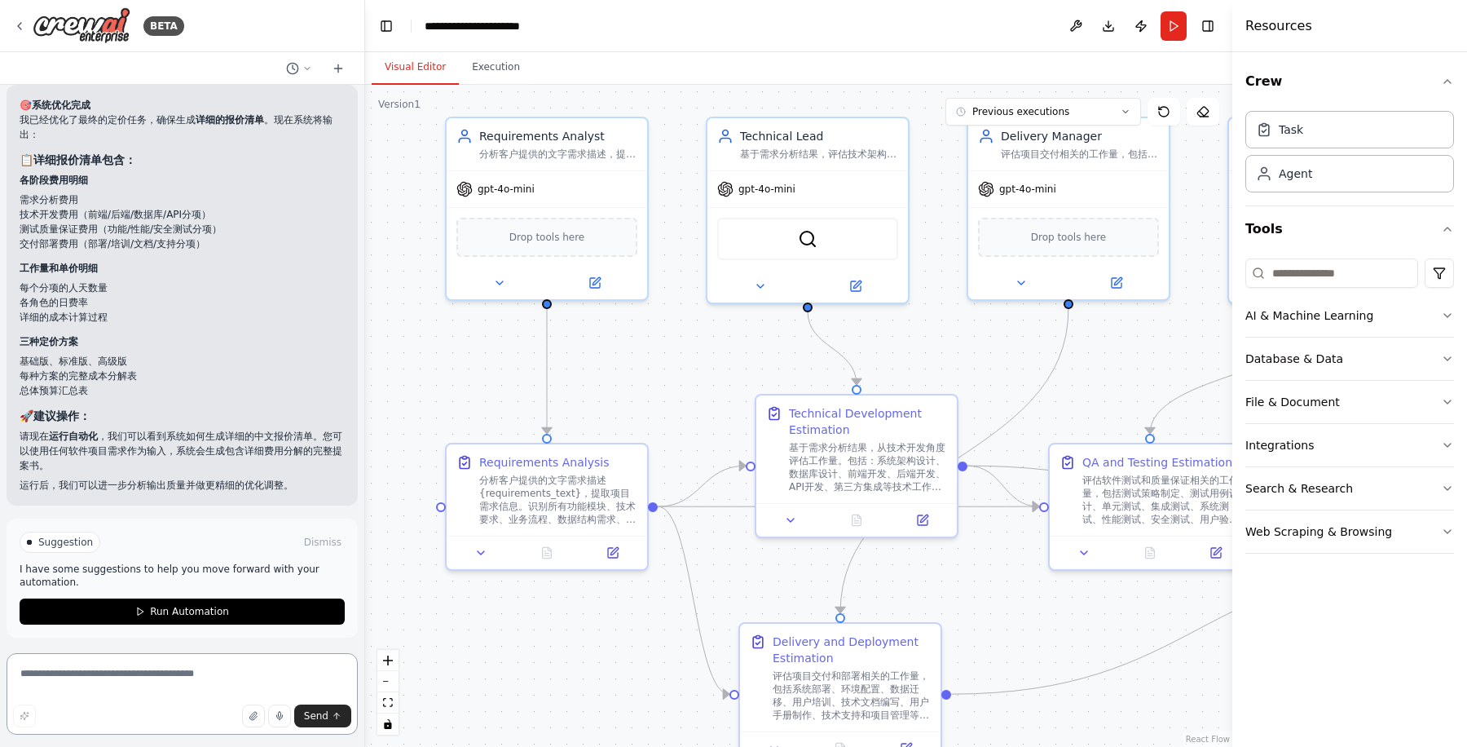
scroll to position [6725, 0]
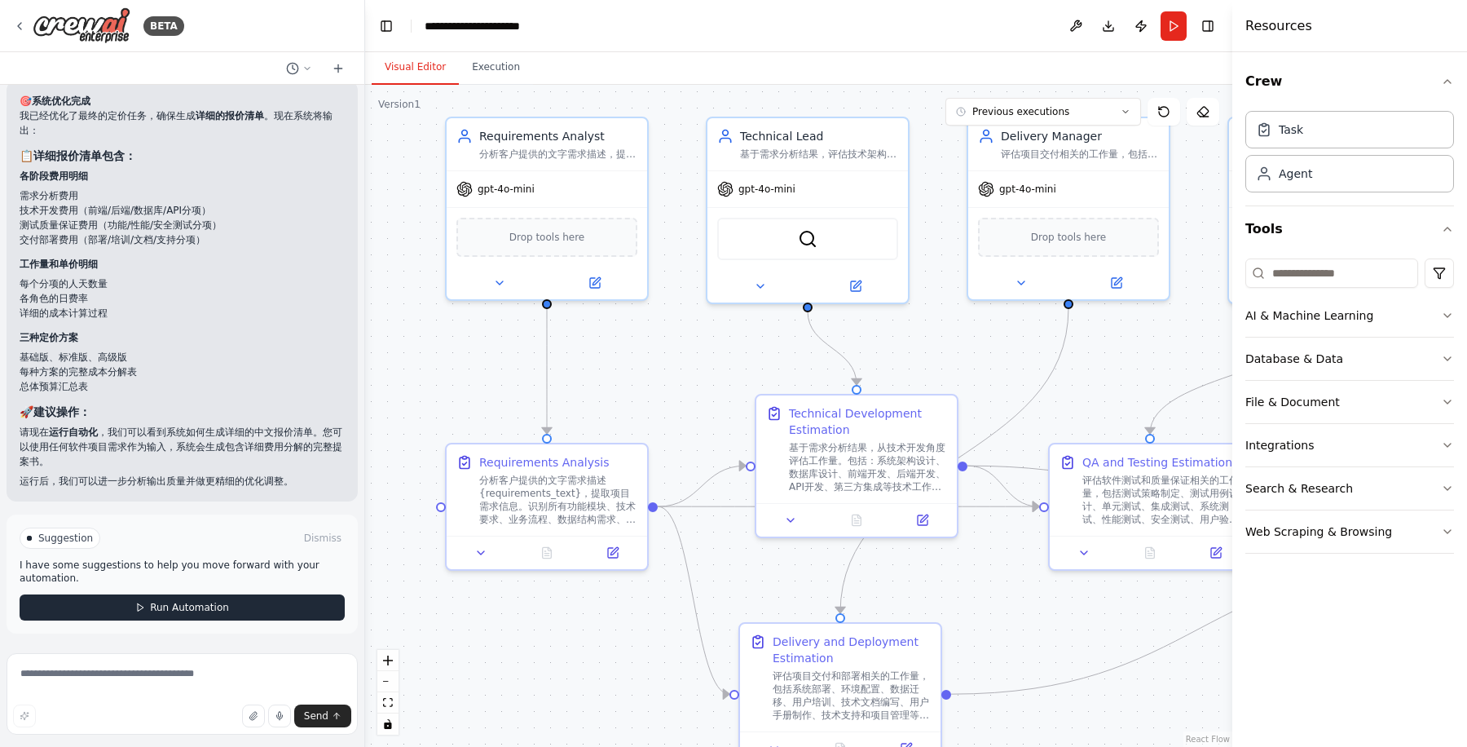
click at [157, 609] on span "Run Automation" at bounding box center [189, 607] width 79 height 13
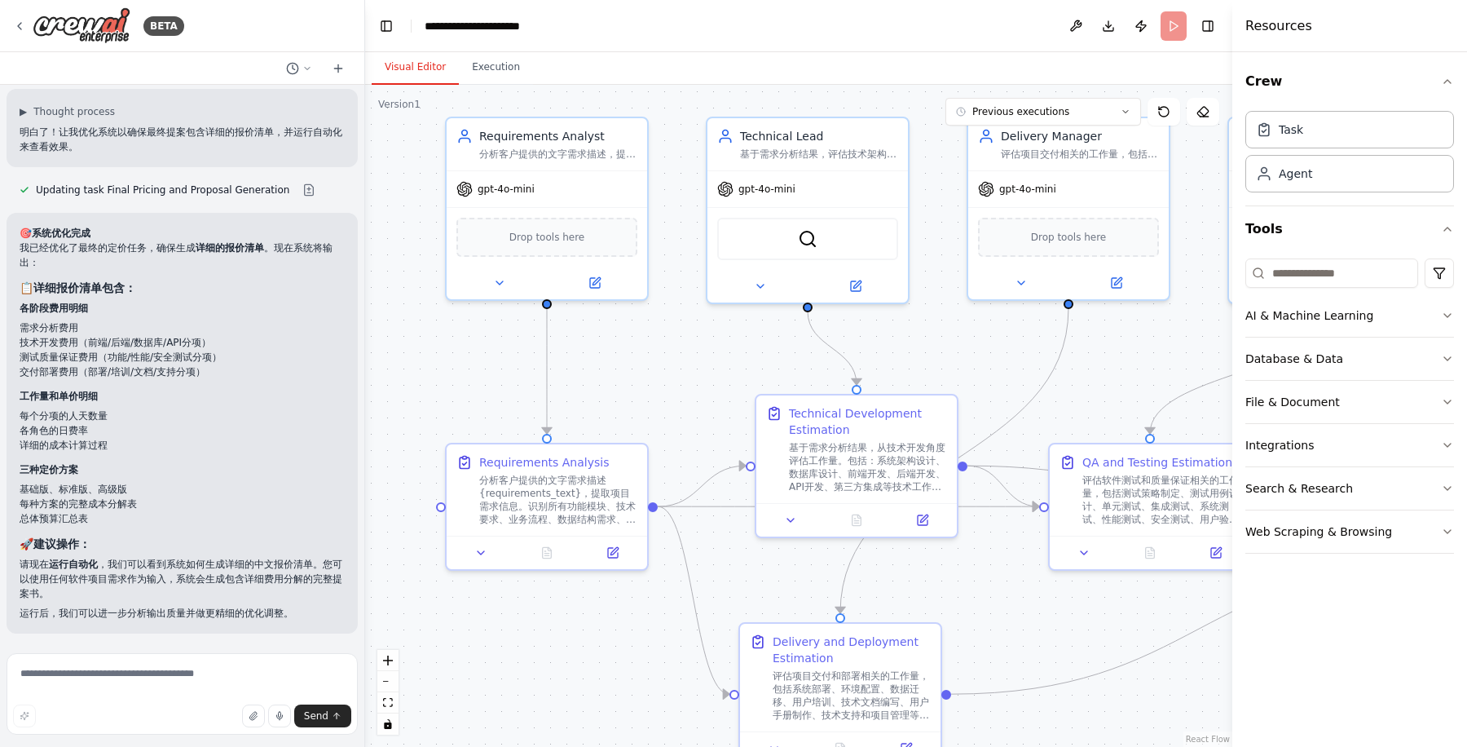
scroll to position [6594, 0]
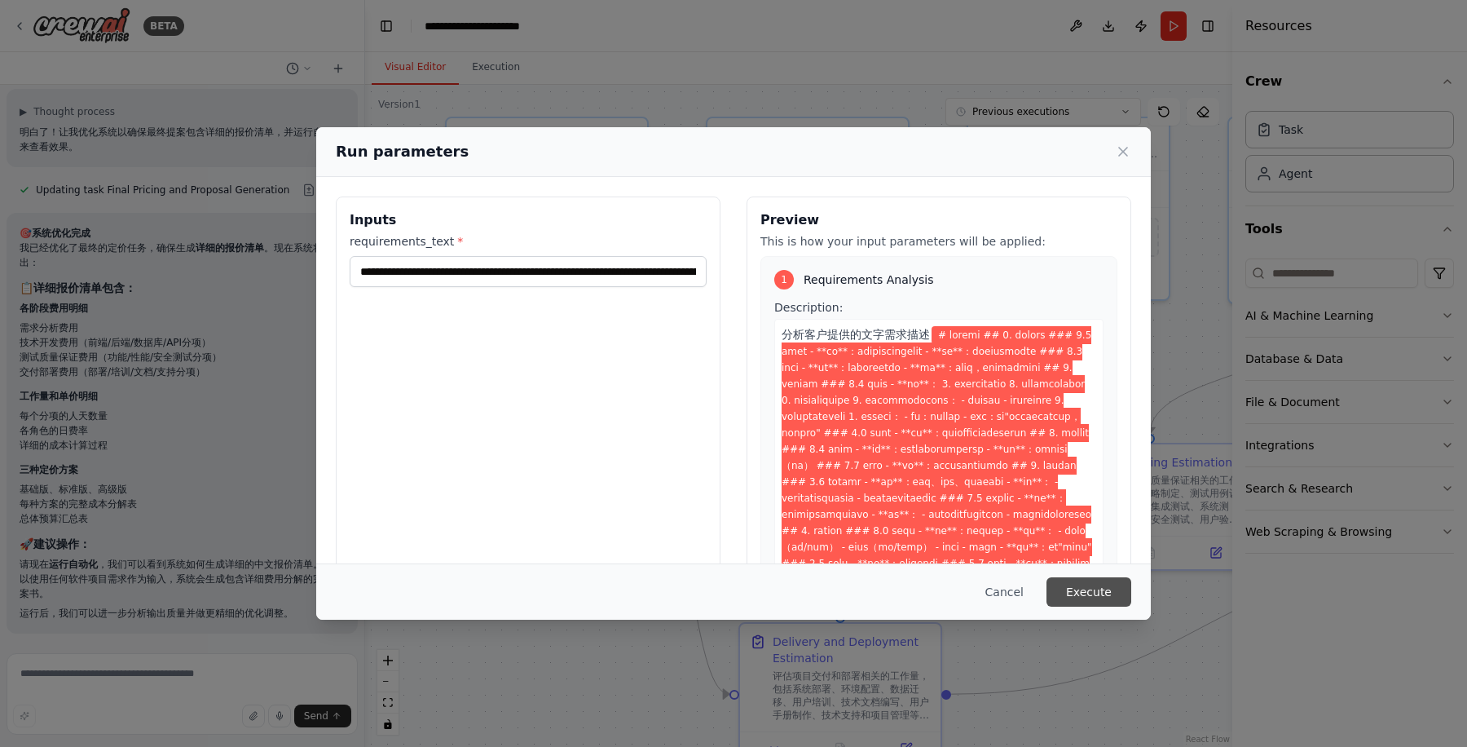
click at [1091, 593] on button "Execute" at bounding box center [1089, 591] width 85 height 29
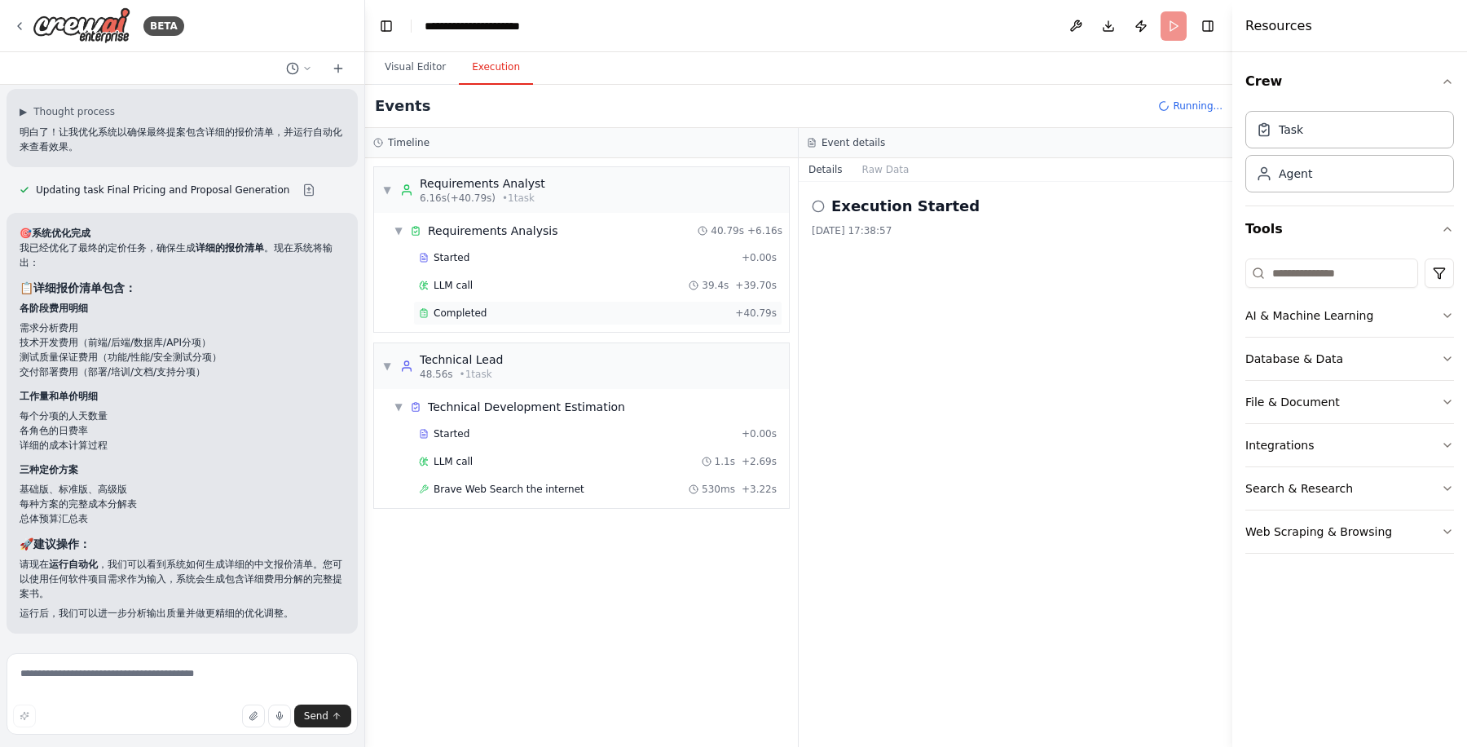
click at [483, 310] on span "Completed" at bounding box center [460, 312] width 53 height 13
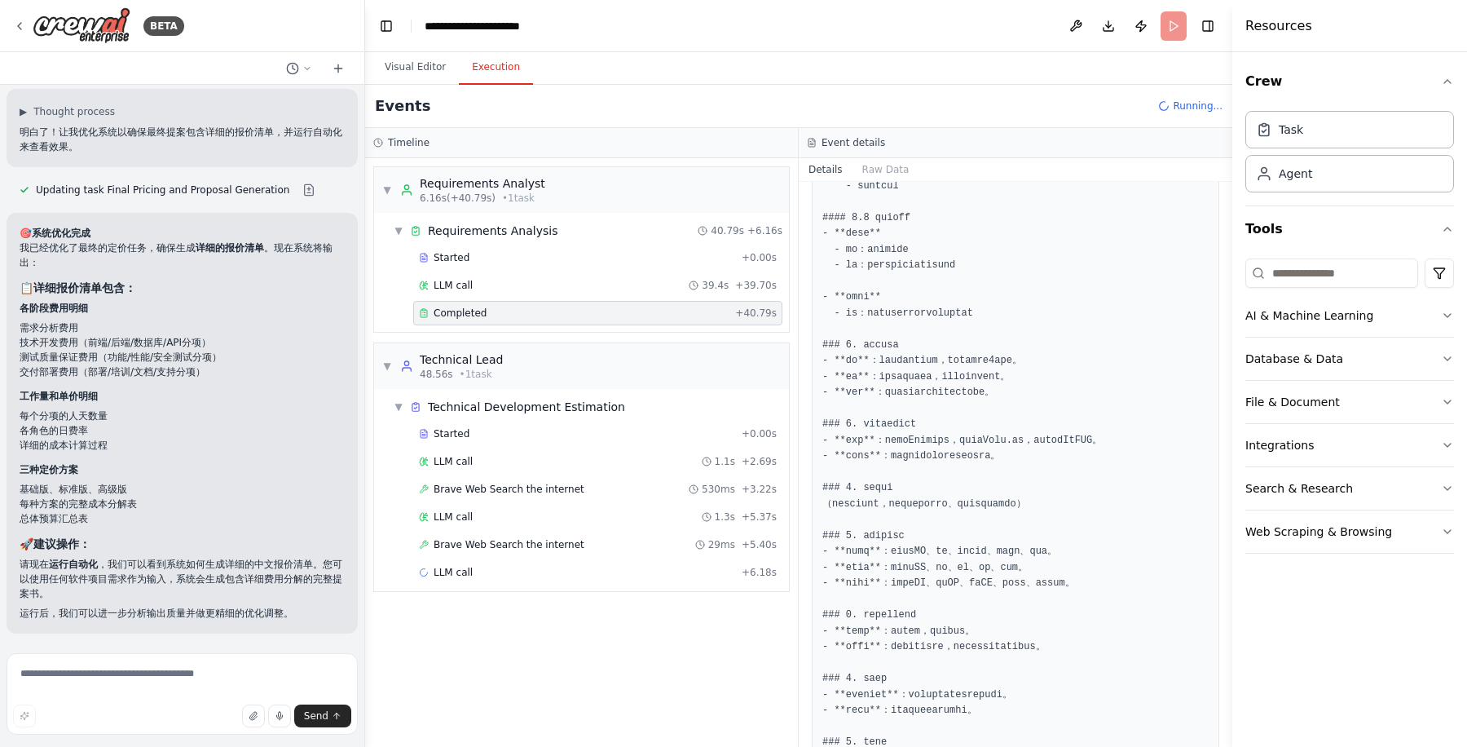
scroll to position [2461, 0]
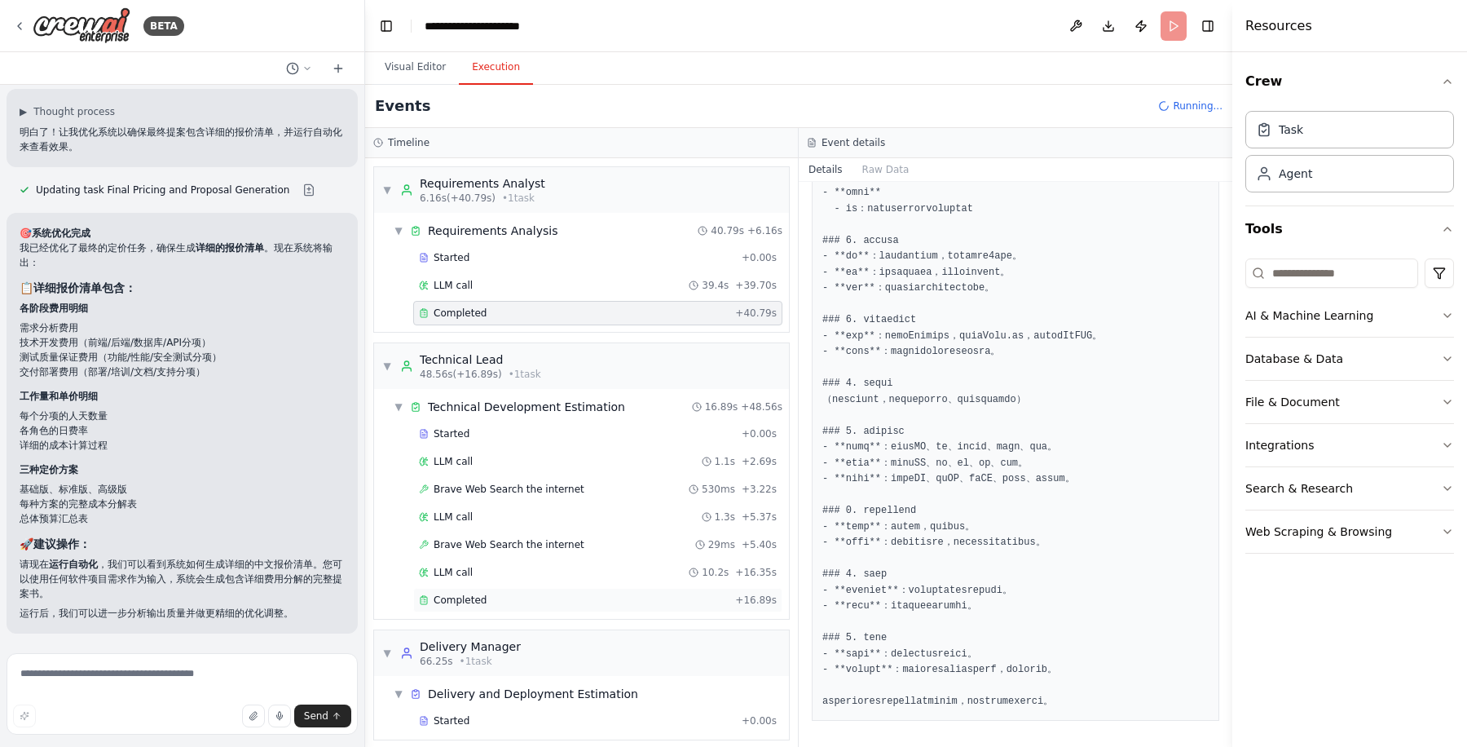
click at [492, 595] on div "Completed" at bounding box center [574, 599] width 310 height 13
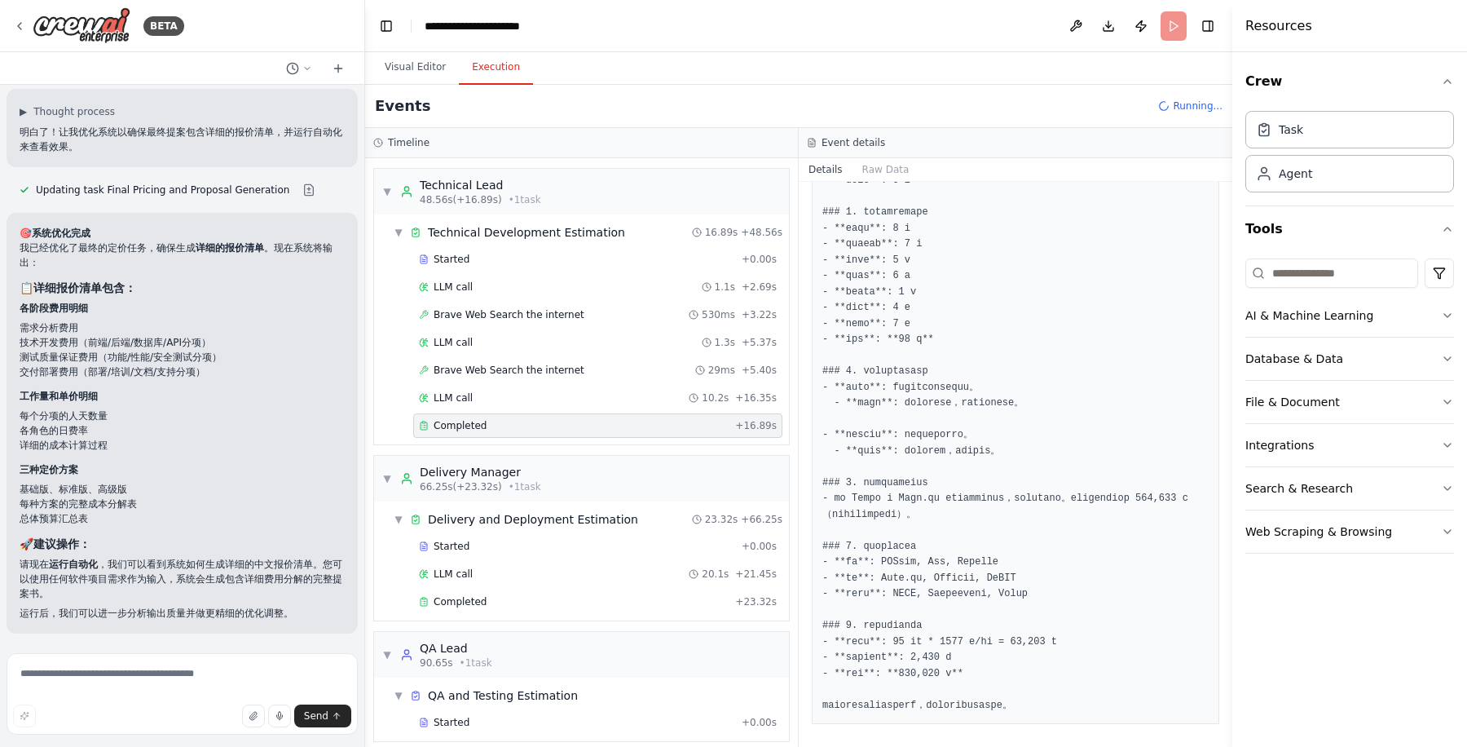
scroll to position [175, 0]
click at [644, 594] on div "Completed" at bounding box center [574, 600] width 310 height 13
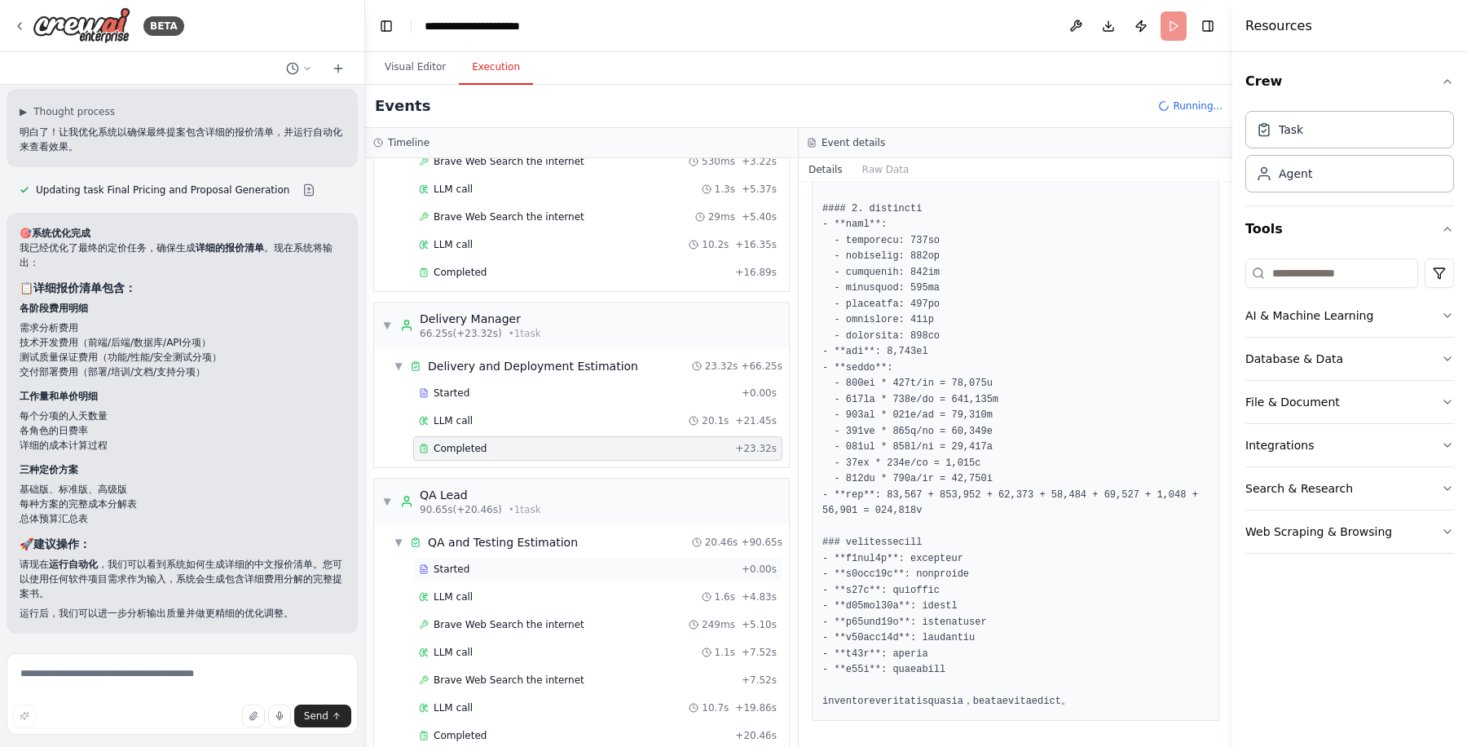
scroll to position [337, 0]
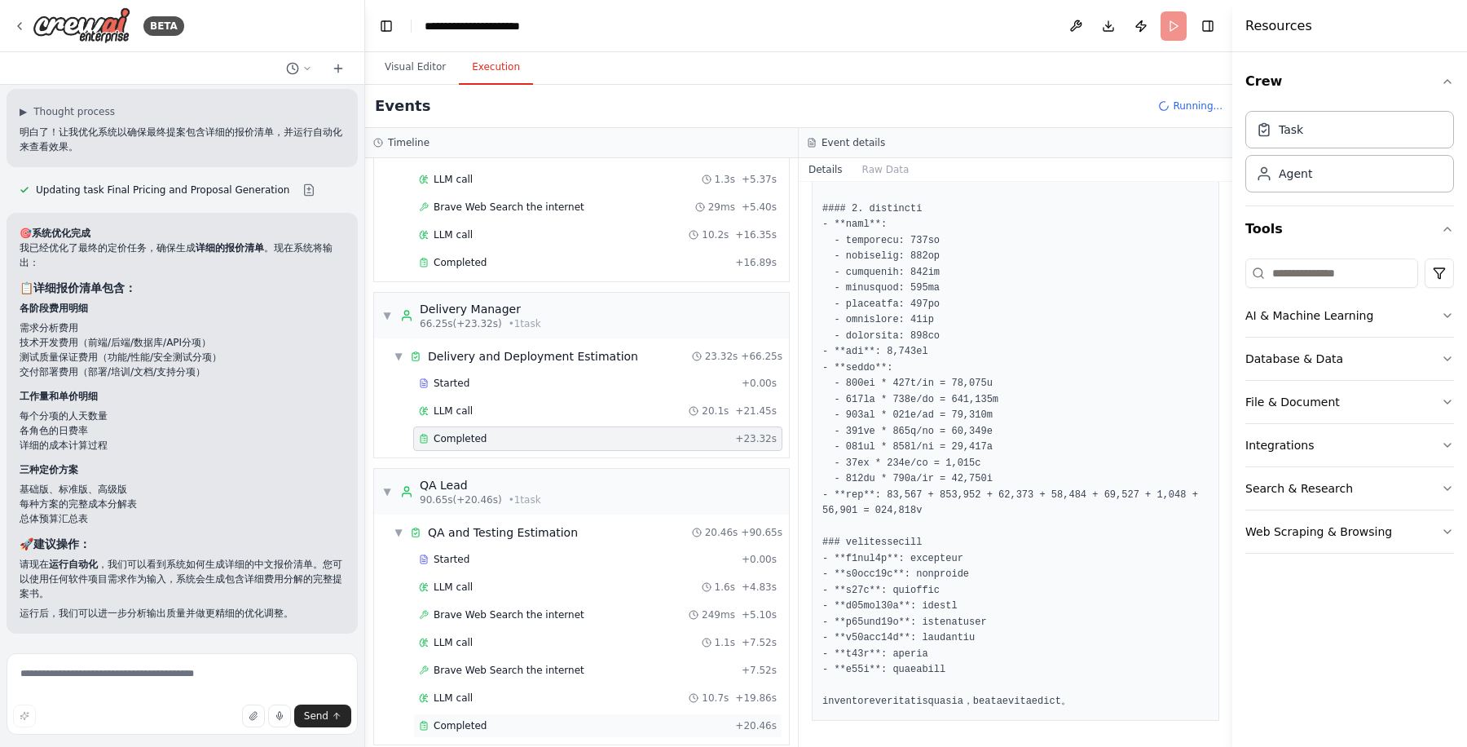
click at [589, 719] on div "Completed" at bounding box center [574, 725] width 310 height 13
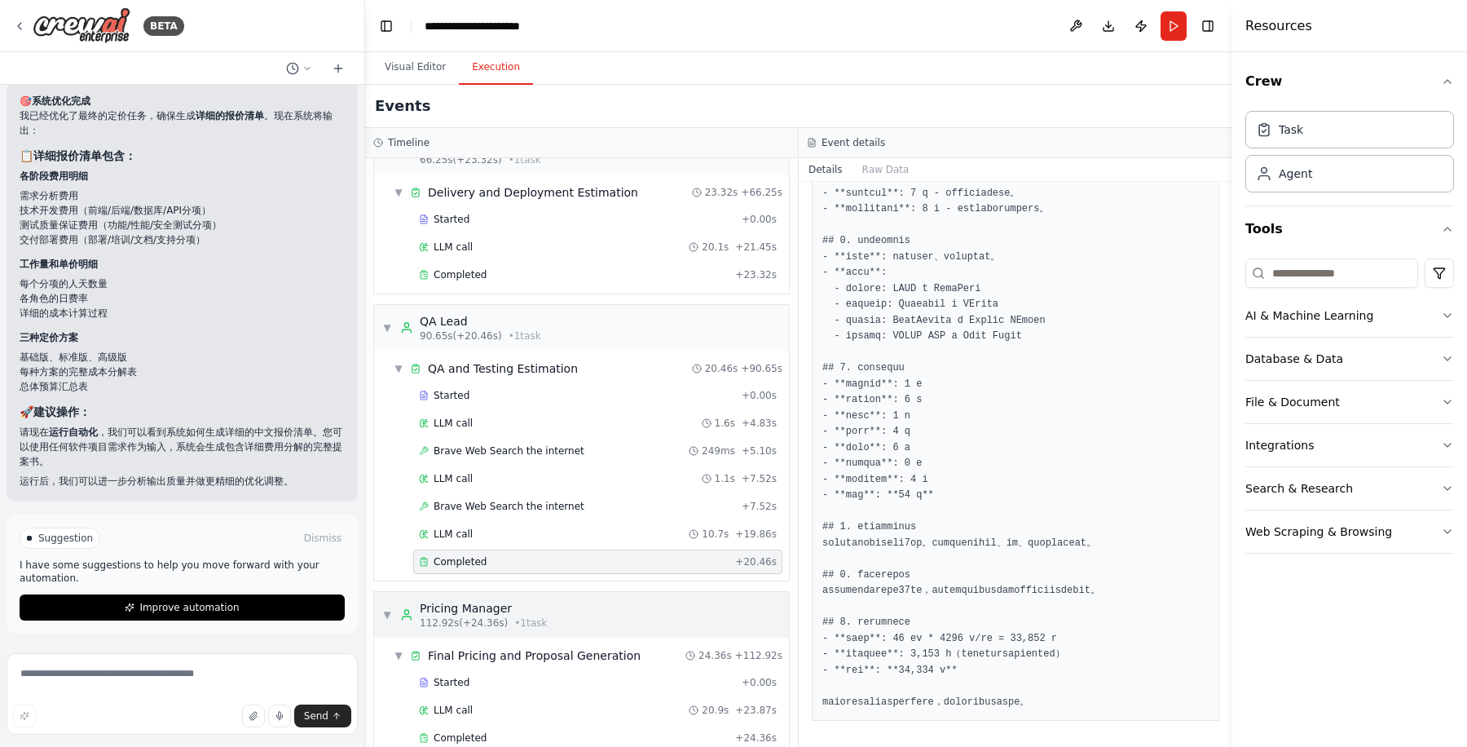
scroll to position [511, 0]
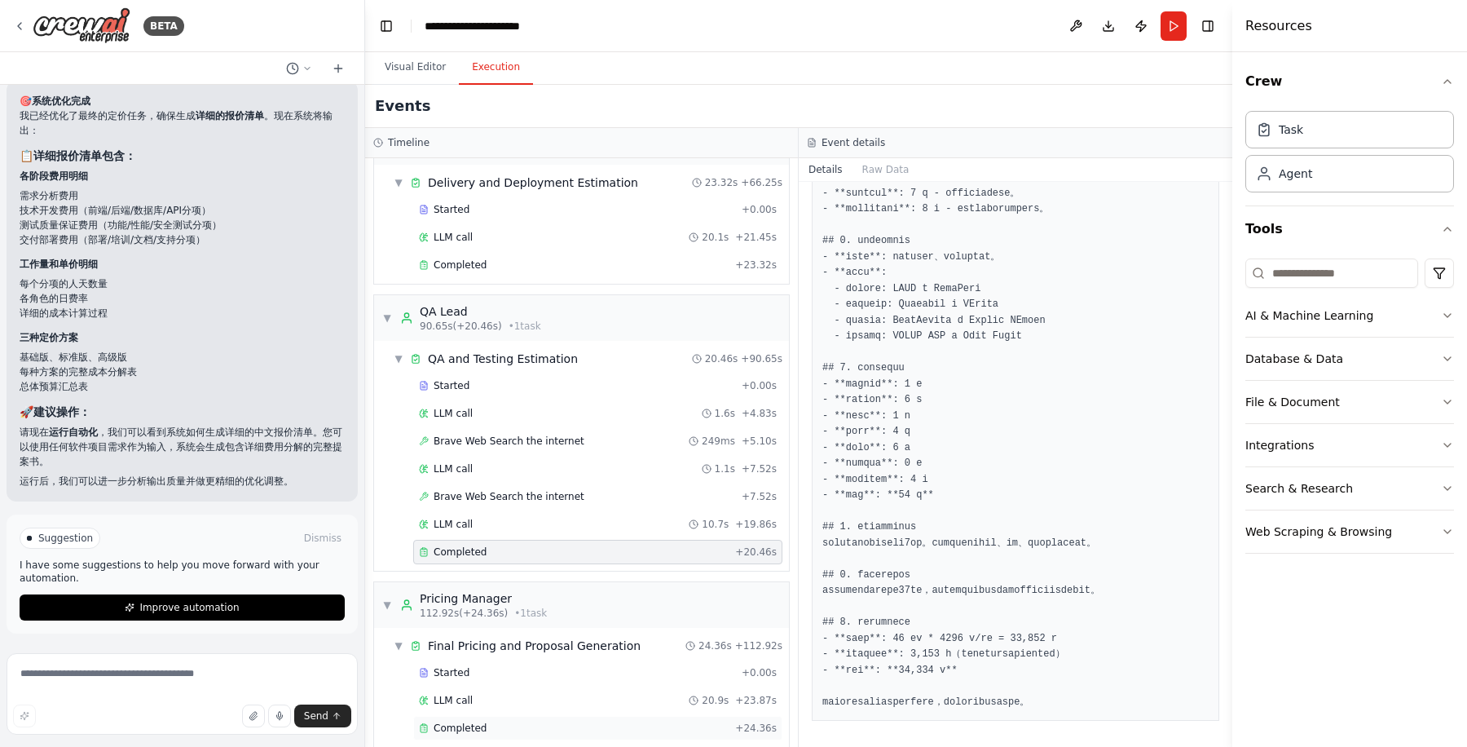
click at [514, 721] on div "Completed" at bounding box center [574, 727] width 310 height 13
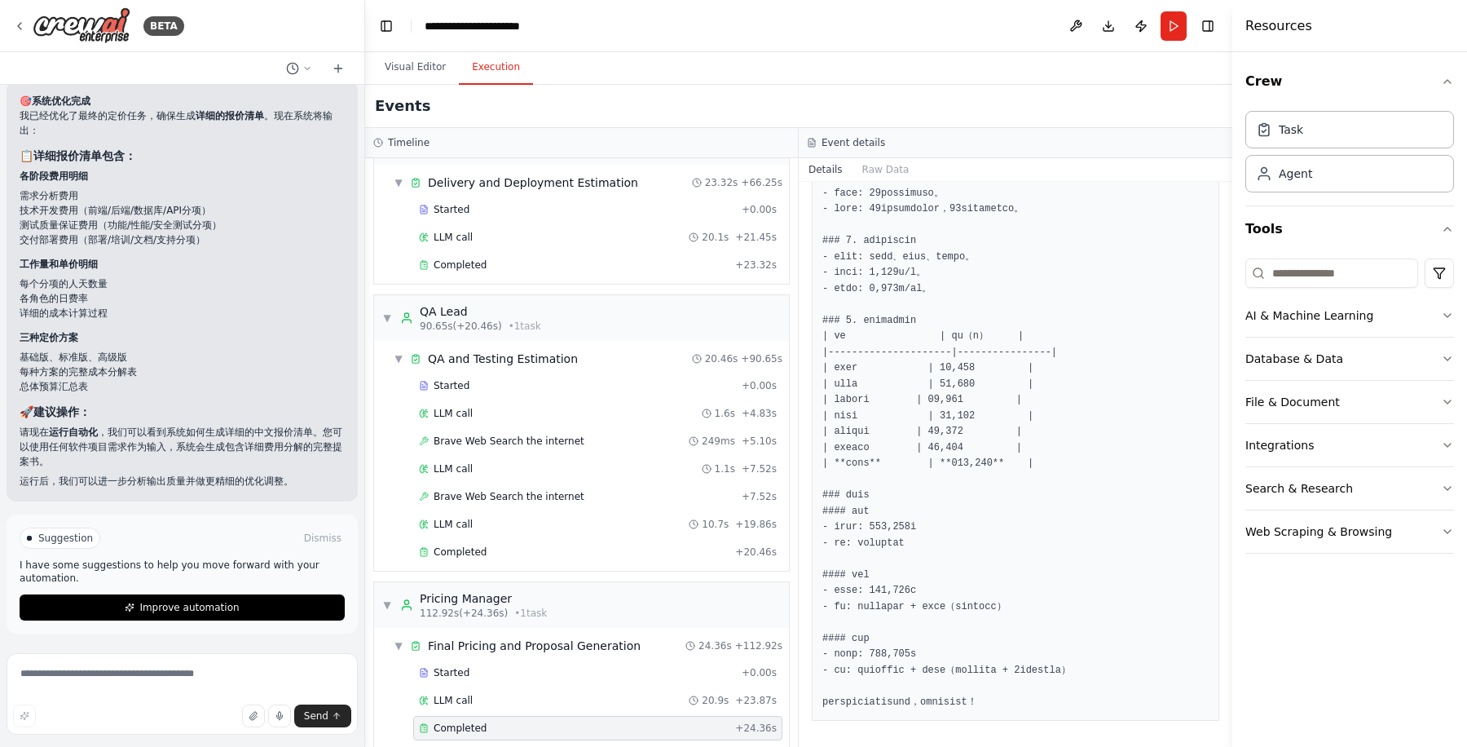
scroll to position [2000, 0]
click at [212, 615] on button "Improve automation" at bounding box center [182, 607] width 325 height 26
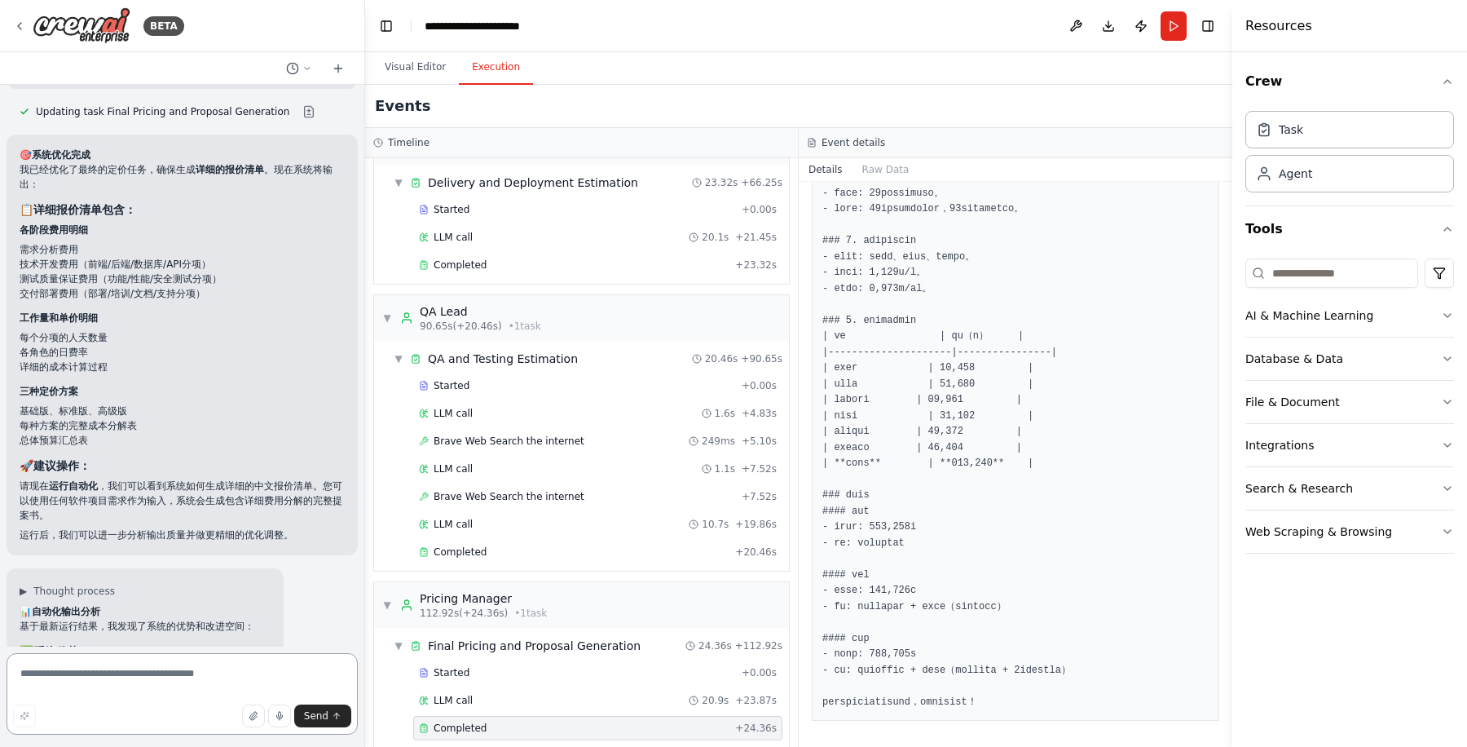
scroll to position [7814, 0]
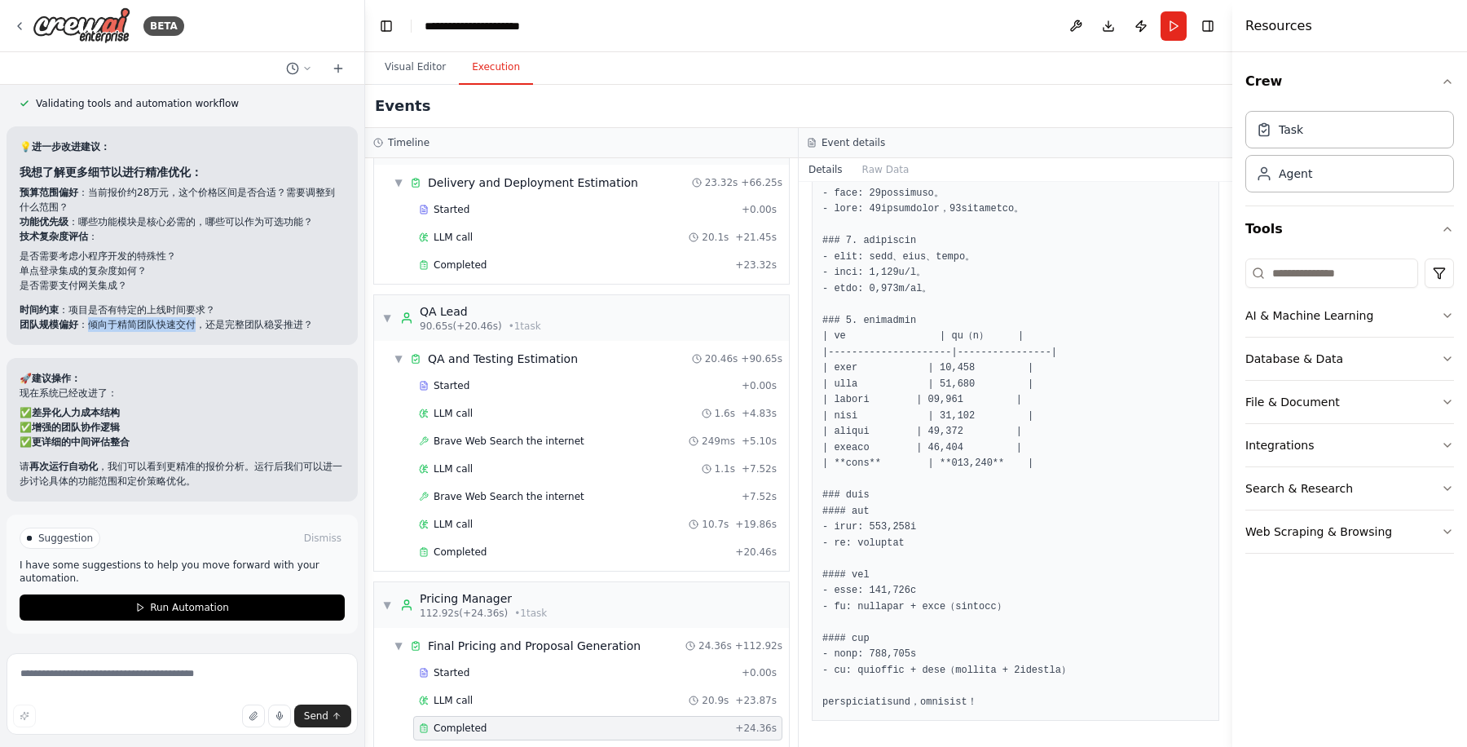
drag, startPoint x: 196, startPoint y: 327, endPoint x: 88, endPoint y: 329, distance: 107.6
click at [88, 329] on p "团队规模偏好 ：倾向于精简团队快速交付，还是完整团队稳妥推进？" at bounding box center [182, 324] width 325 height 15
copy p "倾向于精简团队快速交付"
click at [121, 671] on textarea at bounding box center [182, 694] width 351 height 82
paste textarea "**********"
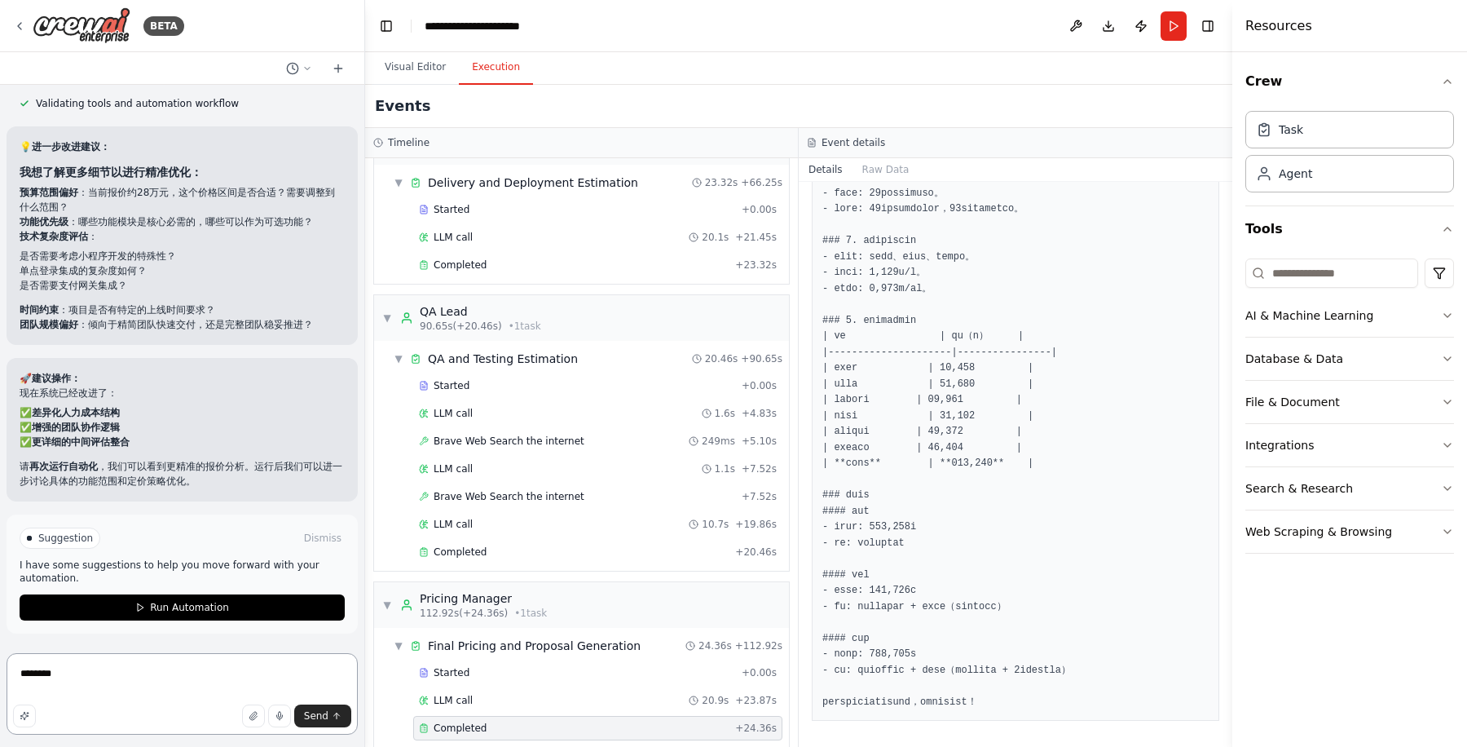
type textarea "**********"
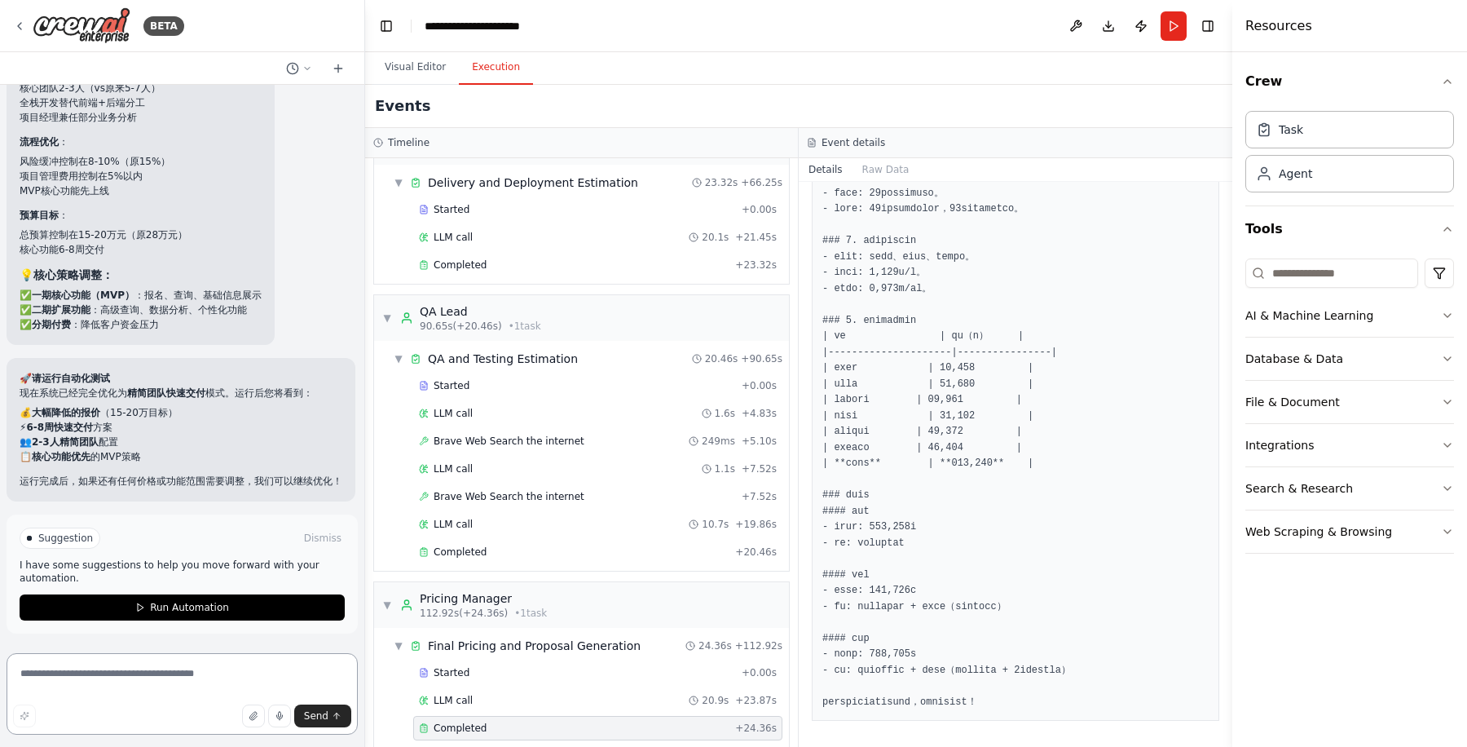
scroll to position [8715, 0]
click at [192, 602] on span "Run Automation" at bounding box center [189, 607] width 79 height 13
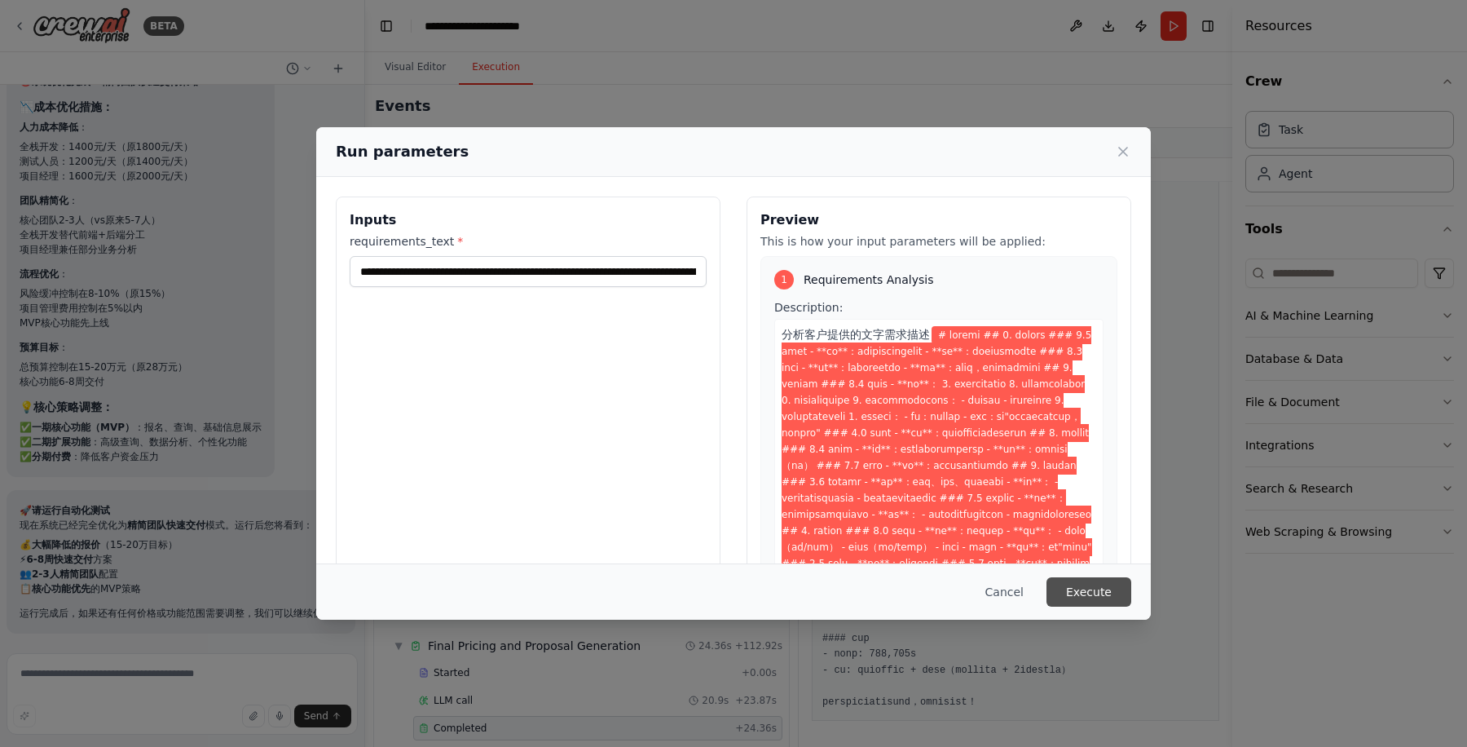
click at [1109, 596] on button "Execute" at bounding box center [1089, 591] width 85 height 29
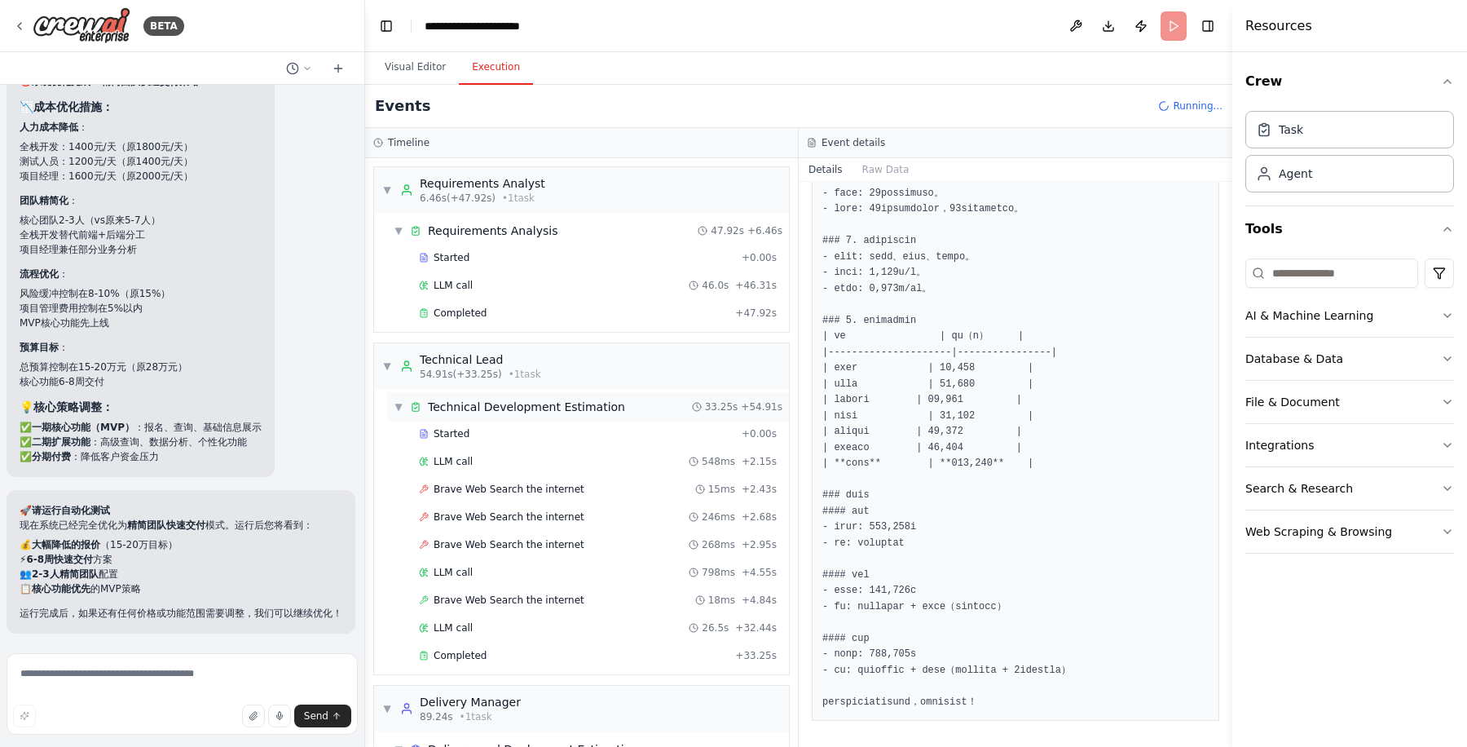
scroll to position [82, 0]
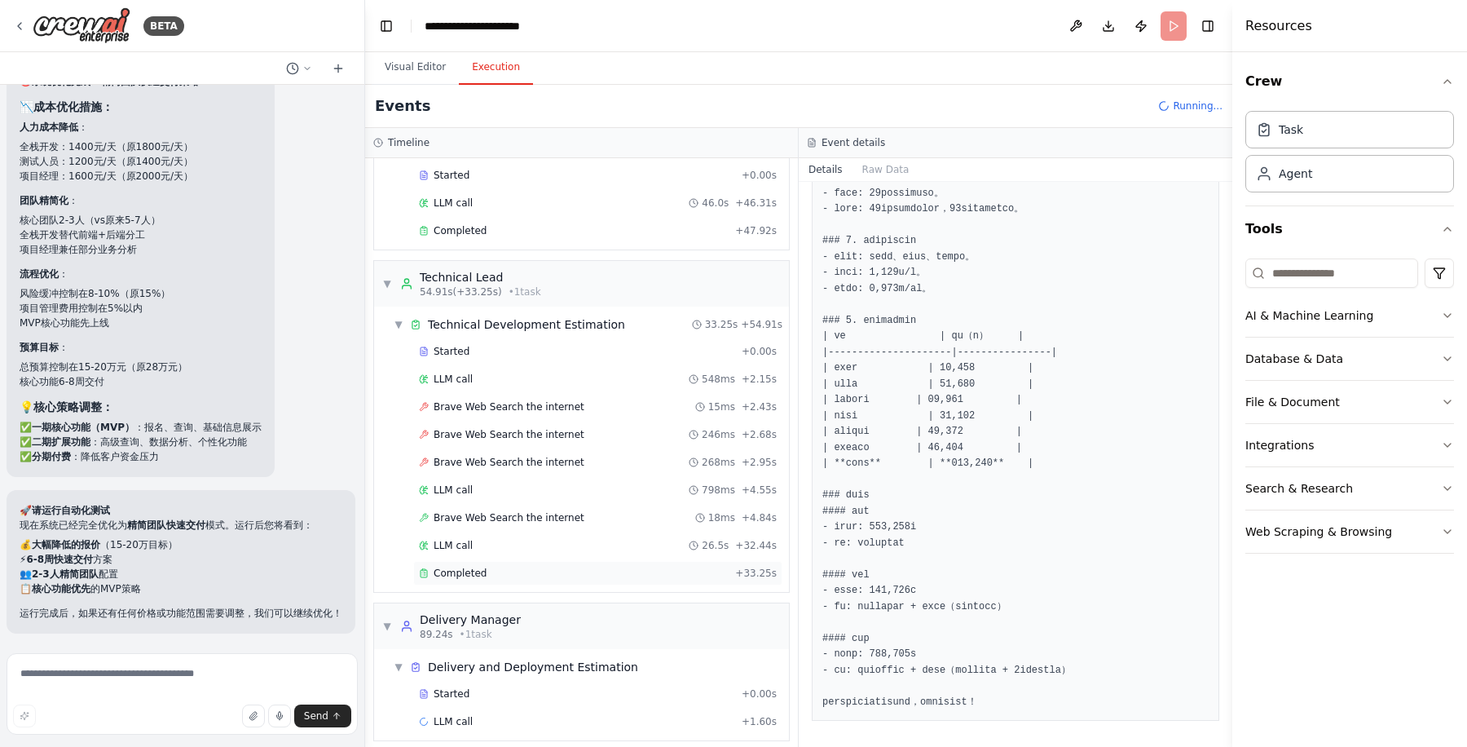
click at [496, 567] on div "Completed" at bounding box center [574, 573] width 310 height 13
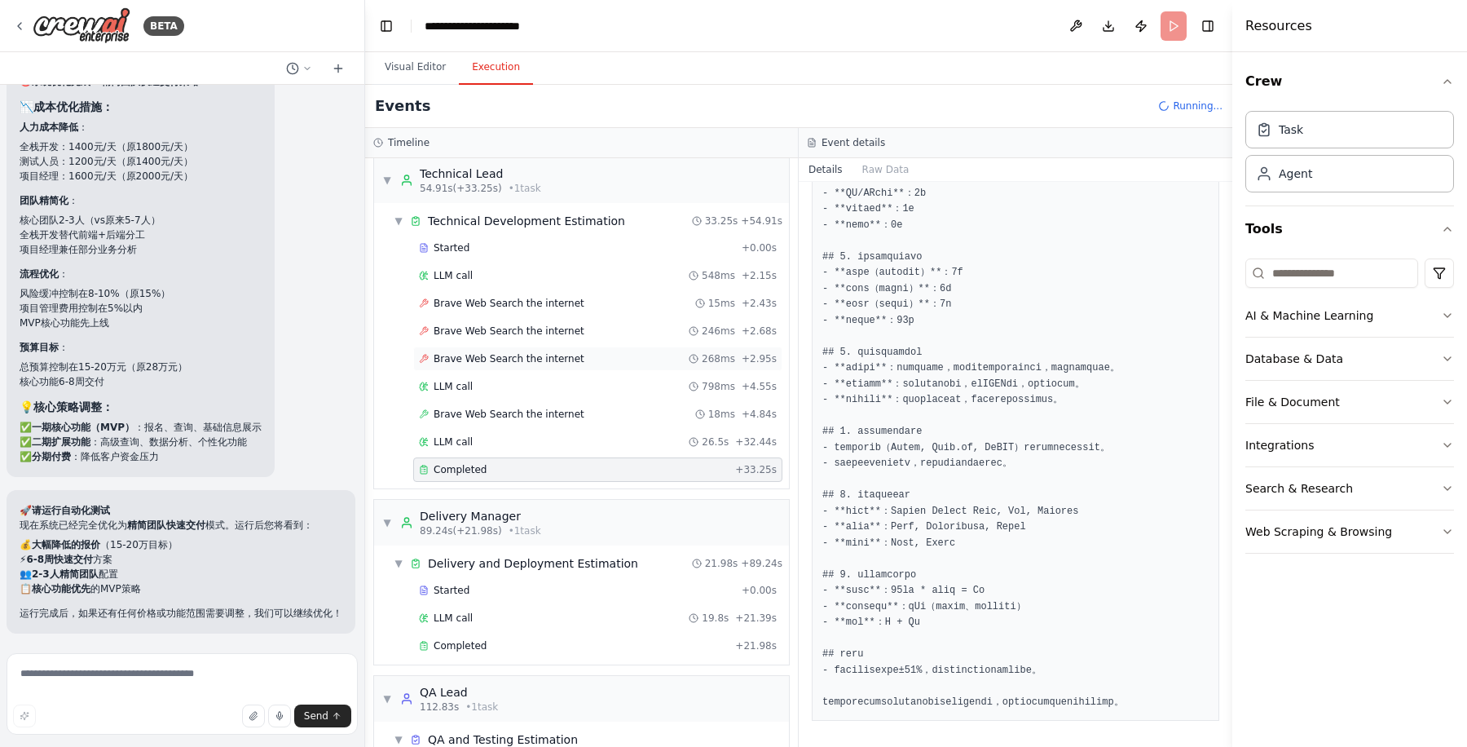
scroll to position [257, 0]
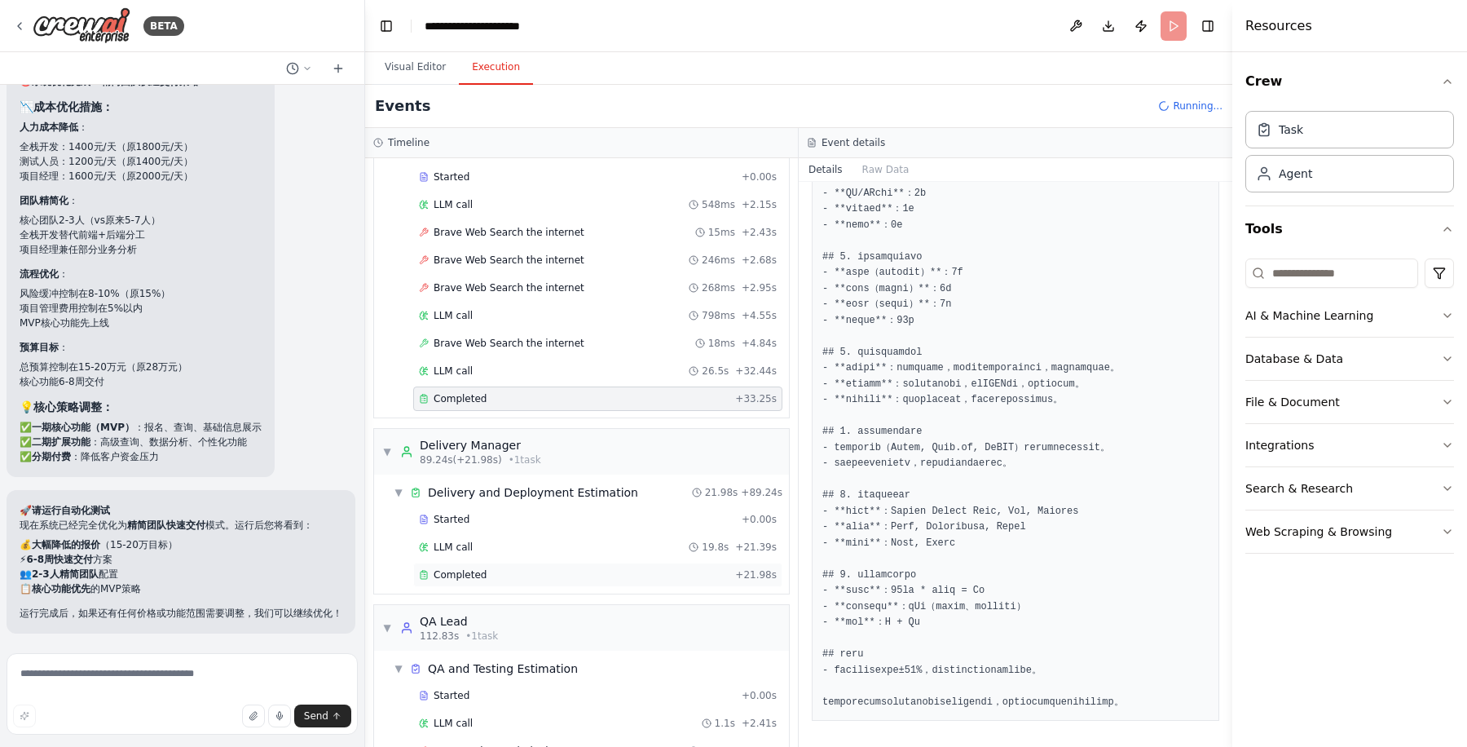
click at [603, 572] on div "Completed + 21.98s" at bounding box center [597, 574] width 369 height 24
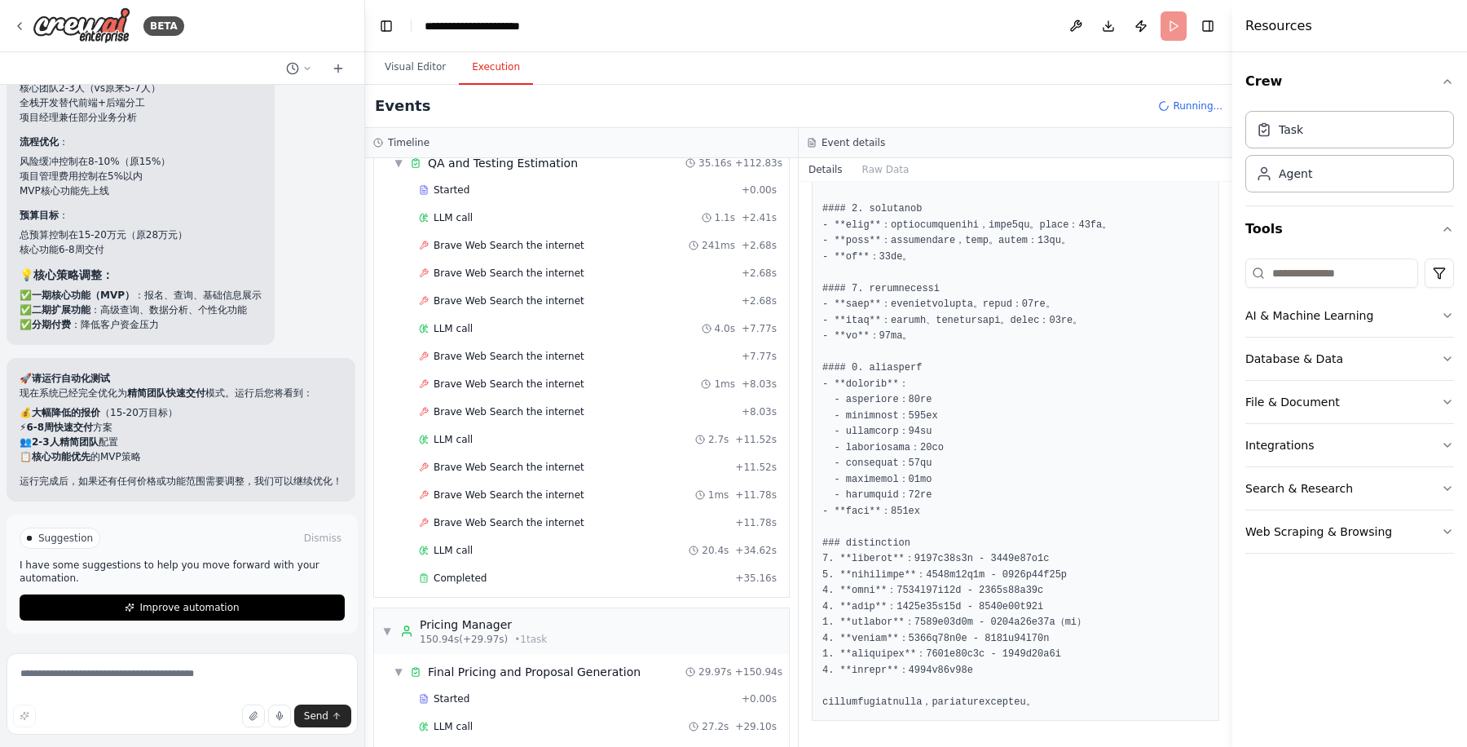
scroll to position [782, 0]
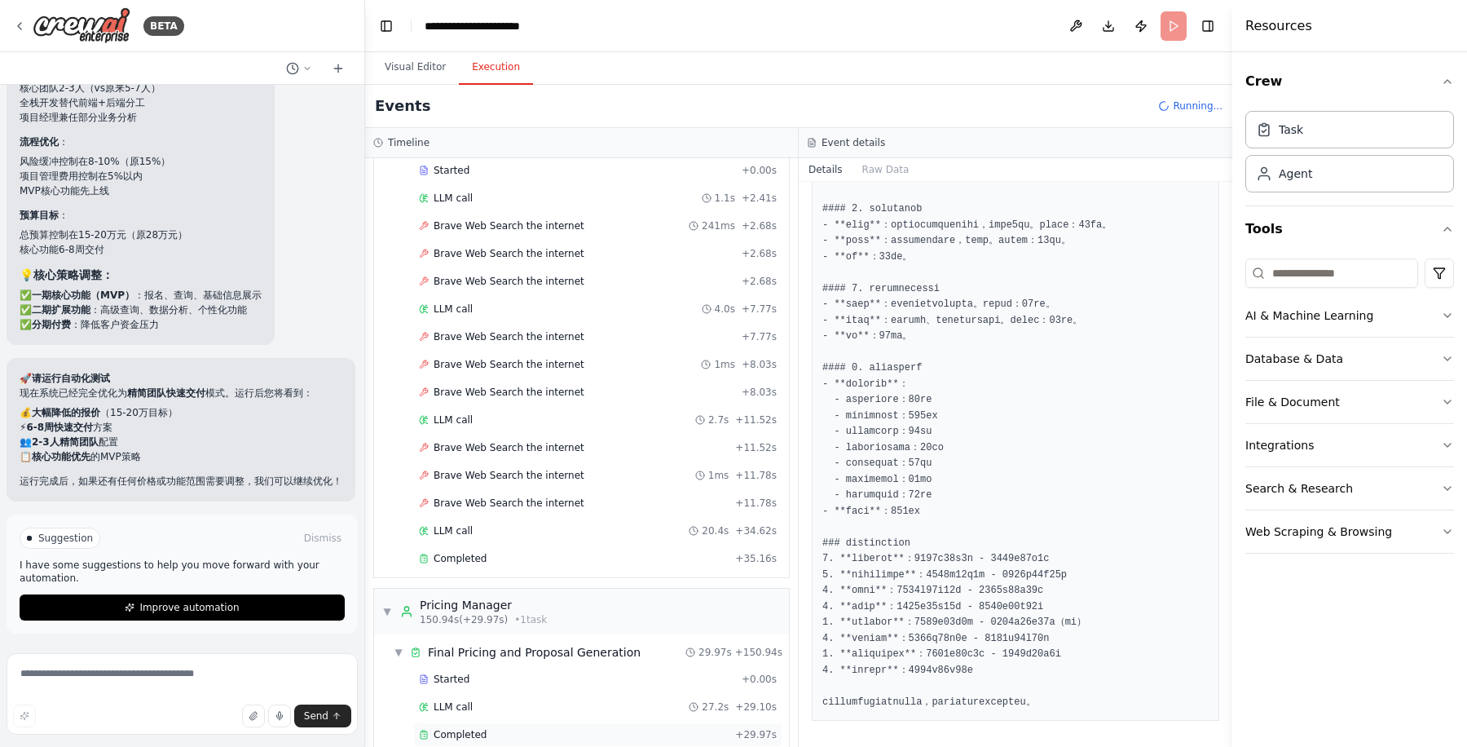
click at [580, 728] on div "Completed" at bounding box center [574, 734] width 310 height 13
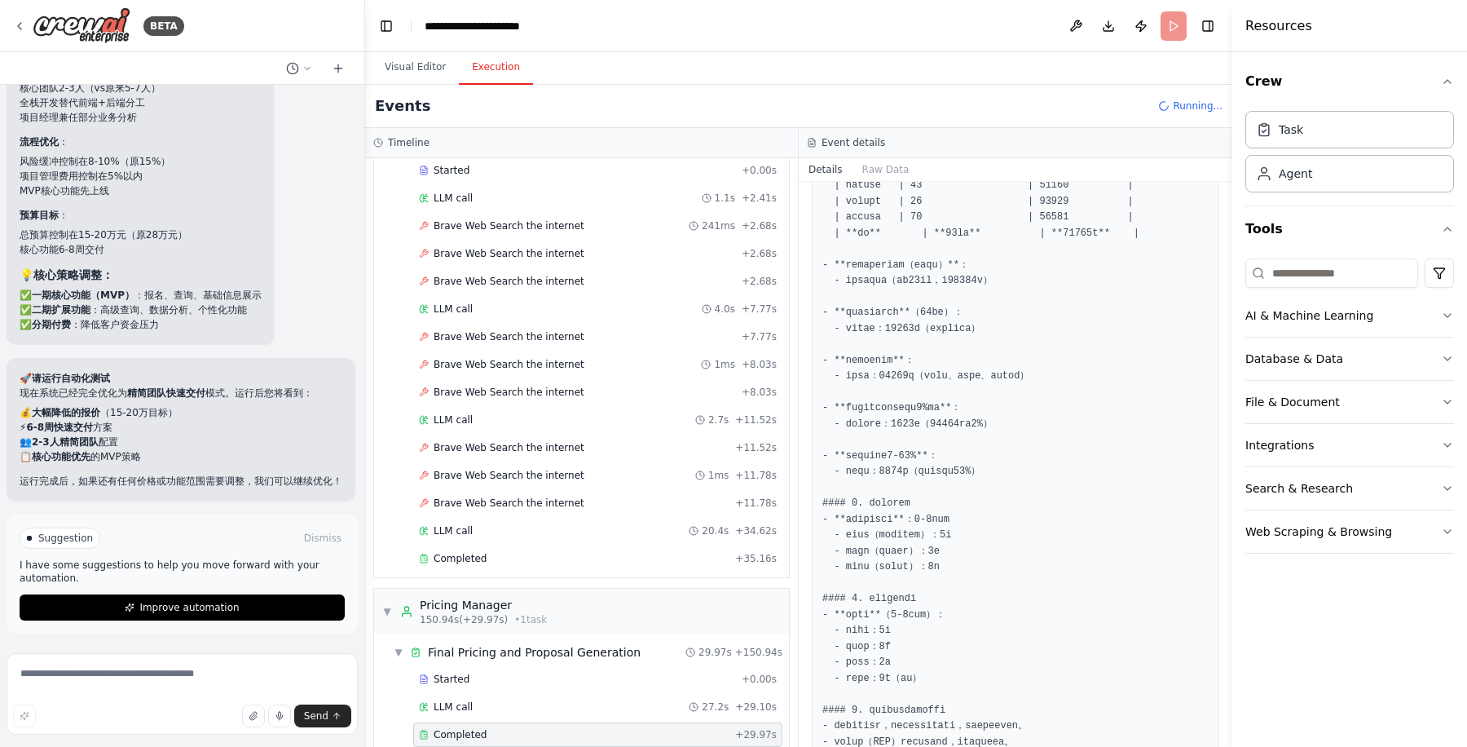
scroll to position [1014, 0]
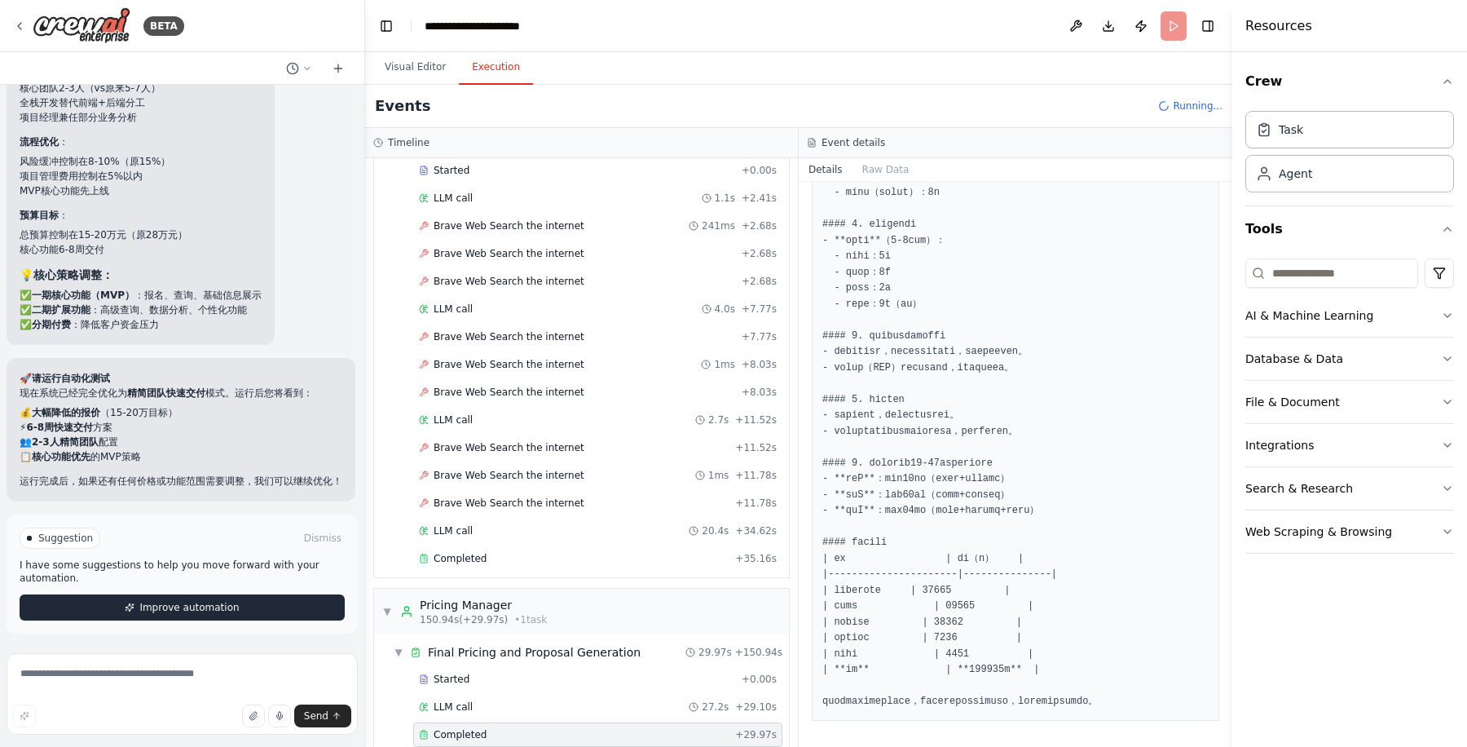
click at [220, 610] on span "Improve automation" at bounding box center [188, 607] width 99 height 13
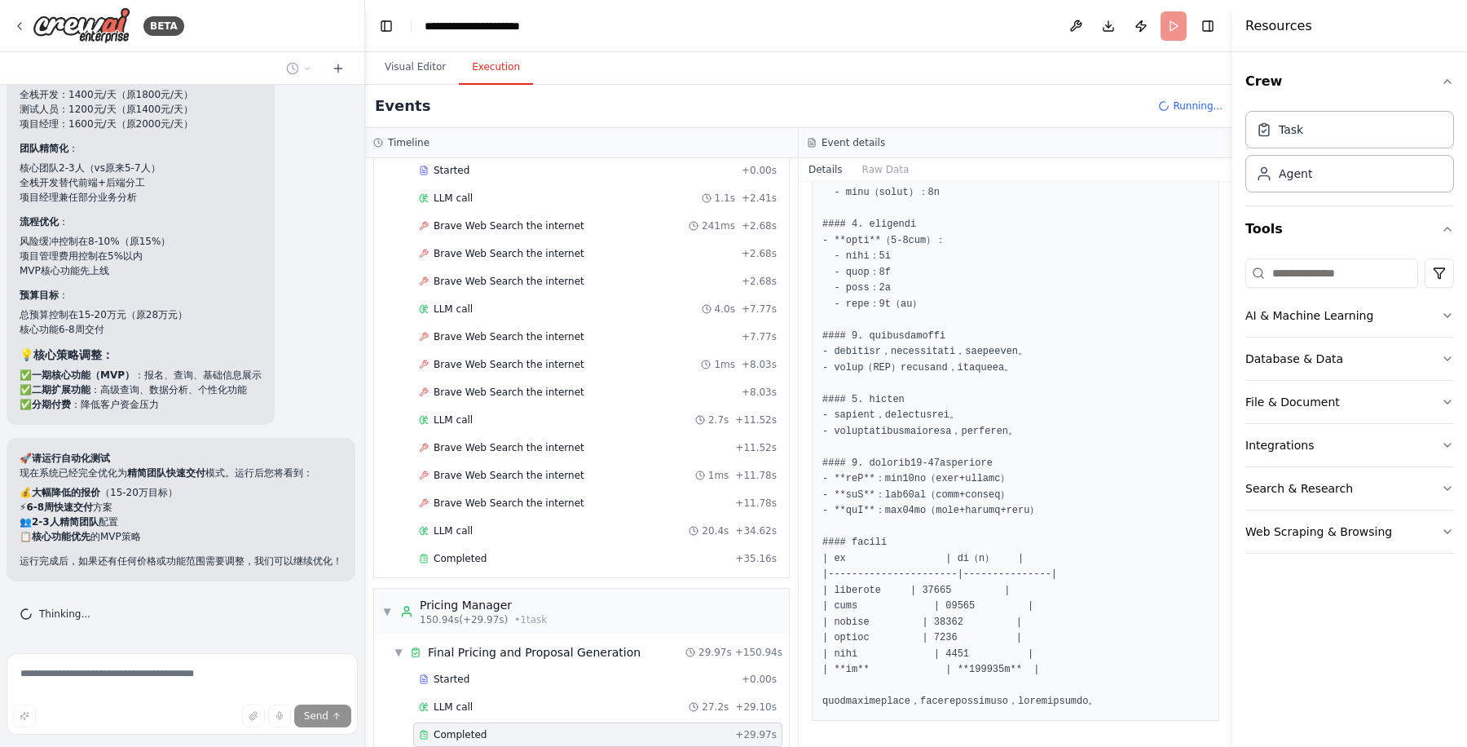
scroll to position [8636, 0]
click at [1320, 636] on div "Crew Task Agent Tools AI & Machine Learning Database & Data File & Document Int…" at bounding box center [1349, 399] width 235 height 695
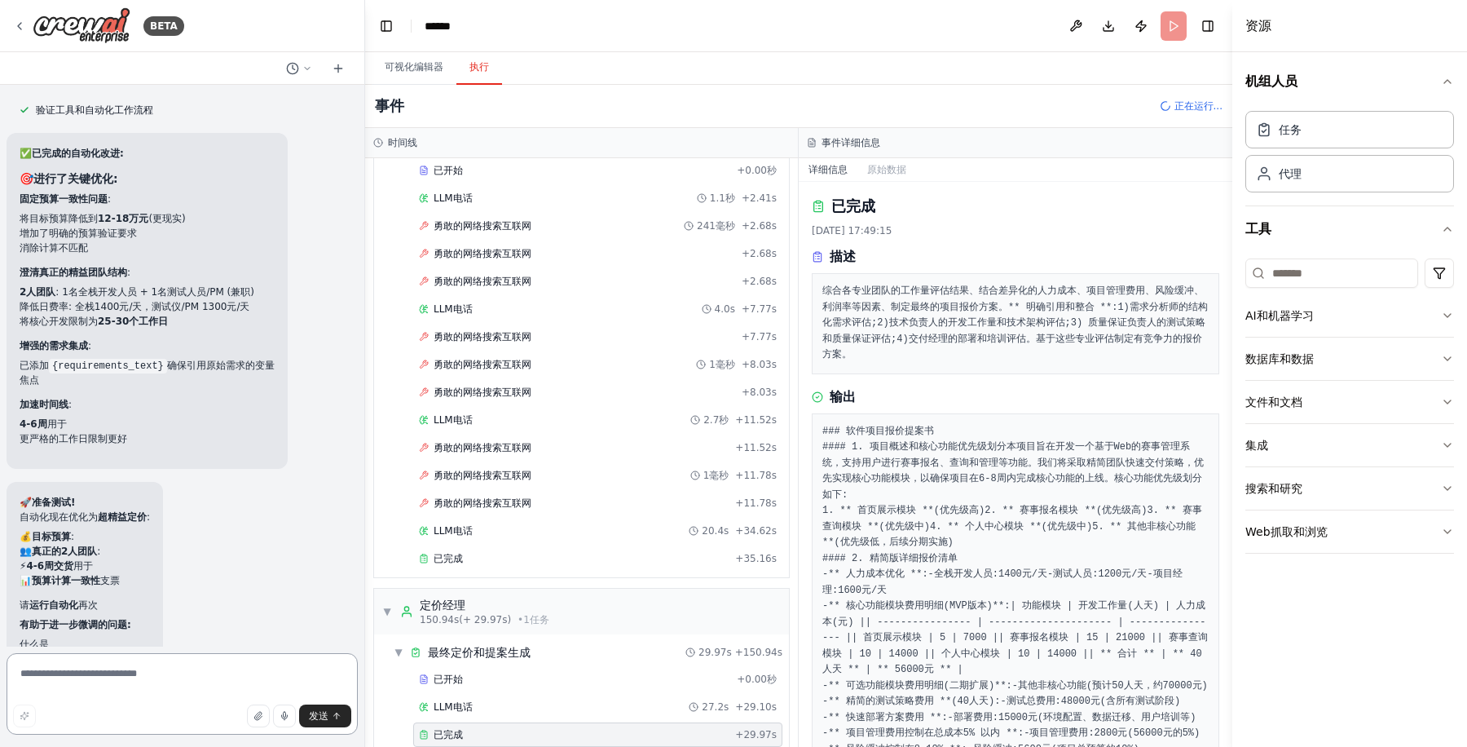
scroll to position [8782, 0]
